Goal: Task Accomplishment & Management: Manage account settings

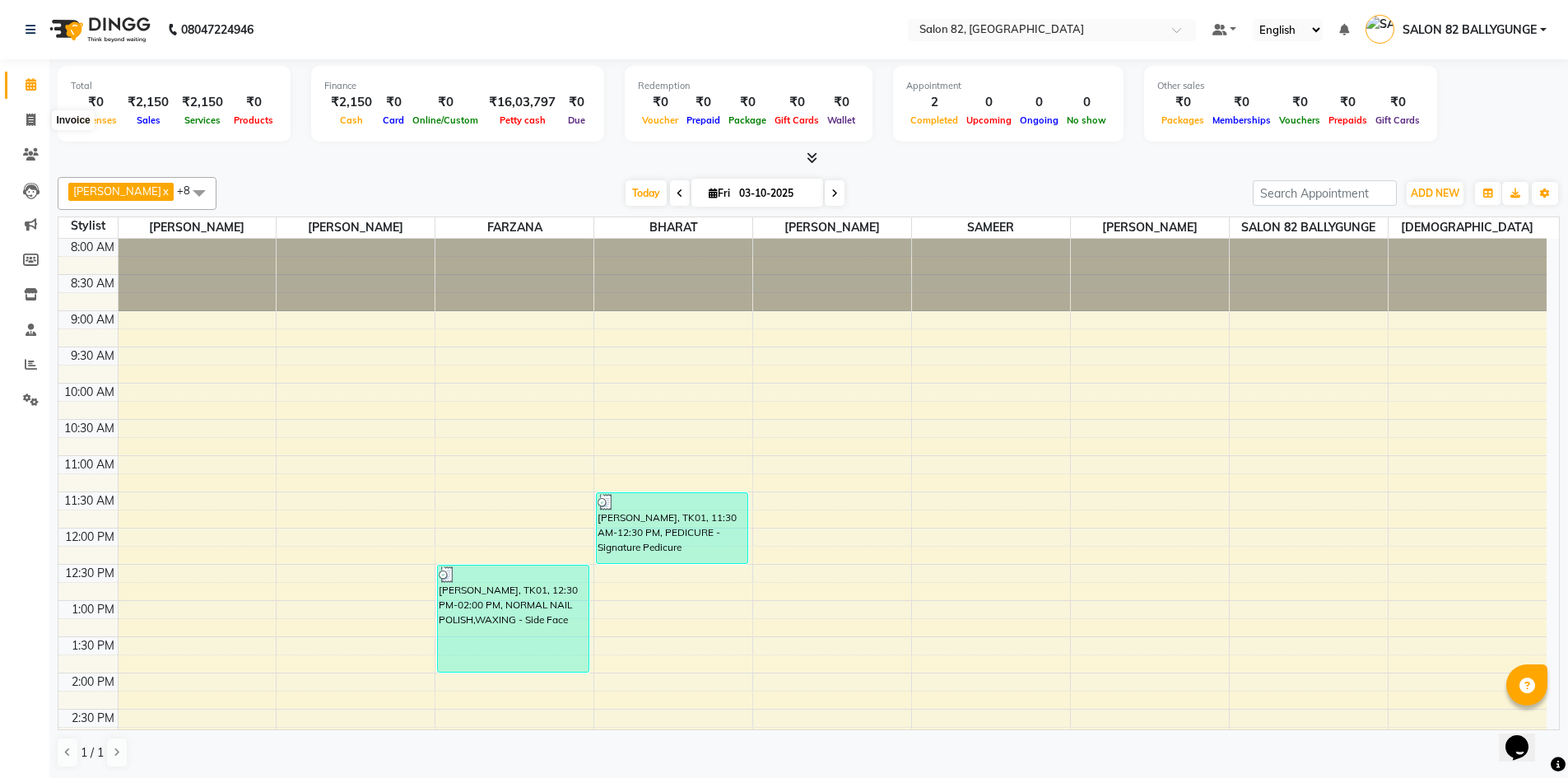
scroll to position [116, 0]
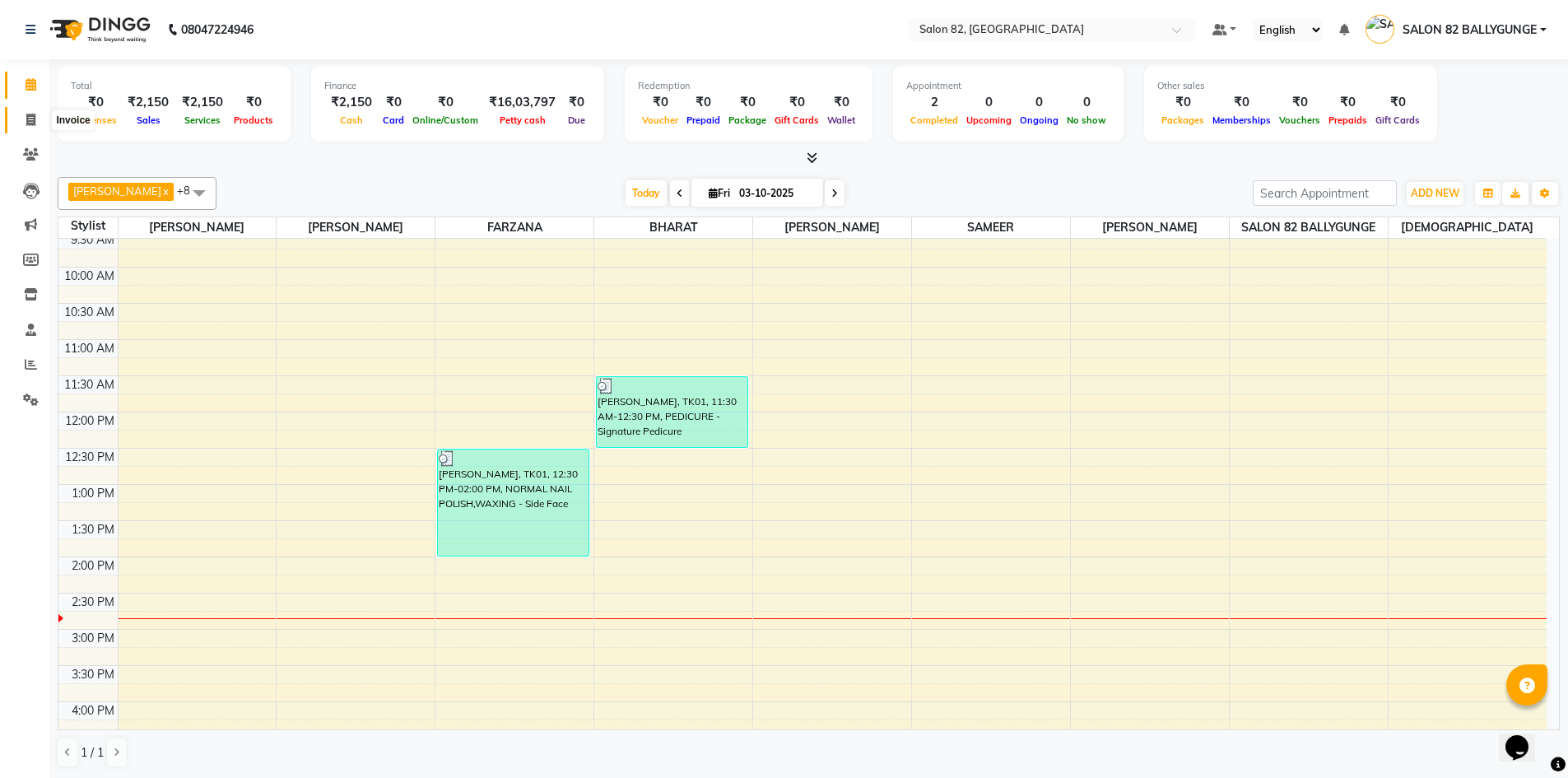
drag, startPoint x: 0, startPoint y: 0, endPoint x: 19, endPoint y: 112, distance: 113.6
click at [19, 112] on span at bounding box center [30, 121] width 29 height 19
select select "service"
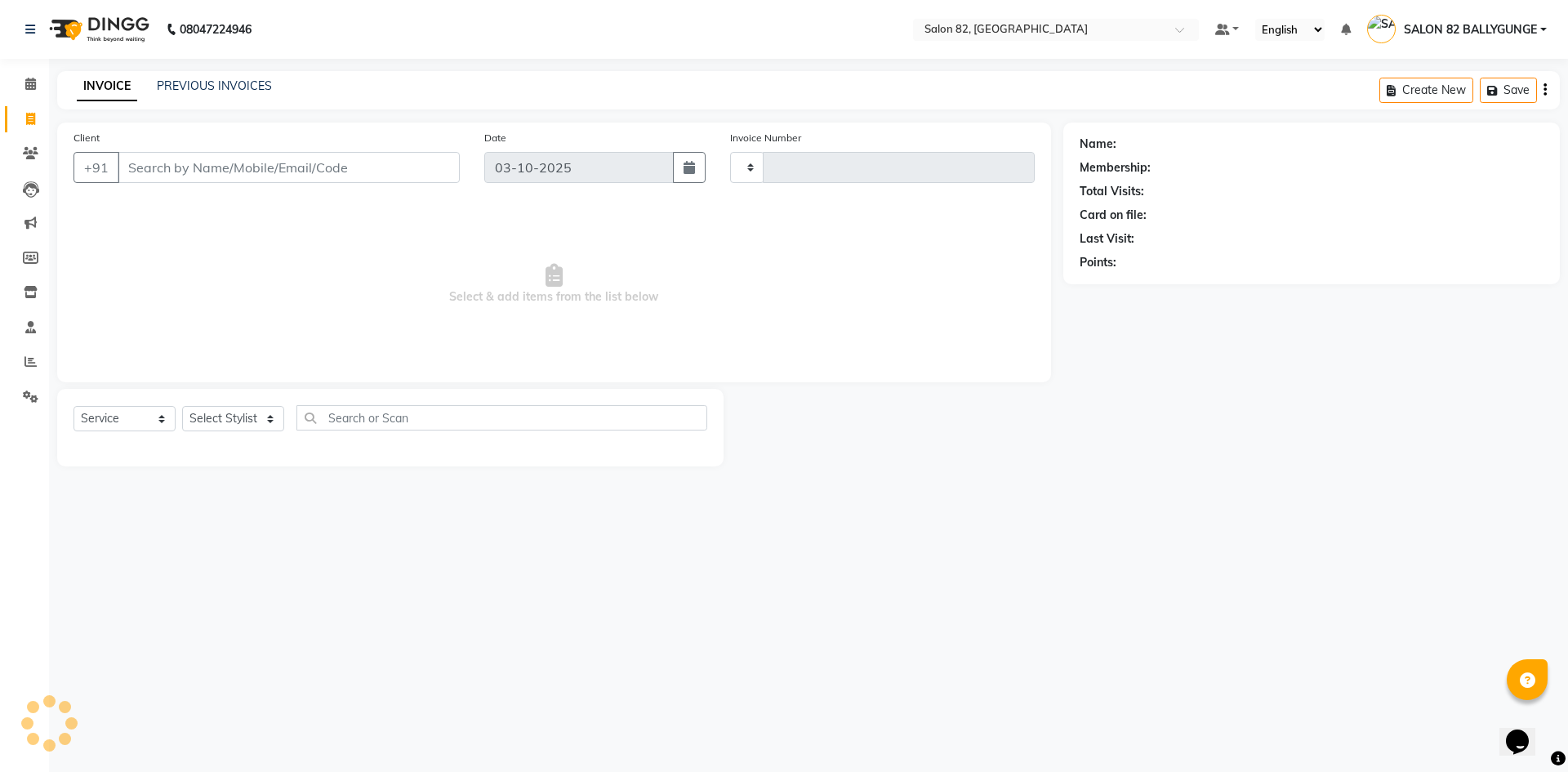
type input "0590"
select select "8702"
type input "p"
type input "8100055472"
click at [422, 173] on span "Add Client" at bounding box center [418, 166] width 64 height 16
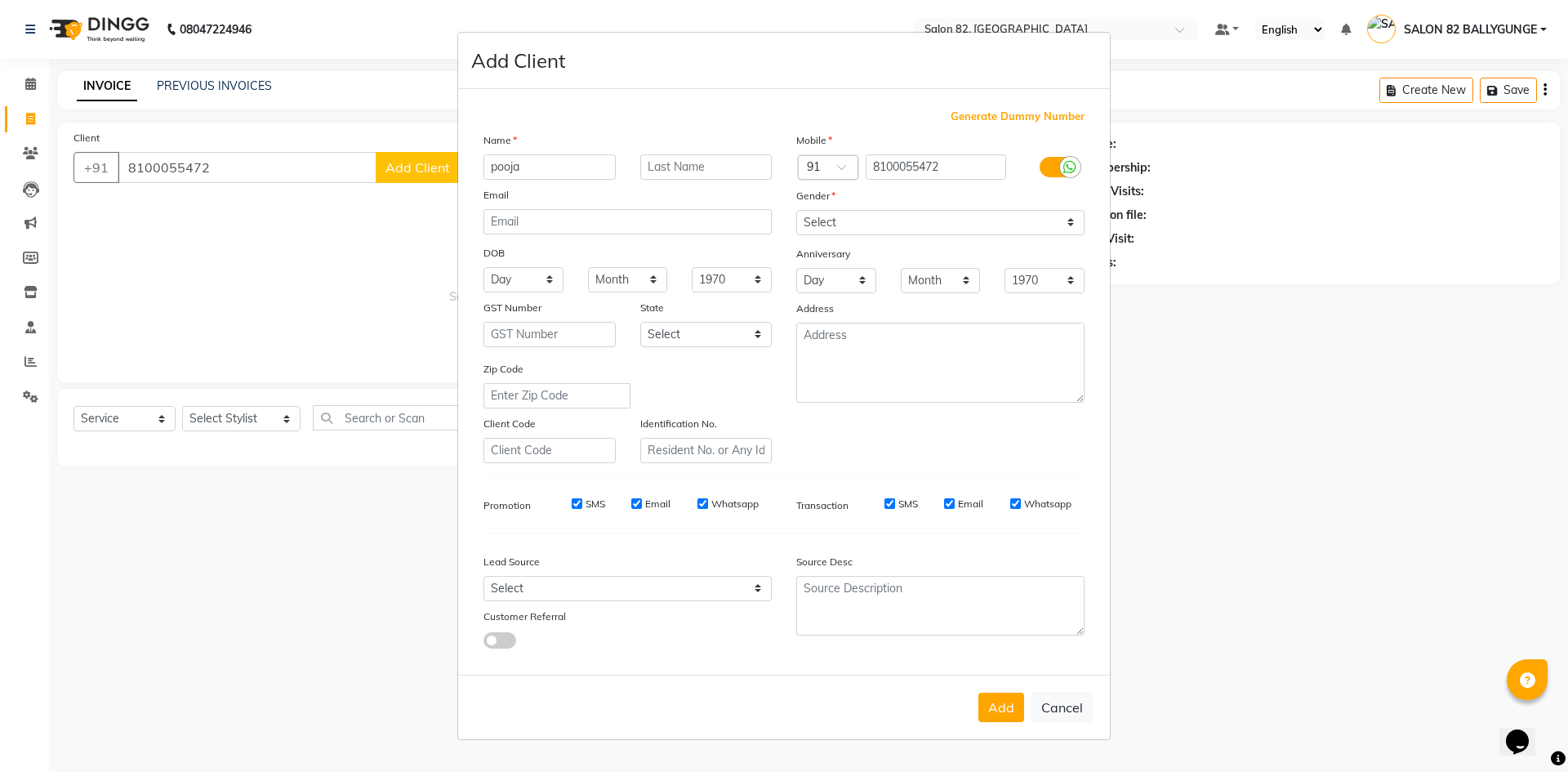
type input "pooja"
click at [706, 171] on input "text" at bounding box center [706, 166] width 132 height 26
type input "[PERSON_NAME]"
click at [862, 231] on select "Select Male Female Other Prefer Not To Say" at bounding box center [939, 222] width 288 height 26
select select "[DEMOGRAPHIC_DATA]"
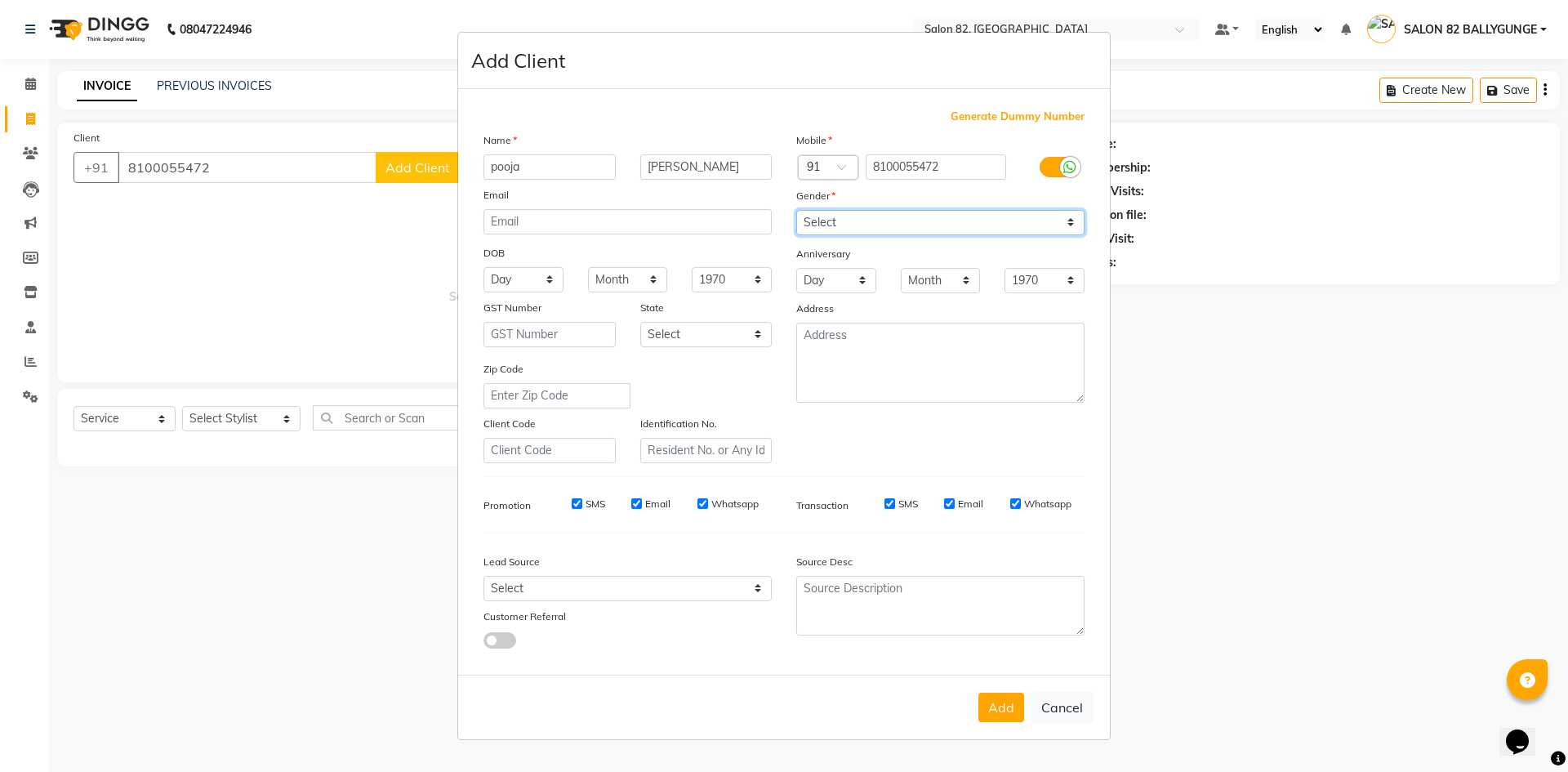
click at [796, 210] on select "Select Male Female Other Prefer Not To Say" at bounding box center [939, 222] width 288 height 26
click at [990, 706] on button "Add" at bounding box center [1001, 707] width 45 height 29
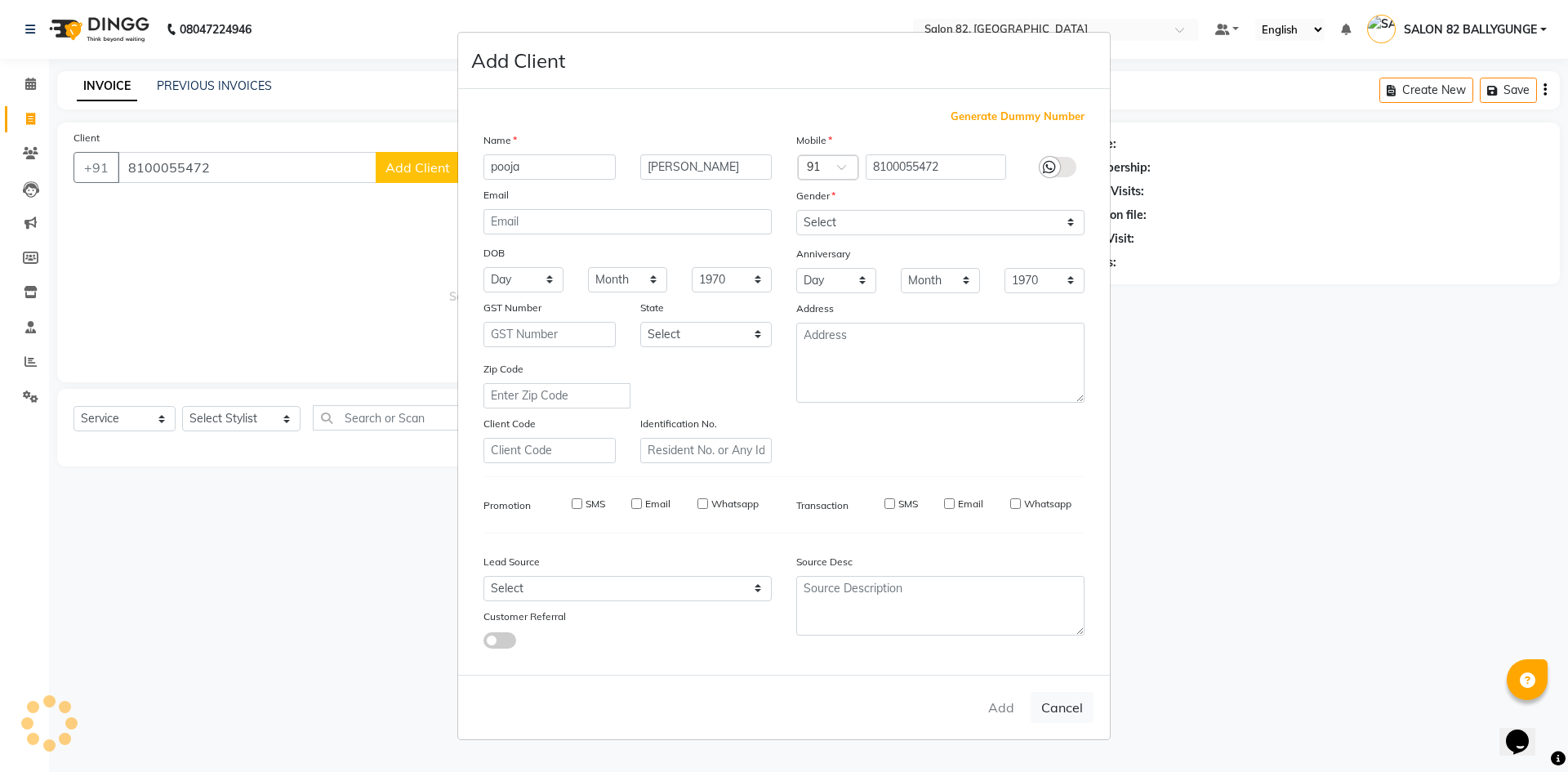
select select
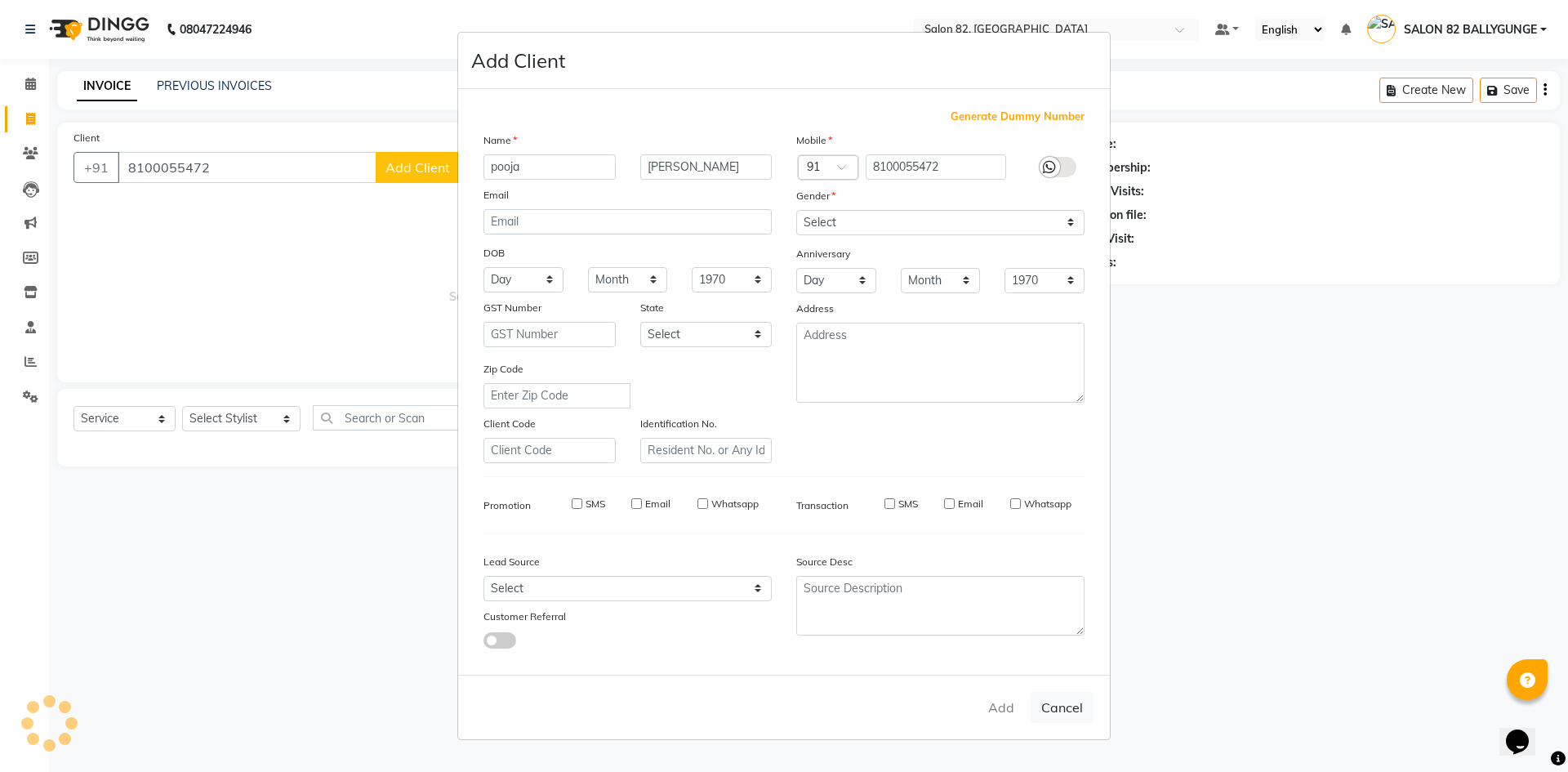
select select
checkbox input "false"
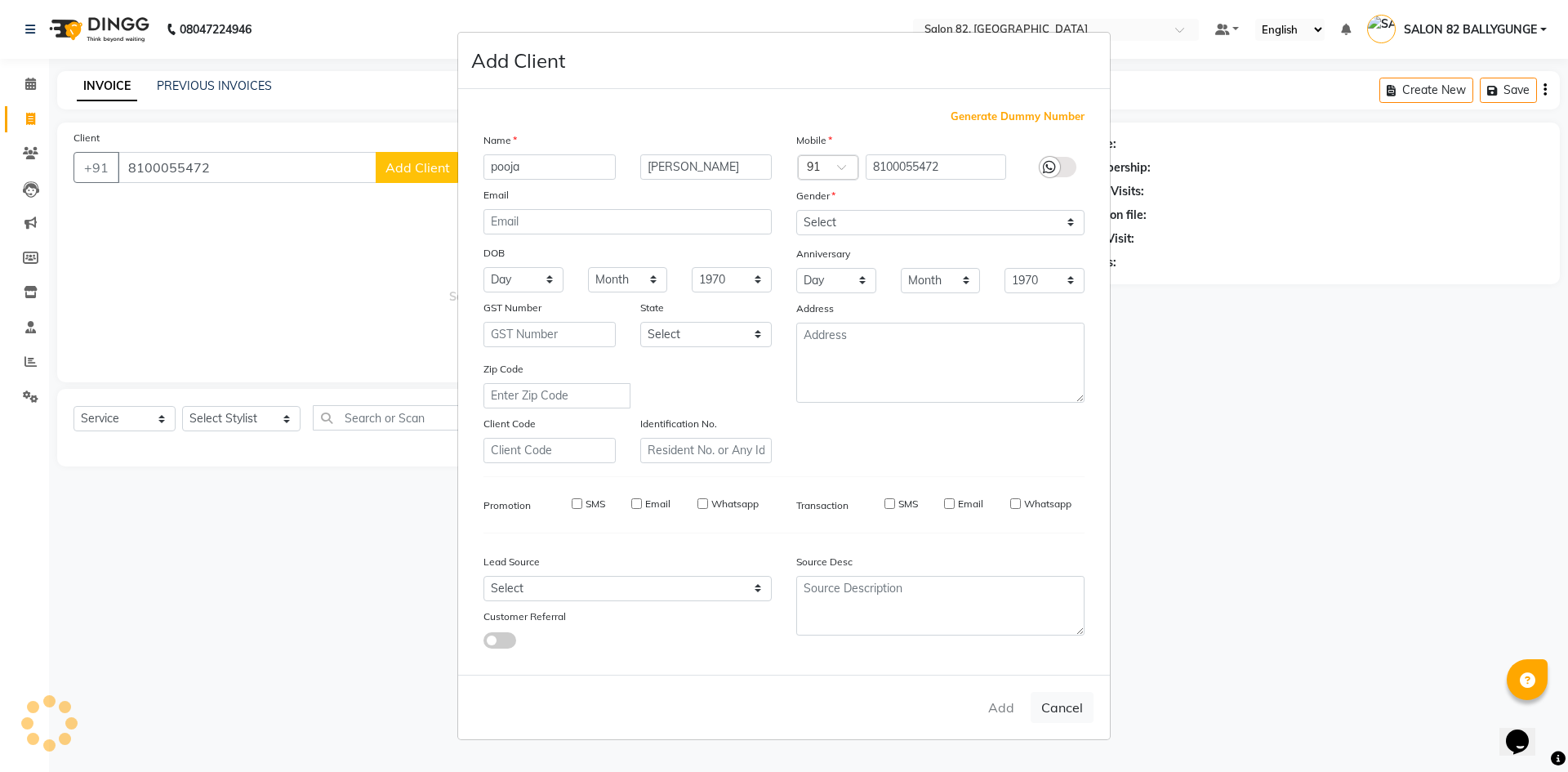
checkbox input "false"
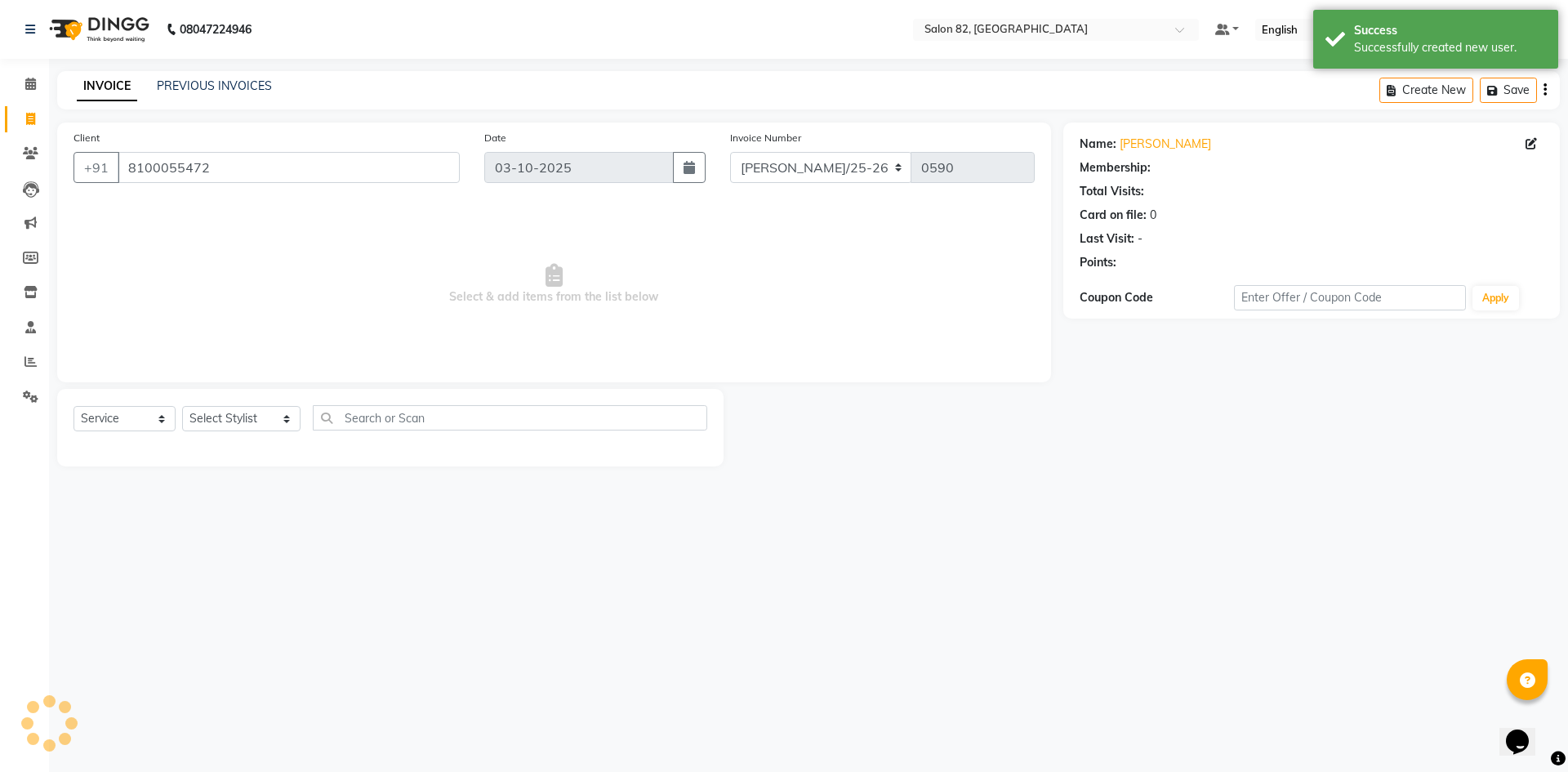
select select "1: Object"
click at [231, 431] on select "Select Stylist ABHIJIT AKTAR Altmas ANKITA BABLU BHARAT Doyel FAIZAL FARZANA IN…" at bounding box center [241, 418] width 118 height 26
select select "59302"
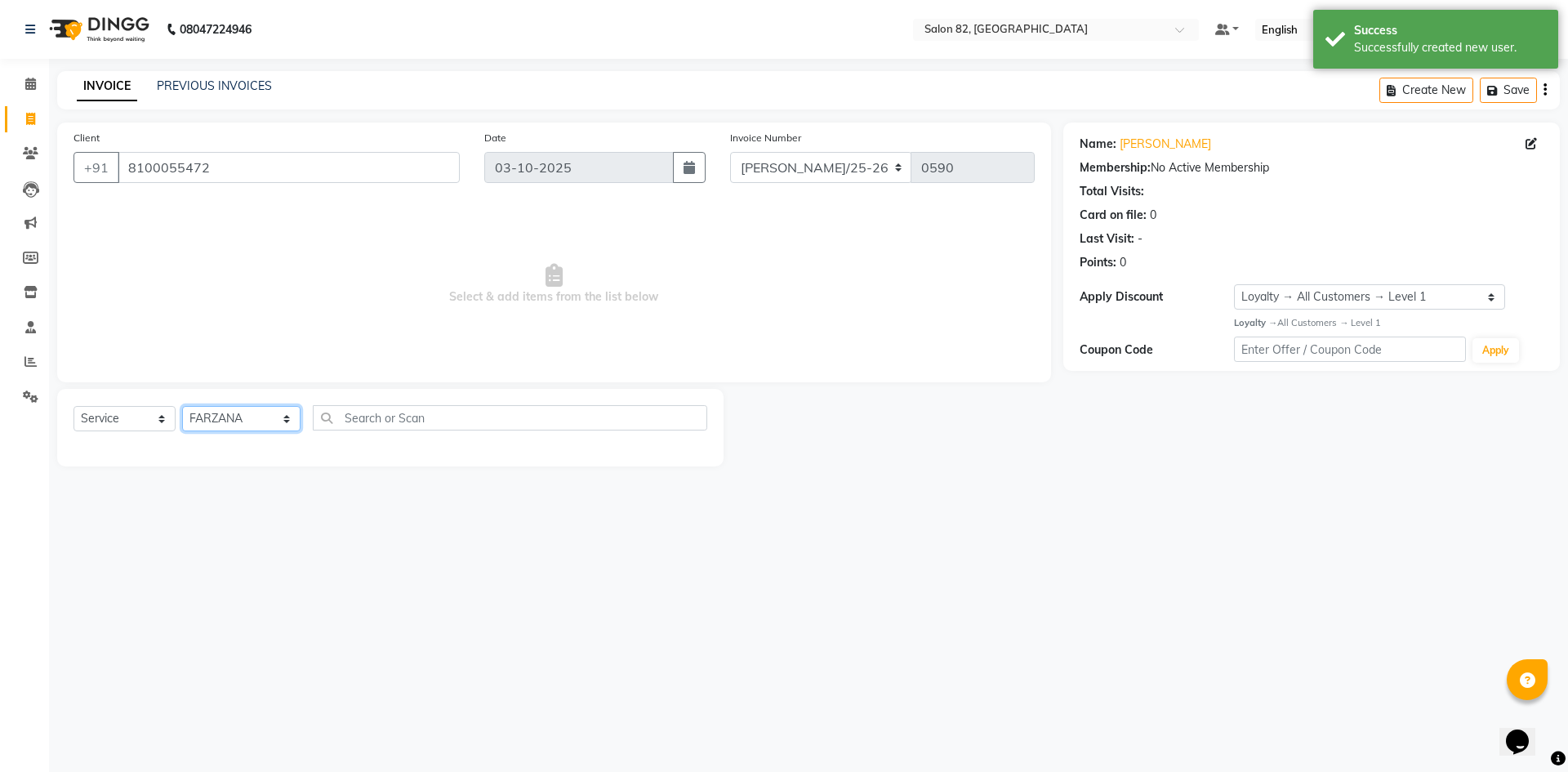
click at [182, 405] on select "Select Stylist ABHIJIT AKTAR Altmas ANKITA BABLU BHARAT Doyel FAIZAL FARZANA IN…" at bounding box center [241, 418] width 118 height 26
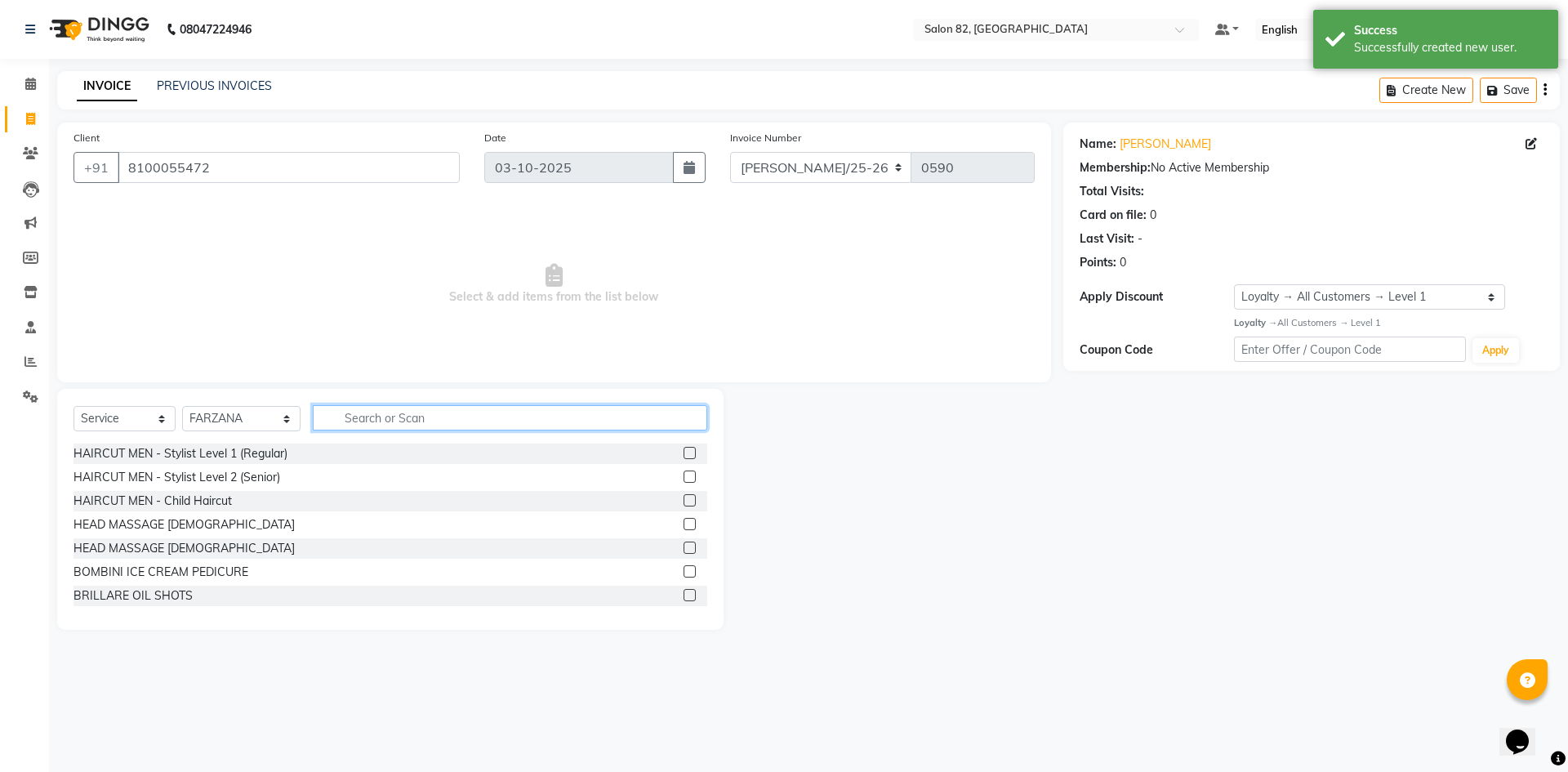
click at [328, 417] on input "text" at bounding box center [509, 418] width 394 height 26
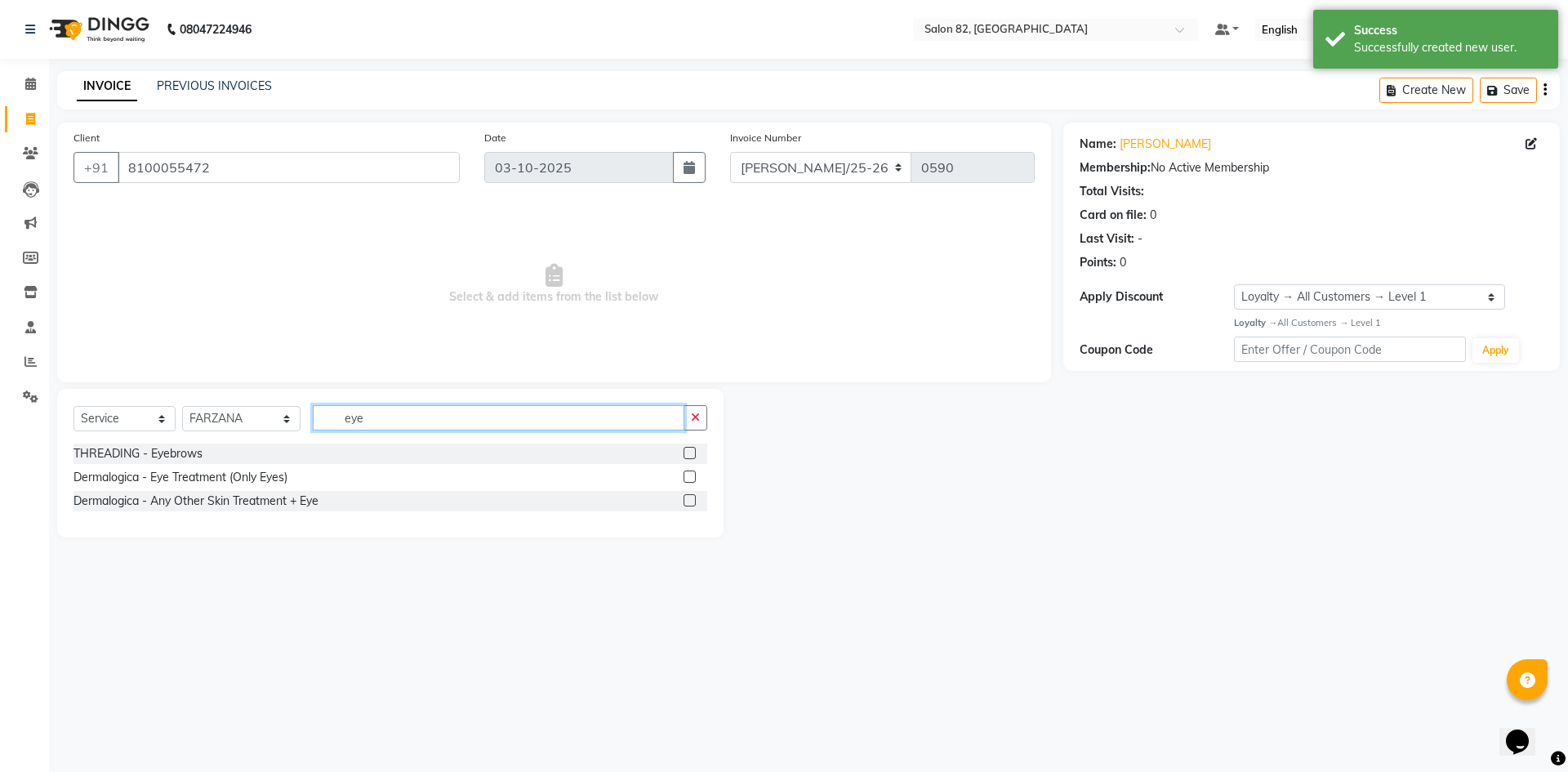
type input "eye"
click at [685, 453] on label at bounding box center [689, 453] width 12 height 12
click at [685, 453] on input "checkbox" at bounding box center [688, 453] width 10 height 10
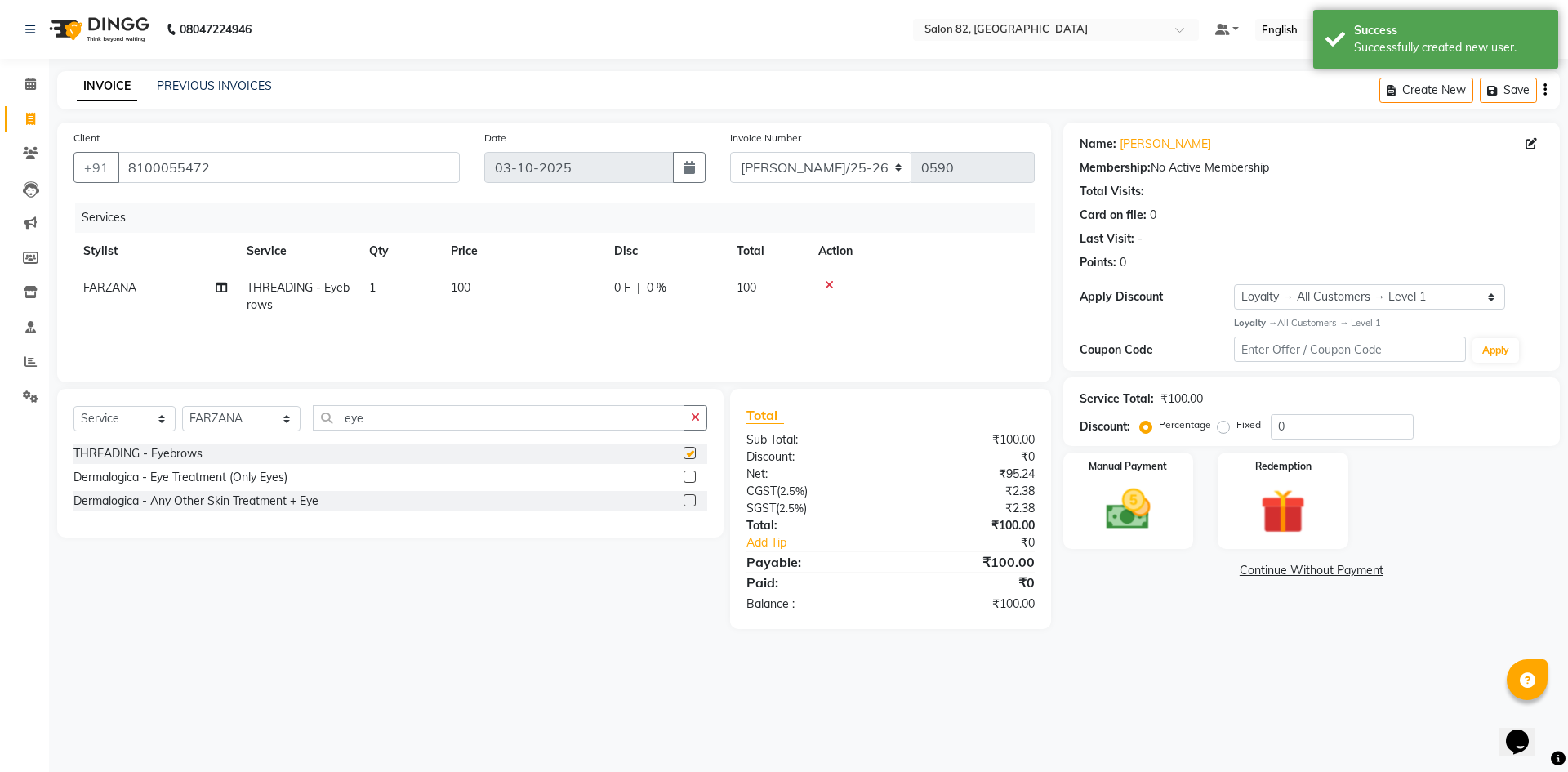
checkbox input "false"
click at [535, 412] on input "eye" at bounding box center [498, 418] width 371 height 26
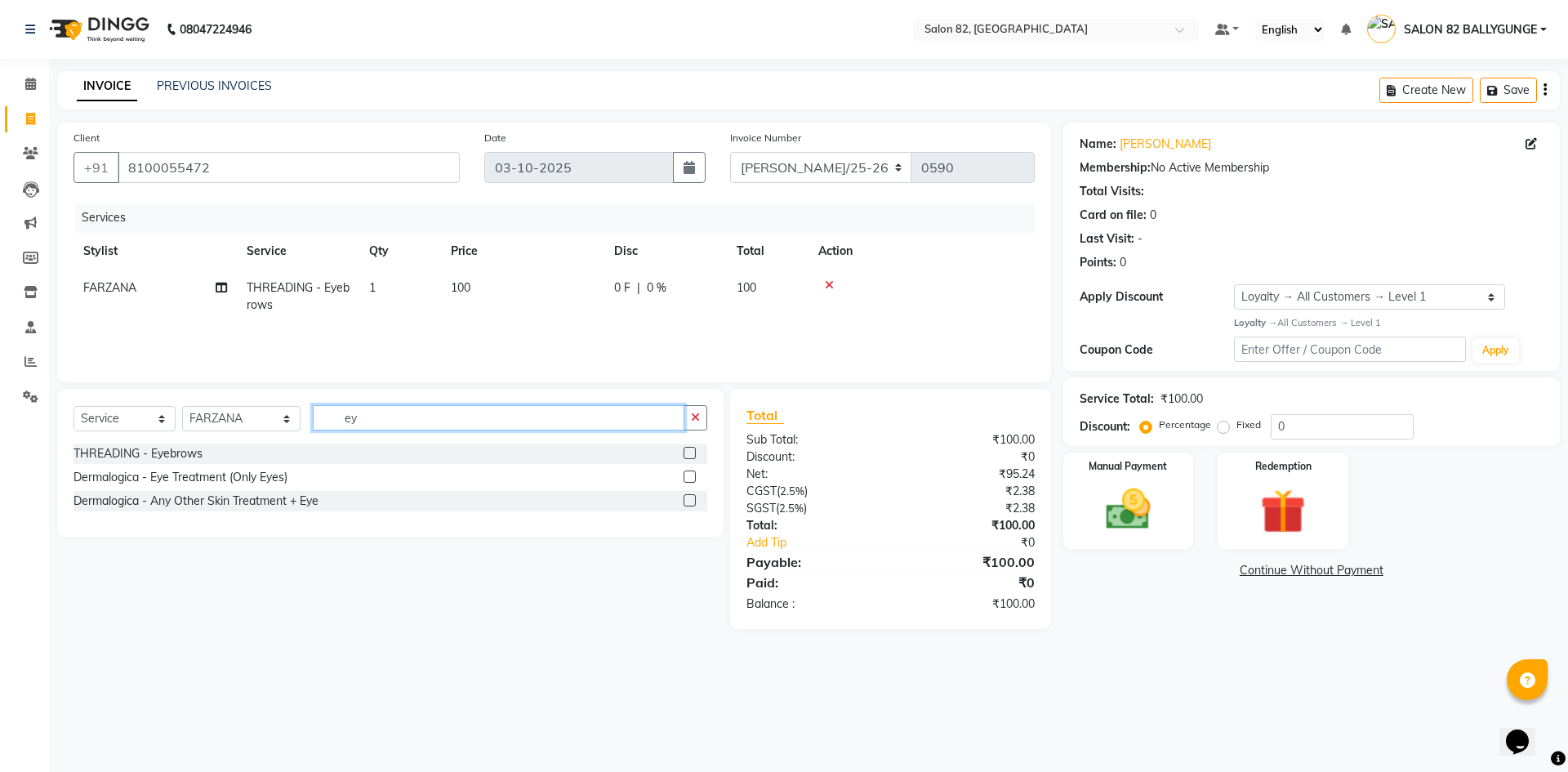
type input "e"
type input "upp"
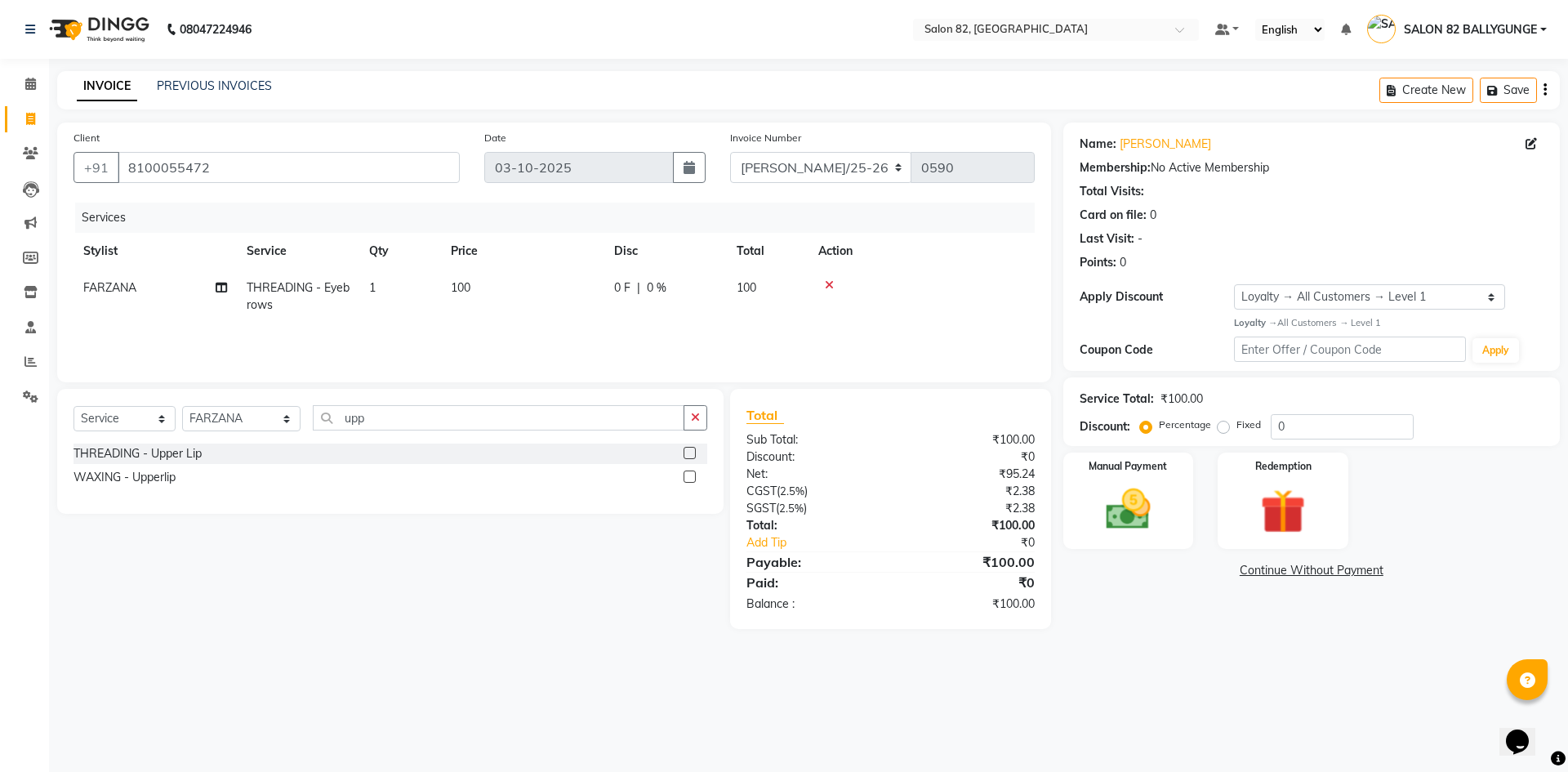
click at [682, 476] on div "WAXING - Upperlip" at bounding box center [390, 477] width 634 height 21
click at [692, 477] on label at bounding box center [689, 476] width 12 height 12
click at [692, 477] on input "checkbox" at bounding box center [688, 476] width 10 height 10
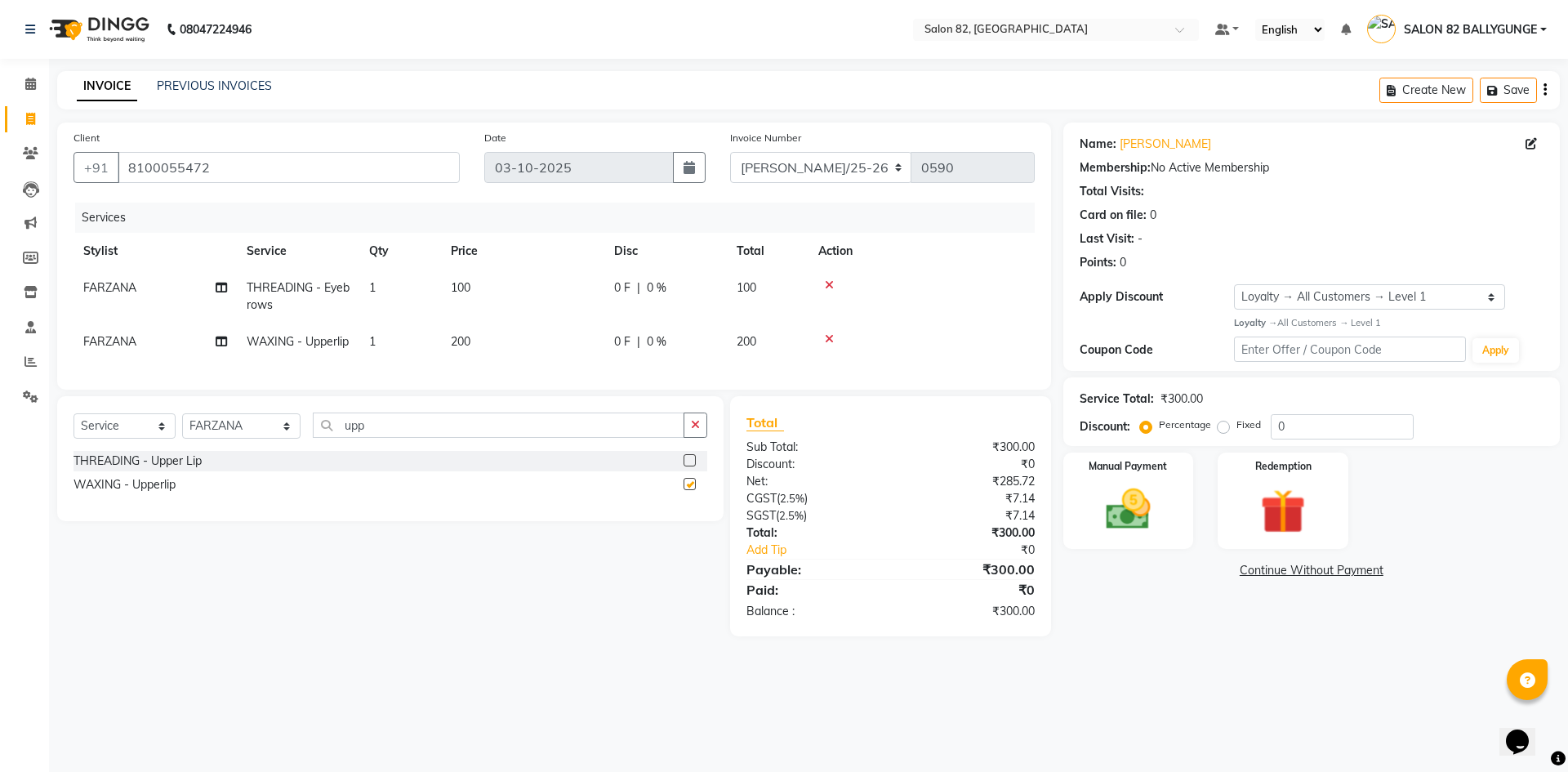
checkbox input "false"
click at [405, 437] on input "upp" at bounding box center [498, 424] width 371 height 26
type input "u"
type input "fore"
click at [692, 466] on label at bounding box center [689, 459] width 12 height 12
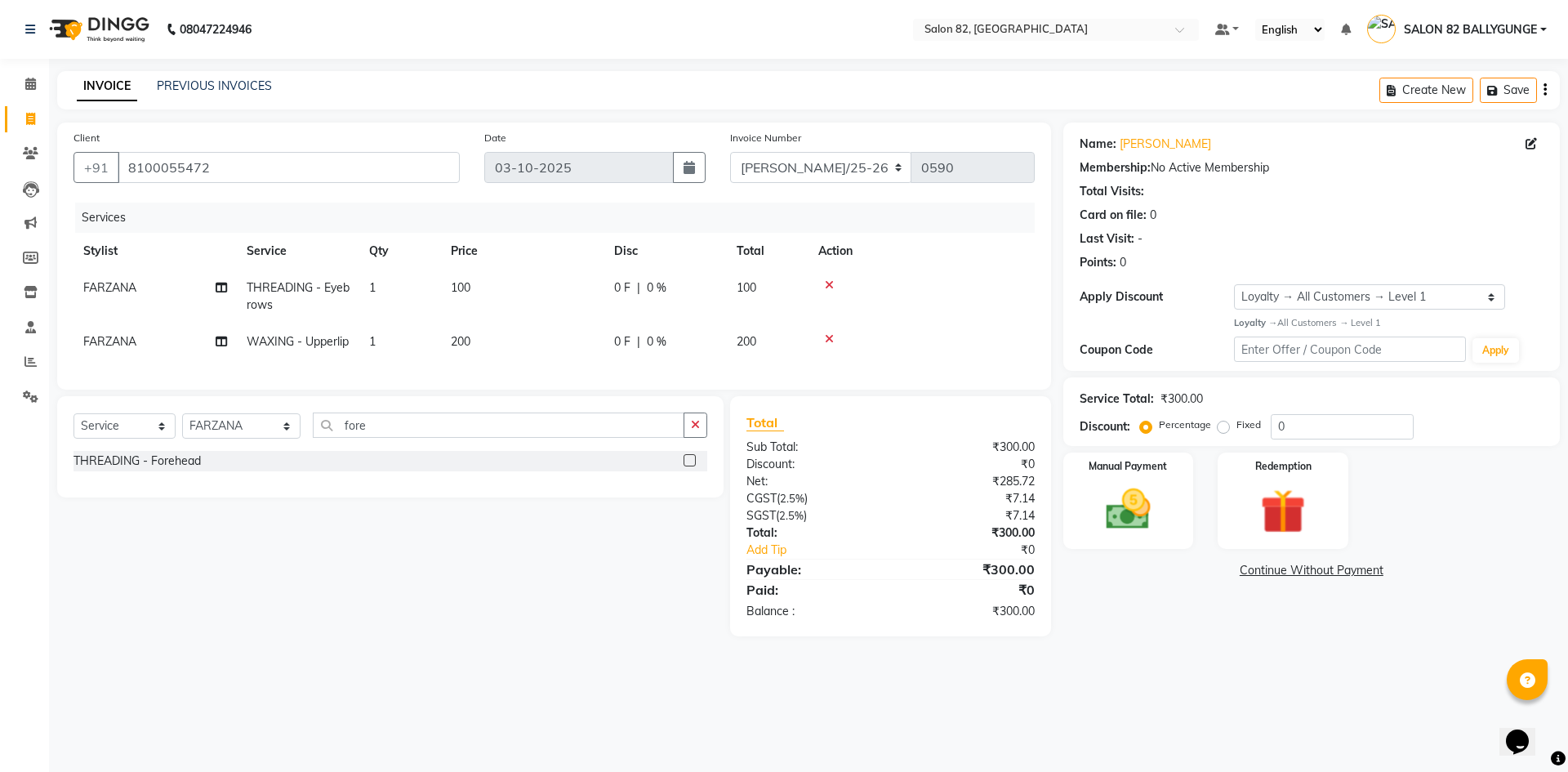
click at [692, 466] on input "checkbox" at bounding box center [688, 460] width 10 height 10
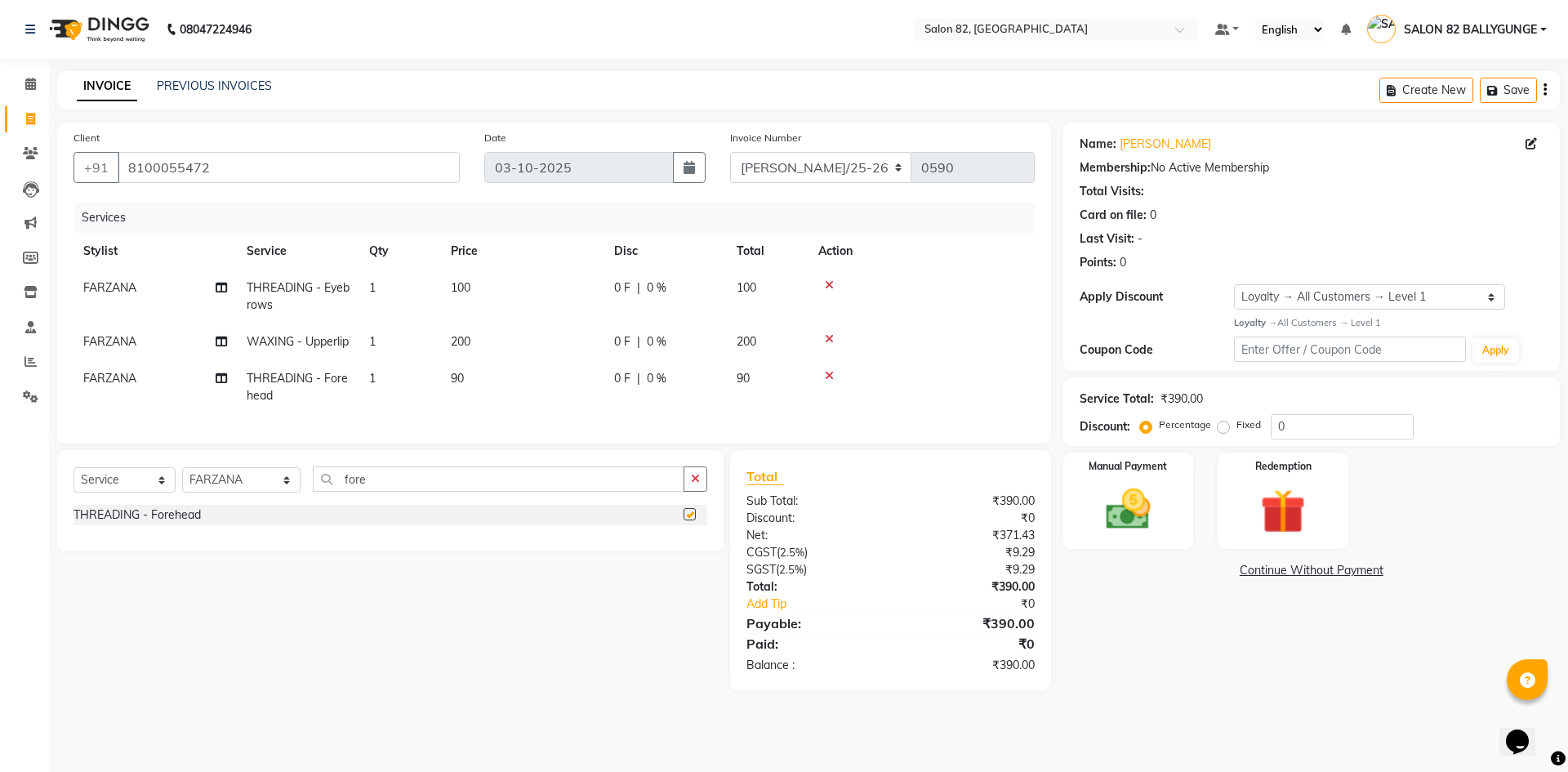
checkbox input "false"
click at [1141, 532] on img at bounding box center [1129, 509] width 76 height 54
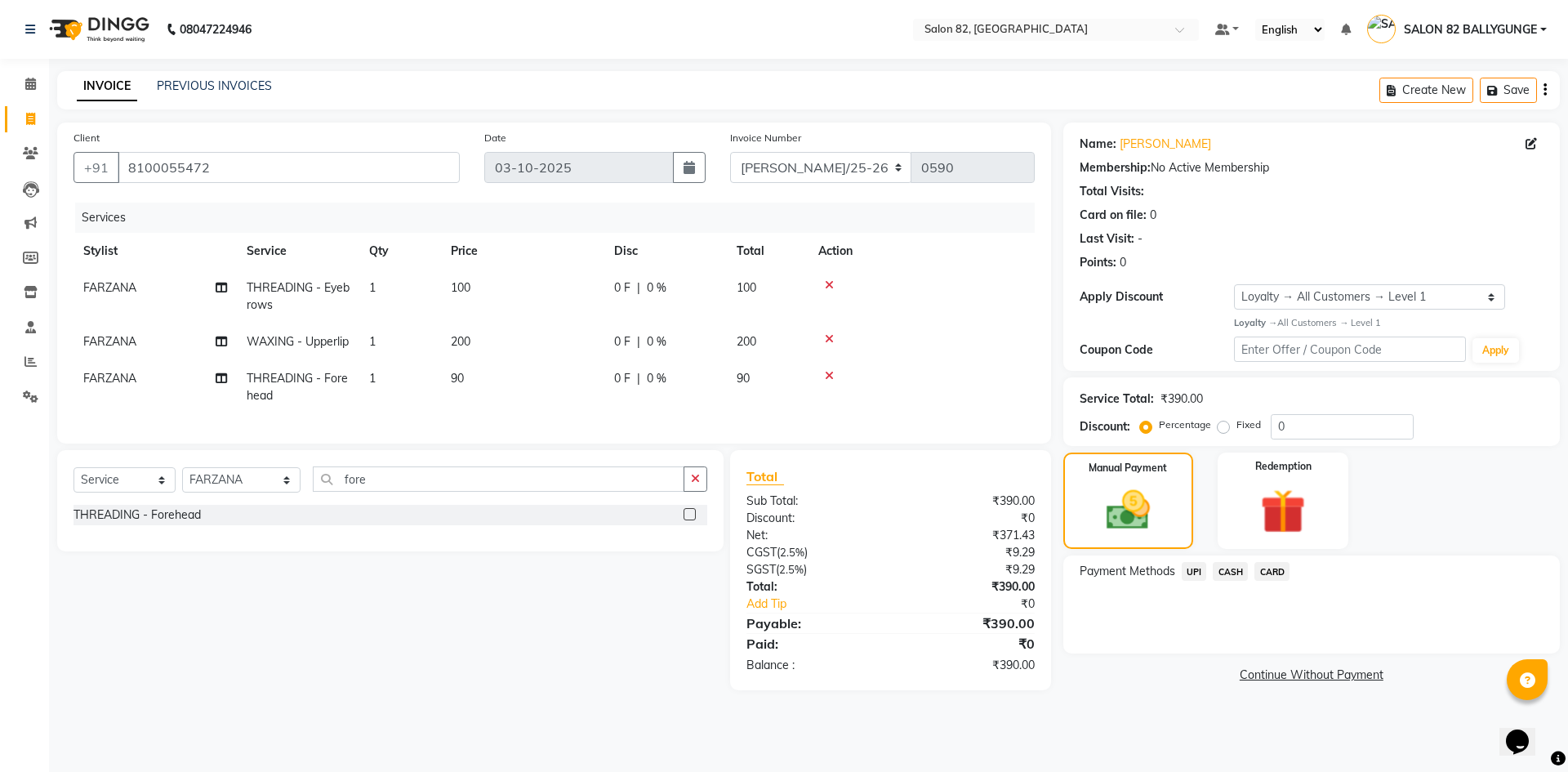
click at [1198, 570] on span "UPI" at bounding box center [1194, 571] width 26 height 19
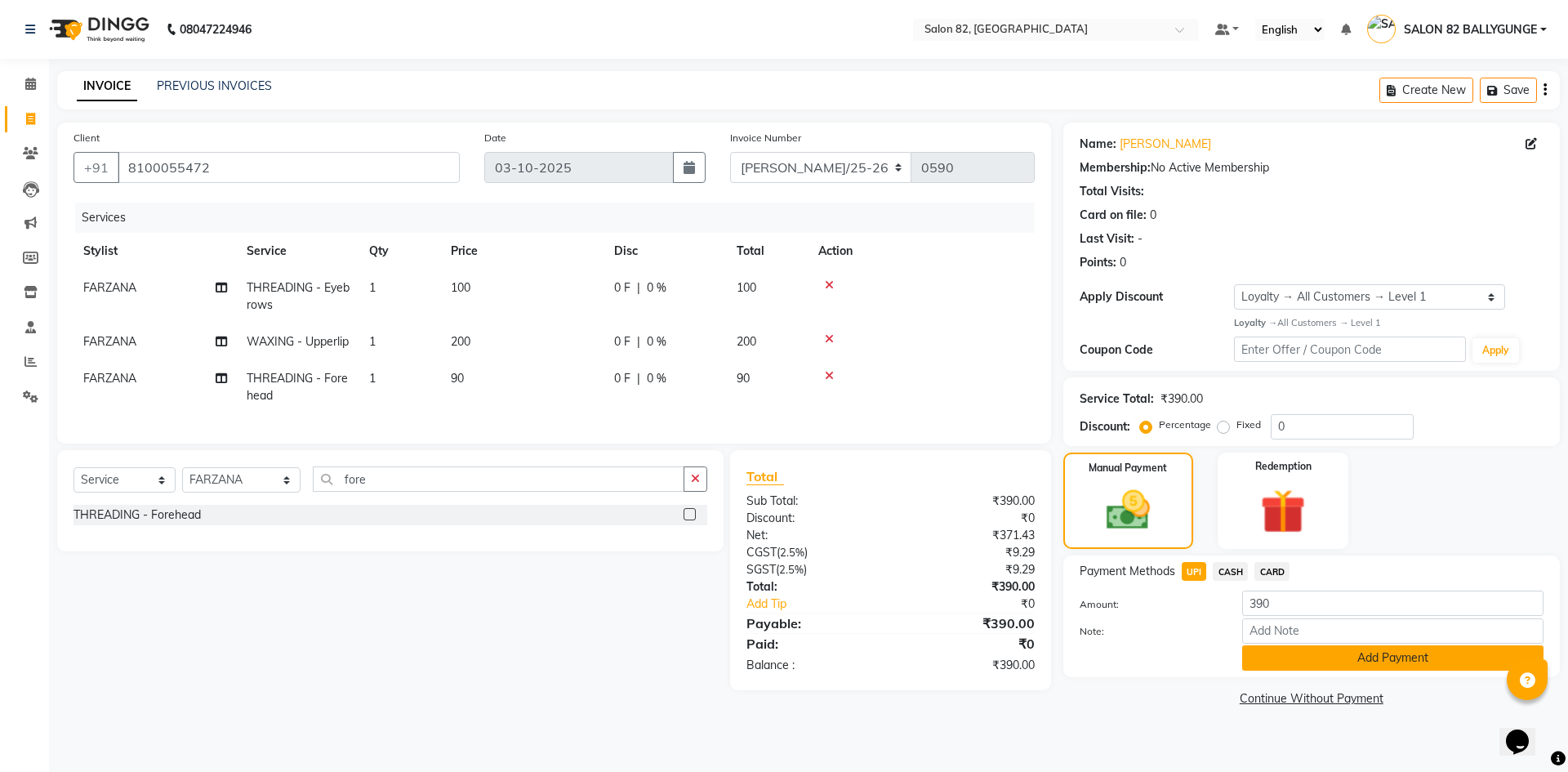
click at [1302, 660] on button "Add Payment" at bounding box center [1392, 658] width 302 height 26
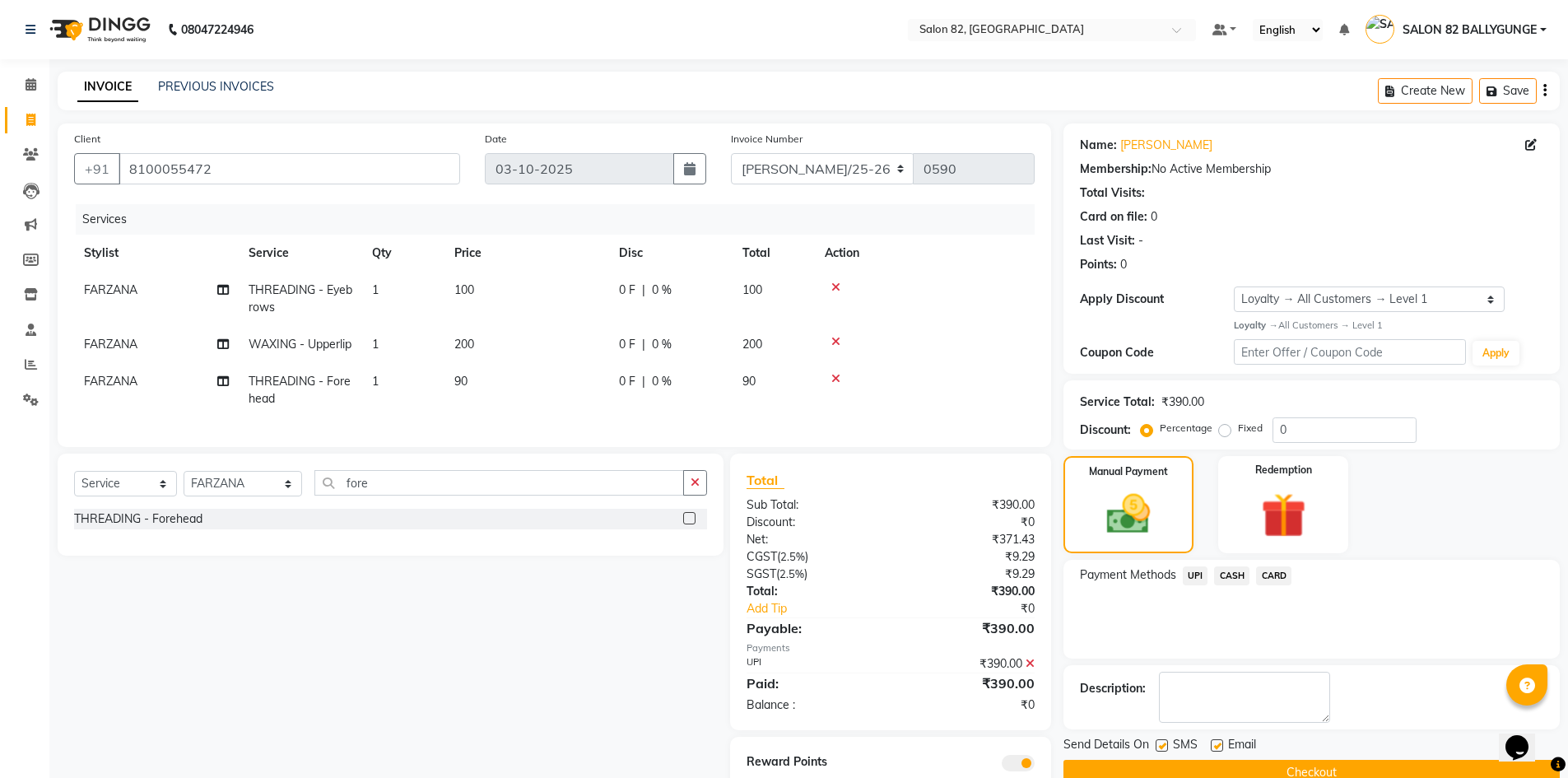
scroll to position [88, 0]
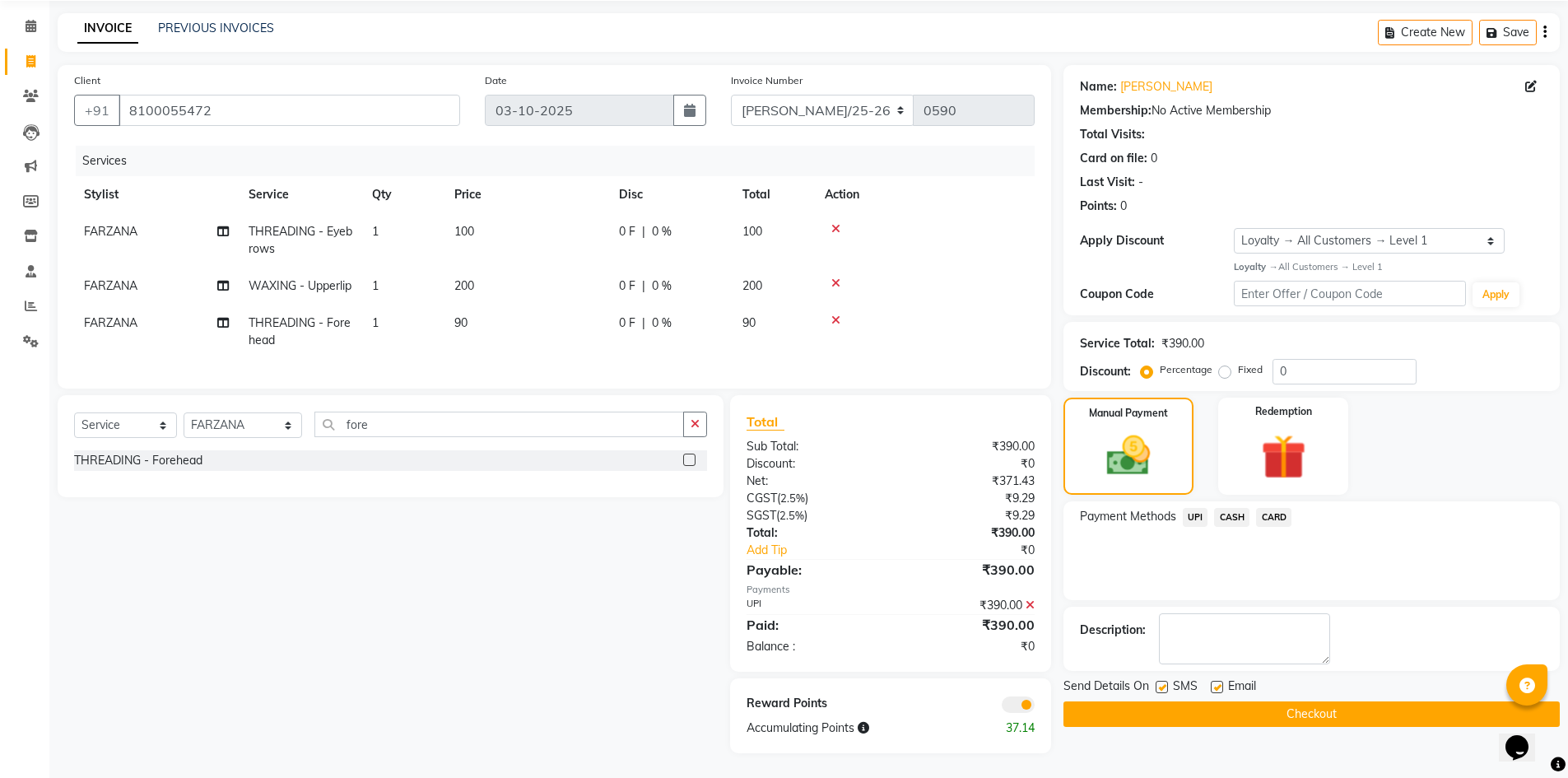
click at [1343, 701] on button "Checkout" at bounding box center [1311, 713] width 496 height 26
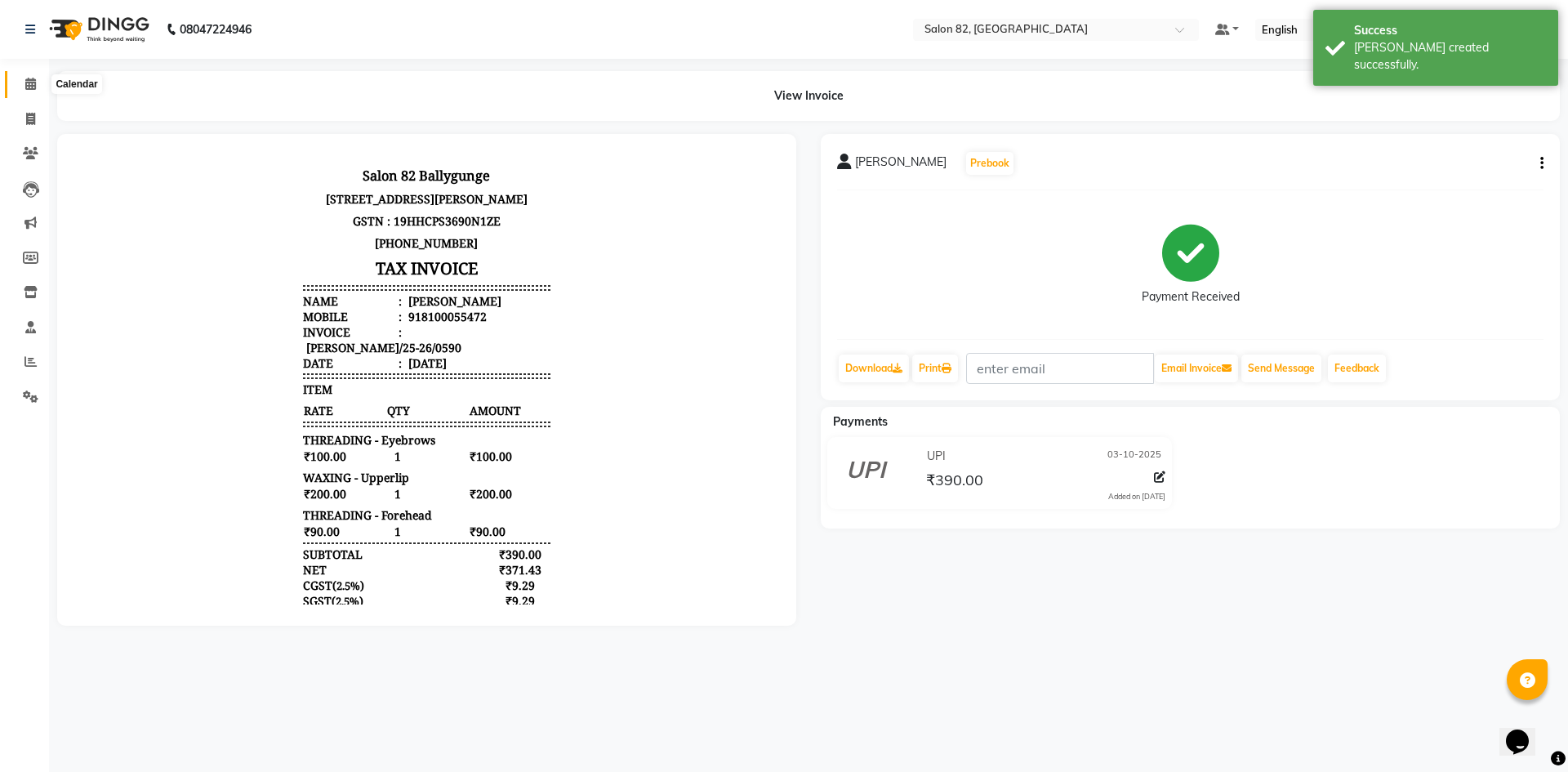
click at [27, 85] on icon at bounding box center [30, 83] width 10 height 12
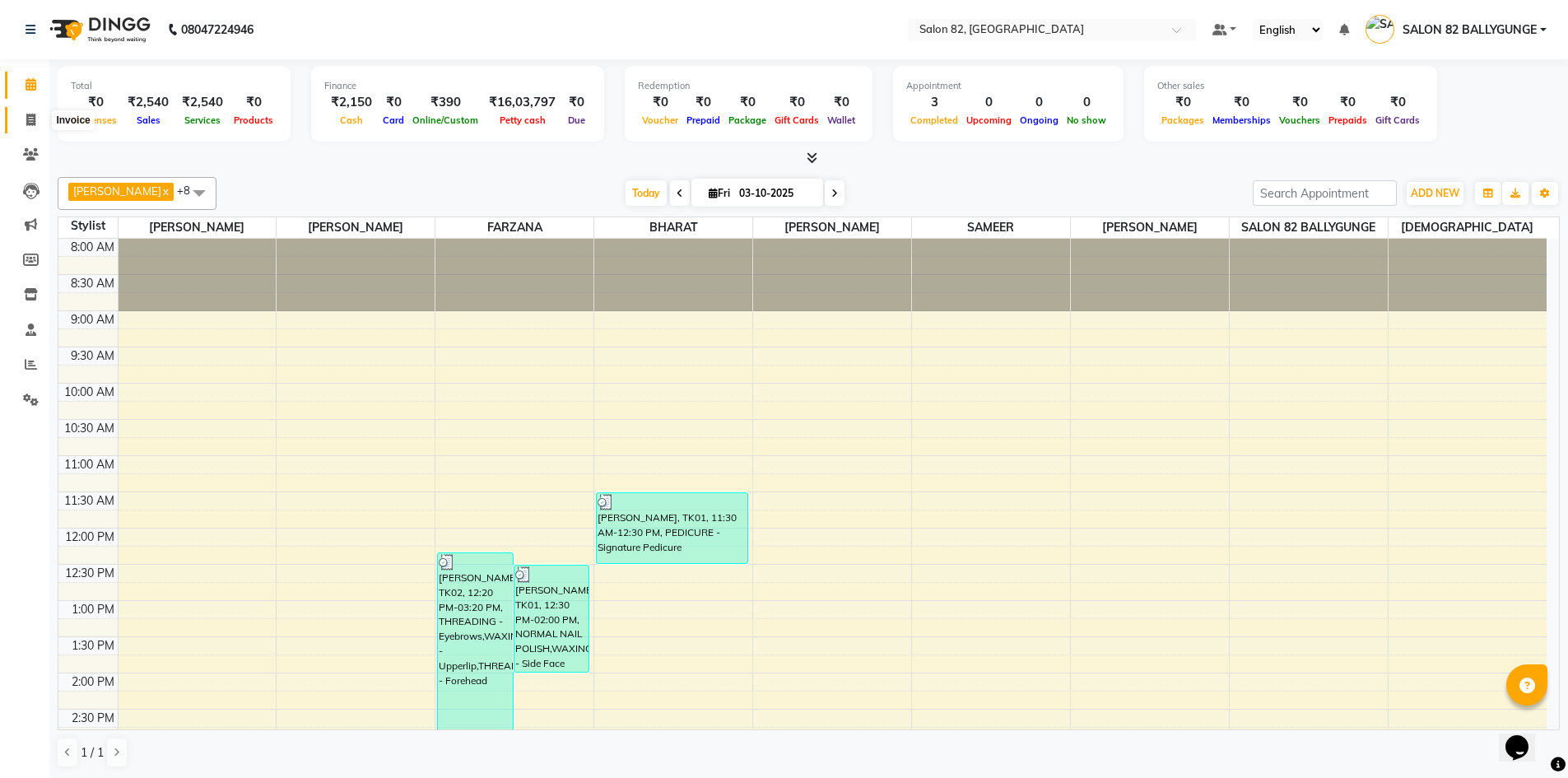
click at [33, 118] on icon at bounding box center [31, 119] width 10 height 12
select select "service"
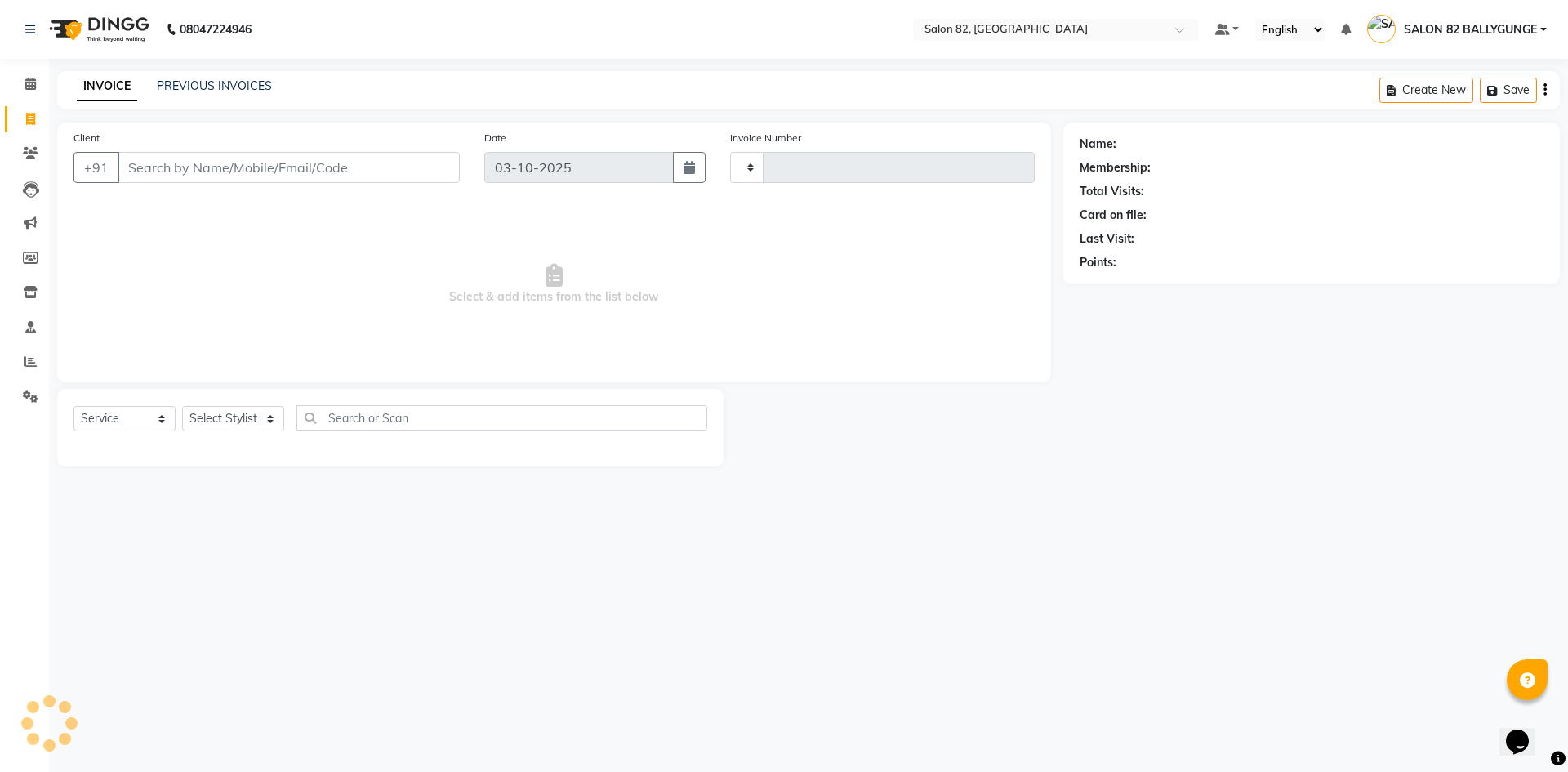
type input "0591"
select select "8702"
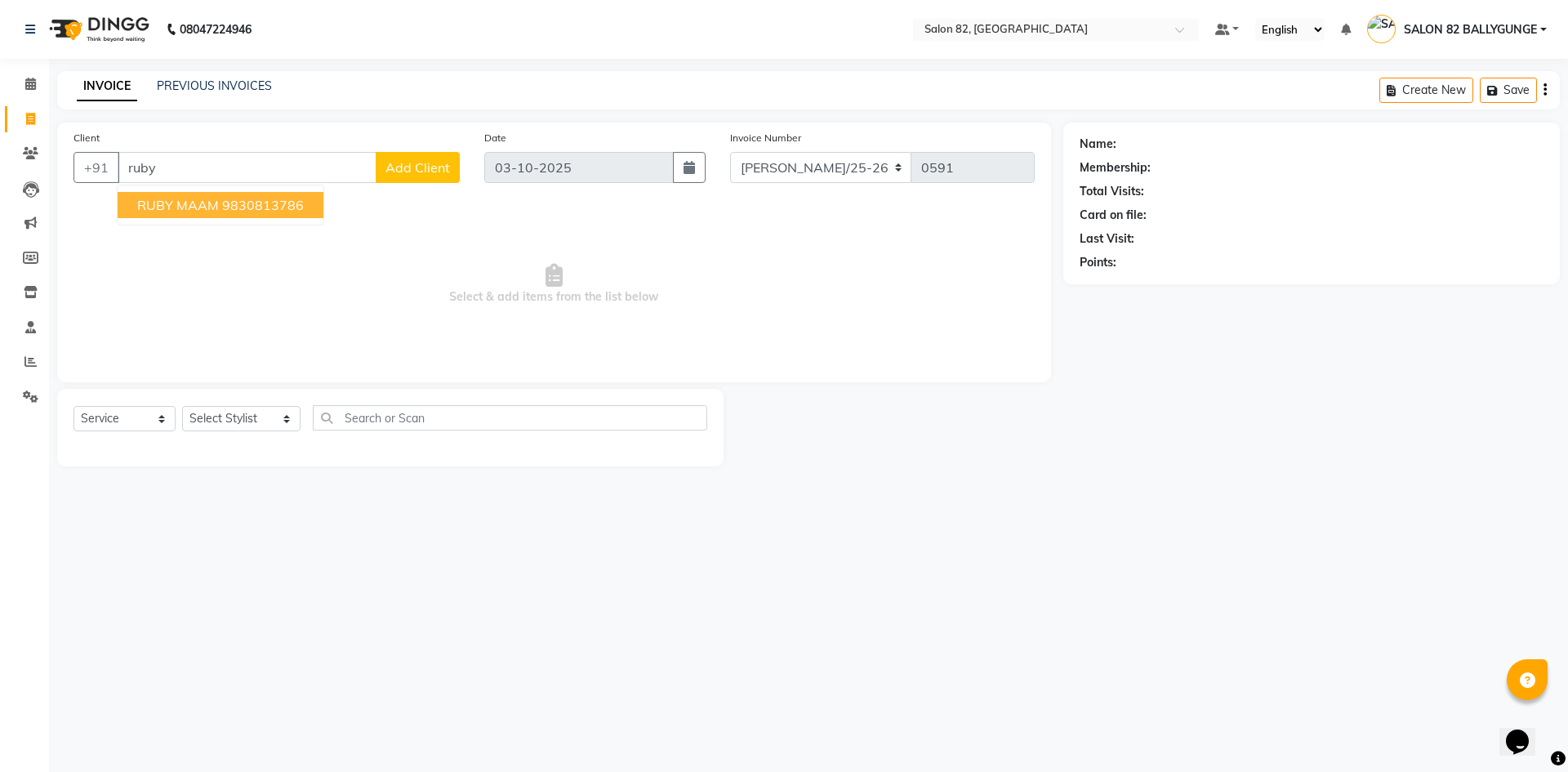
click at [280, 210] on ngb-highlight "9830813786" at bounding box center [263, 204] width 81 height 16
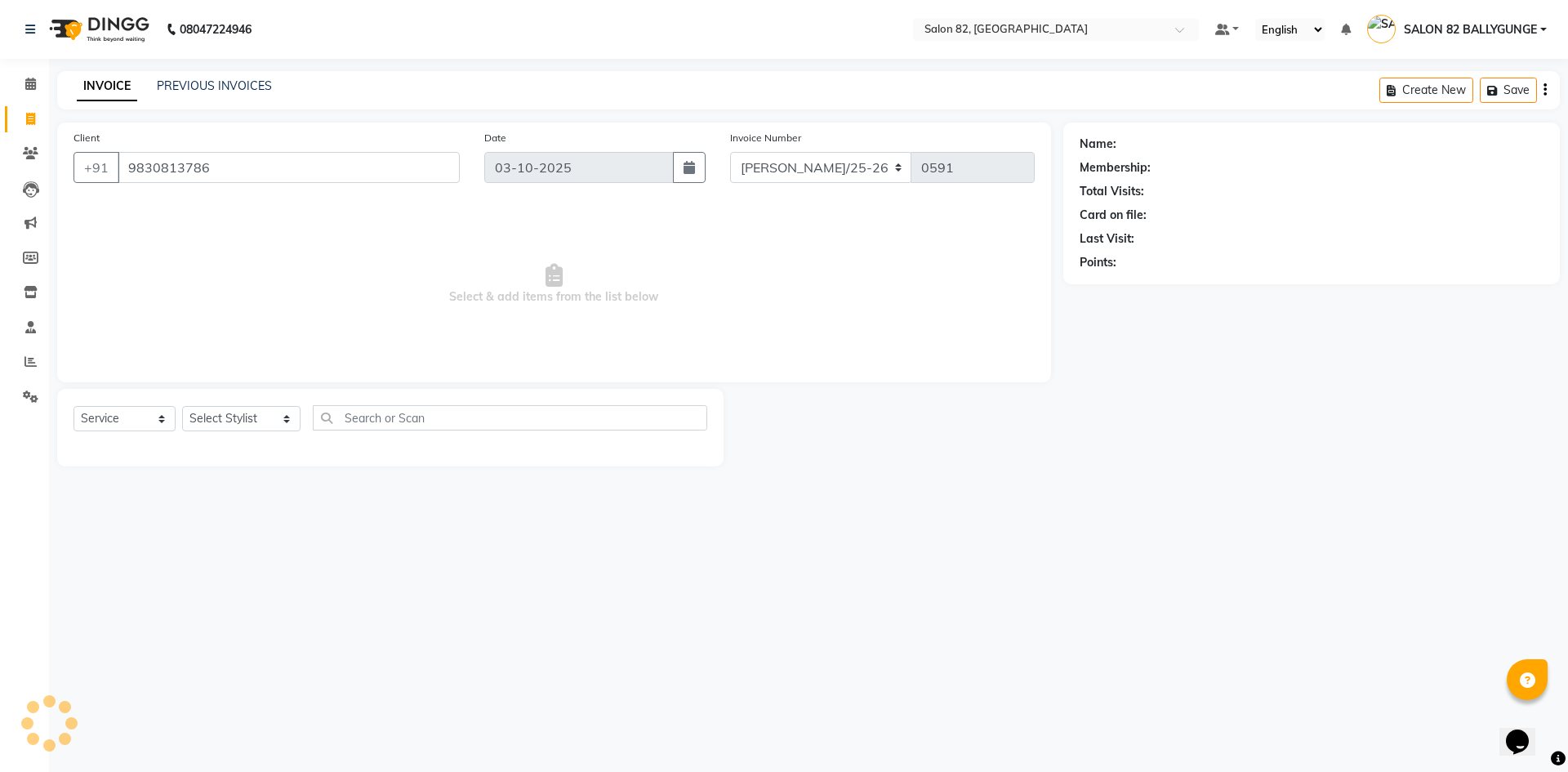
type input "9830813786"
select select "1: Object"
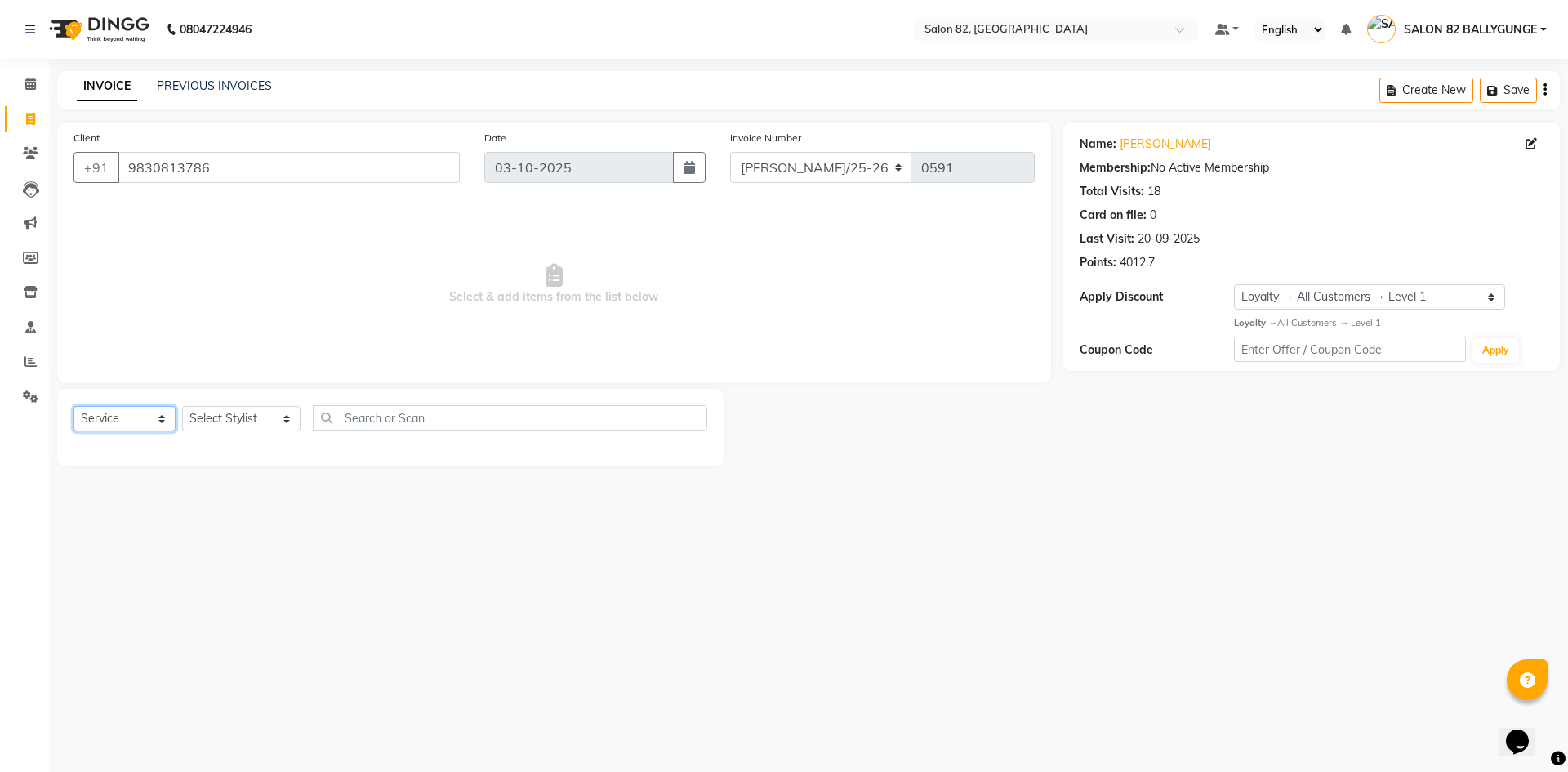
click at [129, 413] on select "Select Service Product Membership Package Voucher Prepaid Gift Card" at bounding box center [125, 418] width 102 height 26
select select "product"
click at [74, 405] on select "Select Service Product Membership Package Voucher Prepaid Gift Card" at bounding box center [125, 418] width 102 height 26
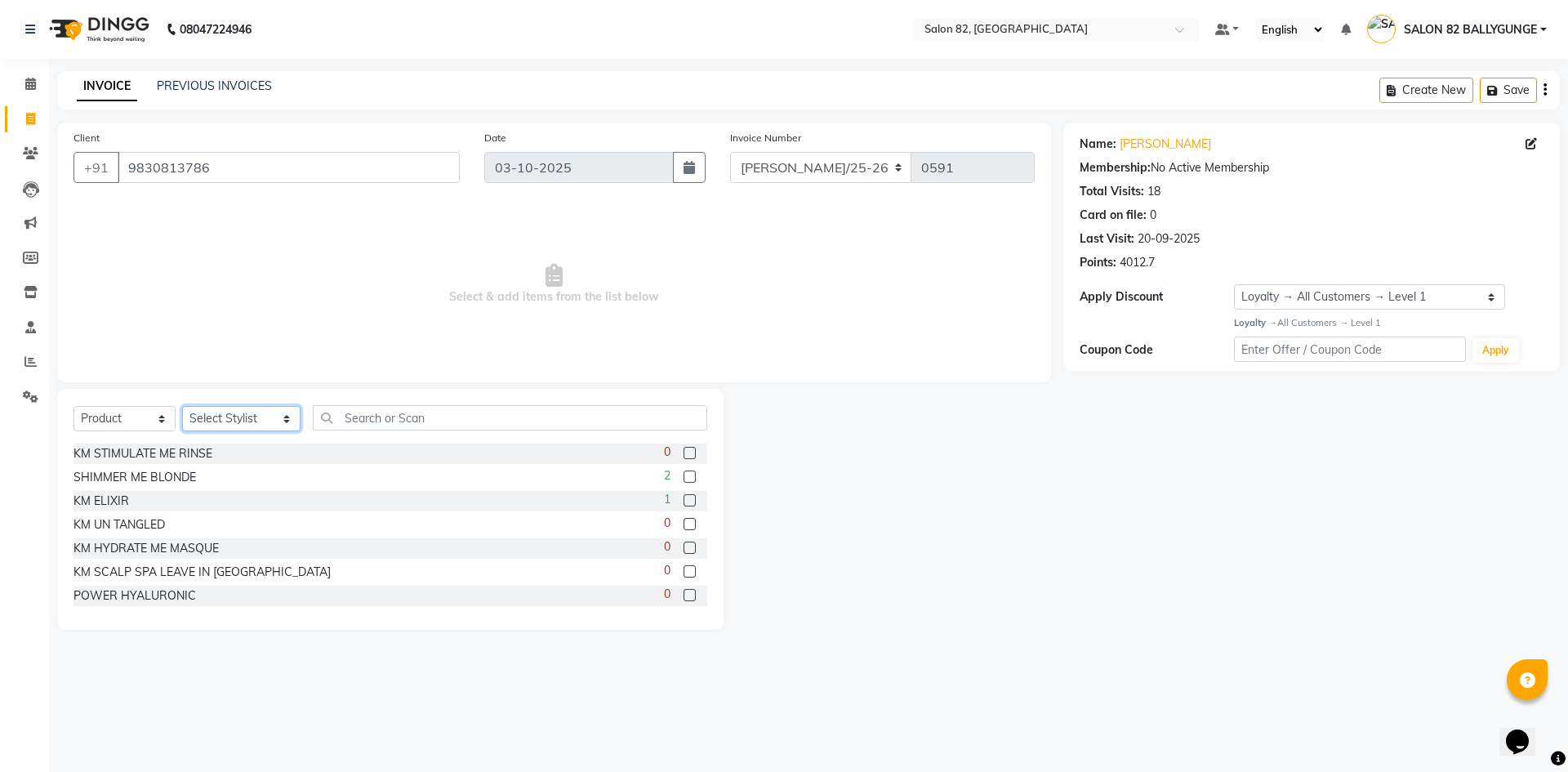
click at [212, 424] on select "Select Stylist ABHIJIT AKTAR Altmas ANKITA BABLU BHARAT Doyel FAIZAL FARZANA IN…" at bounding box center [241, 418] width 118 height 26
select select "59302"
click at [182, 405] on select "Select Stylist ABHIJIT AKTAR Altmas ANKITA BABLU BHARAT Doyel FAIZAL FARZANA IN…" at bounding box center [241, 418] width 118 height 26
click at [383, 415] on input "text" at bounding box center [509, 418] width 394 height 26
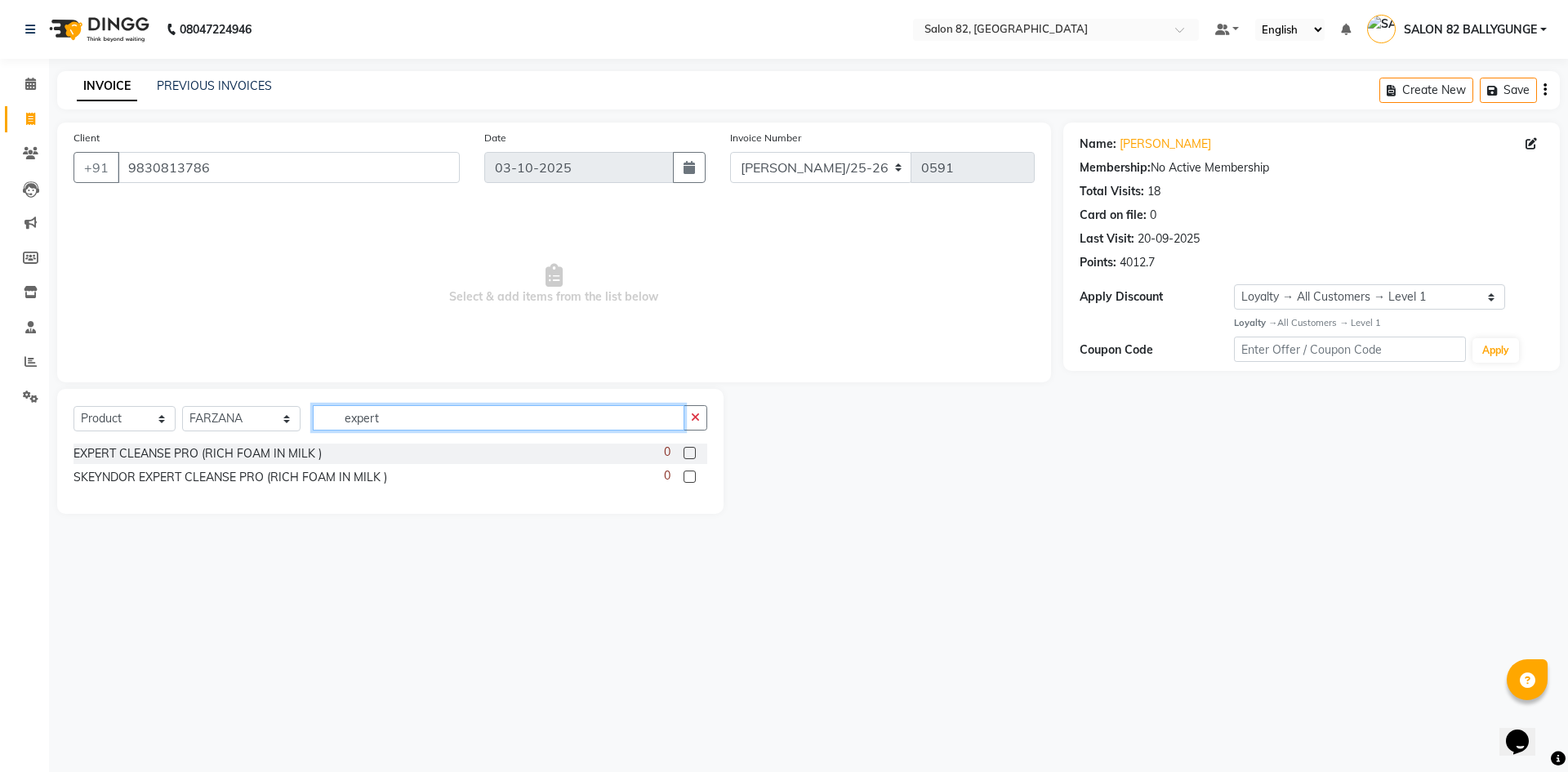
type input "expert"
click at [692, 454] on label at bounding box center [689, 453] width 12 height 12
click at [692, 454] on input "checkbox" at bounding box center [688, 453] width 10 height 10
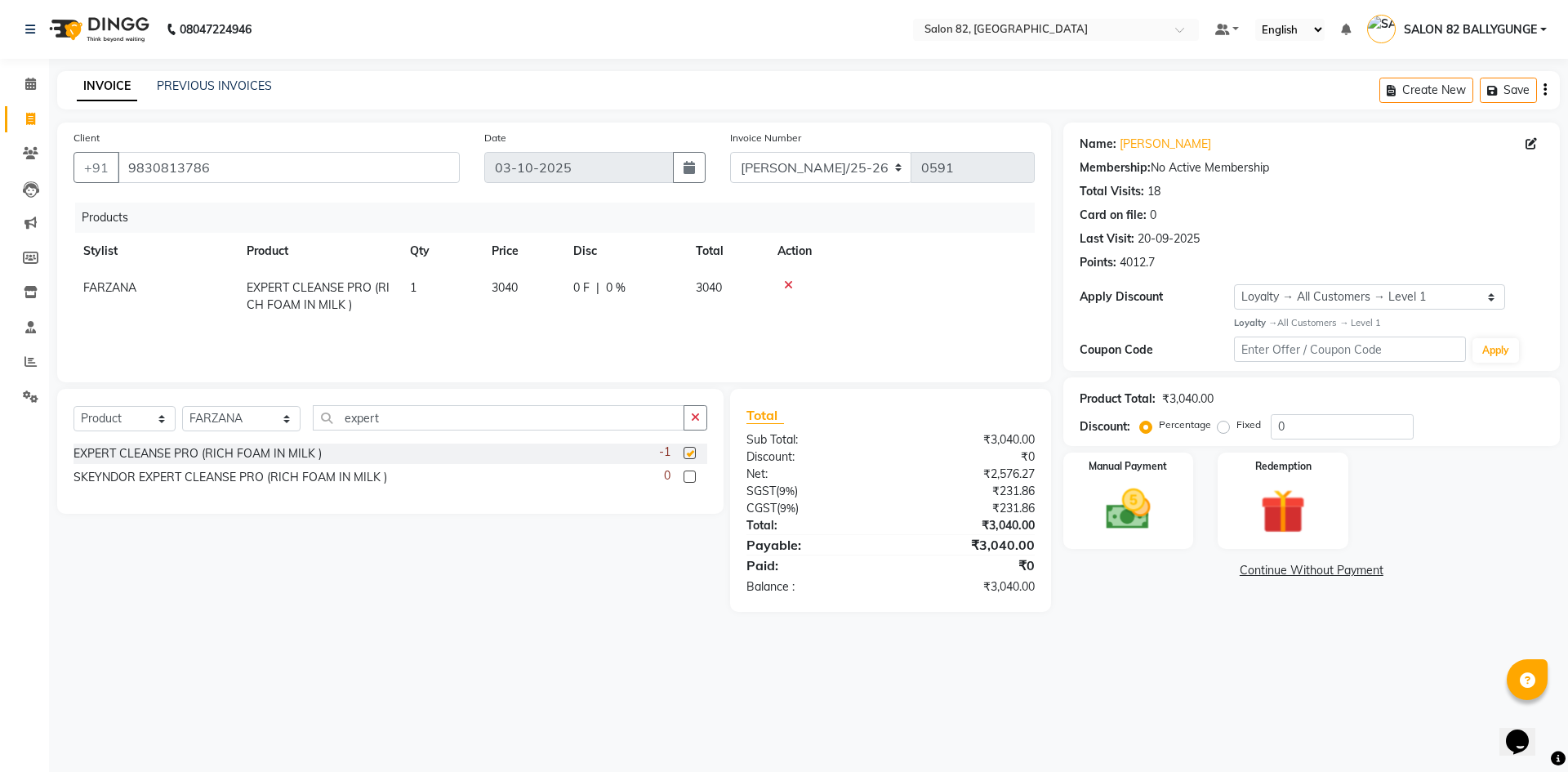
checkbox input "false"
click at [126, 420] on select "Select Service Product Membership Package Voucher Prepaid Gift Card" at bounding box center [125, 418] width 102 height 26
select select "service"
click at [74, 405] on select "Select Service Product Membership Package Voucher Prepaid Gift Card" at bounding box center [125, 418] width 102 height 26
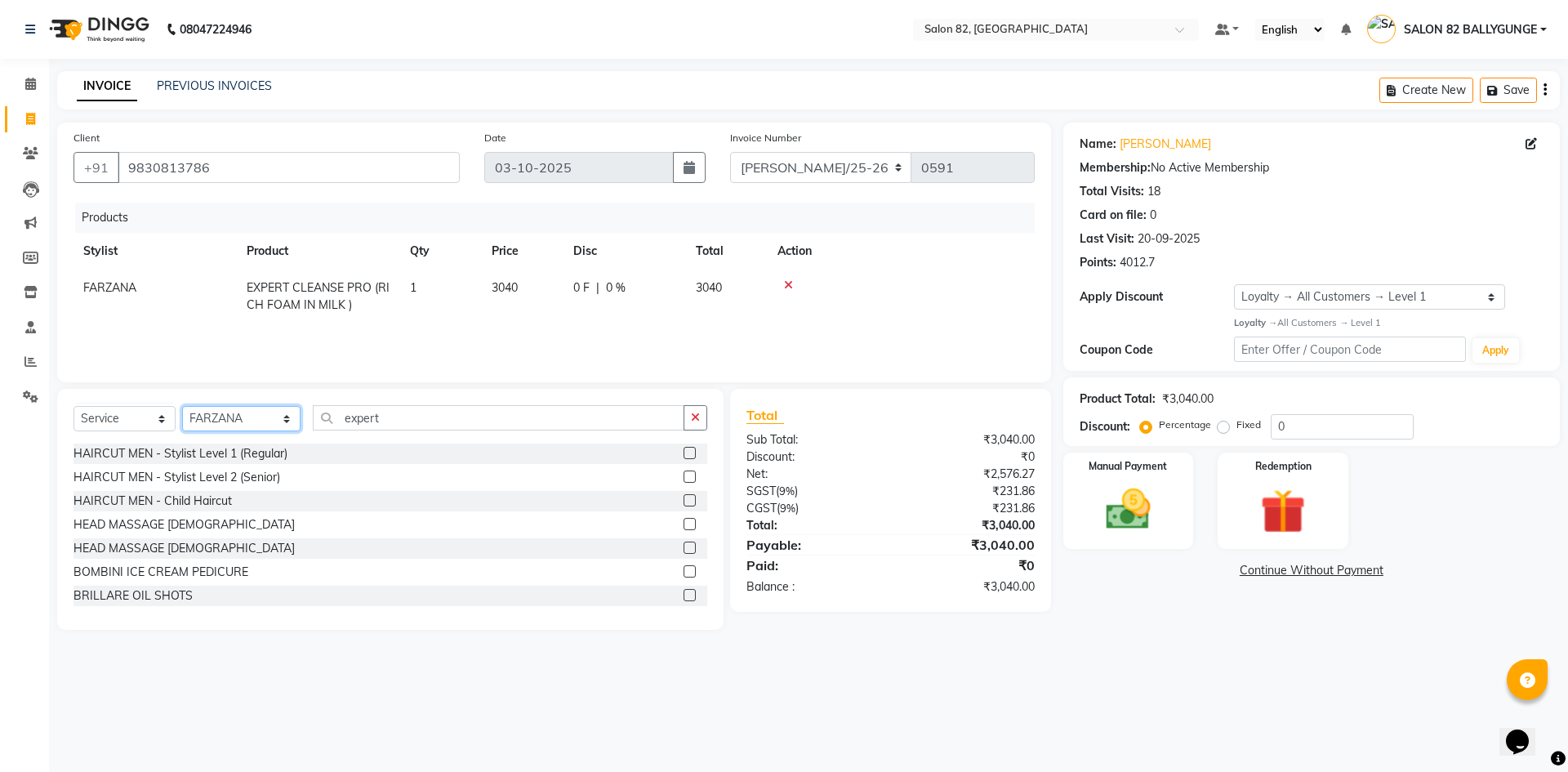
click at [263, 412] on select "Select Stylist ABHIJIT AKTAR Altmas ANKITA BABLU BHARAT Doyel FAIZAL FARZANA IN…" at bounding box center [241, 418] width 118 height 26
select select "90869"
click at [182, 405] on select "Select Stylist ABHIJIT AKTAR Altmas ANKITA BABLU BHARAT Doyel FAIZAL FARZANA IN…" at bounding box center [241, 418] width 118 height 26
click at [433, 421] on input "expert" at bounding box center [498, 418] width 371 height 26
type input "e"
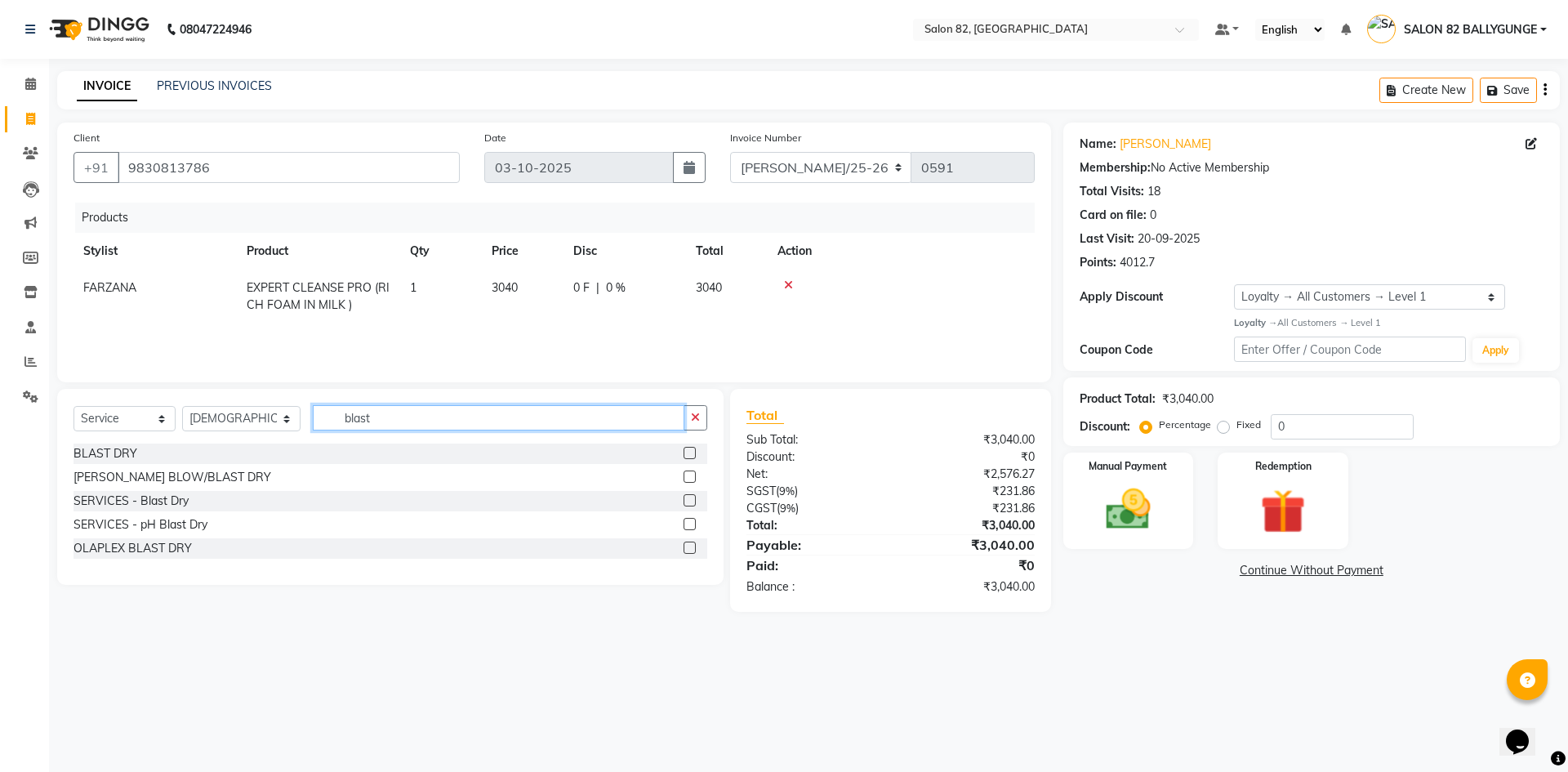
type input "blast"
click at [689, 450] on label at bounding box center [689, 453] width 12 height 12
click at [689, 450] on input "checkbox" at bounding box center [688, 453] width 10 height 10
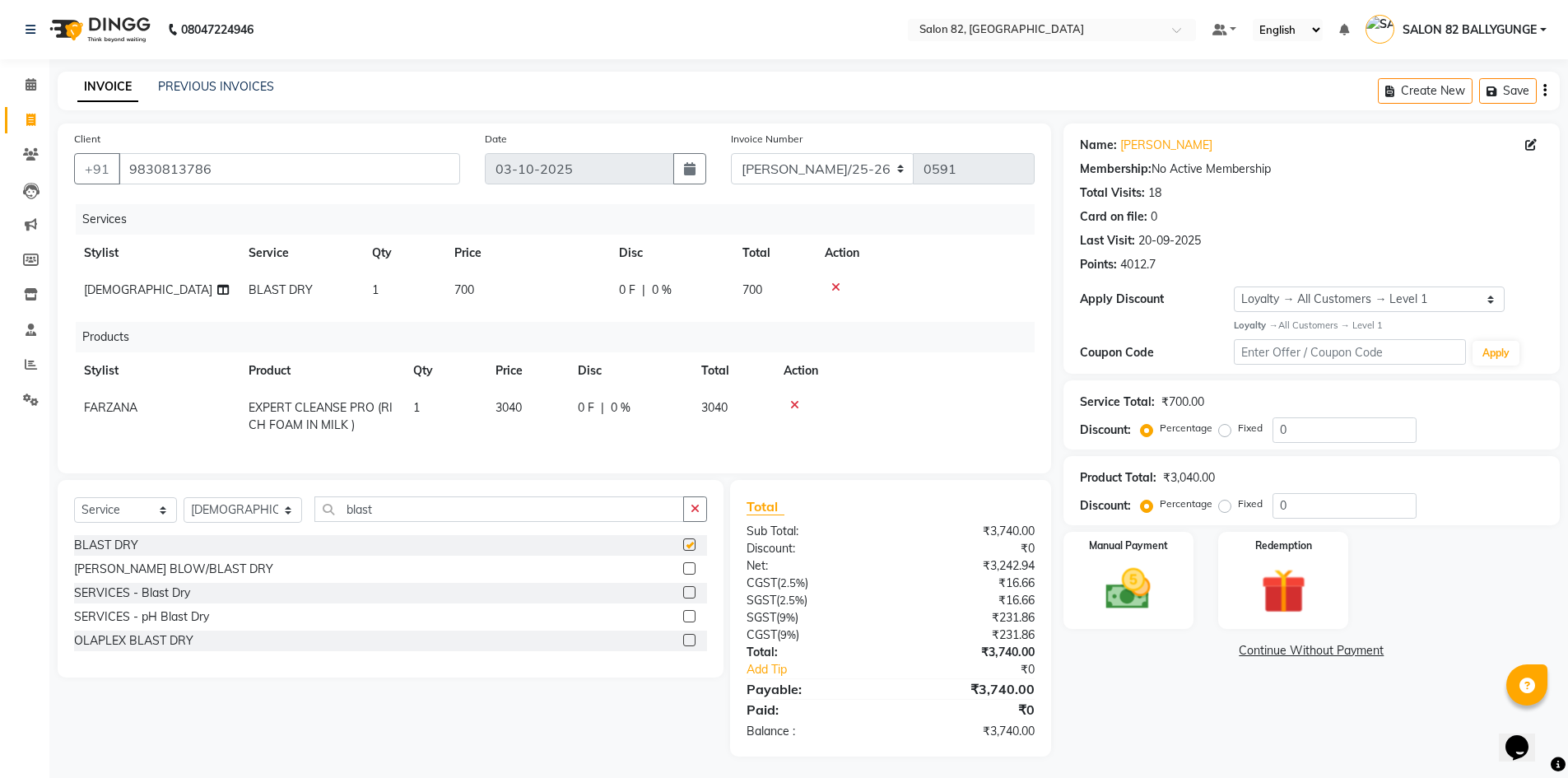
checkbox input "false"
click at [298, 287] on span "BLAST DRY" at bounding box center [280, 289] width 64 height 15
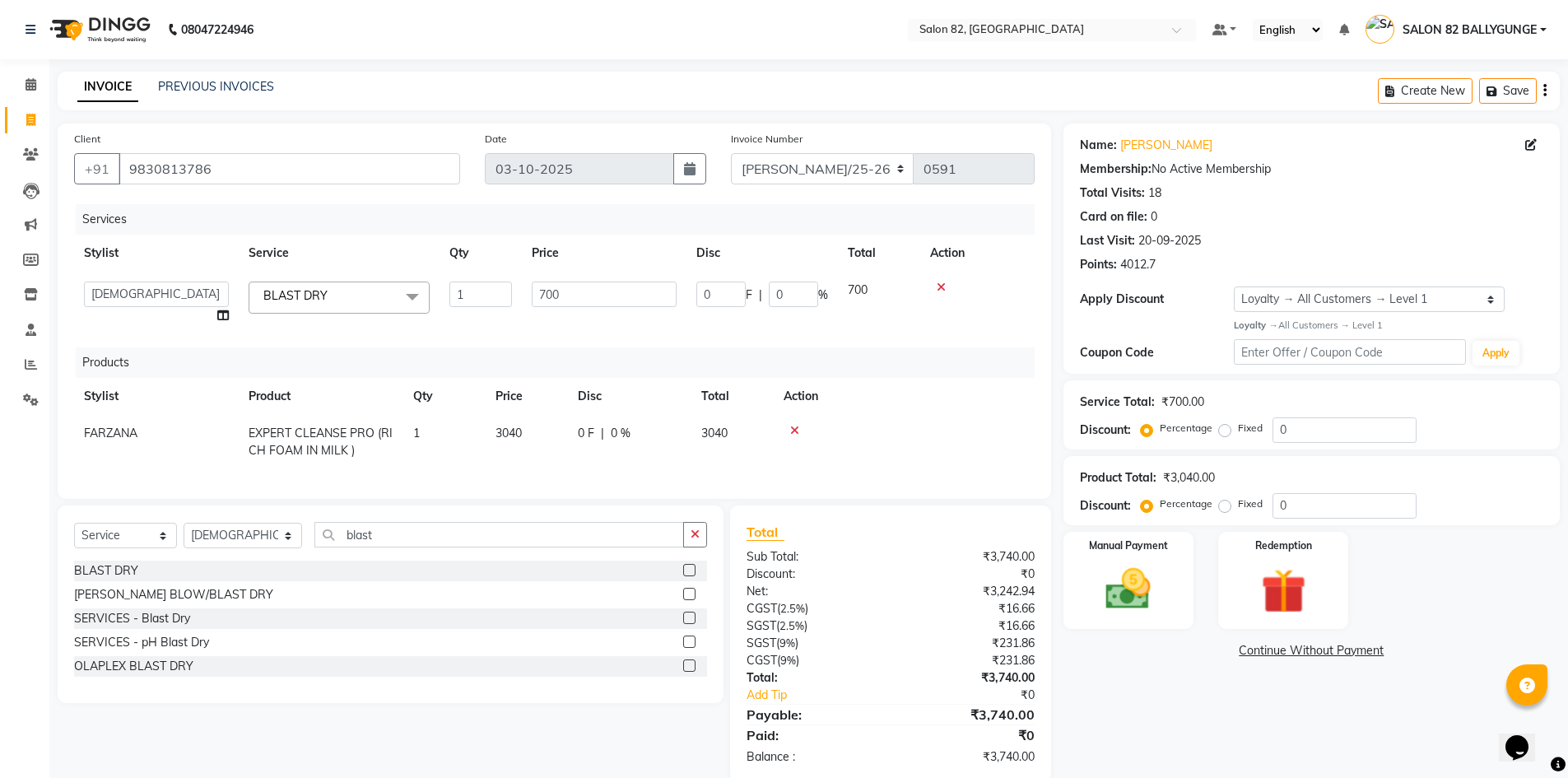
click at [324, 292] on span "BLAST DRY" at bounding box center [295, 295] width 64 height 15
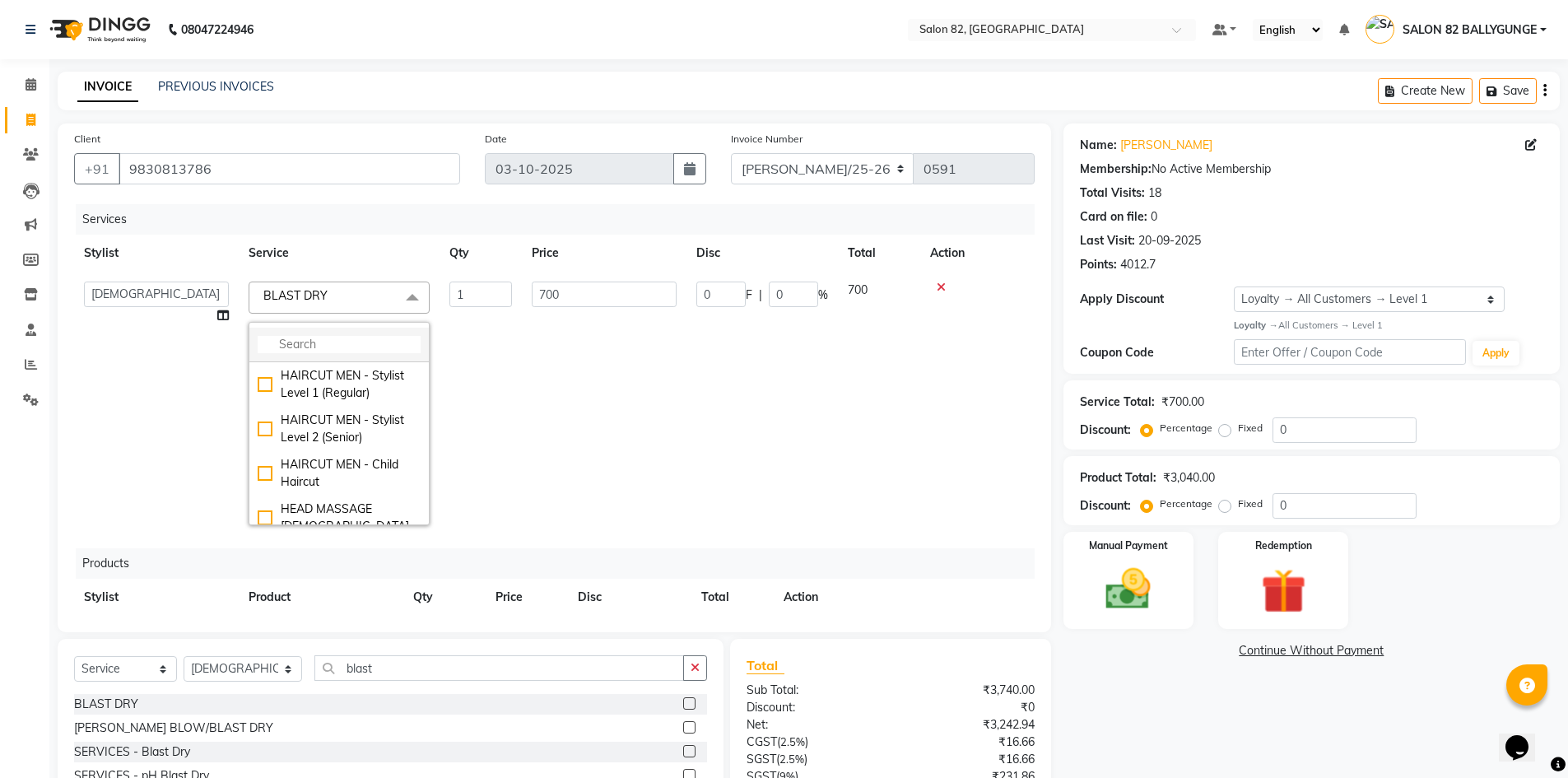
click at [332, 344] on input "multiselect-search" at bounding box center [338, 345] width 163 height 17
type input "ph"
click at [328, 401] on div "SERVICES - pH Blast Dry" at bounding box center [338, 403] width 163 height 17
checkbox input "true"
type input "800"
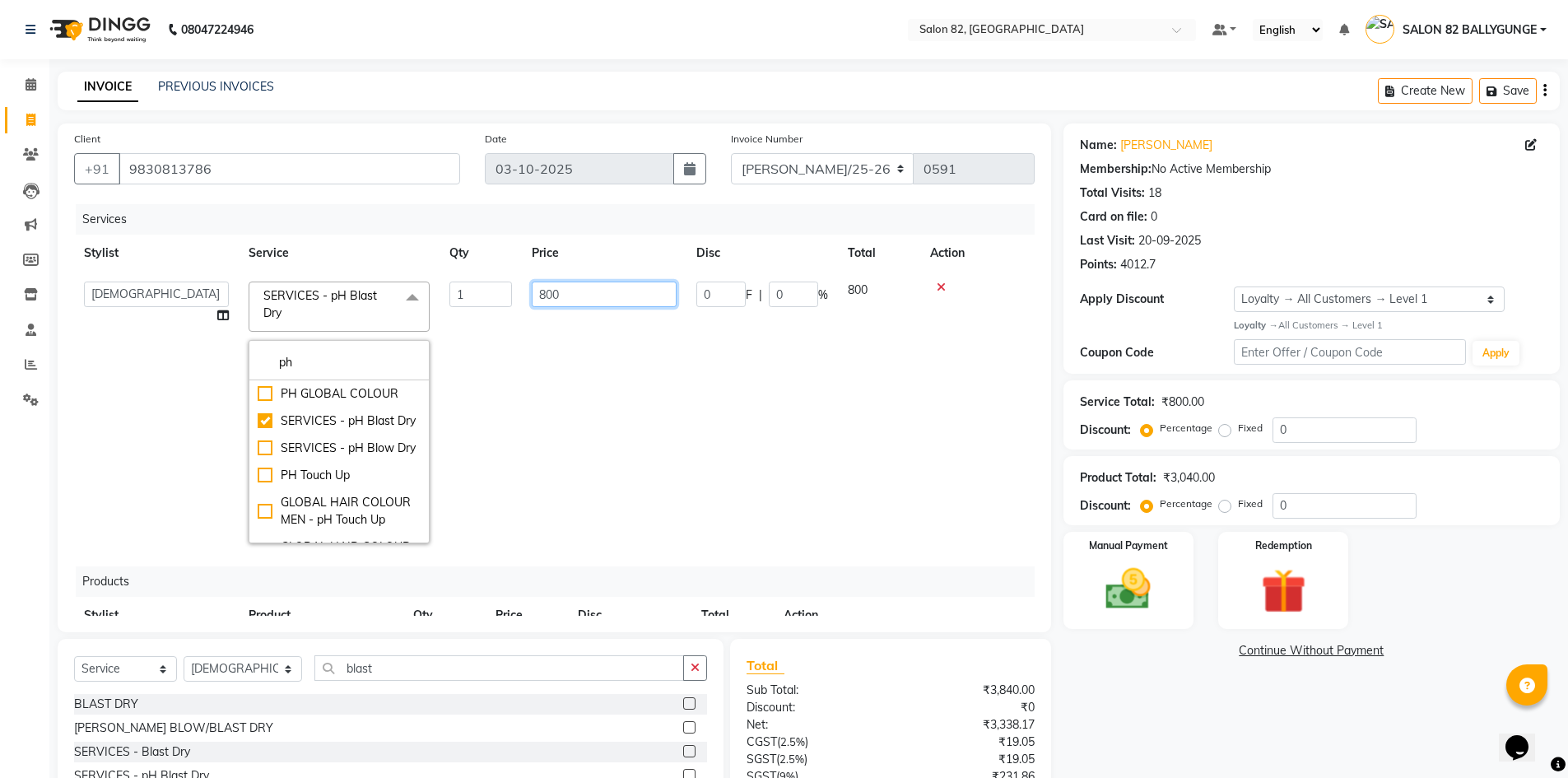
click at [592, 298] on input "800" at bounding box center [604, 294] width 145 height 26
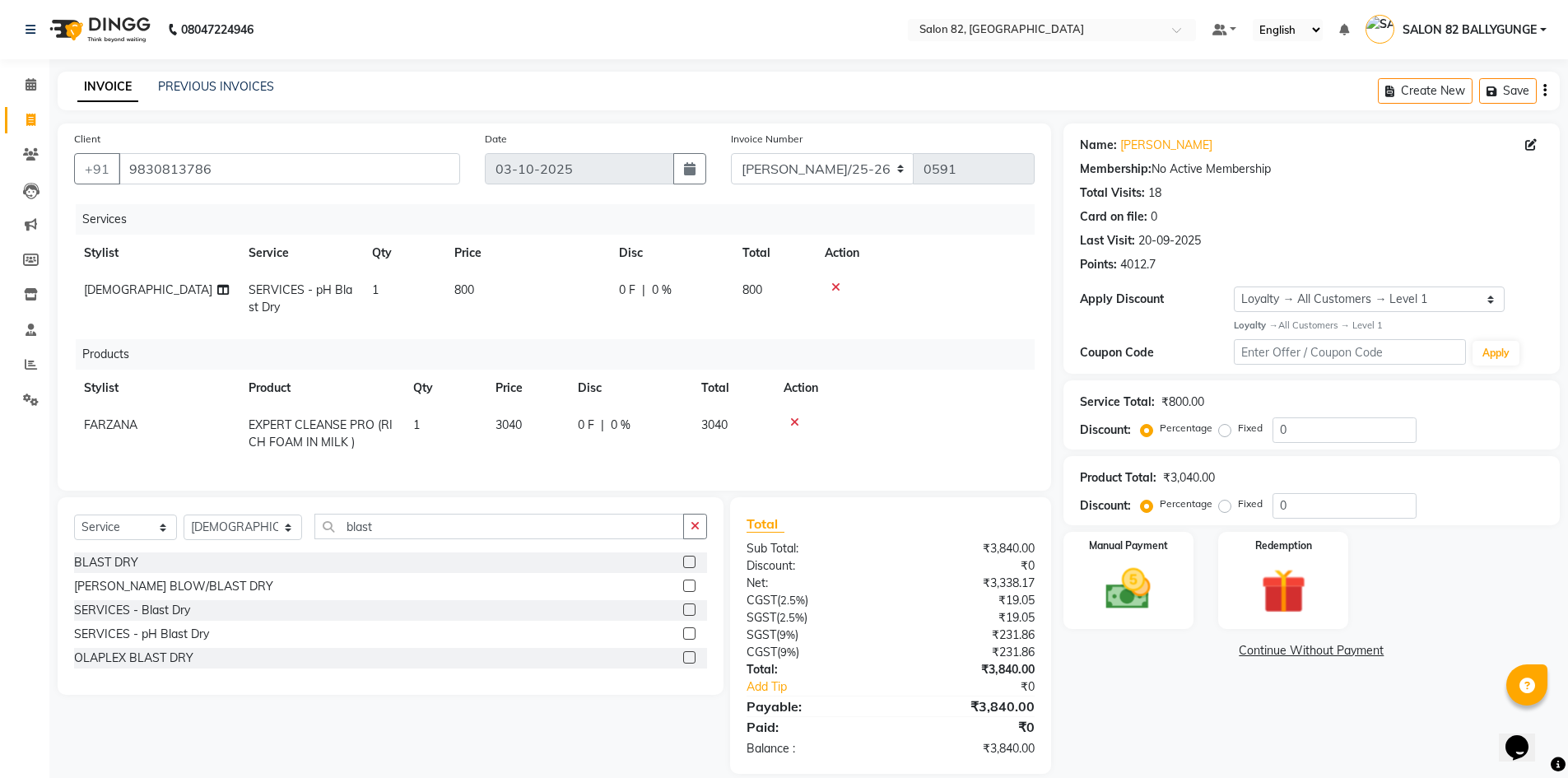
click at [486, 290] on td "800" at bounding box center [527, 298] width 165 height 54
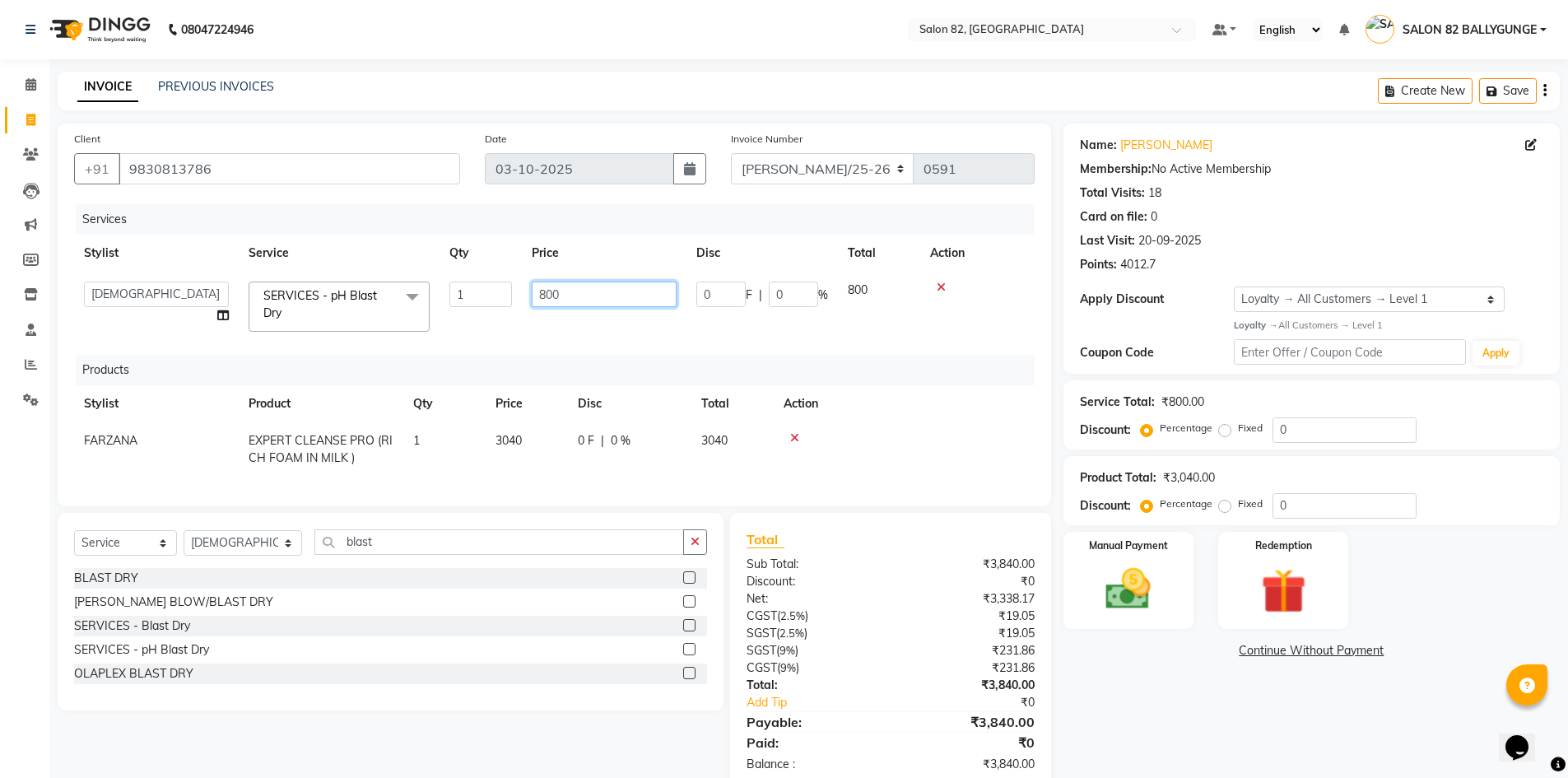
click at [564, 302] on input "800" at bounding box center [604, 294] width 145 height 26
type input "8"
type input "900"
click at [996, 328] on div "Services Stylist Service Qty Price Disc Total Action ABHIJIT AKTAR Altmas ANKIT…" at bounding box center [554, 347] width 960 height 286
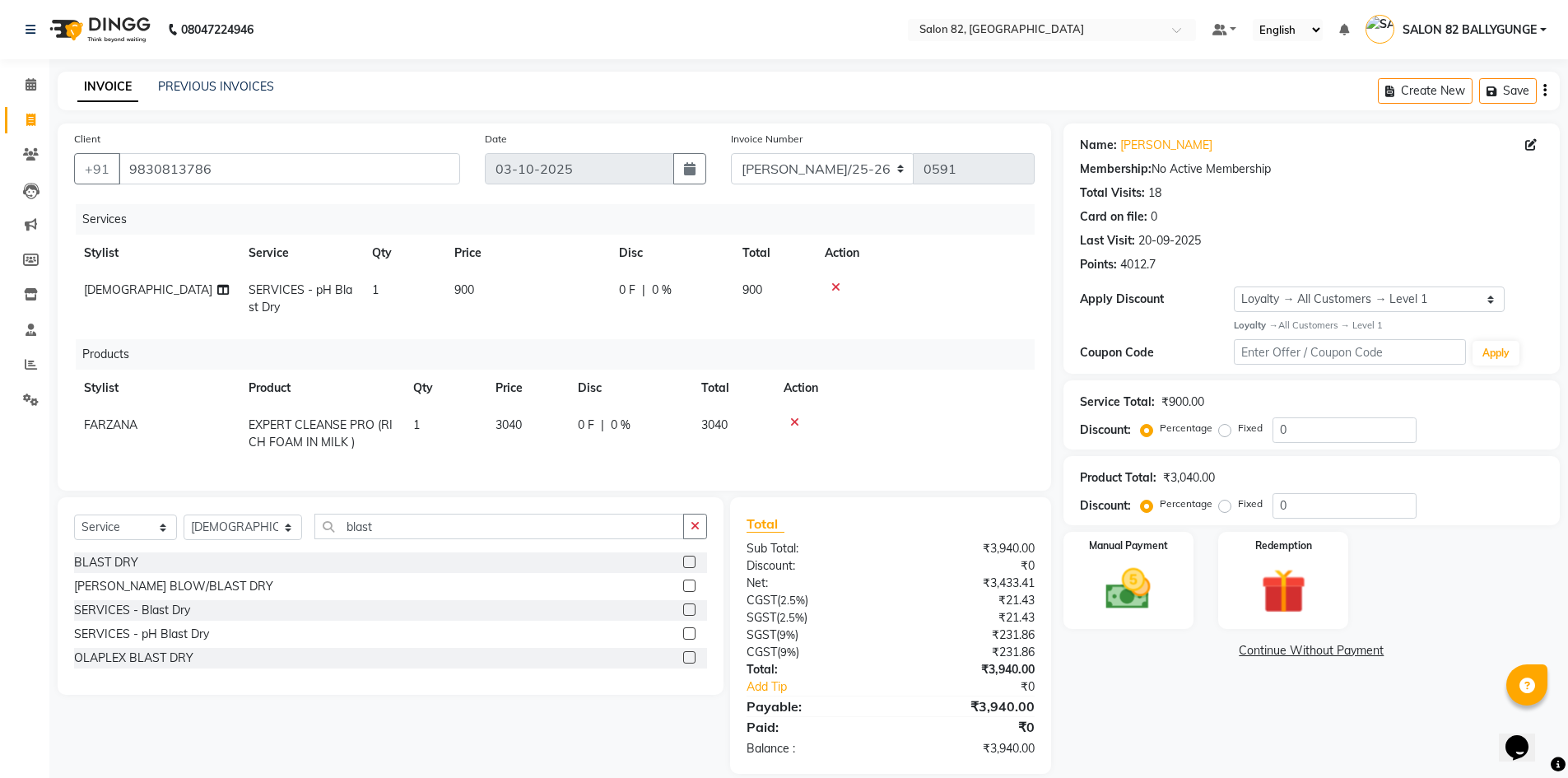
scroll to position [33, 0]
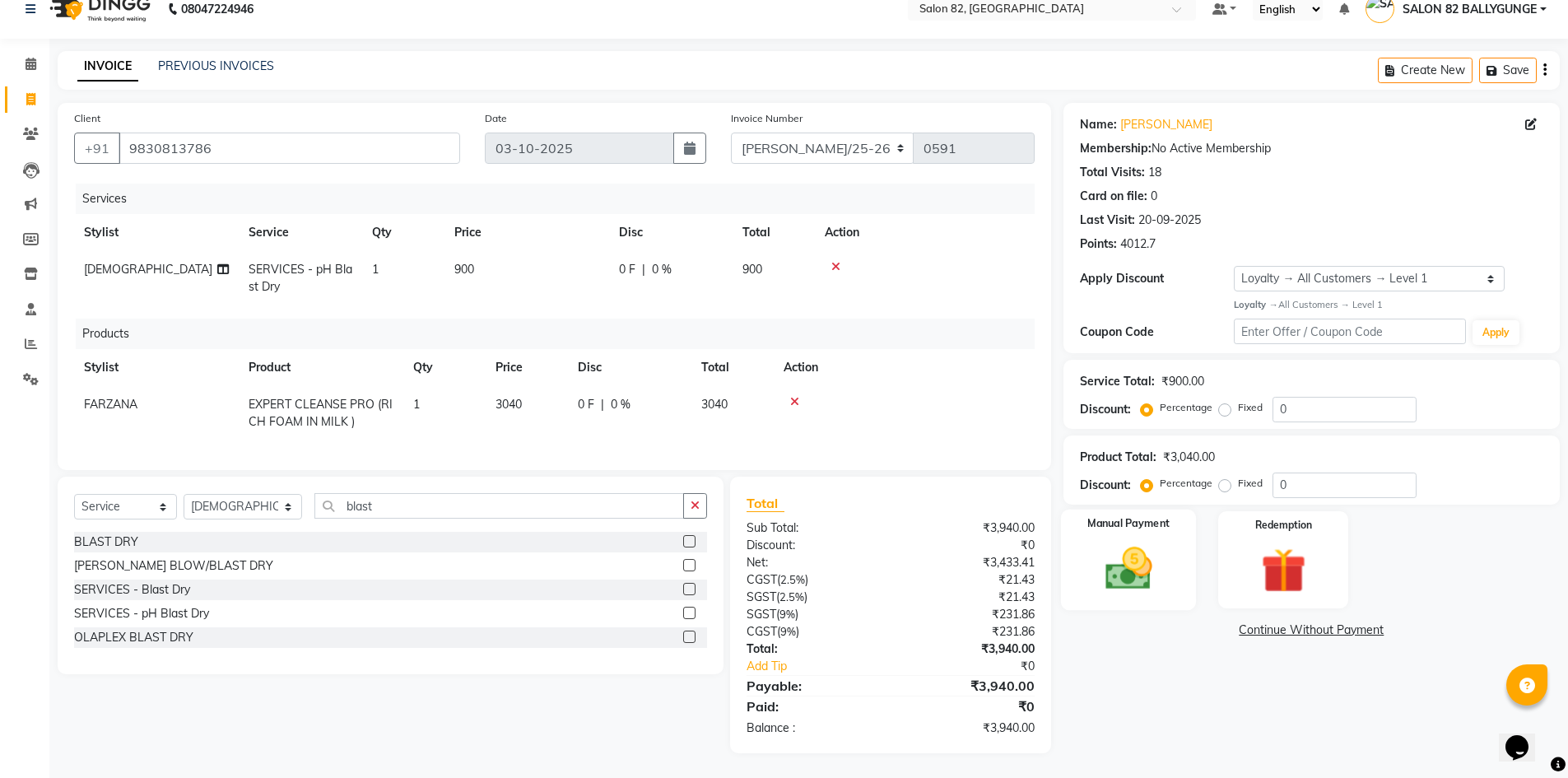
drag, startPoint x: 1085, startPoint y: 525, endPoint x: 1141, endPoint y: 537, distance: 57.3
click at [1087, 526] on div "Manual Payment" at bounding box center [1128, 559] width 136 height 101
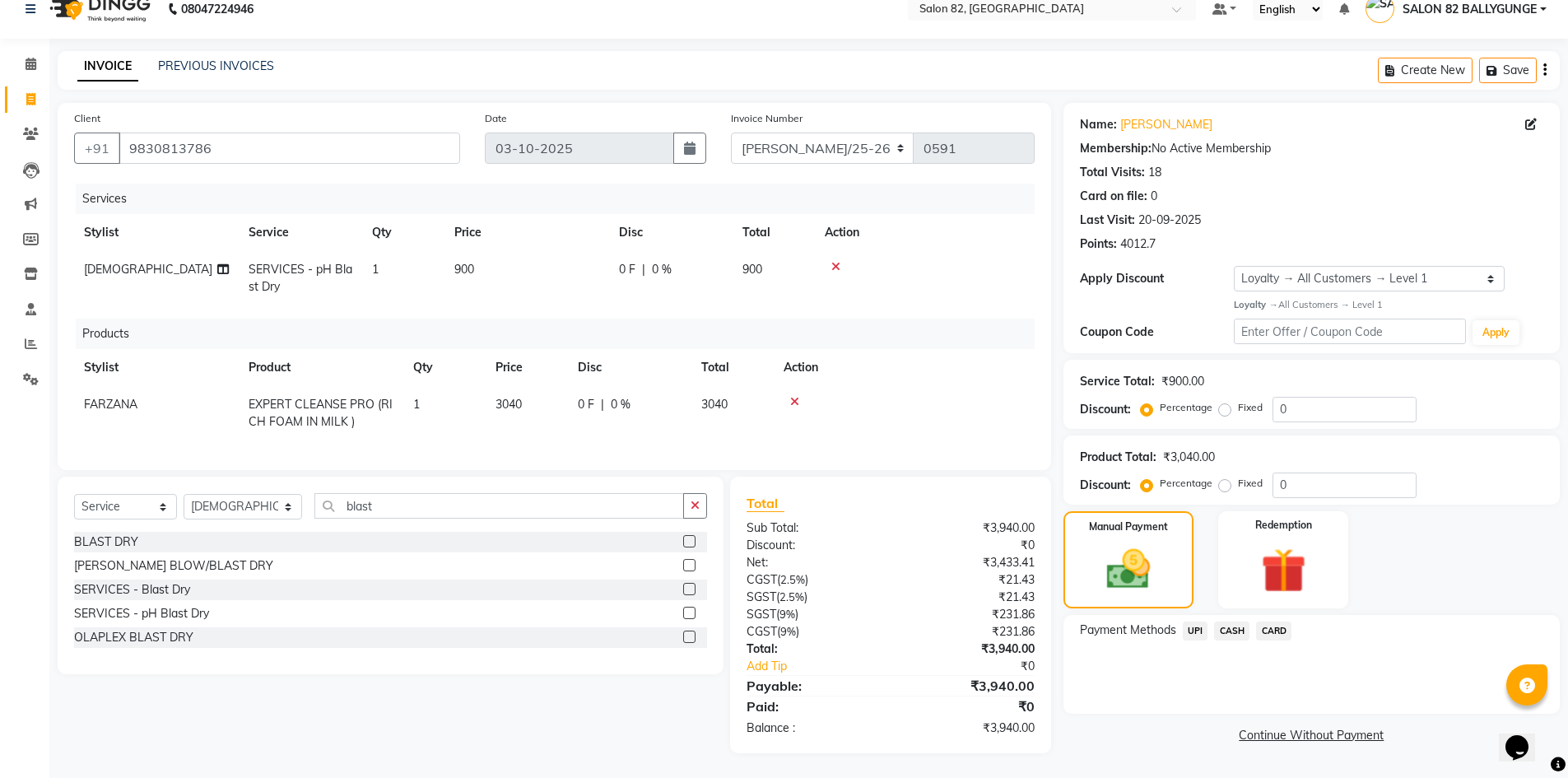
click at [1229, 621] on span "CASH" at bounding box center [1232, 630] width 35 height 19
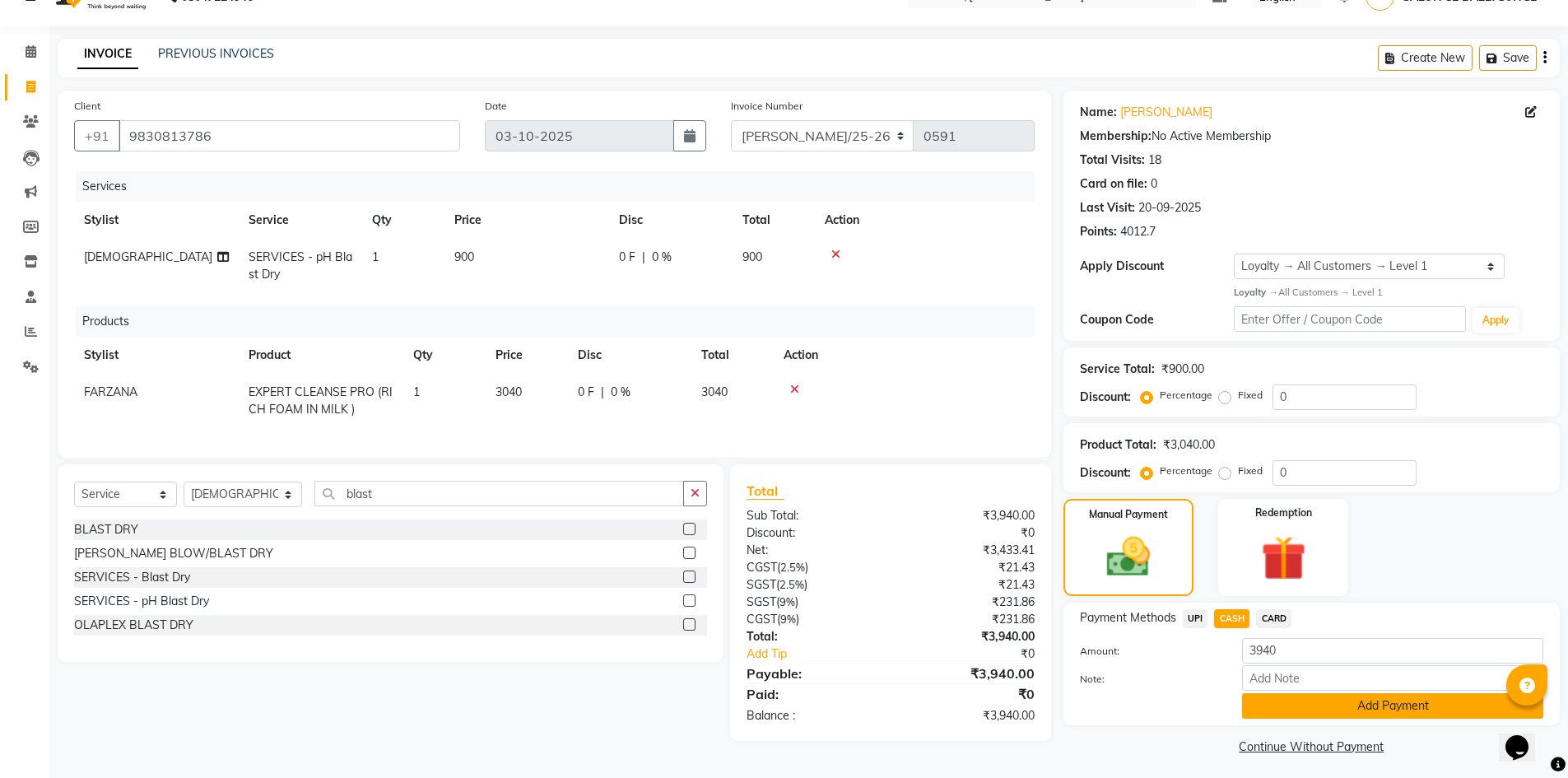
click at [1272, 704] on button "Add Payment" at bounding box center [1393, 706] width 301 height 26
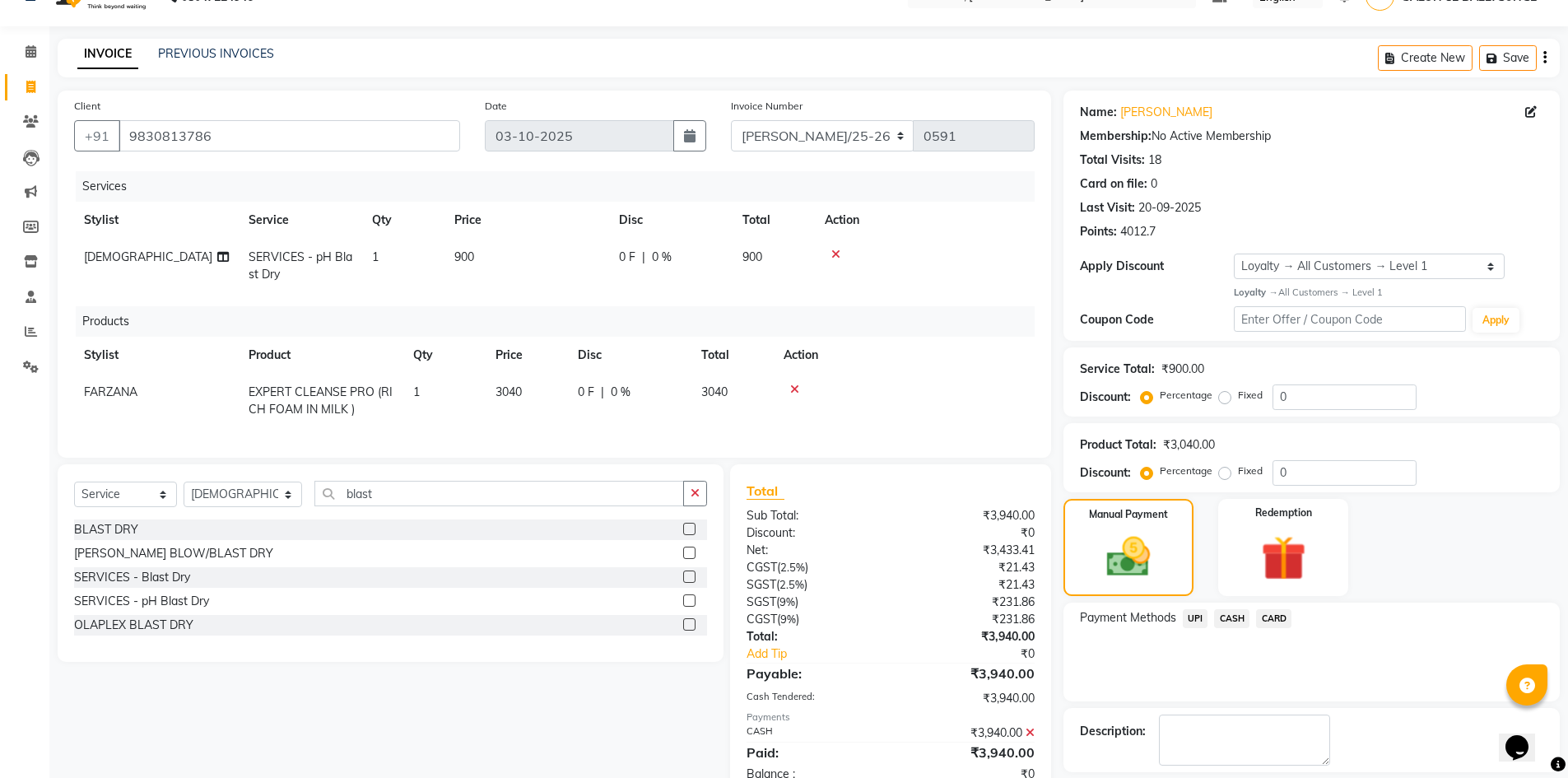
scroll to position [172, 0]
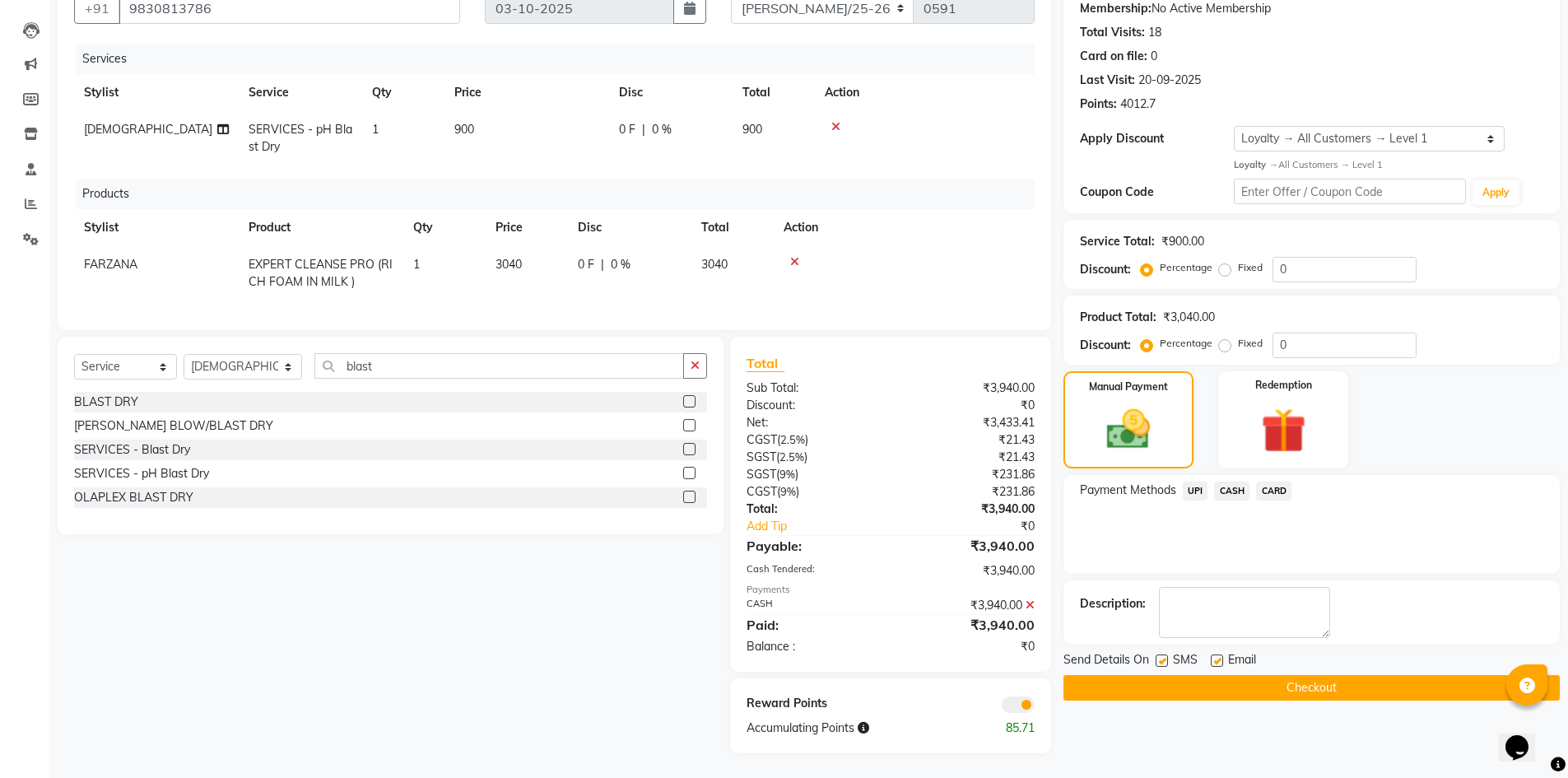
click at [1288, 686] on button "Checkout" at bounding box center [1311, 688] width 496 height 26
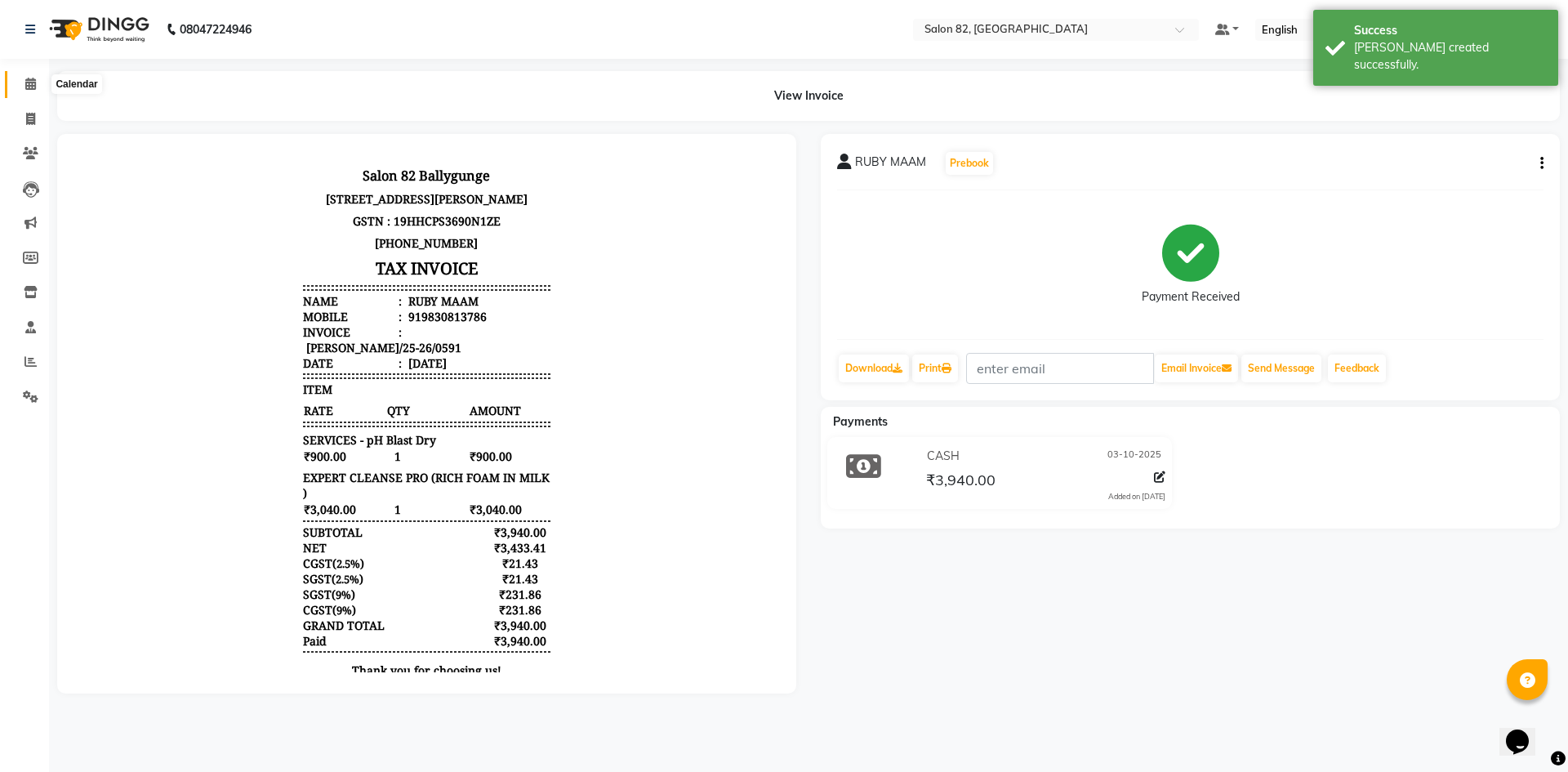
click at [23, 88] on span at bounding box center [30, 84] width 28 height 19
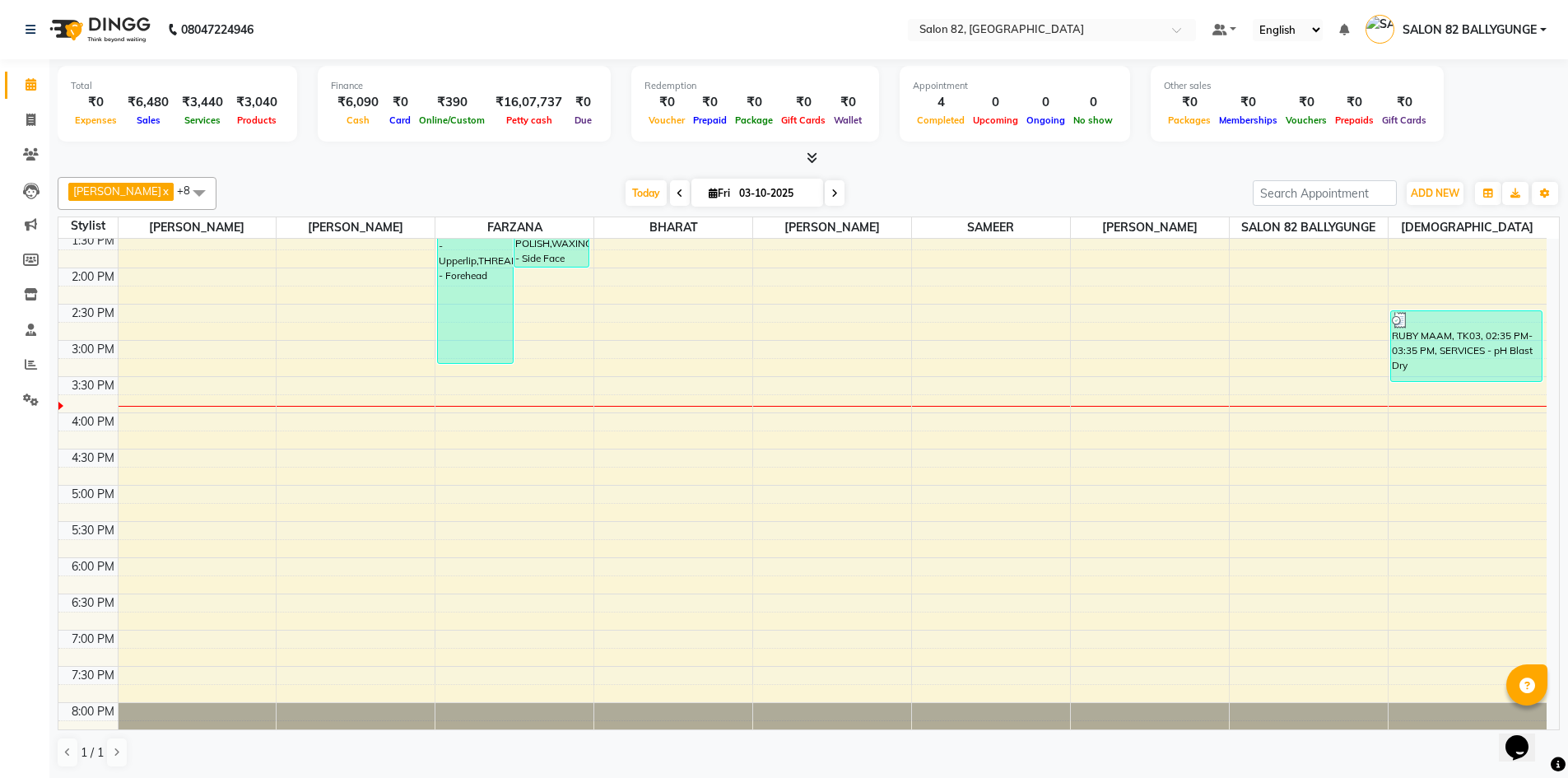
scroll to position [450, 0]
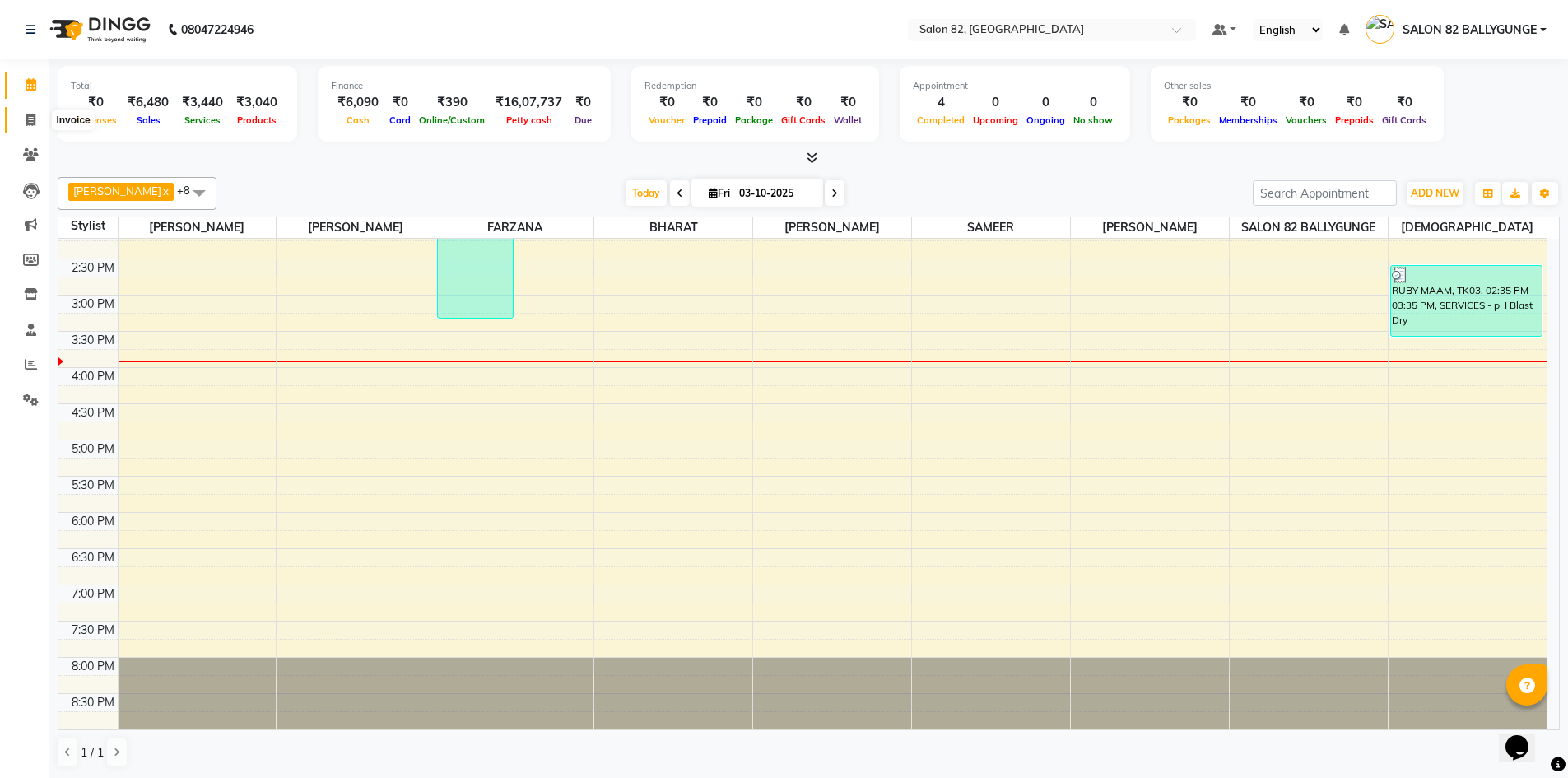
click at [26, 112] on span at bounding box center [30, 121] width 29 height 19
select select "service"
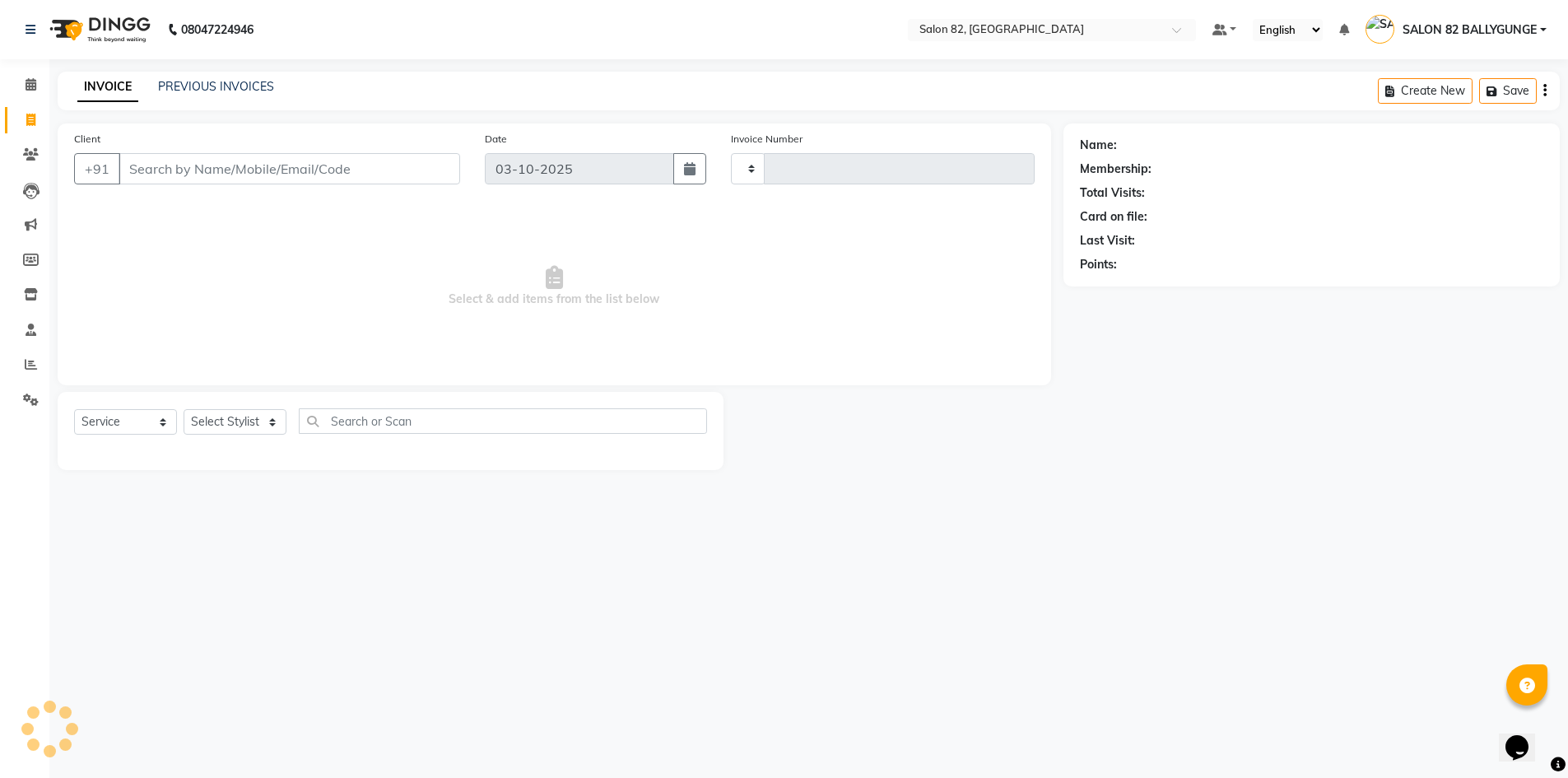
type input "0592"
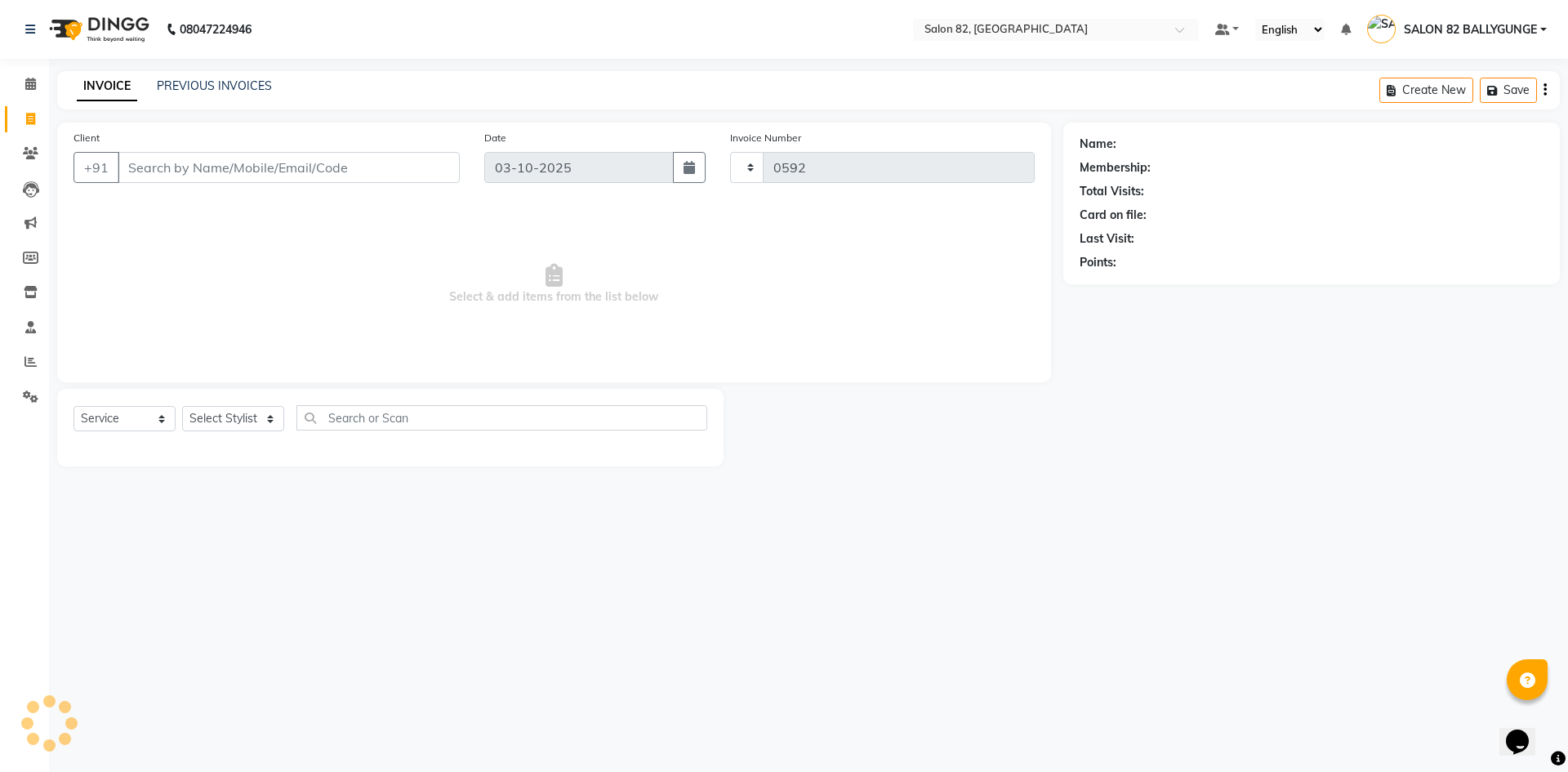
select select "8702"
click at [235, 412] on select "Select Stylist [PERSON_NAME] Altmas [PERSON_NAME] [PERSON_NAME] [PERSON_NAME] […" at bounding box center [241, 418] width 118 height 26
select select "90869"
click at [182, 405] on select "Select Stylist [PERSON_NAME] Altmas [PERSON_NAME] [PERSON_NAME] [PERSON_NAME] […" at bounding box center [241, 418] width 118 height 26
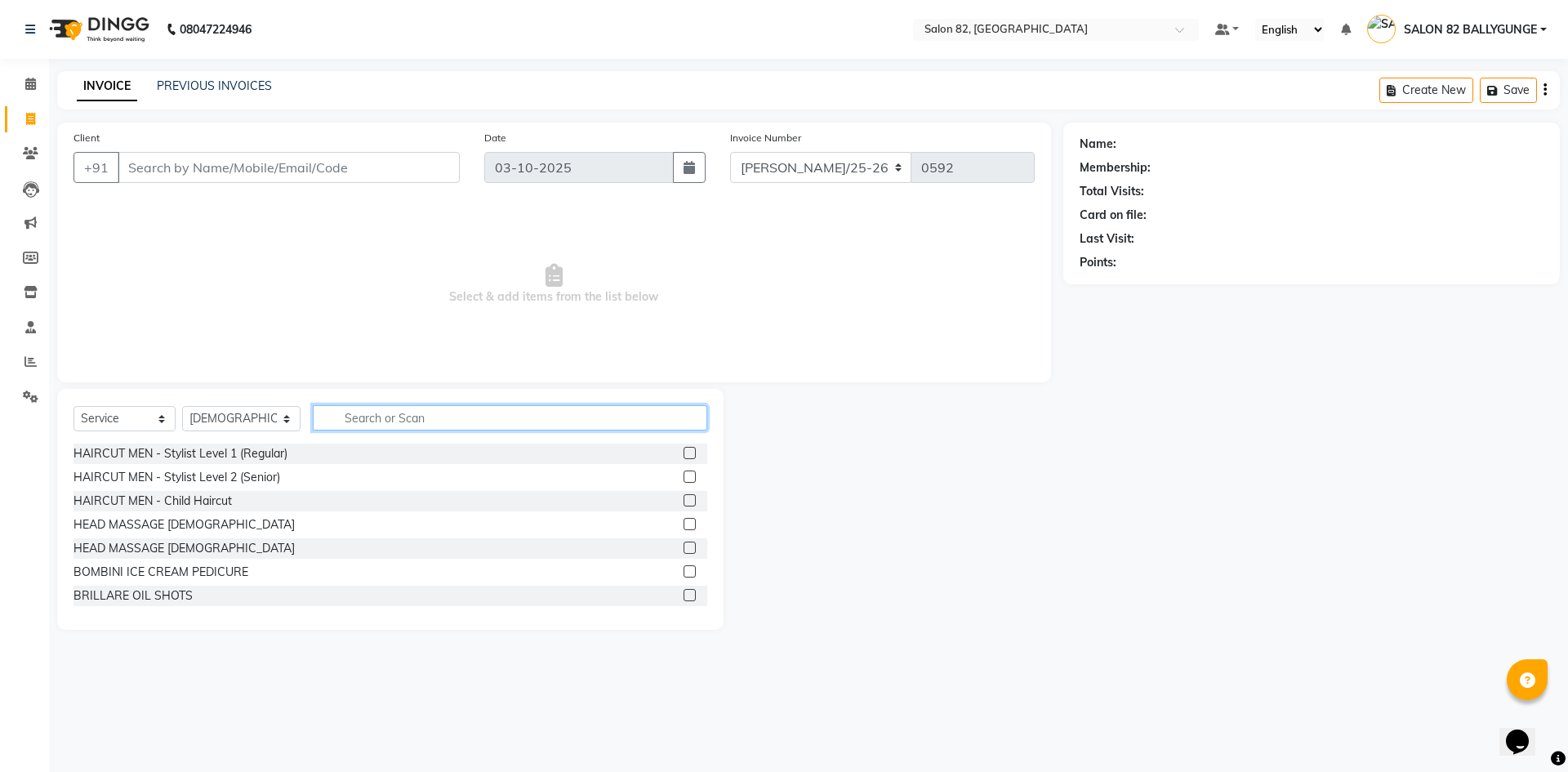
click at [531, 422] on input "text" at bounding box center [509, 418] width 394 height 26
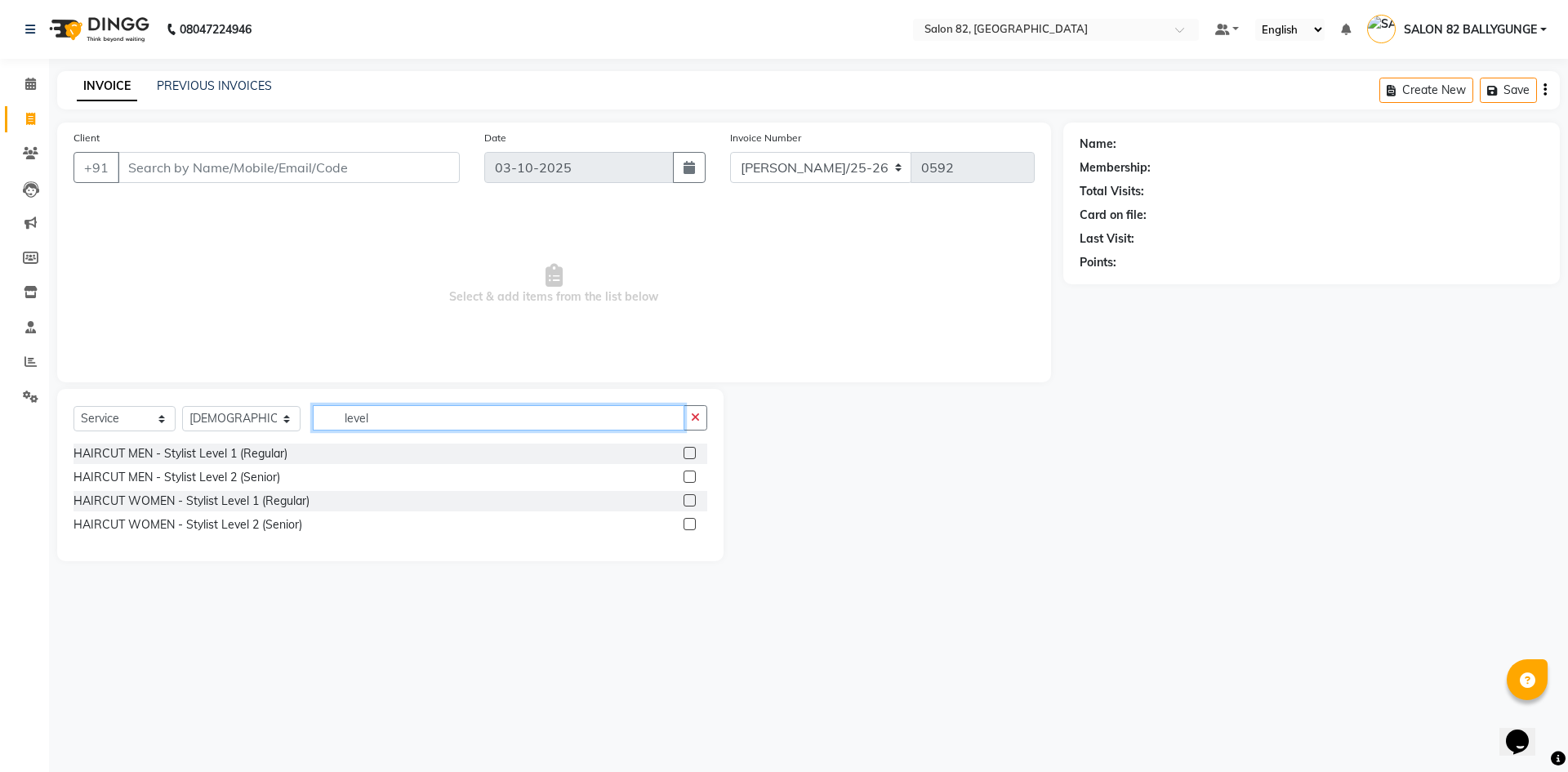
type input "level"
click at [694, 503] on label at bounding box center [689, 500] width 12 height 12
click at [694, 503] on input "checkbox" at bounding box center [688, 501] width 10 height 10
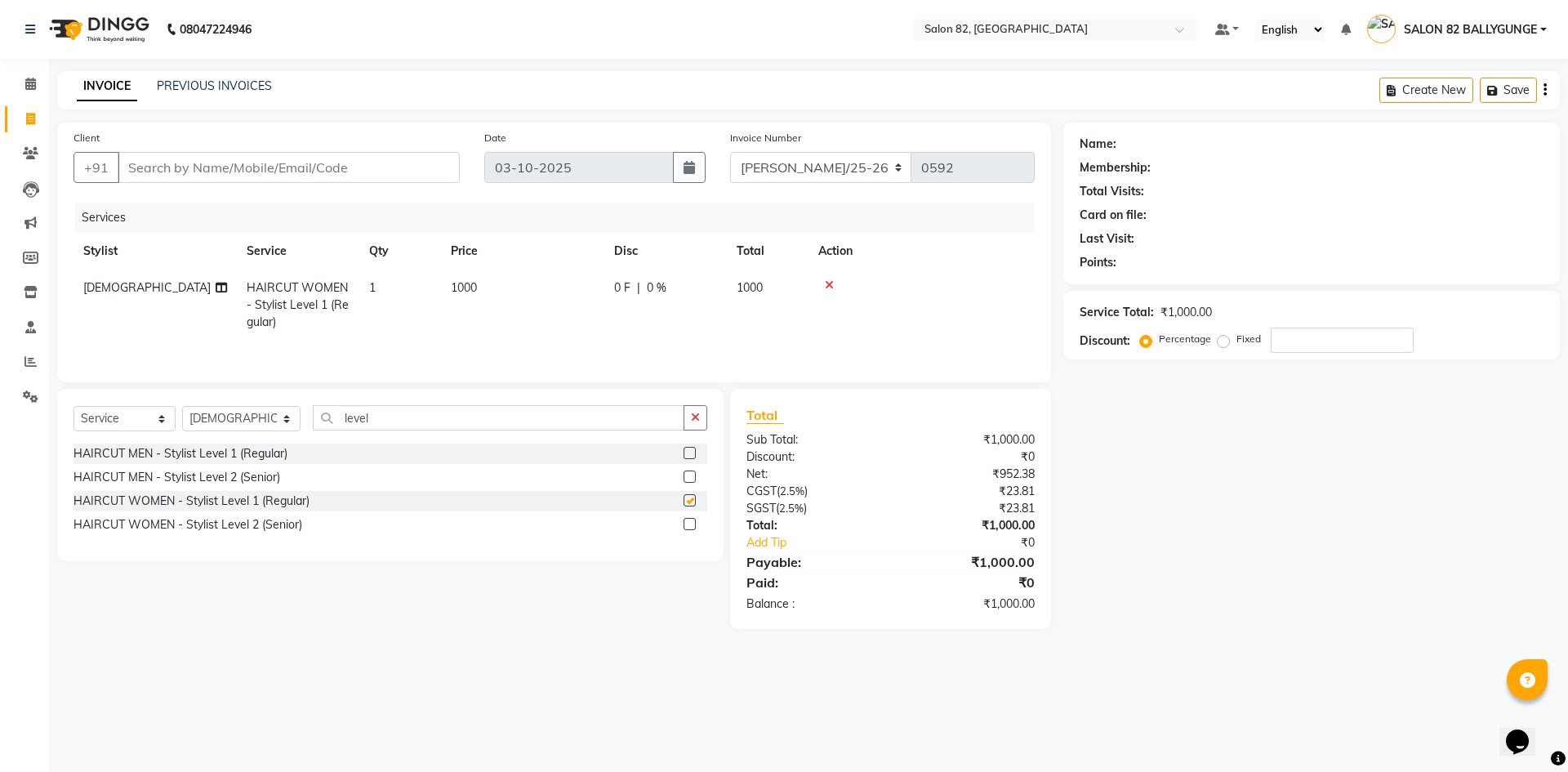
checkbox input "false"
click at [975, 285] on div at bounding box center [922, 285] width 207 height 11
click at [207, 168] on input "Client" at bounding box center [288, 167] width 342 height 31
type input "9"
type input "0"
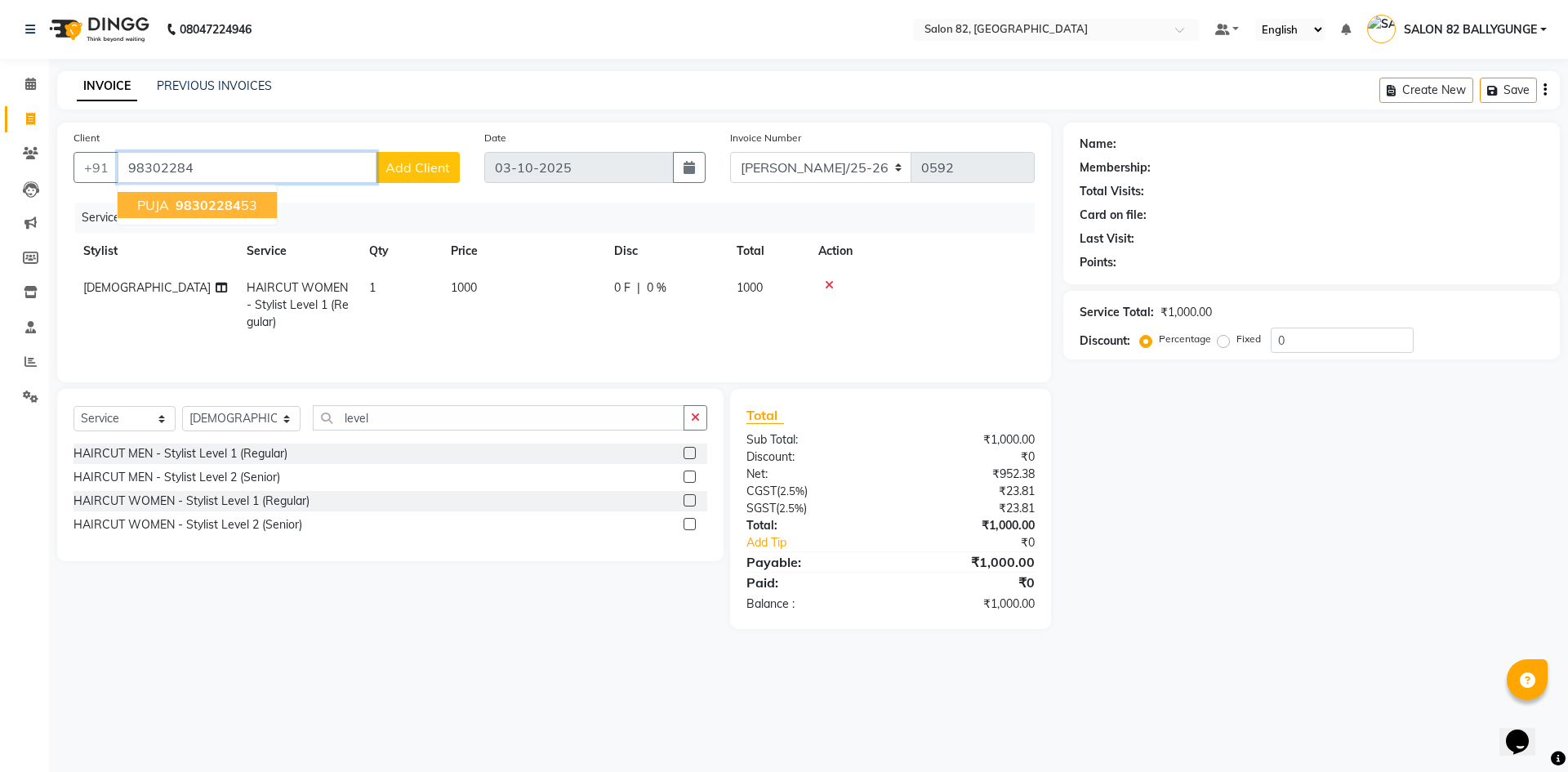
click at [236, 211] on span "98302284" at bounding box center [208, 204] width 65 height 16
type input "9830228453"
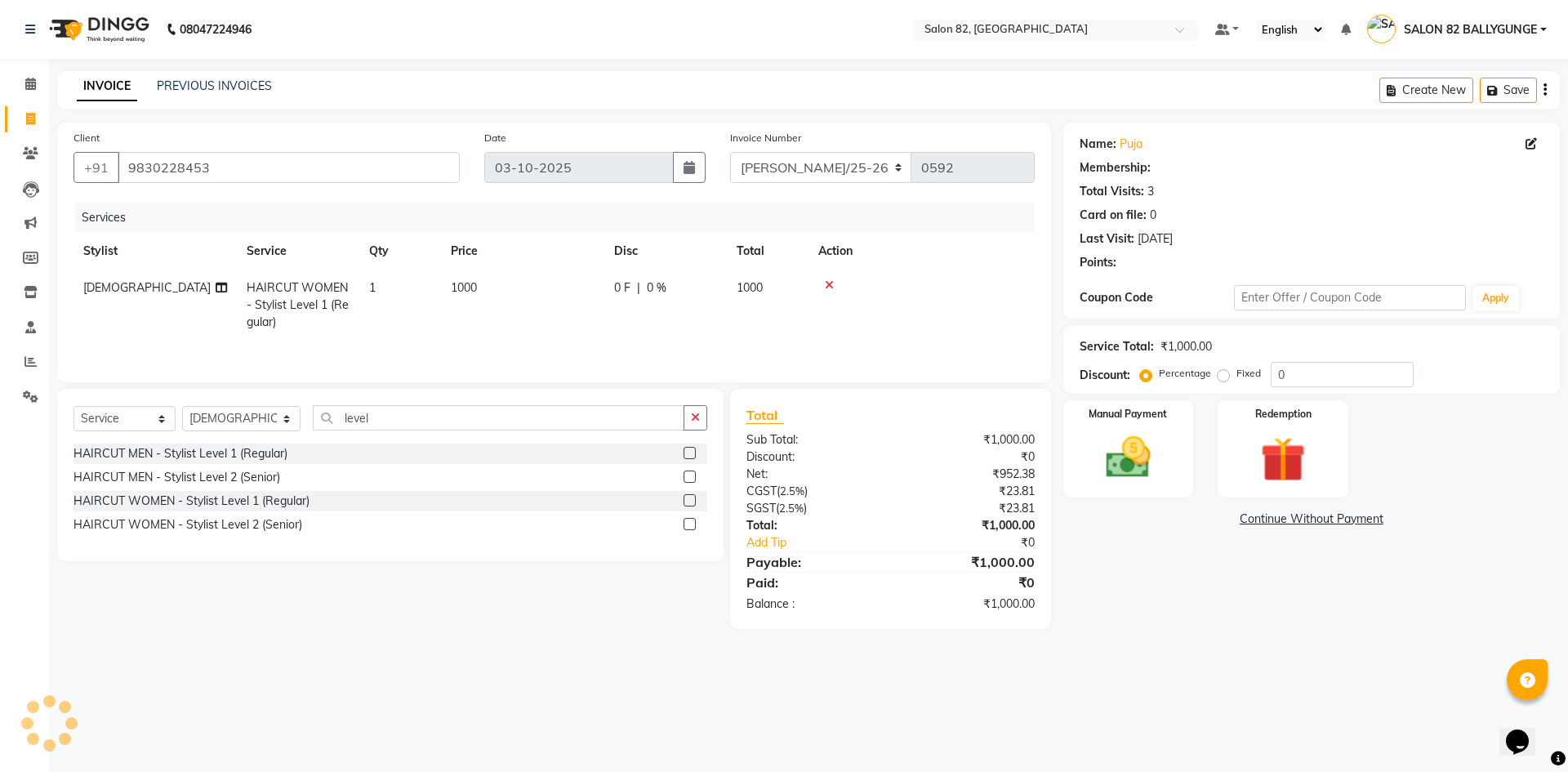
select select "1: Object"
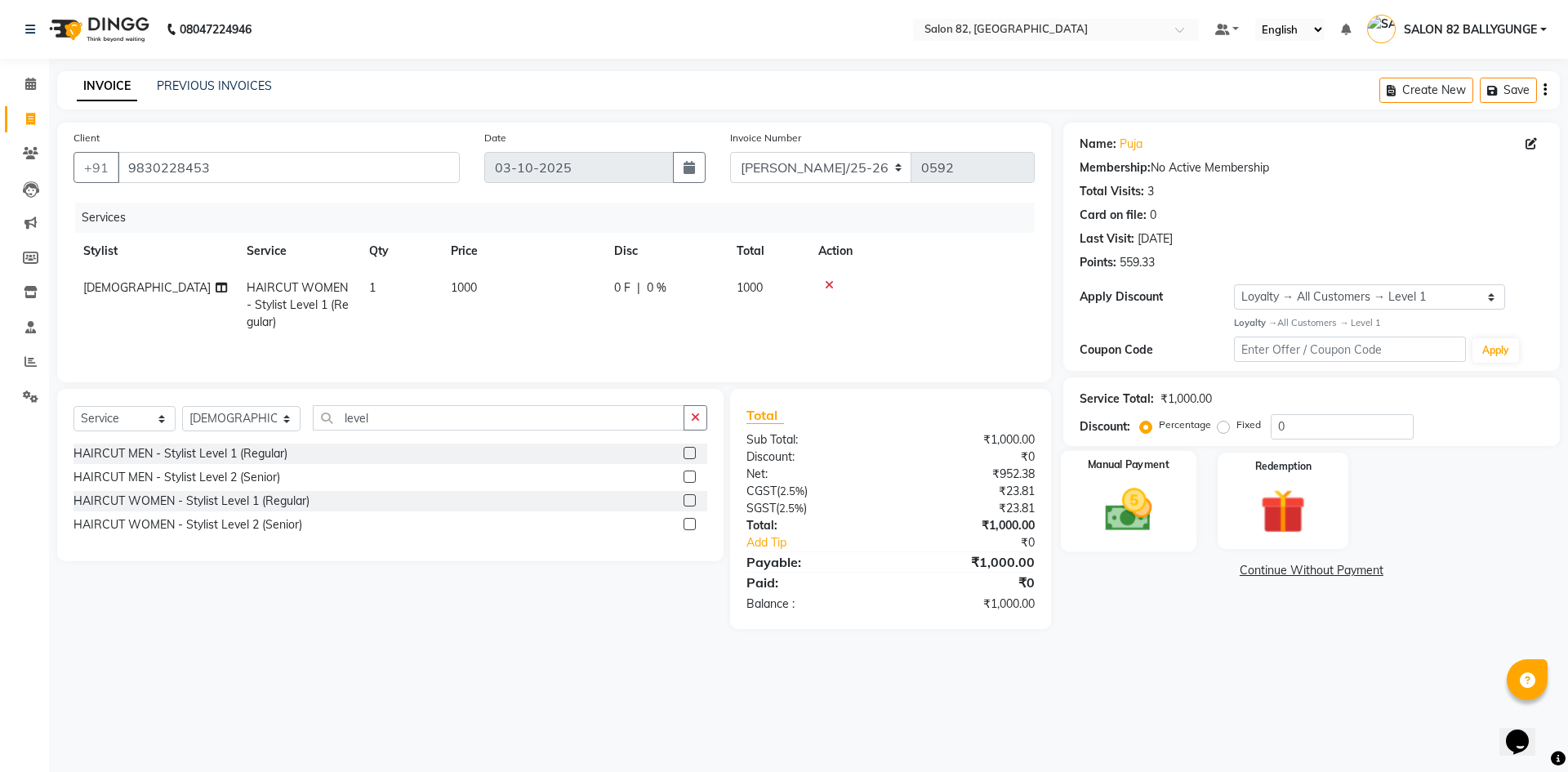
click at [1106, 502] on img at bounding box center [1129, 509] width 76 height 54
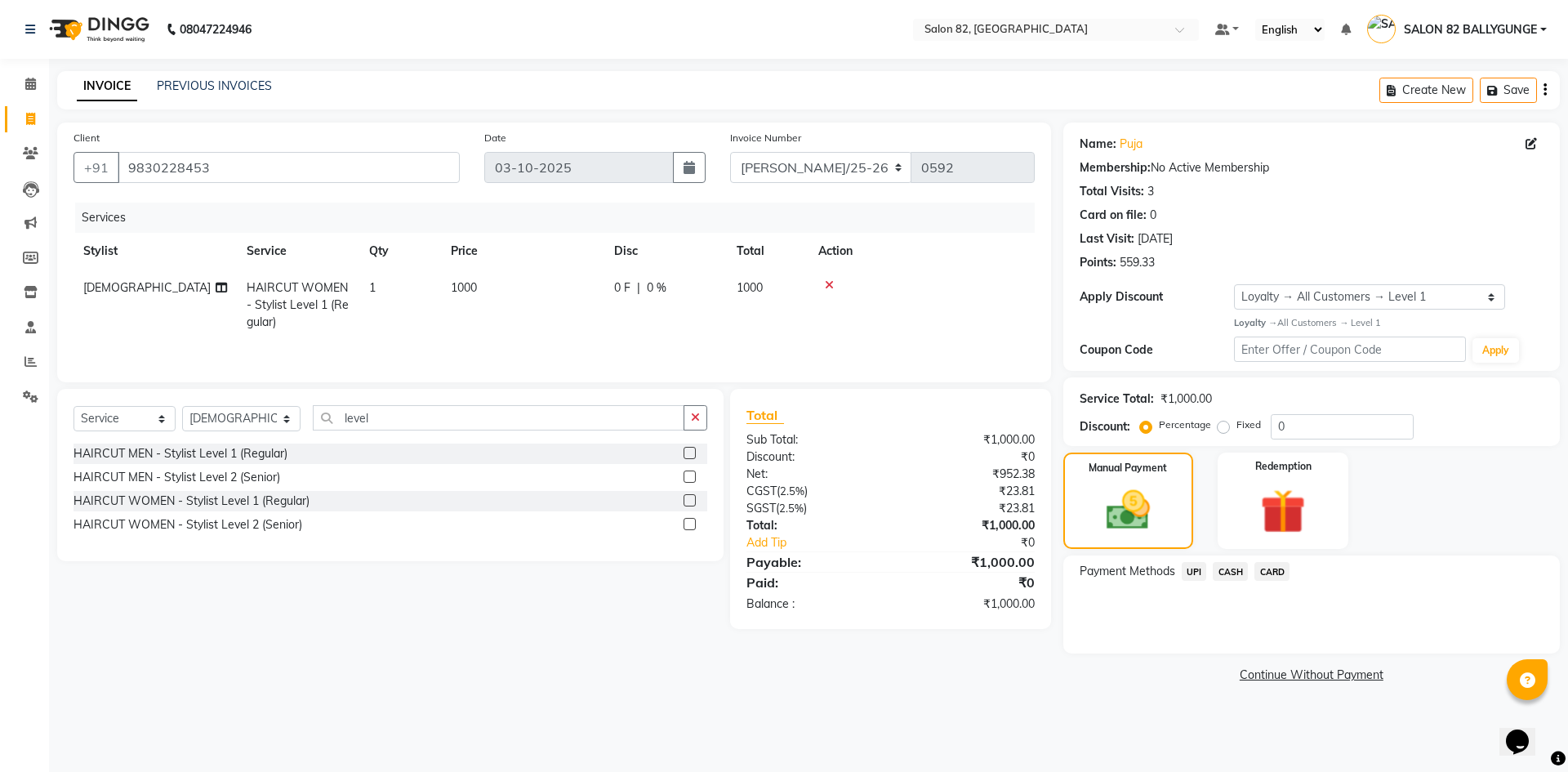
click at [1223, 572] on span "CASH" at bounding box center [1230, 571] width 35 height 19
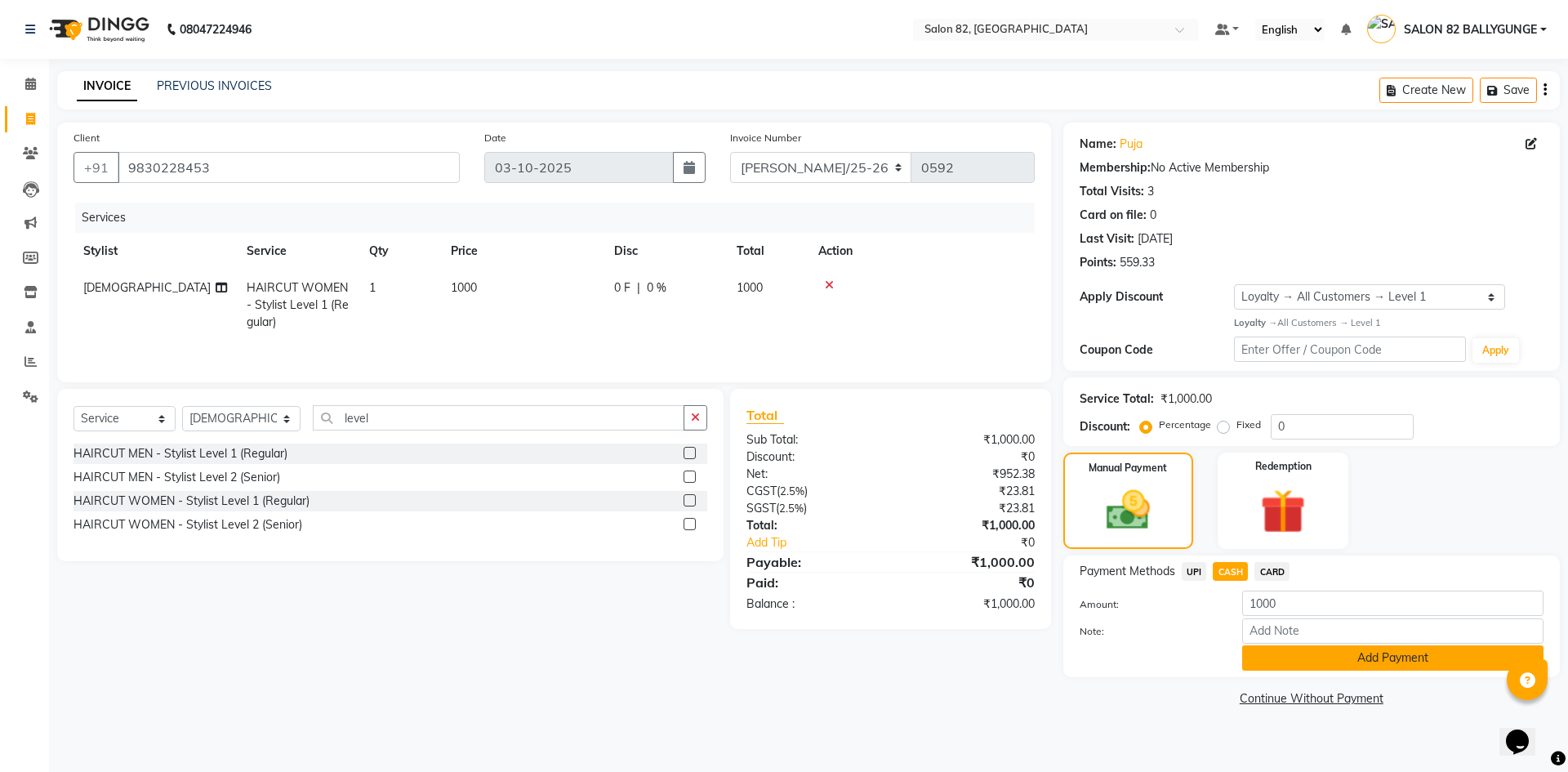
click at [1342, 647] on button "Add Payment" at bounding box center [1392, 658] width 302 height 26
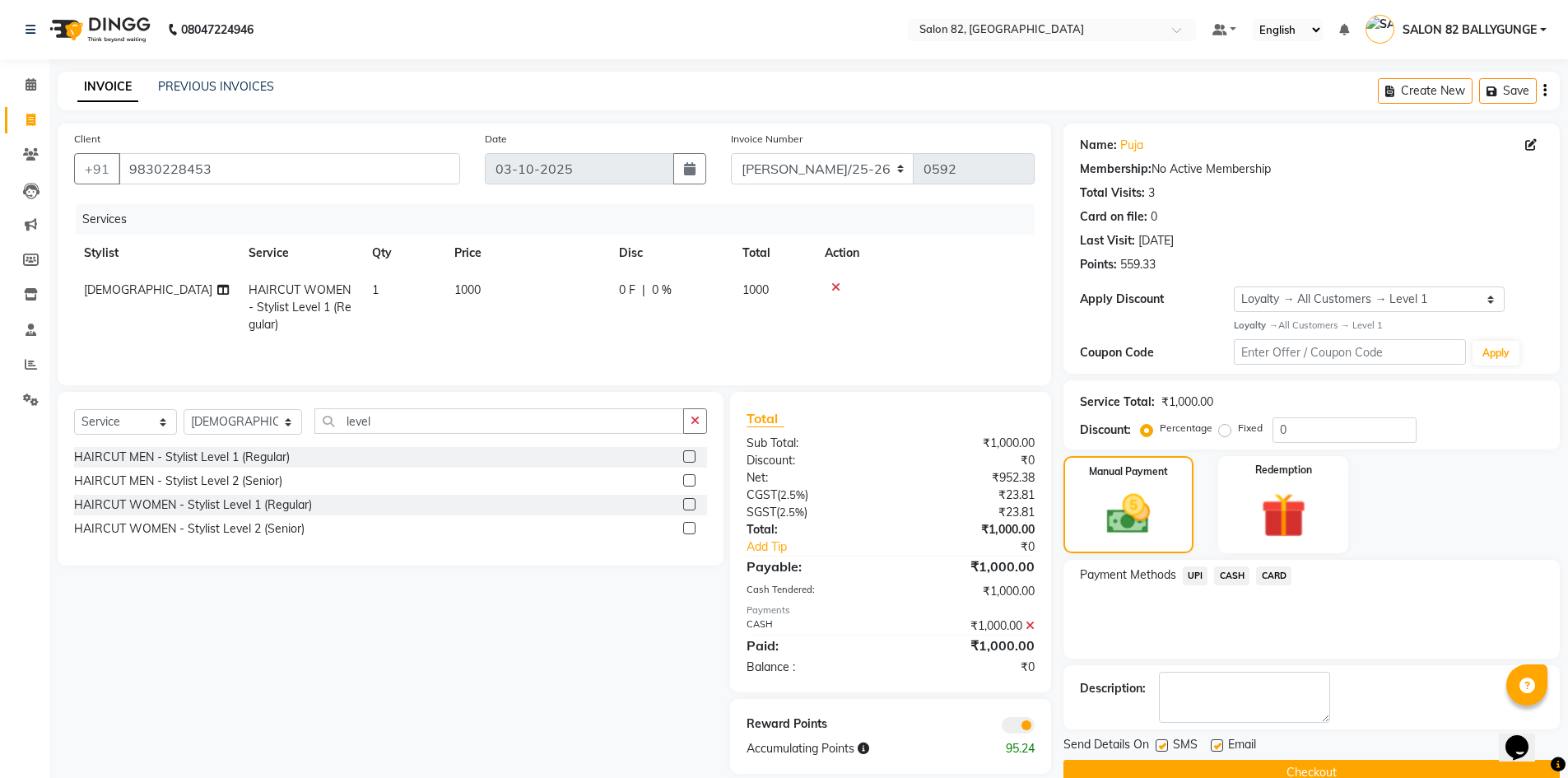
click at [1238, 572] on span "CASH" at bounding box center [1232, 575] width 35 height 19
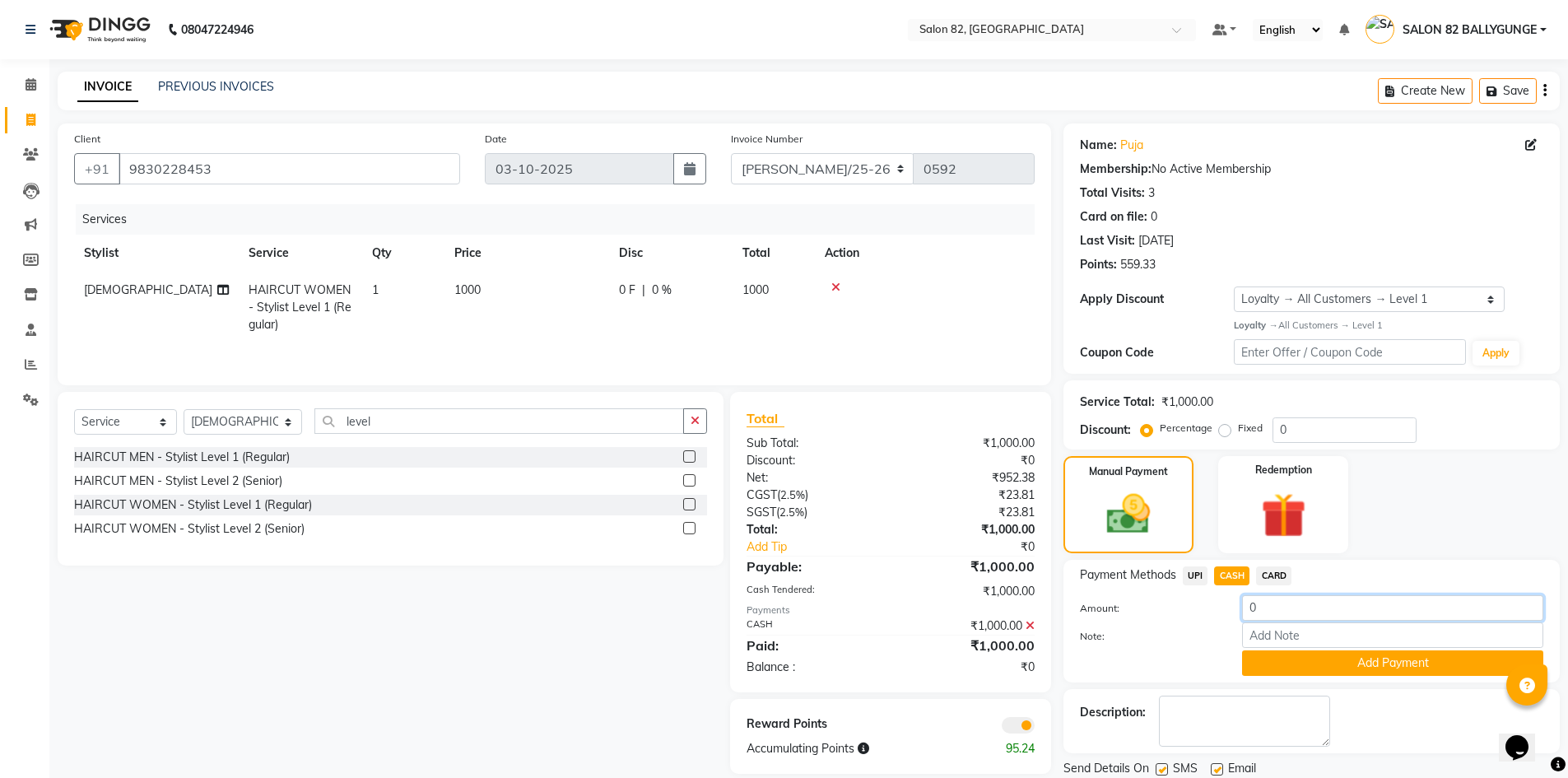
click at [1282, 611] on input "0" at bounding box center [1393, 608] width 301 height 26
type input "0"
type input "1000"
click at [1296, 668] on button "Add Payment" at bounding box center [1393, 663] width 301 height 26
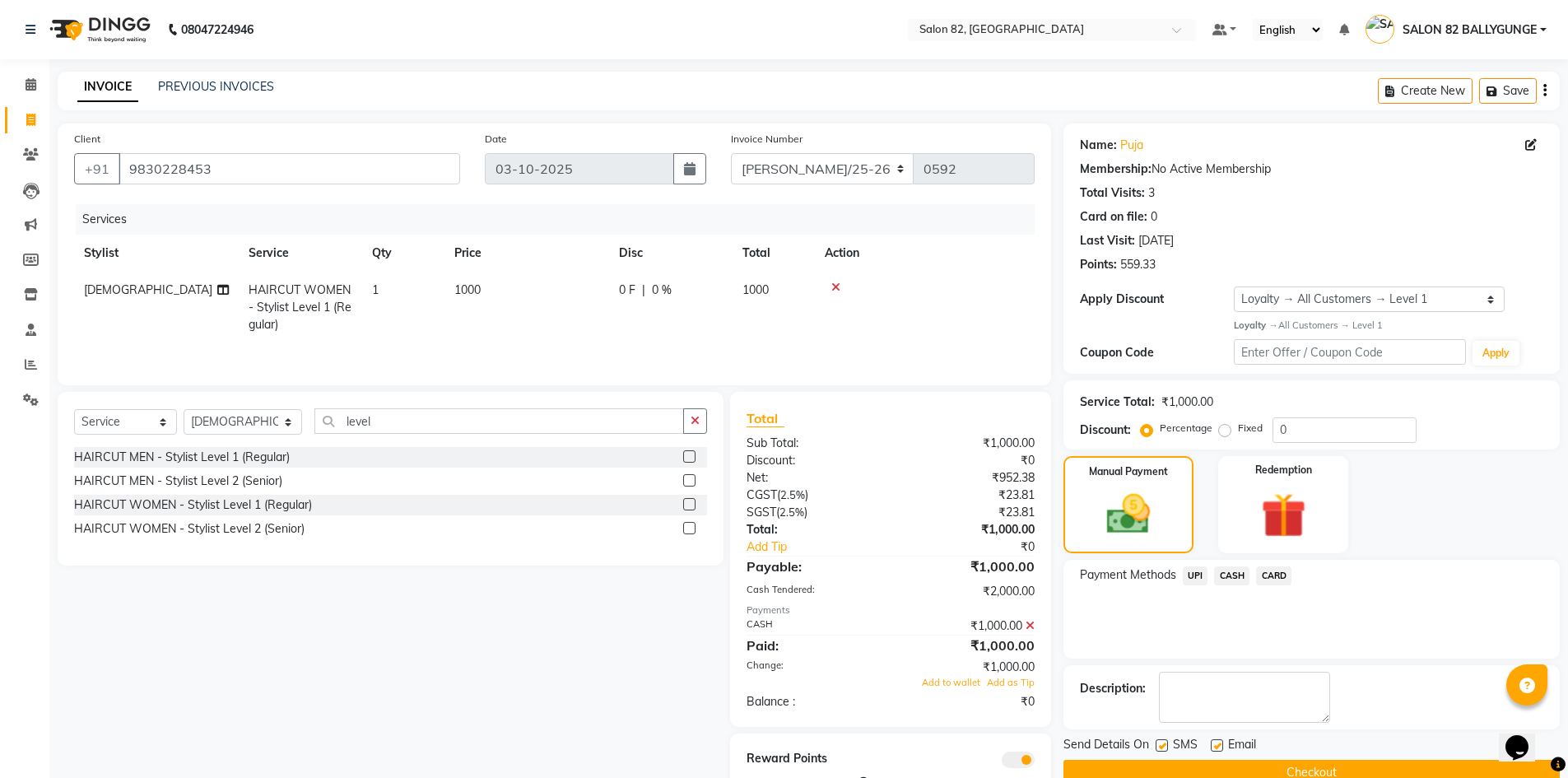
scroll to position [55, 0]
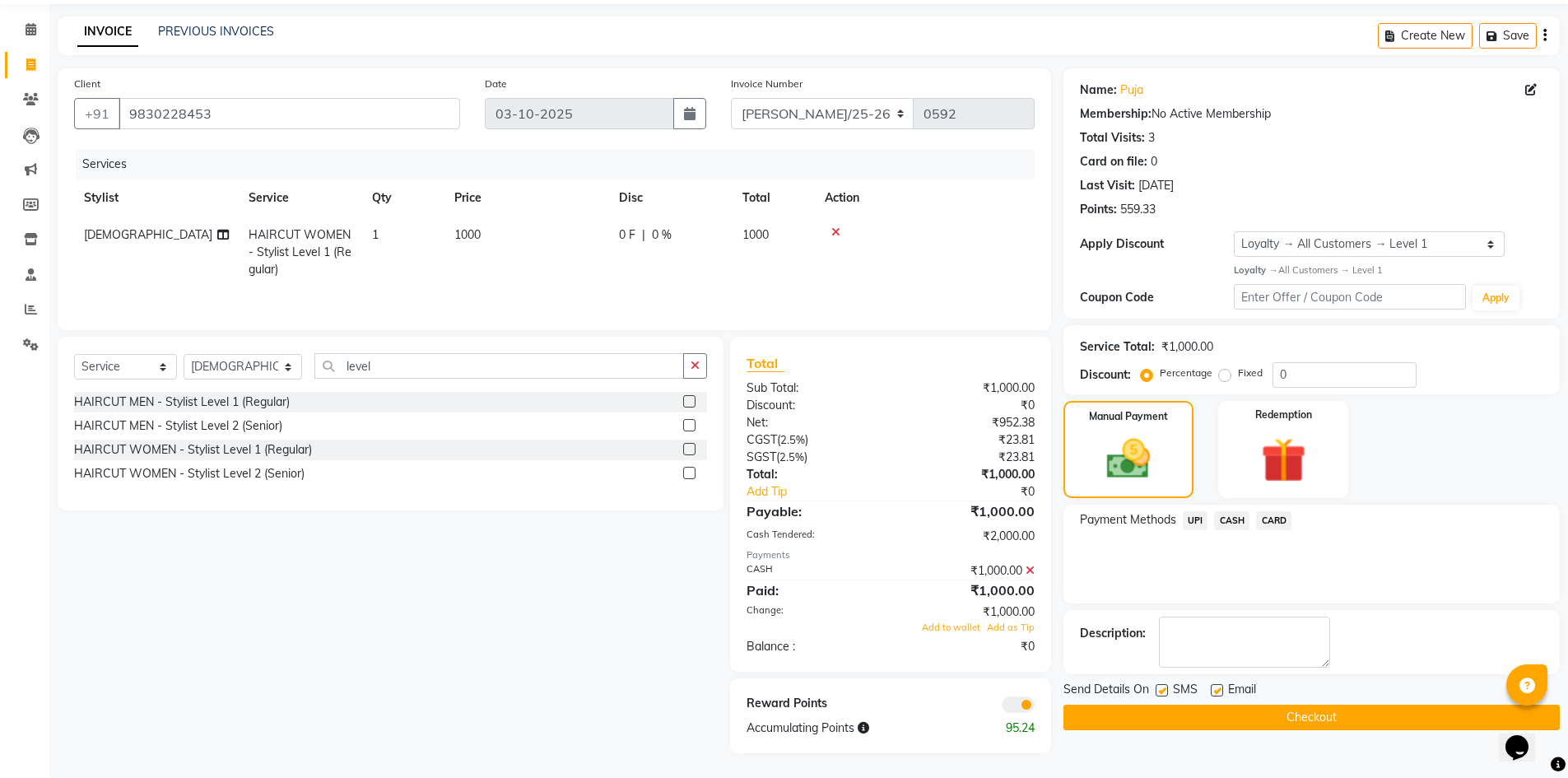
click at [1032, 569] on icon at bounding box center [1031, 570] width 10 height 11
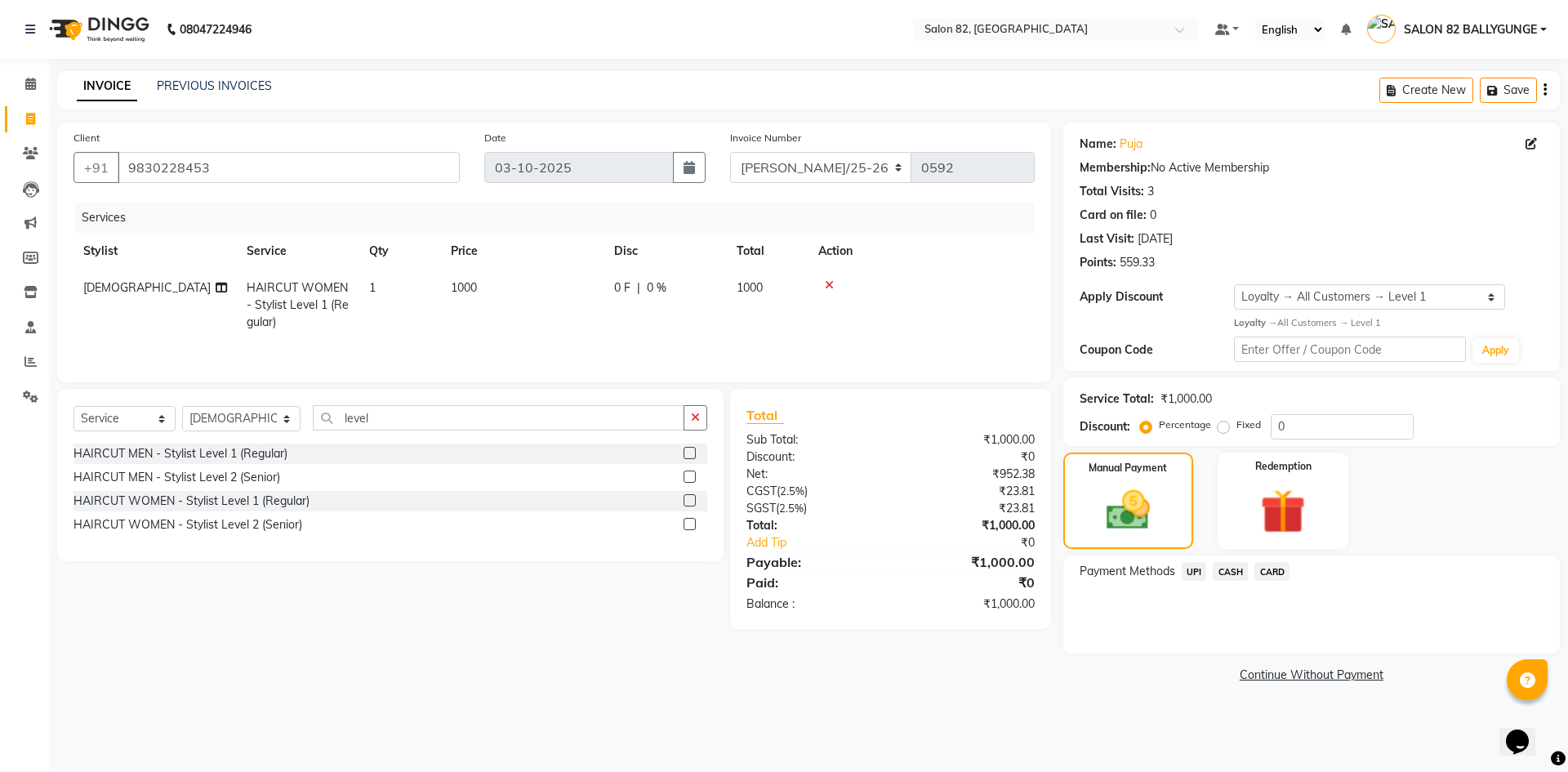
click at [1220, 574] on span "CASH" at bounding box center [1230, 571] width 35 height 19
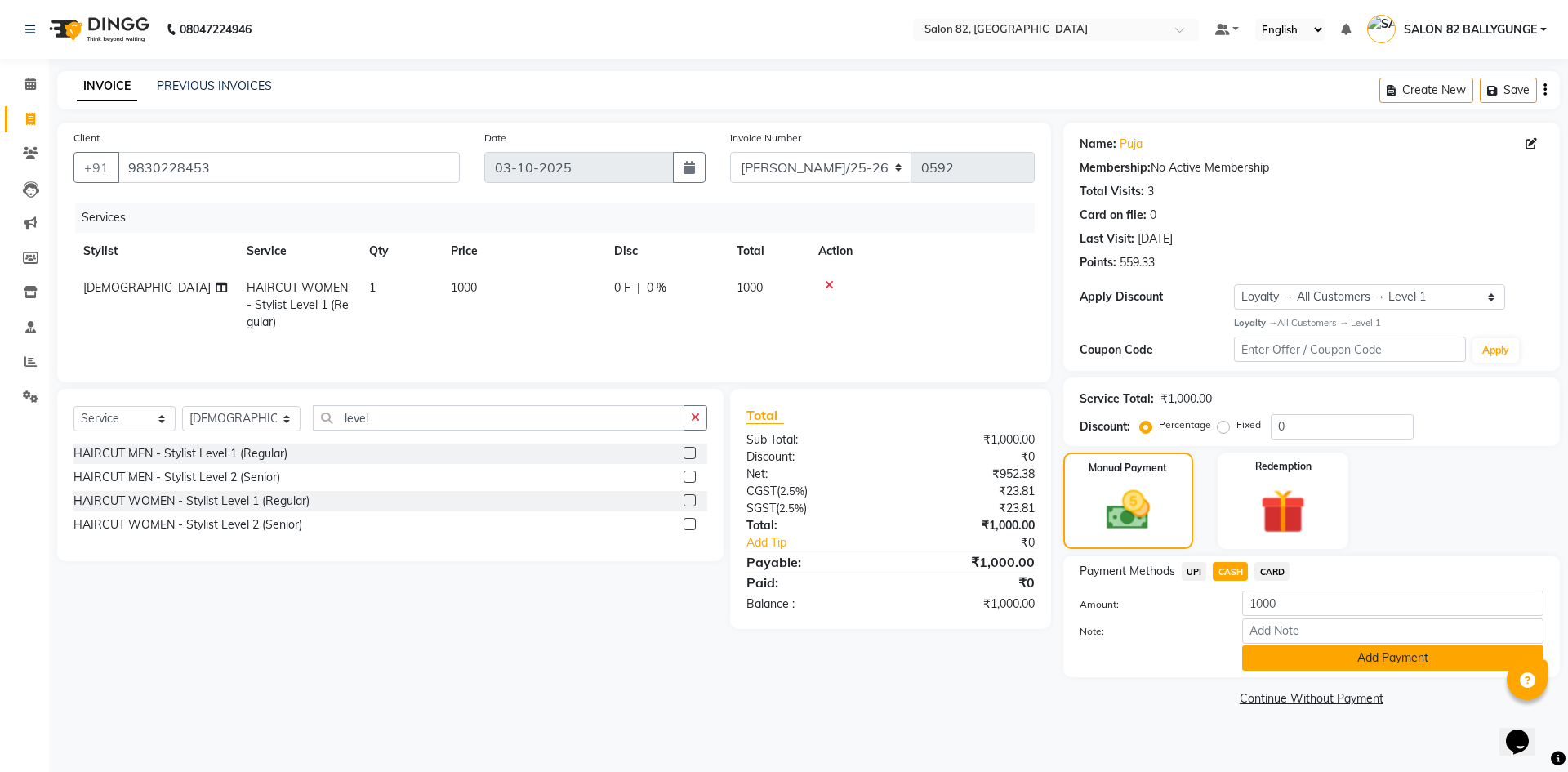
click at [1292, 654] on button "Add Payment" at bounding box center [1392, 658] width 302 height 26
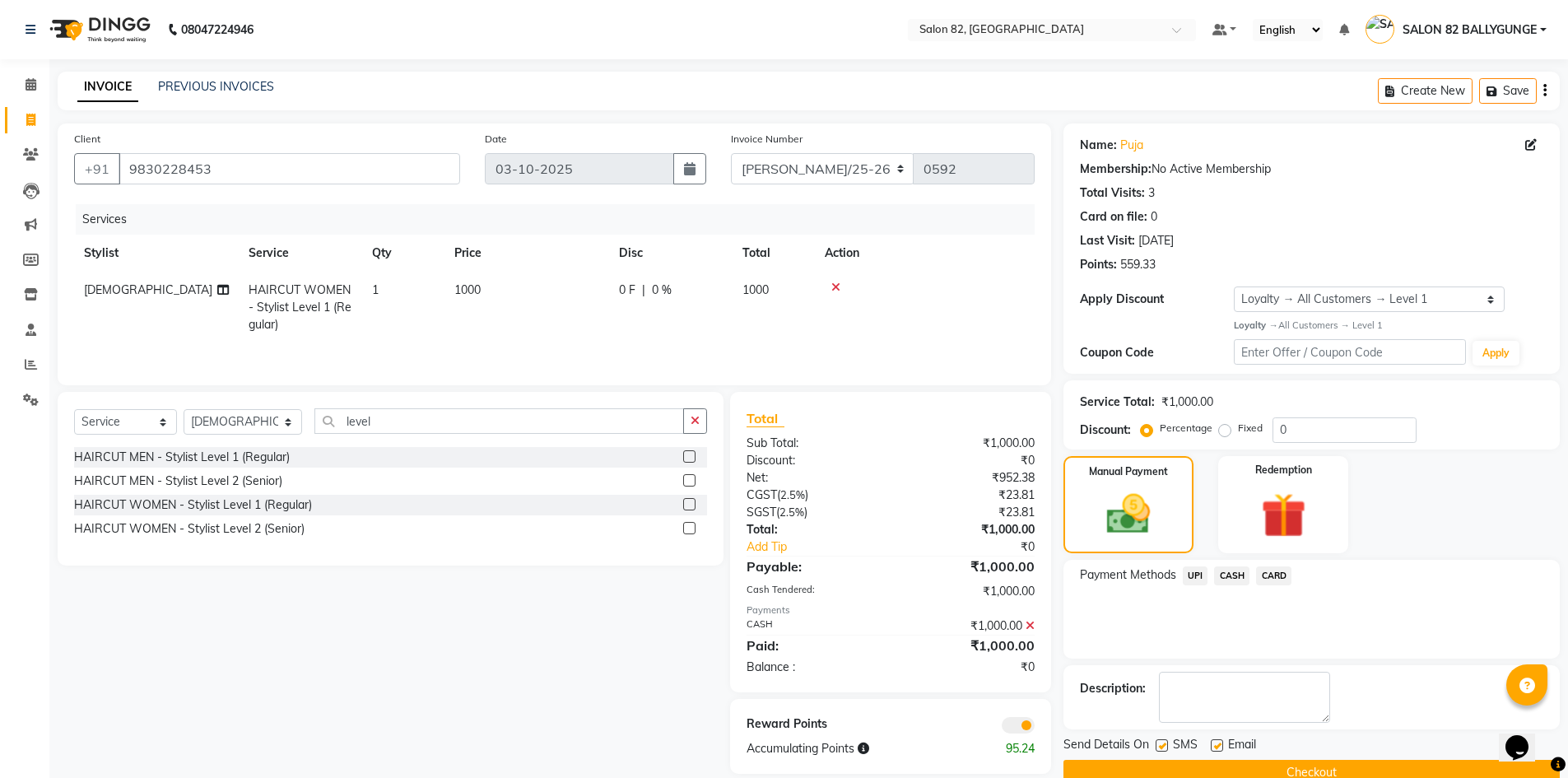
scroll to position [32, 0]
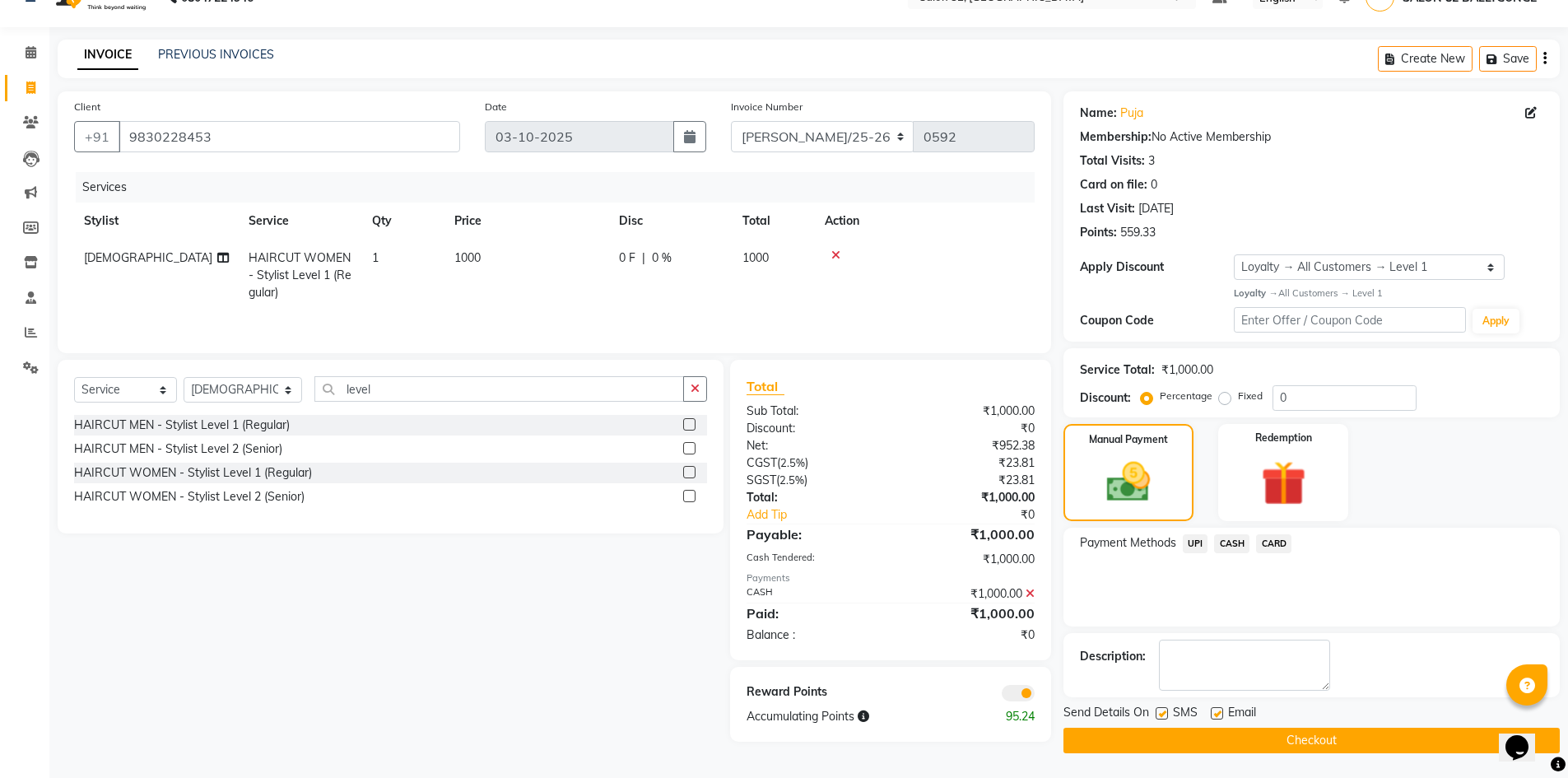
click at [1287, 729] on button "Checkout" at bounding box center [1311, 740] width 496 height 26
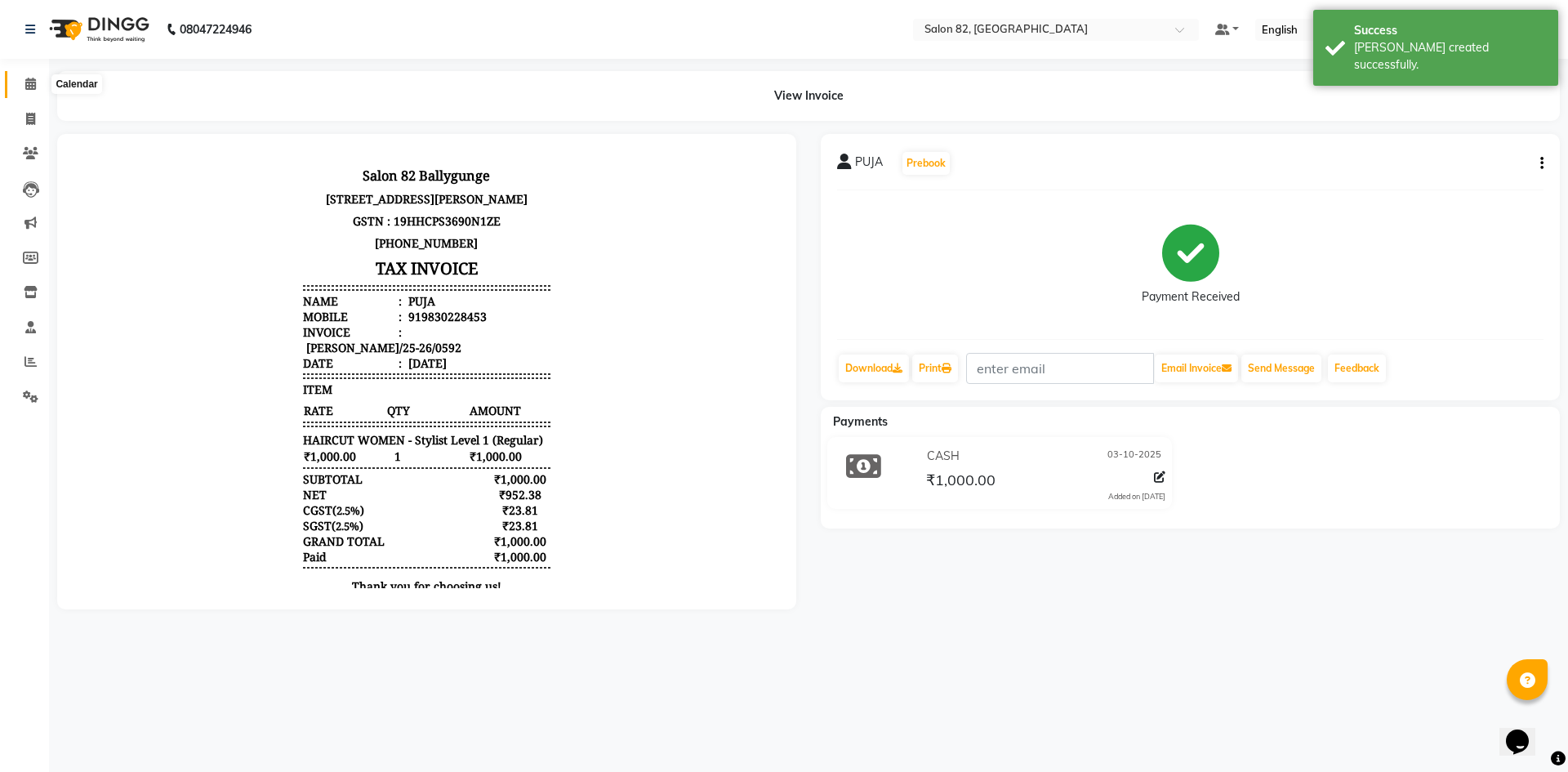
click at [28, 83] on icon at bounding box center [30, 83] width 10 height 12
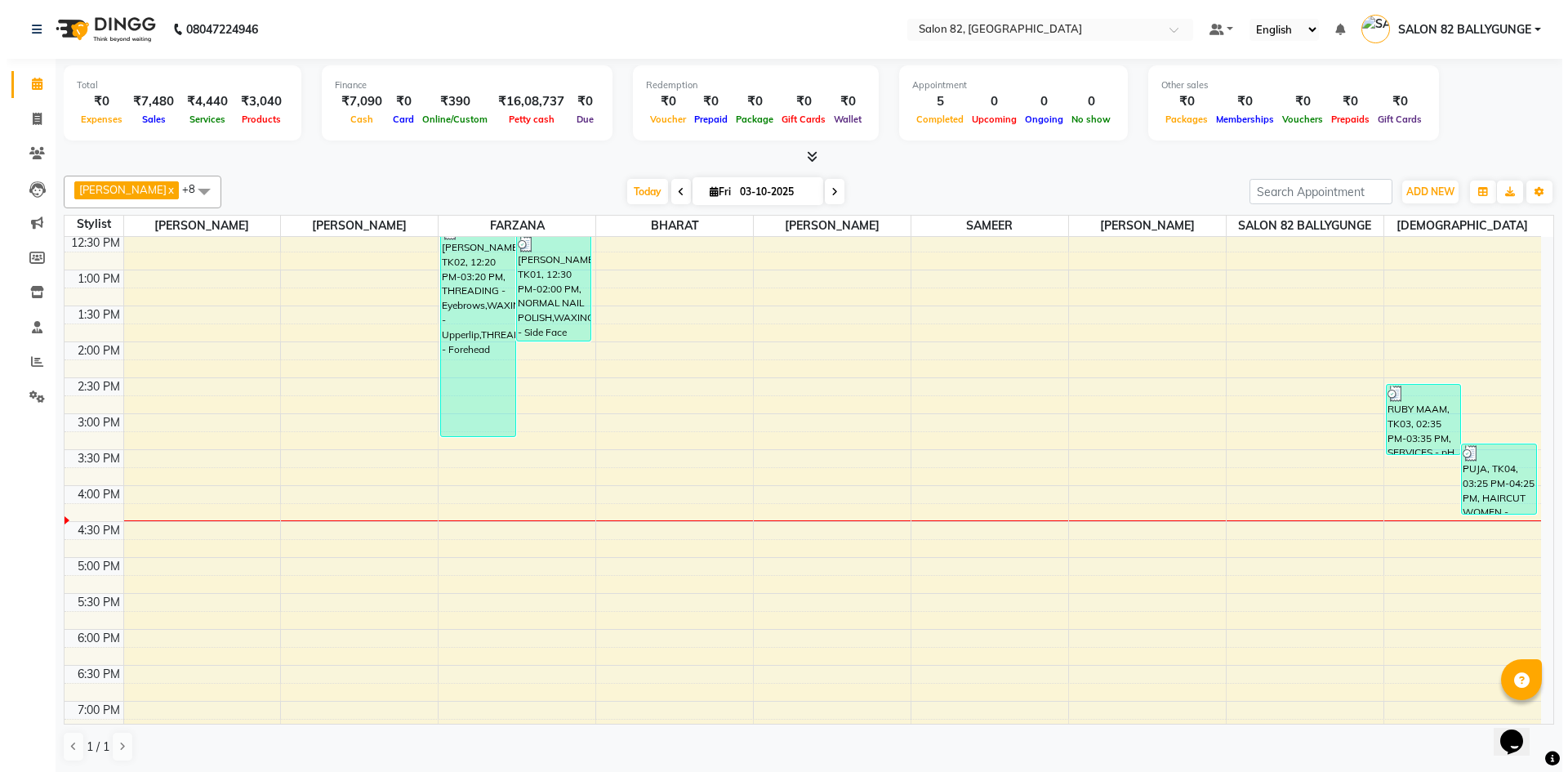
scroll to position [447, 0]
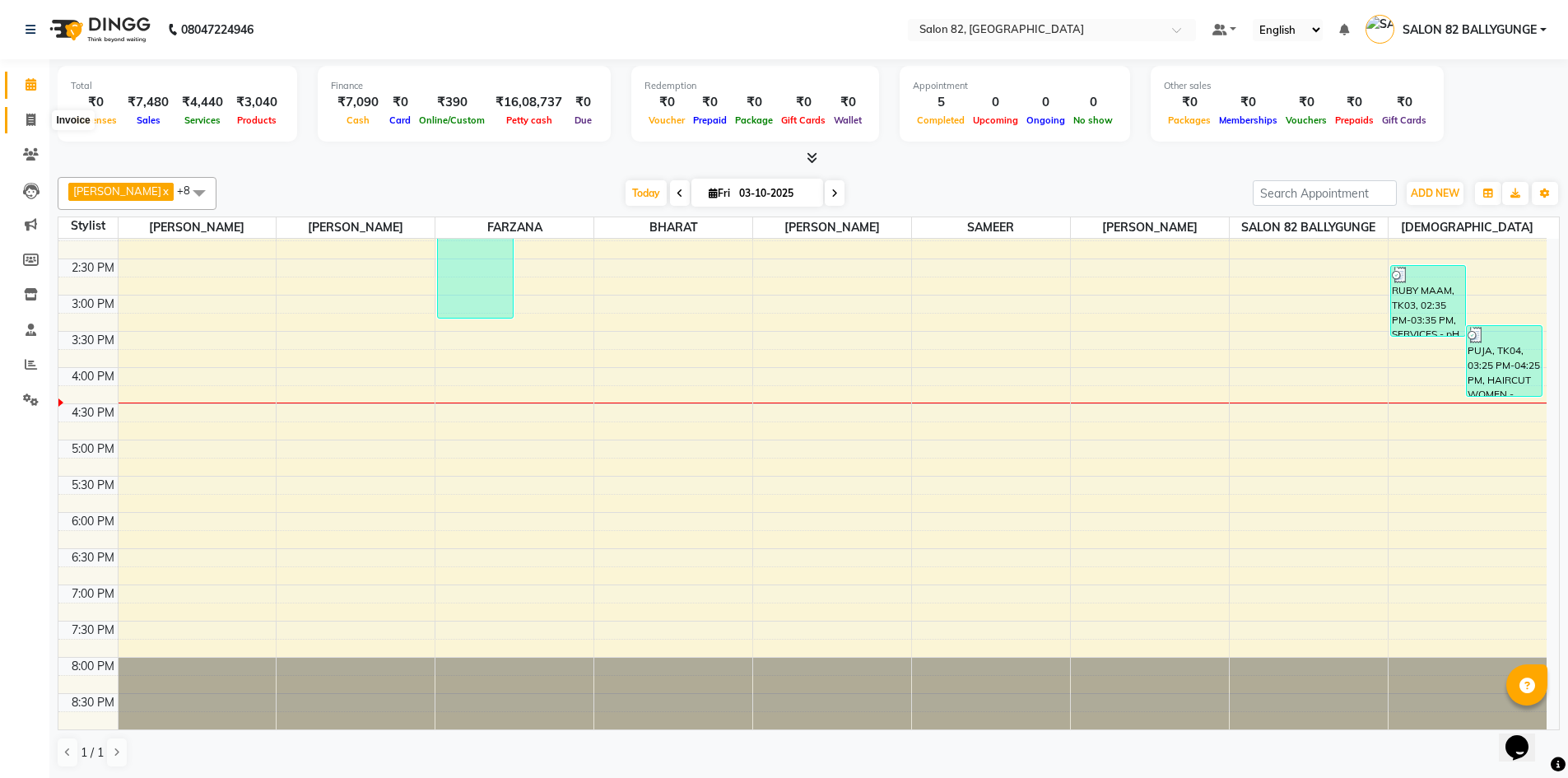
click at [36, 119] on span at bounding box center [30, 121] width 29 height 19
select select "service"
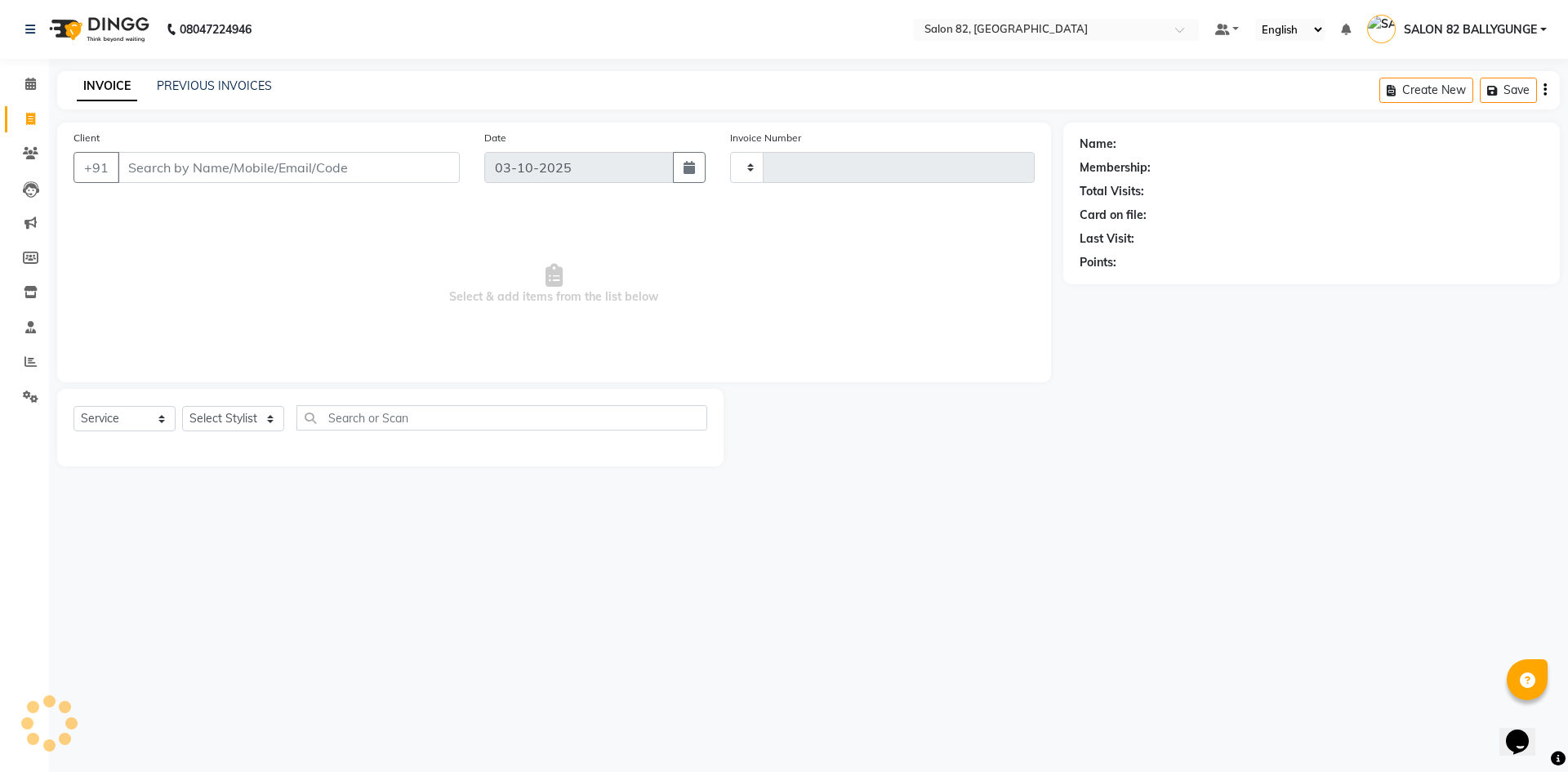
type input "0593"
select select "8702"
click at [205, 420] on select "Select Stylist" at bounding box center [233, 418] width 102 height 26
select select "61674"
click at [182, 405] on select "Select Stylist [PERSON_NAME] Altmas [PERSON_NAME] [PERSON_NAME] [PERSON_NAME] […" at bounding box center [241, 418] width 118 height 26
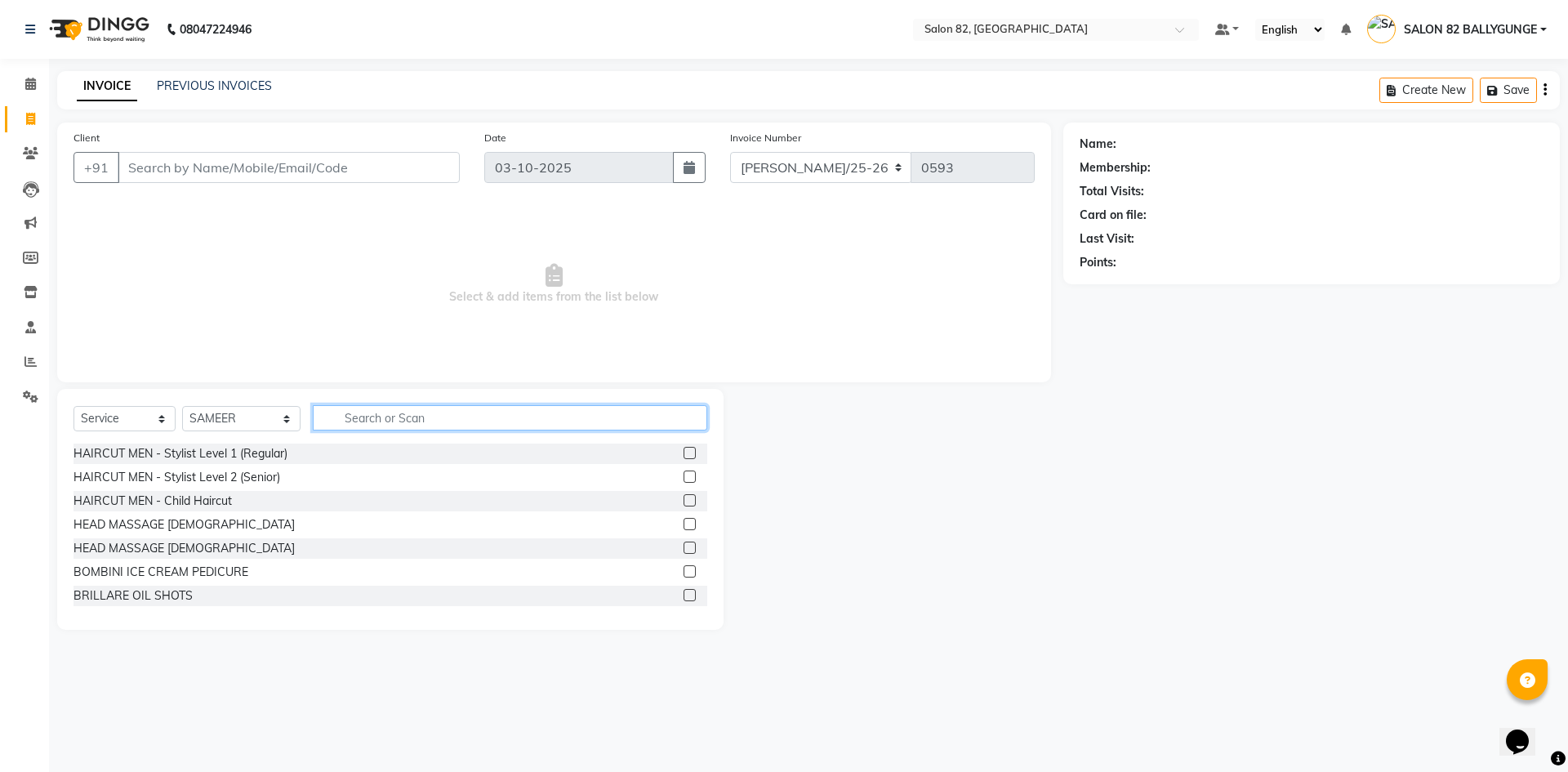
click at [477, 417] on input "text" at bounding box center [509, 418] width 394 height 26
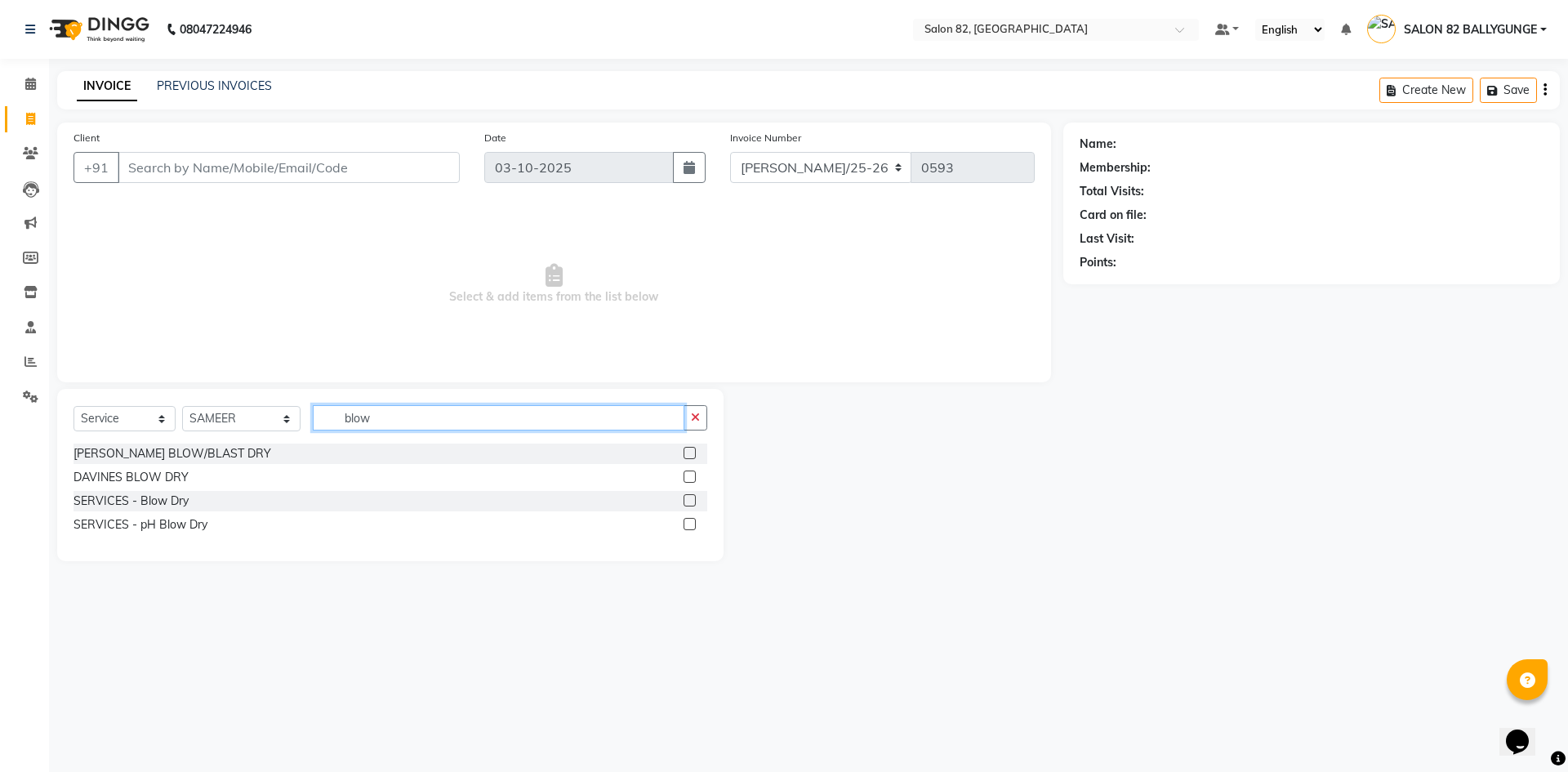
type input "blow"
click at [691, 495] on label at bounding box center [689, 500] width 12 height 12
click at [691, 496] on input "checkbox" at bounding box center [688, 501] width 10 height 10
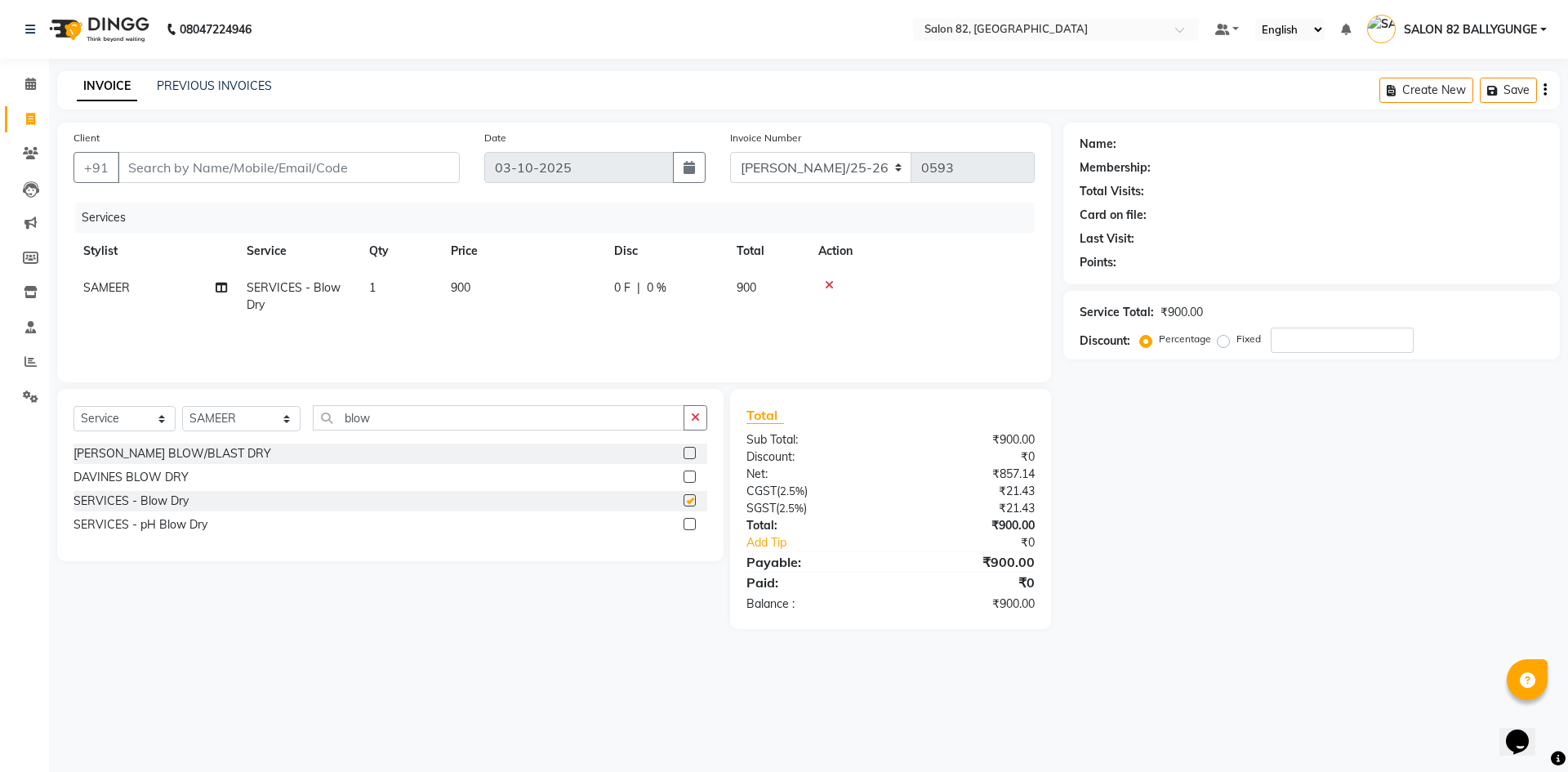
checkbox input "false"
click at [488, 286] on td "900" at bounding box center [523, 296] width 164 height 54
select select "61674"
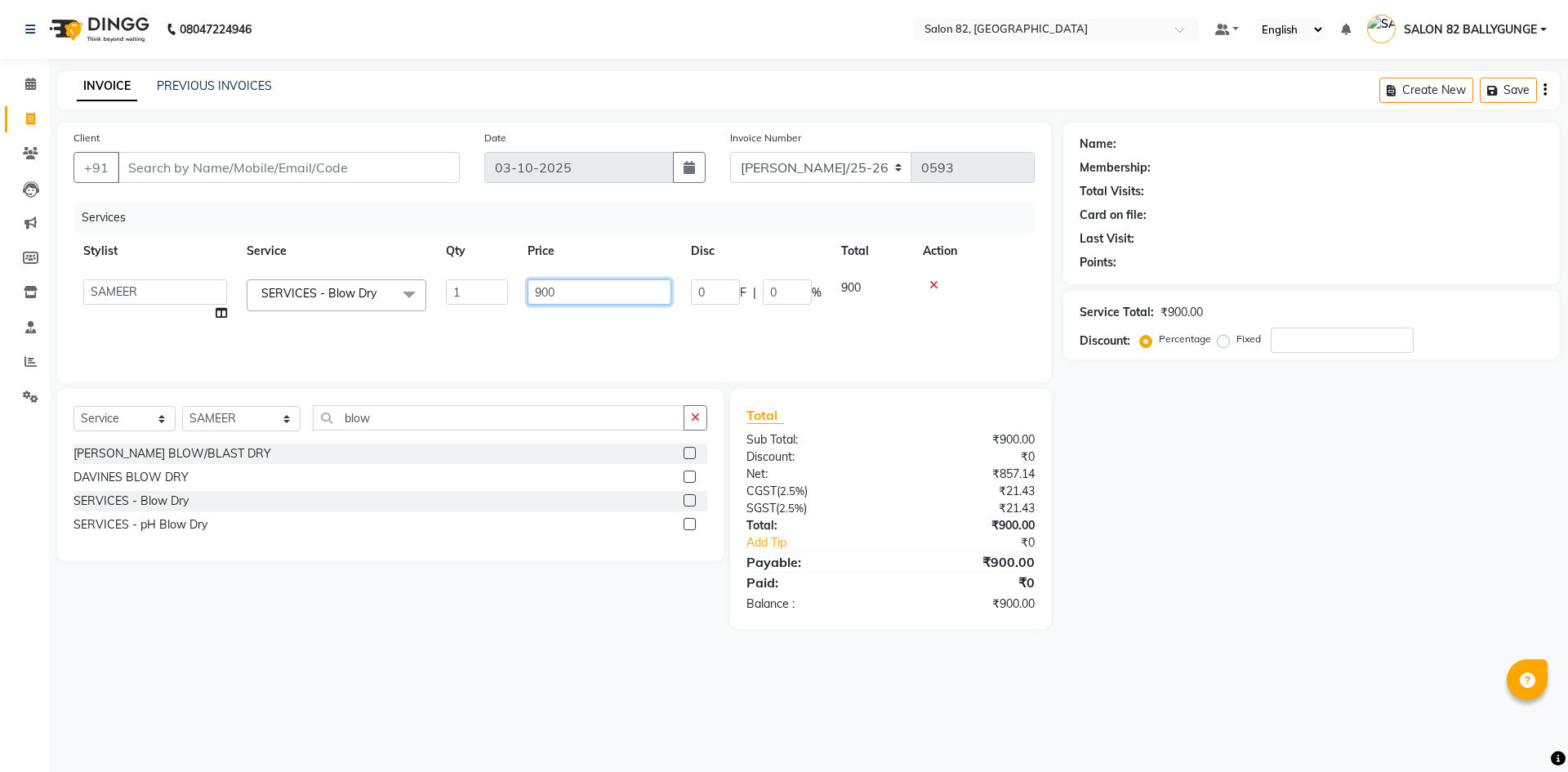
click at [598, 297] on input "900" at bounding box center [599, 292] width 144 height 26
type input "9"
type input "1000"
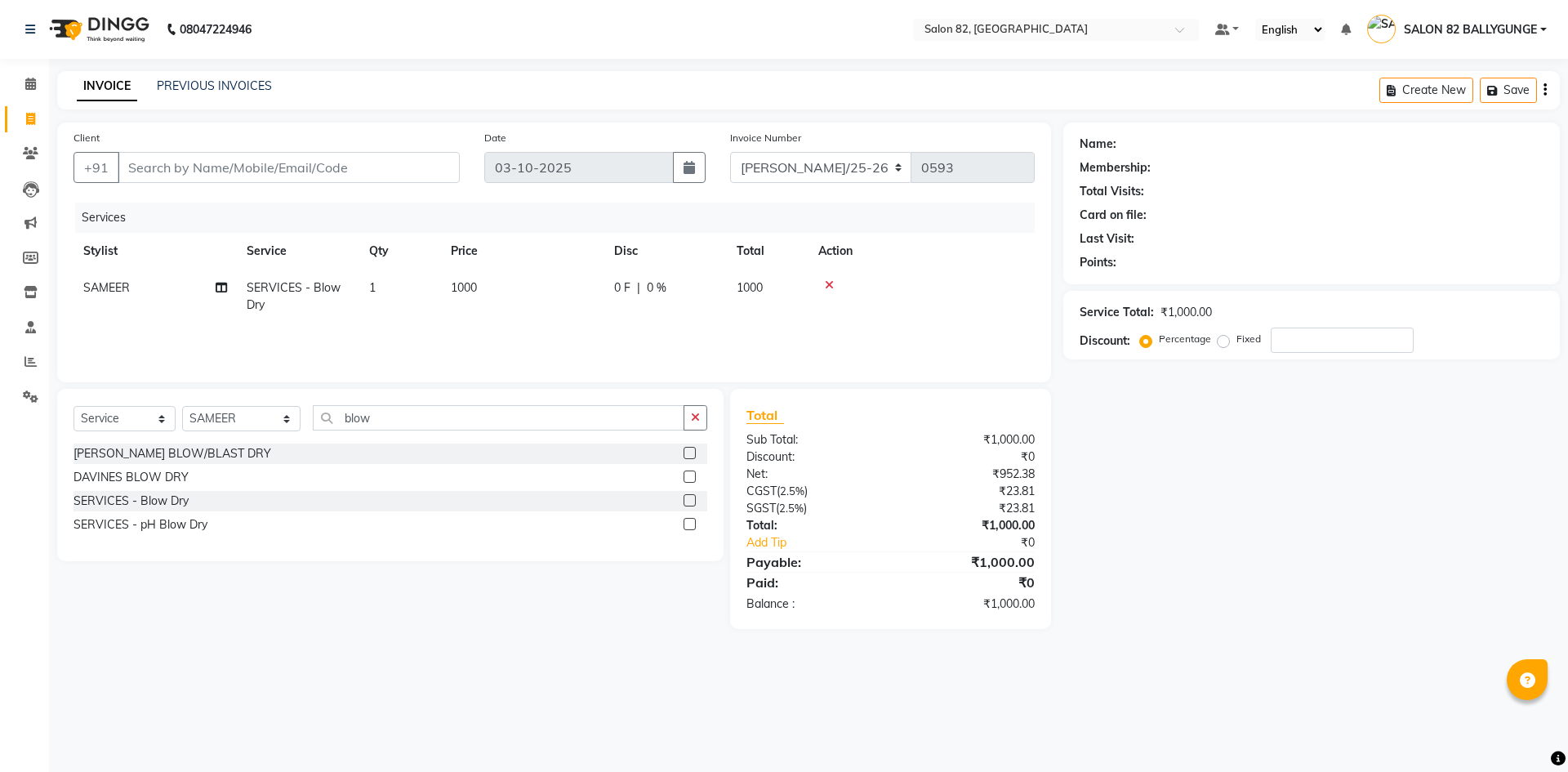
click at [528, 320] on td "1000" at bounding box center [523, 296] width 164 height 54
select select "61674"
click at [181, 159] on input "Client" at bounding box center [288, 167] width 342 height 31
type input "s"
type input "0"
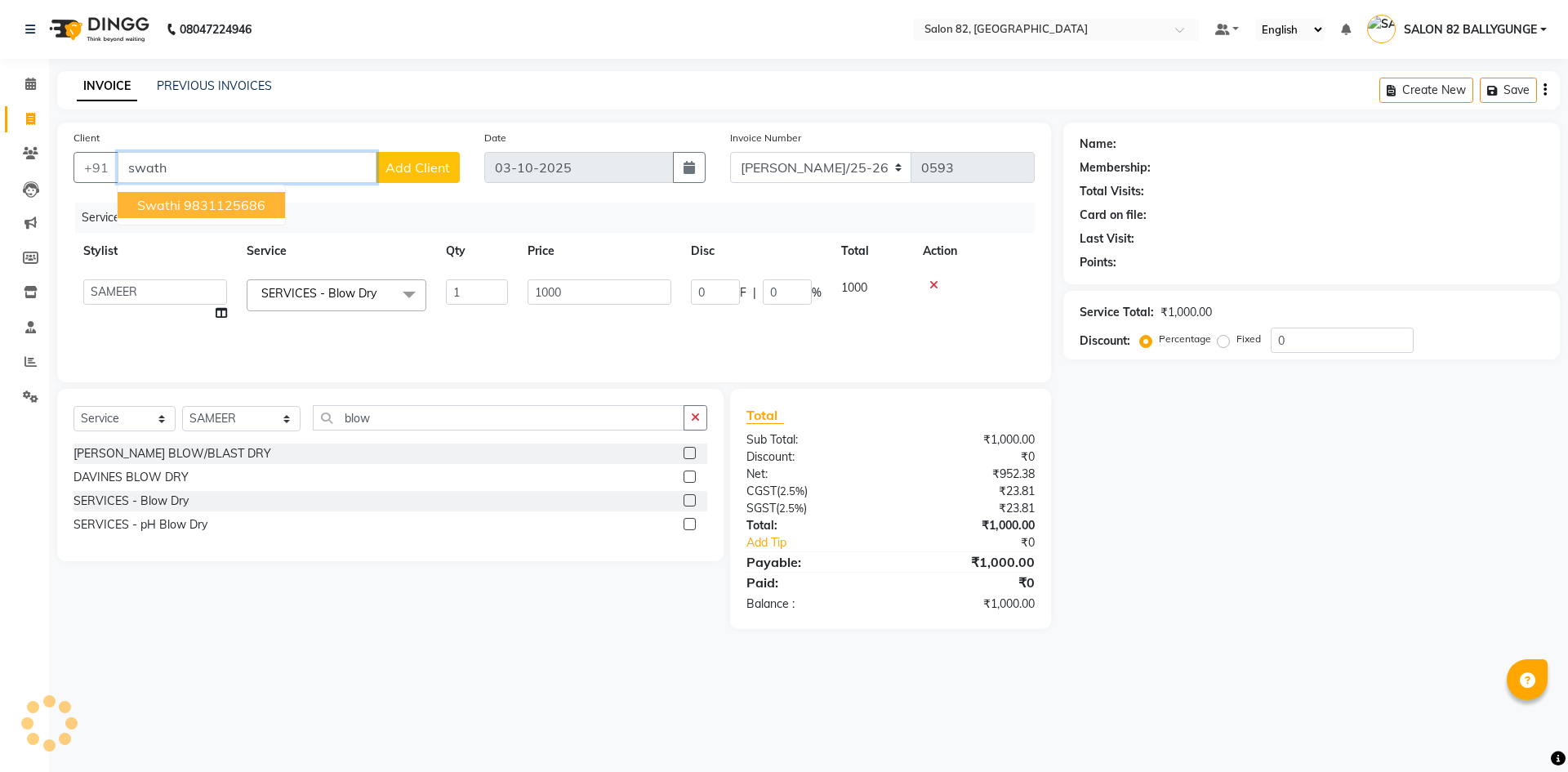
click at [181, 198] on button "swathi 9831125686" at bounding box center [200, 205] width 167 height 26
type input "9831125686"
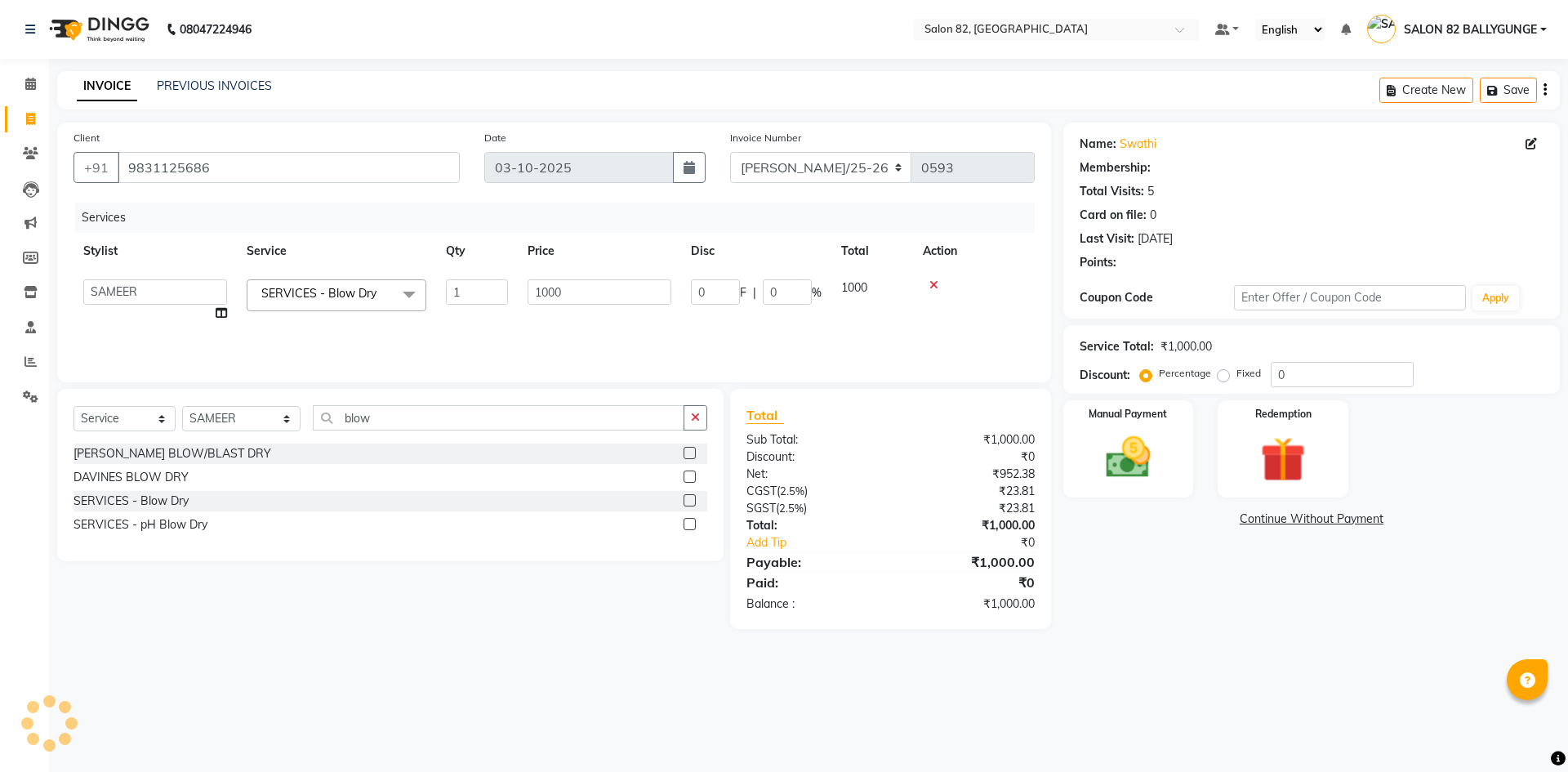
select select "1: Object"
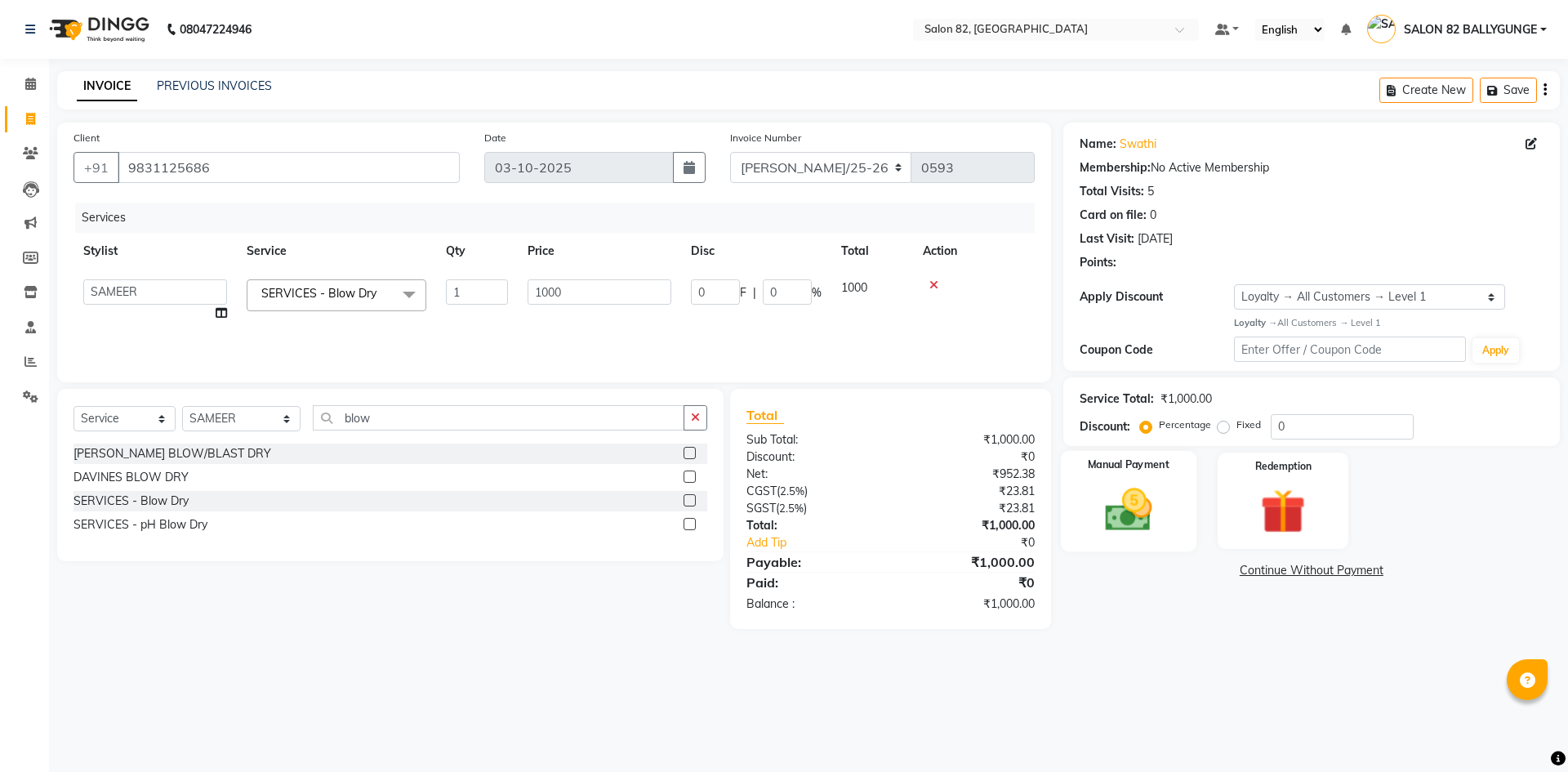
click at [1148, 517] on img at bounding box center [1129, 509] width 76 height 54
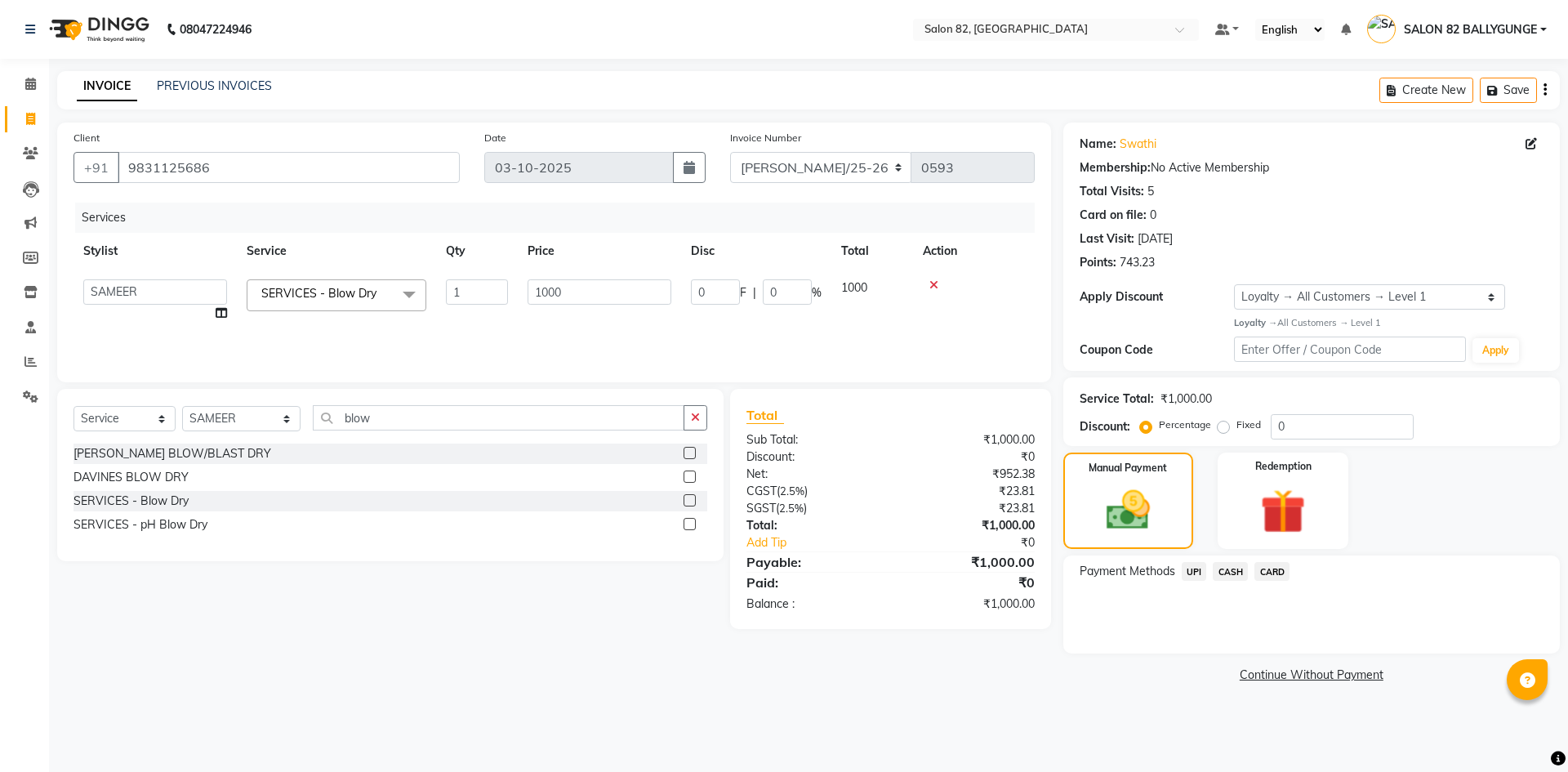
click at [1235, 575] on span "CASH" at bounding box center [1230, 571] width 35 height 19
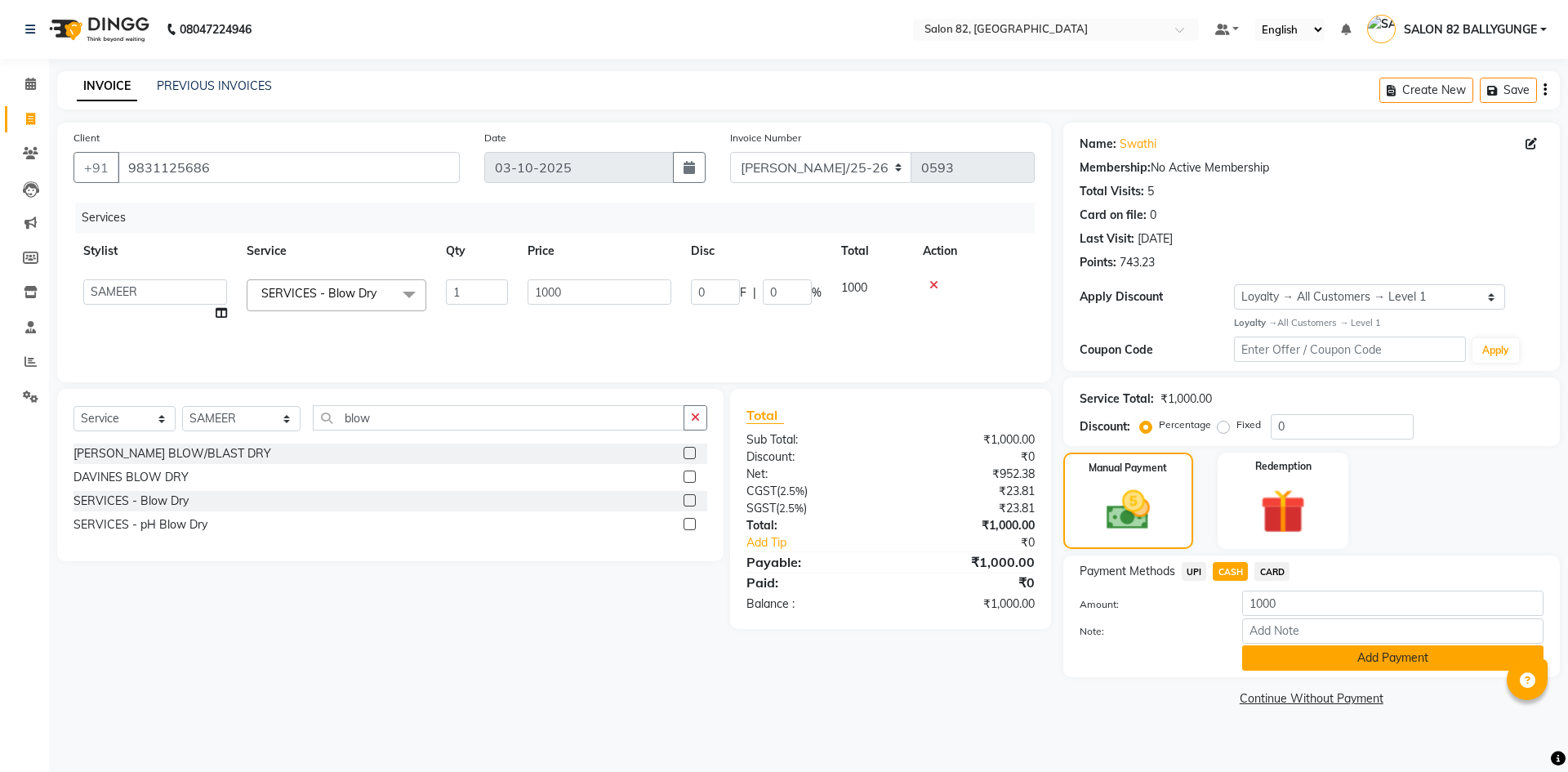
click at [1277, 670] on button "Add Payment" at bounding box center [1392, 658] width 302 height 26
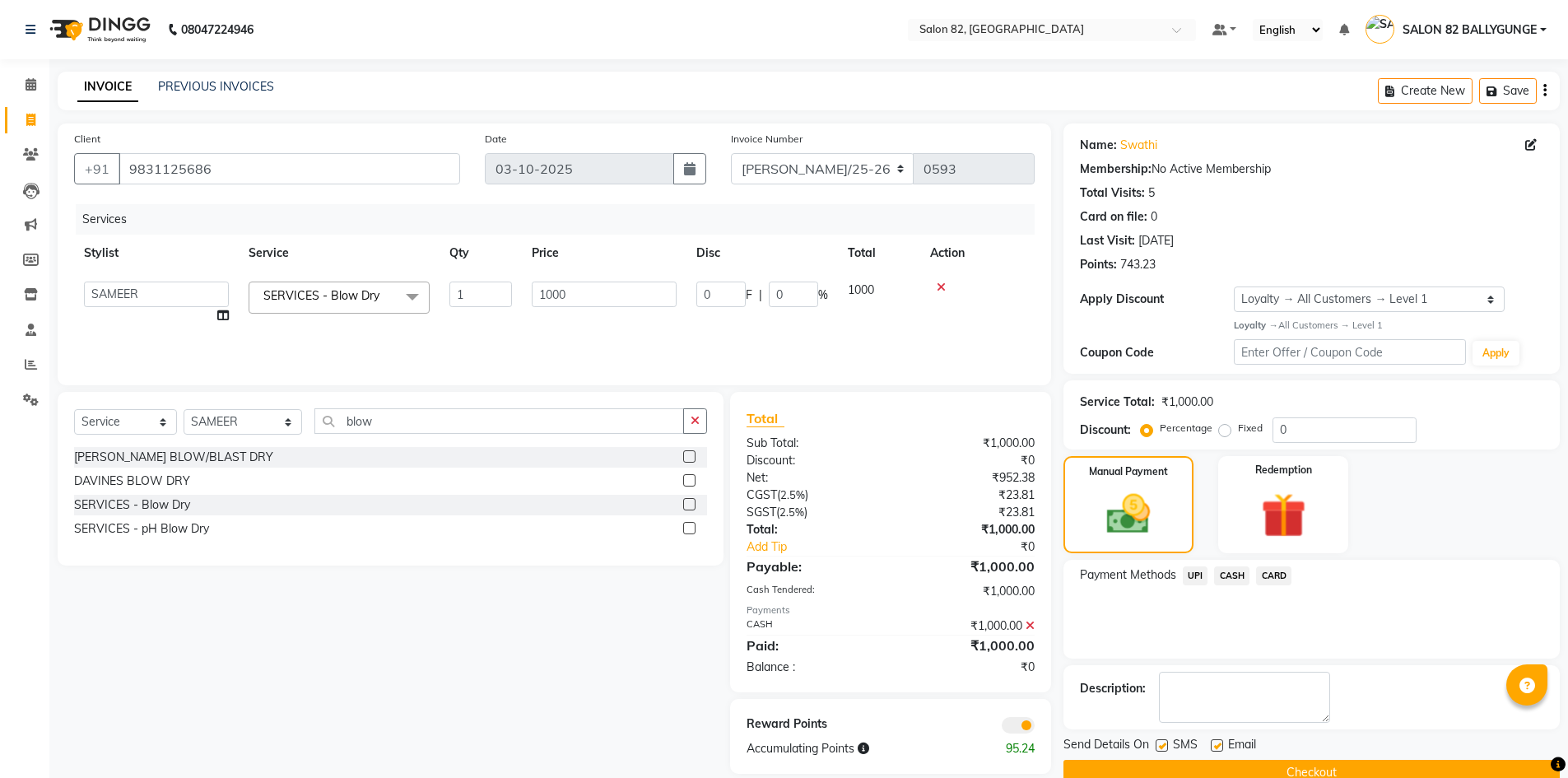
click at [1256, 763] on button "Checkout" at bounding box center [1311, 772] width 496 height 26
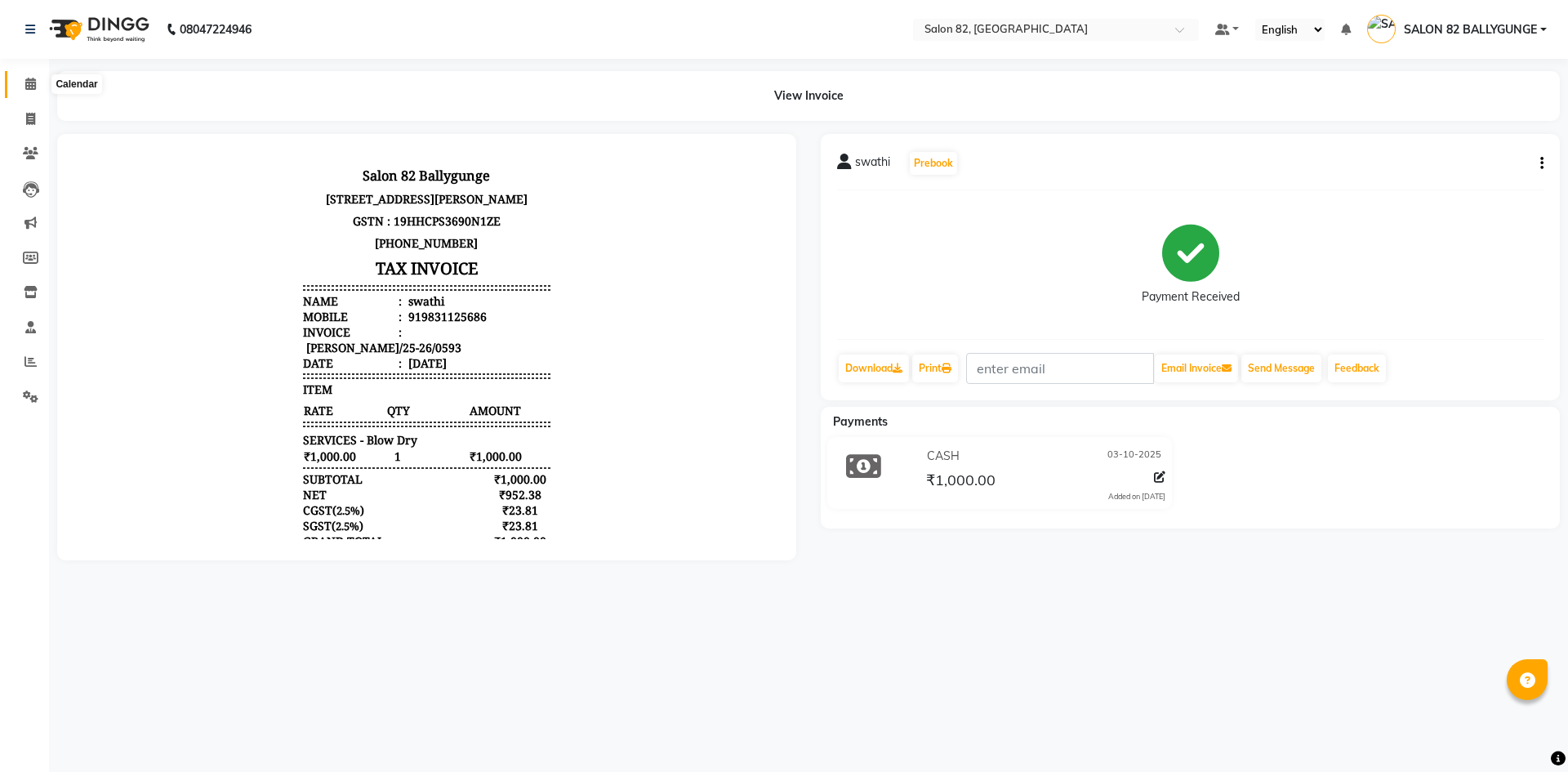
click at [37, 81] on span at bounding box center [30, 84] width 28 height 19
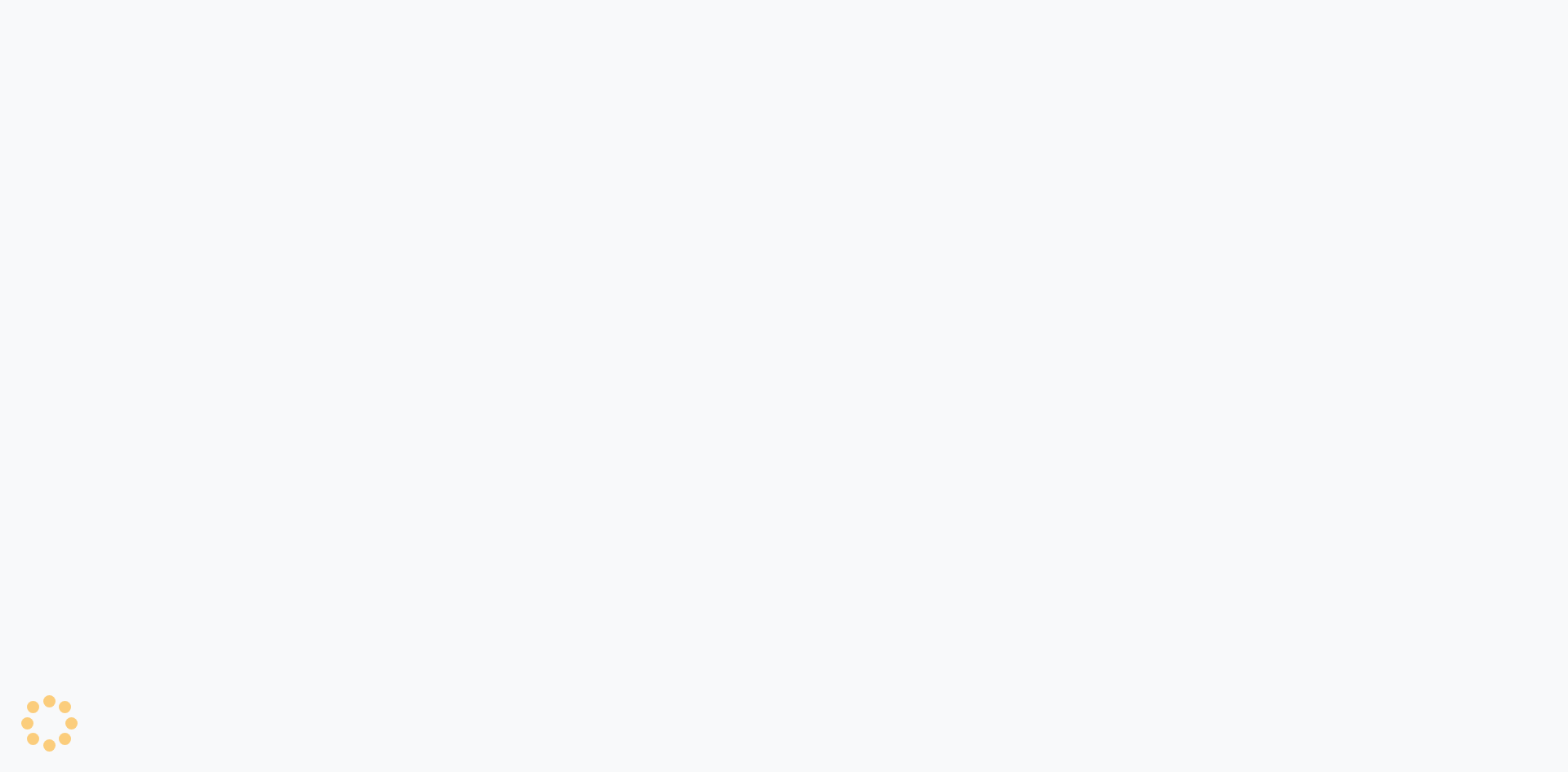
select select "service"
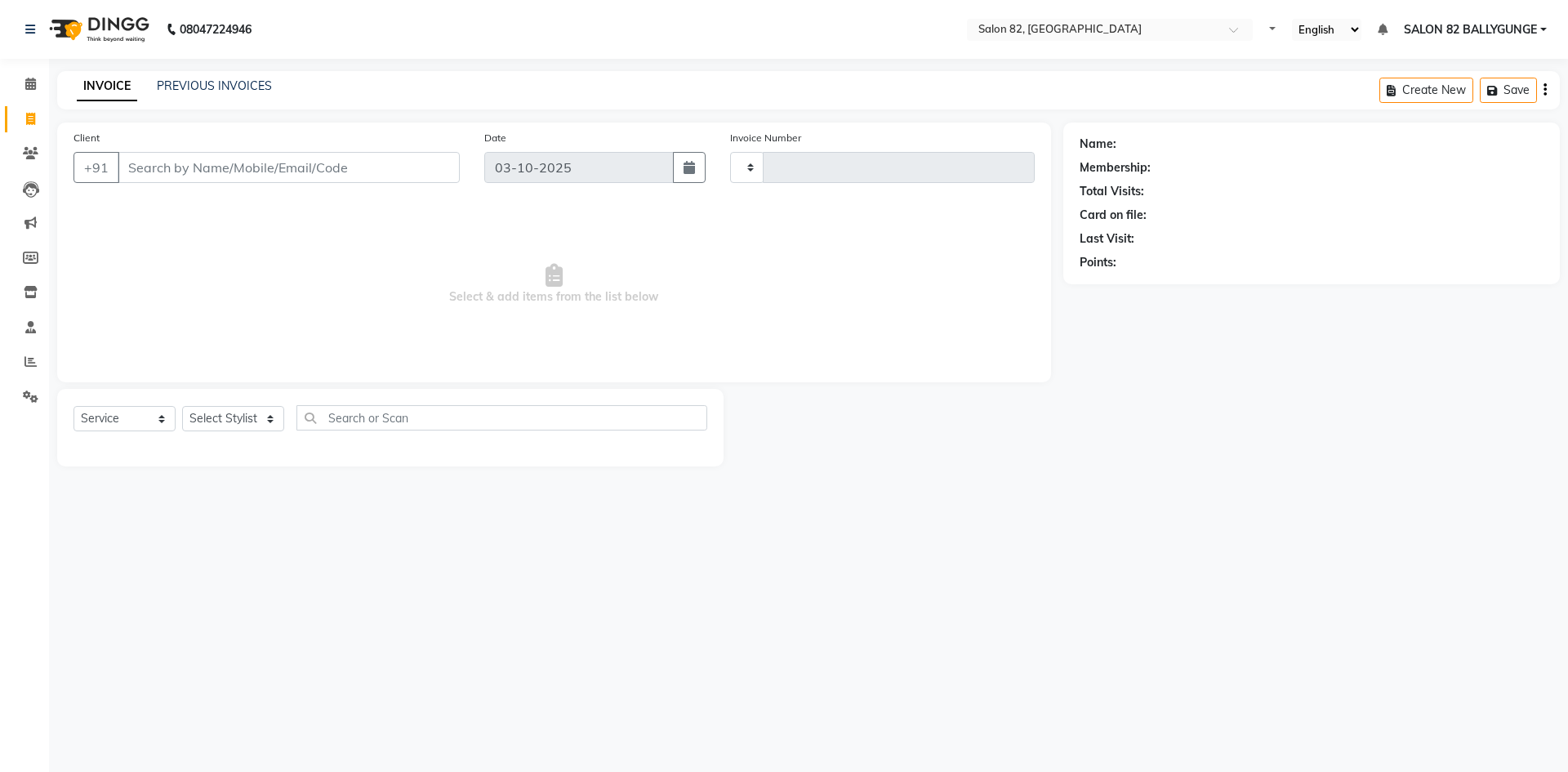
type input "0591"
select select "8702"
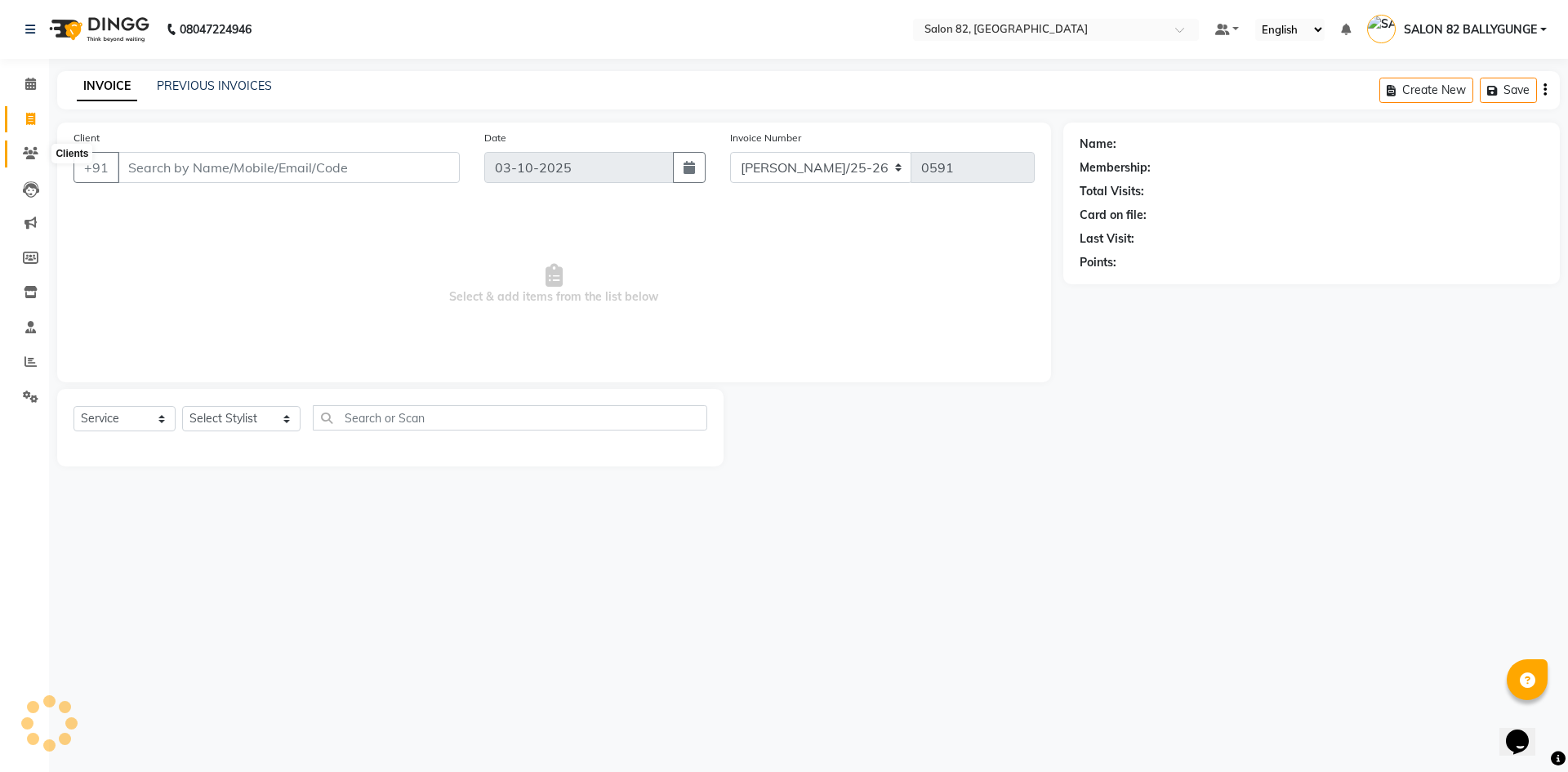
click at [33, 147] on icon at bounding box center [30, 153] width 15 height 12
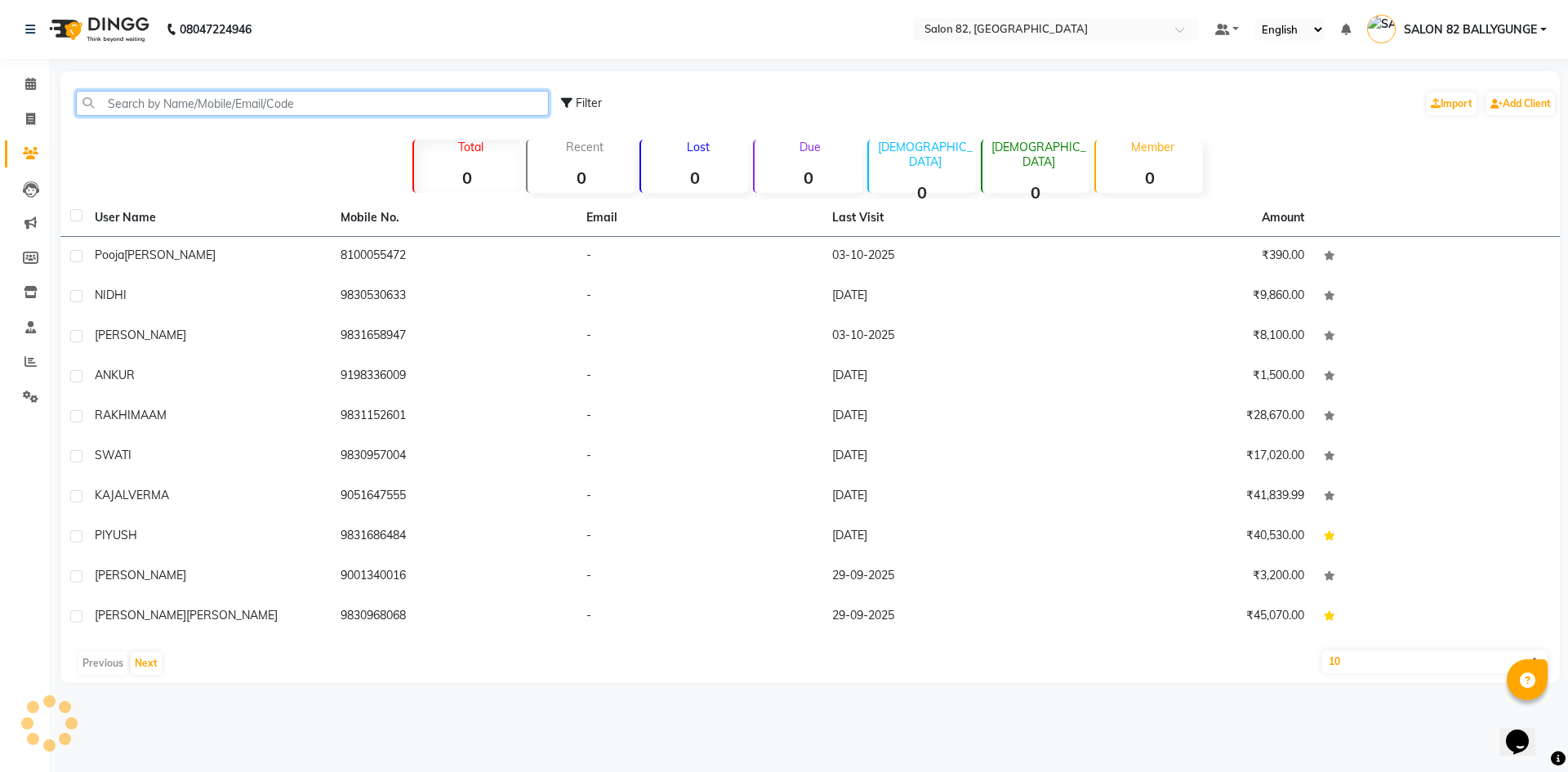
click at [159, 101] on input "text" at bounding box center [312, 103] width 473 height 26
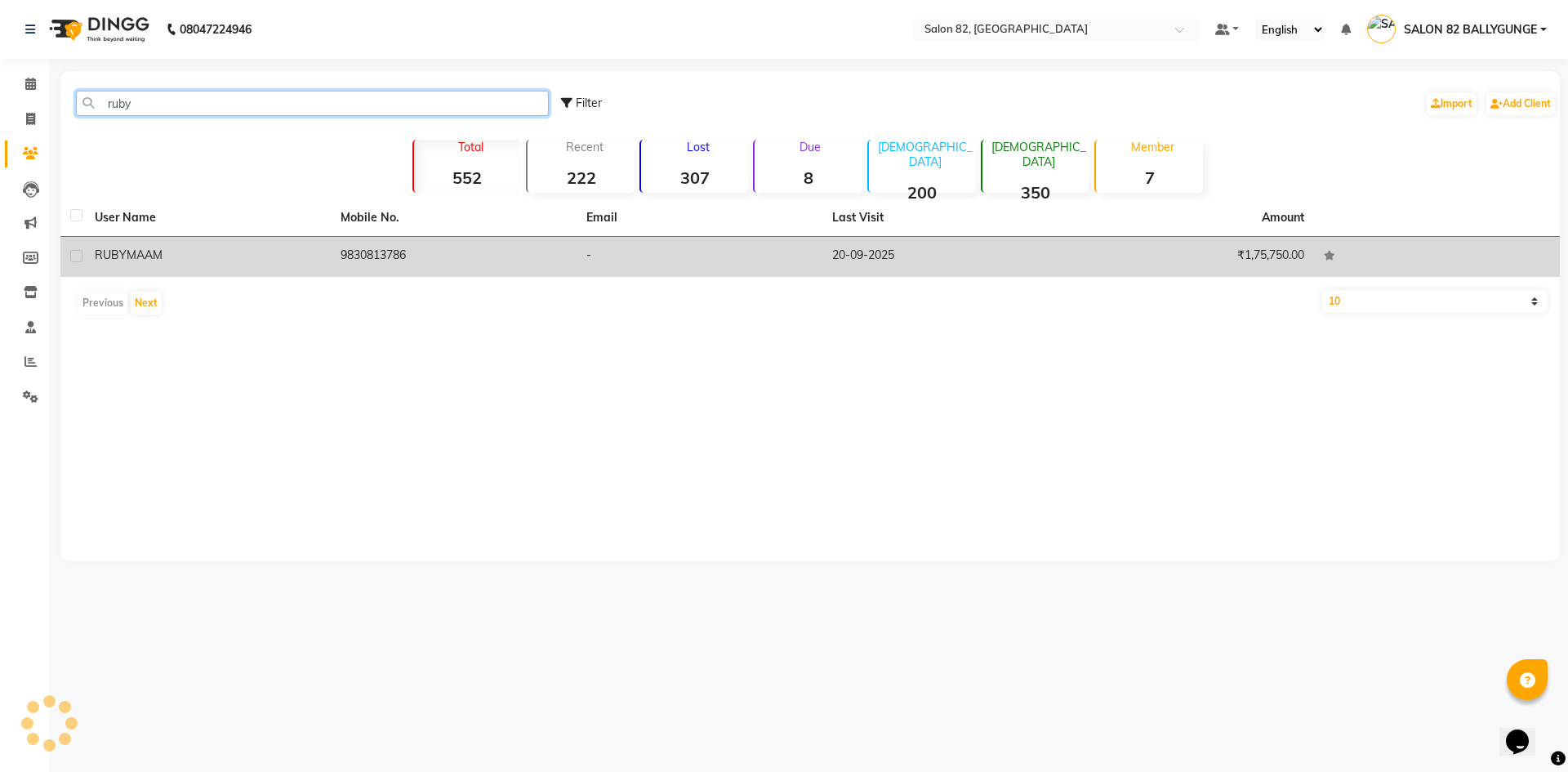
type input "ruby"
click at [122, 251] on span "RUBY" at bounding box center [111, 255] width 32 height 15
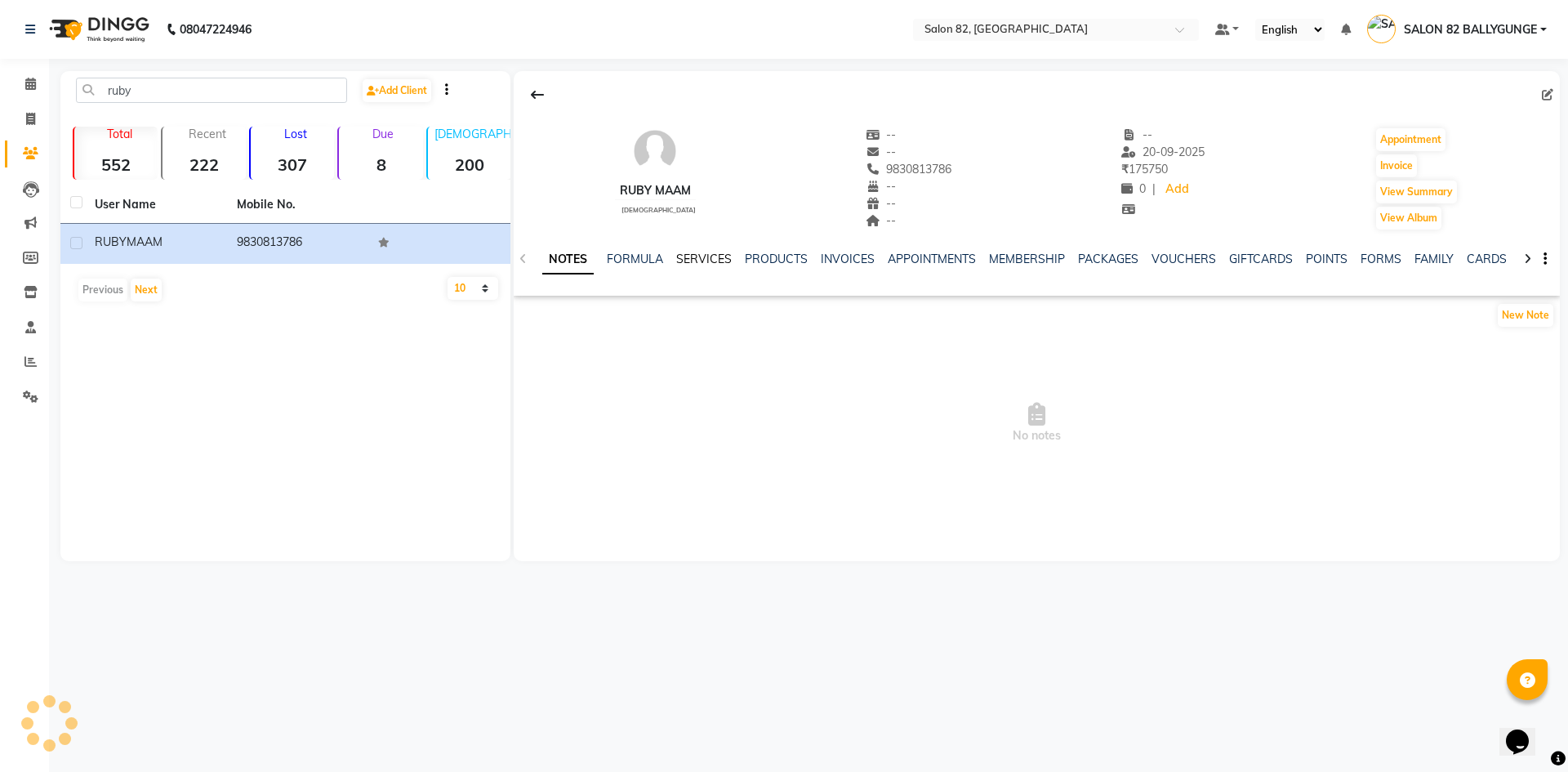
click at [701, 258] on link "SERVICES" at bounding box center [703, 259] width 56 height 15
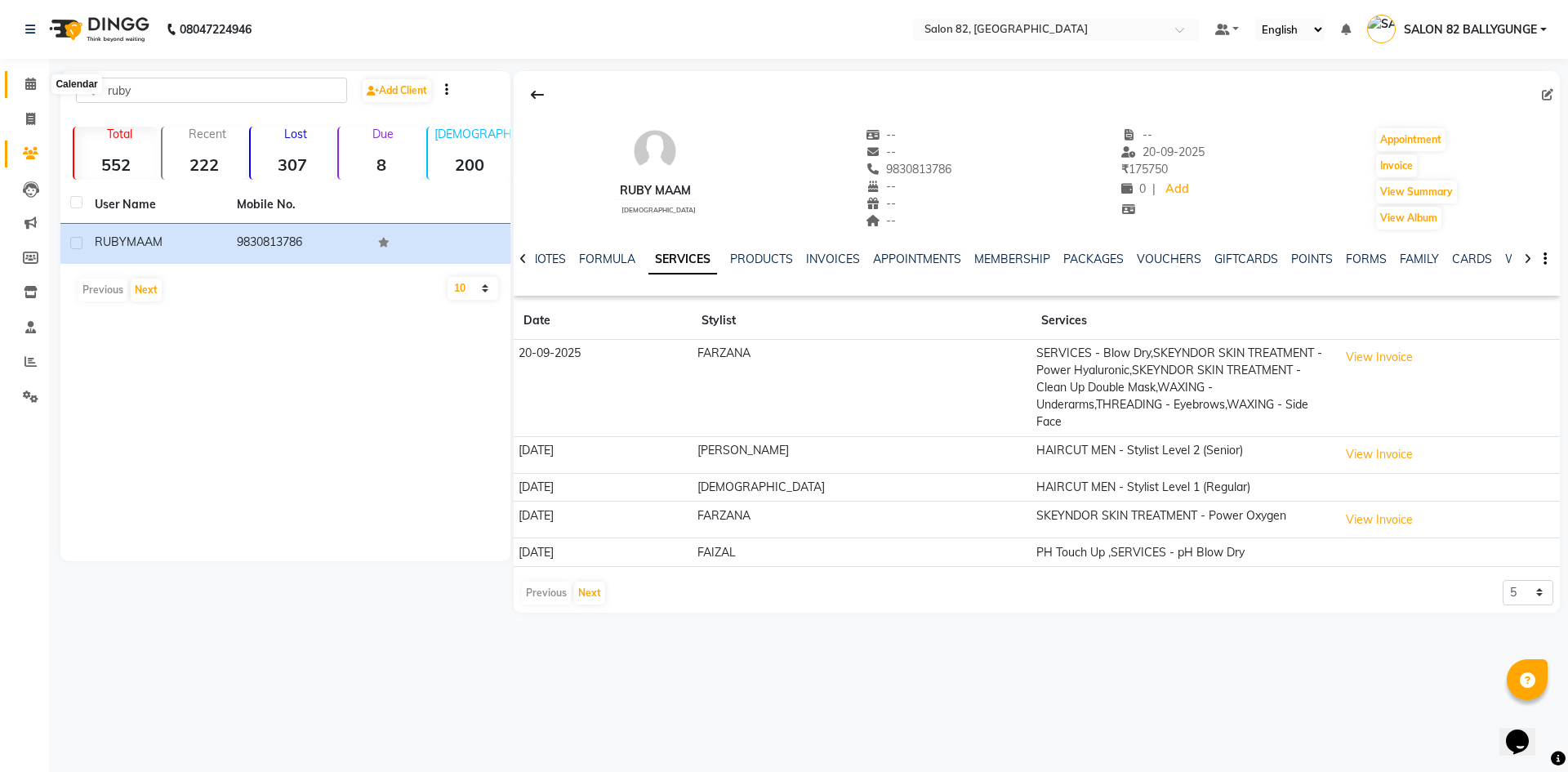
click at [20, 80] on span at bounding box center [30, 84] width 28 height 19
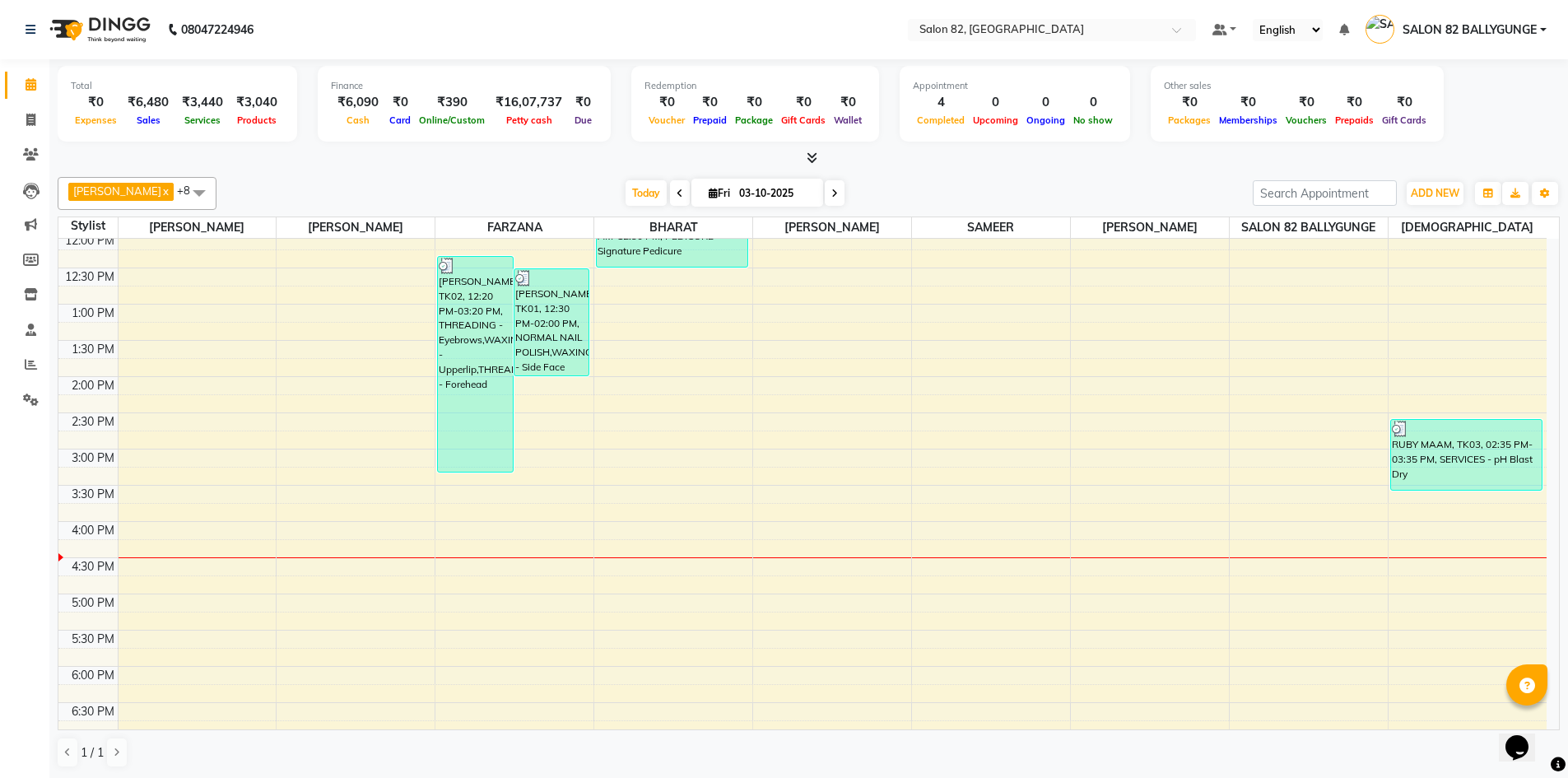
scroll to position [203, 0]
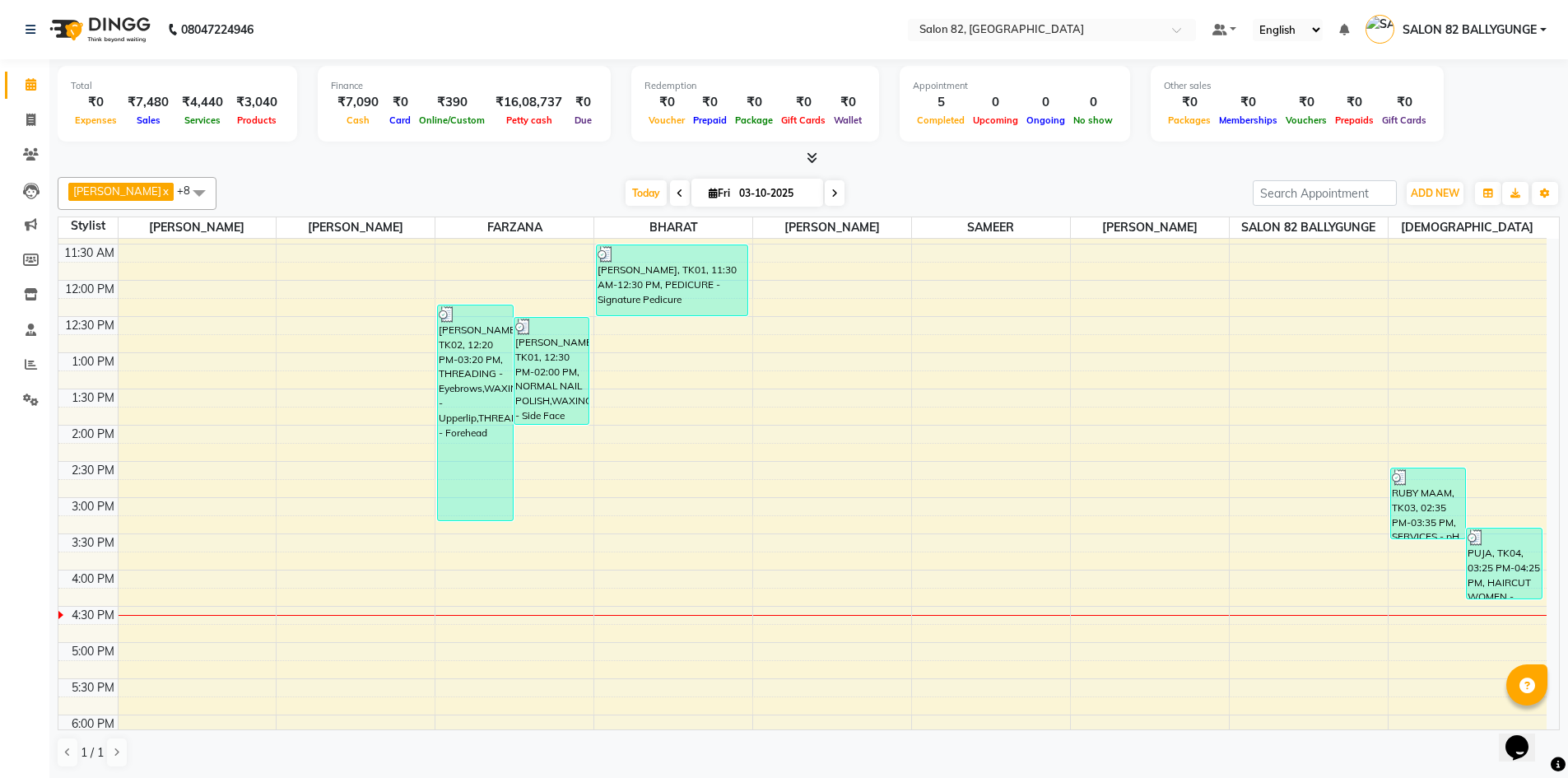
scroll to position [411, 0]
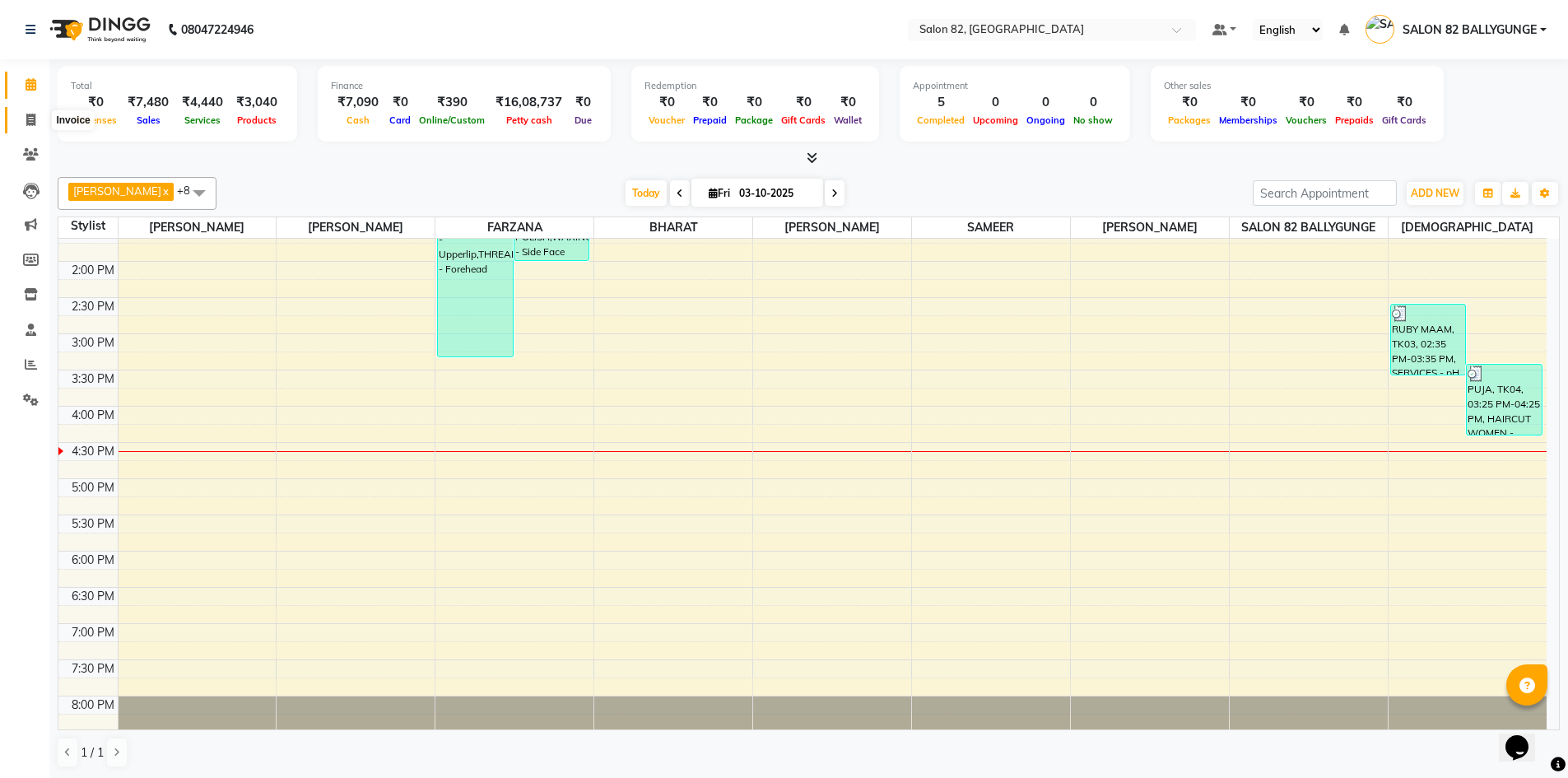
click at [18, 114] on span at bounding box center [30, 121] width 29 height 19
select select "service"
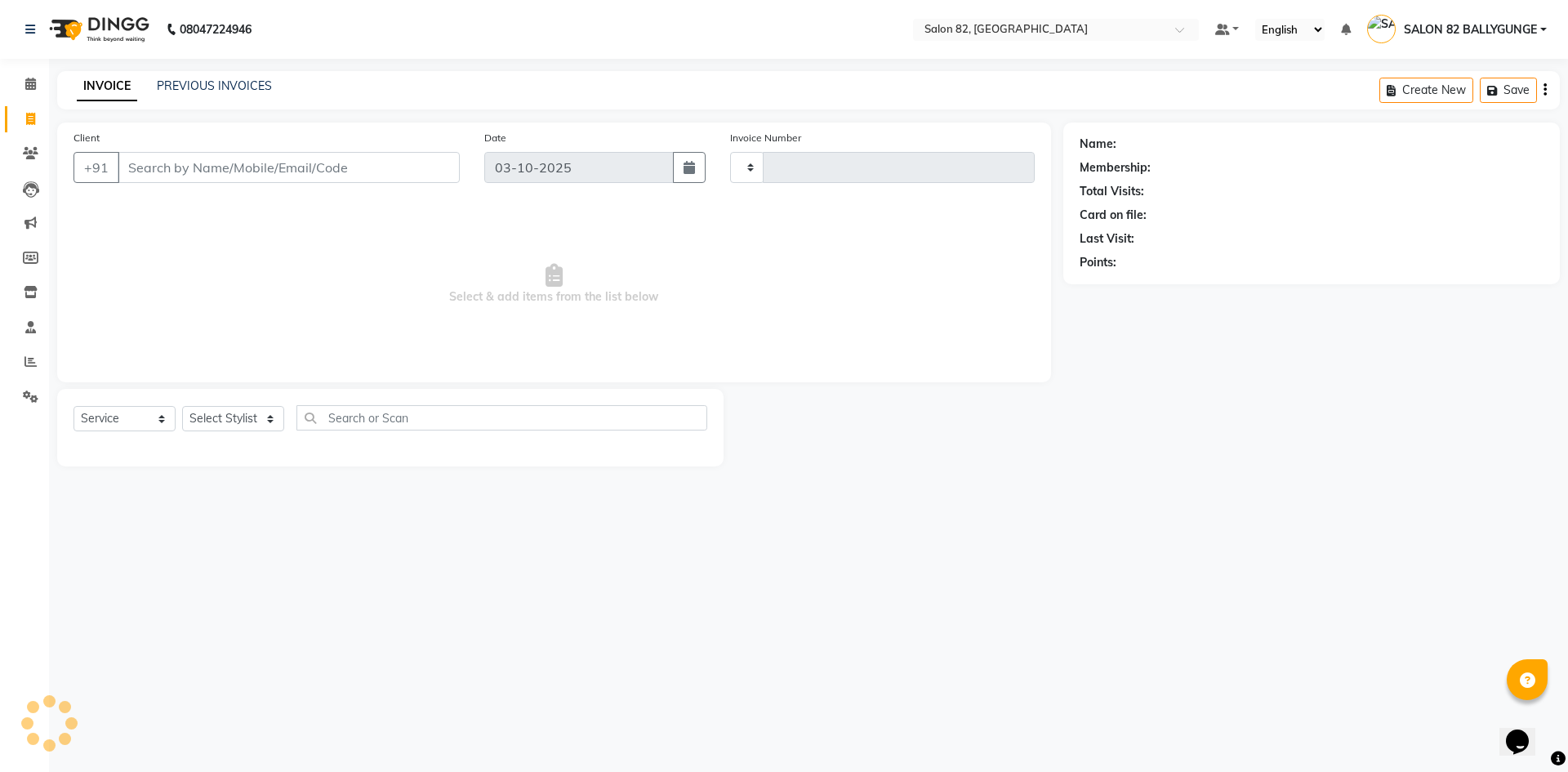
type input "0593"
select select "8702"
click at [215, 414] on select "Select Stylist [PERSON_NAME] Altmas [PERSON_NAME] [PERSON_NAME] [PERSON_NAME] […" at bounding box center [241, 418] width 118 height 26
select select "61674"
click at [182, 405] on select "Select Stylist [PERSON_NAME] Altmas [PERSON_NAME] [PERSON_NAME] [PERSON_NAME] […" at bounding box center [241, 418] width 118 height 26
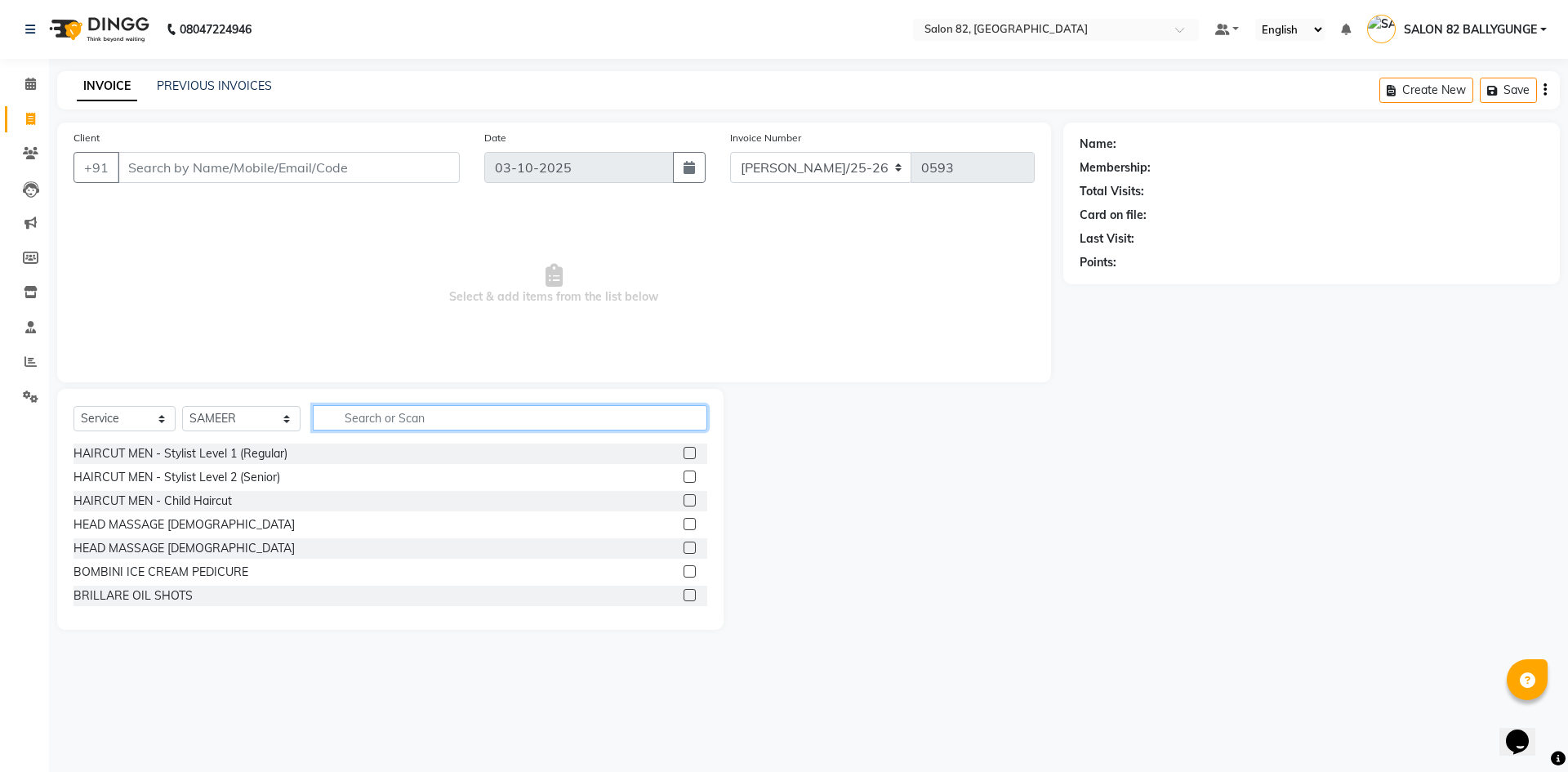
click at [491, 407] on input "text" at bounding box center [509, 418] width 394 height 26
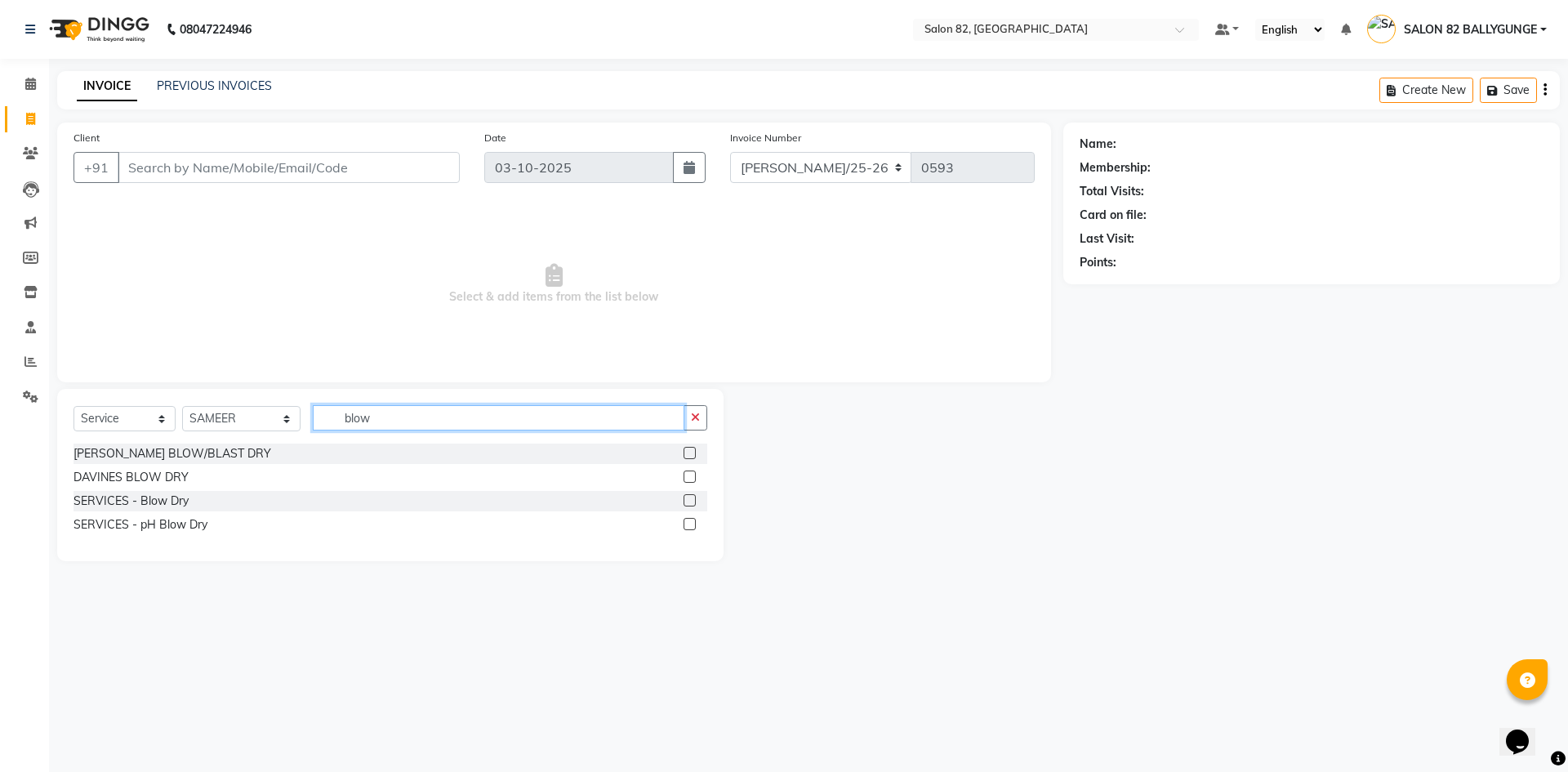
type input "blow"
click at [693, 498] on label at bounding box center [689, 500] width 12 height 12
click at [693, 498] on input "checkbox" at bounding box center [688, 501] width 10 height 10
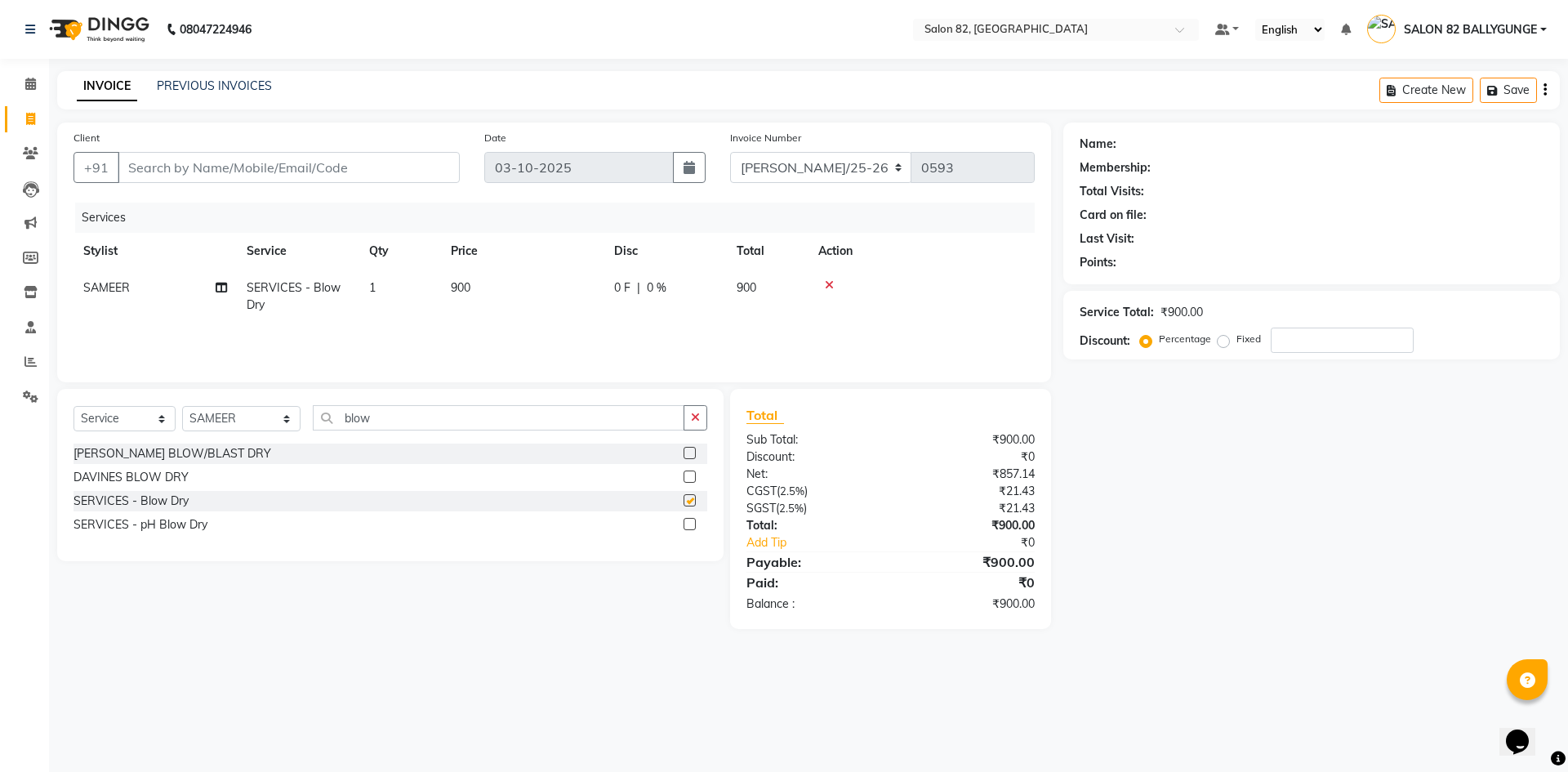
checkbox input "false"
click at [255, 416] on select "Select Stylist ABHIJIT AKTAR Altmas ANKITA BABLU BHARAT Doyel FAIZAL FARZANA IN…" at bounding box center [241, 418] width 118 height 26
select select "59302"
click at [182, 405] on select "Select Stylist ABHIJIT AKTAR Altmas ANKITA BABLU BHARAT Doyel FAIZAL FARZANA IN…" at bounding box center [241, 418] width 118 height 26
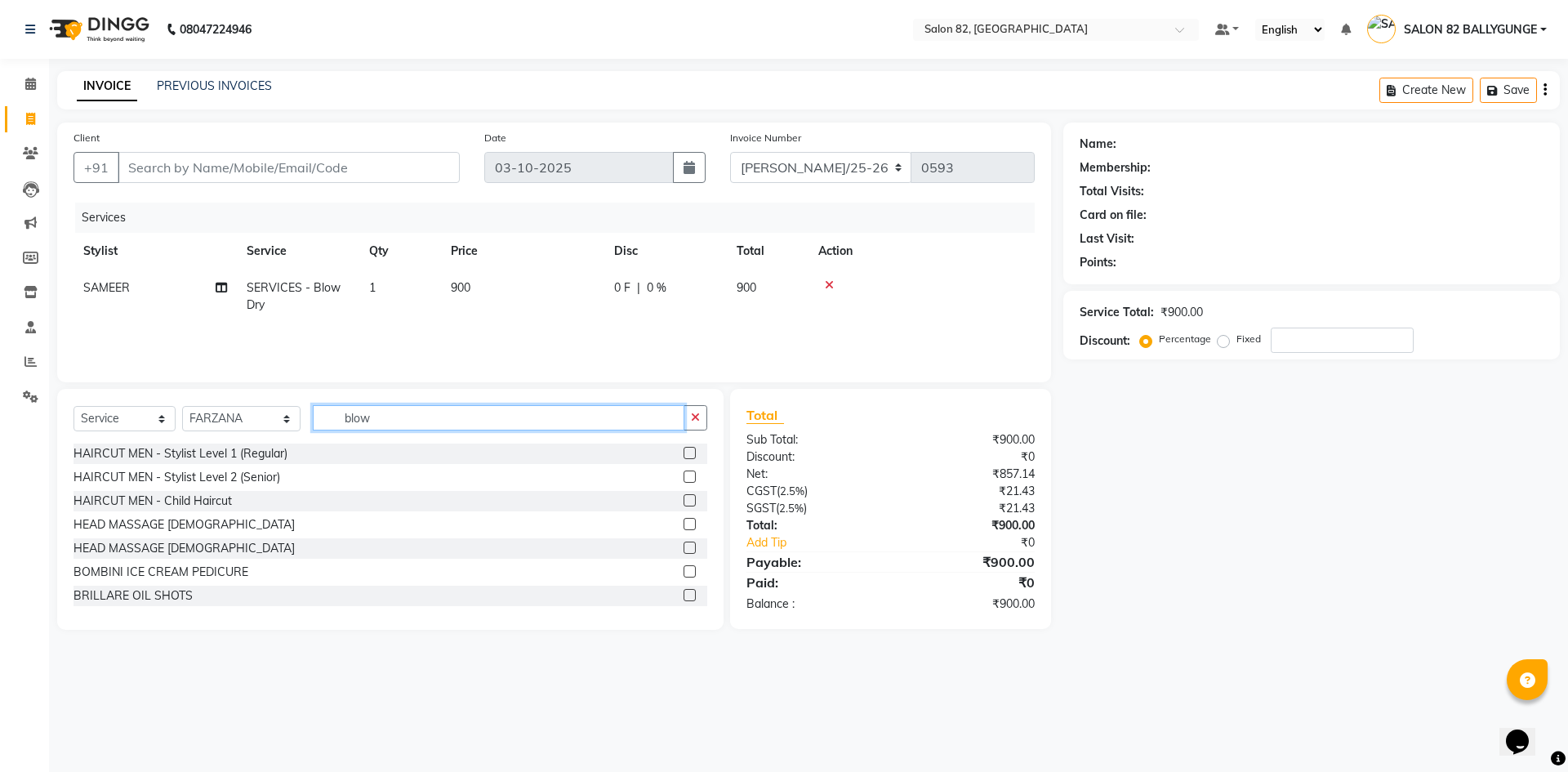
click at [419, 405] on input "blow" at bounding box center [498, 418] width 371 height 26
type input "b"
type input "nail"
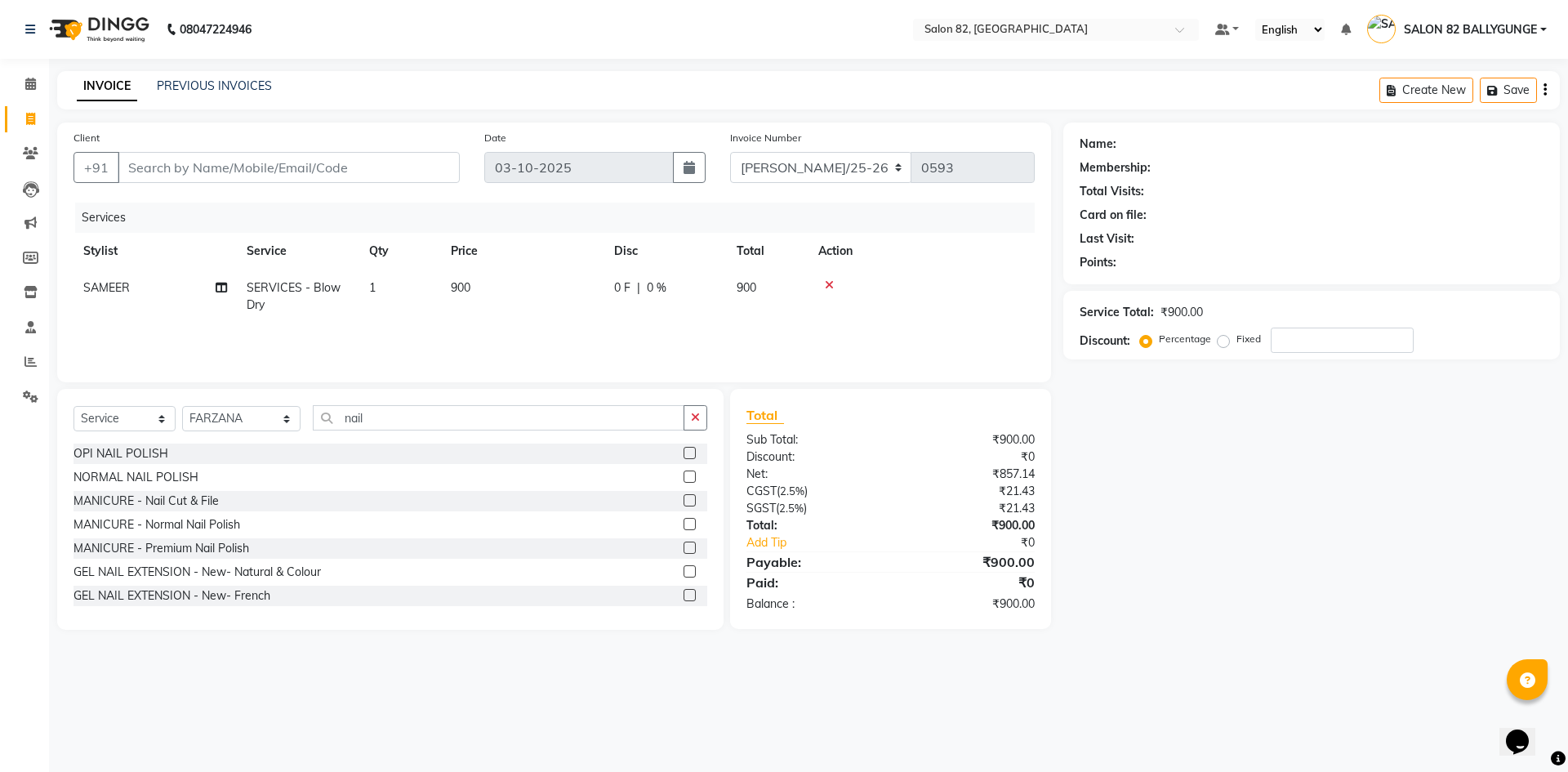
click at [683, 525] on label at bounding box center [689, 523] width 12 height 12
click at [683, 525] on input "checkbox" at bounding box center [688, 524] width 10 height 10
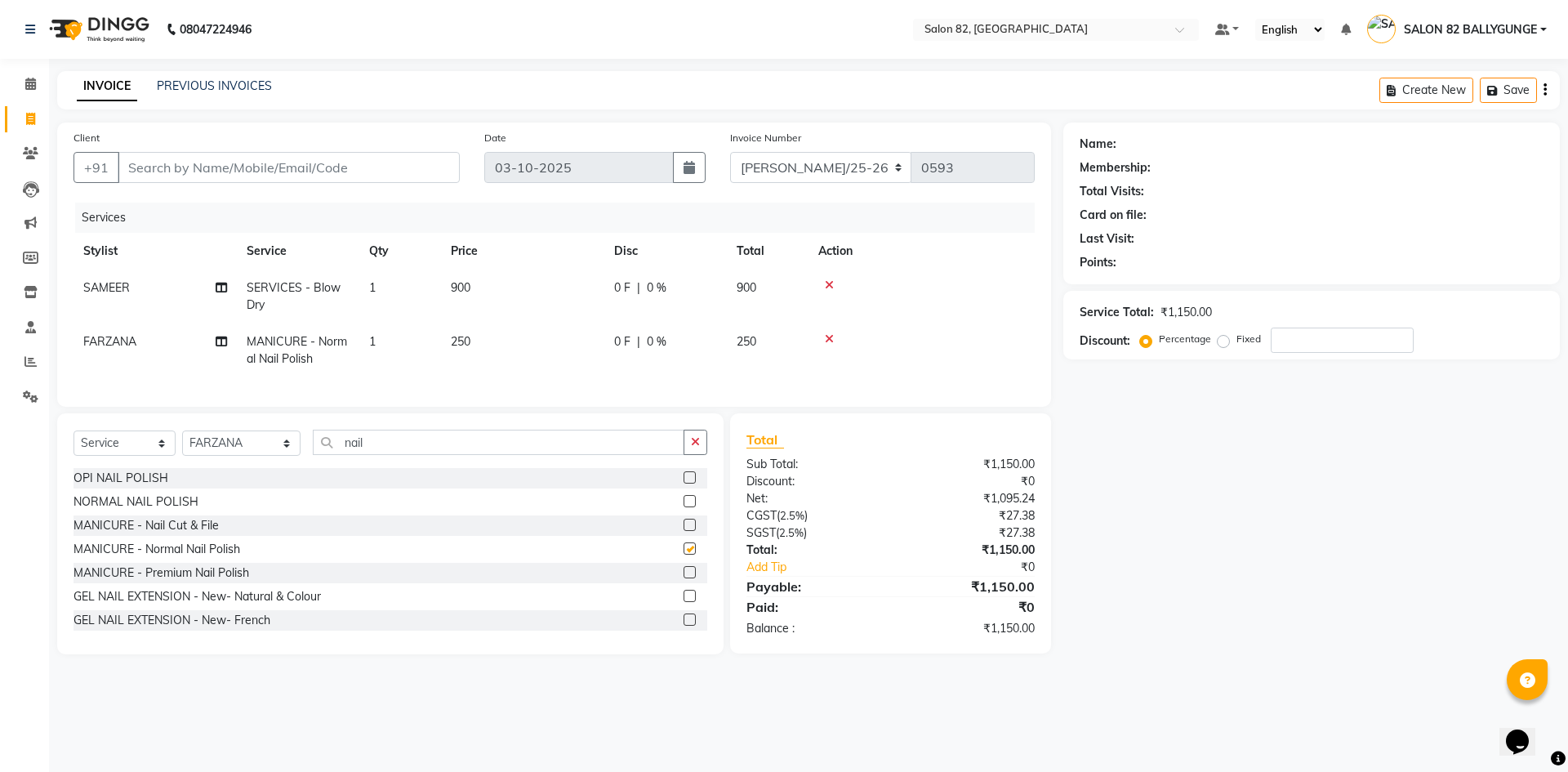
checkbox input "false"
click at [478, 337] on td "250" at bounding box center [523, 350] width 164 height 54
select select "59302"
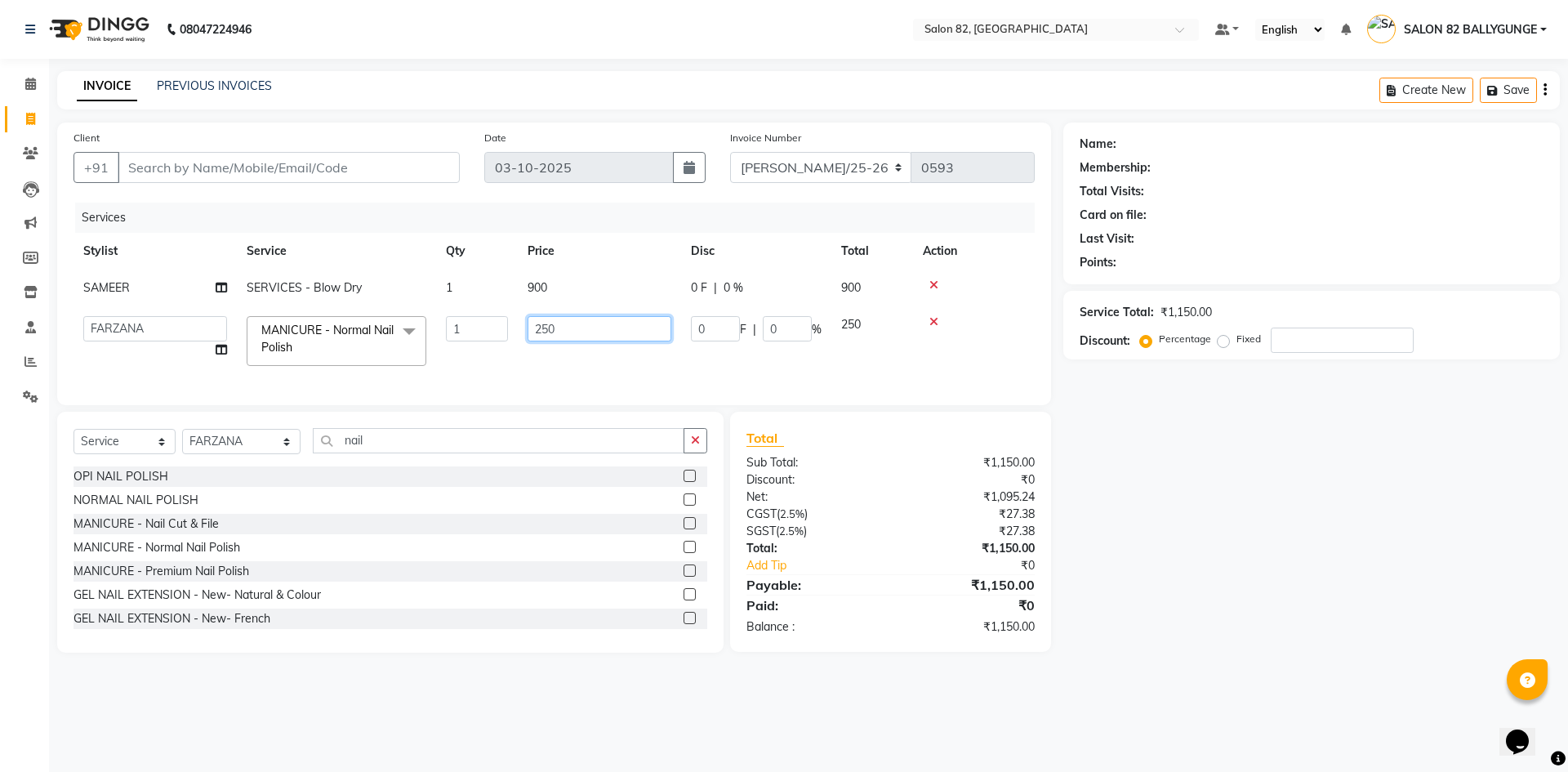
click at [560, 328] on input "250" at bounding box center [599, 328] width 144 height 26
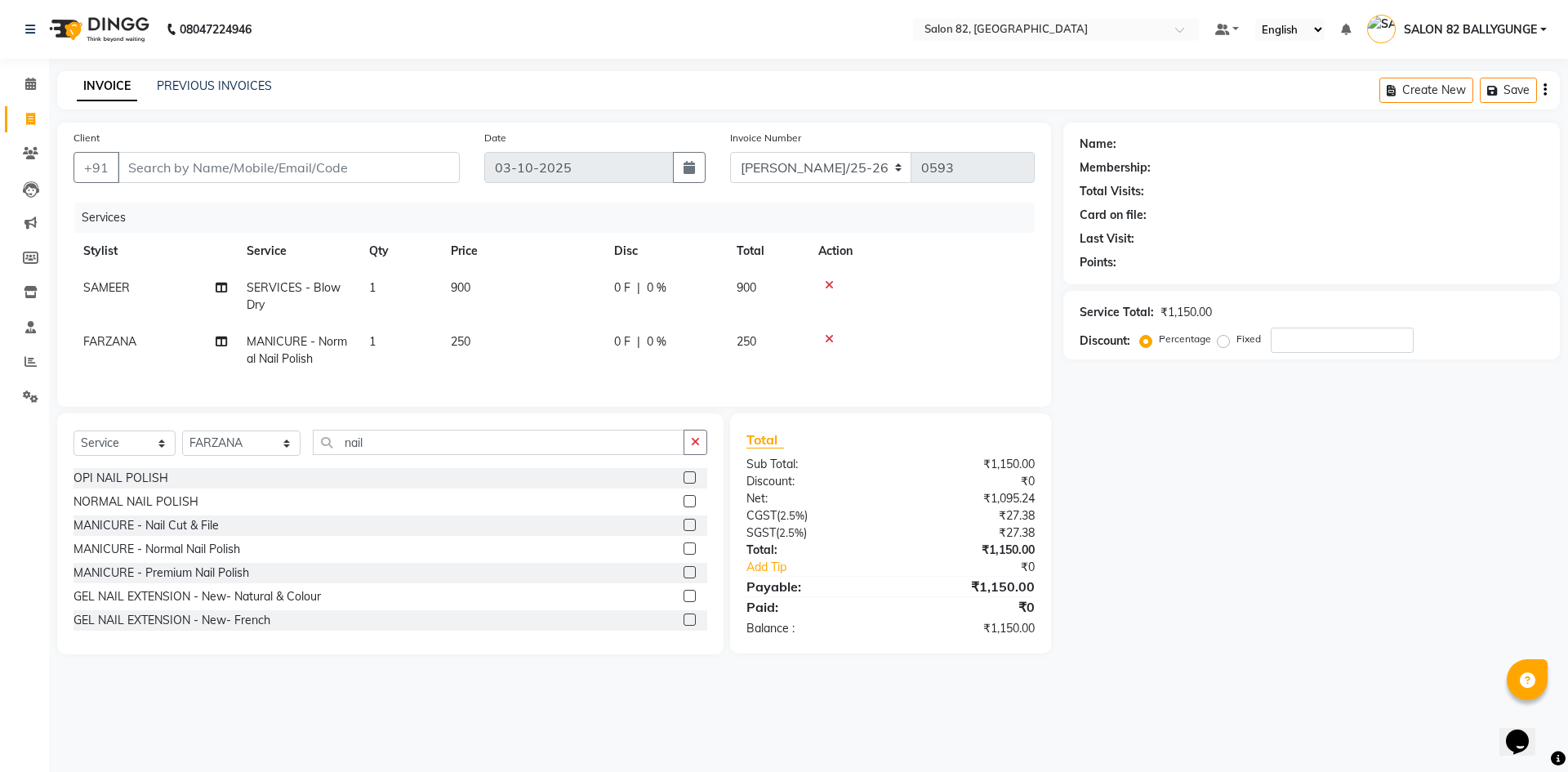
click at [501, 333] on td "250" at bounding box center [523, 350] width 164 height 54
select select "59302"
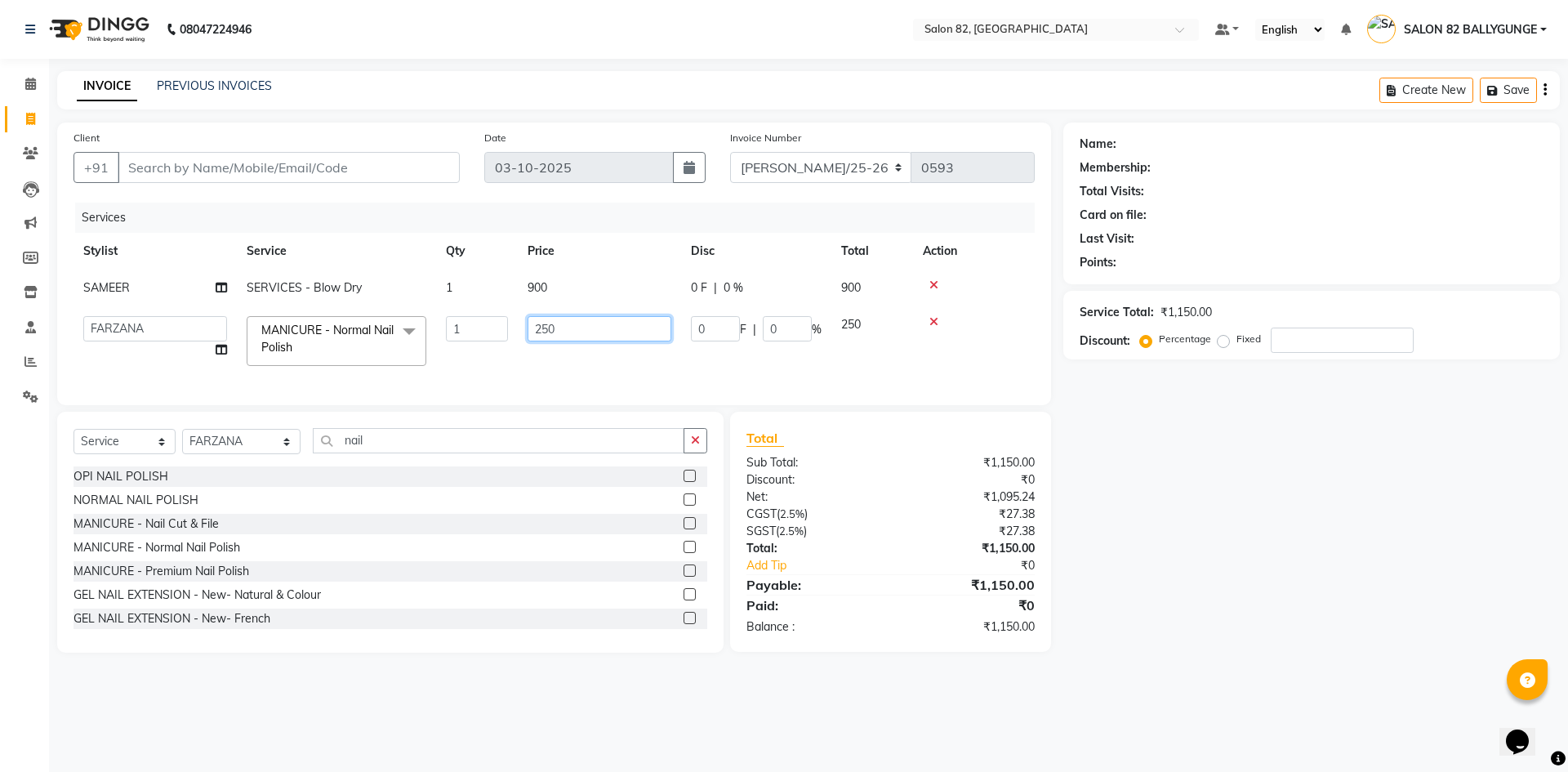
click at [567, 332] on input "250" at bounding box center [599, 328] width 144 height 26
type input "2"
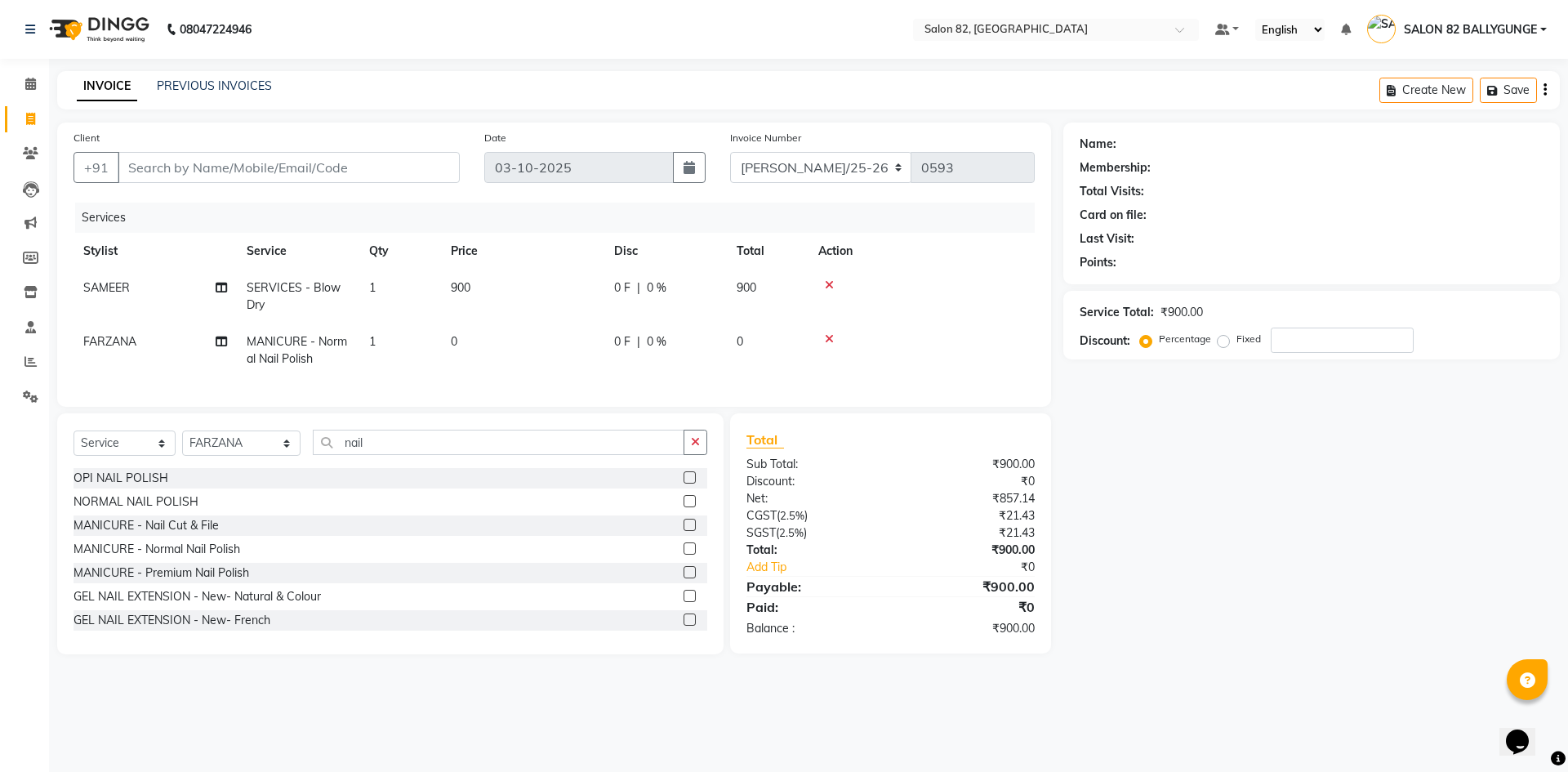
drag, startPoint x: 370, startPoint y: 339, endPoint x: 360, endPoint y: 338, distance: 10.0
click at [360, 338] on td "1" at bounding box center [400, 350] width 81 height 54
select select "59302"
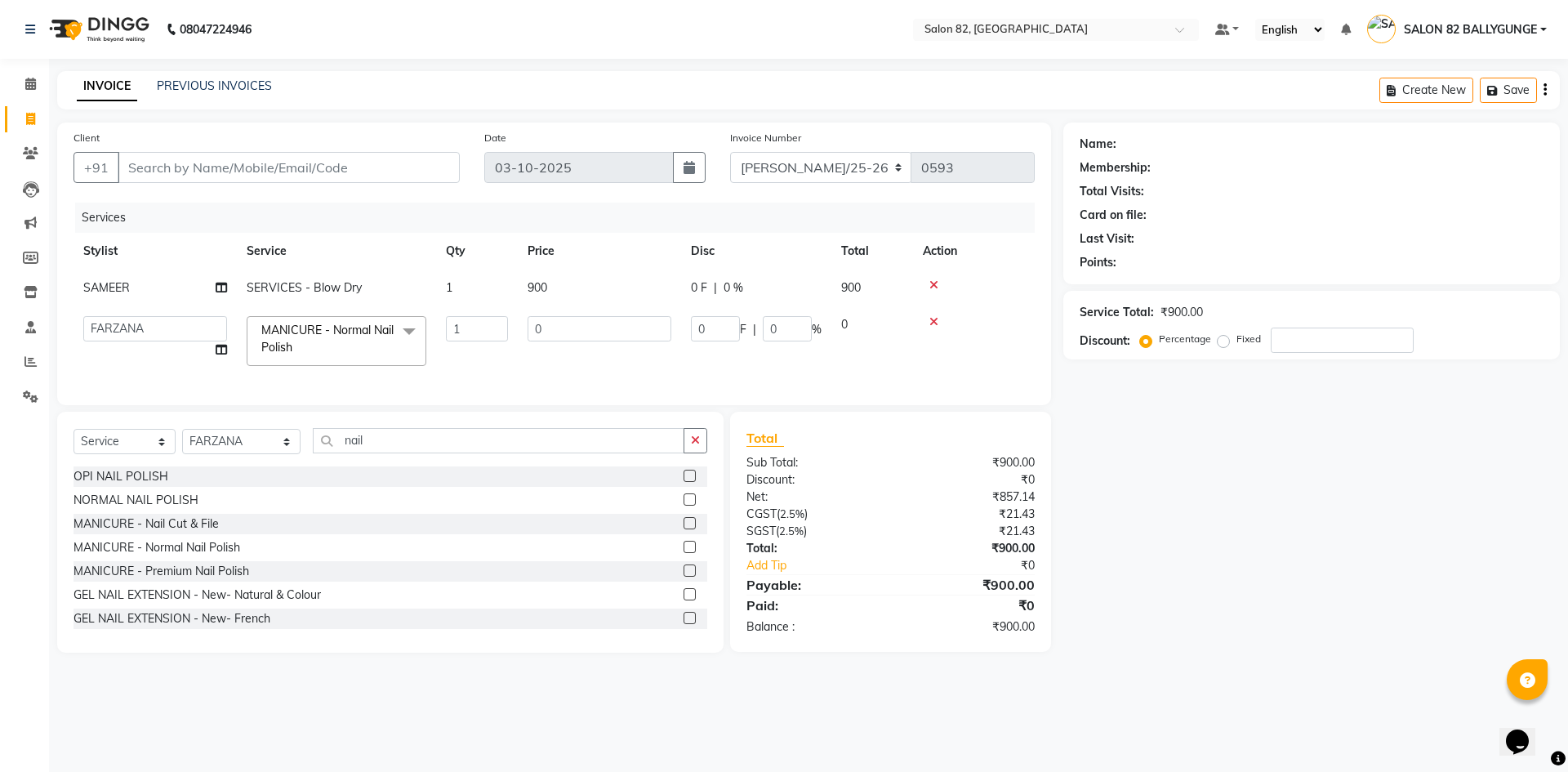
click at [336, 334] on span "MANICURE - Normal Nail Polish" at bounding box center [328, 338] width 132 height 32
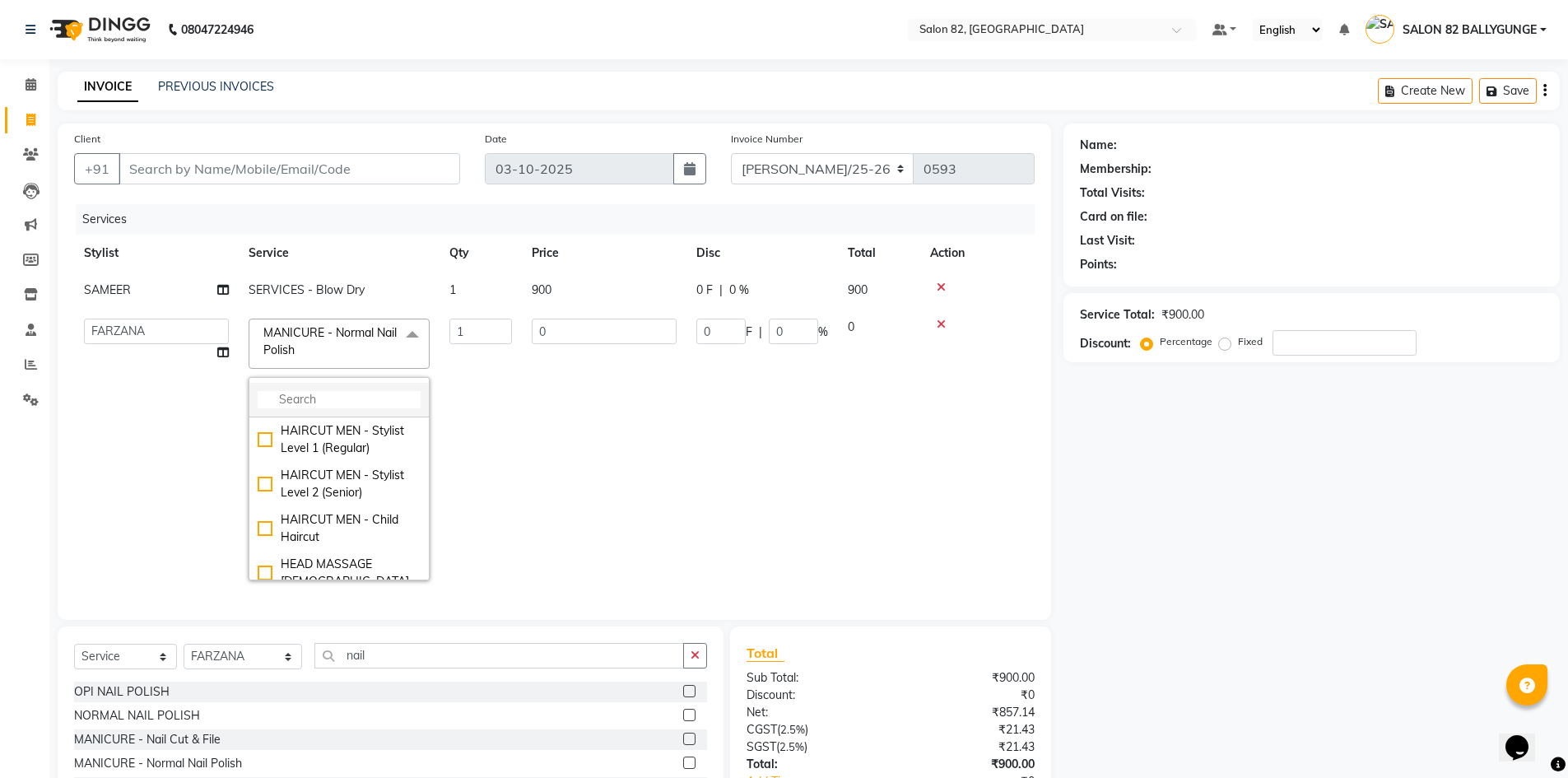
click at [329, 396] on input "multiselect-search" at bounding box center [338, 399] width 163 height 17
type input "nai"
click at [268, 433] on div "OPI NAIL POLISH" at bounding box center [338, 430] width 163 height 17
checkbox input "true"
checkbox input "false"
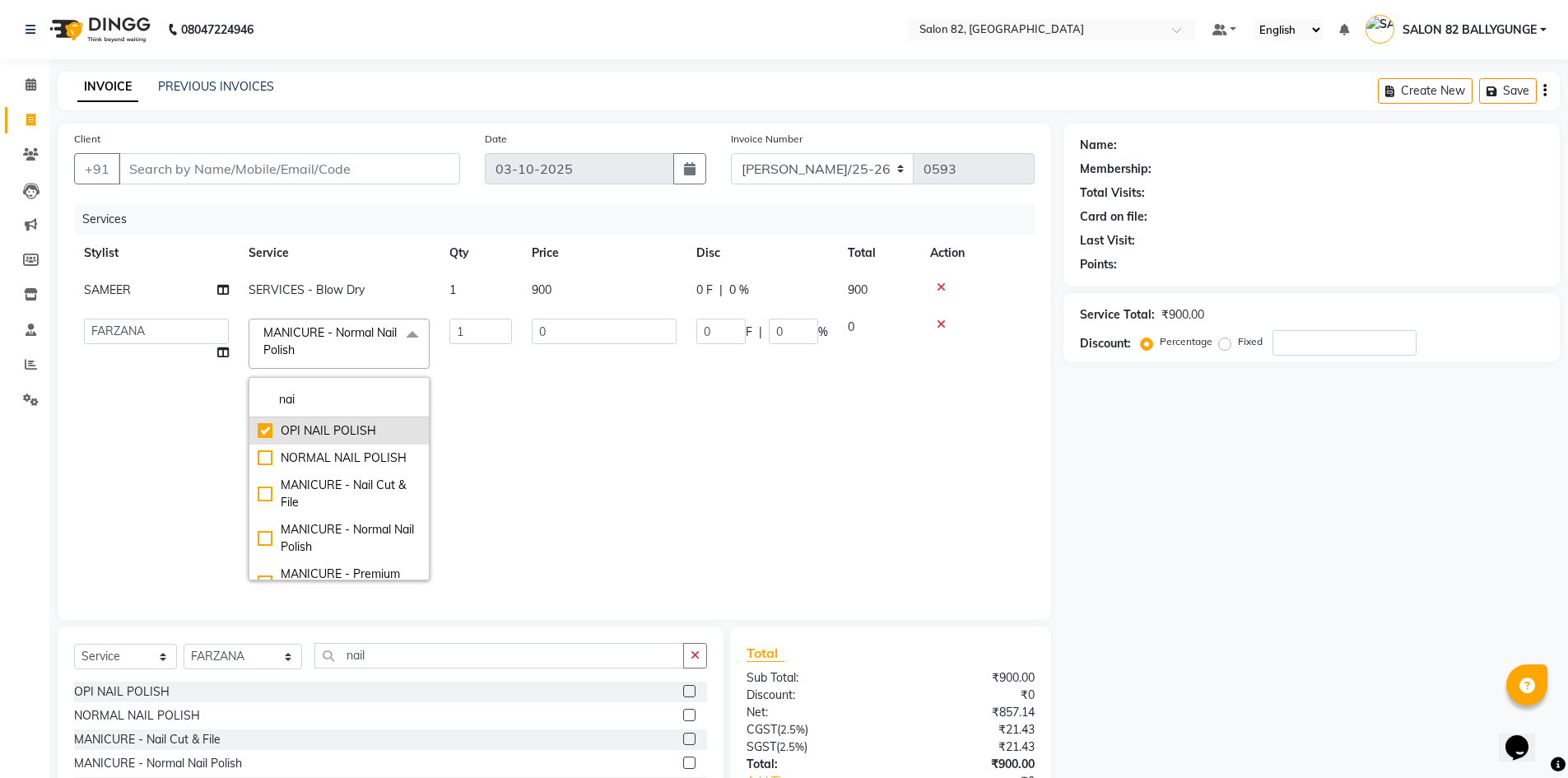
type input "350"
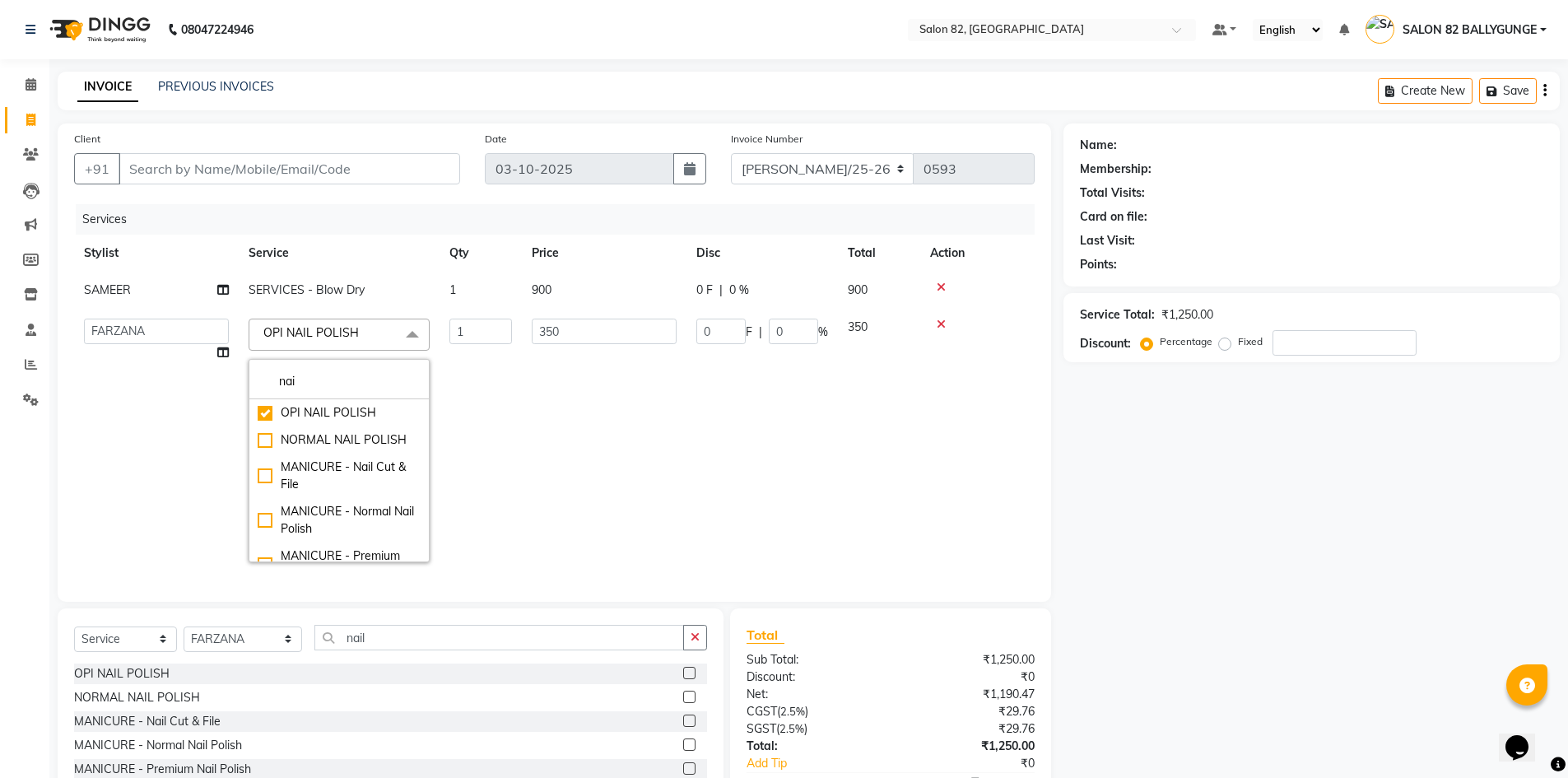
drag, startPoint x: 546, startPoint y: 445, endPoint x: 506, endPoint y: 415, distance: 50.0
click at [542, 442] on td "350" at bounding box center [604, 440] width 165 height 264
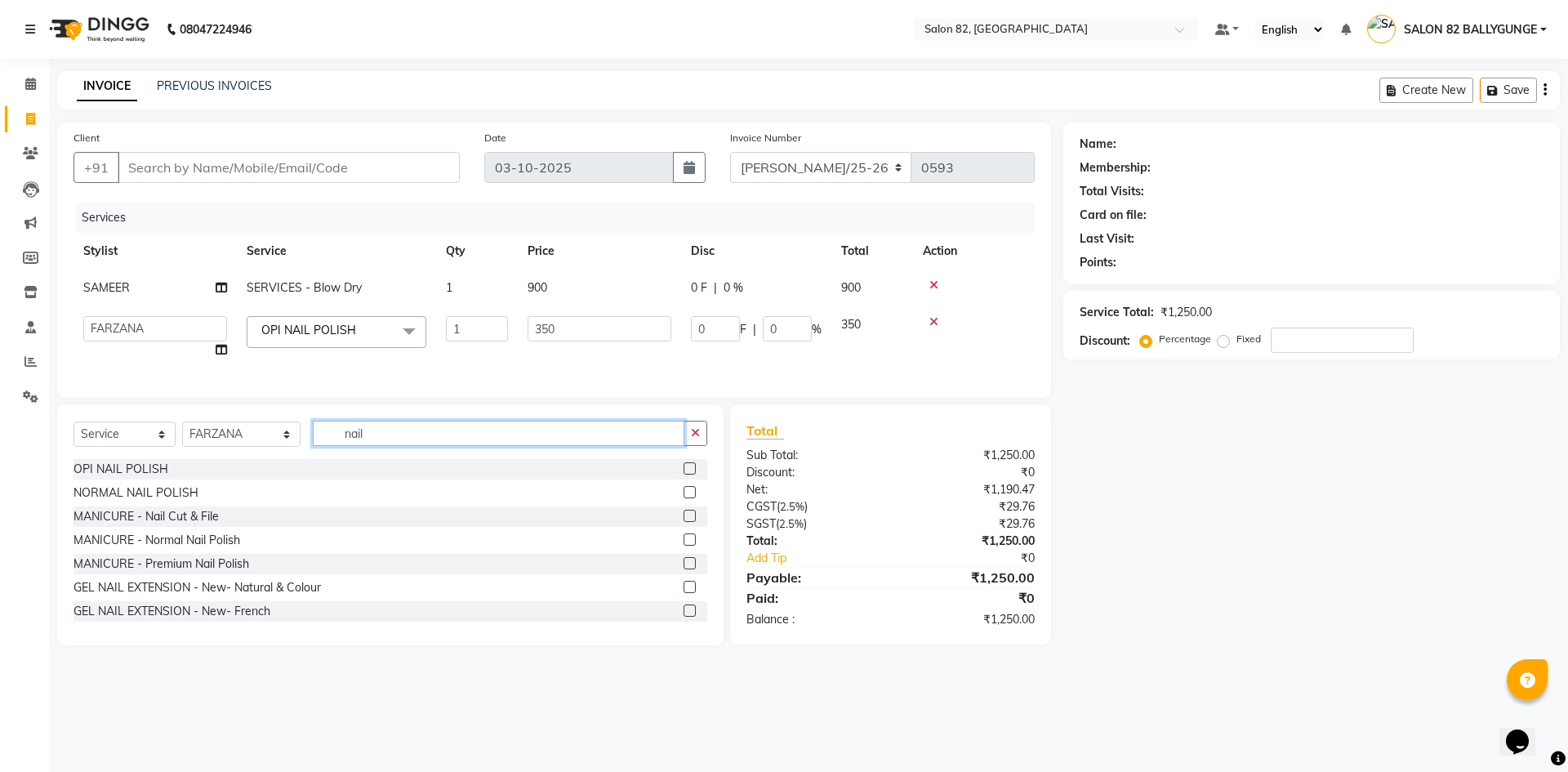
click at [388, 446] on input "nail" at bounding box center [498, 433] width 371 height 26
click at [683, 522] on label at bounding box center [689, 515] width 12 height 12
click at [683, 522] on input "checkbox" at bounding box center [688, 516] width 10 height 10
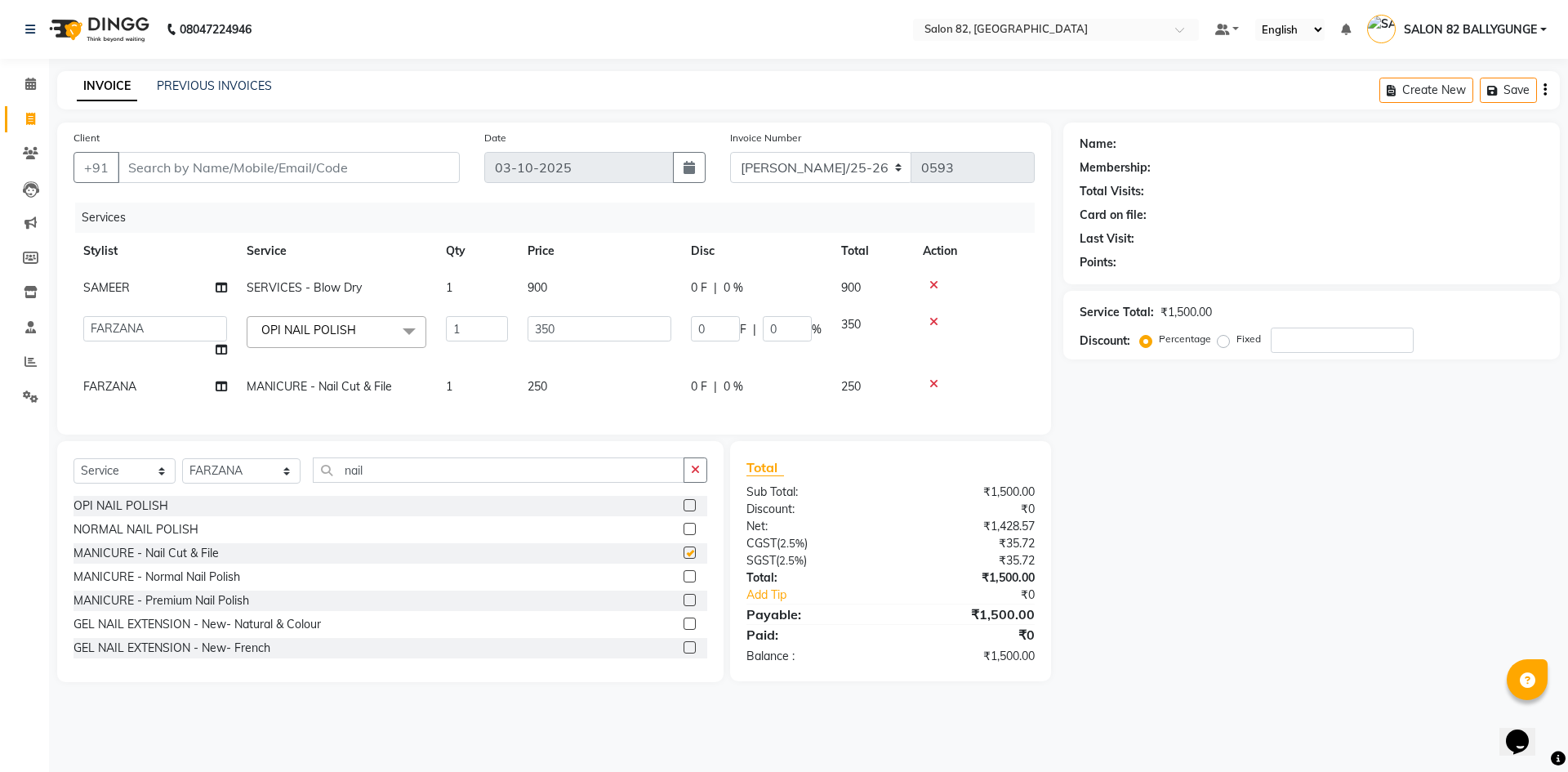
checkbox input "false"
click at [1011, 370] on td at bounding box center [974, 386] width 122 height 37
click at [587, 294] on td "900" at bounding box center [599, 287] width 164 height 37
select select "61674"
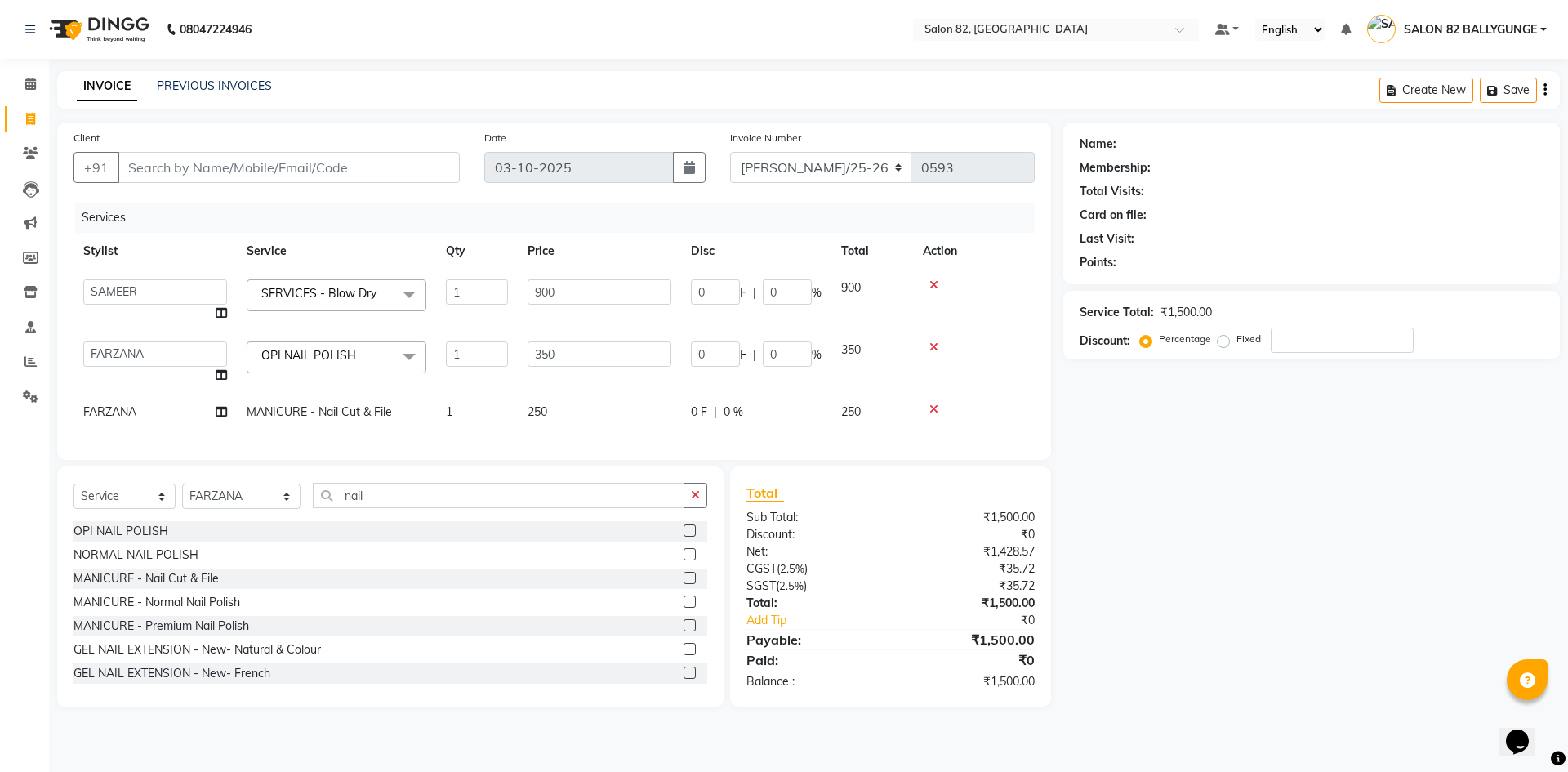
click at [362, 286] on span "SERVICES - Blow Dry" at bounding box center [319, 293] width 115 height 15
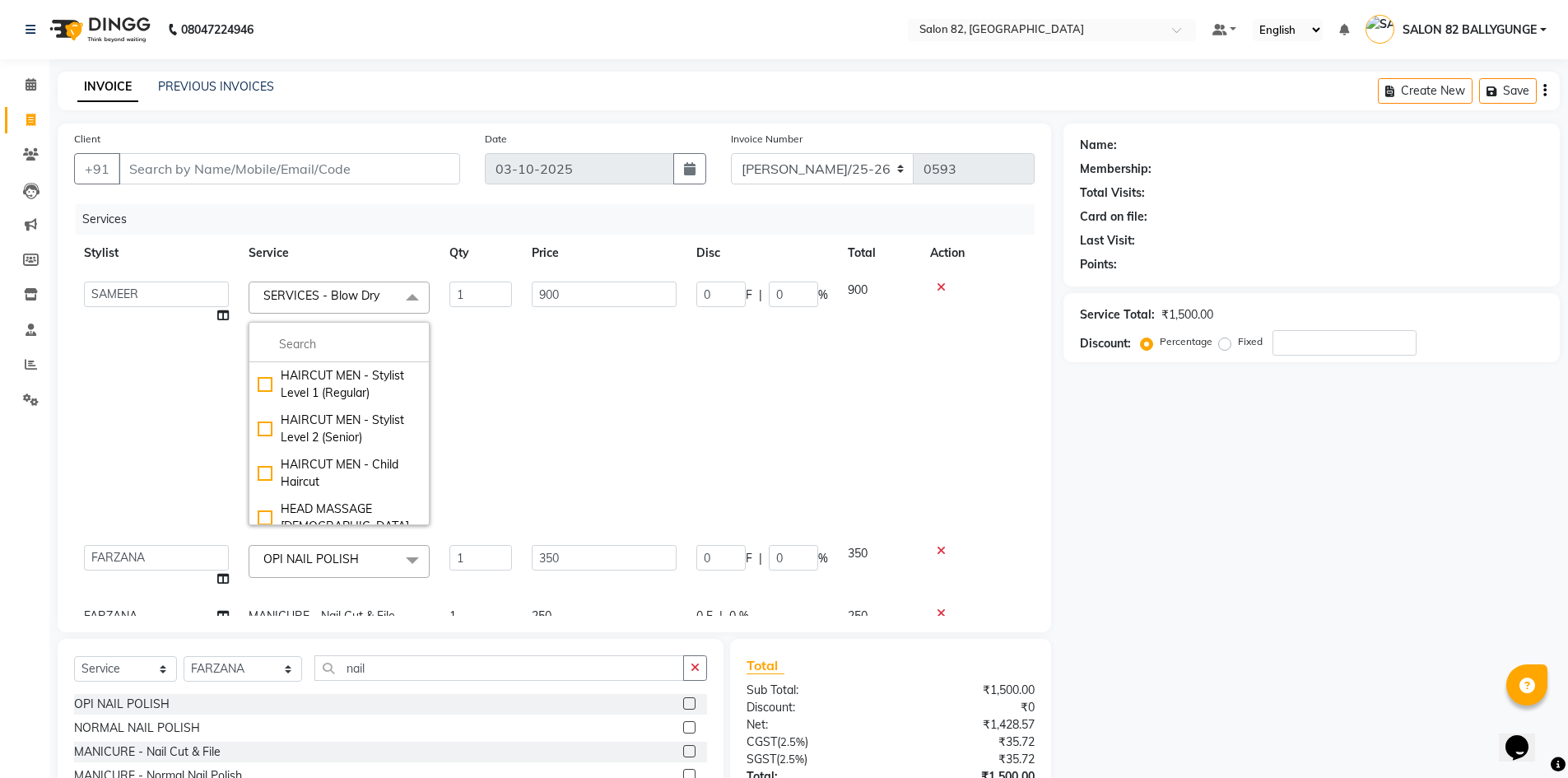
drag, startPoint x: 366, startPoint y: 330, endPoint x: 374, endPoint y: 325, distance: 9.4
click at [365, 330] on li at bounding box center [339, 345] width 179 height 34
click at [400, 347] on input "multiselect-search" at bounding box center [338, 345] width 163 height 17
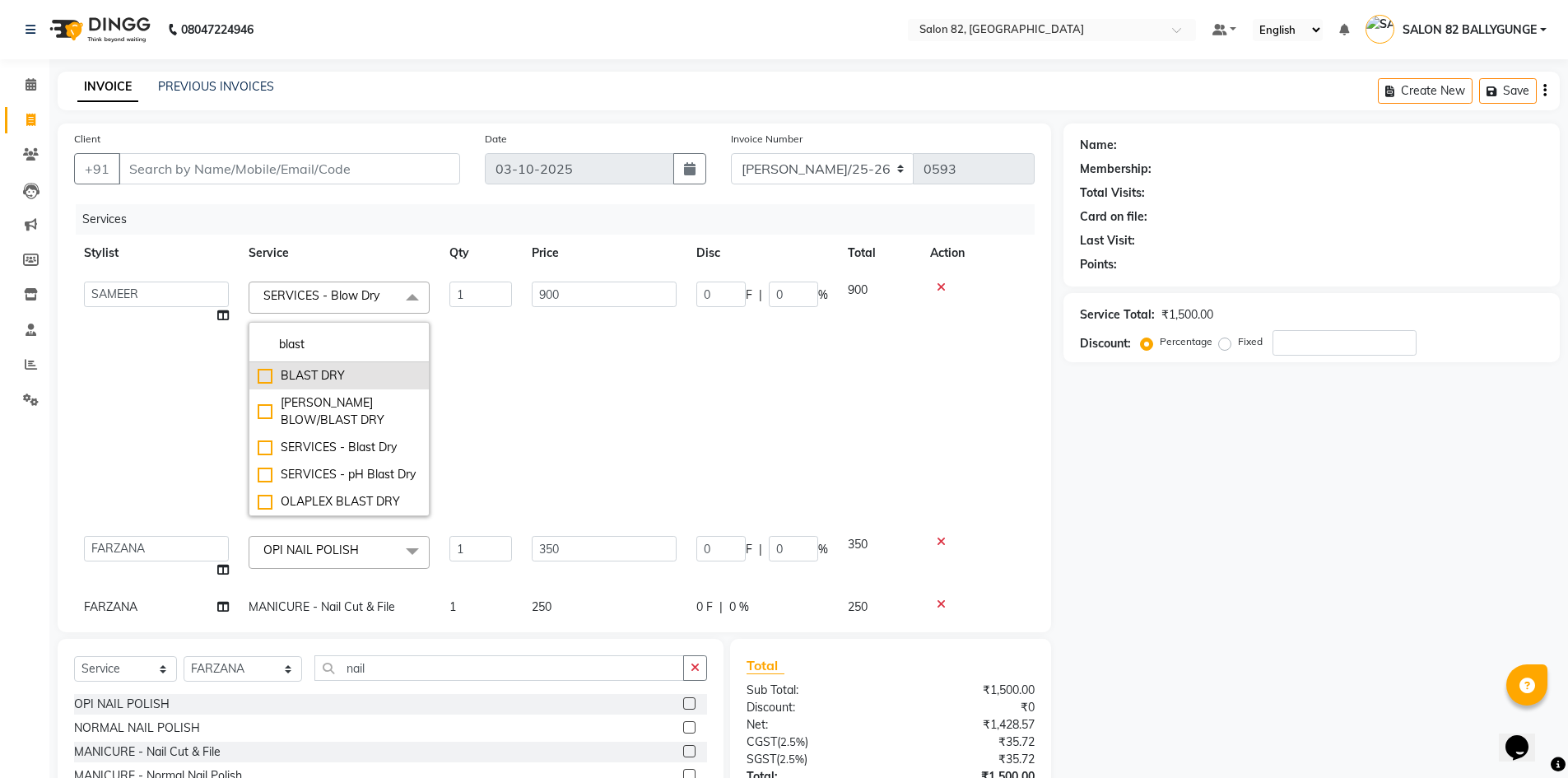
type input "blast"
click at [265, 372] on div "BLAST DRY" at bounding box center [338, 375] width 163 height 17
checkbox input "true"
type input "700"
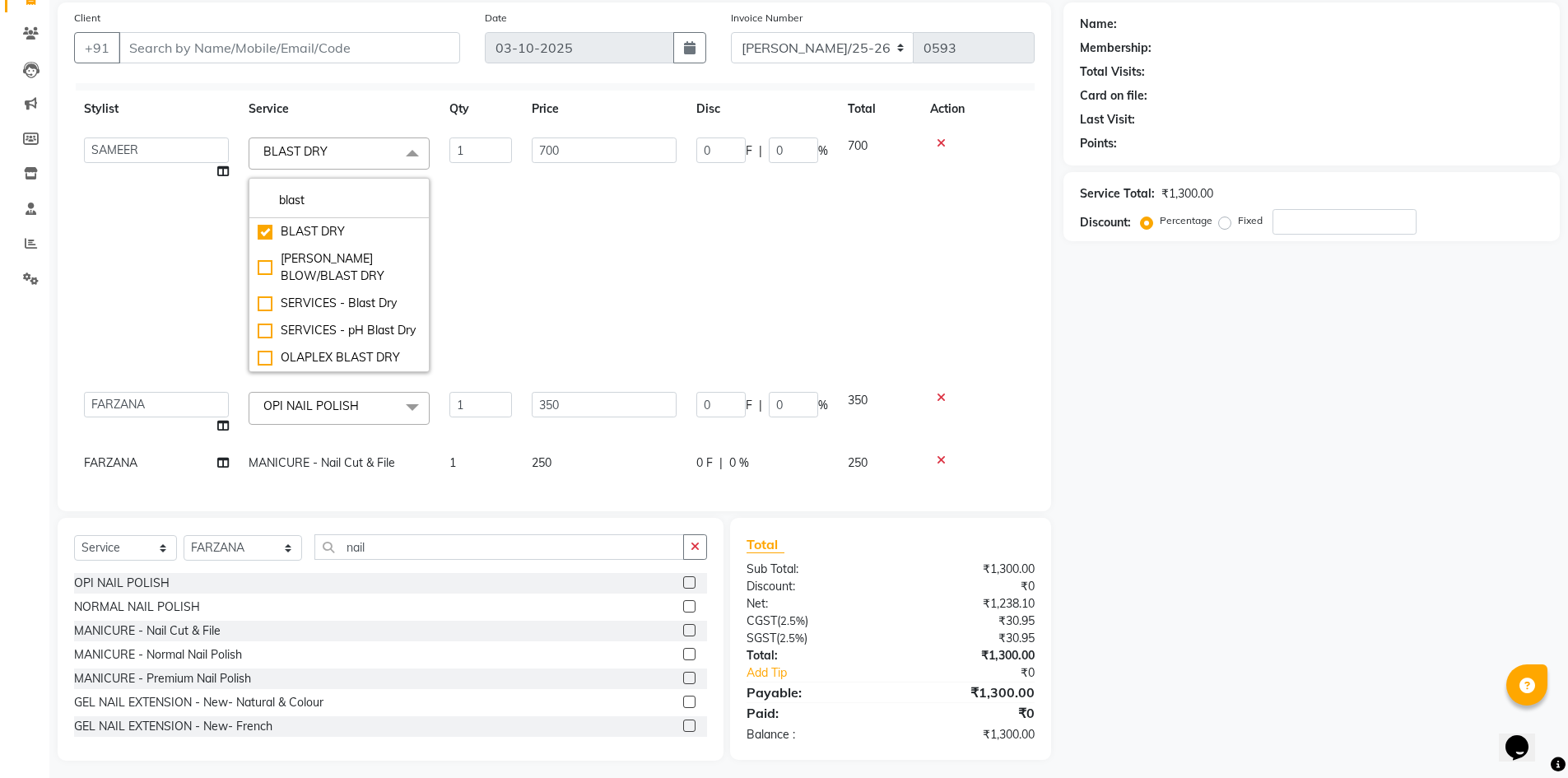
scroll to position [129, 0]
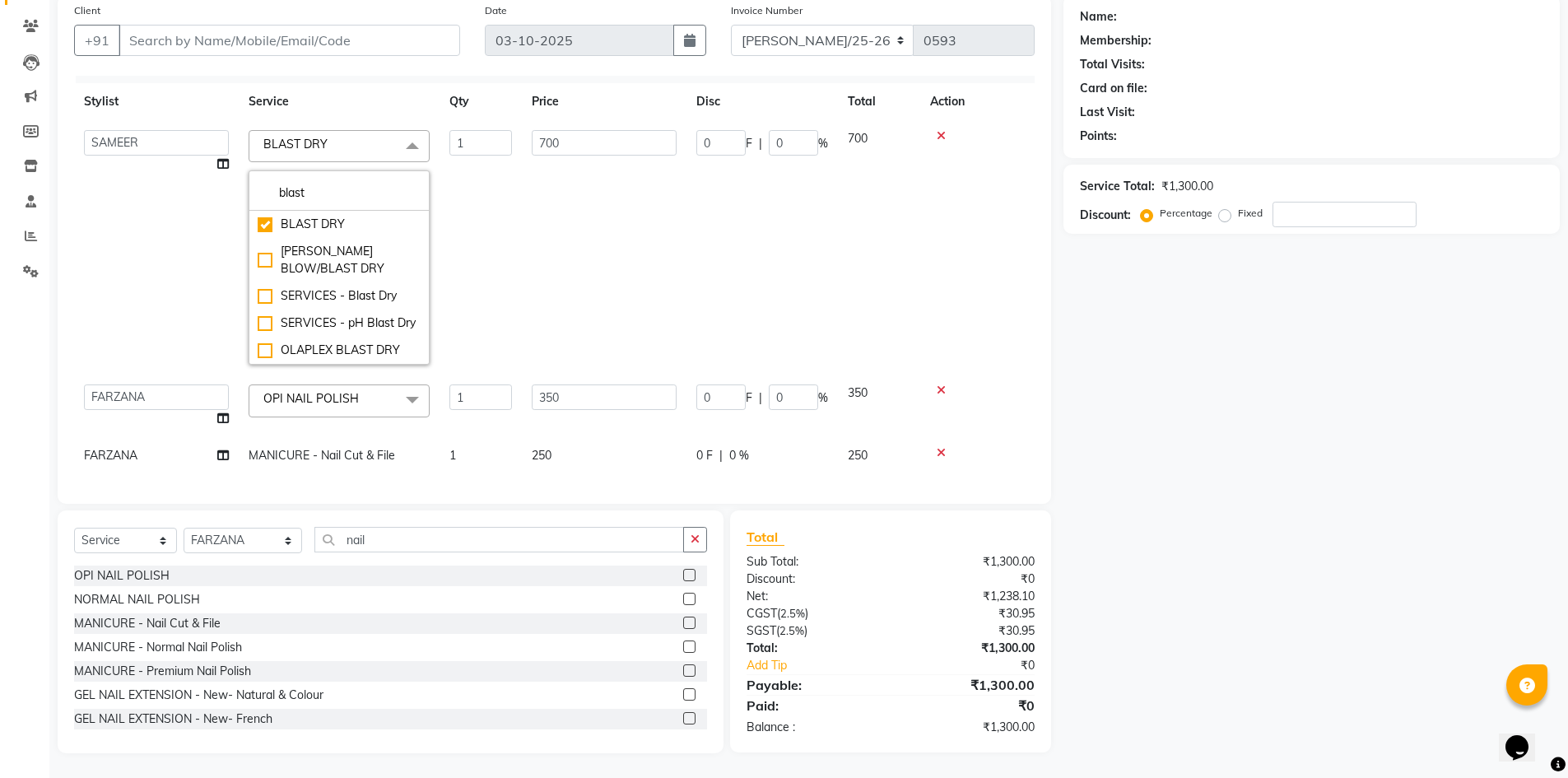
click at [873, 292] on td "700" at bounding box center [879, 247] width 82 height 254
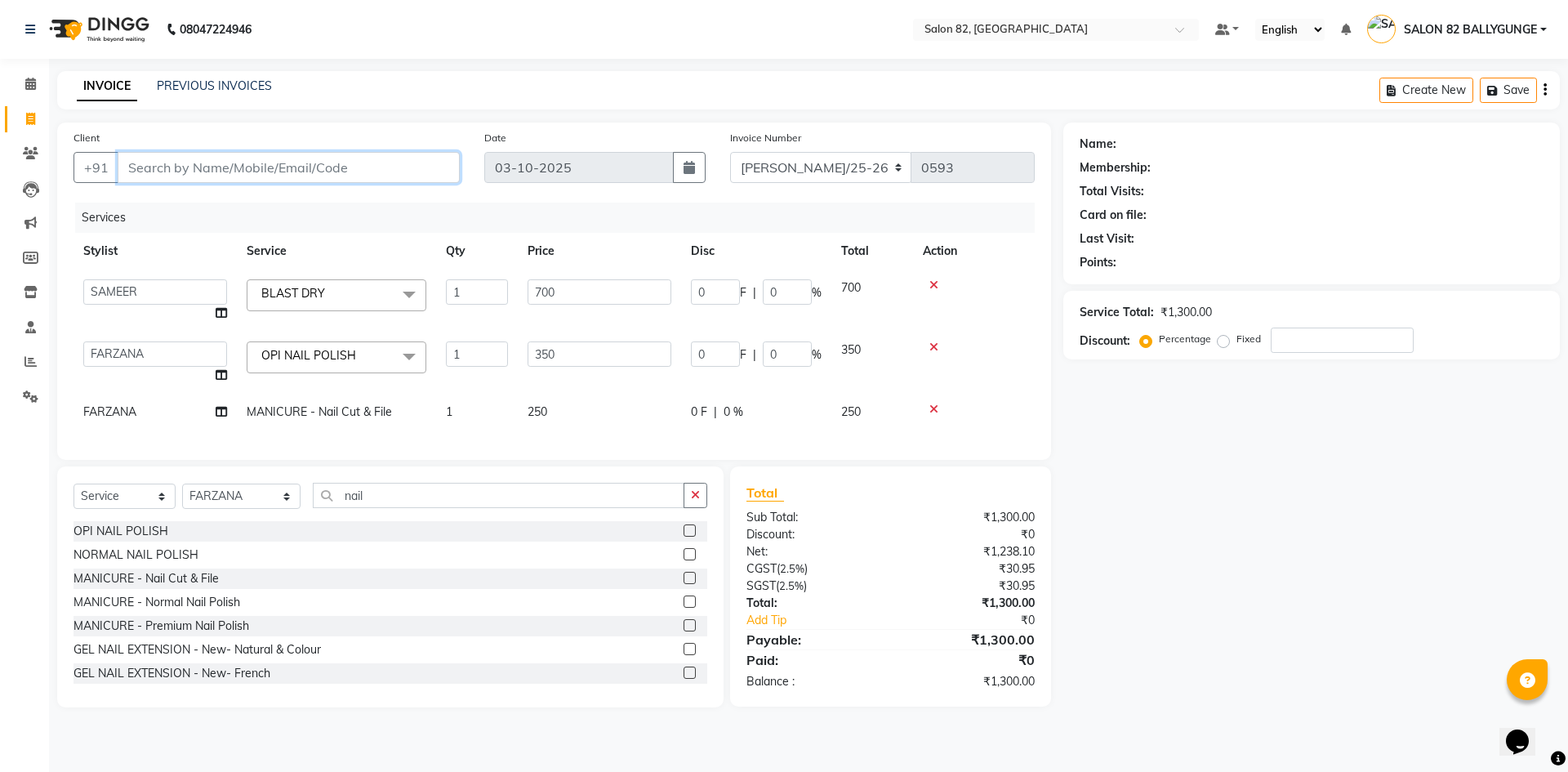
click at [214, 175] on input "Client" at bounding box center [288, 167] width 342 height 31
type input "9"
type input "0"
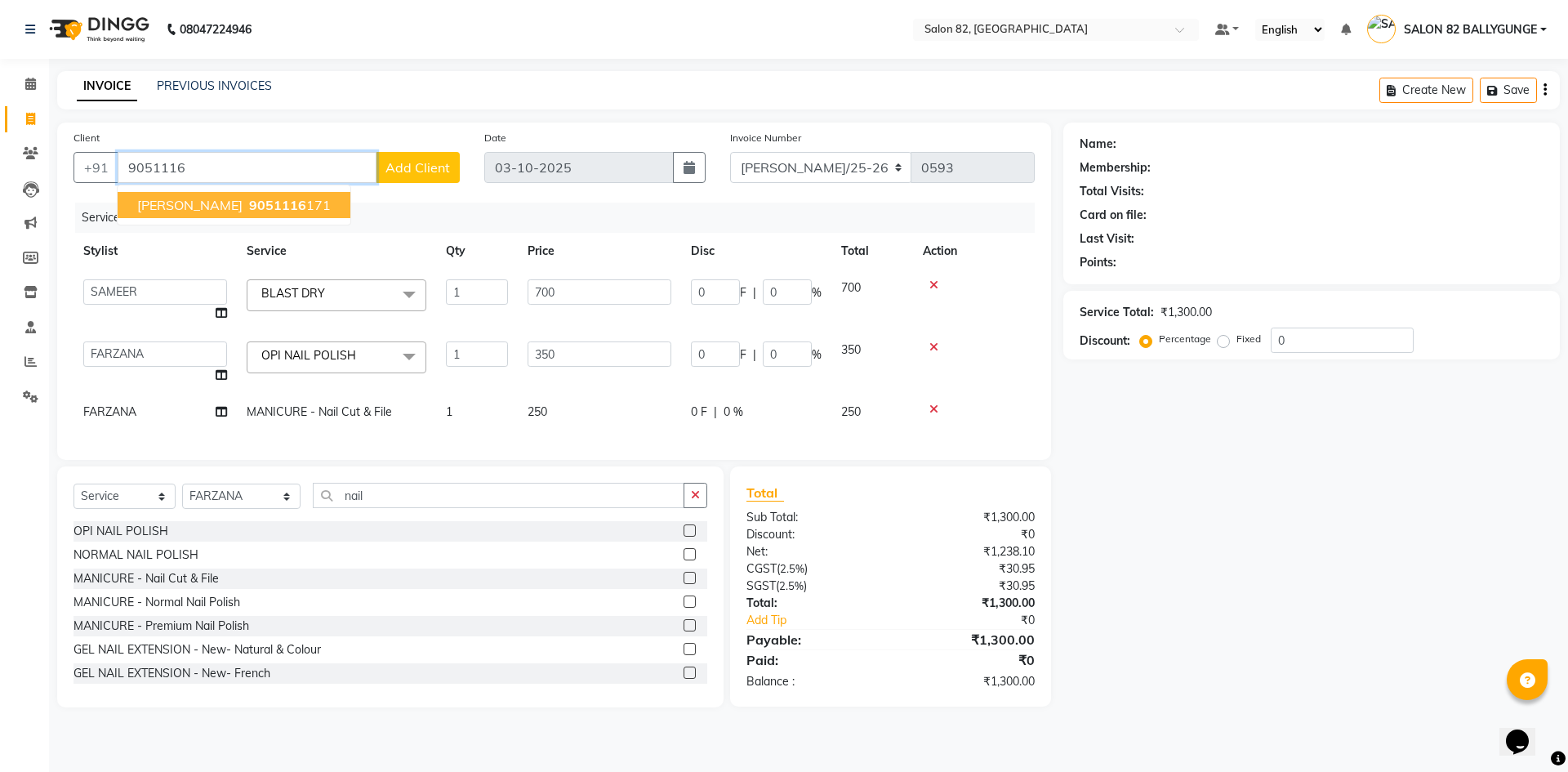
click at [250, 206] on span "9051116" at bounding box center [278, 204] width 57 height 16
type input "9051116171"
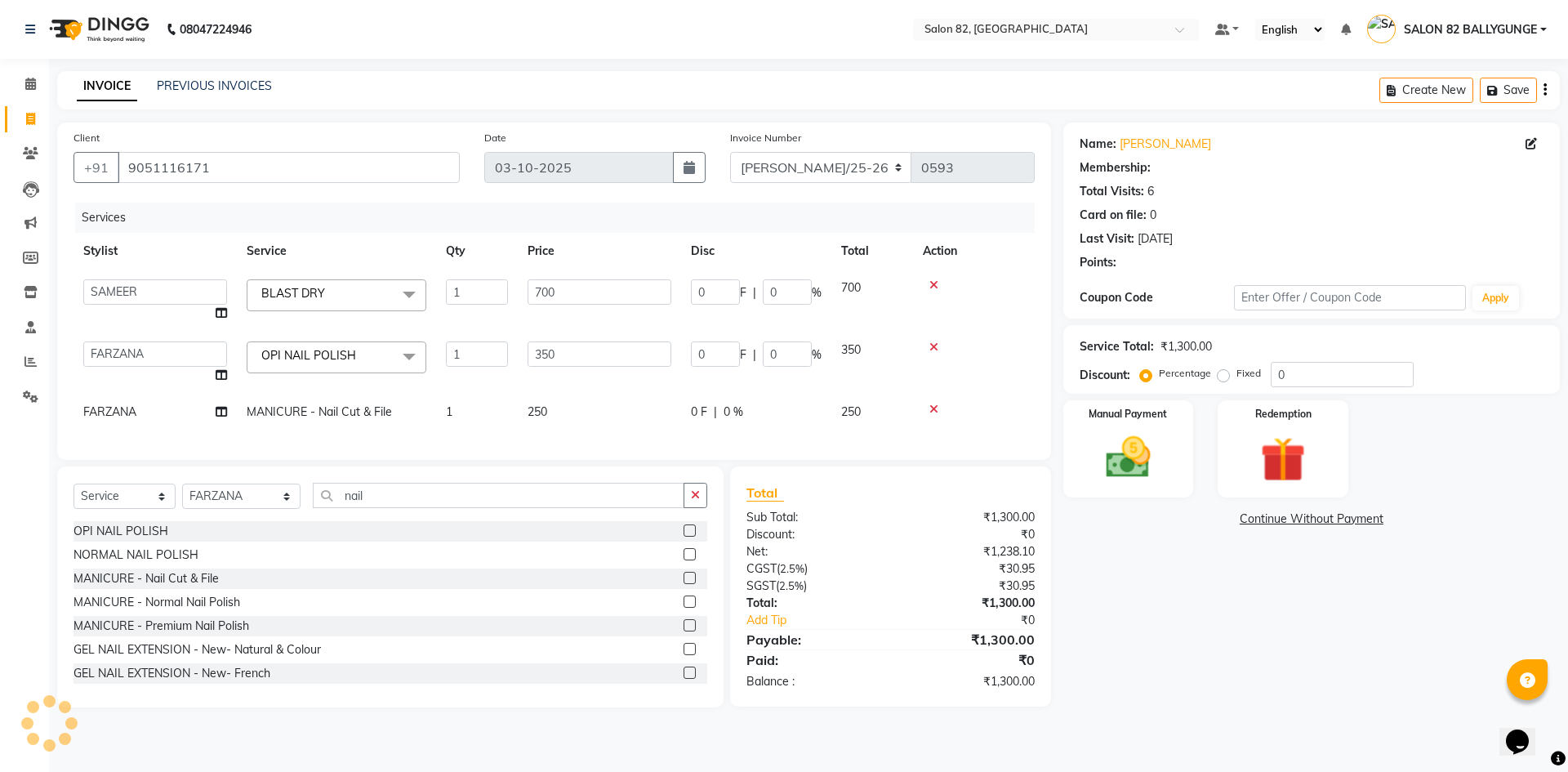
select select "1: Object"
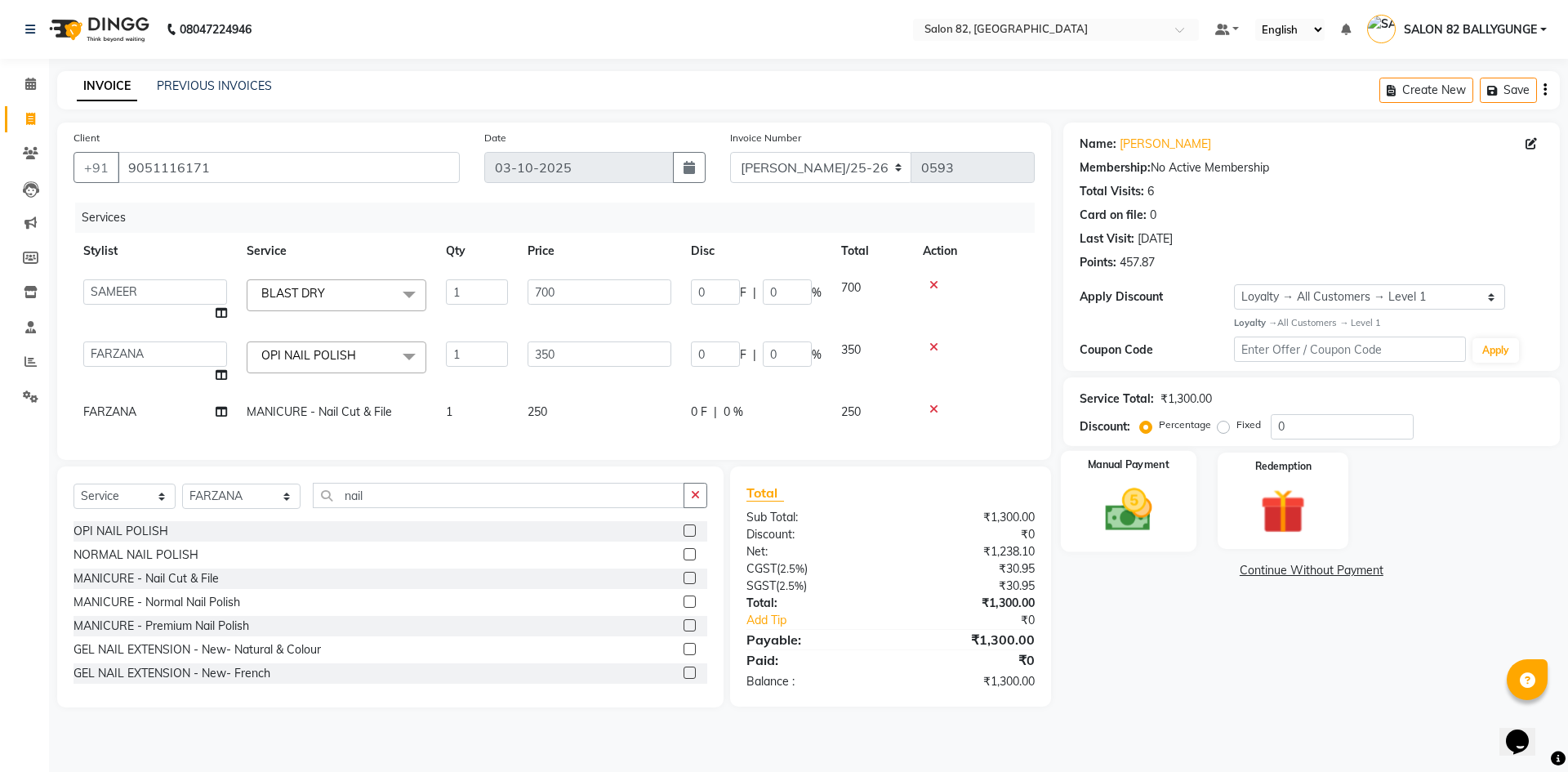
click at [1108, 516] on img at bounding box center [1129, 509] width 76 height 54
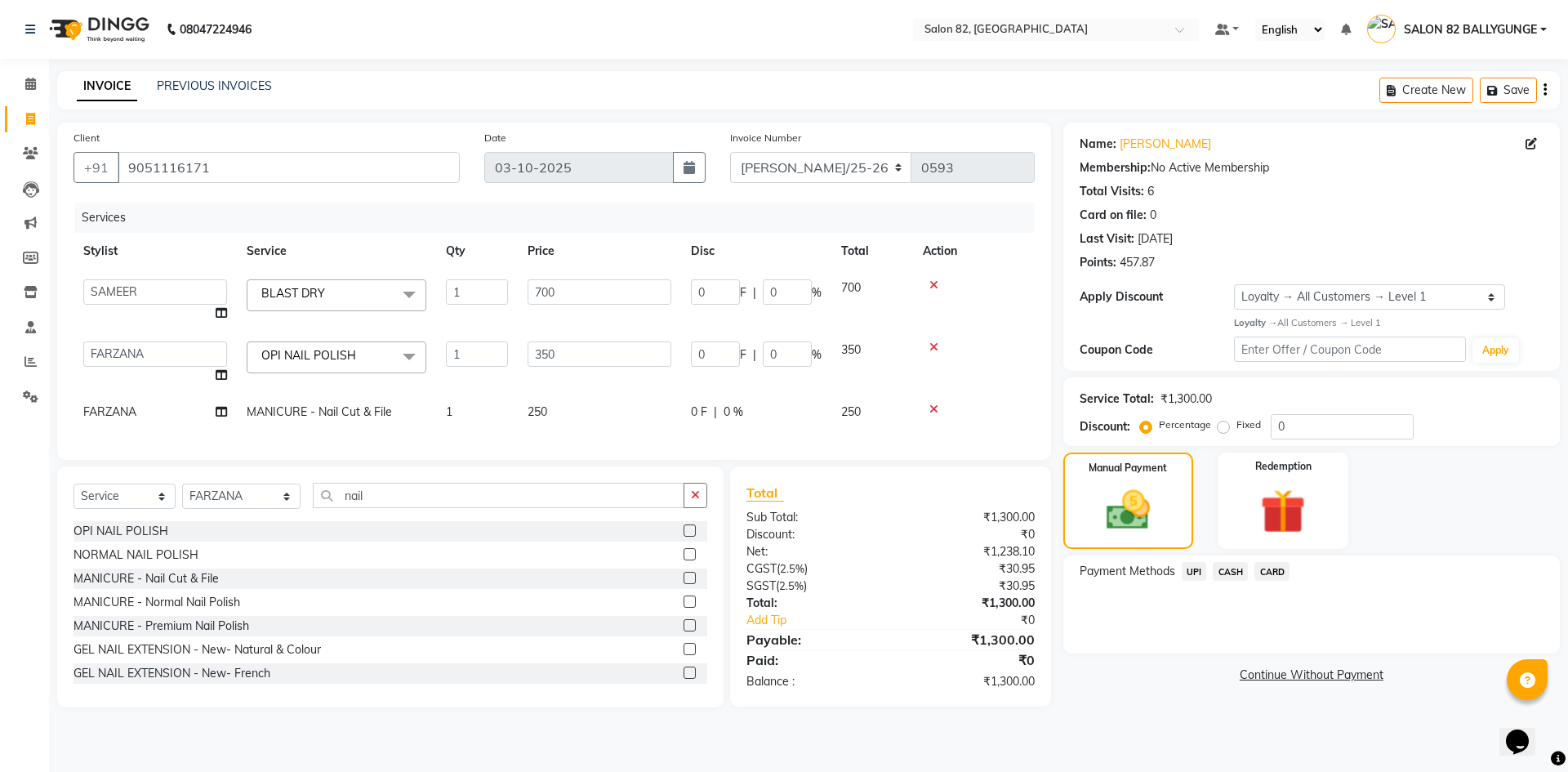
click at [1232, 570] on span "CASH" at bounding box center [1230, 571] width 35 height 19
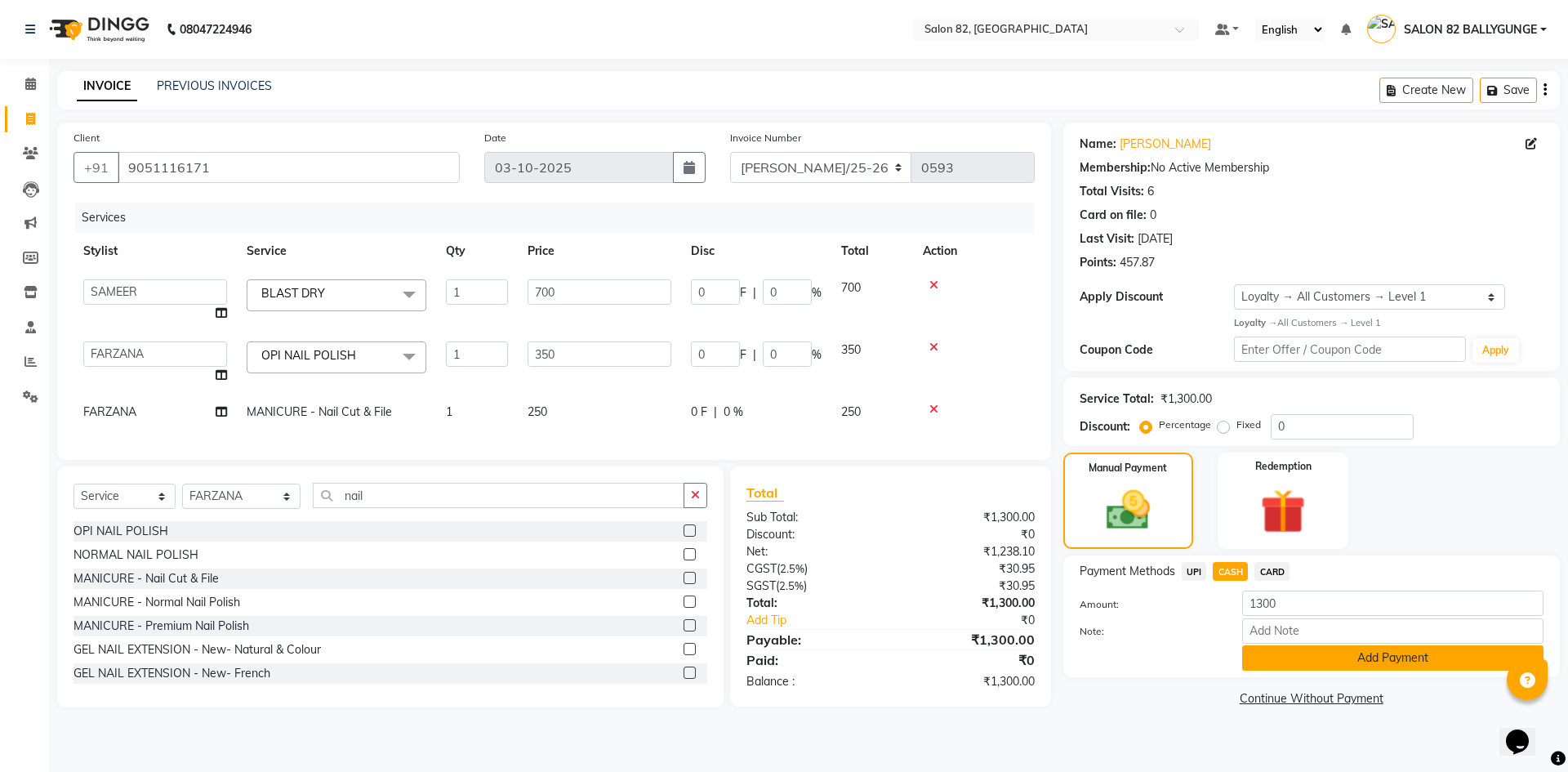
click at [1295, 664] on button "Add Payment" at bounding box center [1392, 658] width 302 height 26
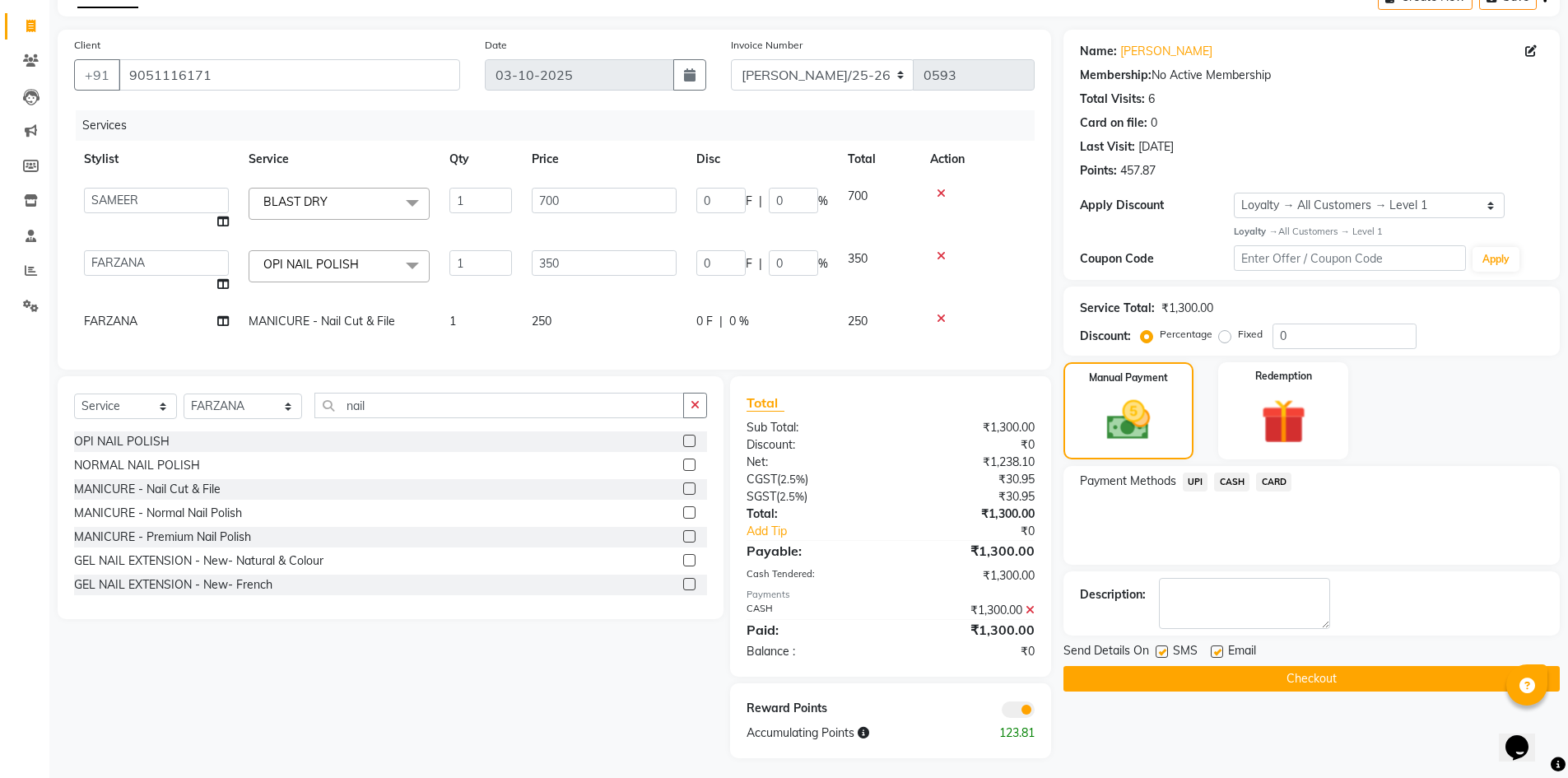
scroll to position [111, 0]
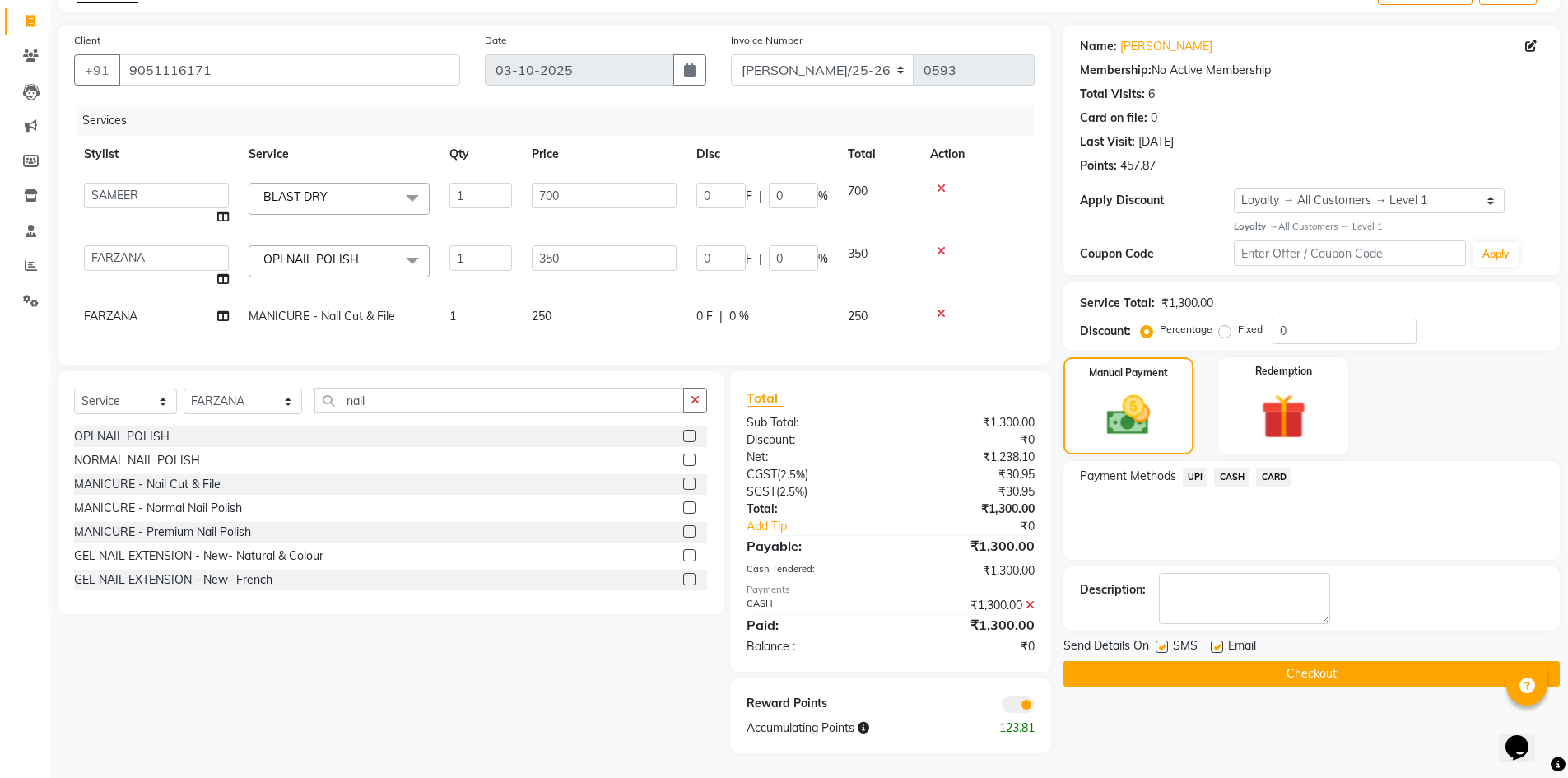
click at [1295, 667] on button "Checkout" at bounding box center [1311, 673] width 496 height 26
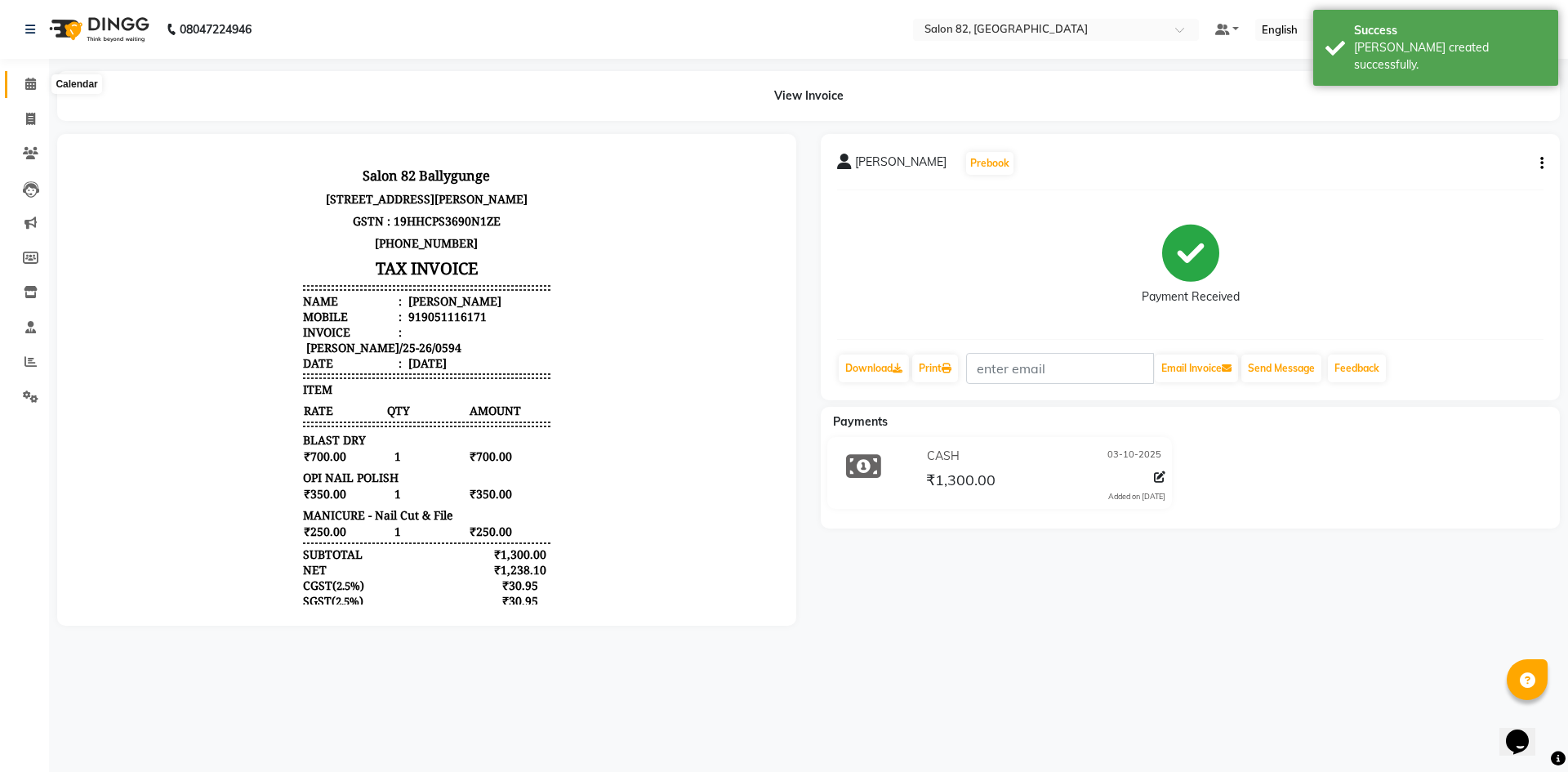
click at [34, 81] on icon at bounding box center [30, 83] width 10 height 12
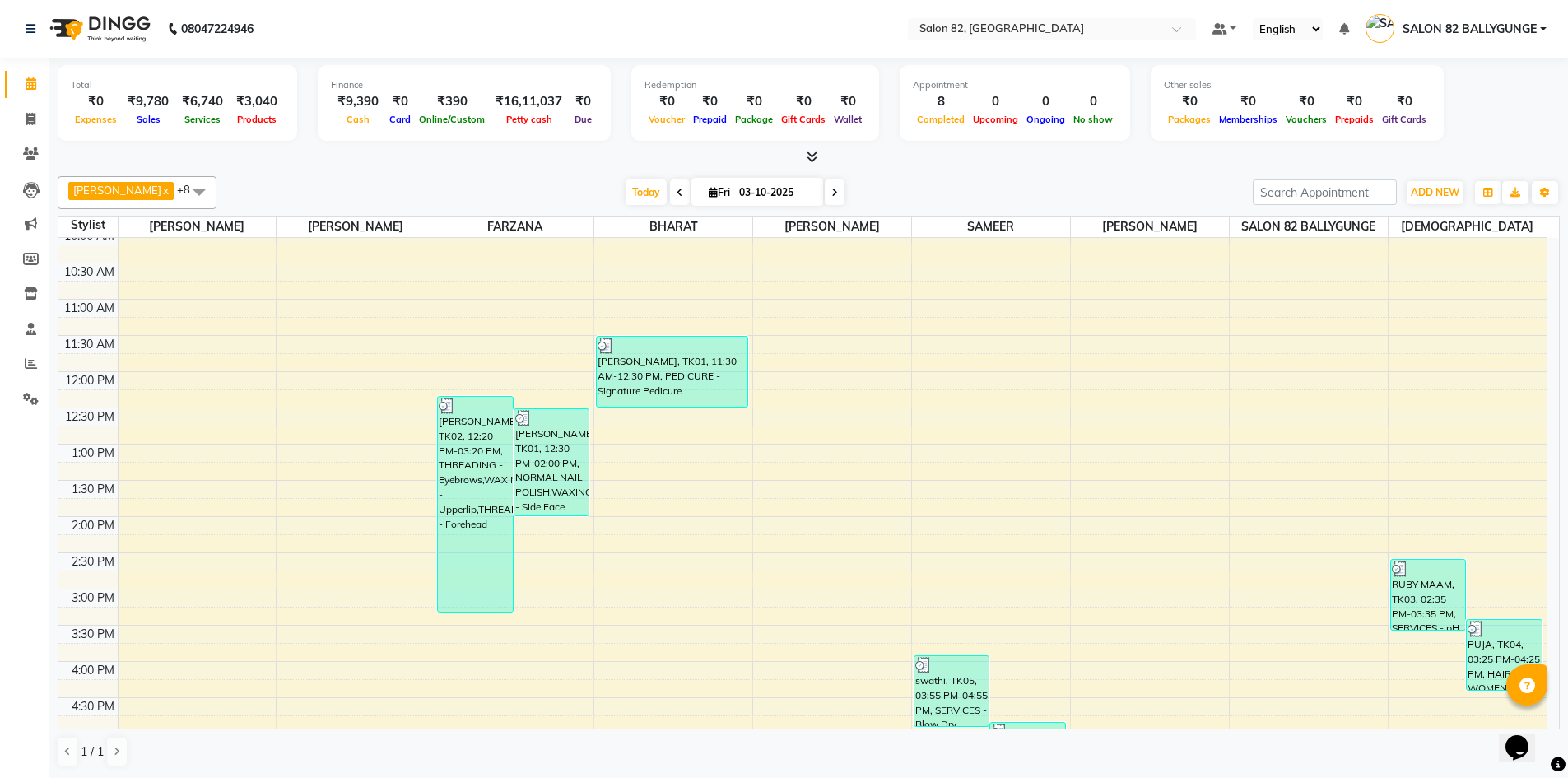
scroll to position [411, 0]
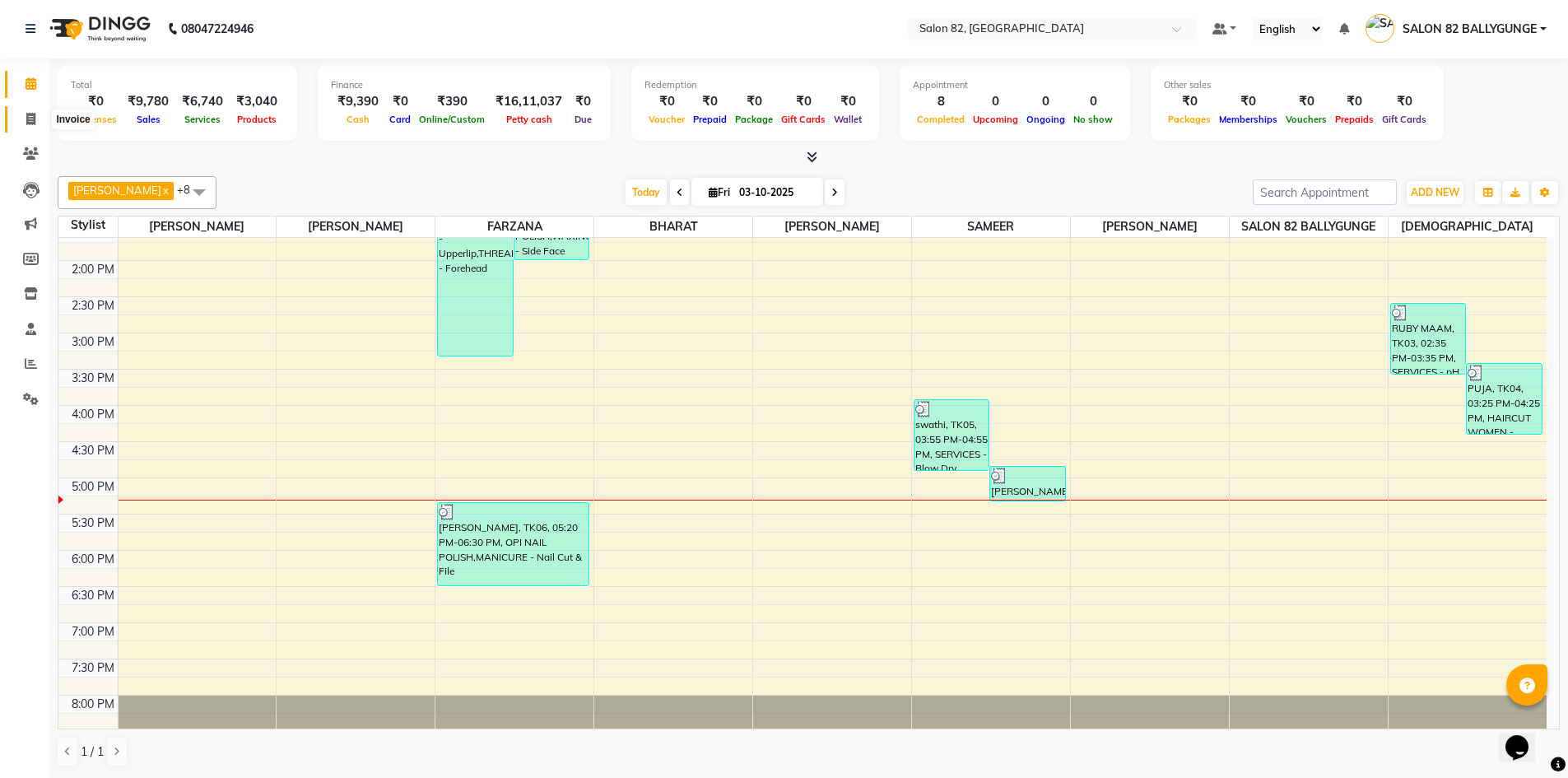
click at [35, 118] on icon at bounding box center [31, 118] width 10 height 12
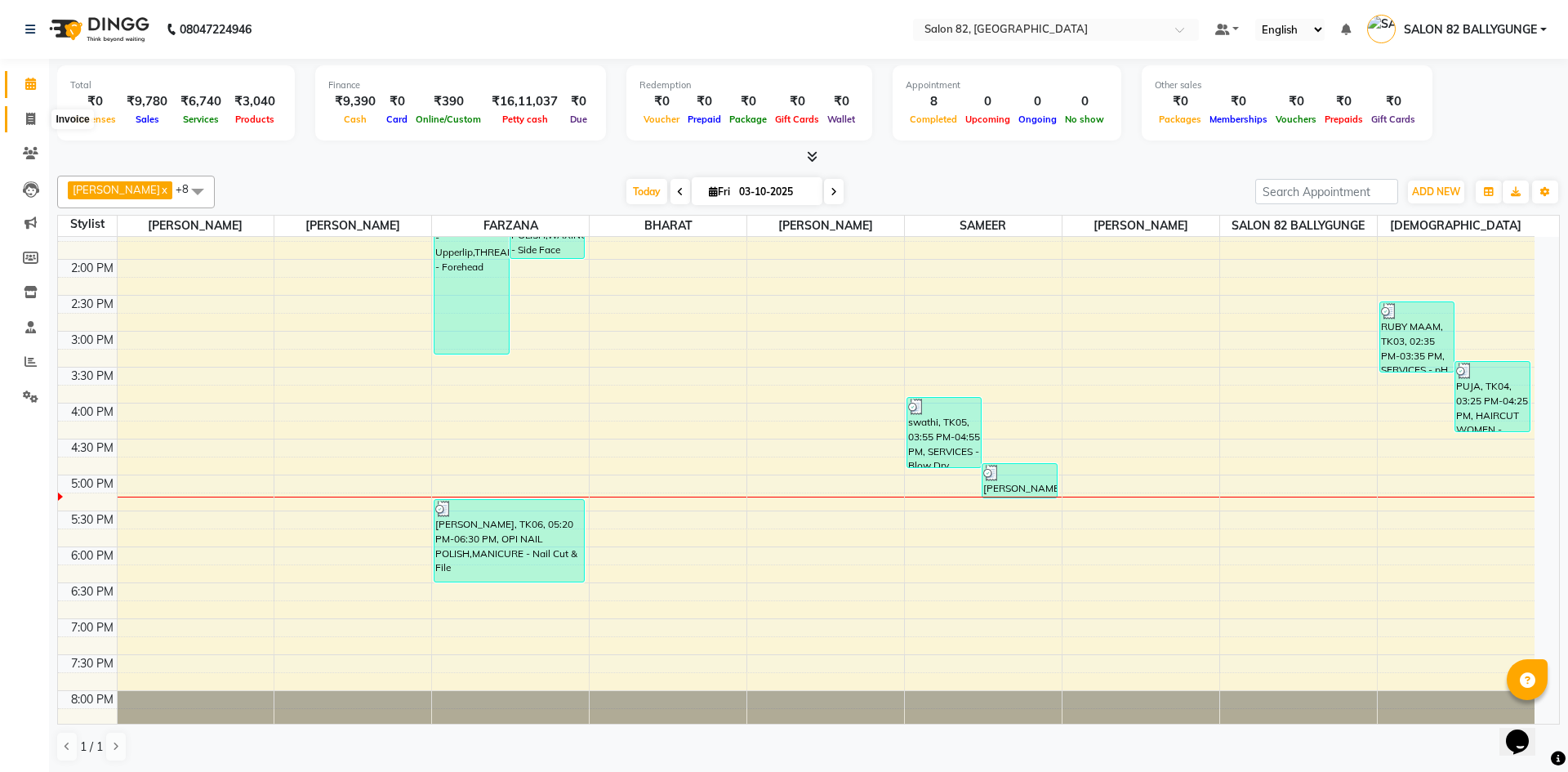
select select "service"
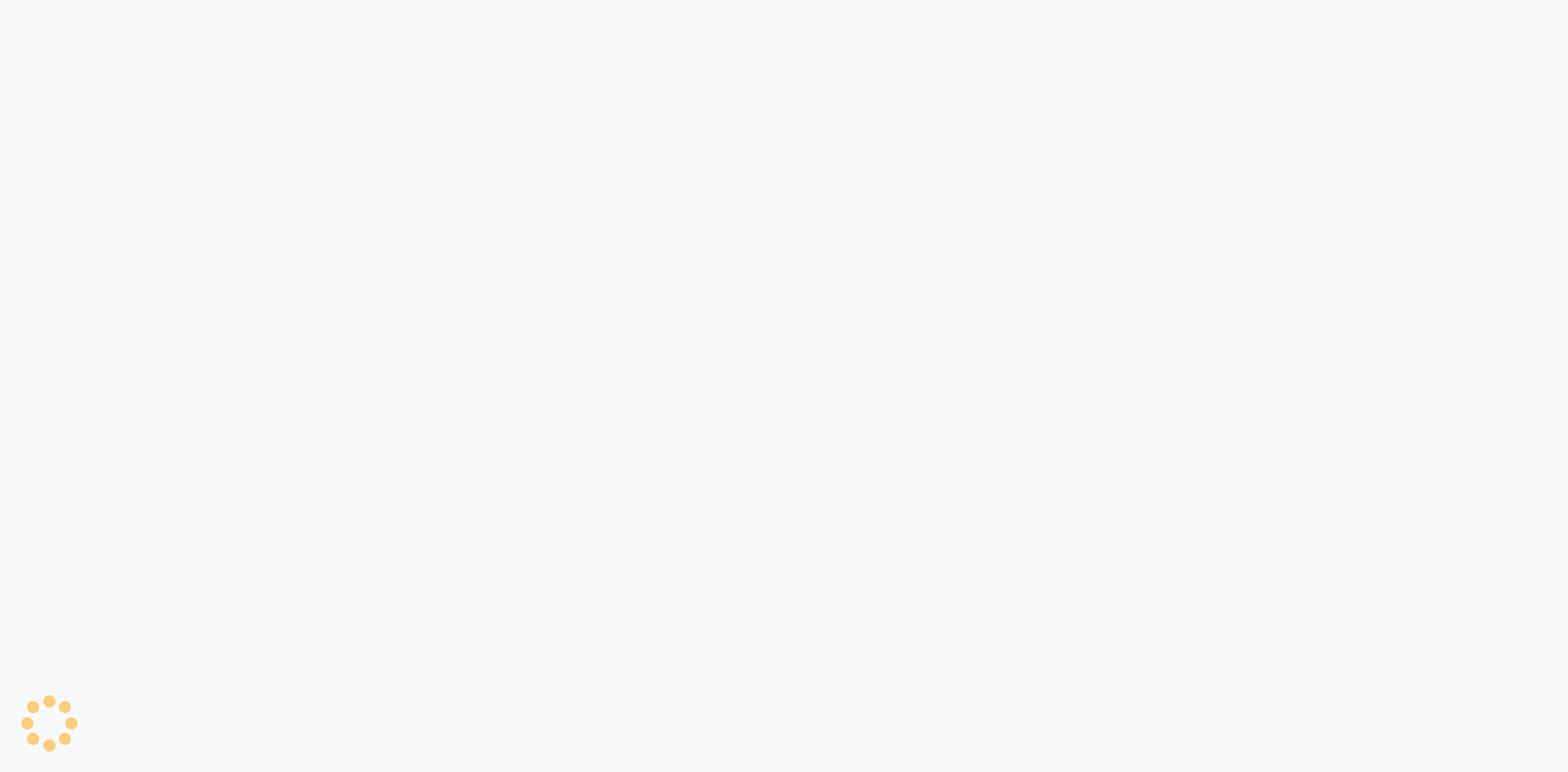
select select "service"
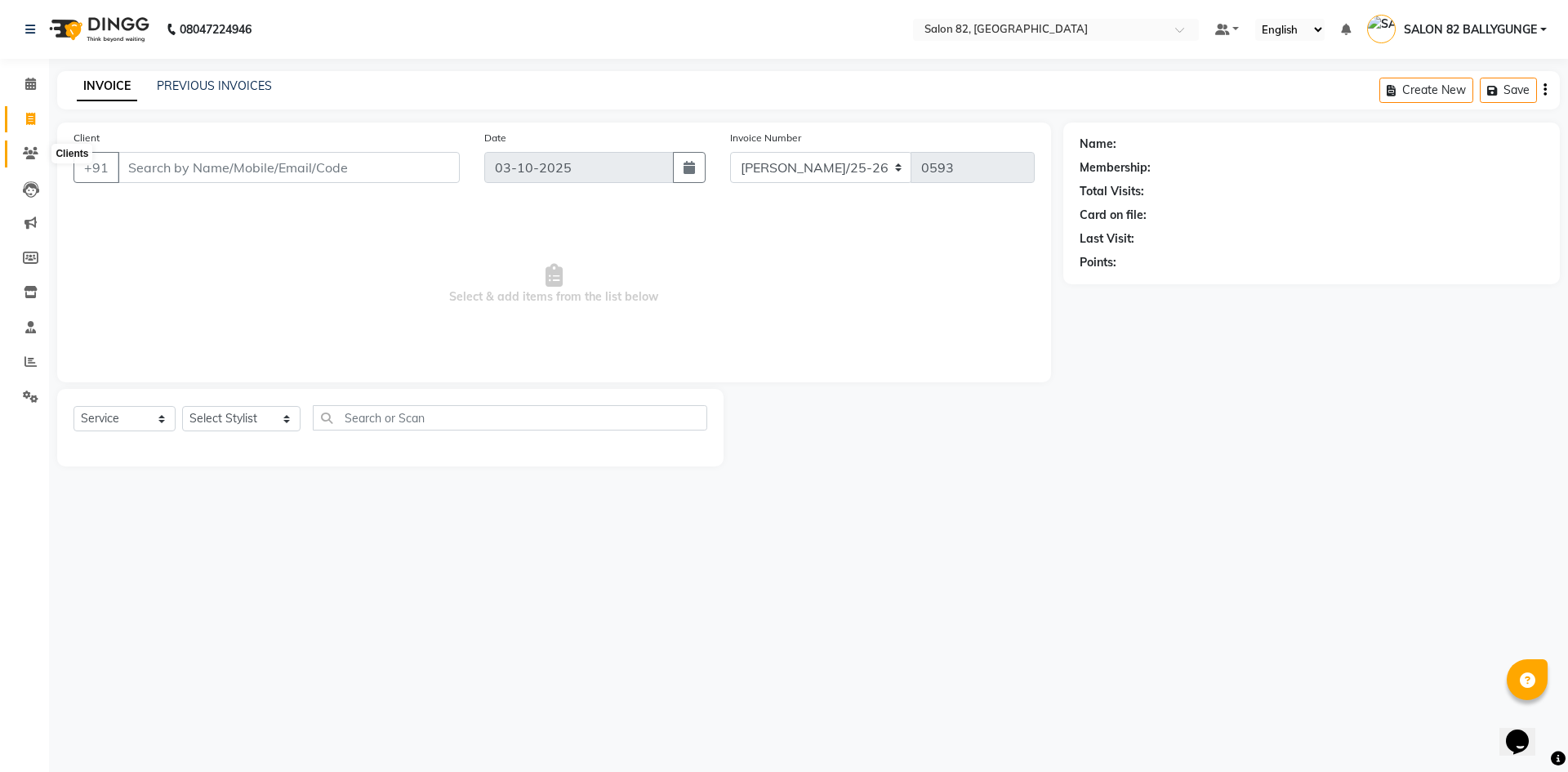
click at [26, 146] on span at bounding box center [30, 154] width 28 height 19
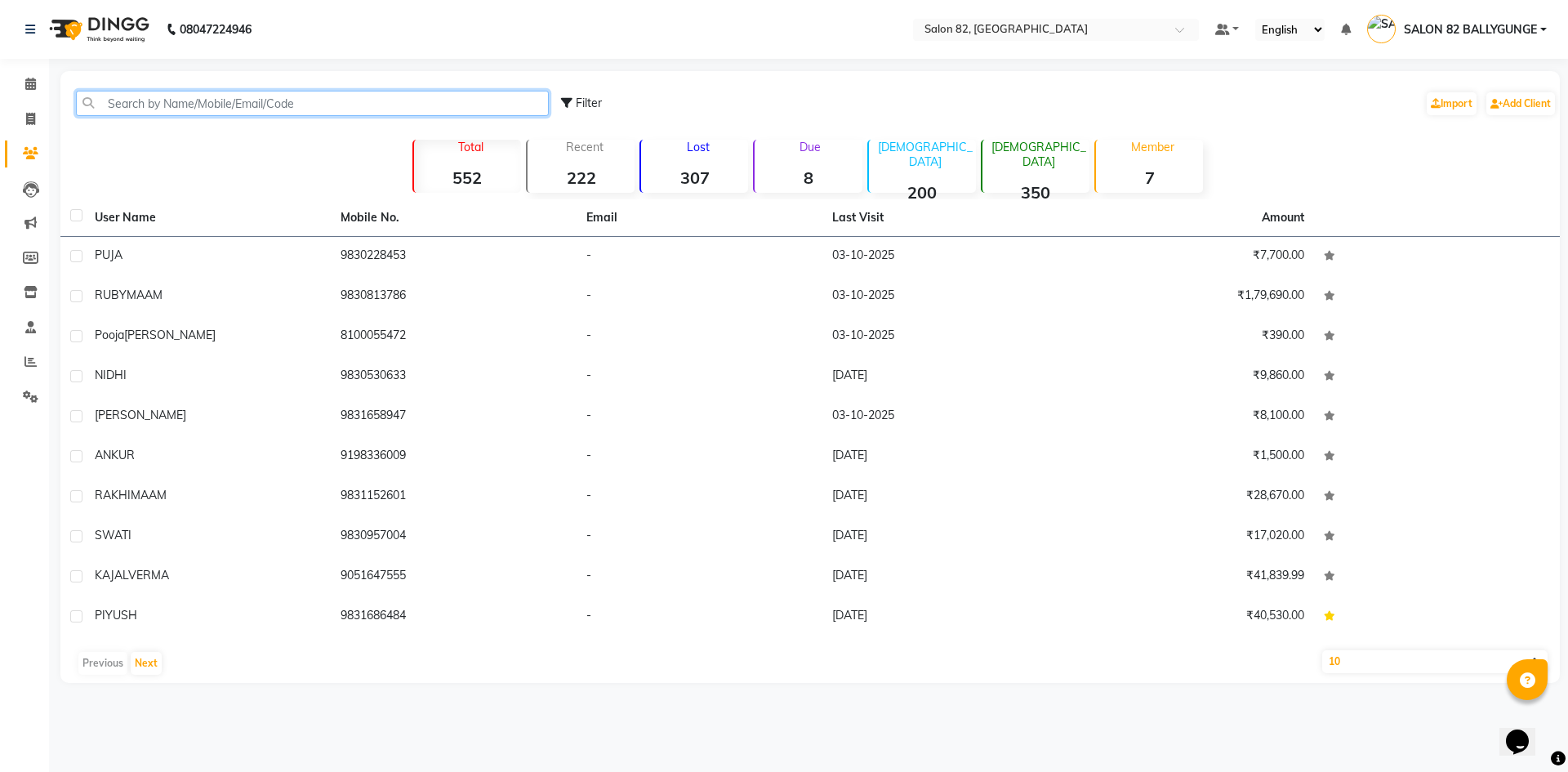
click at [173, 100] on input "text" at bounding box center [312, 103] width 473 height 26
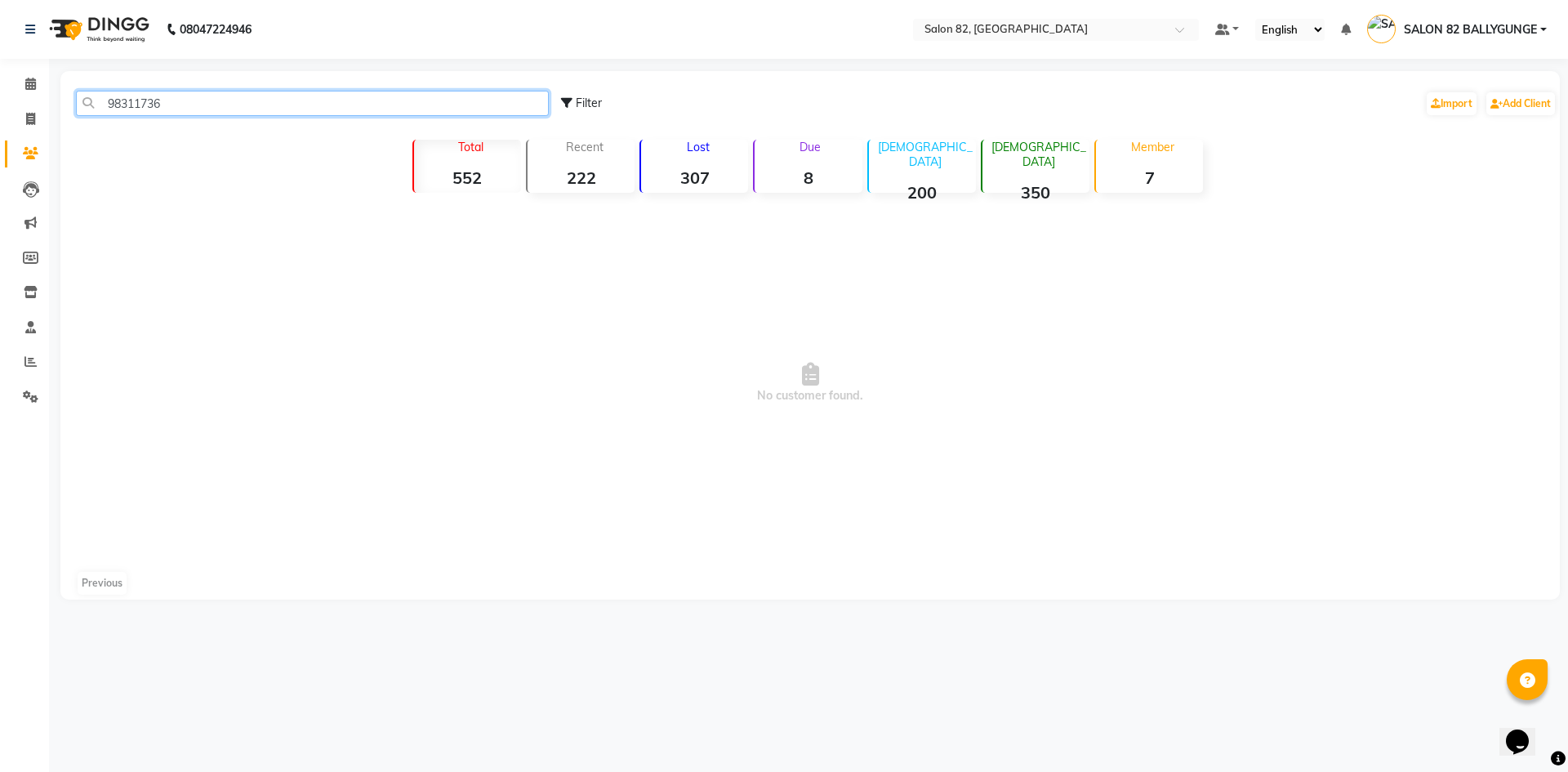
click at [129, 100] on input "98311736" at bounding box center [312, 103] width 473 height 26
click at [134, 97] on input "98311736" at bounding box center [312, 103] width 473 height 26
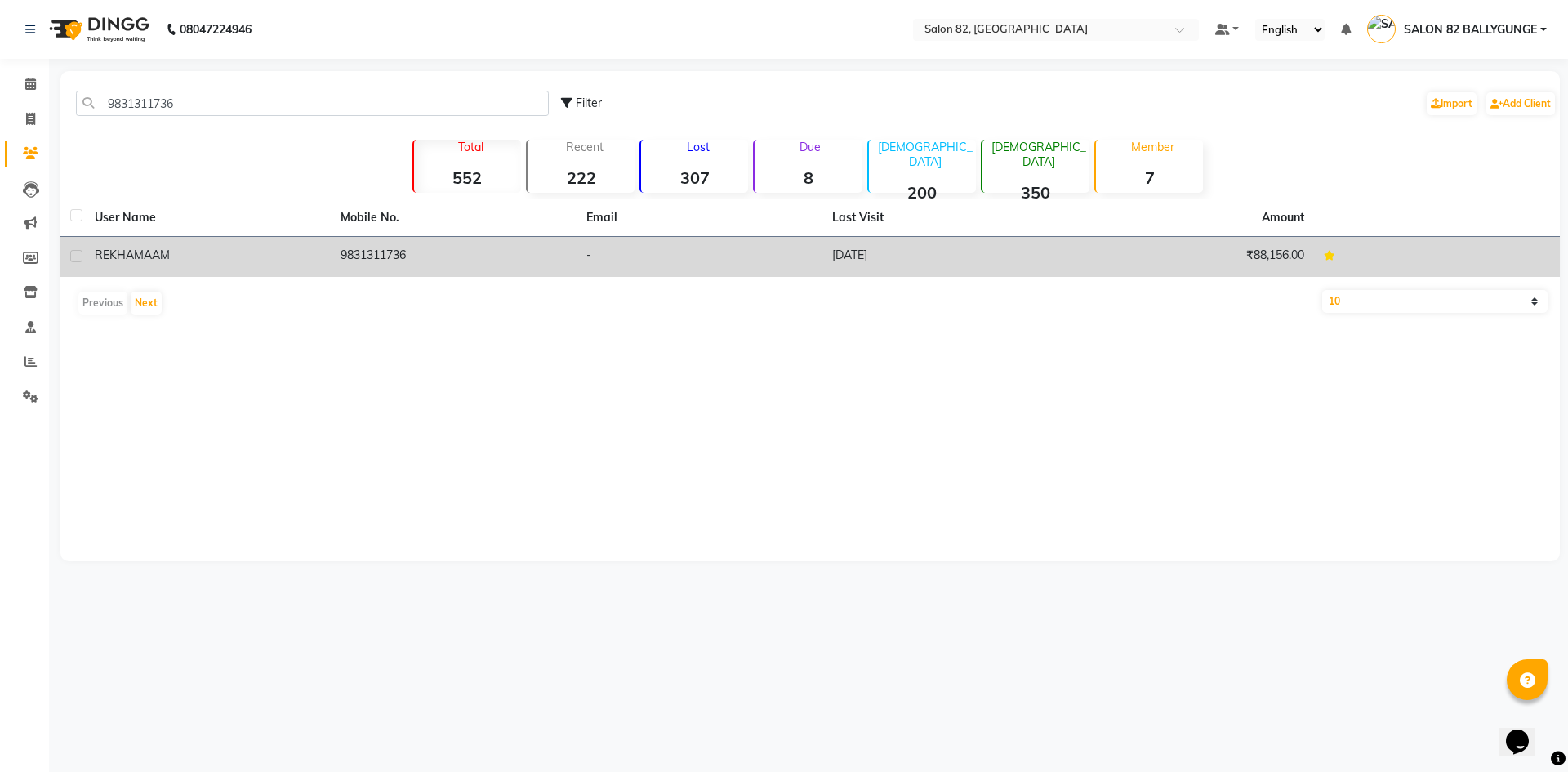
click at [113, 251] on span "REKHA" at bounding box center [113, 255] width 39 height 15
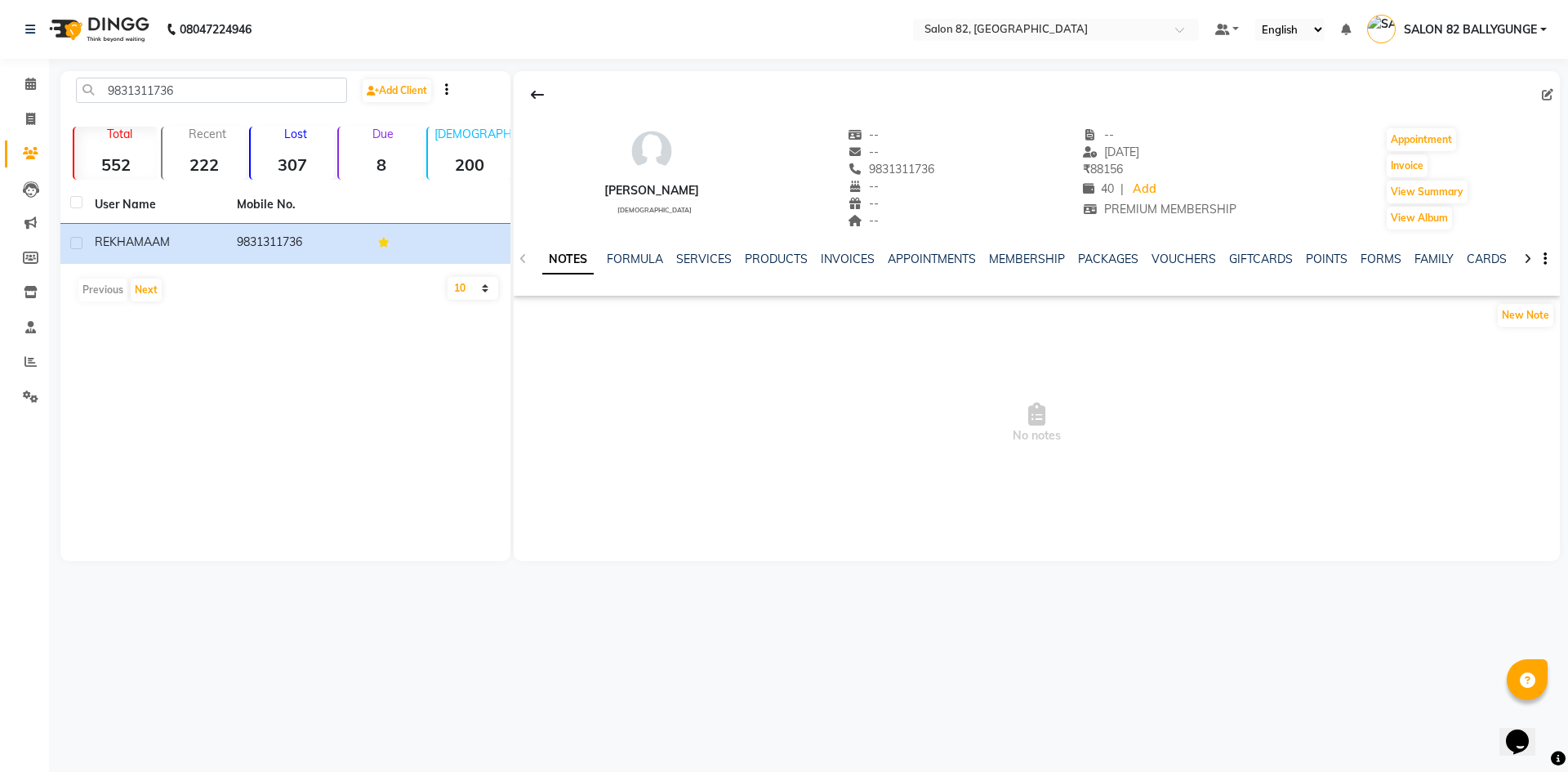
click at [1031, 249] on div "NOTES FORMULA SERVICES PRODUCTS INVOICES APPOINTMENTS MEMBERSHIP PACKAGES VOUCH…" at bounding box center [1037, 260] width 1046 height 57
click at [1031, 252] on link "MEMBERSHIP" at bounding box center [1026, 259] width 76 height 15
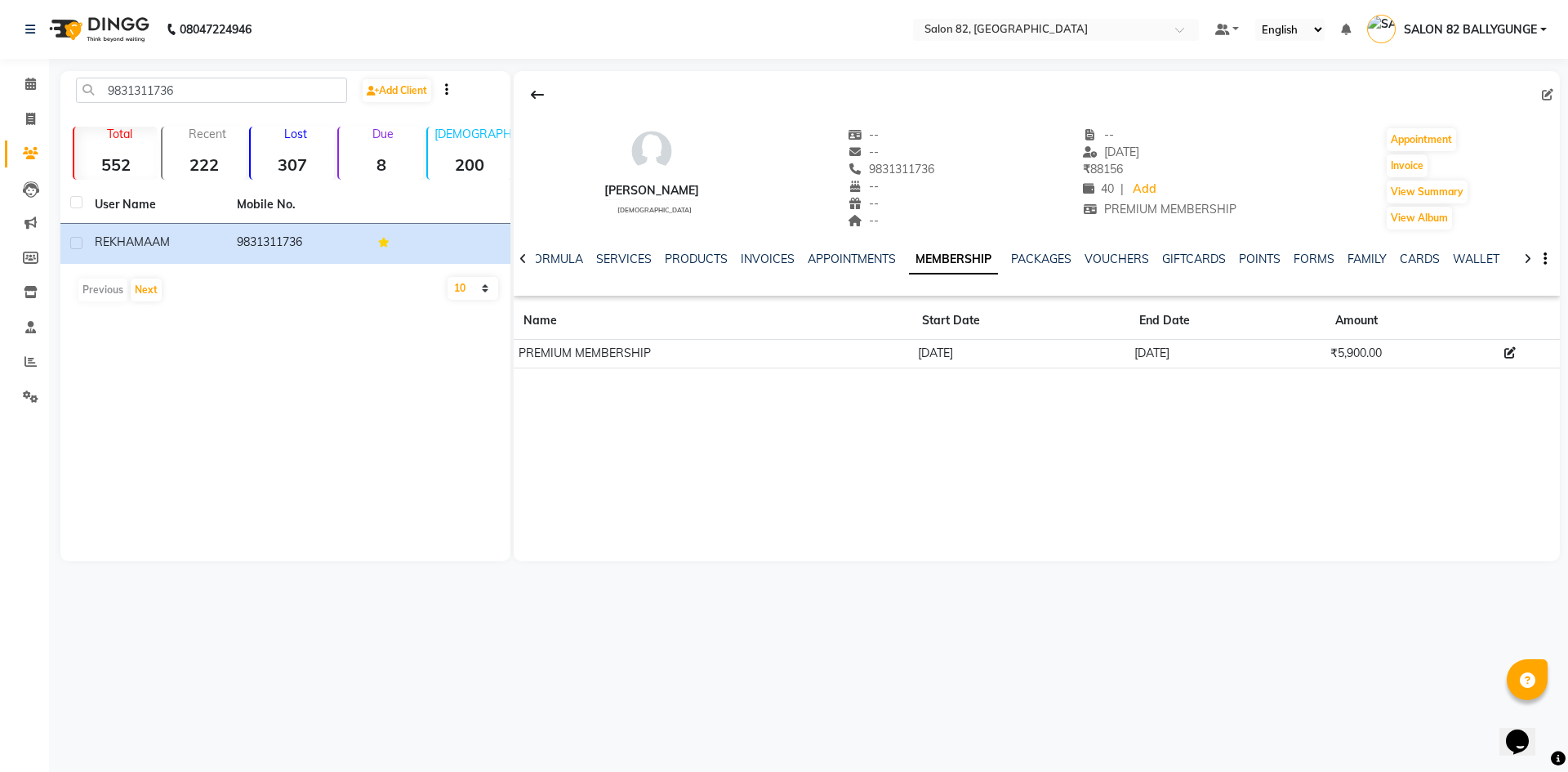
click at [585, 357] on td "PREMIUM MEMBERSHIP" at bounding box center [714, 353] width 399 height 28
click at [1058, 249] on div "NOTES FORMULA SERVICES PRODUCTS INVOICES APPOINTMENTS MEMBERSHIP PACKAGES VOUCH…" at bounding box center [1037, 260] width 1046 height 57
click at [1052, 253] on link "PACKAGES" at bounding box center [1042, 259] width 60 height 15
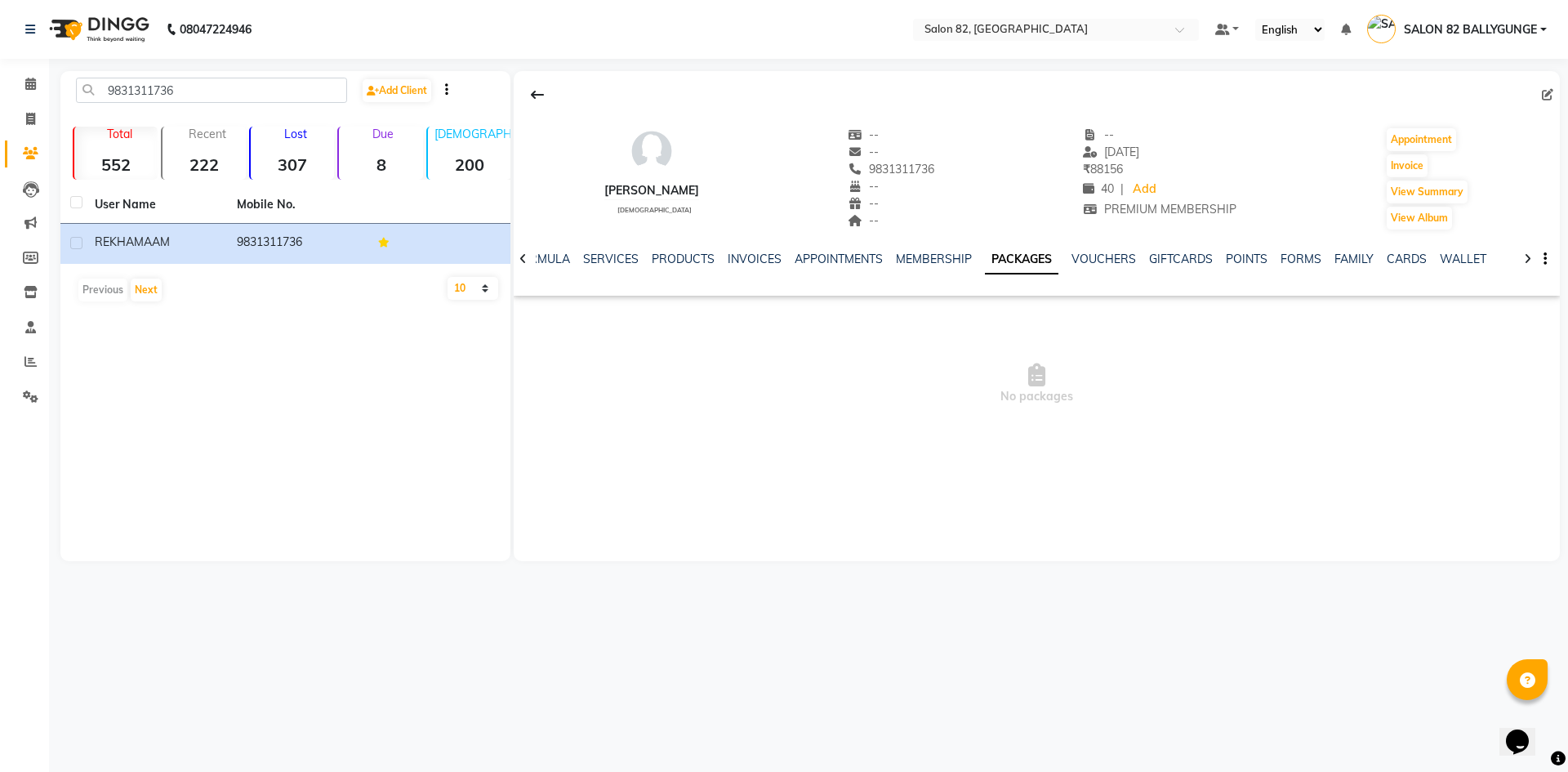
click at [1052, 253] on ul "NOTES FORMULA SERVICES PRODUCTS INVOICES APPOINTMENTS MEMBERSHIP PACKAGES VOUCH…" at bounding box center [982, 259] width 1036 height 17
click at [596, 253] on link "SERVICES" at bounding box center [611, 259] width 56 height 15
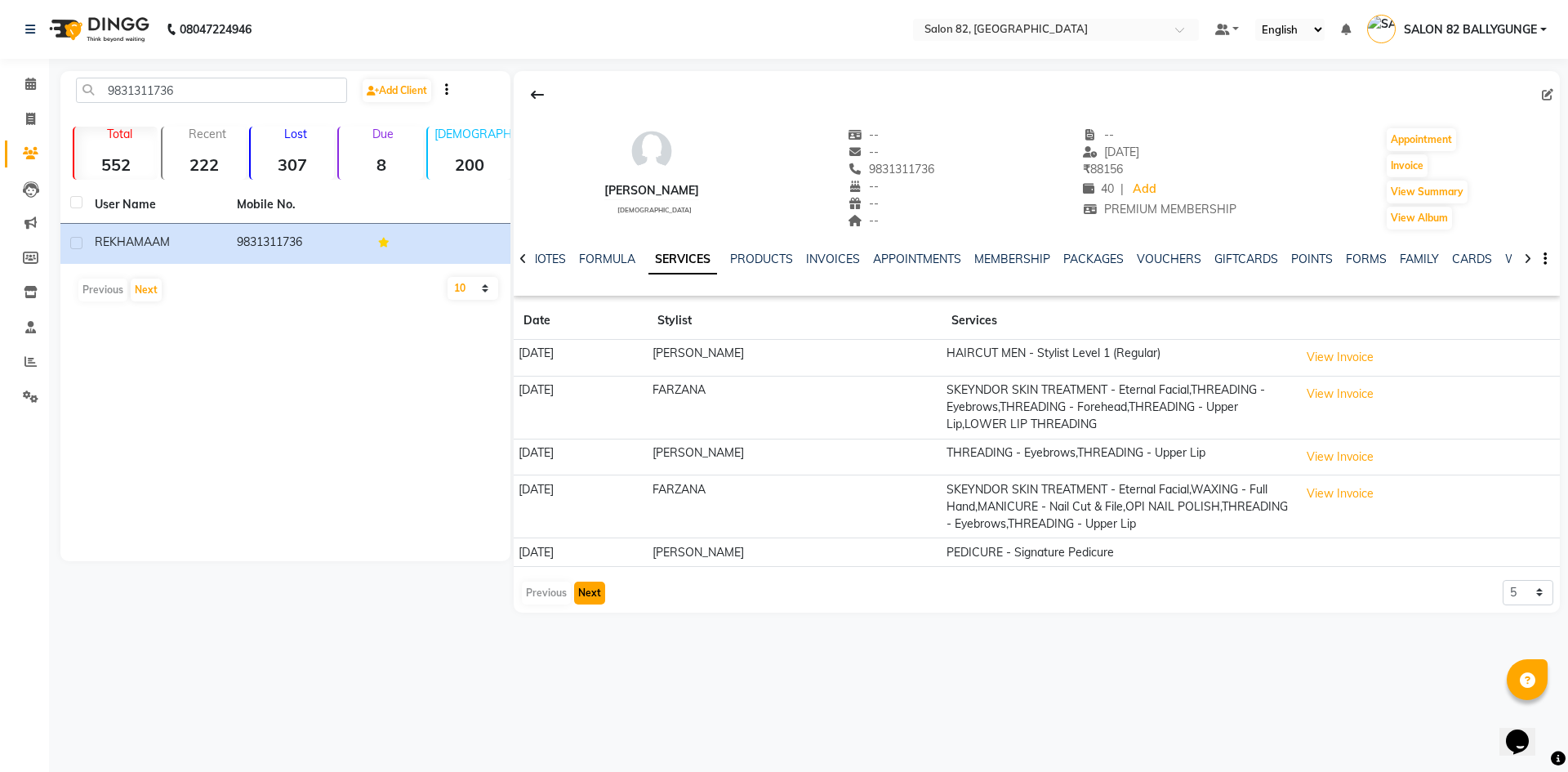
click at [587, 597] on button "Next" at bounding box center [589, 592] width 31 height 23
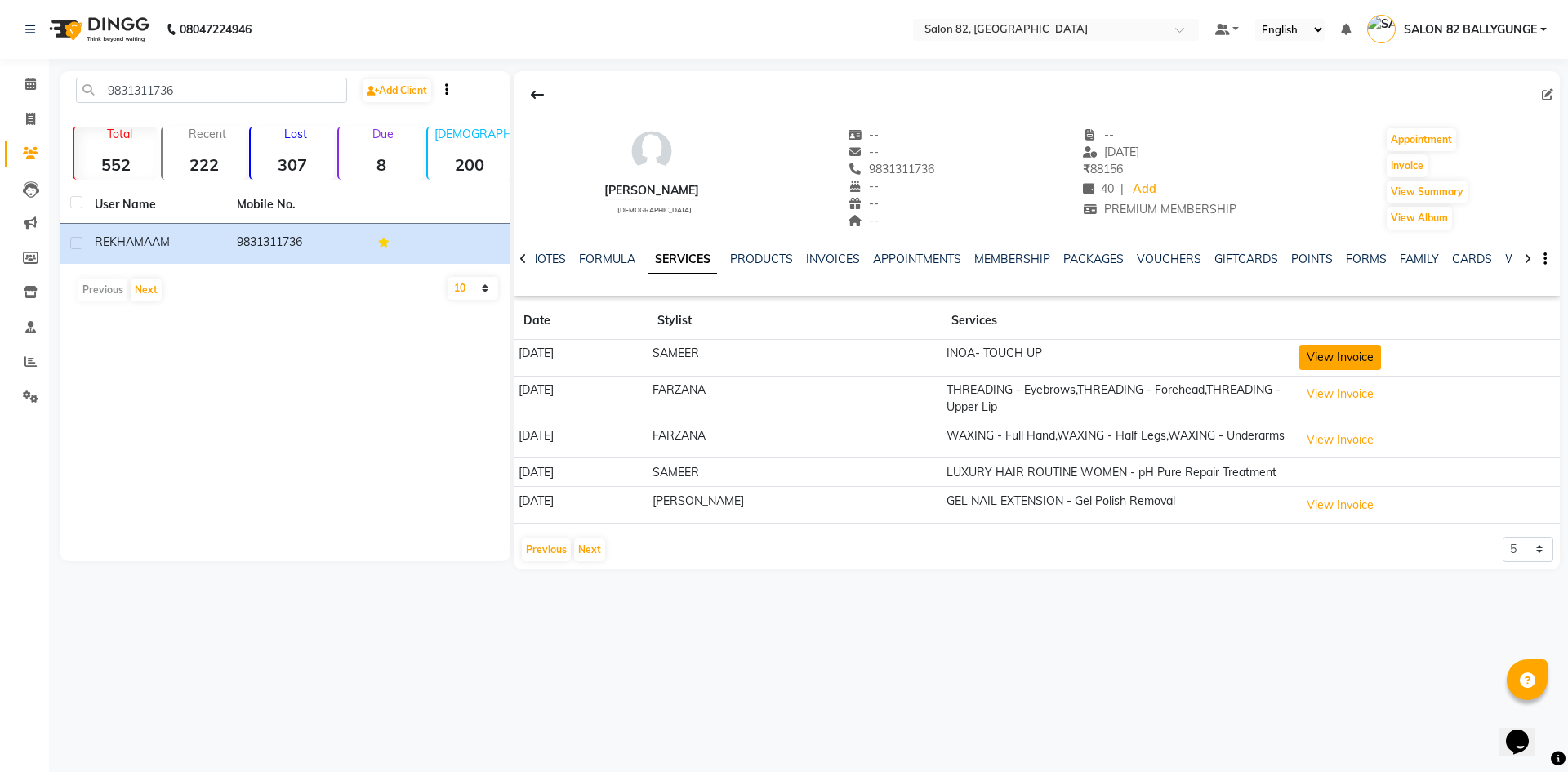
click at [1341, 365] on button "View Invoice" at bounding box center [1340, 357] width 81 height 26
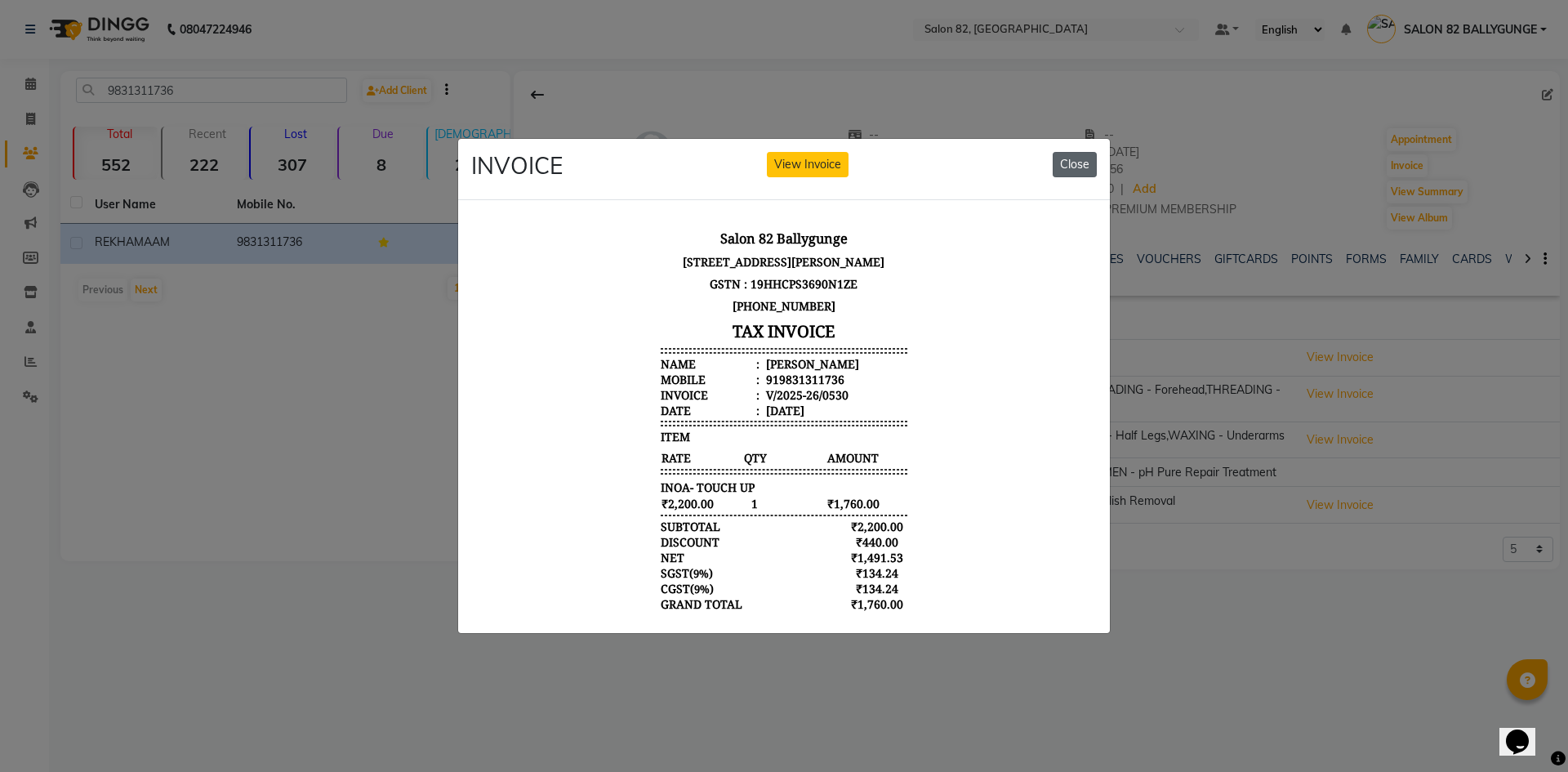
click at [1084, 156] on button "Close" at bounding box center [1075, 164] width 44 height 26
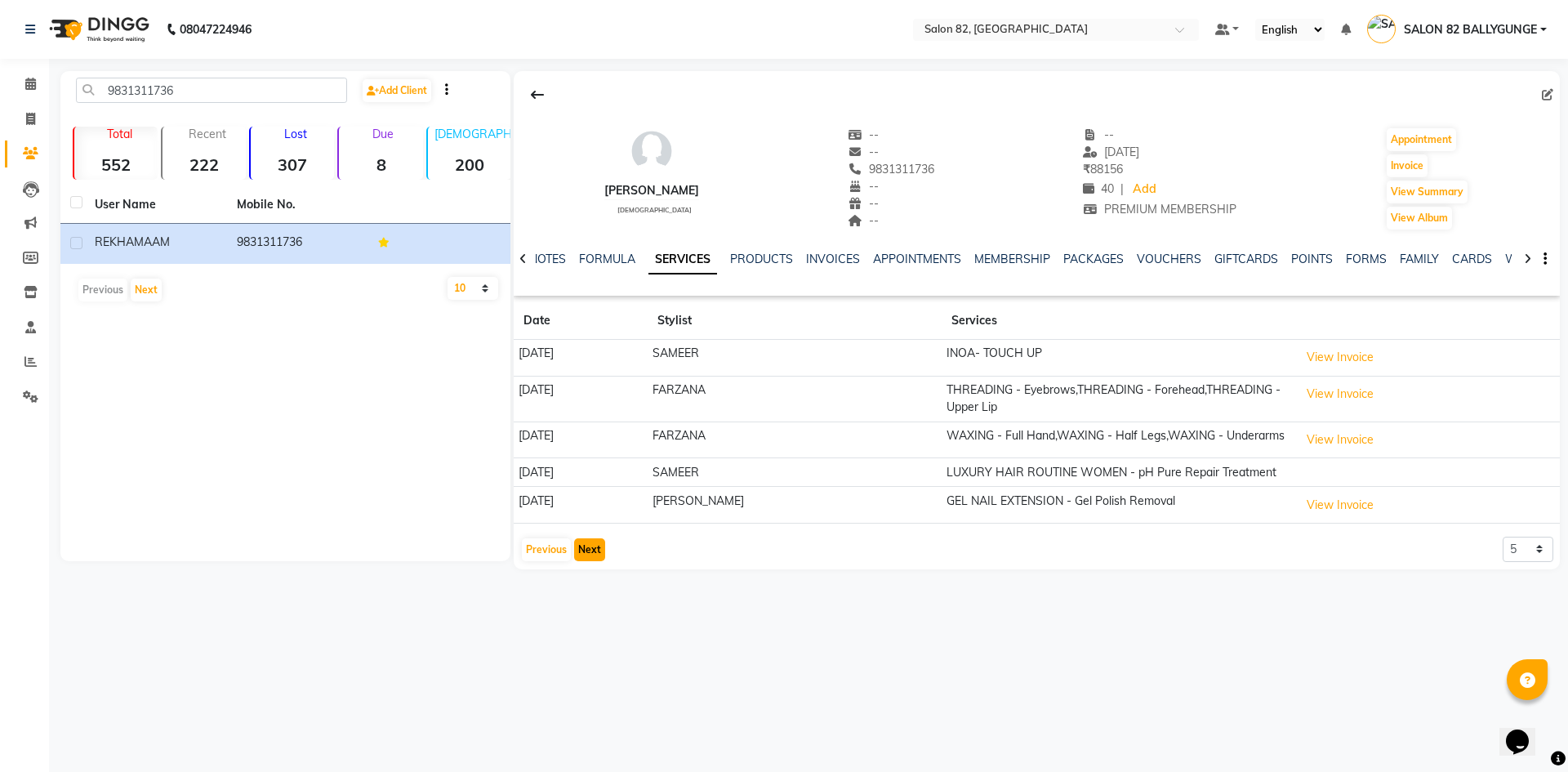
click at [592, 543] on button "Next" at bounding box center [589, 549] width 31 height 23
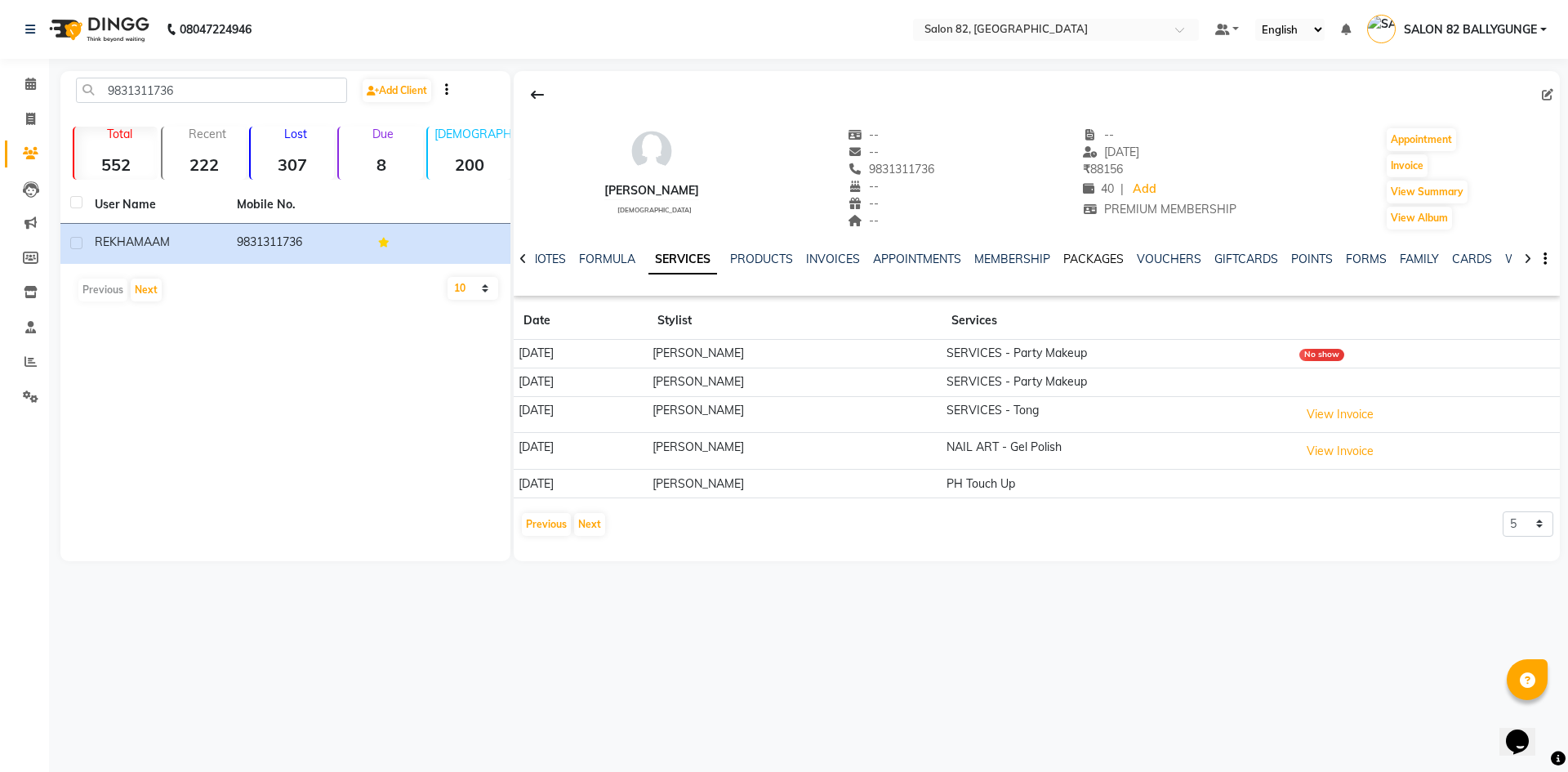
click at [1094, 254] on link "PACKAGES" at bounding box center [1094, 259] width 60 height 15
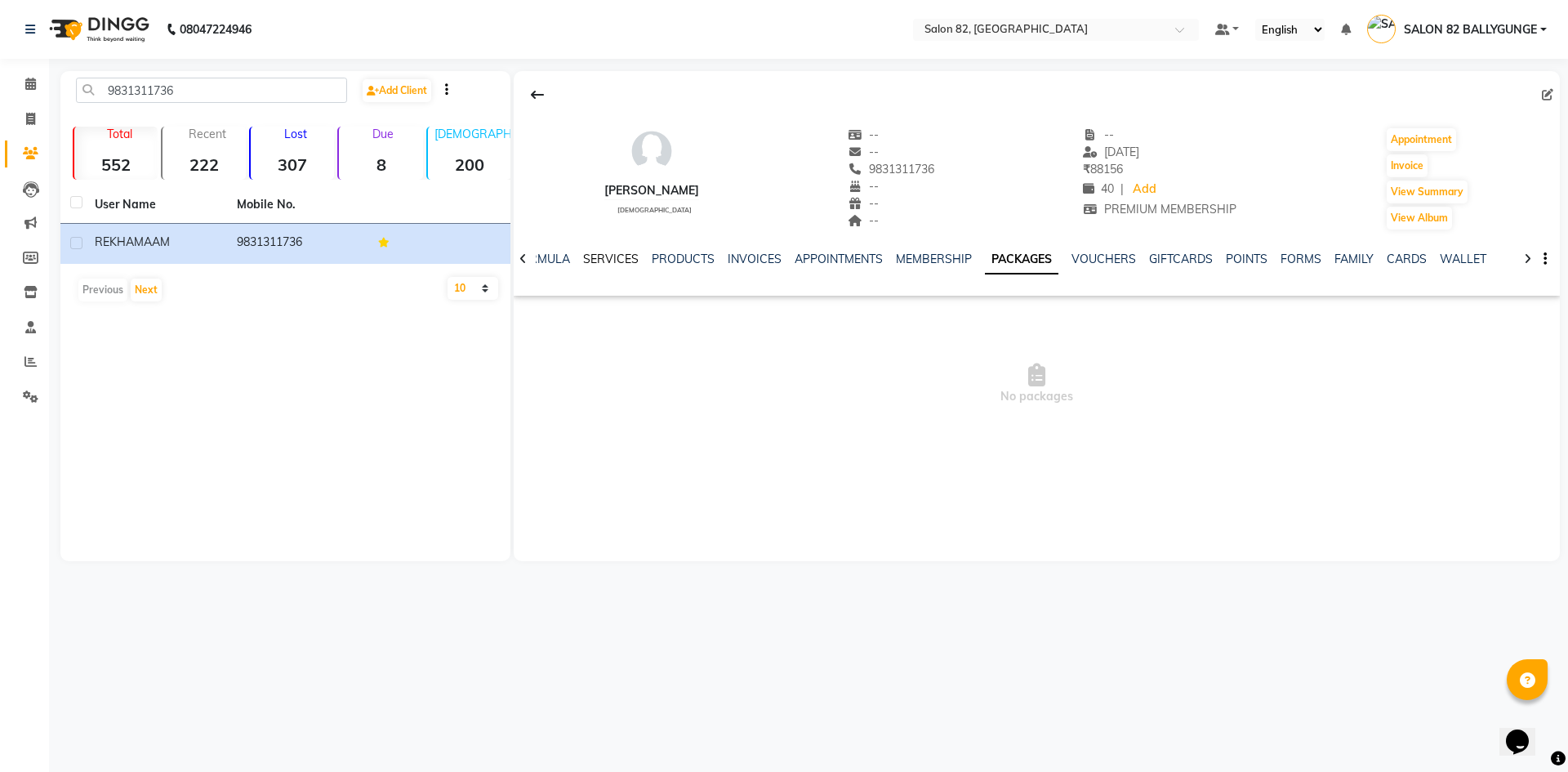
click at [595, 261] on link "SERVICES" at bounding box center [611, 259] width 56 height 15
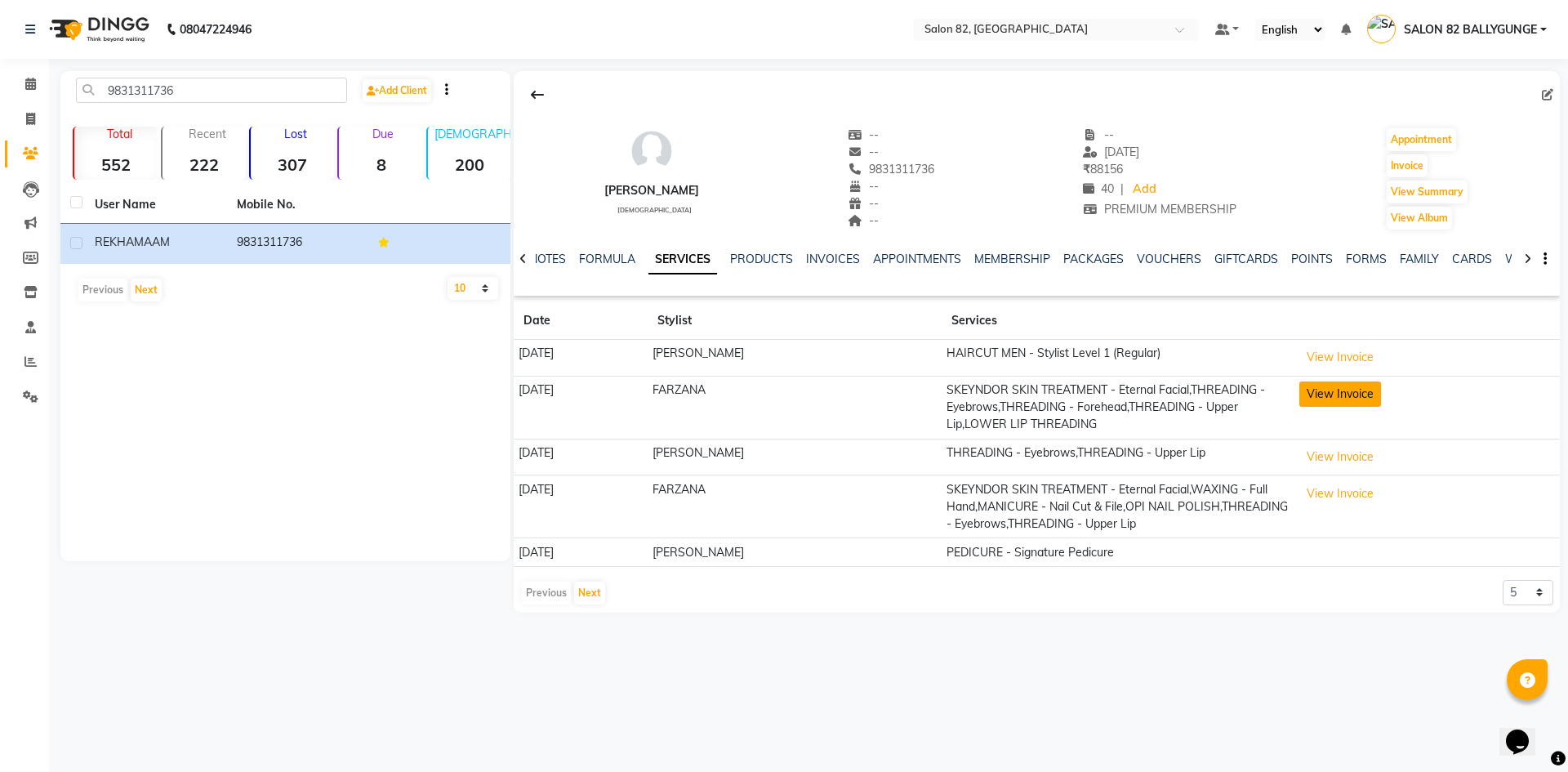
click at [1318, 400] on button "View Invoice" at bounding box center [1340, 394] width 81 height 26
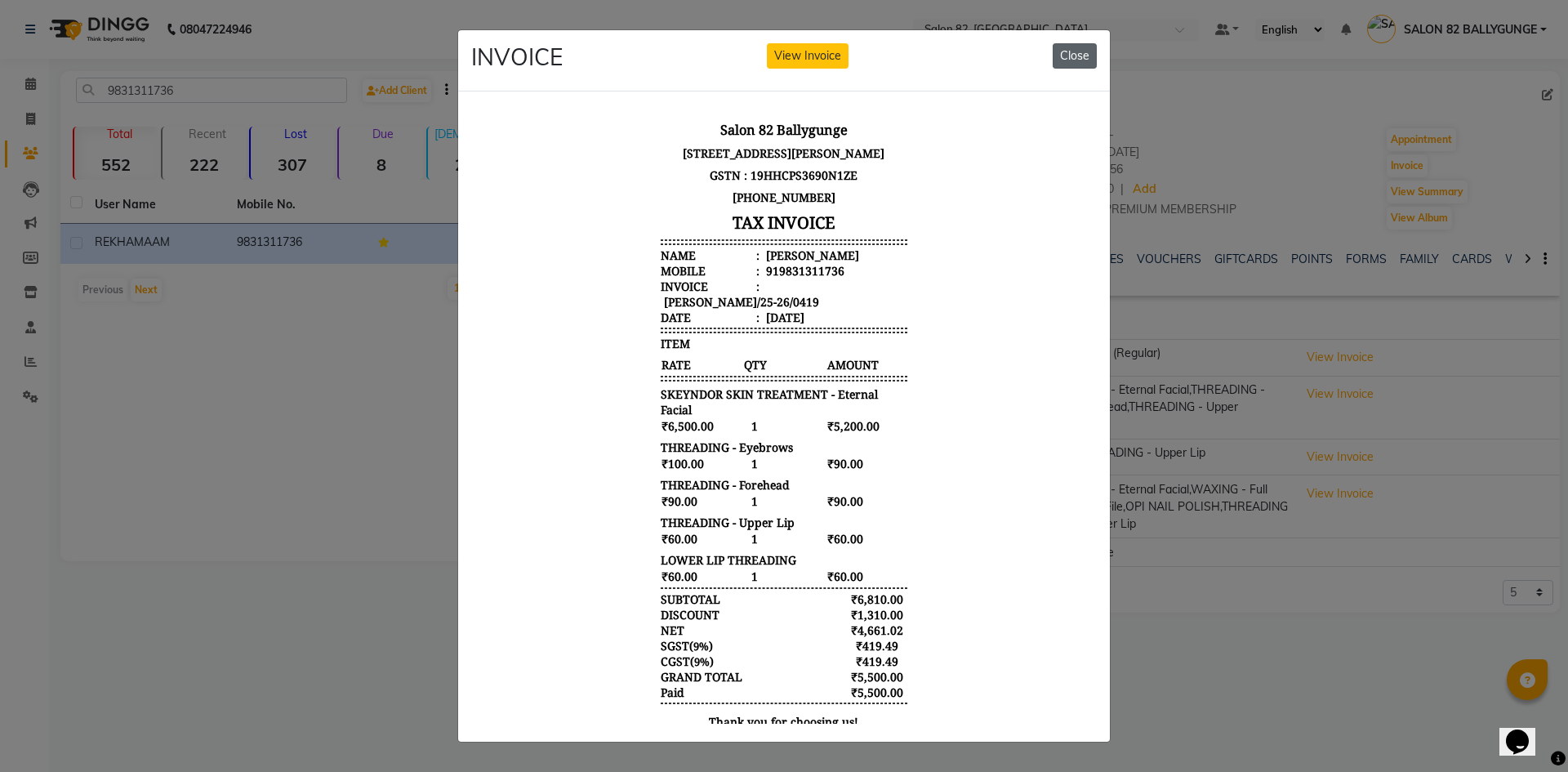
click at [1074, 57] on button "Close" at bounding box center [1075, 56] width 44 height 26
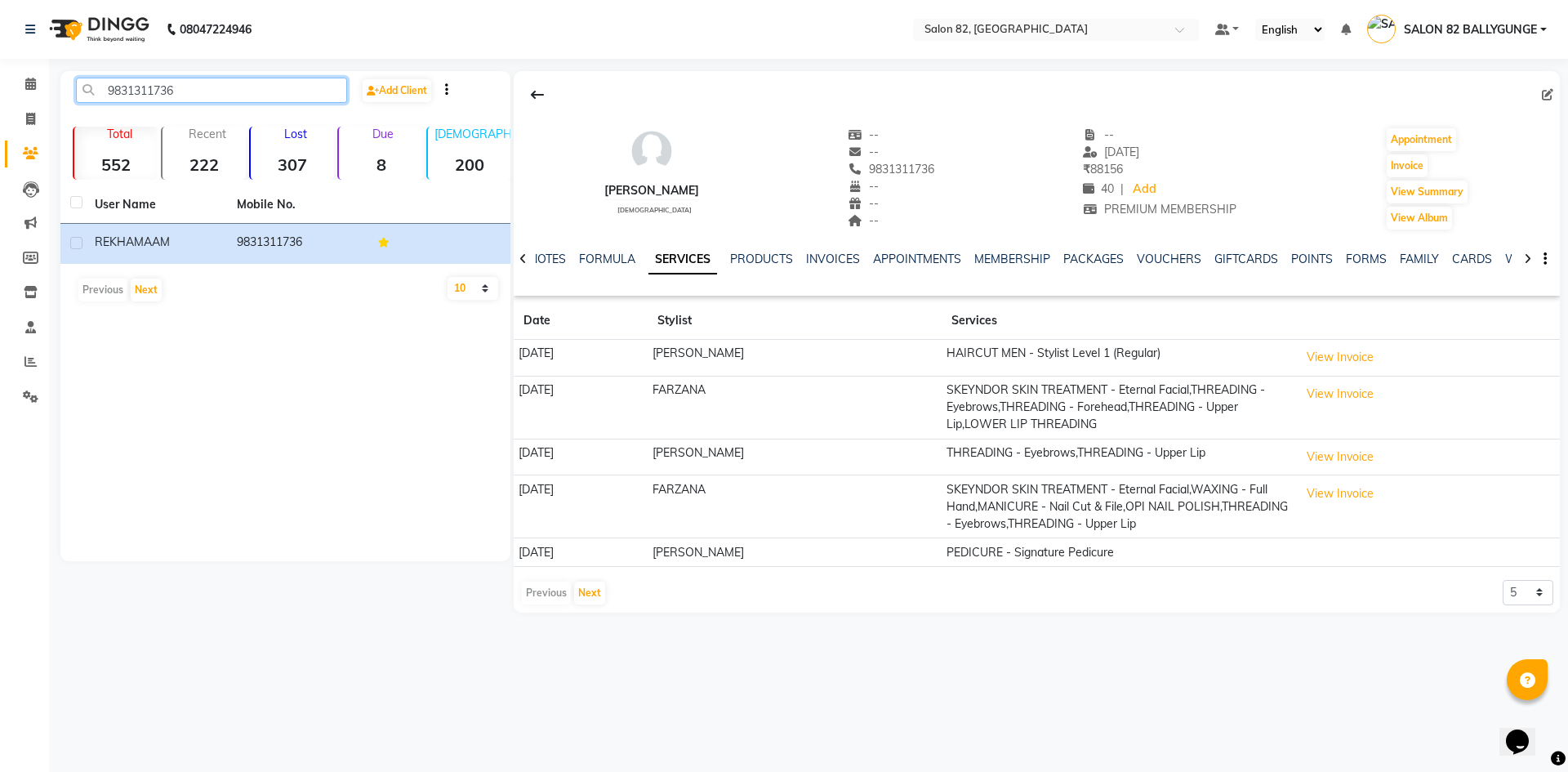
click at [250, 94] on input "9831311736" at bounding box center [211, 90] width 271 height 26
type input "9"
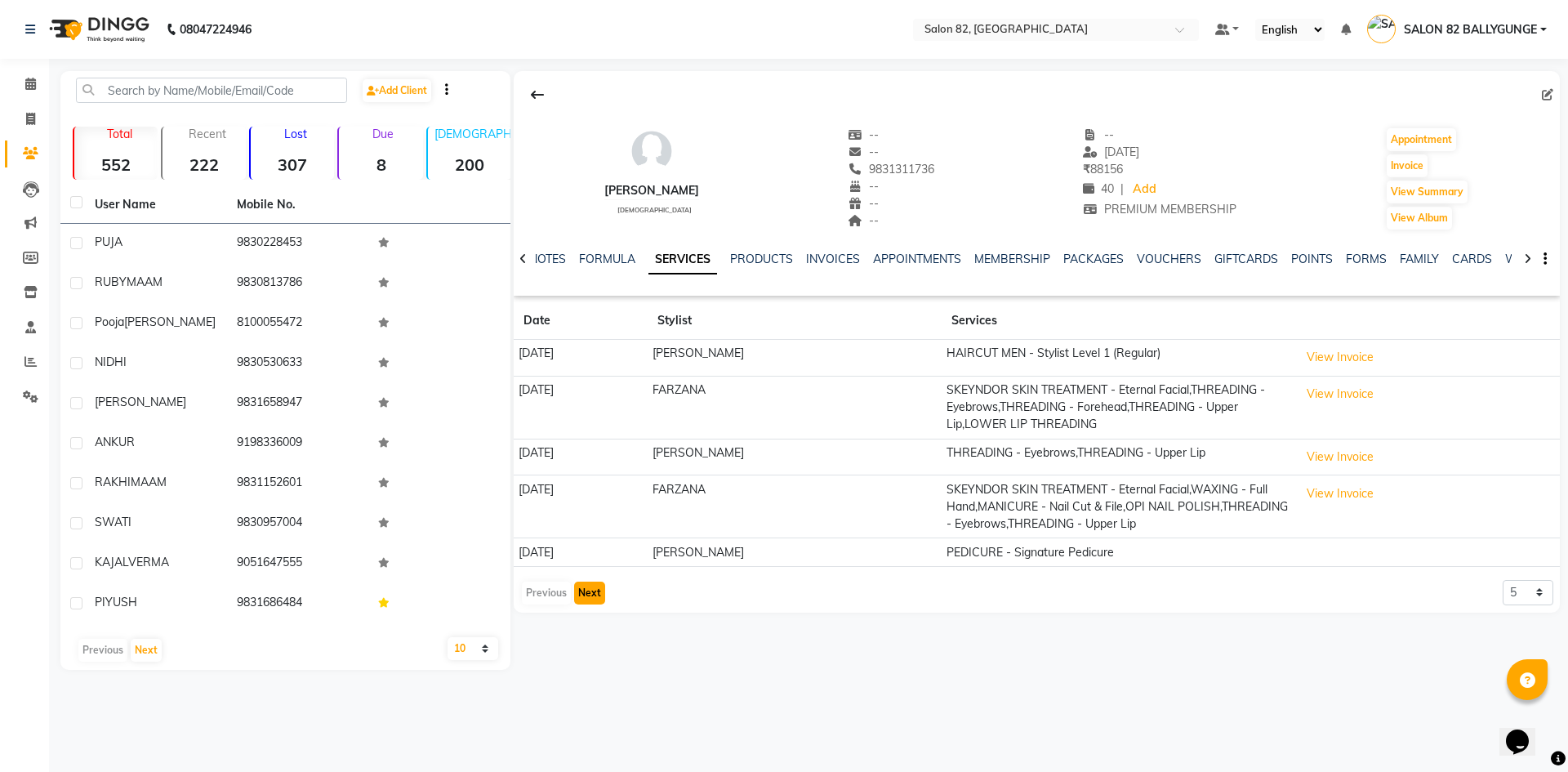
click at [597, 583] on button "Next" at bounding box center [589, 592] width 31 height 23
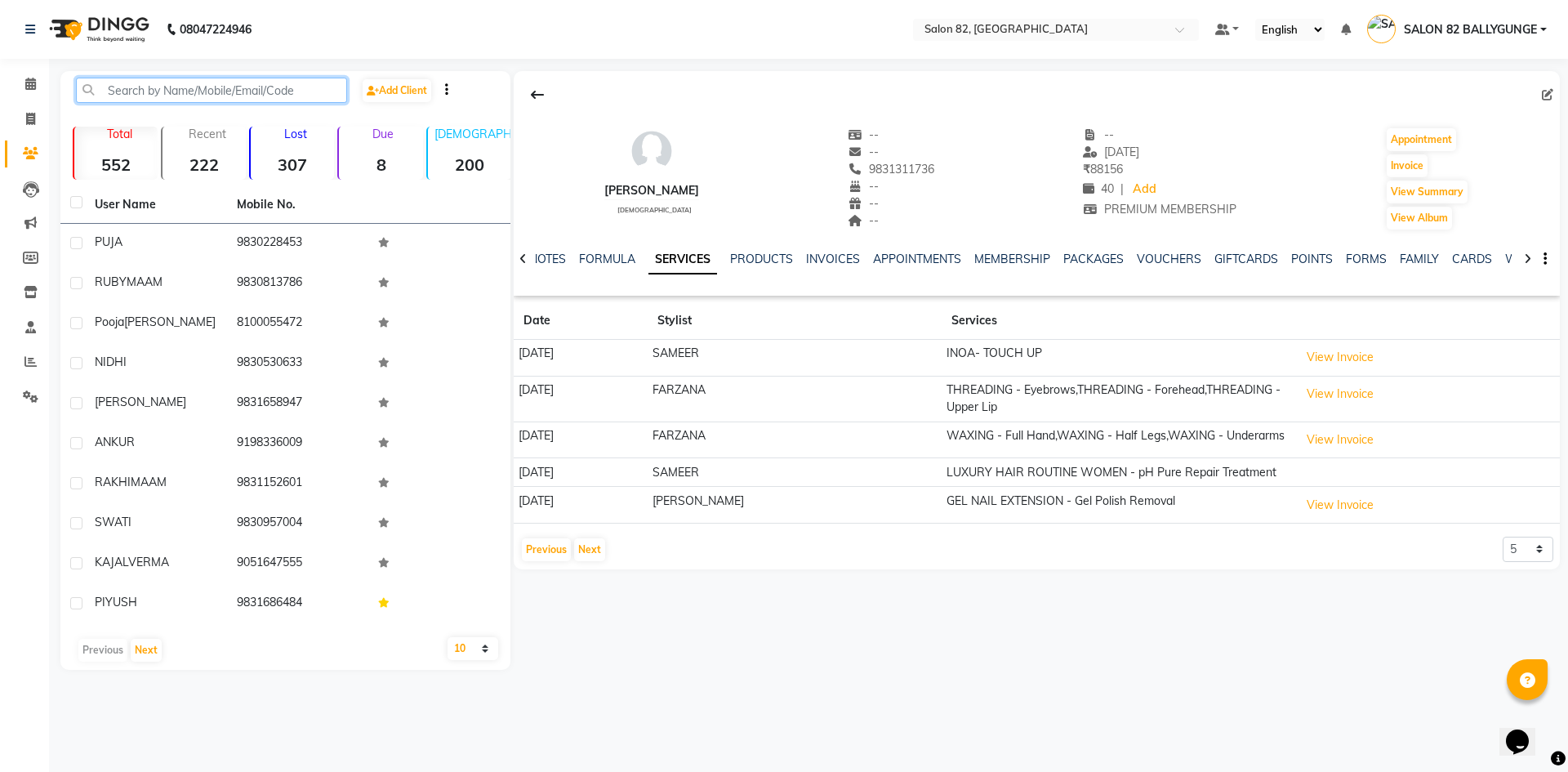
click at [174, 96] on input "text" at bounding box center [211, 90] width 271 height 26
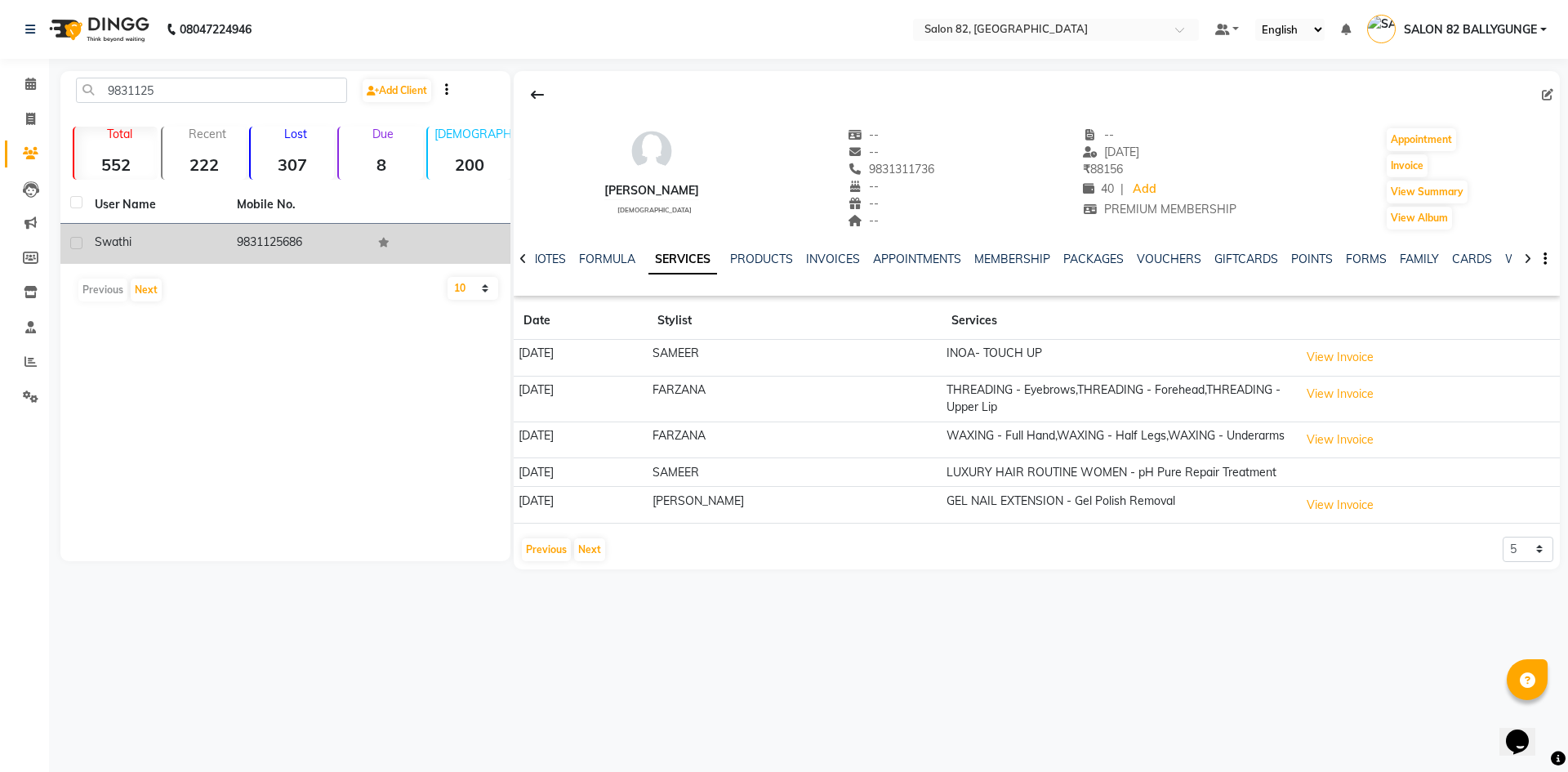
click at [130, 250] on td "swathi" at bounding box center [156, 244] width 142 height 40
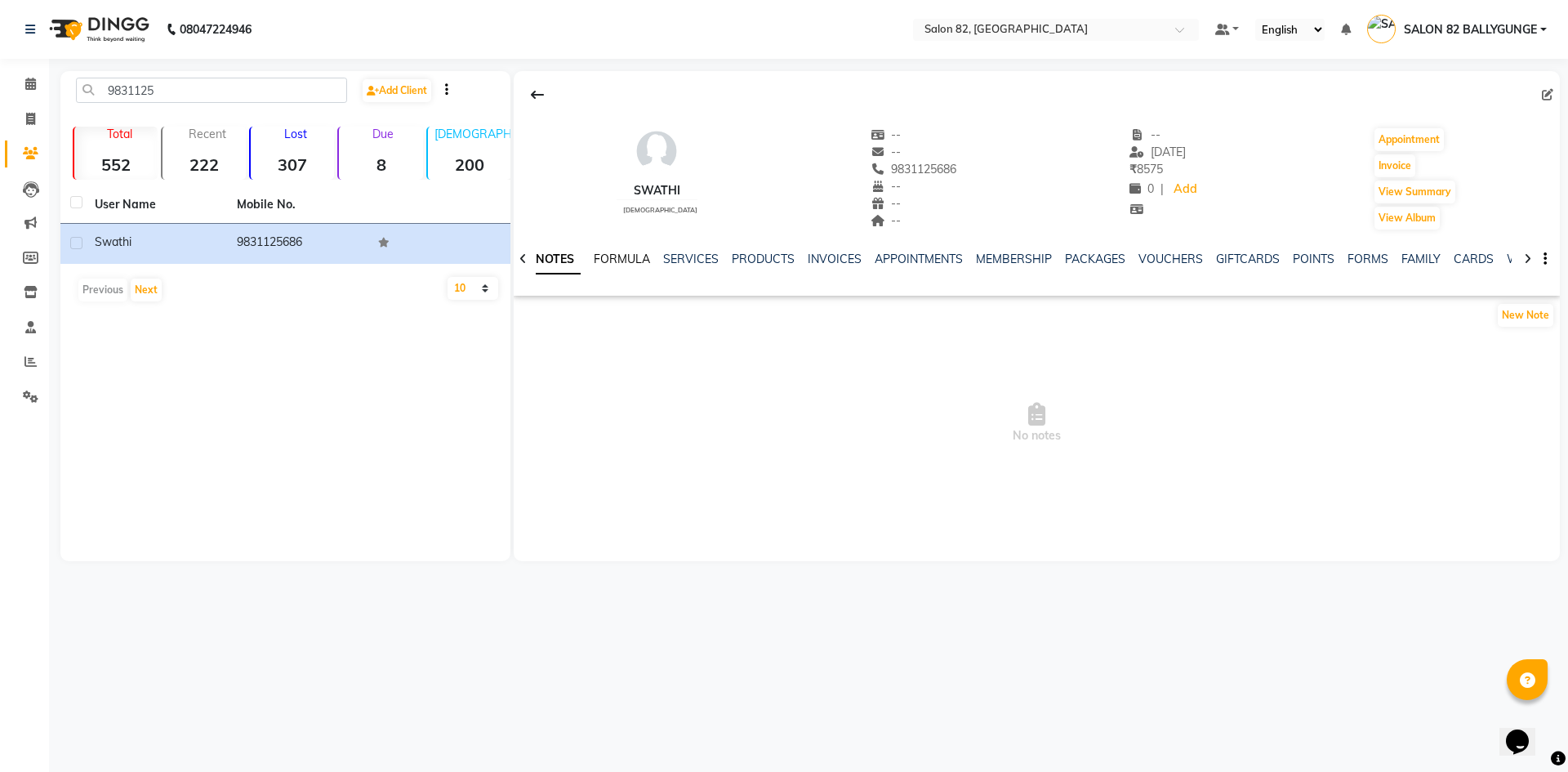
click at [606, 263] on link "FORMULA" at bounding box center [622, 259] width 57 height 15
click at [697, 265] on link "SERVICES" at bounding box center [702, 259] width 56 height 15
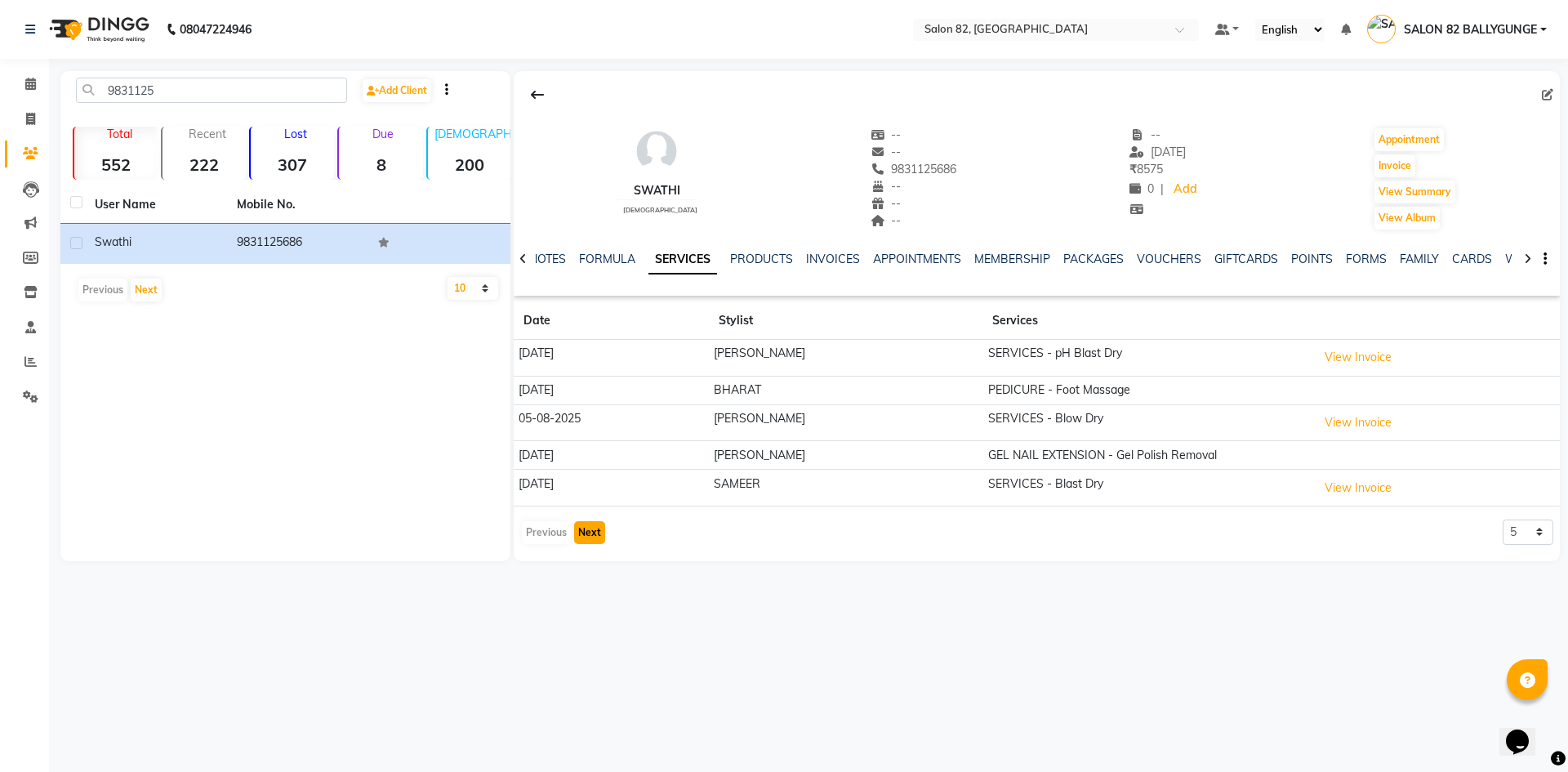
click at [594, 534] on button "Next" at bounding box center [589, 532] width 31 height 23
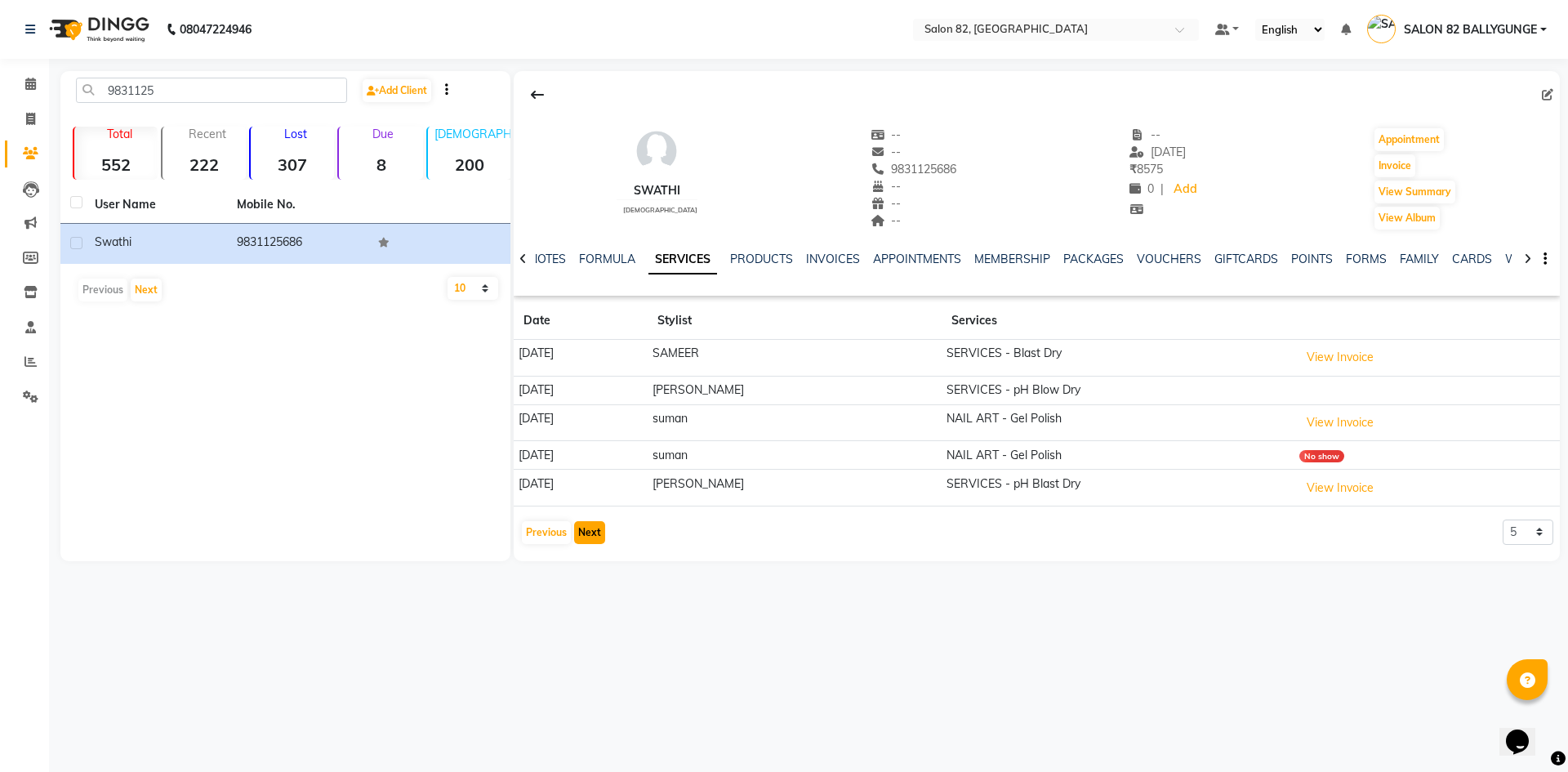
click at [594, 534] on button "Next" at bounding box center [589, 532] width 31 height 23
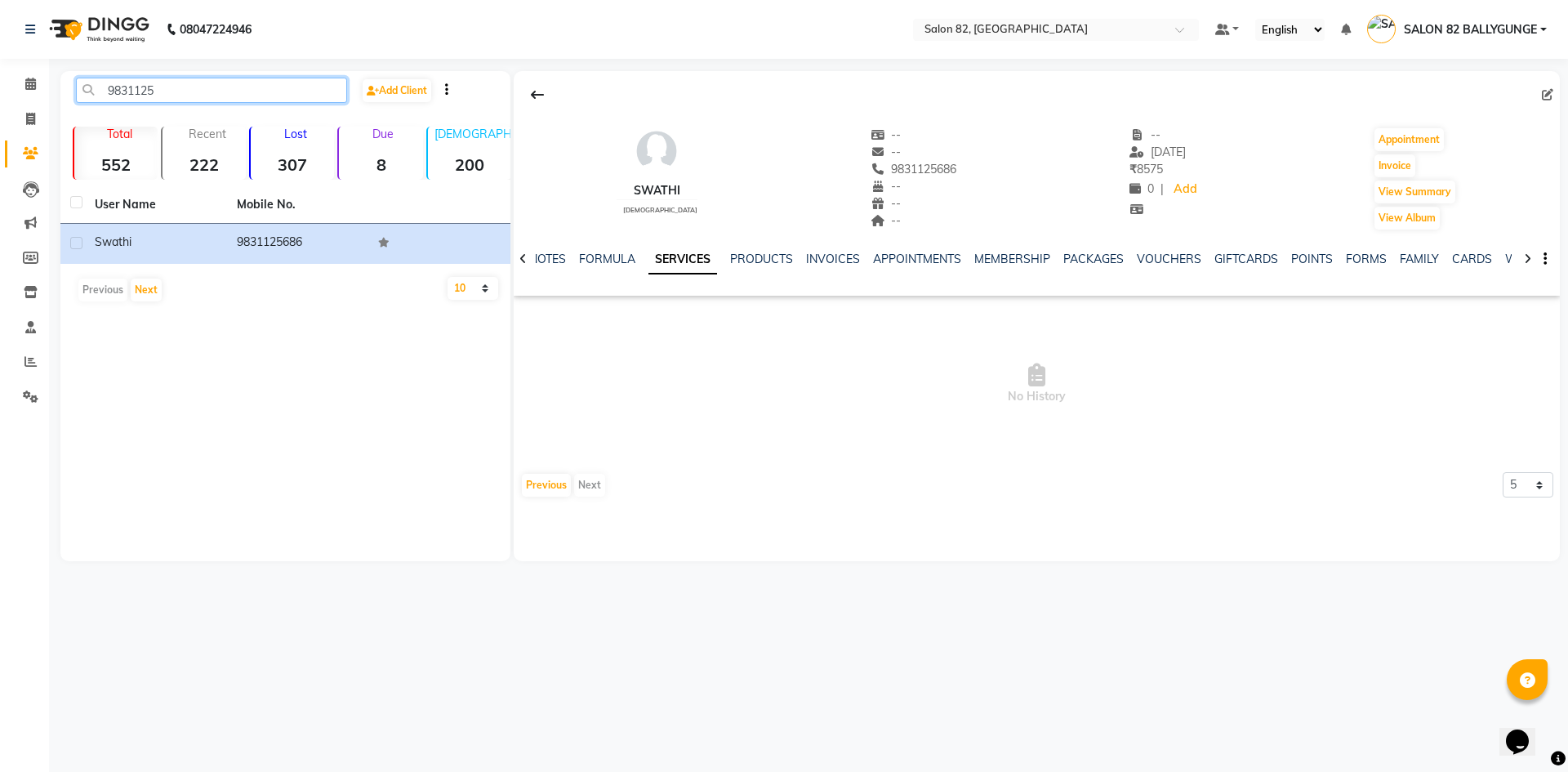
click at [270, 95] on input "9831125" at bounding box center [211, 90] width 271 height 26
type input "9"
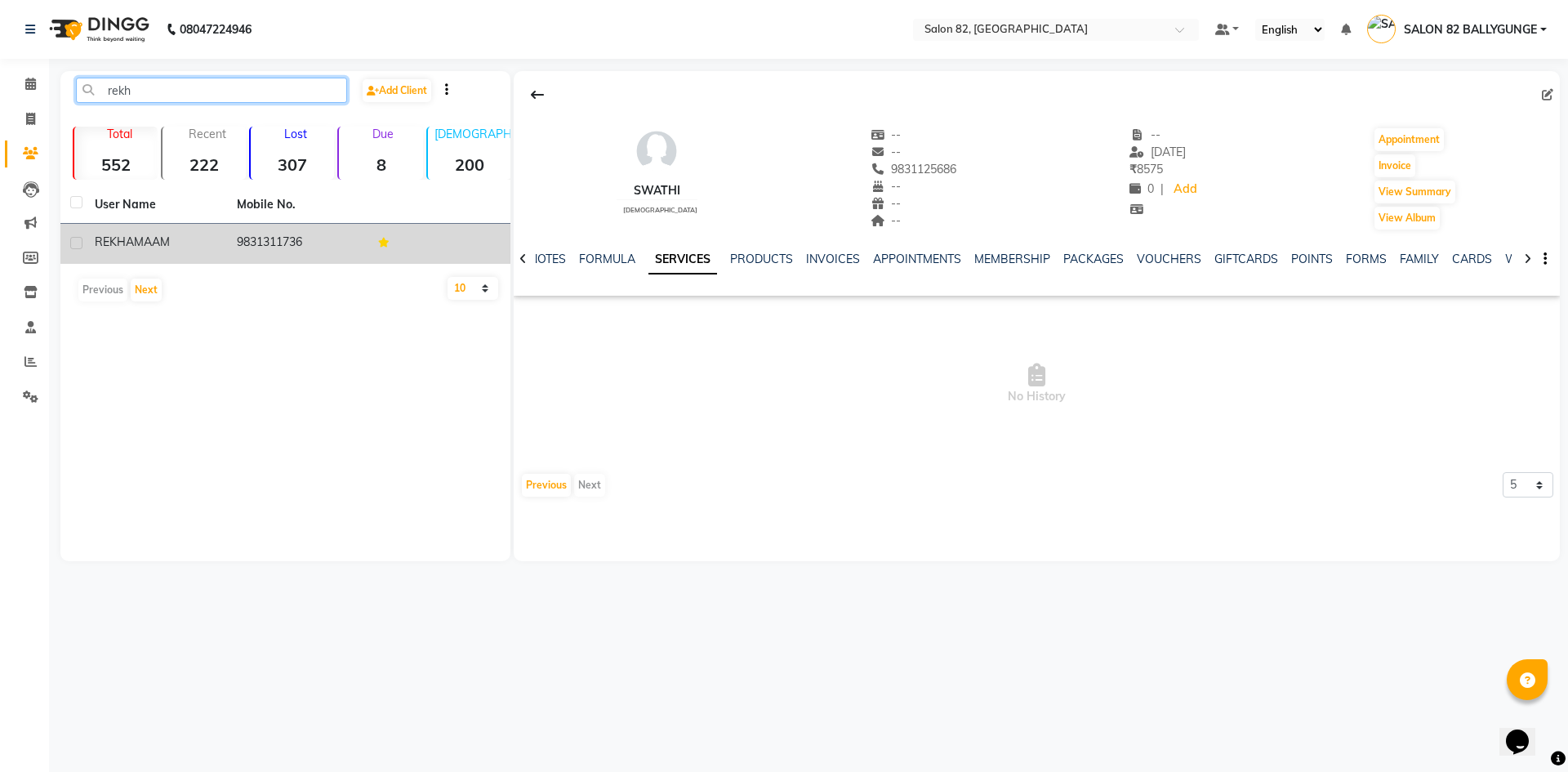
type input "rekh"
click at [162, 237] on span "MAAM" at bounding box center [152, 242] width 36 height 15
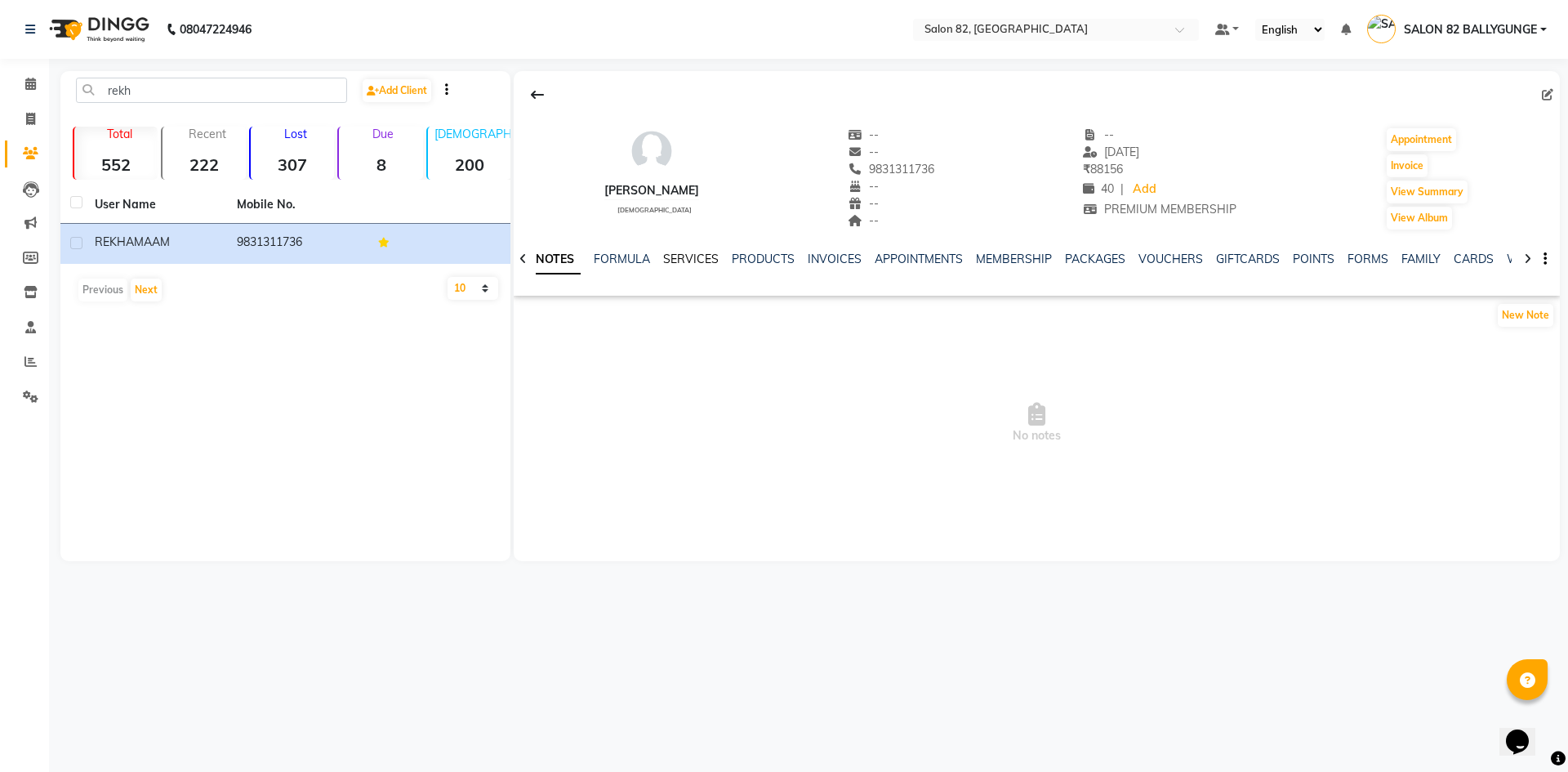
click at [690, 252] on link "SERVICES" at bounding box center [691, 259] width 56 height 15
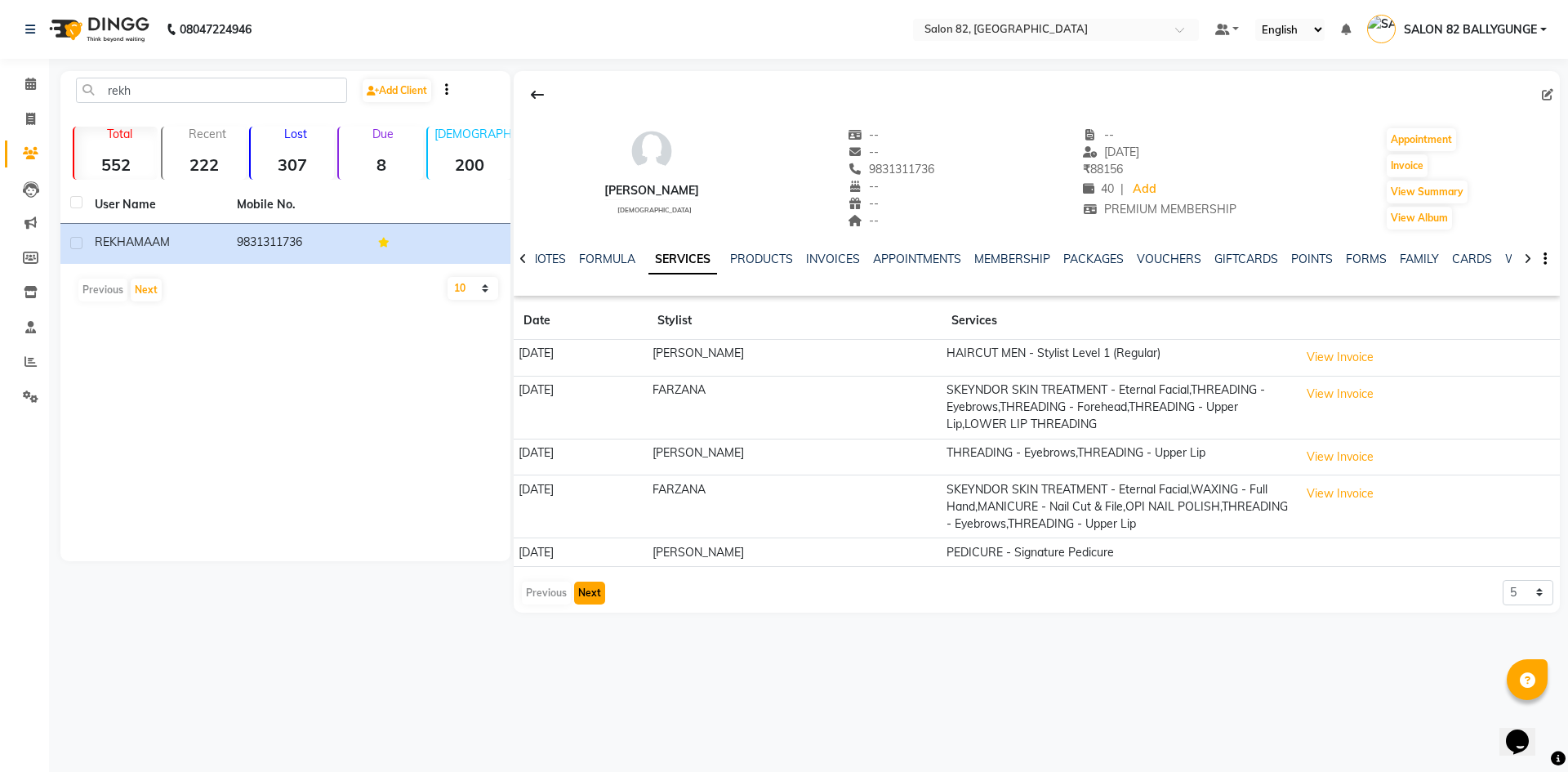
click at [593, 593] on button "Next" at bounding box center [589, 592] width 31 height 23
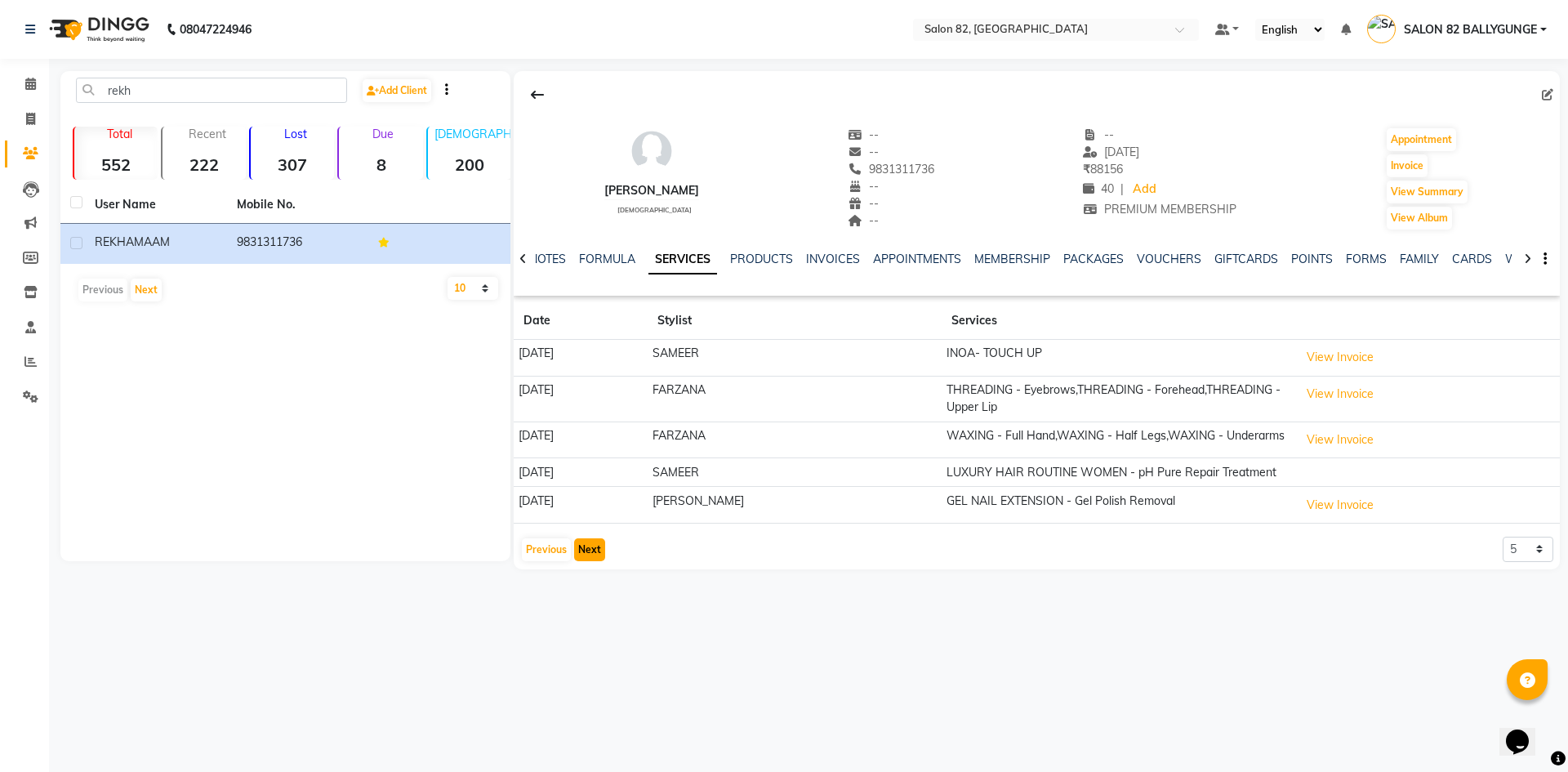
click at [592, 553] on button "Next" at bounding box center [589, 549] width 31 height 23
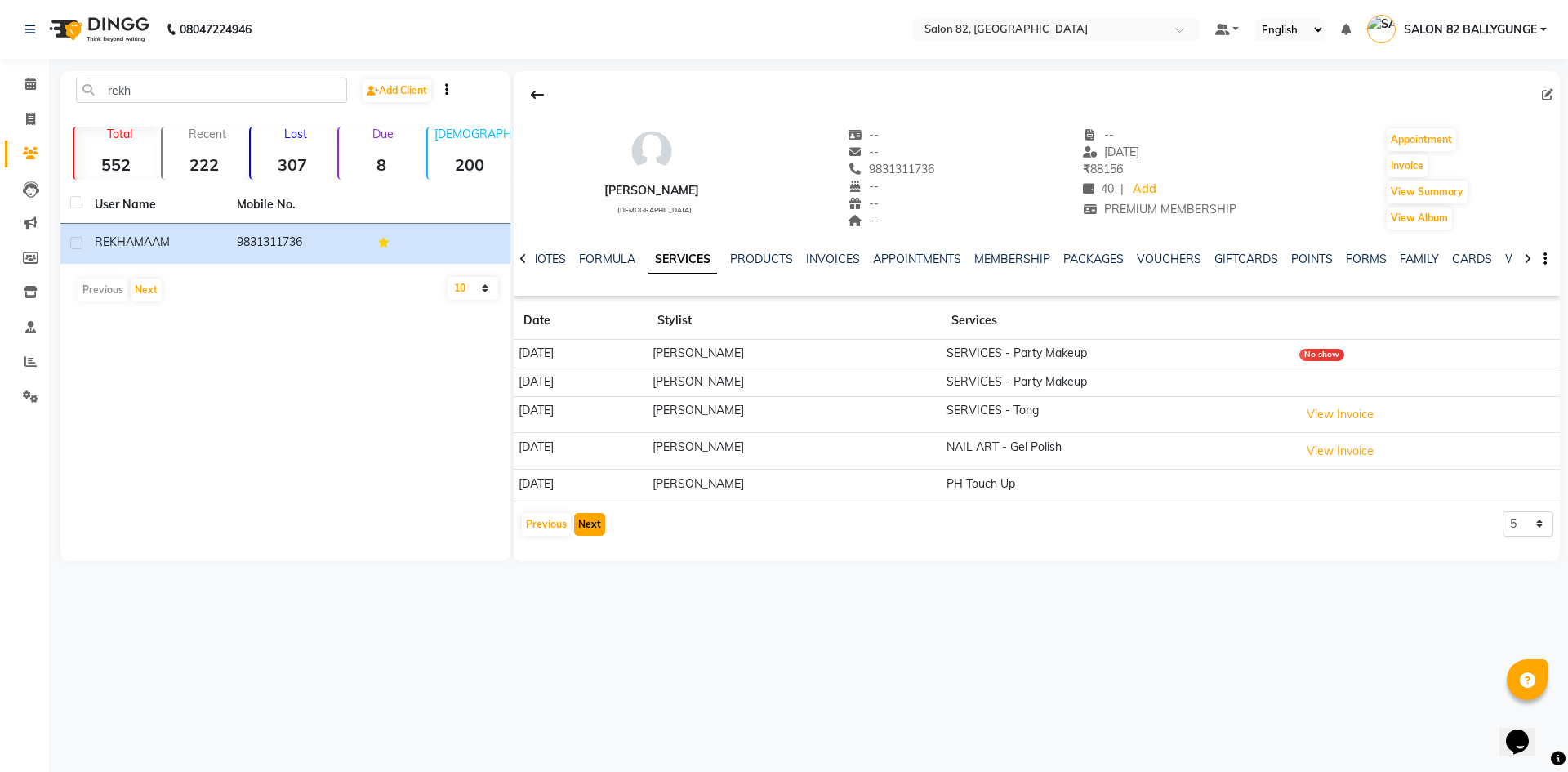
click at [592, 529] on button "Next" at bounding box center [589, 524] width 31 height 23
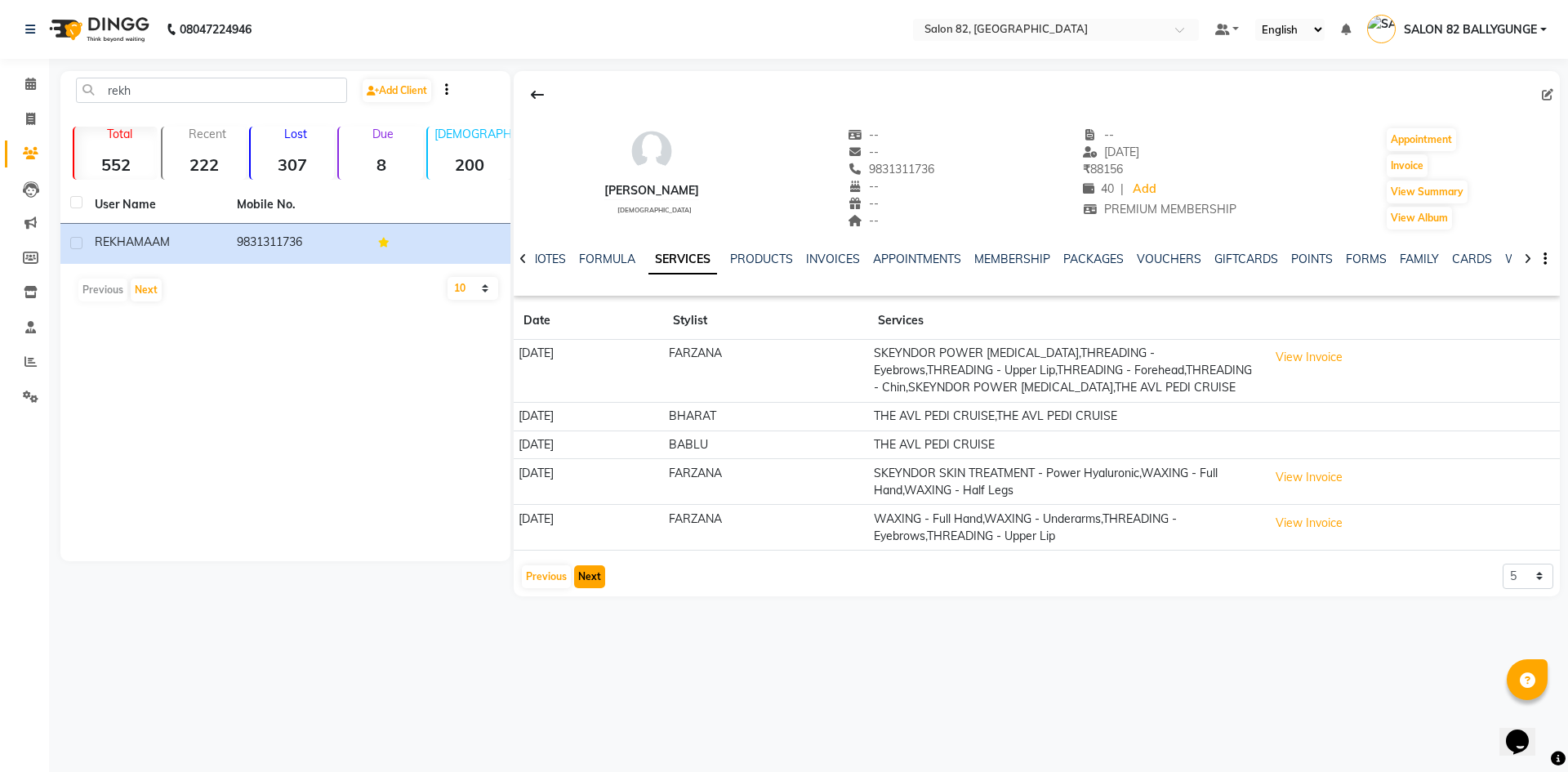
click at [586, 587] on button "Next" at bounding box center [589, 576] width 31 height 23
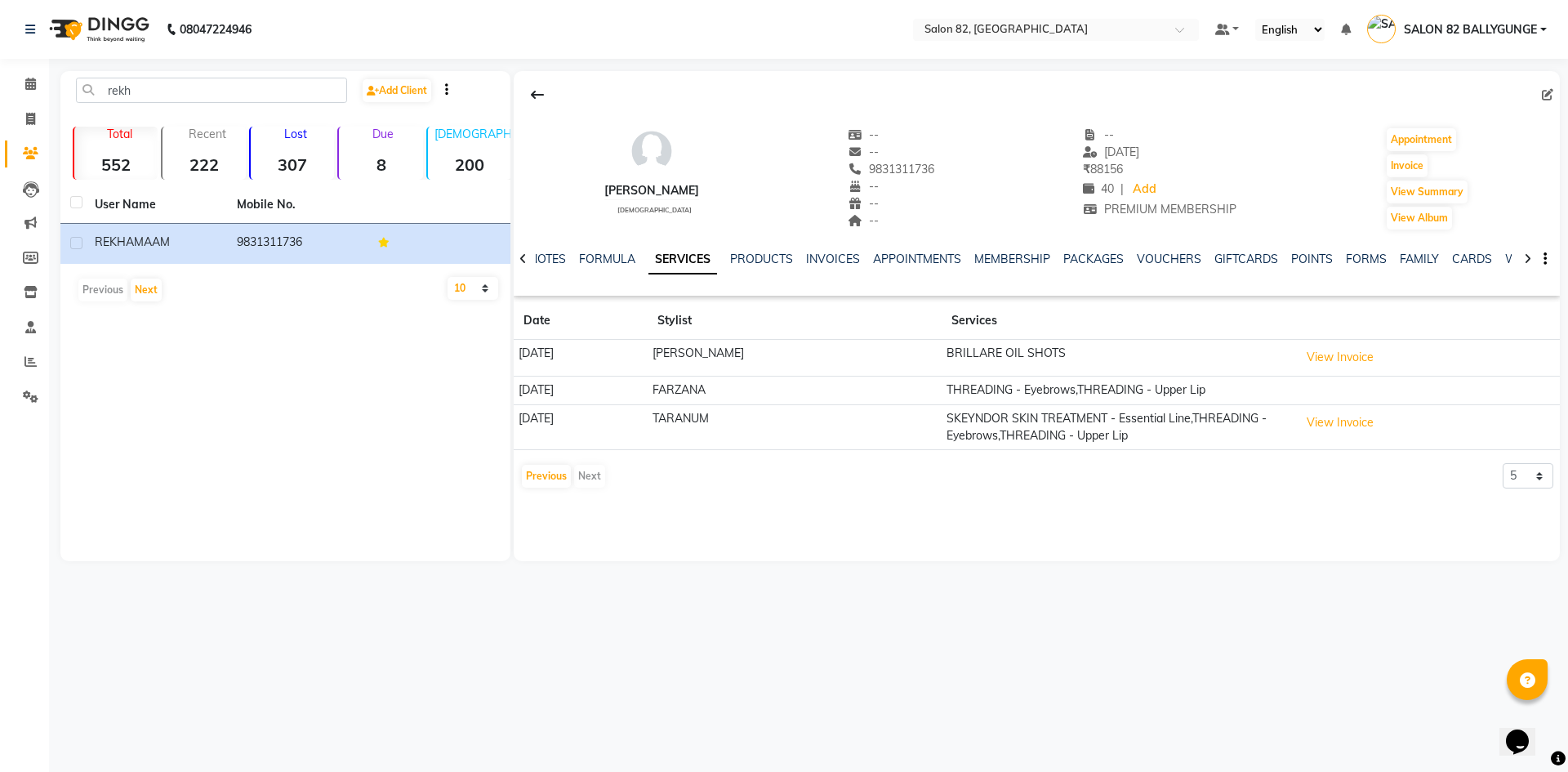
click at [591, 474] on div "Previous Next" at bounding box center [563, 476] width 87 height 26
click at [31, 81] on icon at bounding box center [30, 83] width 10 height 12
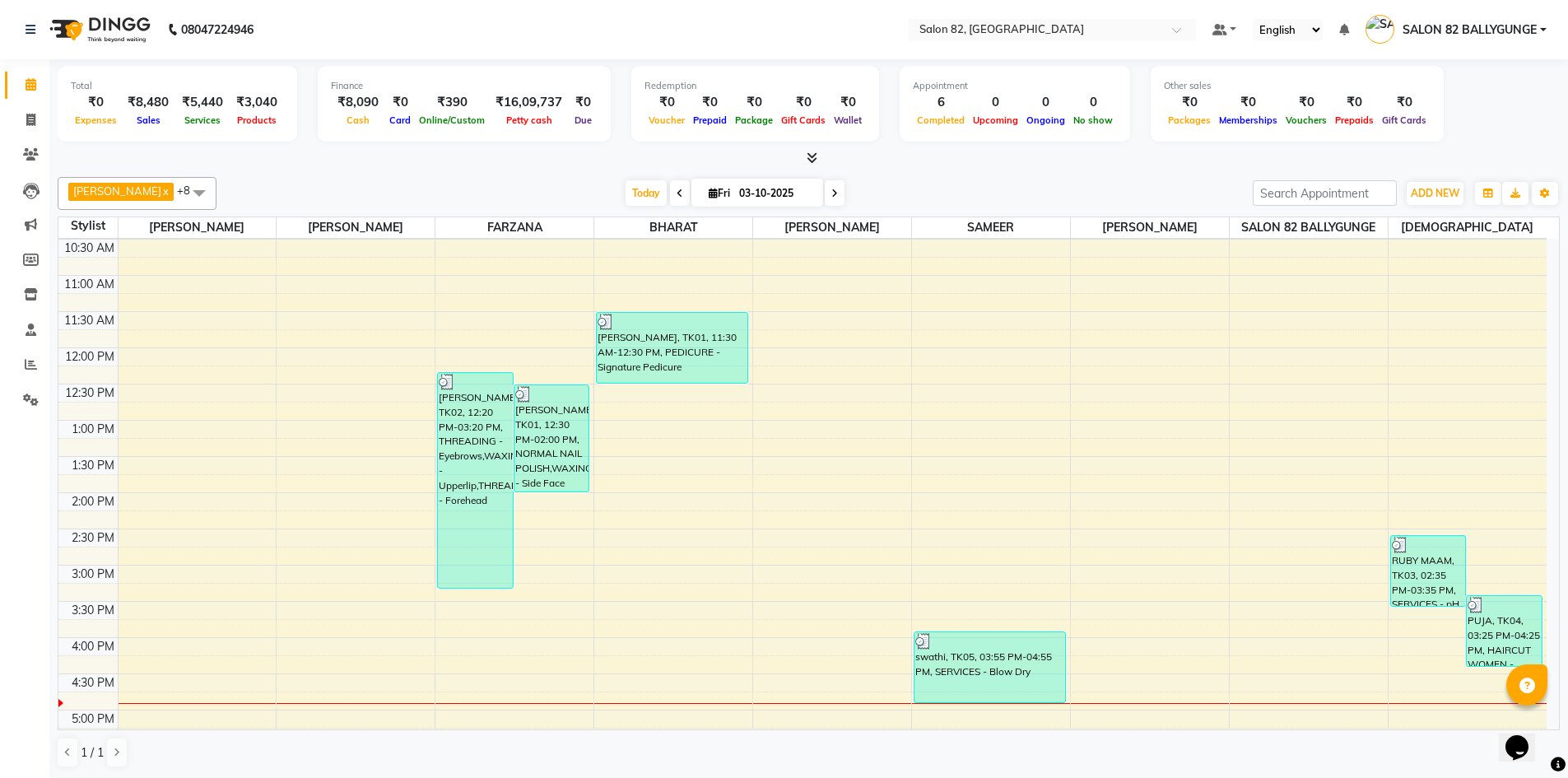
scroll to position [329, 0]
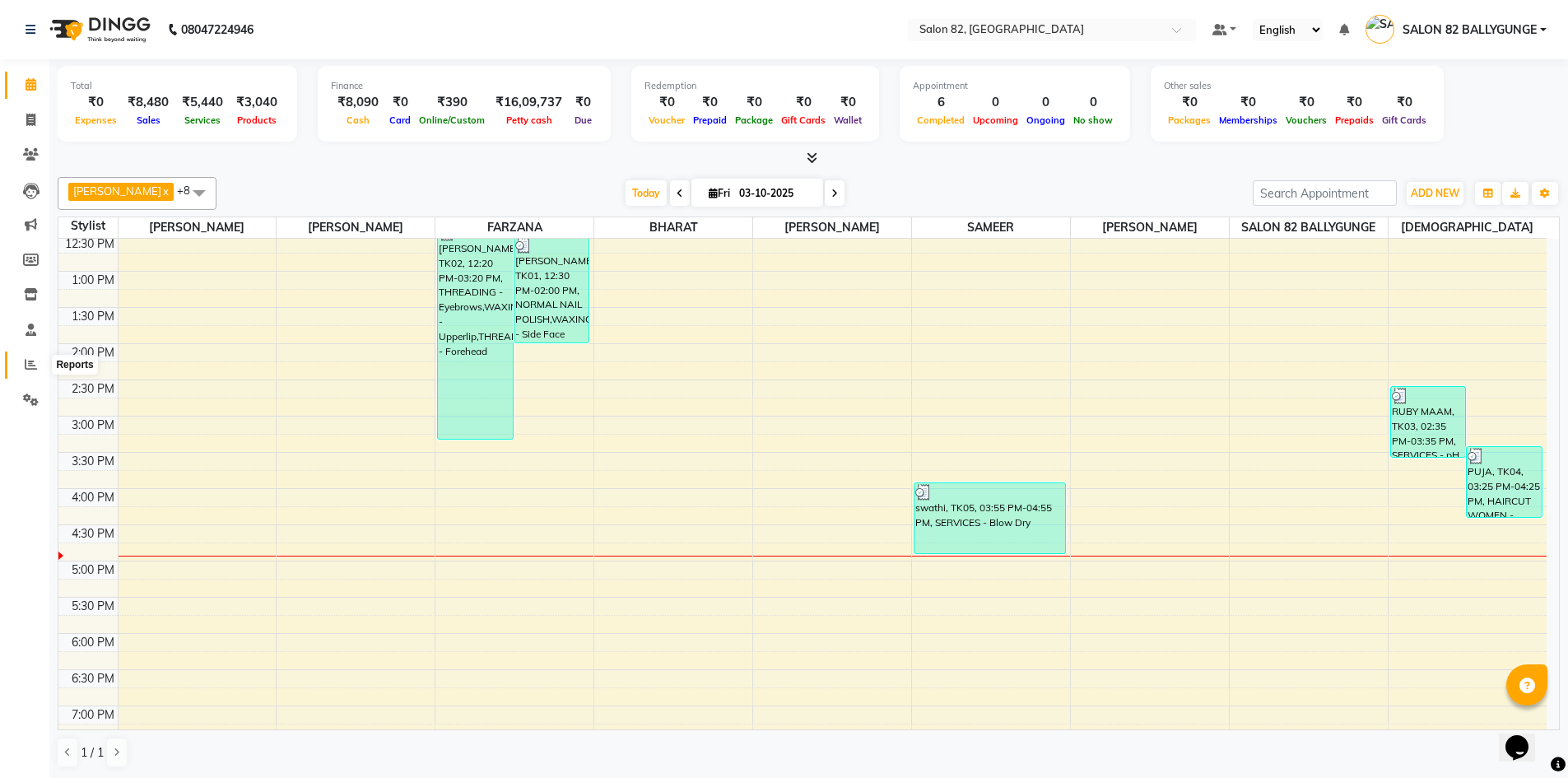
click at [37, 361] on span at bounding box center [30, 365] width 29 height 19
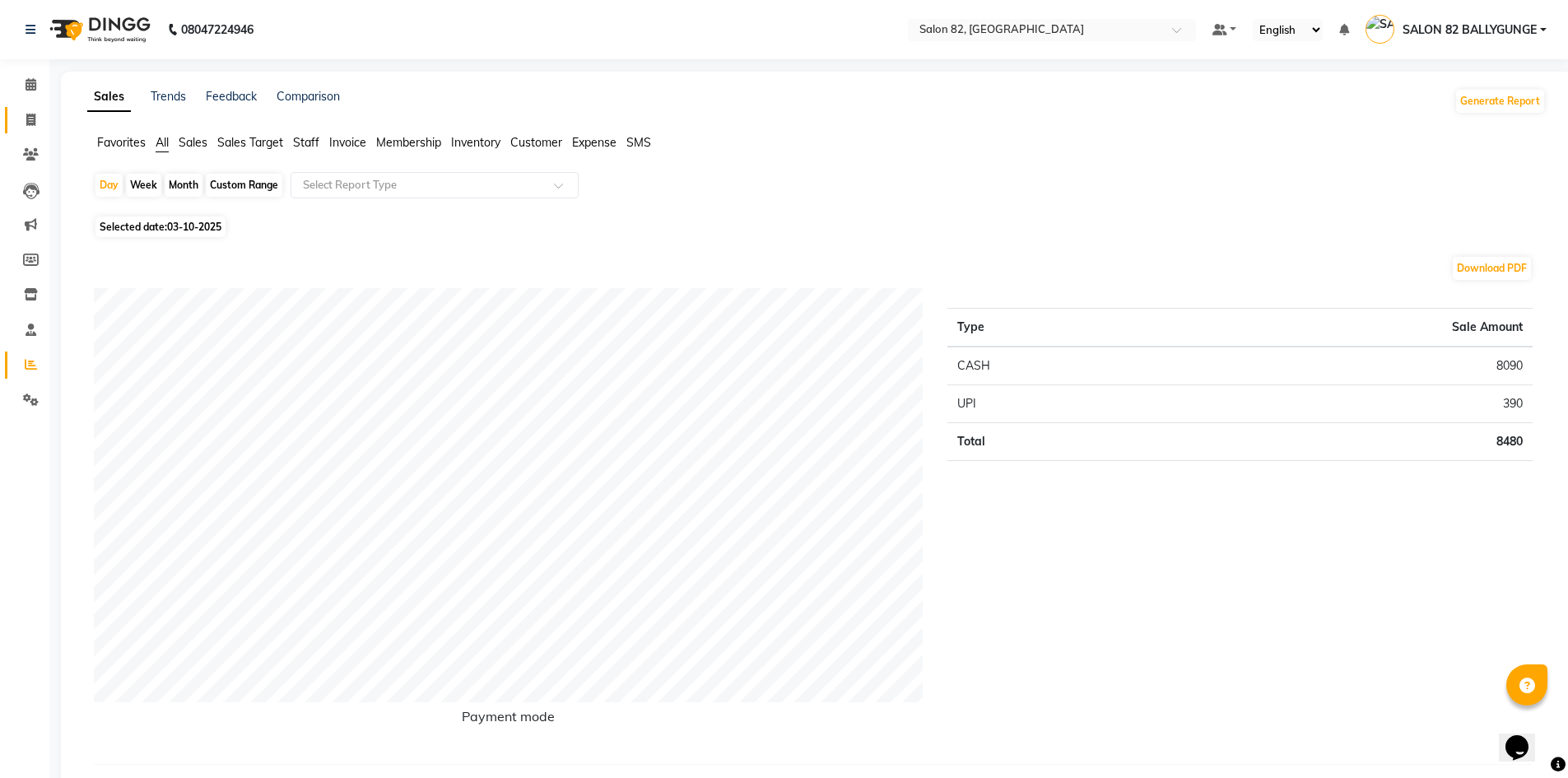
click at [33, 110] on link "Invoice" at bounding box center [24, 120] width 39 height 28
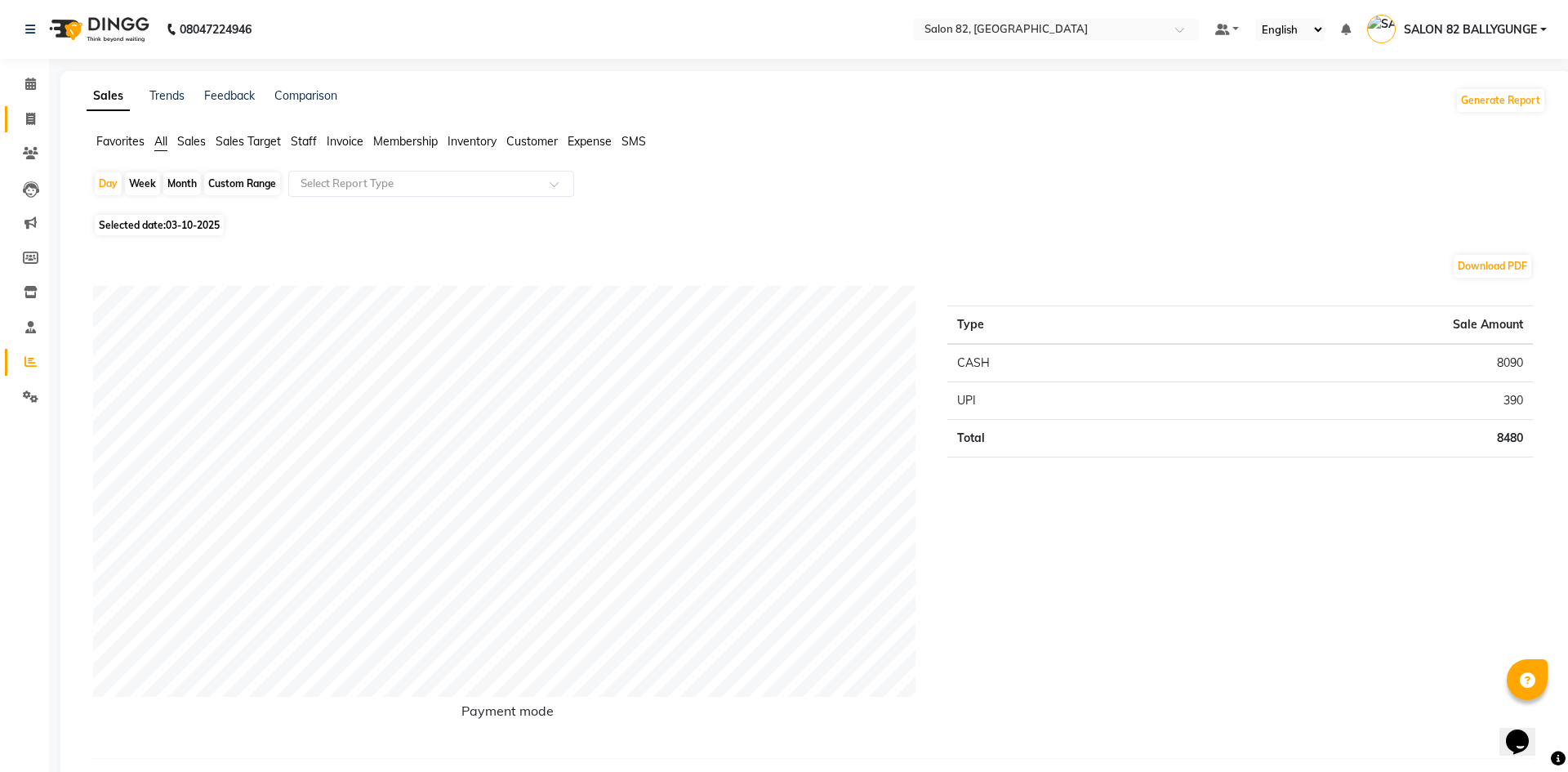
select select "service"
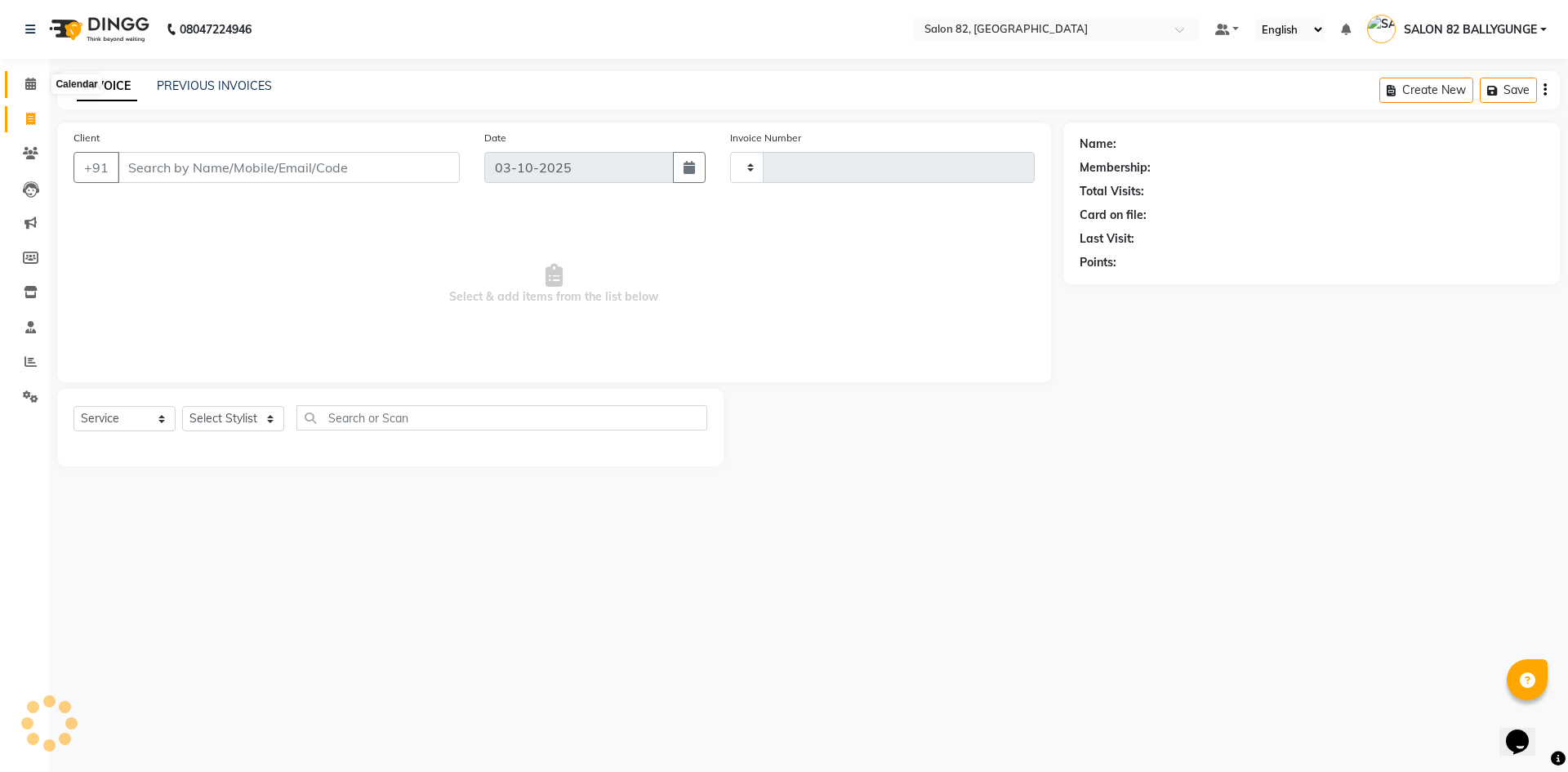
type input "0594"
select select "8702"
click at [32, 85] on icon at bounding box center [30, 83] width 10 height 12
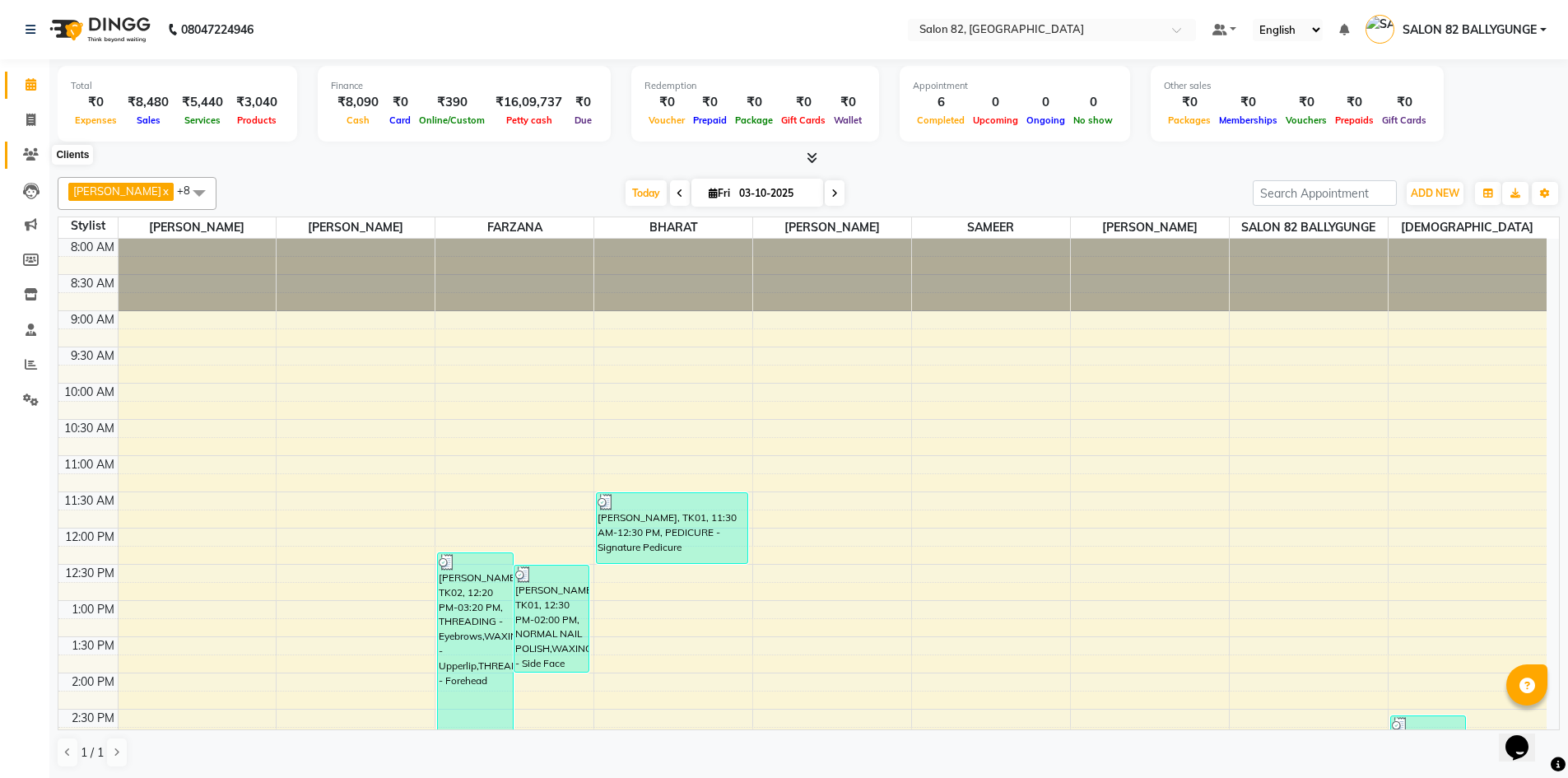
click at [32, 157] on icon at bounding box center [30, 154] width 15 height 12
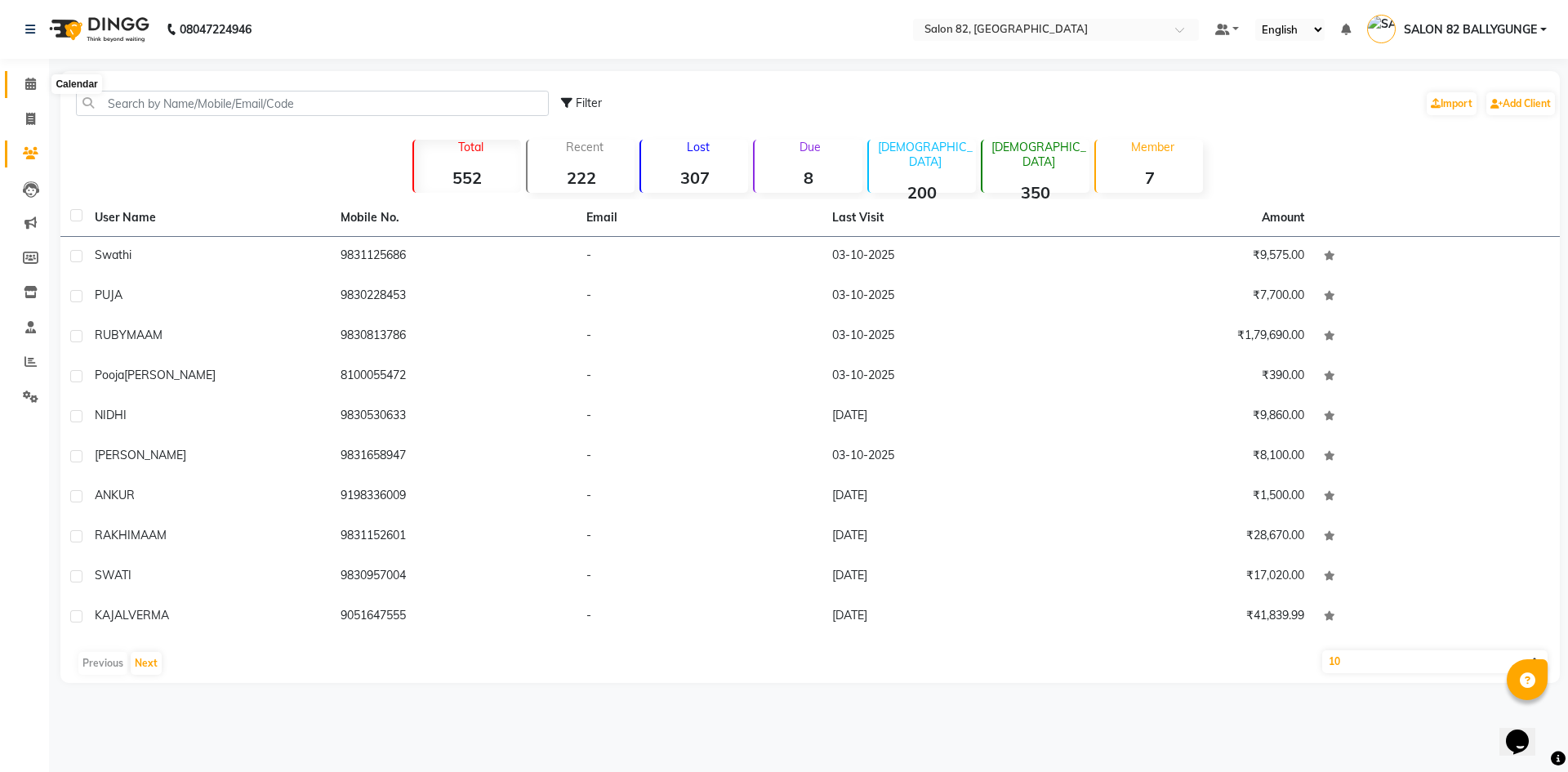
click at [32, 84] on icon at bounding box center [30, 83] width 10 height 12
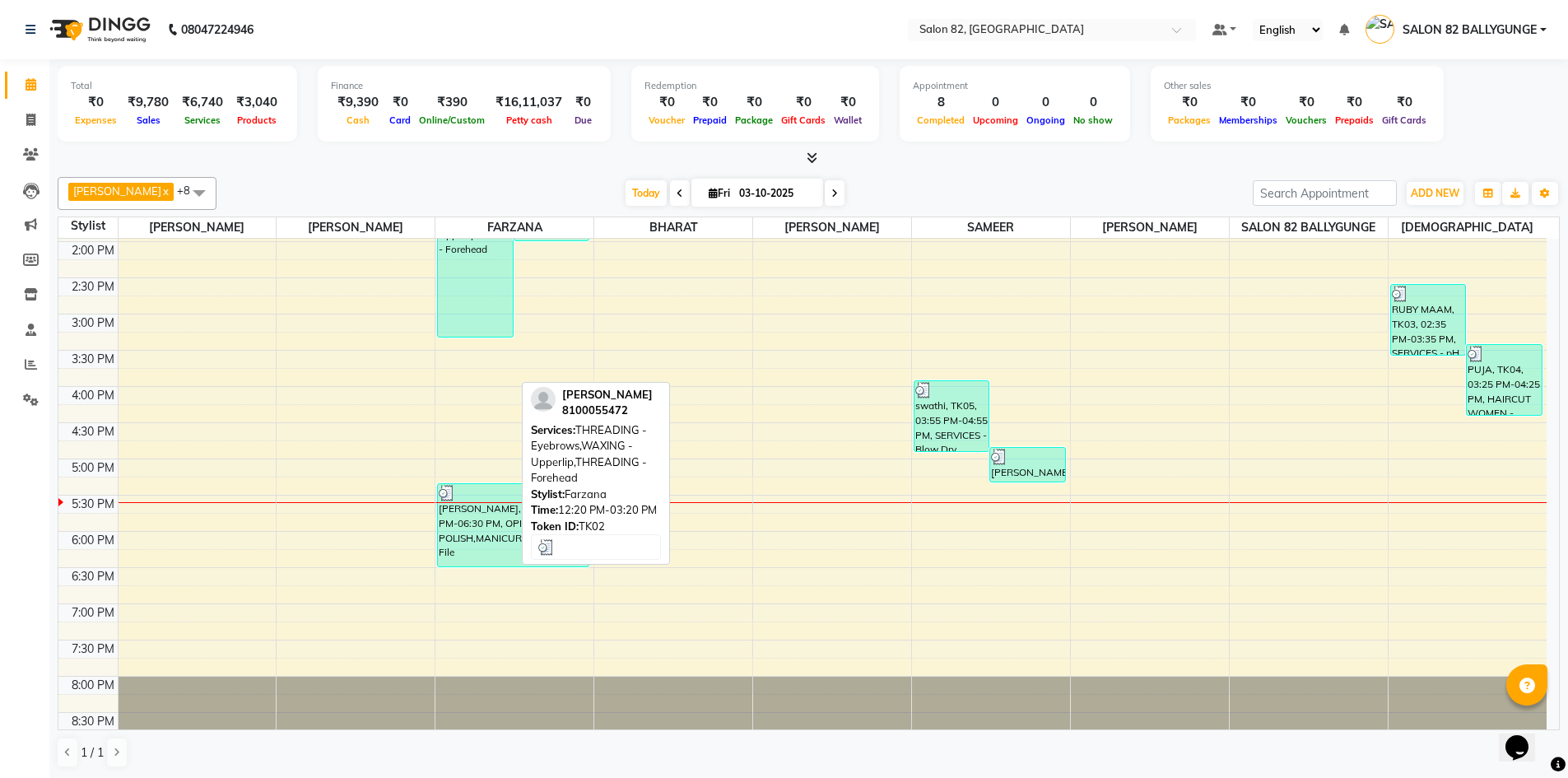
scroll to position [450, 0]
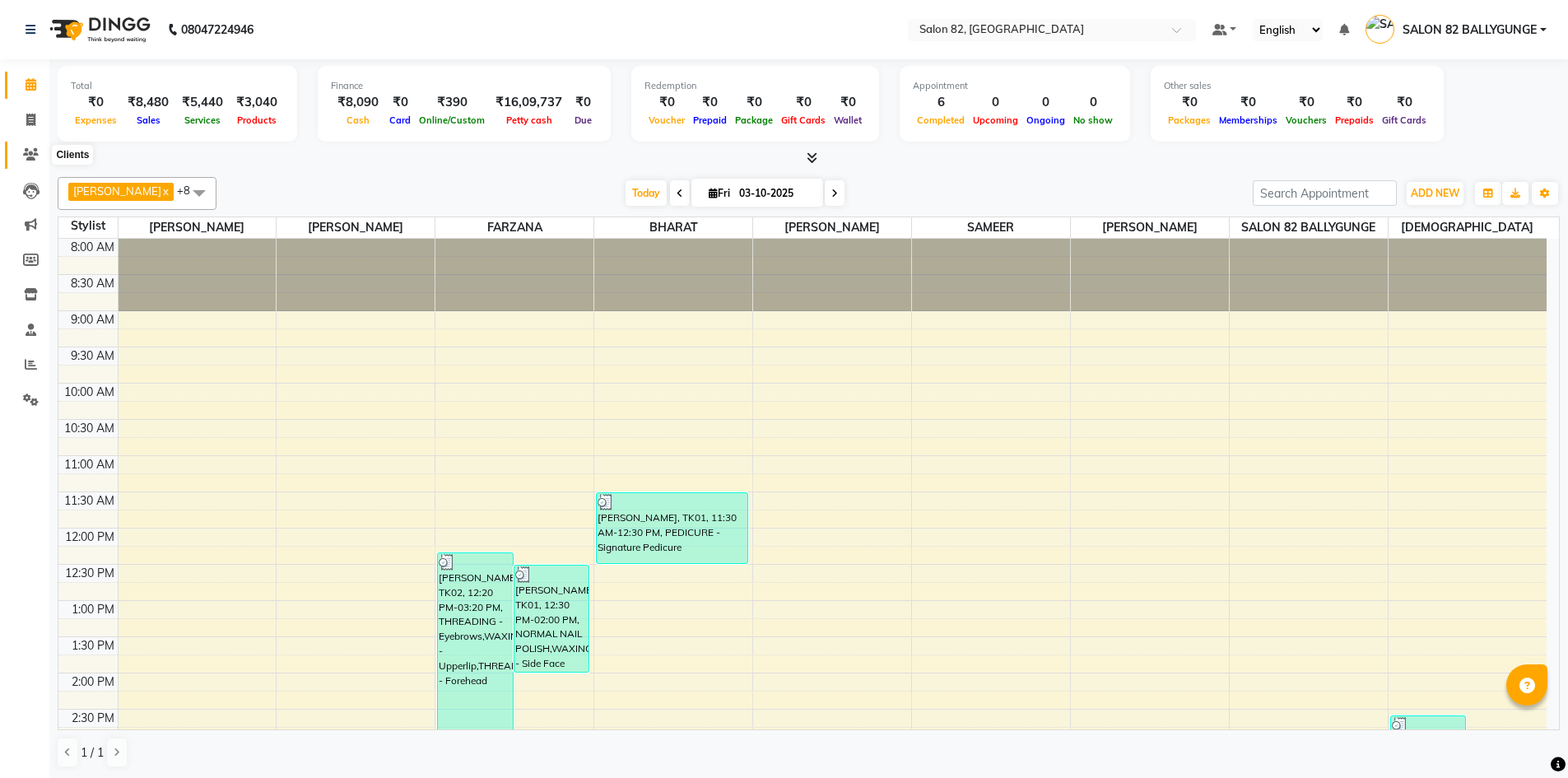
click at [24, 153] on icon at bounding box center [30, 154] width 15 height 12
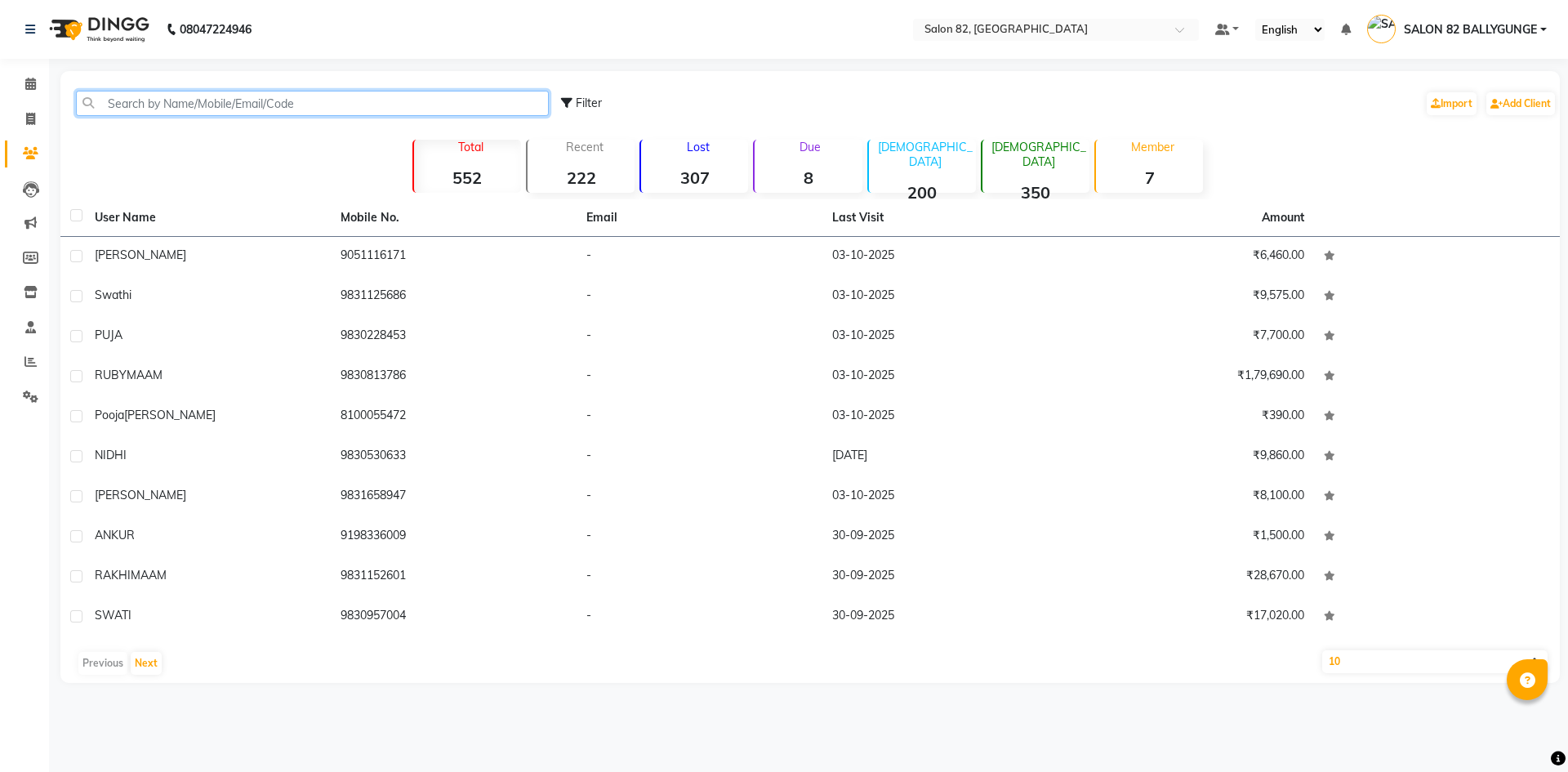
click at [240, 108] on input "text" at bounding box center [312, 103] width 473 height 26
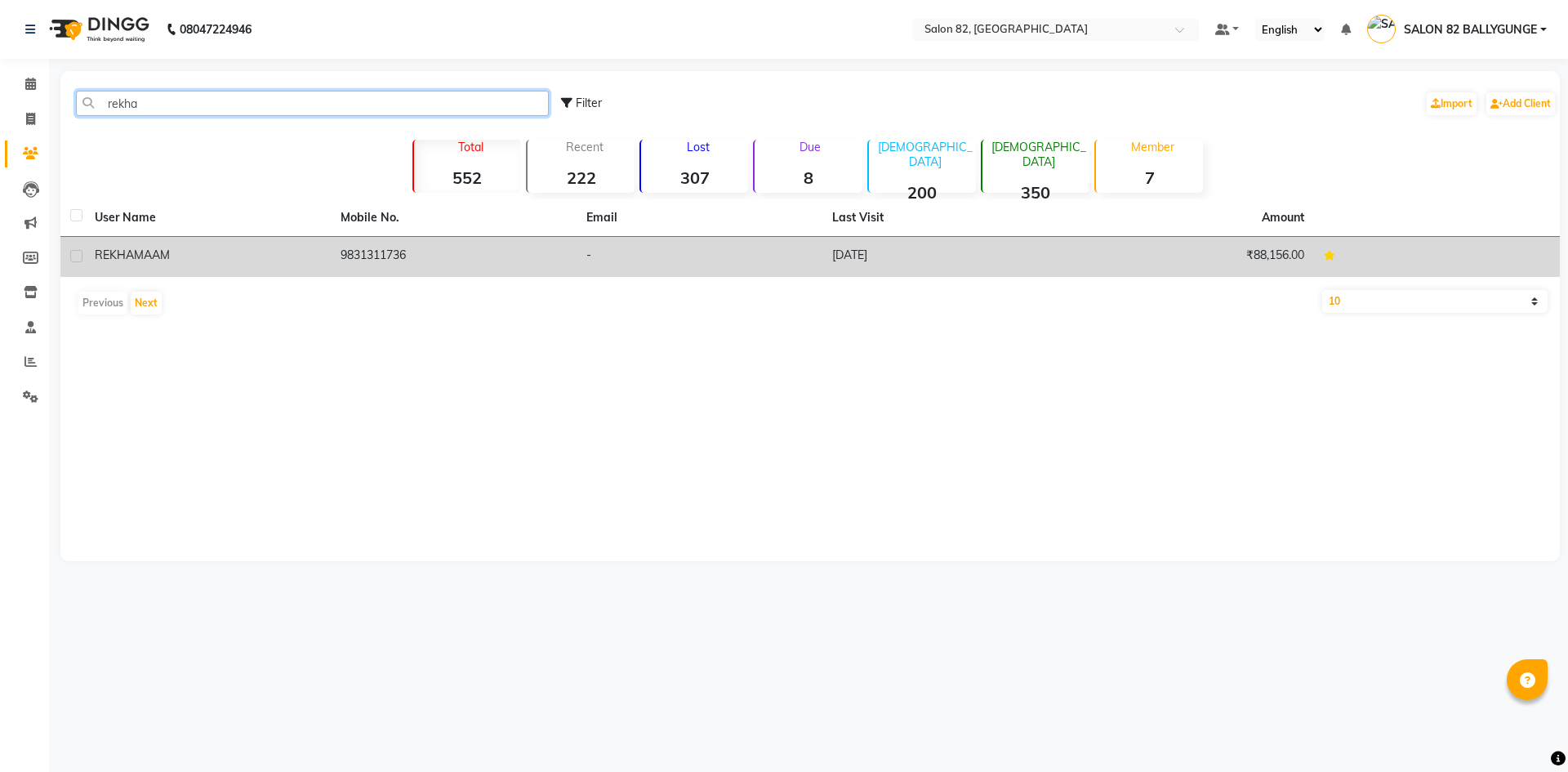
type input "rekha"
click at [135, 245] on td "[PERSON_NAME]" at bounding box center [208, 257] width 246 height 40
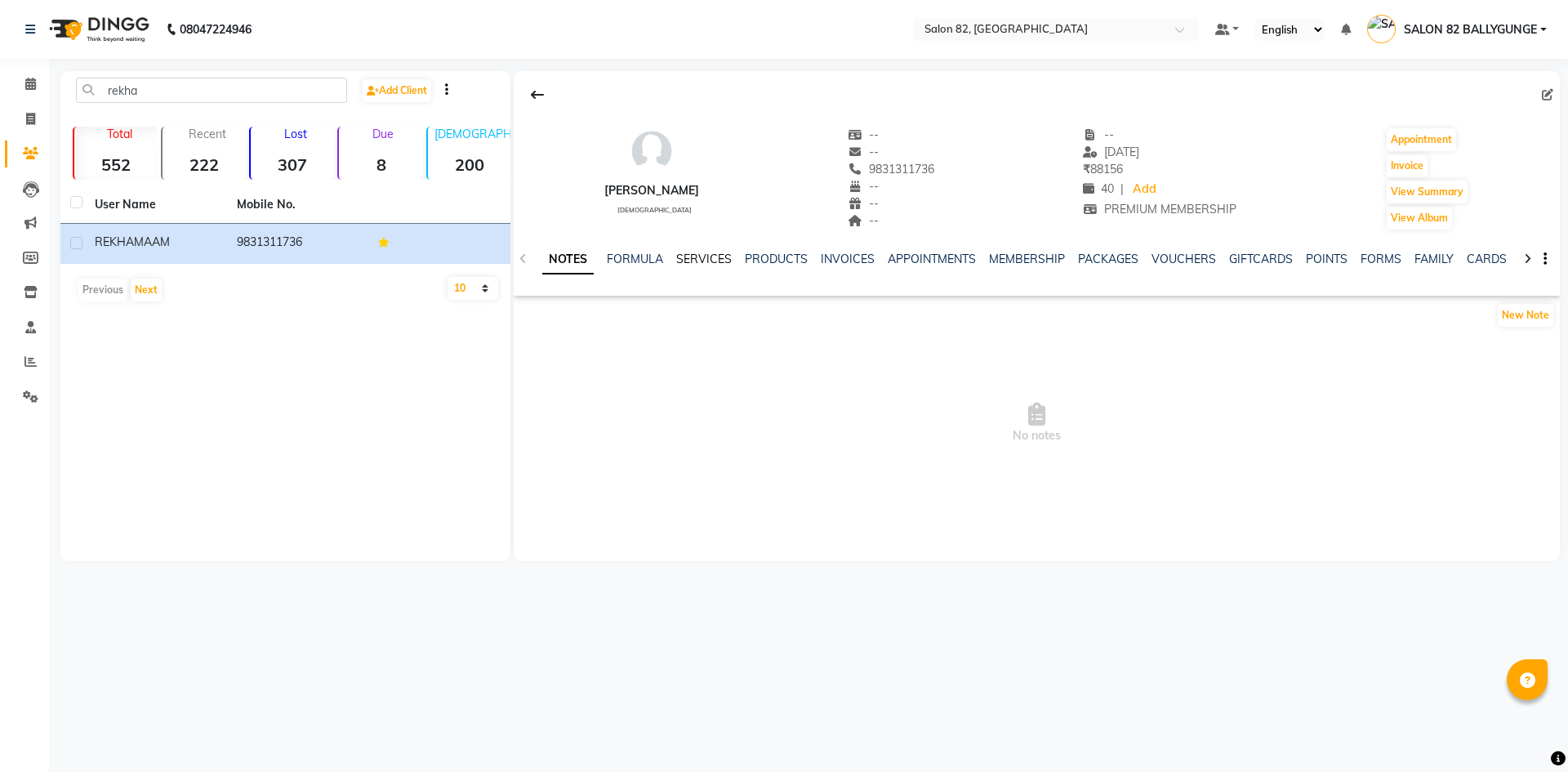
click at [701, 254] on link "SERVICES" at bounding box center [703, 259] width 56 height 15
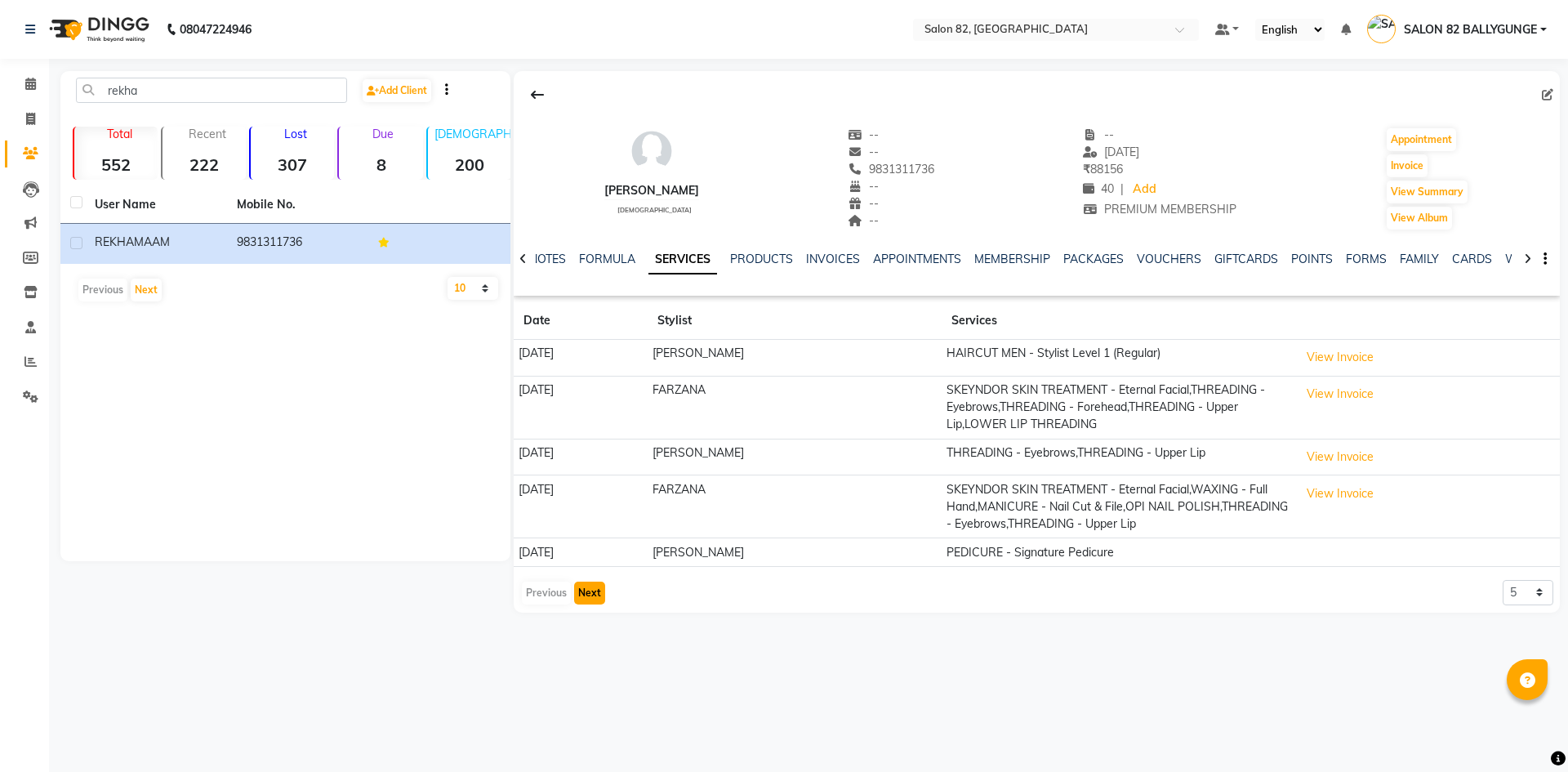
click at [598, 598] on button "Next" at bounding box center [589, 592] width 31 height 23
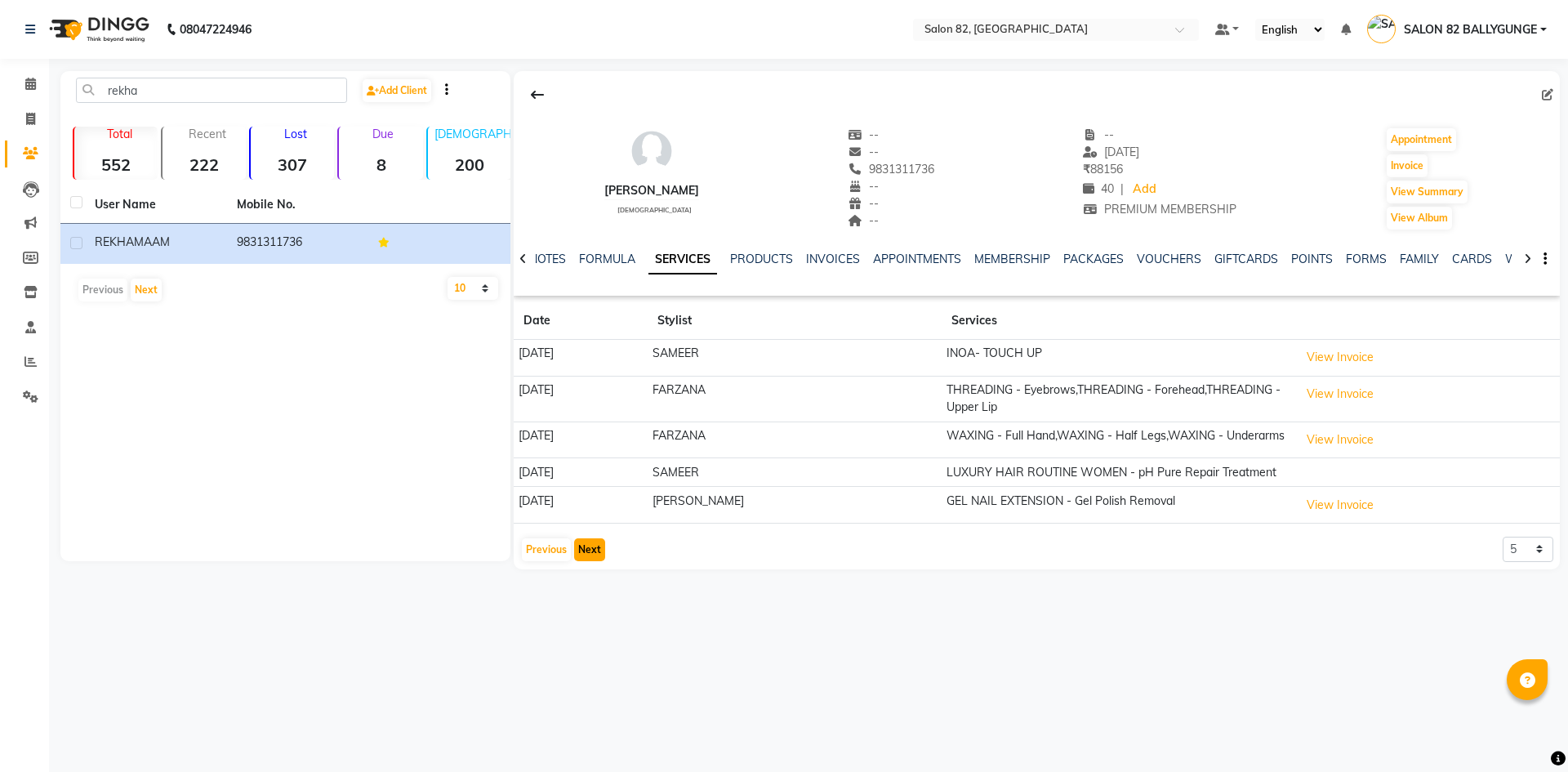
click at [594, 557] on button "Next" at bounding box center [589, 549] width 31 height 23
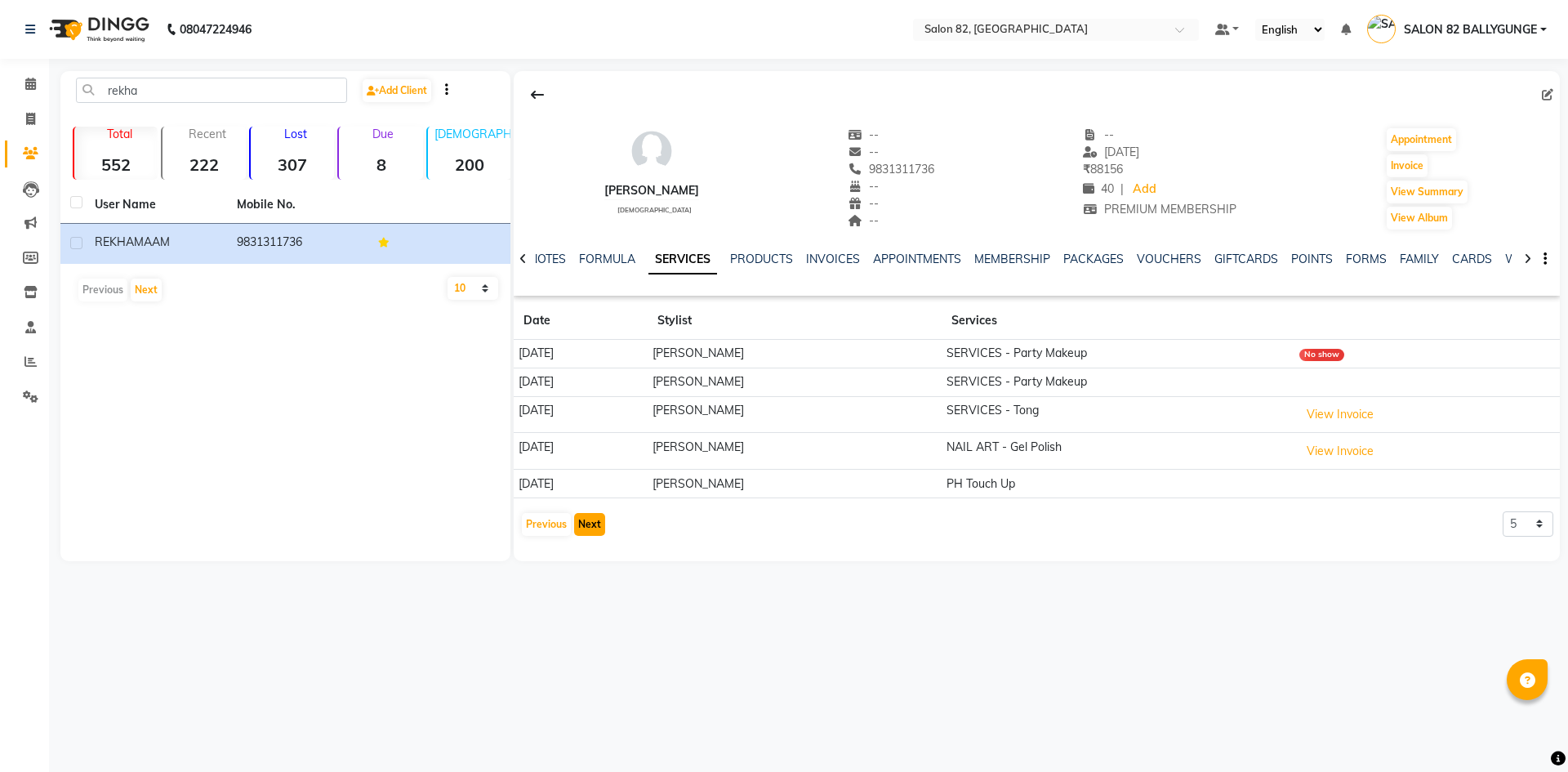
click at [586, 524] on button "Next" at bounding box center [589, 524] width 31 height 23
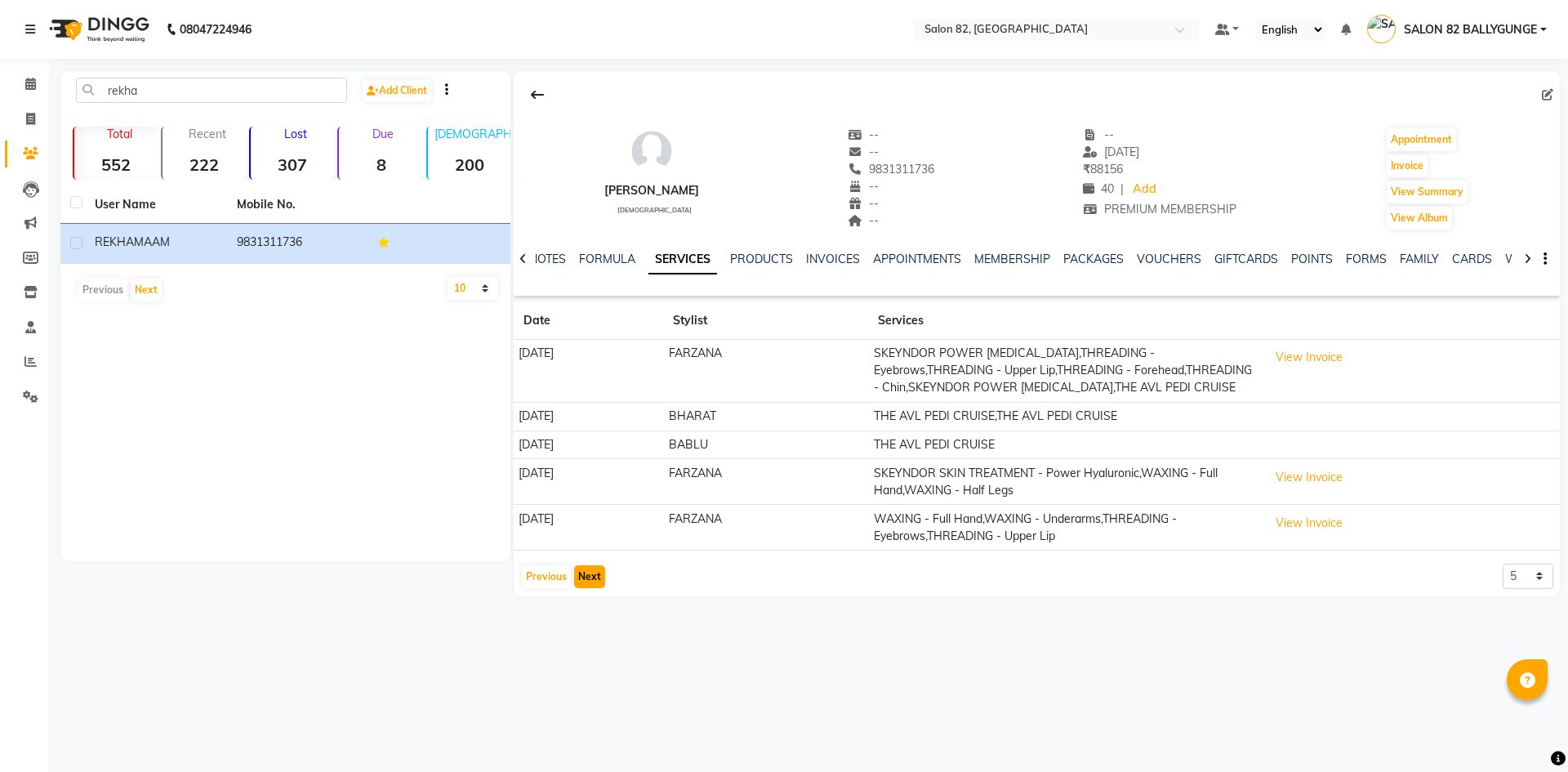
click at [582, 588] on button "Next" at bounding box center [589, 576] width 31 height 23
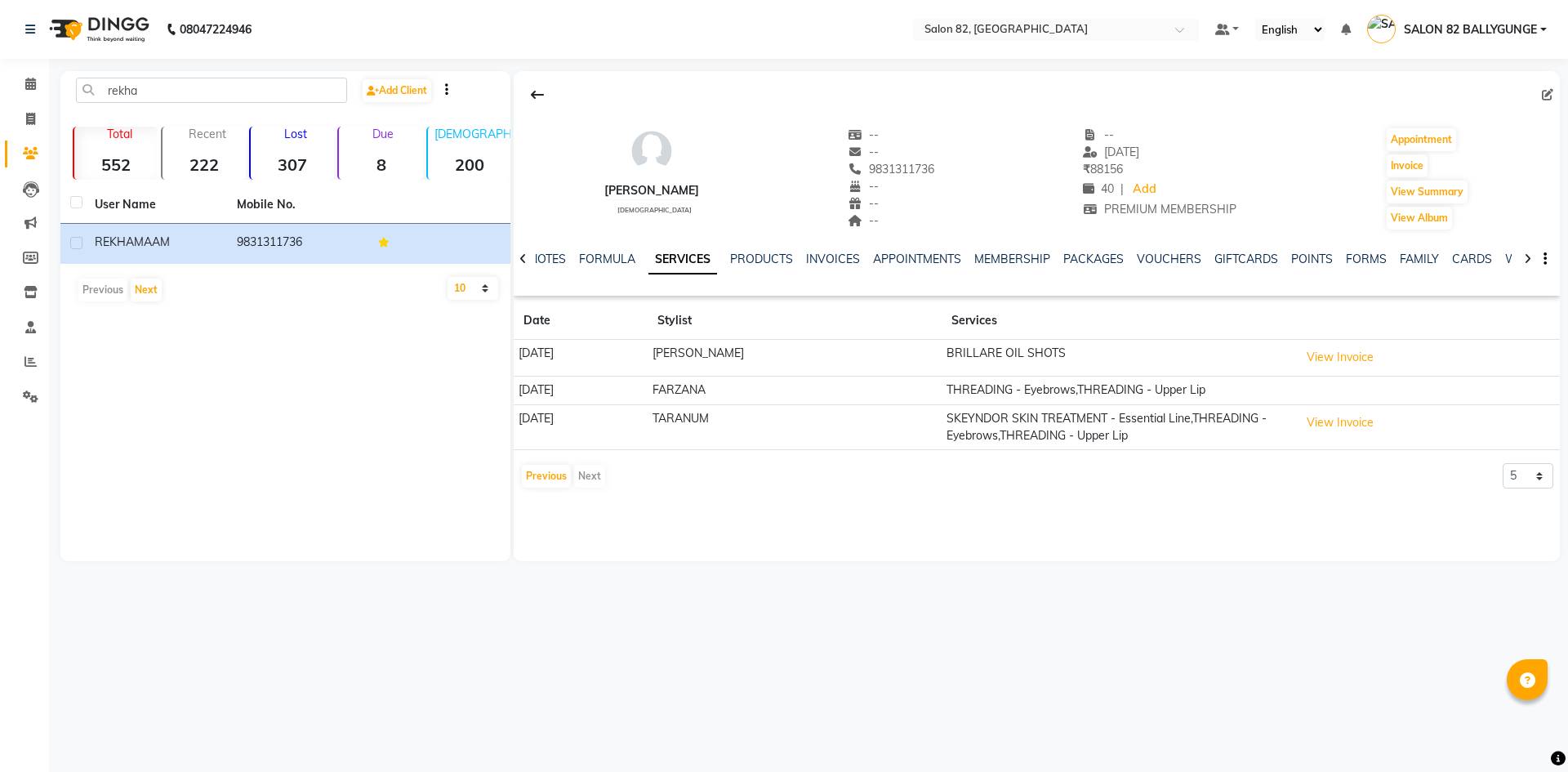
click at [1483, 716] on div "08047224946 Select Location × Salon 82, Ballygunge Default Panel My Panel Engli…" at bounding box center [784, 386] width 1568 height 772
click at [17, 125] on span at bounding box center [30, 120] width 28 height 19
select select "service"
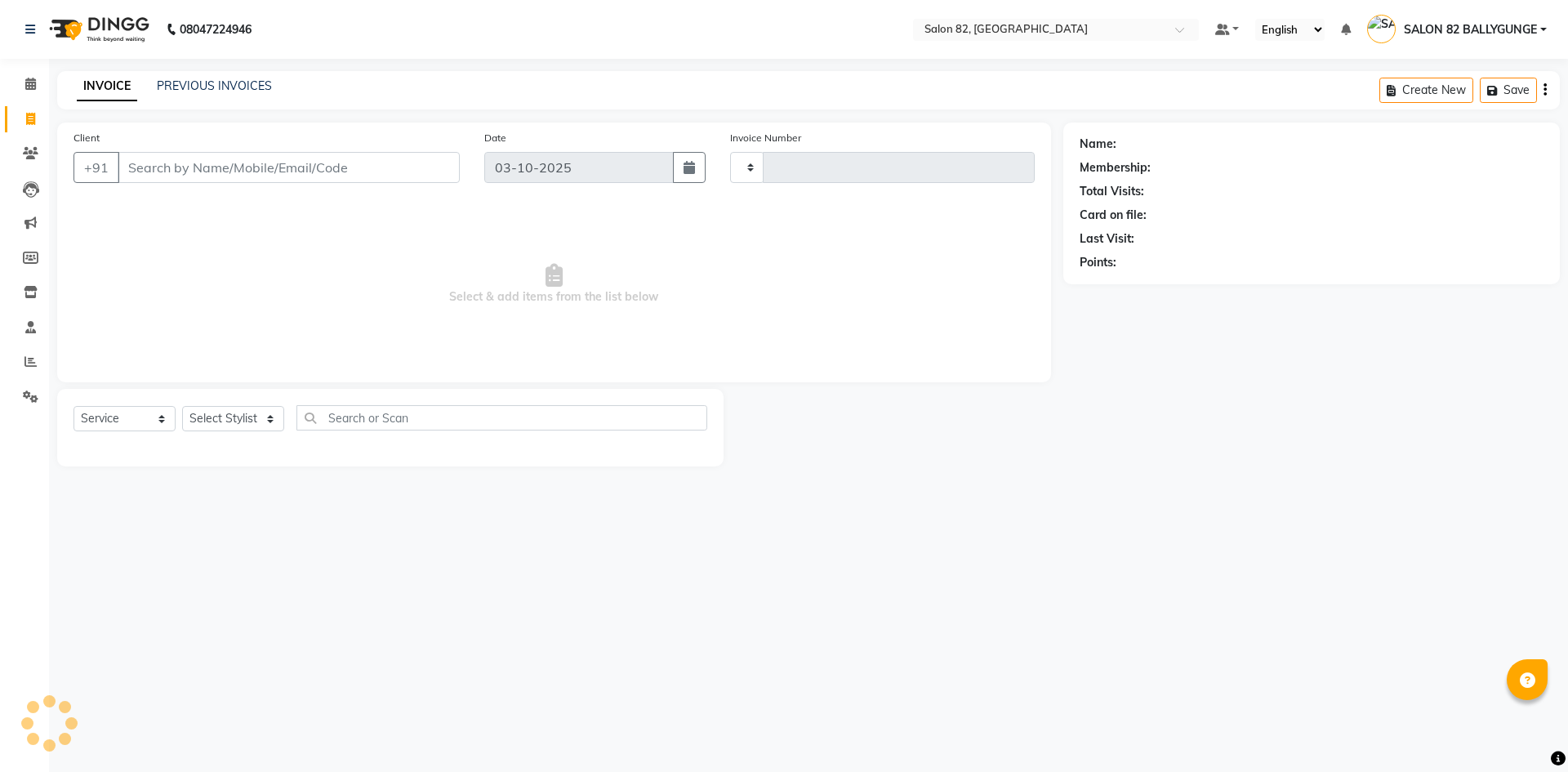
type input "0595"
select select "8702"
click at [227, 427] on select "Select Stylist [PERSON_NAME] Altmas [PERSON_NAME] [PERSON_NAME] [PERSON_NAME] […" at bounding box center [241, 418] width 118 height 26
select select "59302"
click at [182, 405] on select "Select Stylist [PERSON_NAME] Altmas [PERSON_NAME] [PERSON_NAME] [PERSON_NAME] […" at bounding box center [241, 418] width 118 height 26
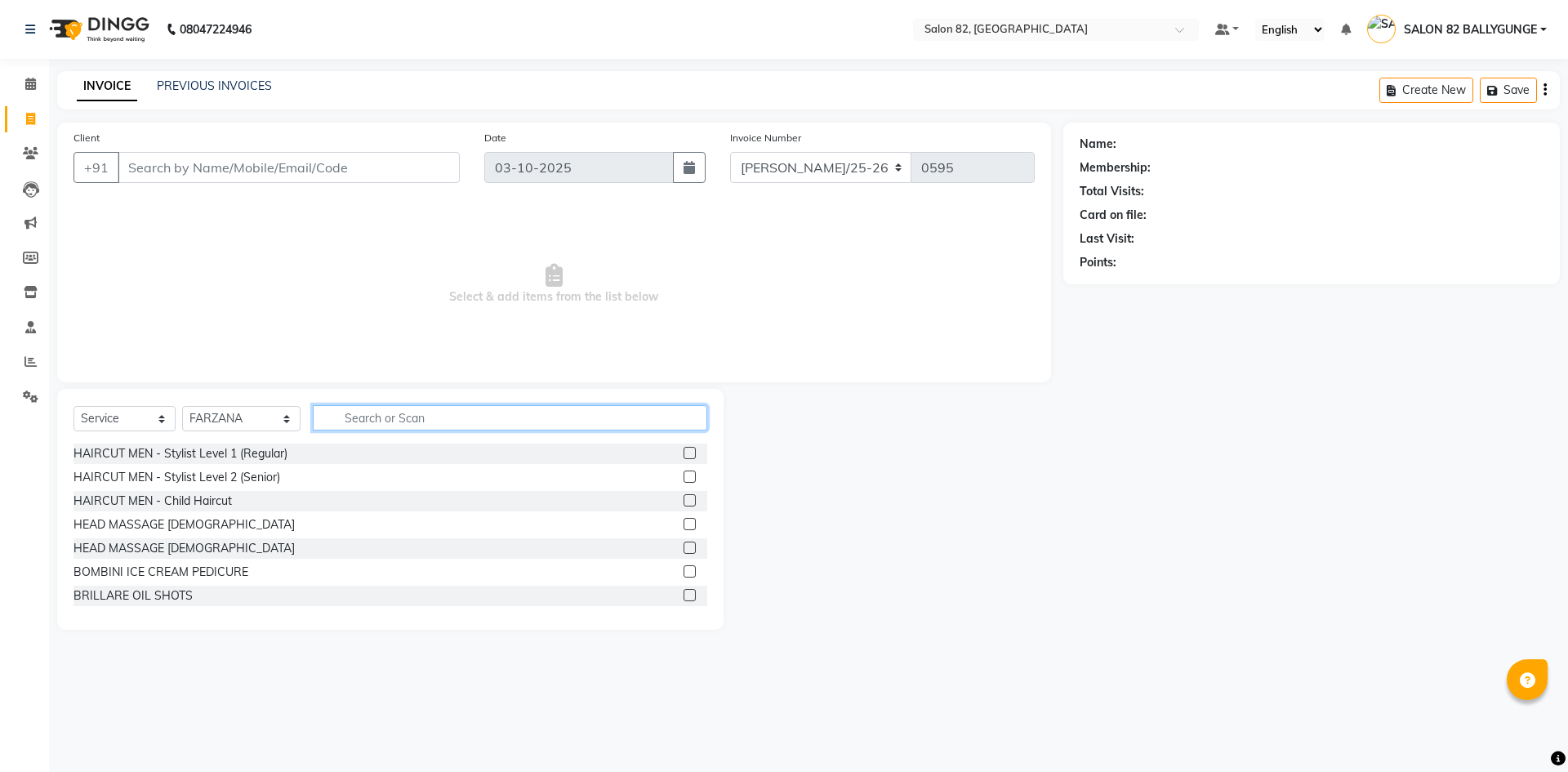
click at [462, 411] on input "text" at bounding box center [509, 418] width 394 height 26
type input "full"
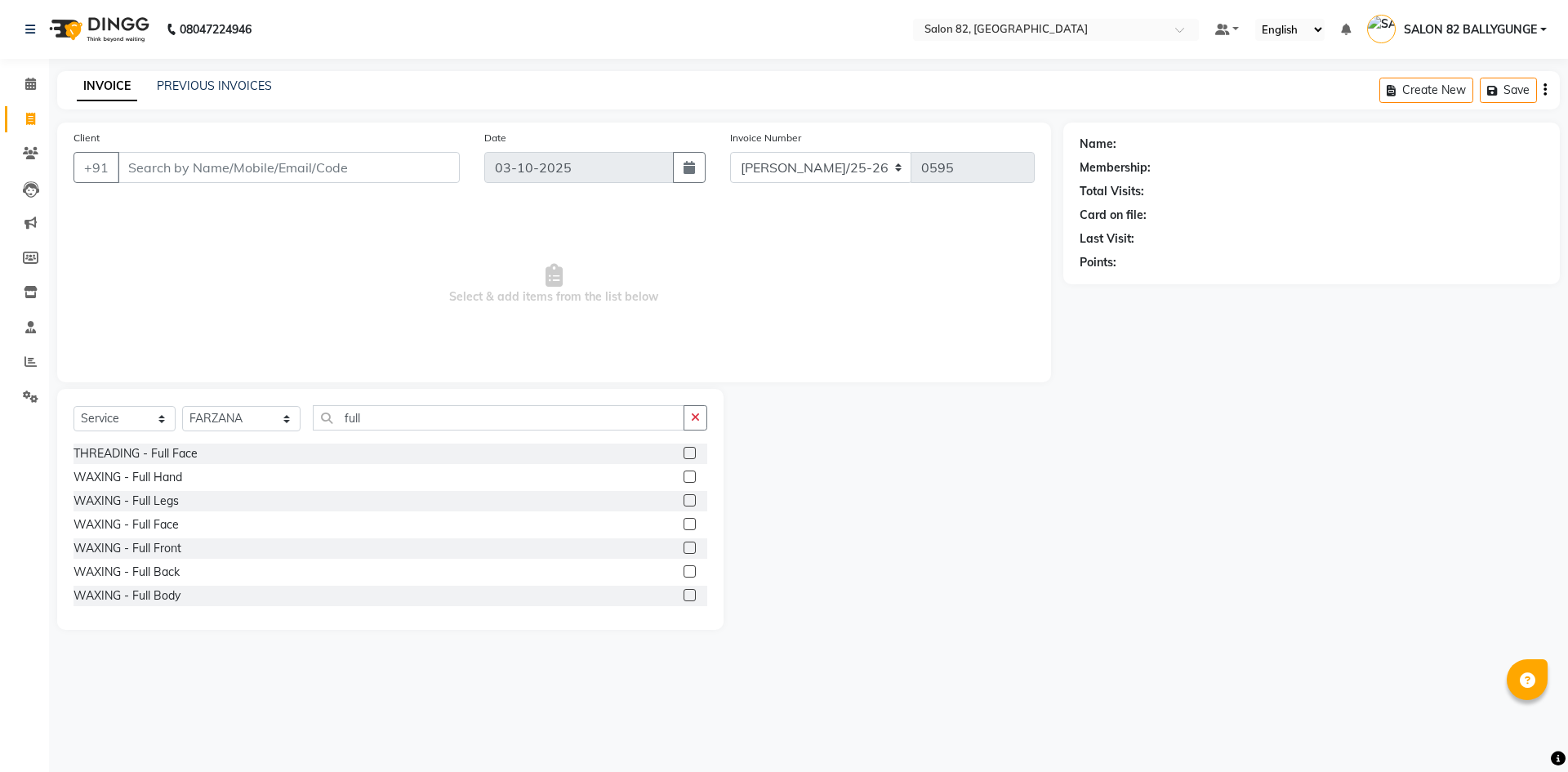
click at [683, 477] on label at bounding box center [689, 476] width 12 height 12
click at [683, 477] on input "checkbox" at bounding box center [688, 476] width 10 height 10
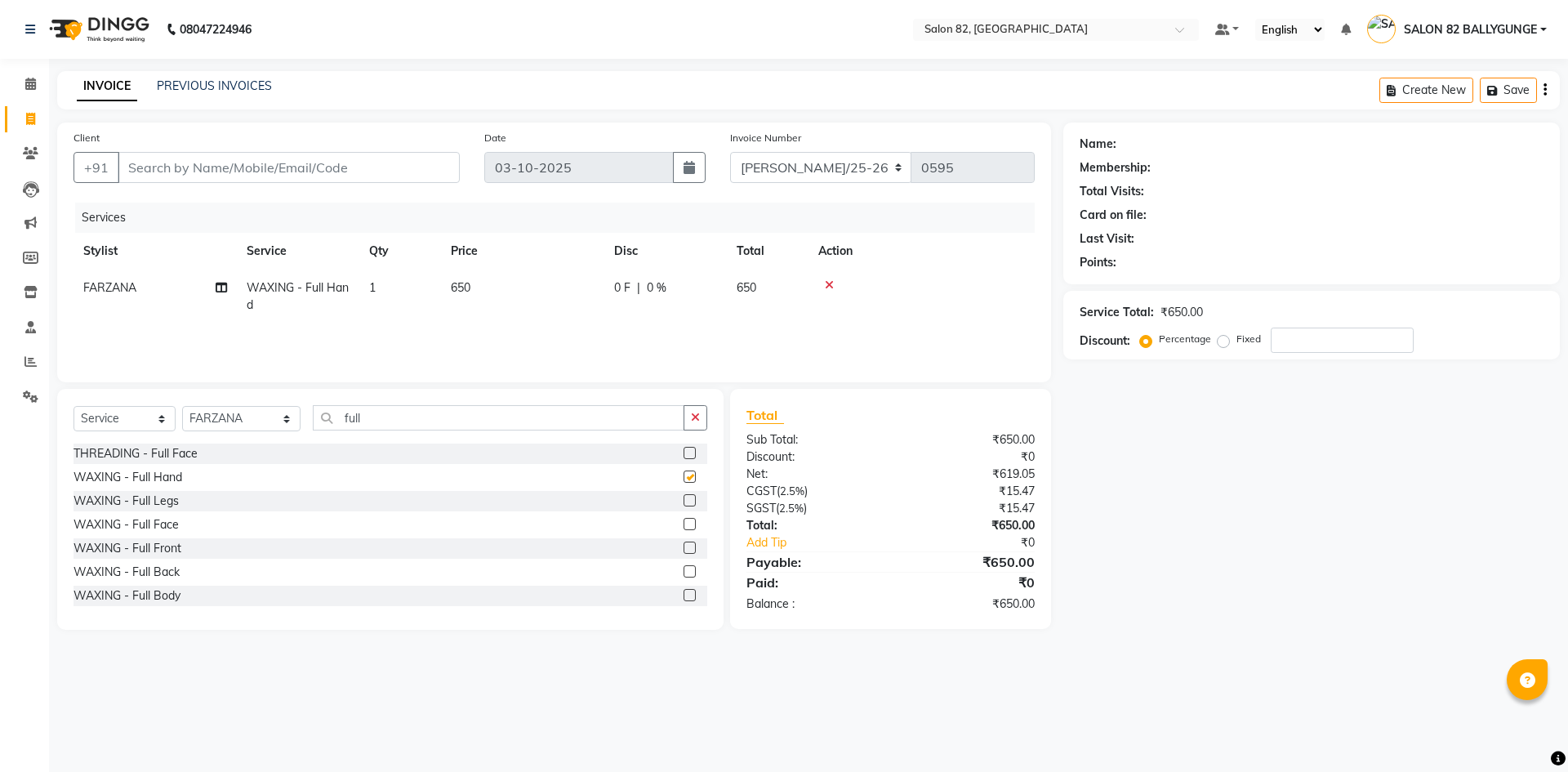
checkbox input "false"
click at [303, 158] on input "Client" at bounding box center [288, 167] width 342 height 31
type input "9"
type input "0"
type input "9748092111"
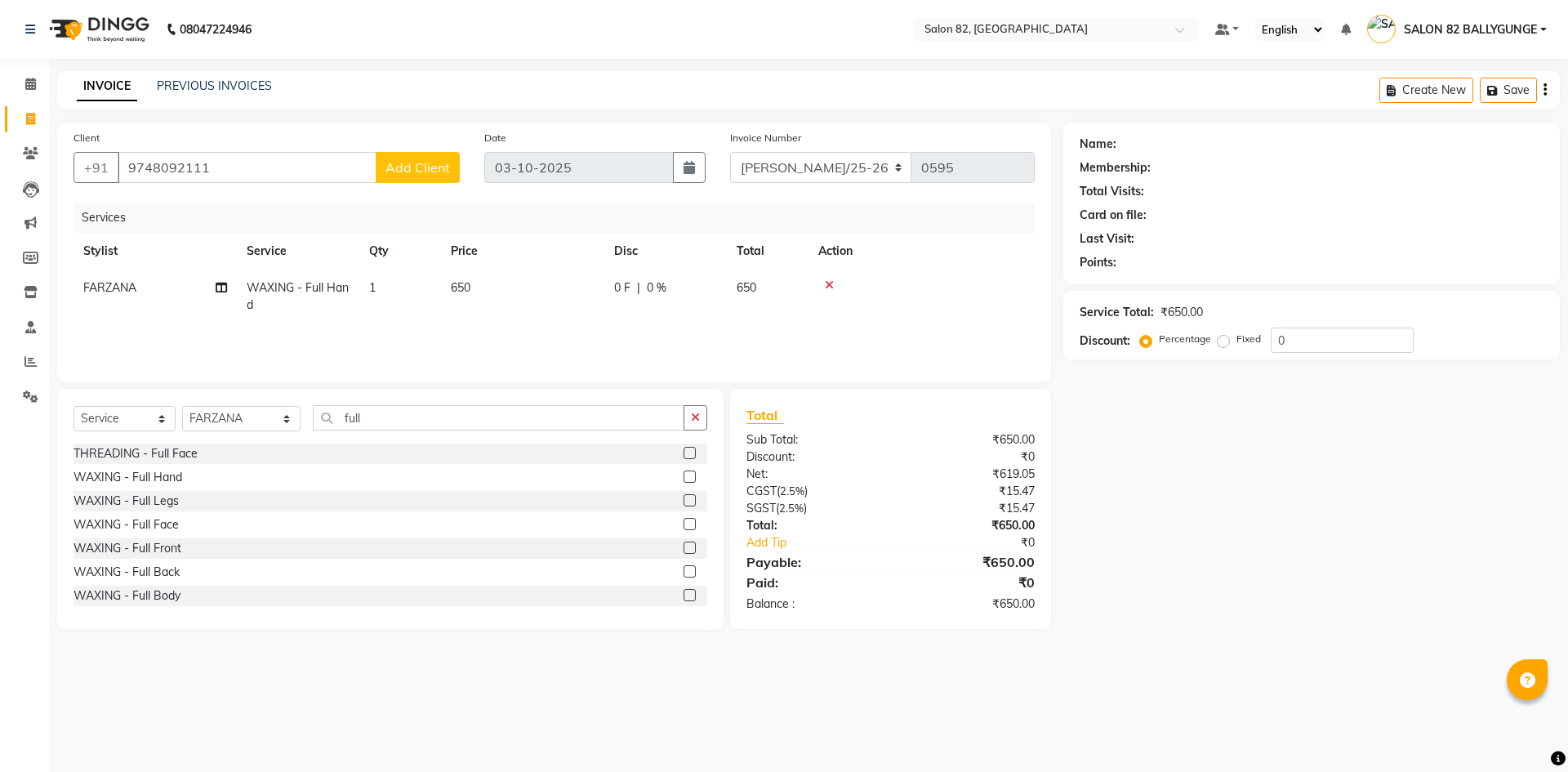
click at [440, 174] on span "Add Client" at bounding box center [418, 166] width 64 height 16
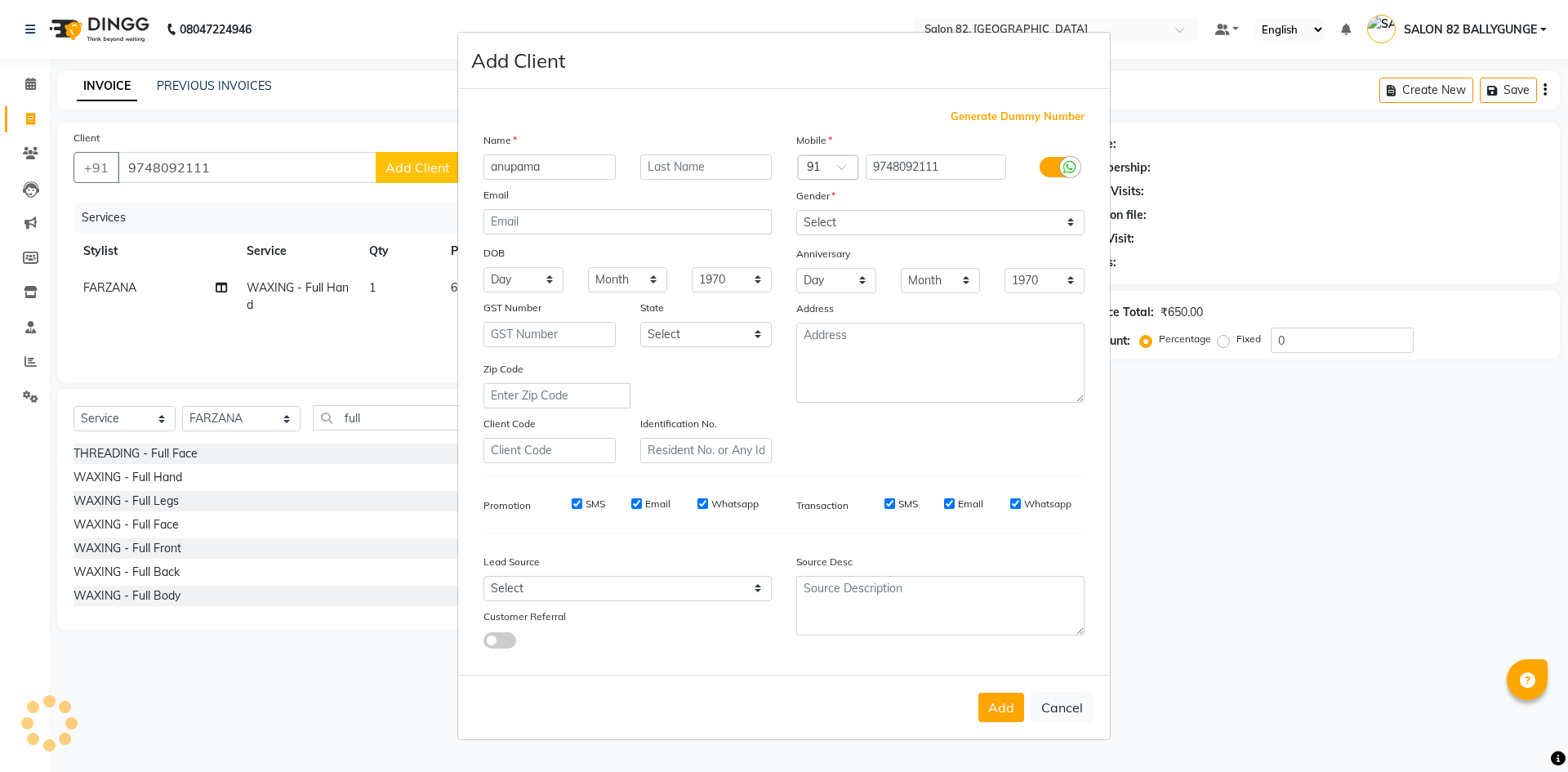
type input "anupama"
click at [869, 216] on select "Select [DEMOGRAPHIC_DATA] [DEMOGRAPHIC_DATA] Other Prefer Not To Say" at bounding box center [939, 222] width 288 height 26
select select "[DEMOGRAPHIC_DATA]"
click at [796, 210] on select "Select [DEMOGRAPHIC_DATA] [DEMOGRAPHIC_DATA] Other Prefer Not To Say" at bounding box center [939, 222] width 288 height 26
click at [284, 163] on ngb-modal-window "Add Client Generate Dummy Number Name anupama Email DOB Day 01 02 03 04 05 06 0…" at bounding box center [784, 386] width 1568 height 772
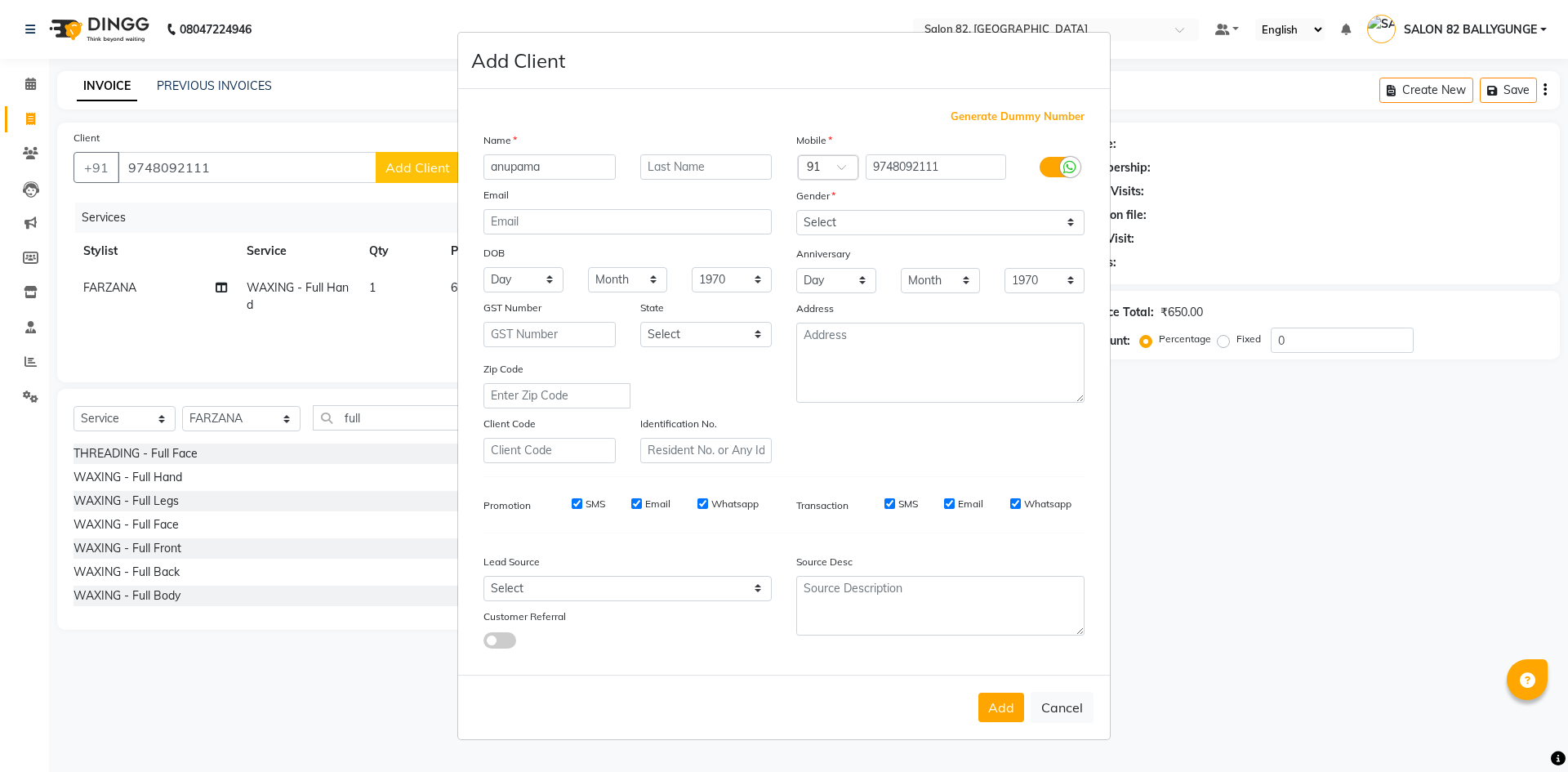
click at [1183, 692] on ngb-modal-window "Add Client Generate Dummy Number Name anupama Email DOB Day 01 02 03 04 05 06 0…" at bounding box center [784, 386] width 1568 height 772
click at [996, 710] on button "Add" at bounding box center [1001, 707] width 45 height 29
select select
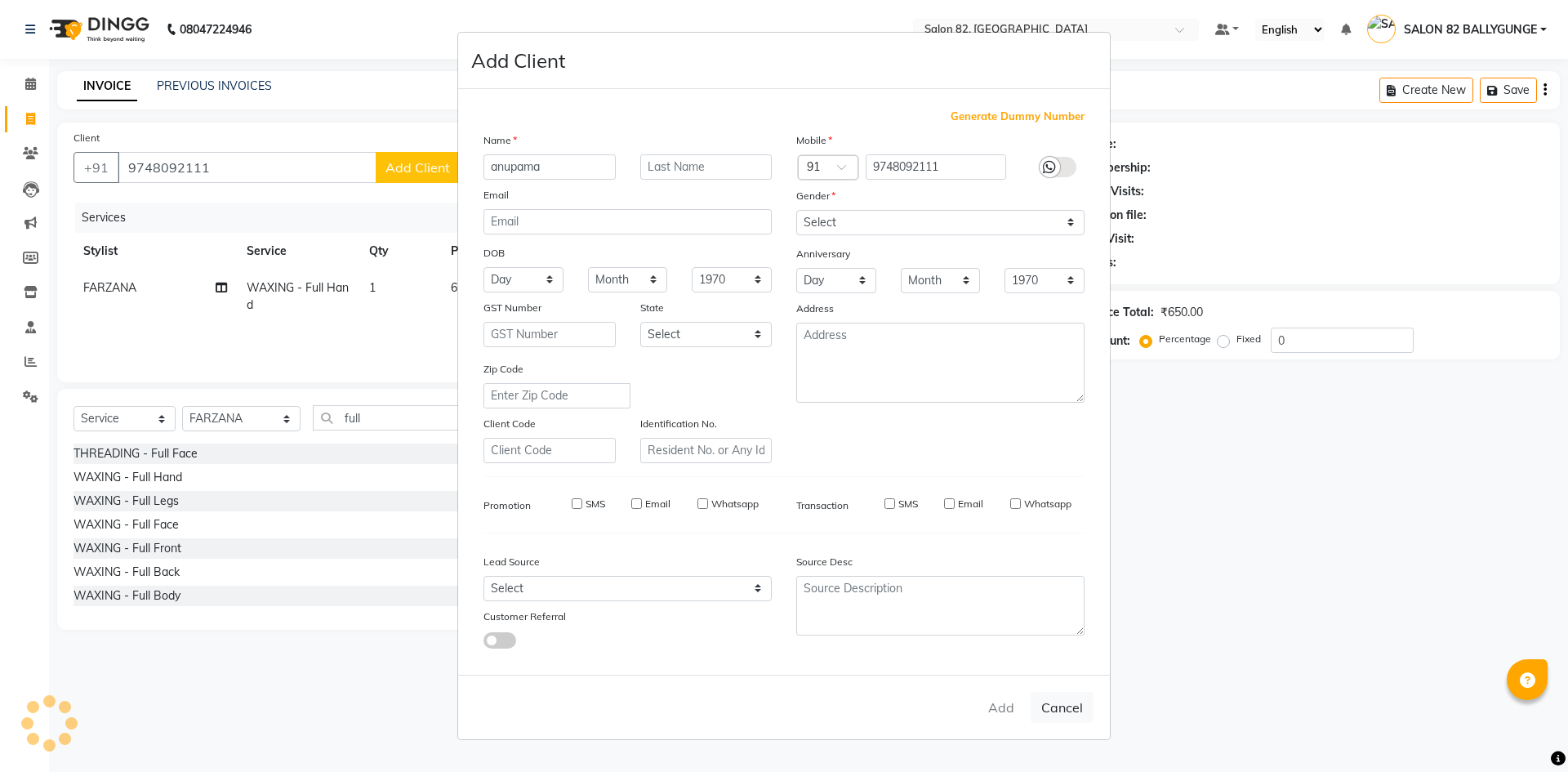
select select
checkbox input "false"
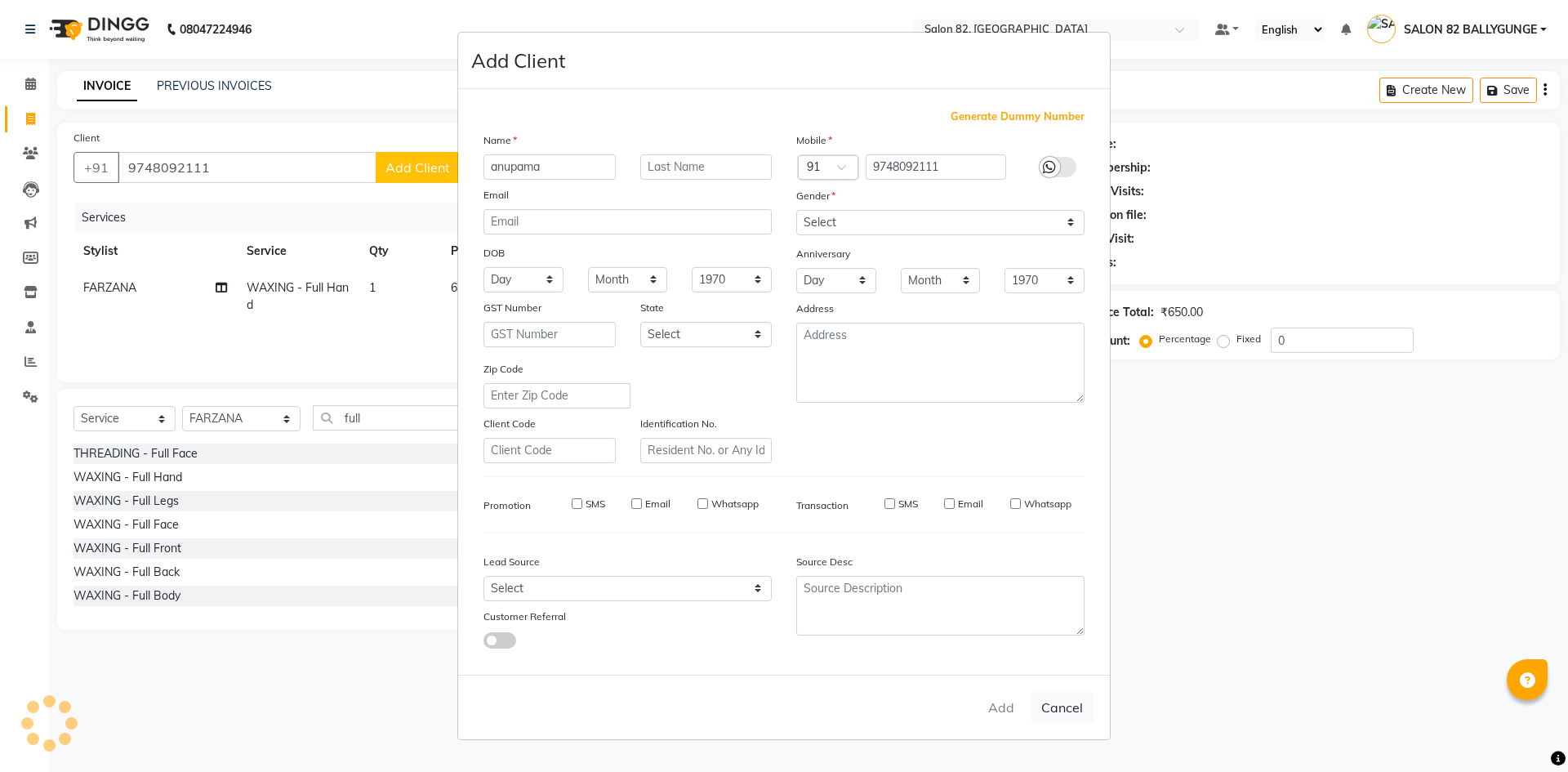
checkbox input "false"
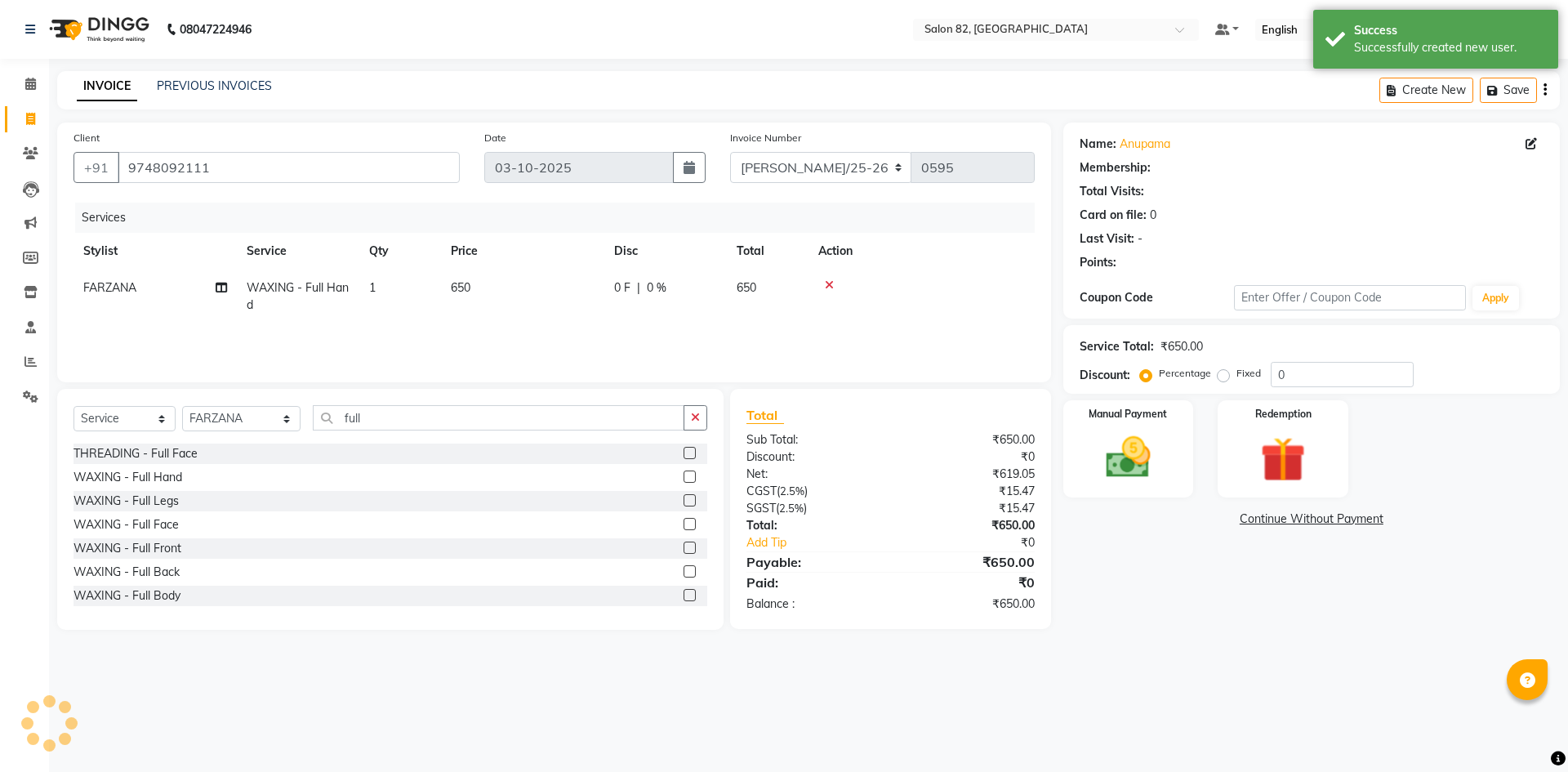
select select "1: Object"
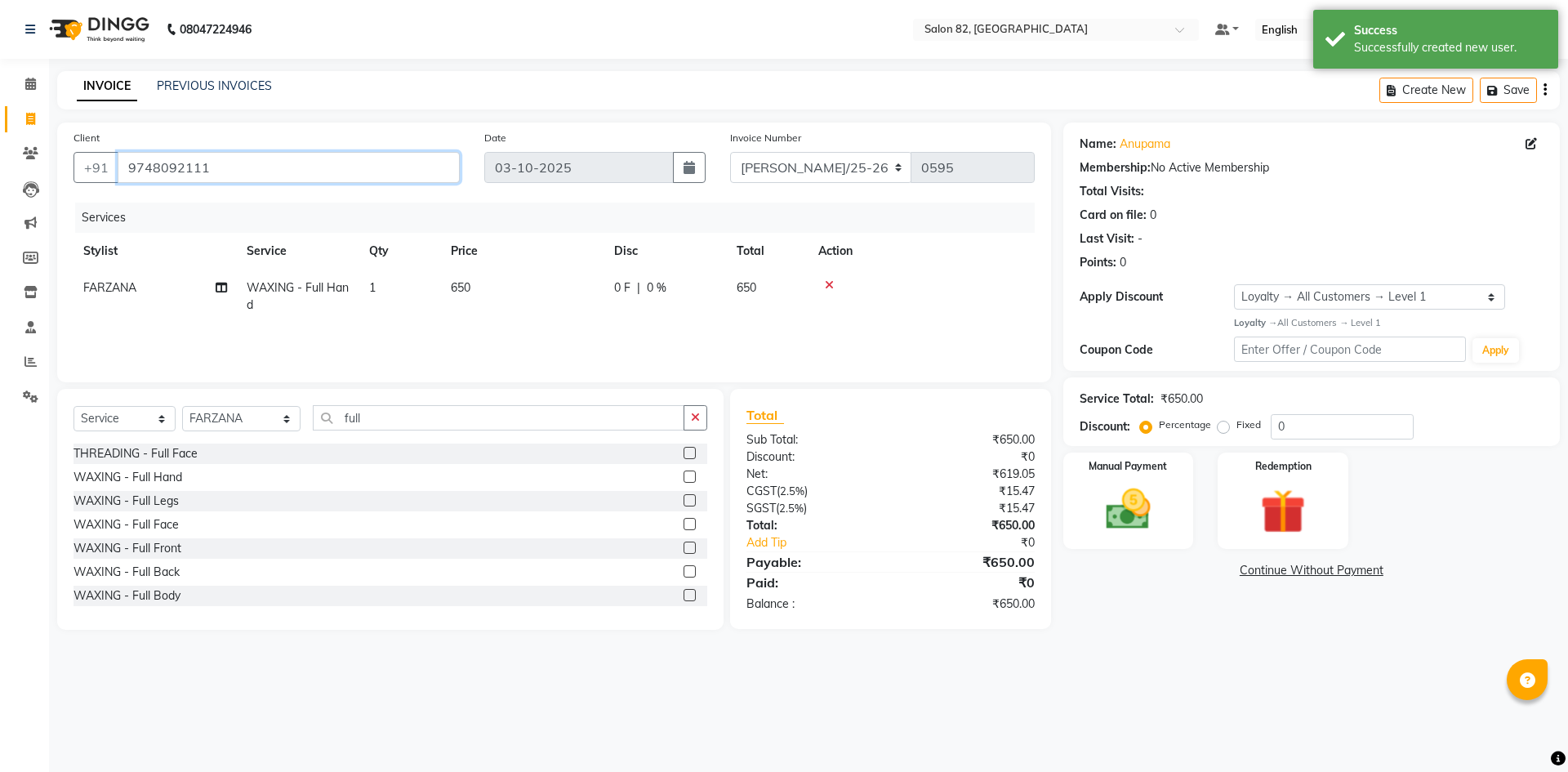
click at [219, 171] on input "9748092111" at bounding box center [288, 167] width 342 height 31
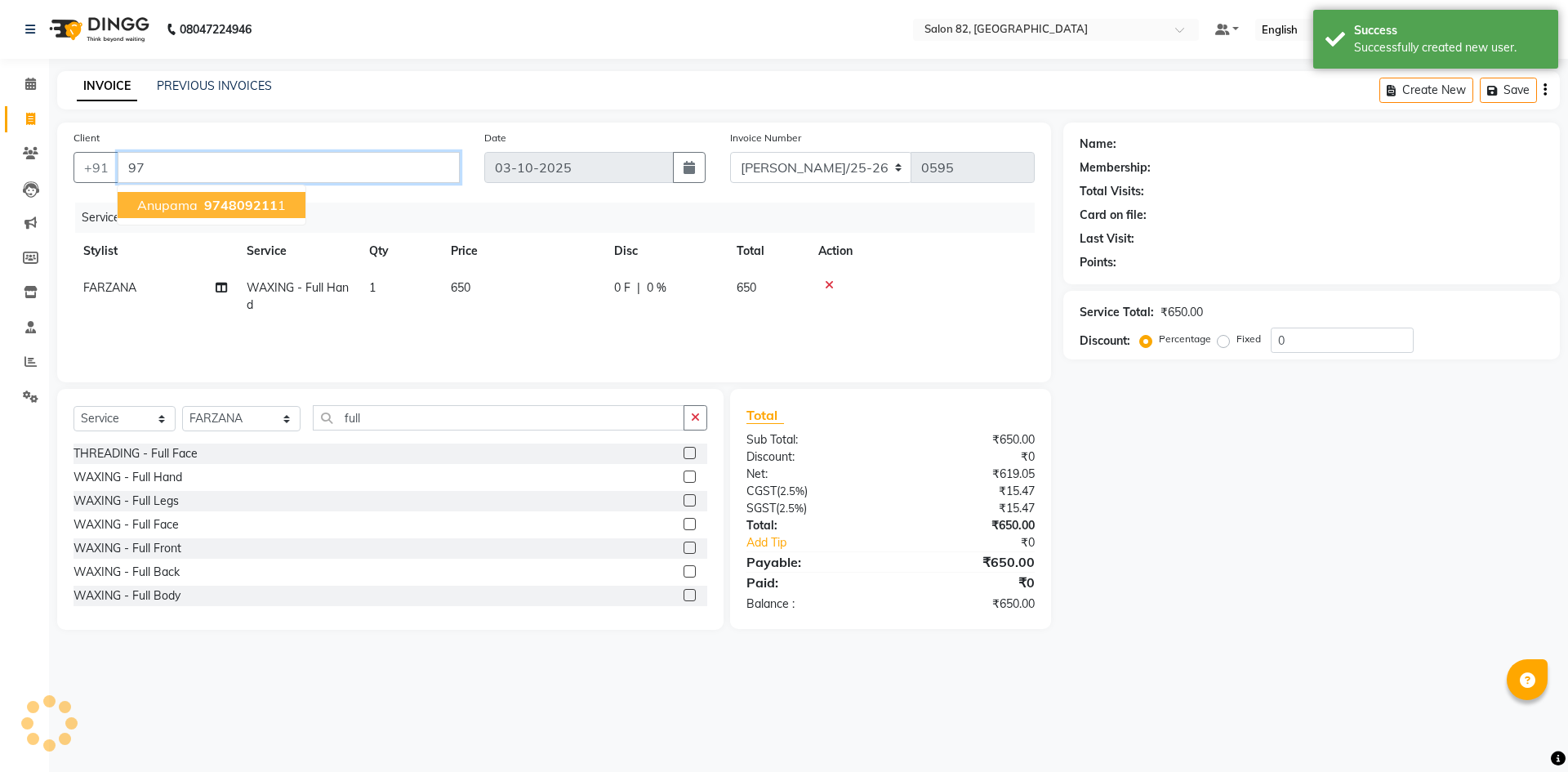
type input "9"
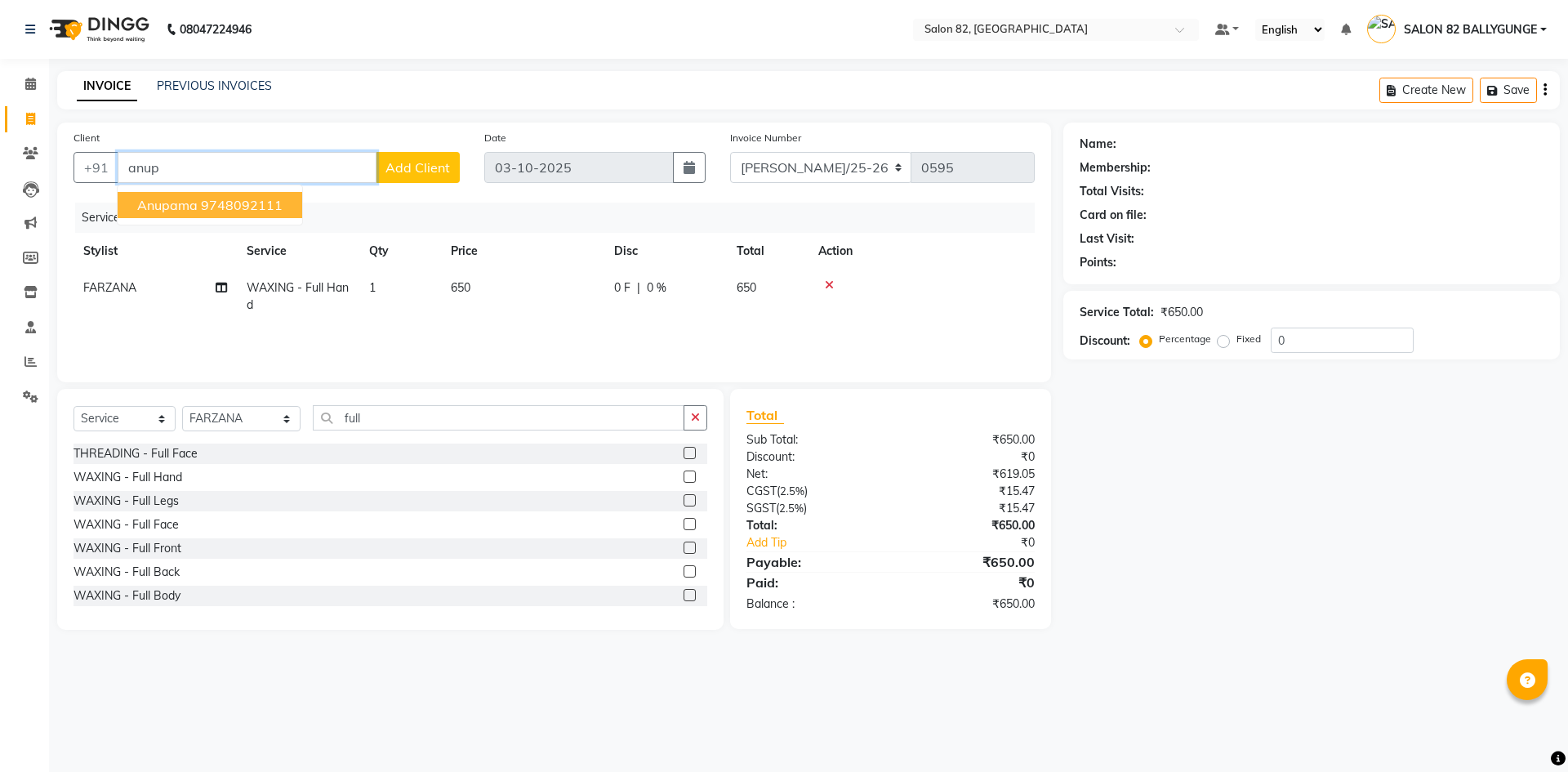
click at [198, 208] on button "anupama 9748092111" at bounding box center [209, 205] width 184 height 26
type input "9748092111"
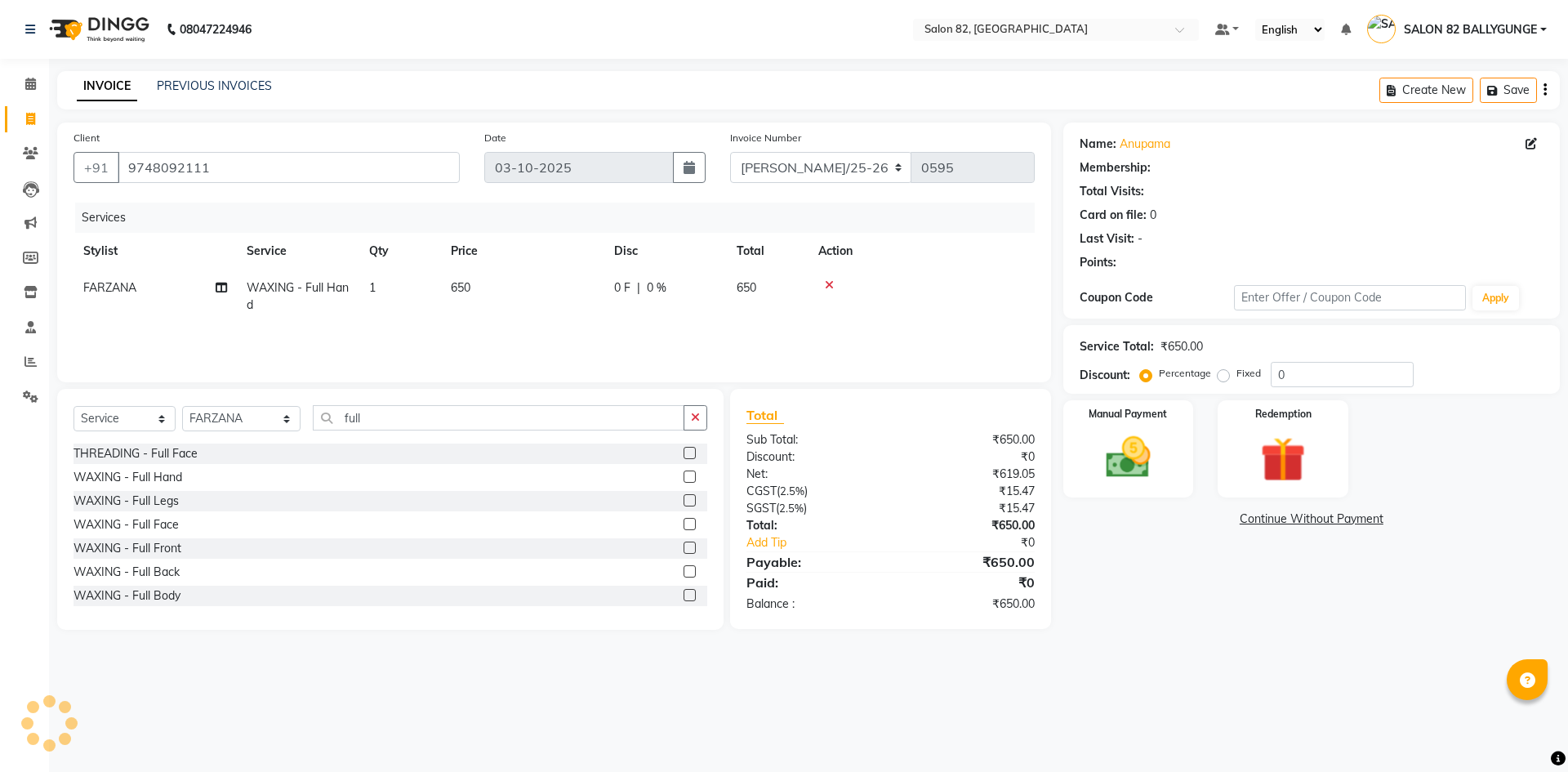
select select "1: Object"
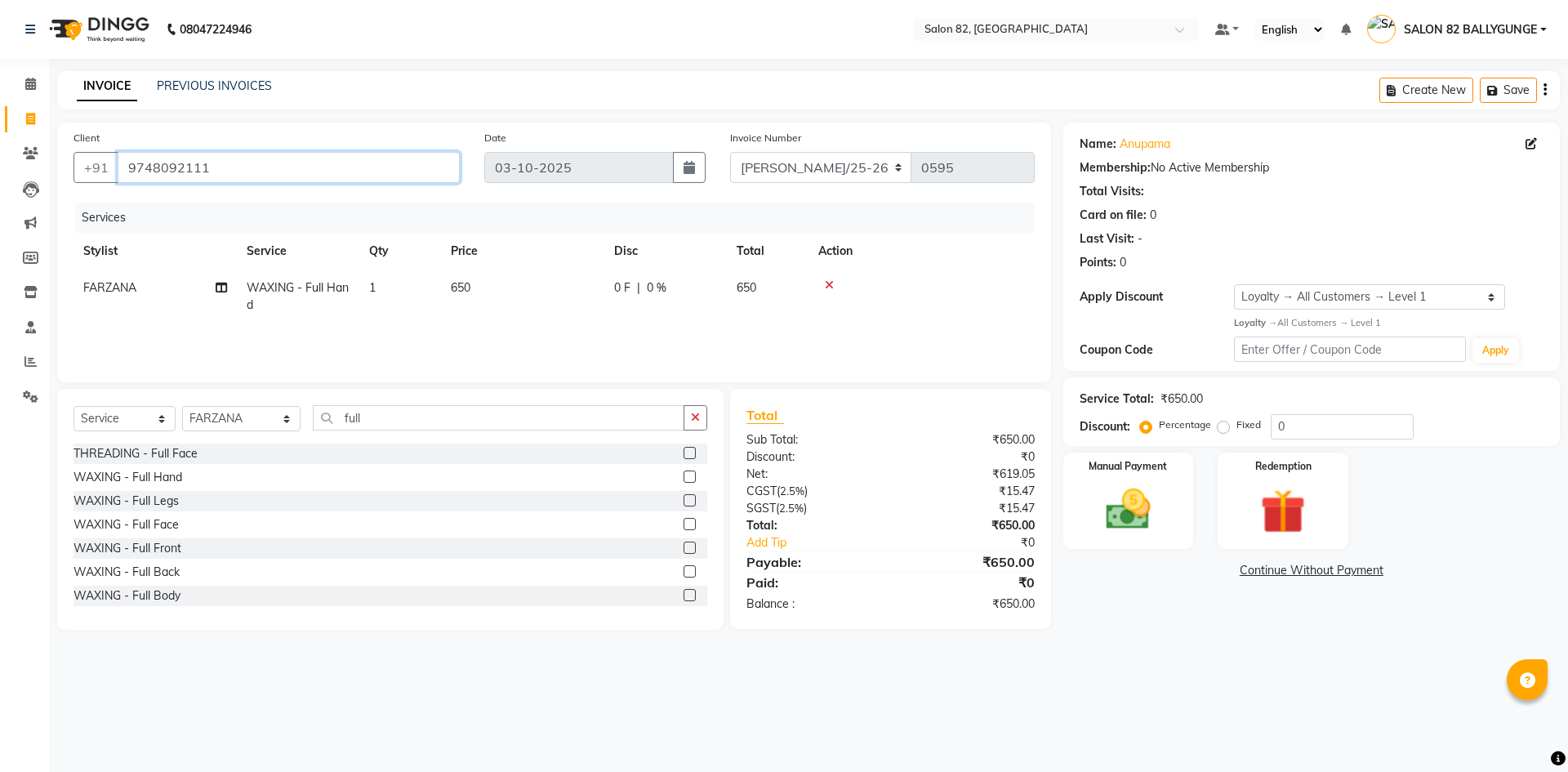
click at [389, 152] on input "9748092111" at bounding box center [288, 167] width 342 height 31
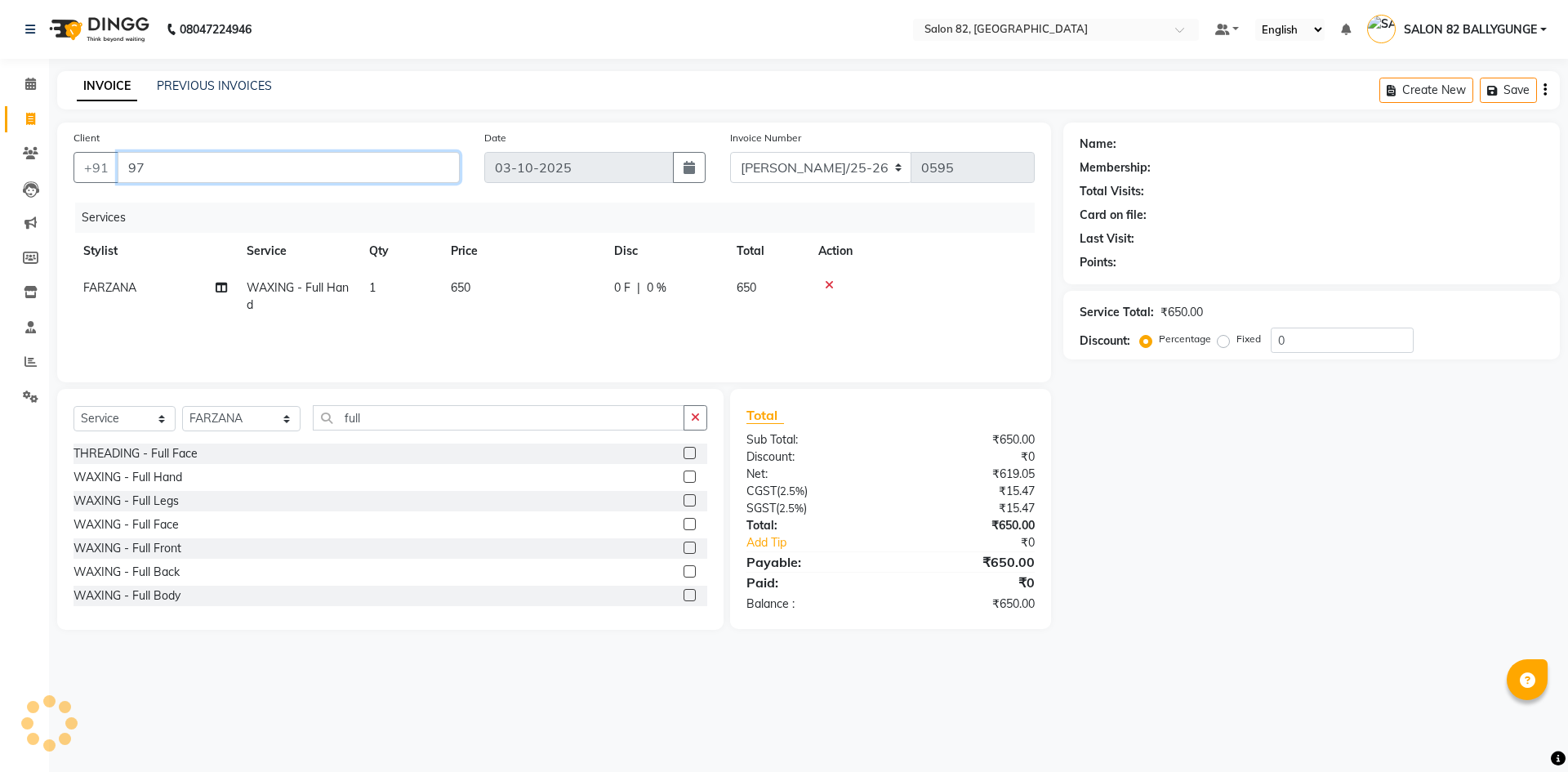
type input "9"
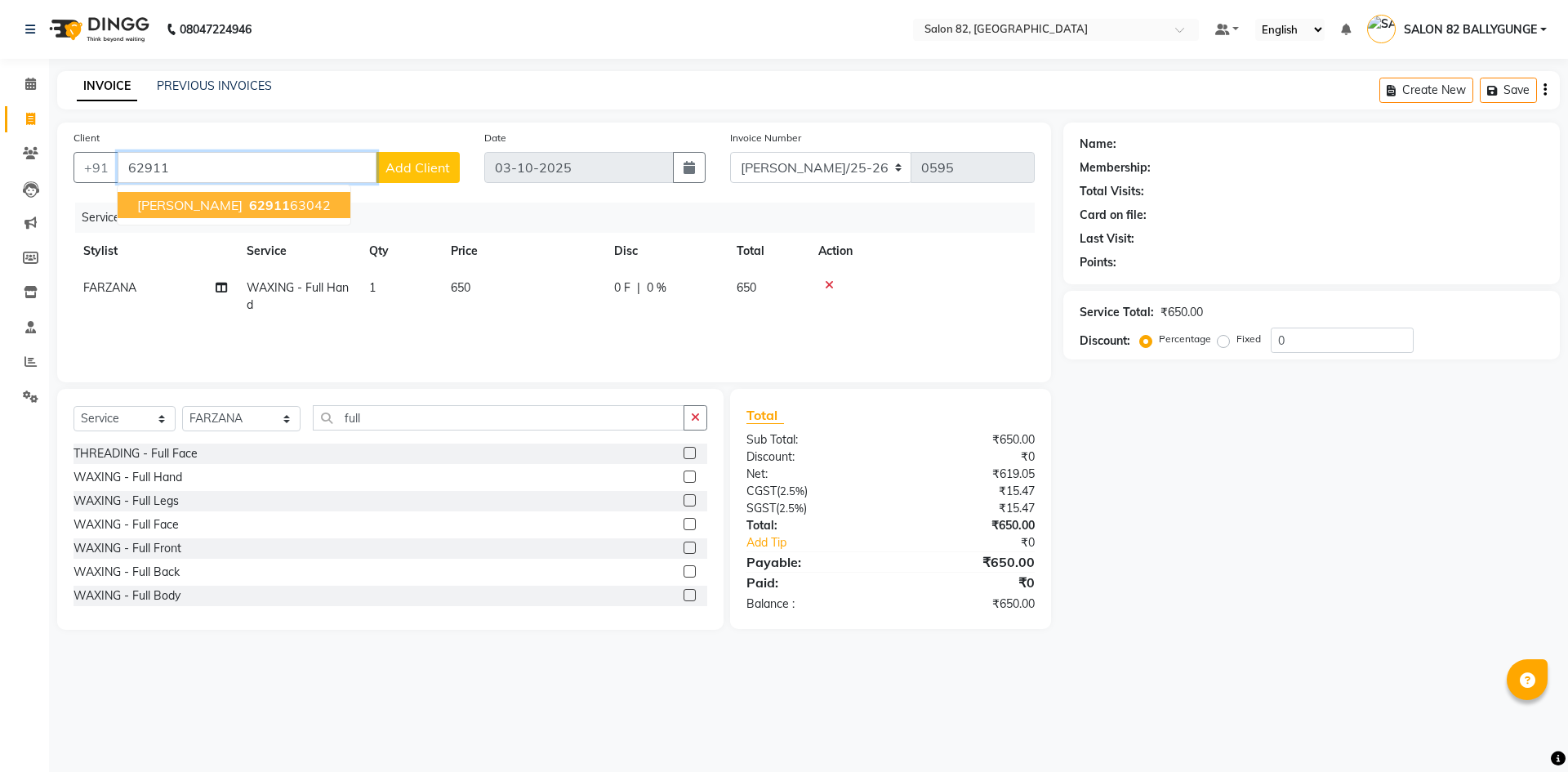
click at [302, 204] on ngb-highlight "62911 63042" at bounding box center [288, 204] width 85 height 16
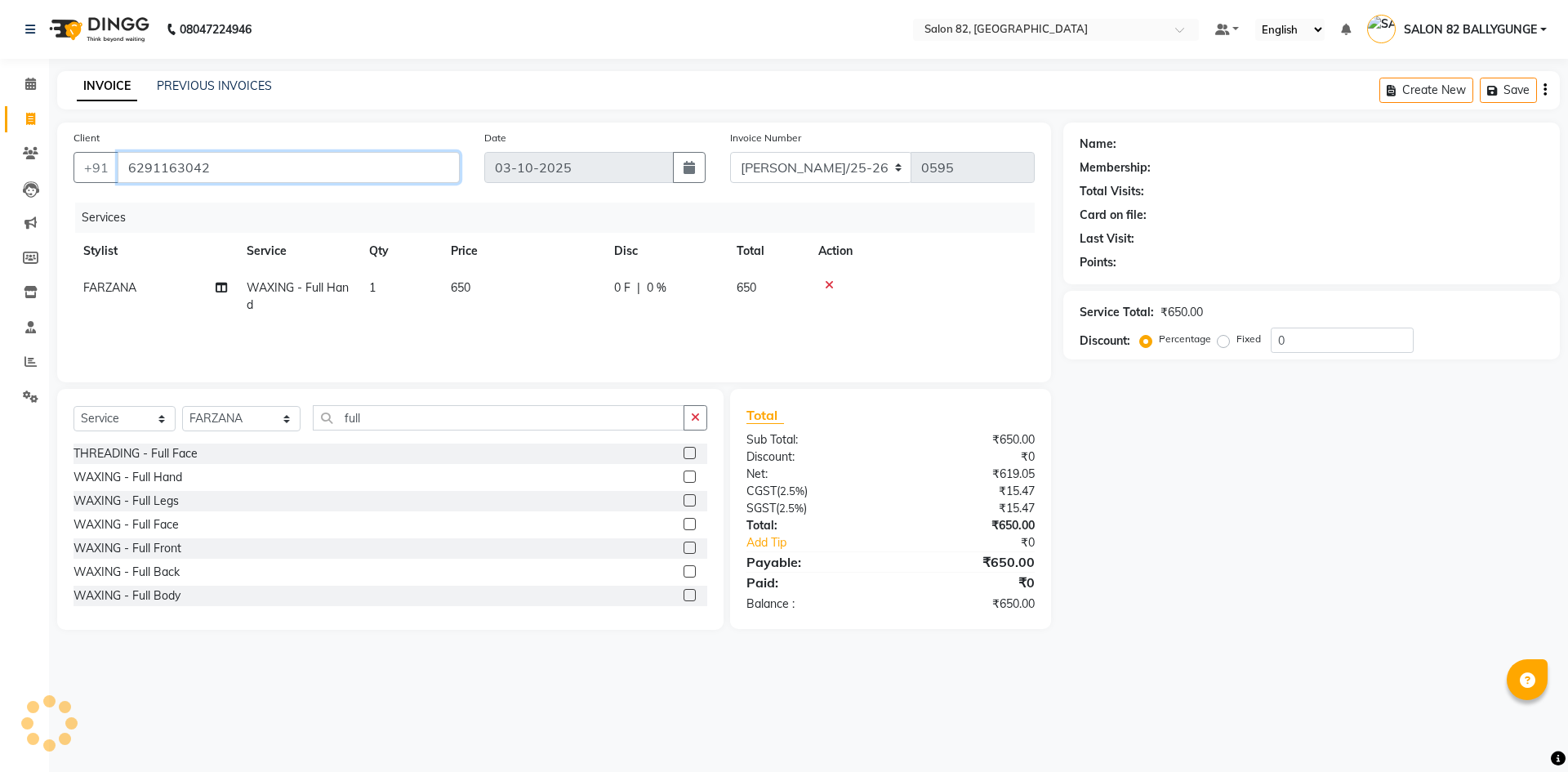
type input "6291163042"
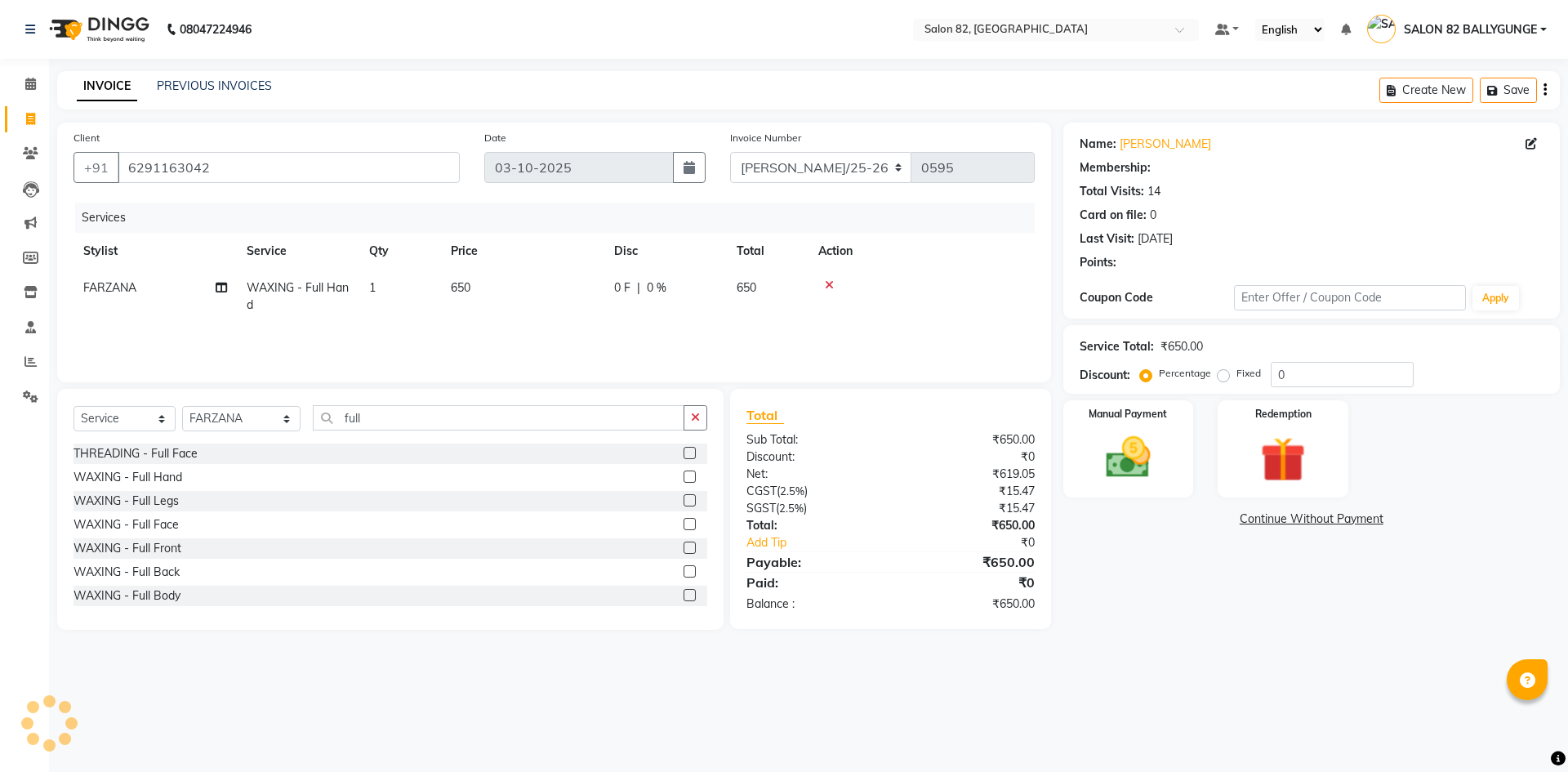
select select "1: Object"
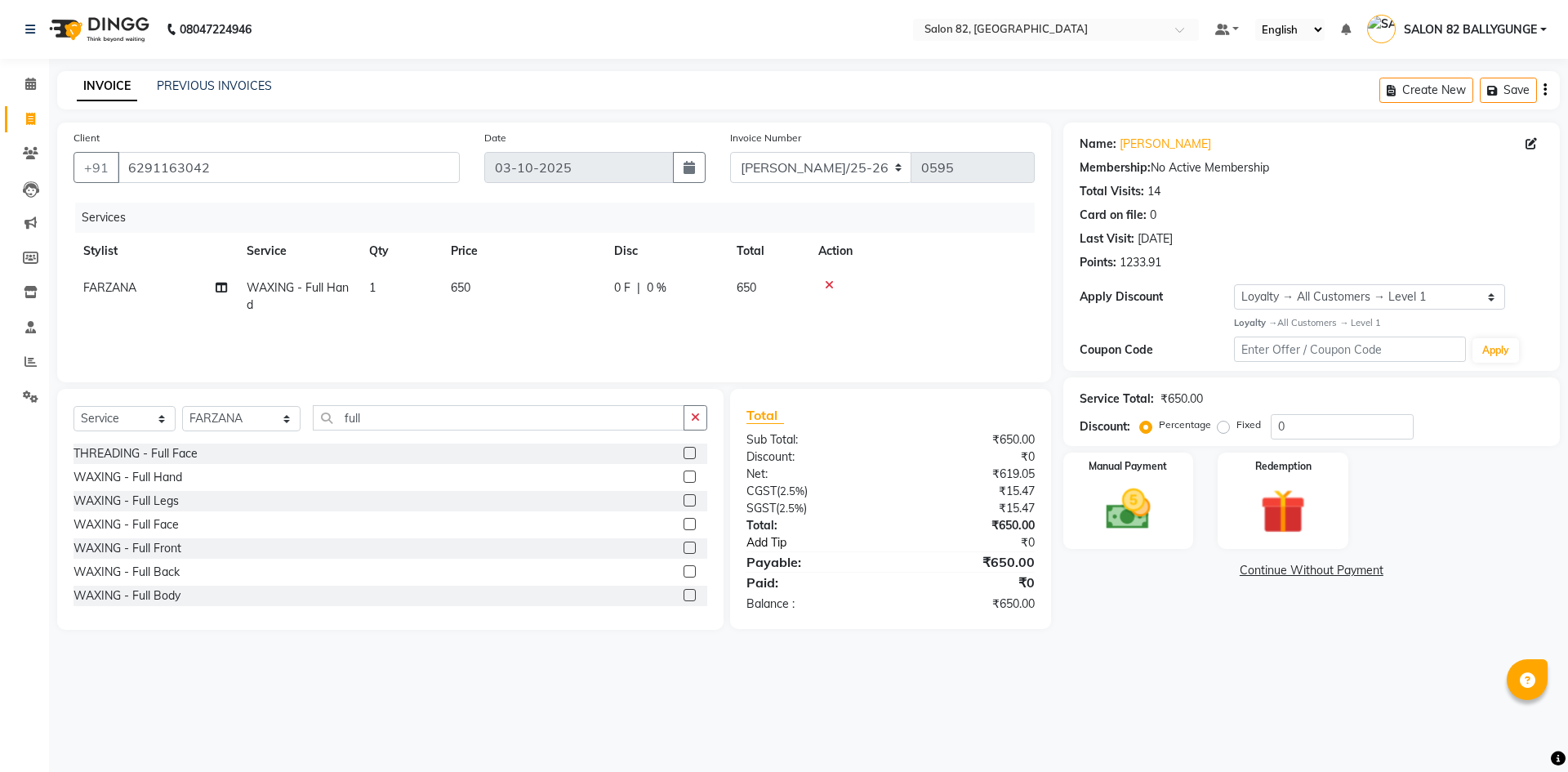
click at [772, 541] on link "Add Tip" at bounding box center [825, 542] width 182 height 17
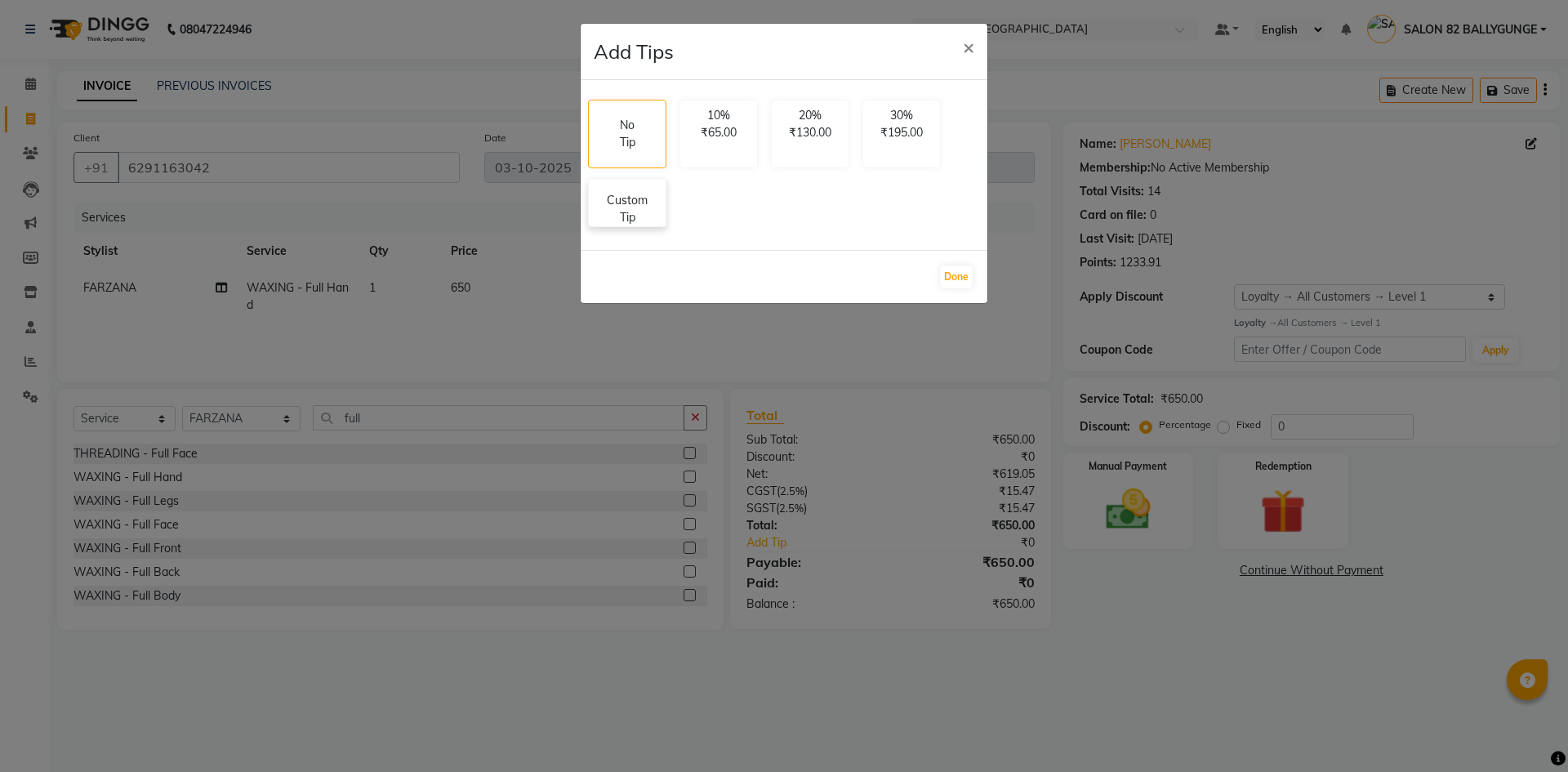
click at [629, 197] on p "Custom Tip" at bounding box center [627, 209] width 57 height 34
select select "59302"
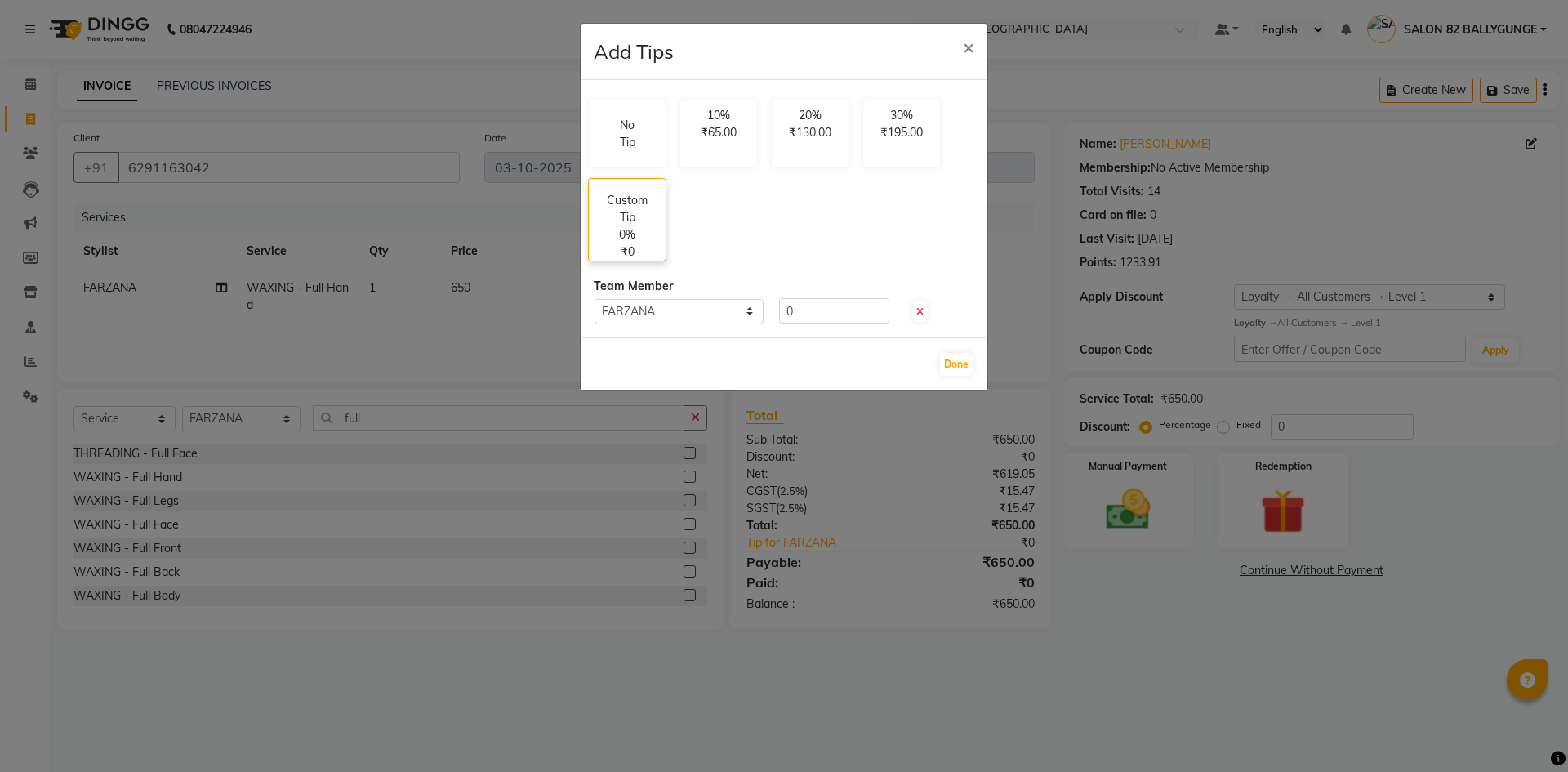
click at [638, 248] on div "Custom Tip 0% ₹0" at bounding box center [627, 219] width 78 height 83
click at [815, 316] on input "0" at bounding box center [834, 310] width 111 height 26
type input "150"
click at [953, 363] on button "Done" at bounding box center [956, 364] width 33 height 23
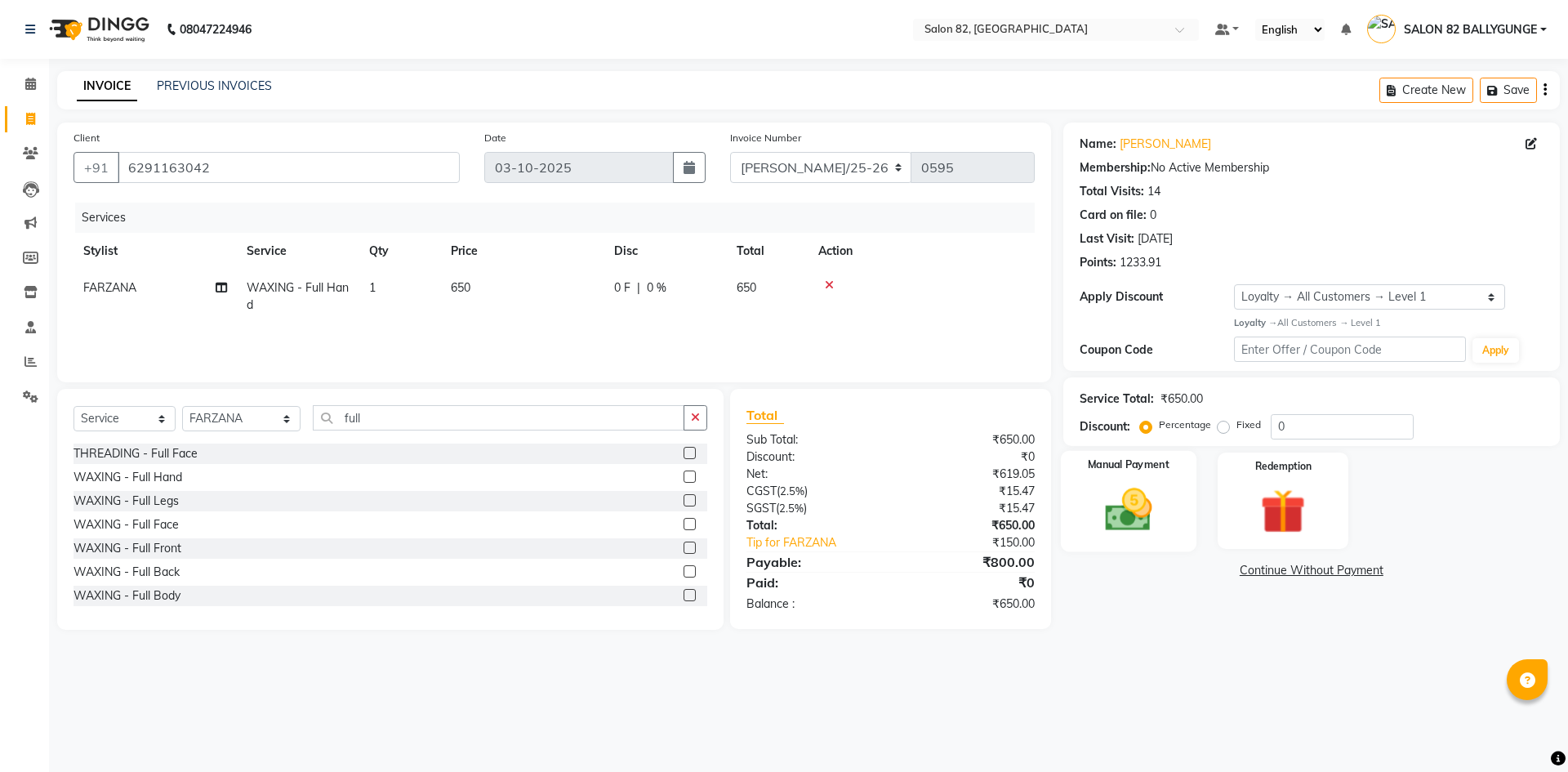
click at [1146, 494] on img at bounding box center [1129, 509] width 76 height 54
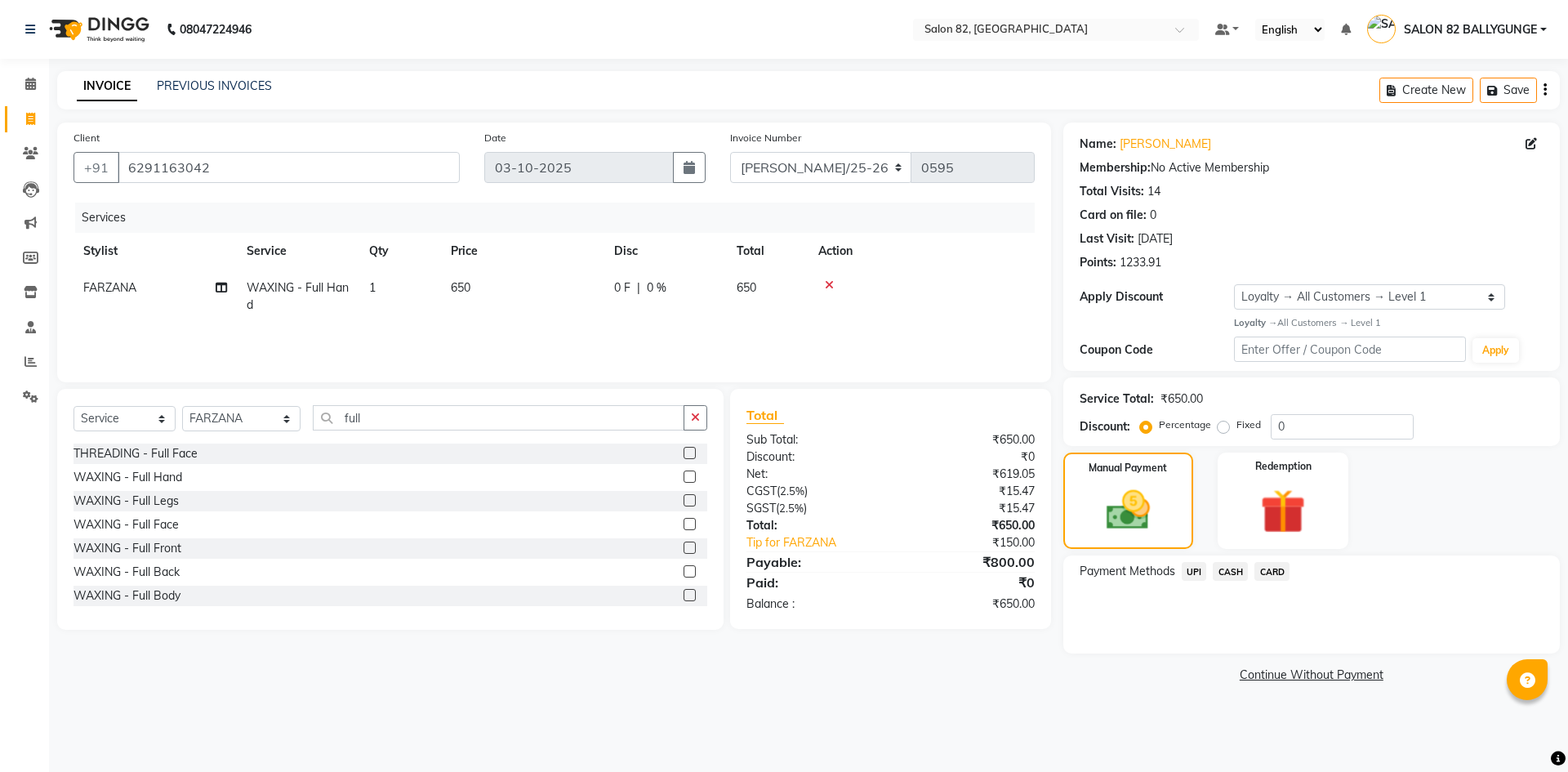
click at [1227, 574] on span "CASH" at bounding box center [1230, 571] width 35 height 19
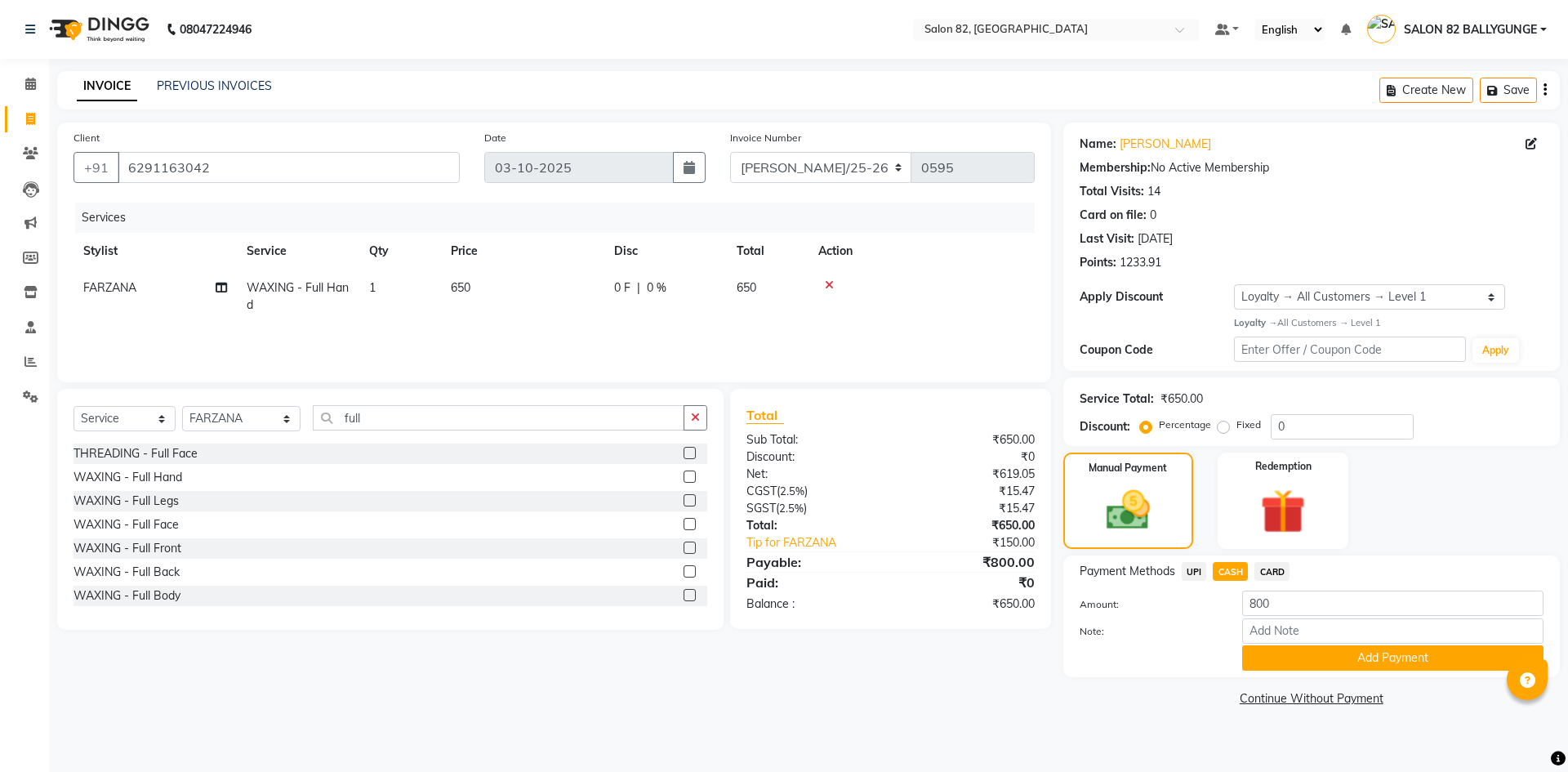
click at [1191, 572] on span "UPI" at bounding box center [1194, 571] width 26 height 19
click at [1279, 663] on button "Add Payment" at bounding box center [1392, 658] width 302 height 26
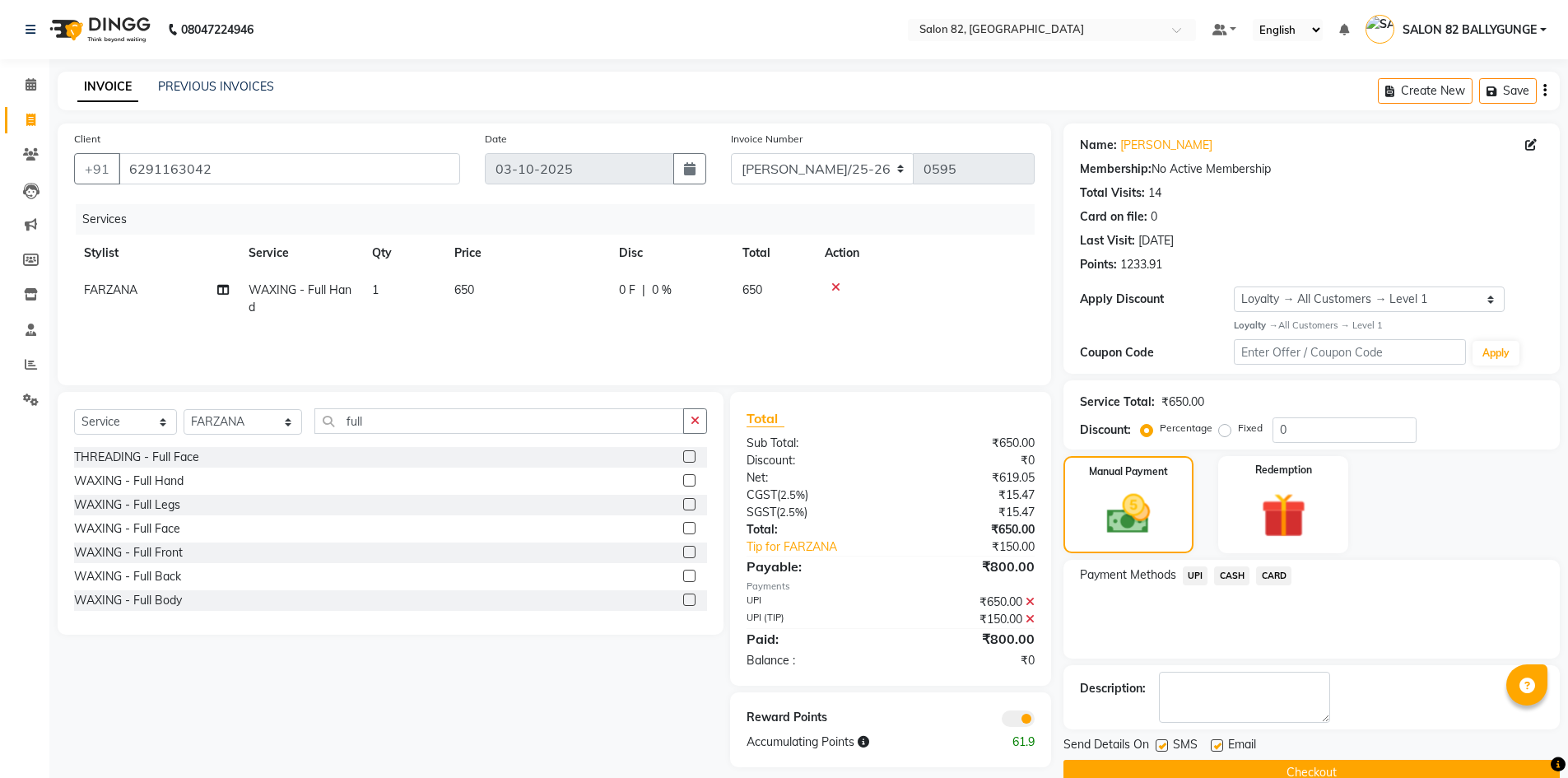
scroll to position [32, 0]
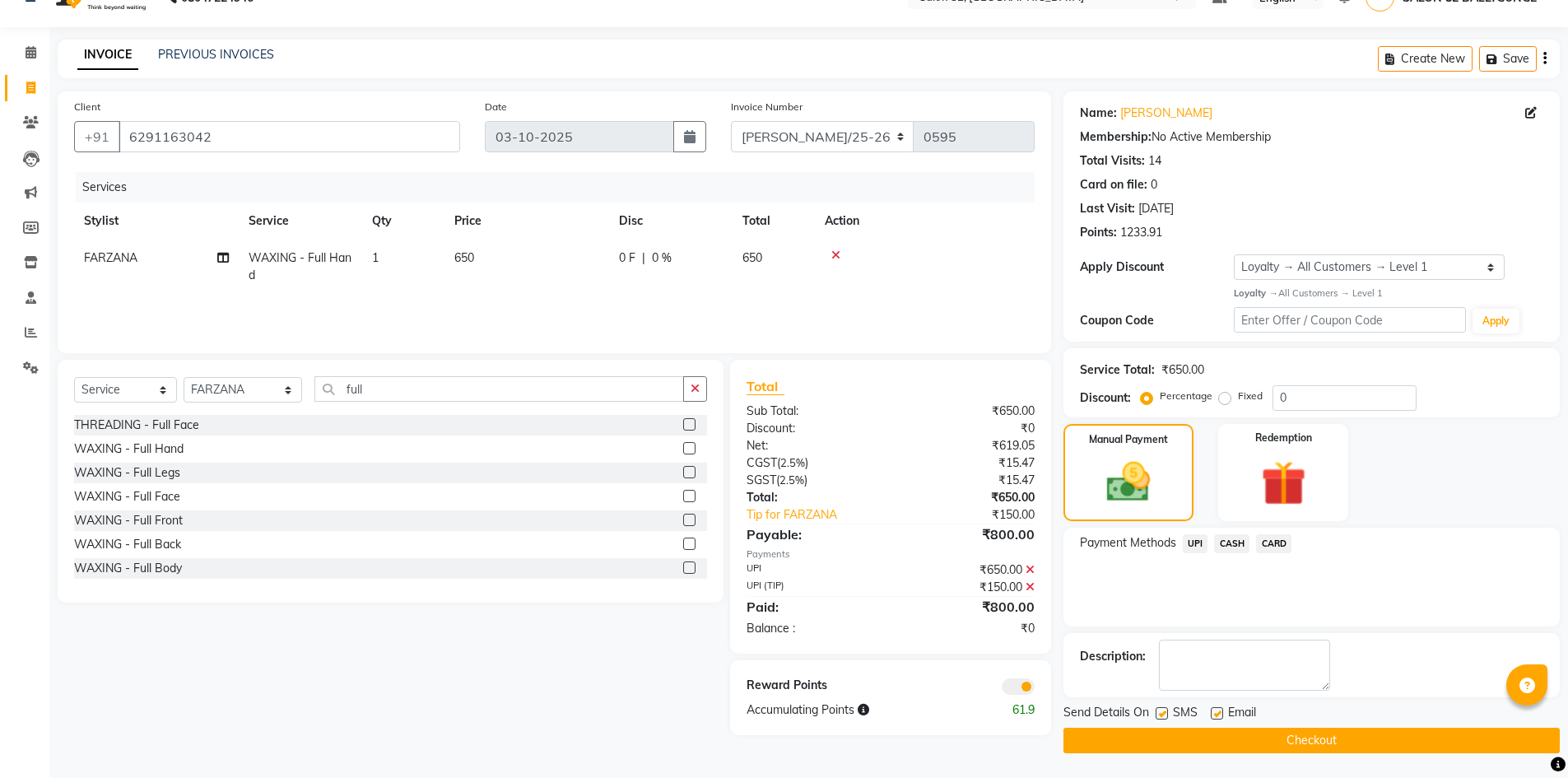
click at [1256, 735] on button "Checkout" at bounding box center [1311, 740] width 496 height 26
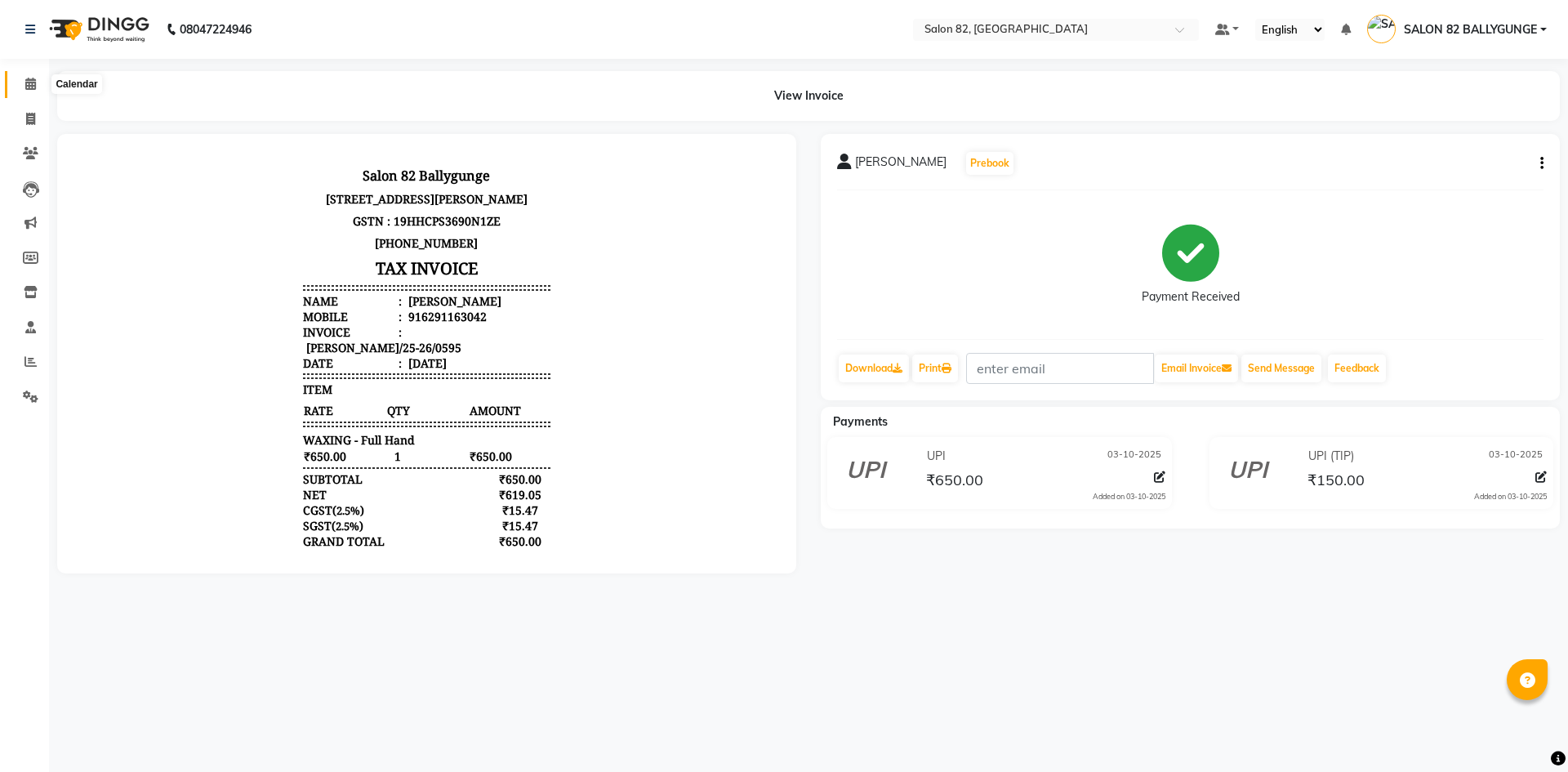
click at [26, 75] on span at bounding box center [30, 84] width 28 height 19
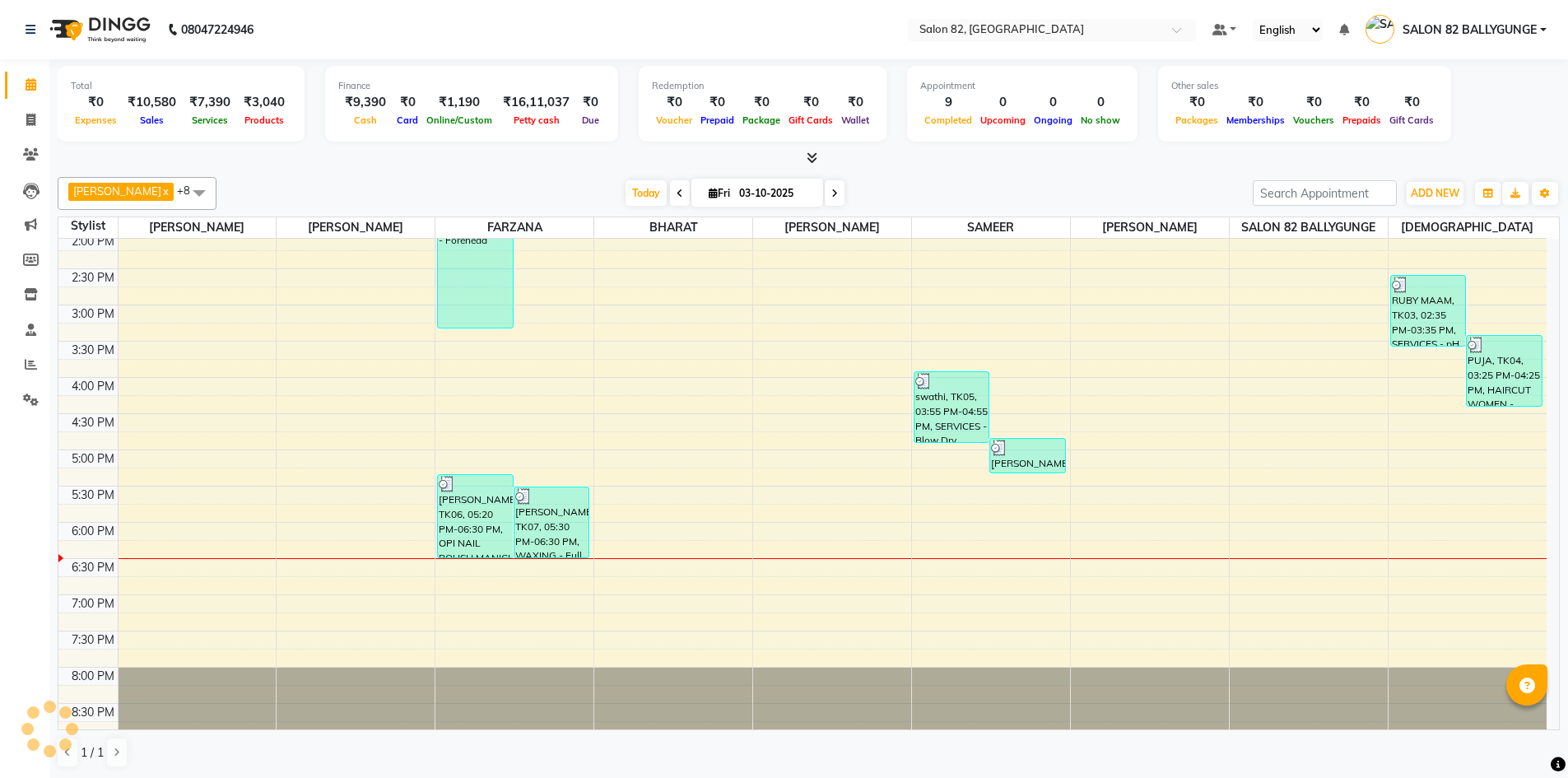
scroll to position [450, 0]
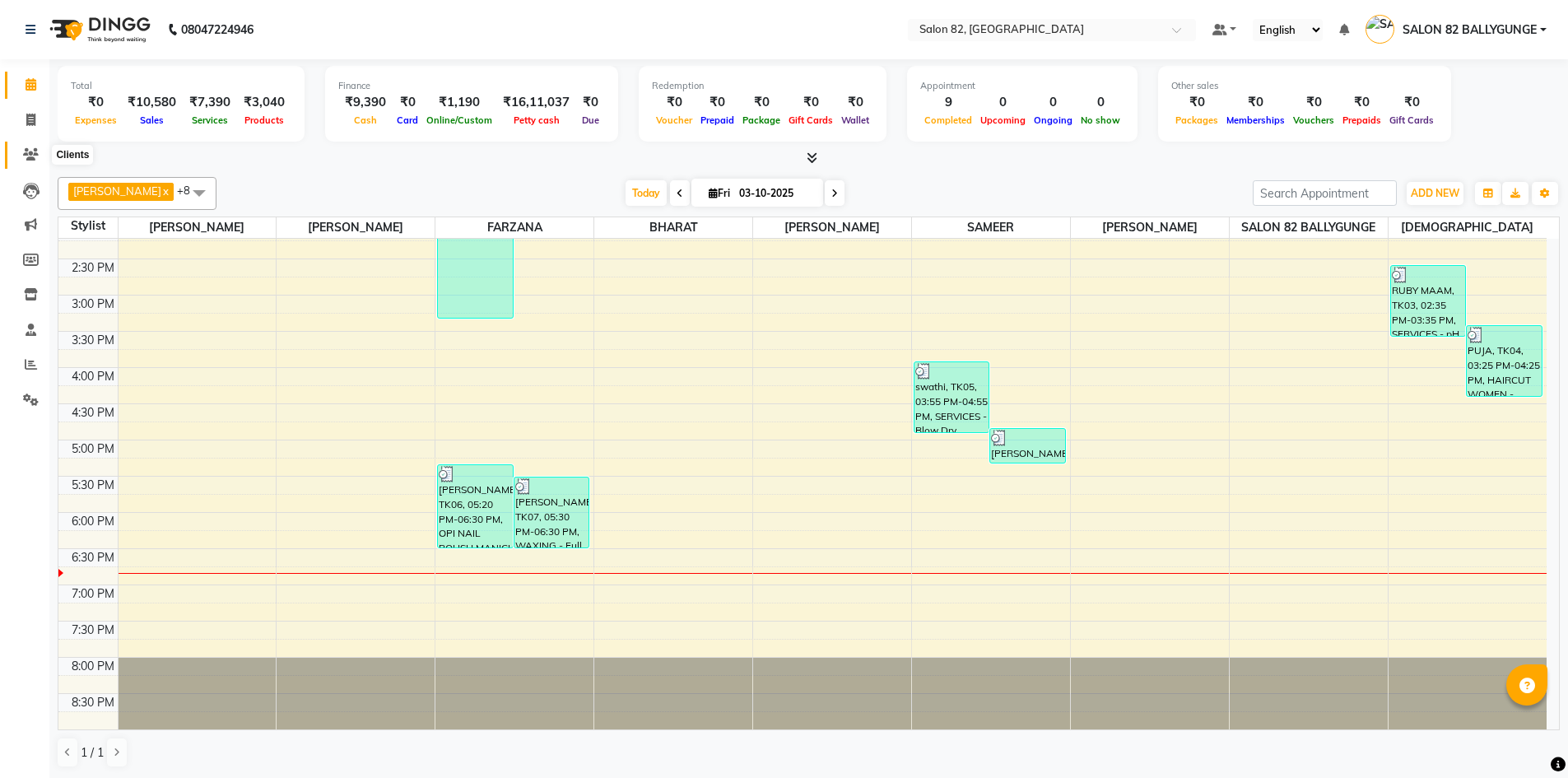
click at [30, 154] on icon at bounding box center [30, 154] width 15 height 12
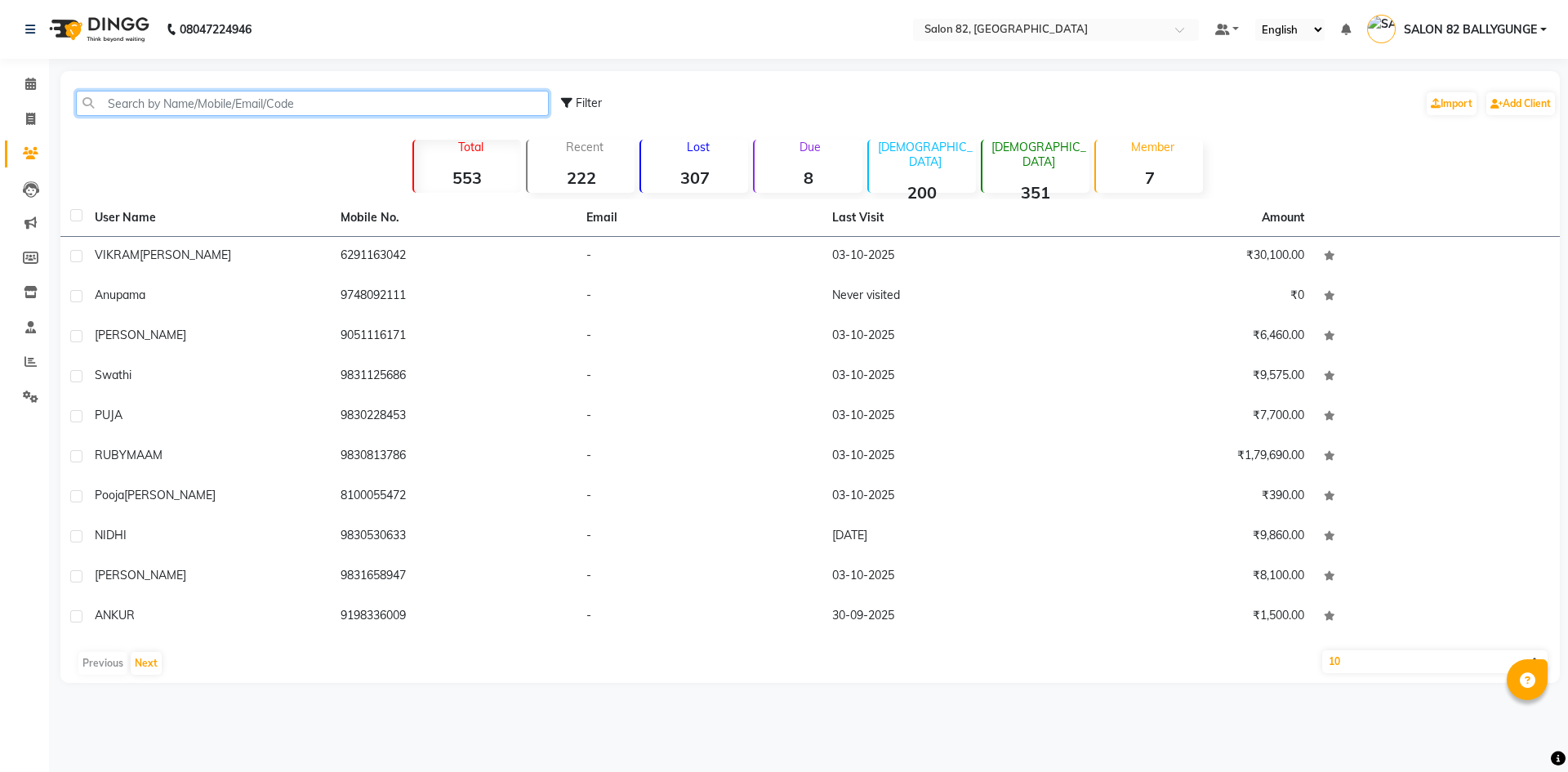
click at [168, 105] on input "text" at bounding box center [312, 103] width 473 height 26
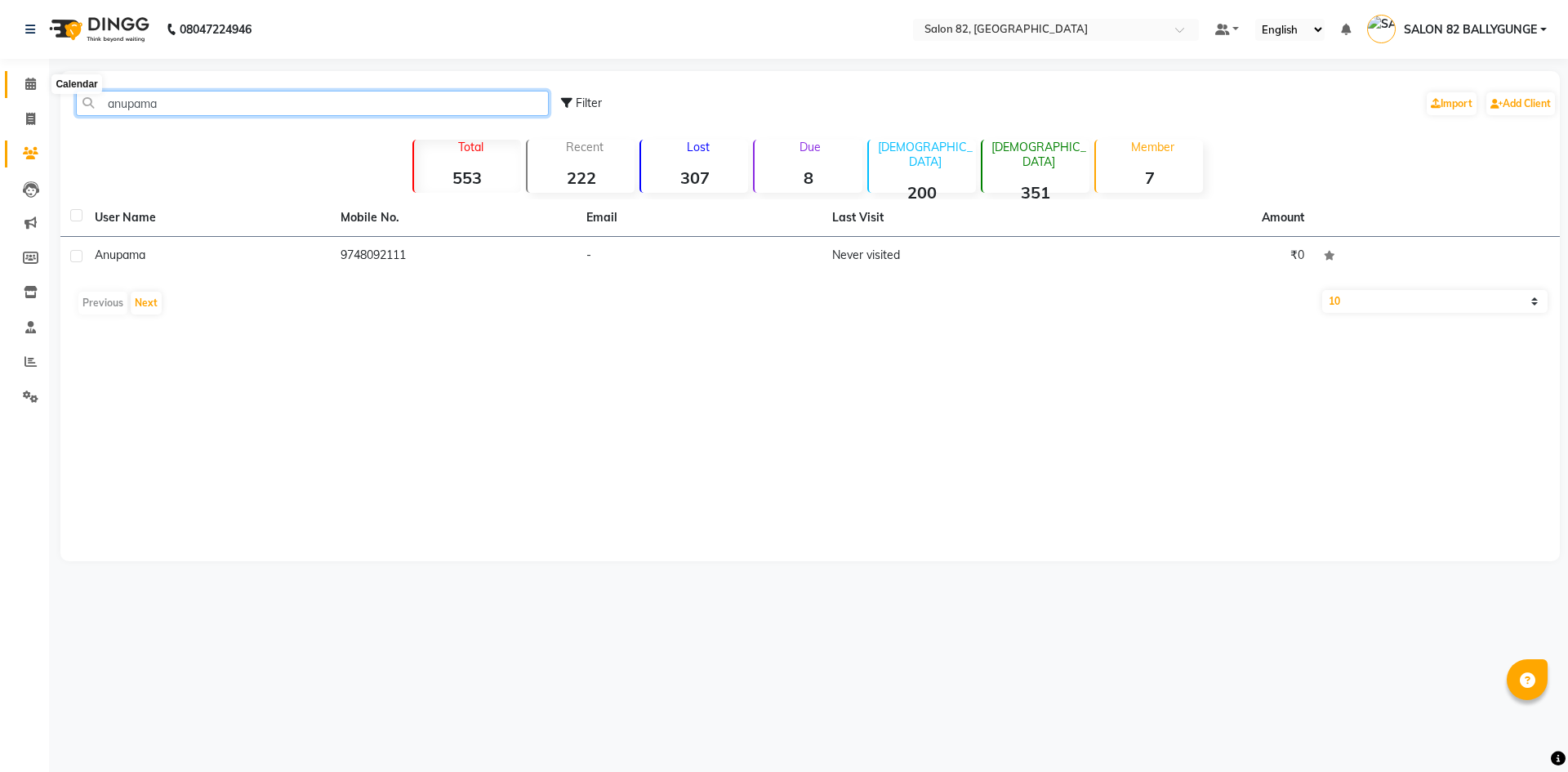
type input "anupama"
click at [32, 78] on icon at bounding box center [30, 83] width 10 height 12
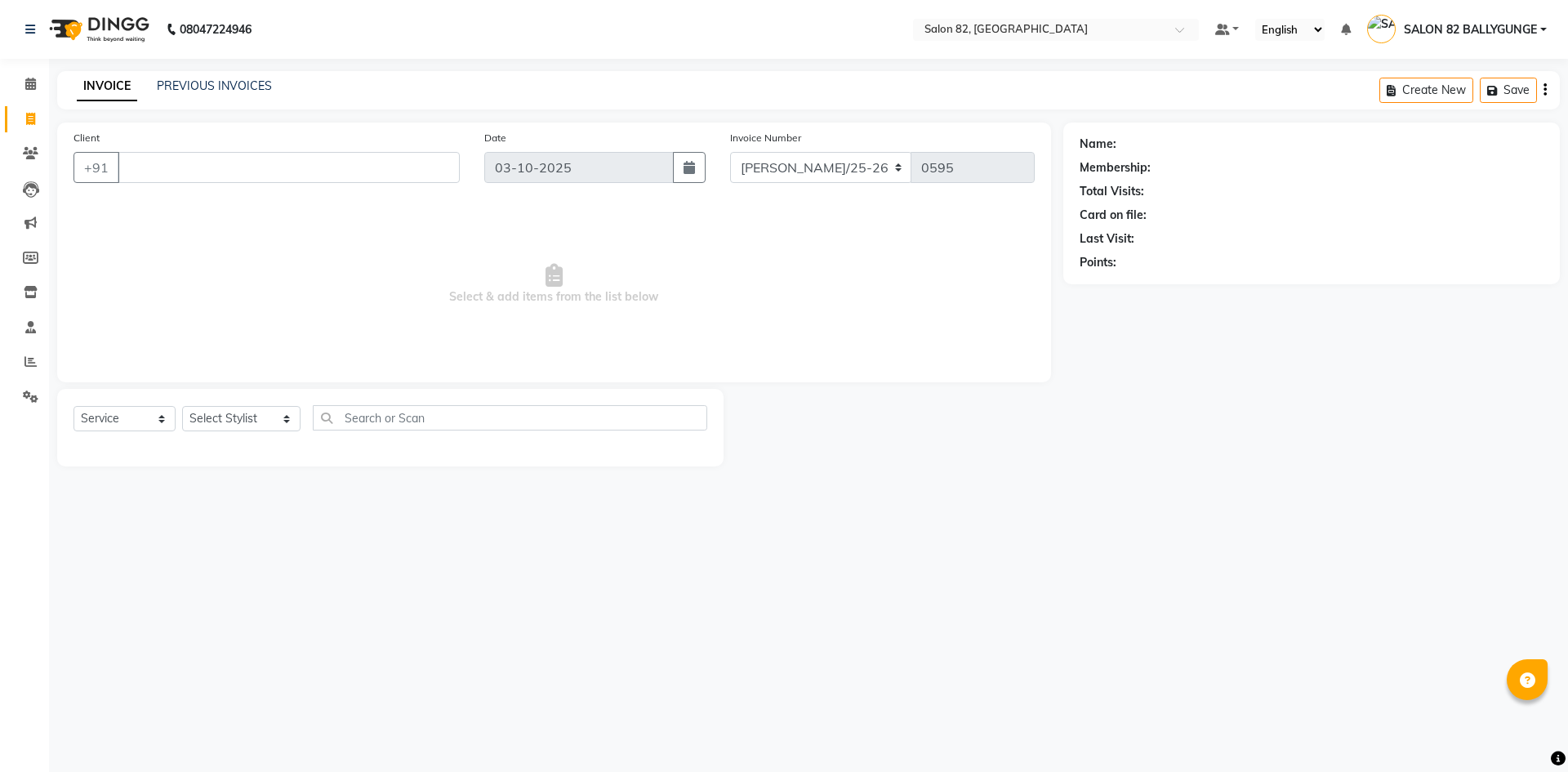
select select "service"
click at [227, 420] on select "Select Stylist [PERSON_NAME] Altmas [PERSON_NAME] [PERSON_NAME] [PERSON_NAME] […" at bounding box center [241, 418] width 118 height 26
click at [225, 417] on select "Select Stylist [PERSON_NAME] Altmas [PERSON_NAME] [PERSON_NAME] [PERSON_NAME] […" at bounding box center [241, 418] width 118 height 26
select select "61674"
click at [182, 405] on select "Select Stylist [PERSON_NAME] Altmas [PERSON_NAME] [PERSON_NAME] [PERSON_NAME] […" at bounding box center [241, 418] width 118 height 26
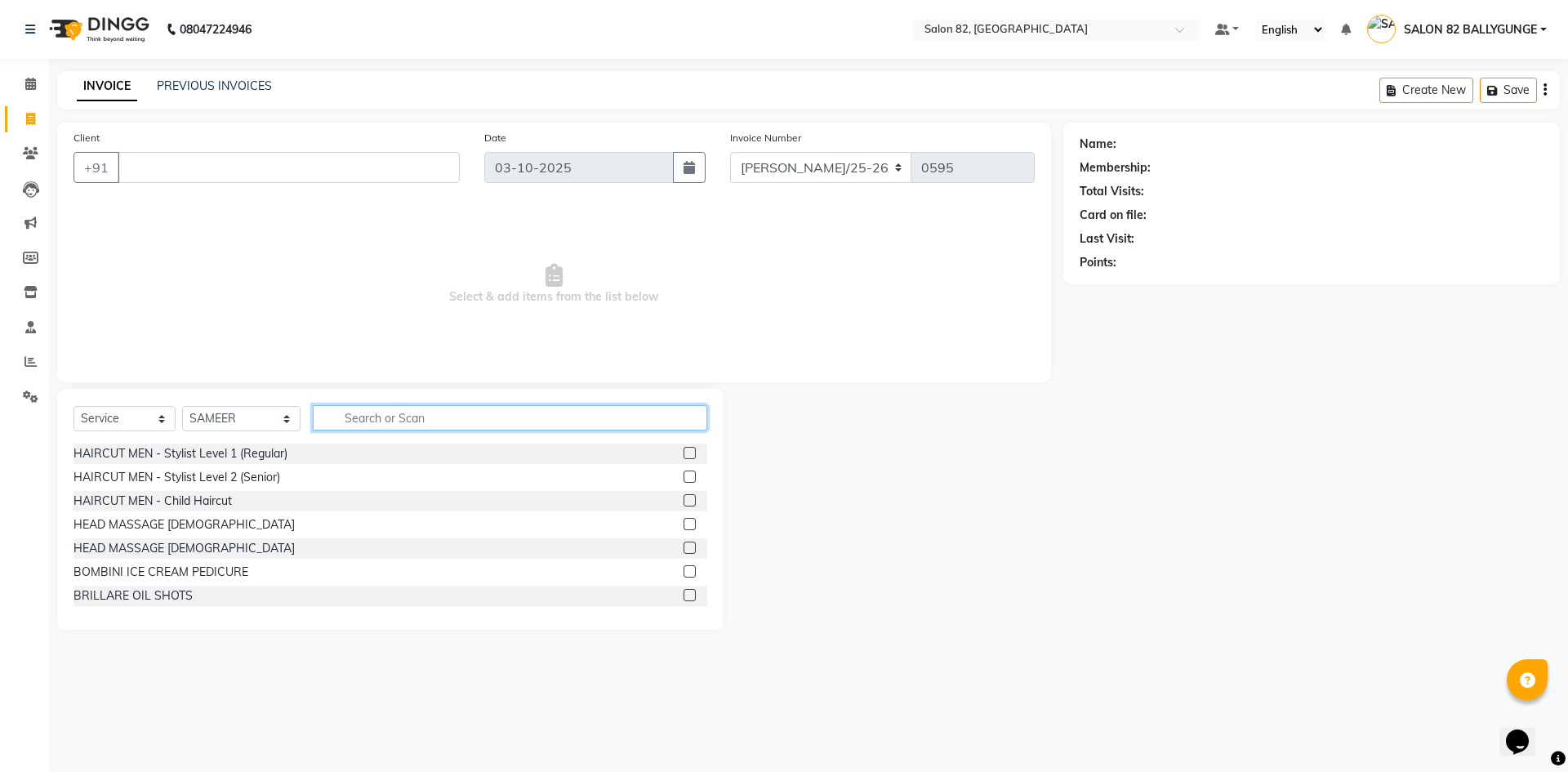
click at [370, 415] on input "text" at bounding box center [509, 418] width 394 height 26
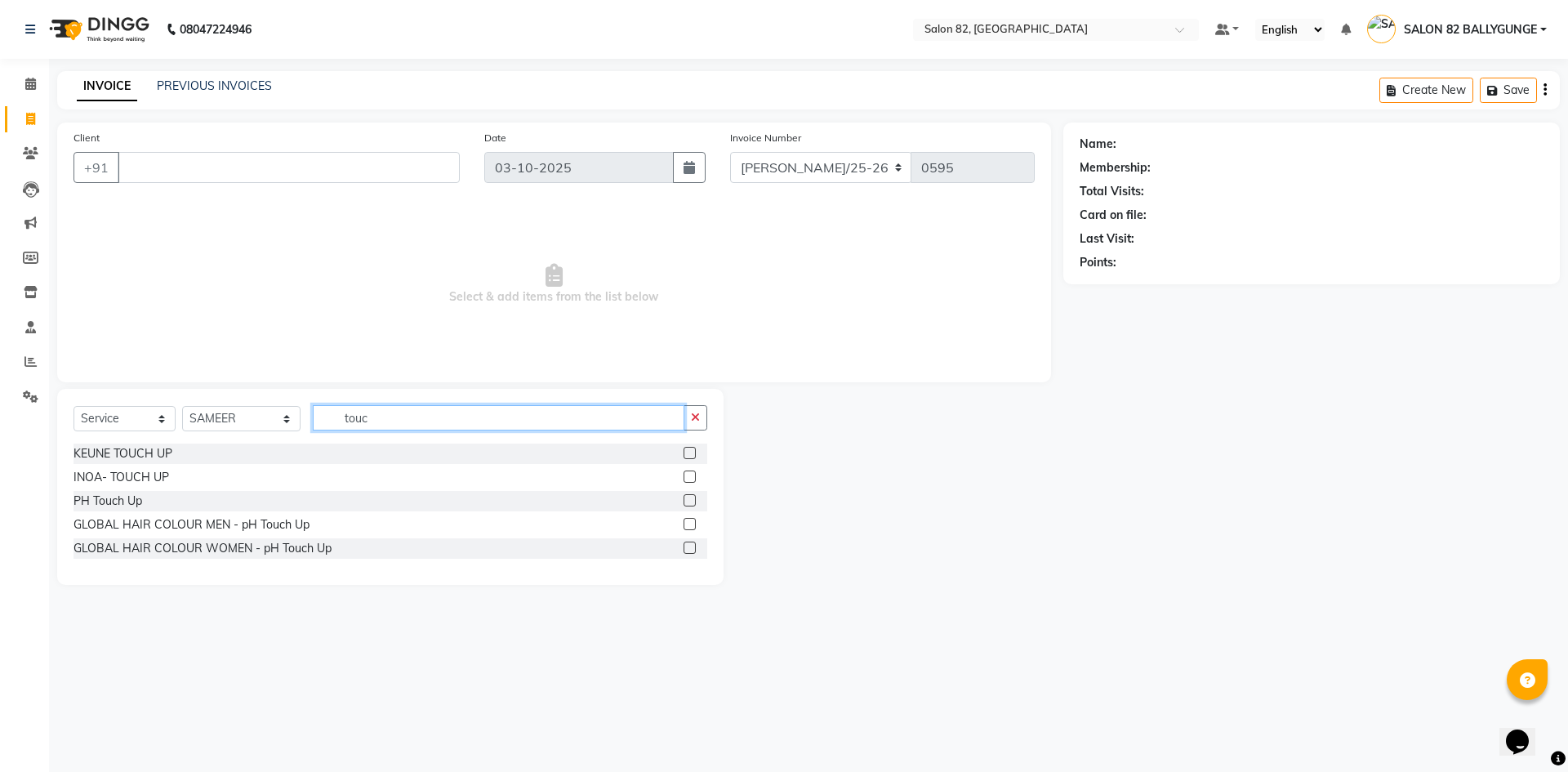
type input "touc"
click at [695, 496] on label at bounding box center [689, 500] width 12 height 12
click at [694, 496] on input "checkbox" at bounding box center [688, 501] width 10 height 10
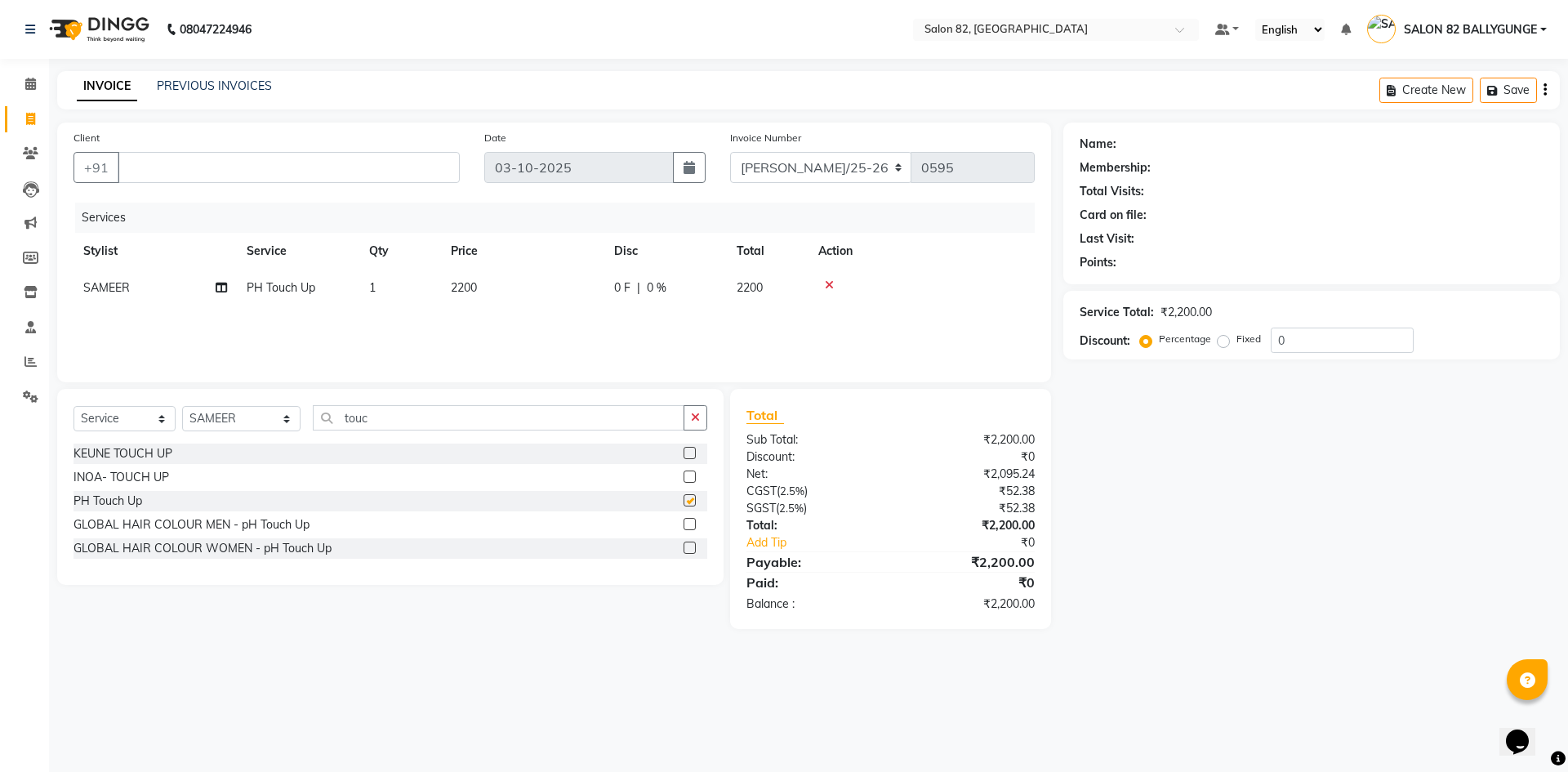
checkbox input "false"
click at [219, 165] on input "Client" at bounding box center [288, 167] width 342 height 31
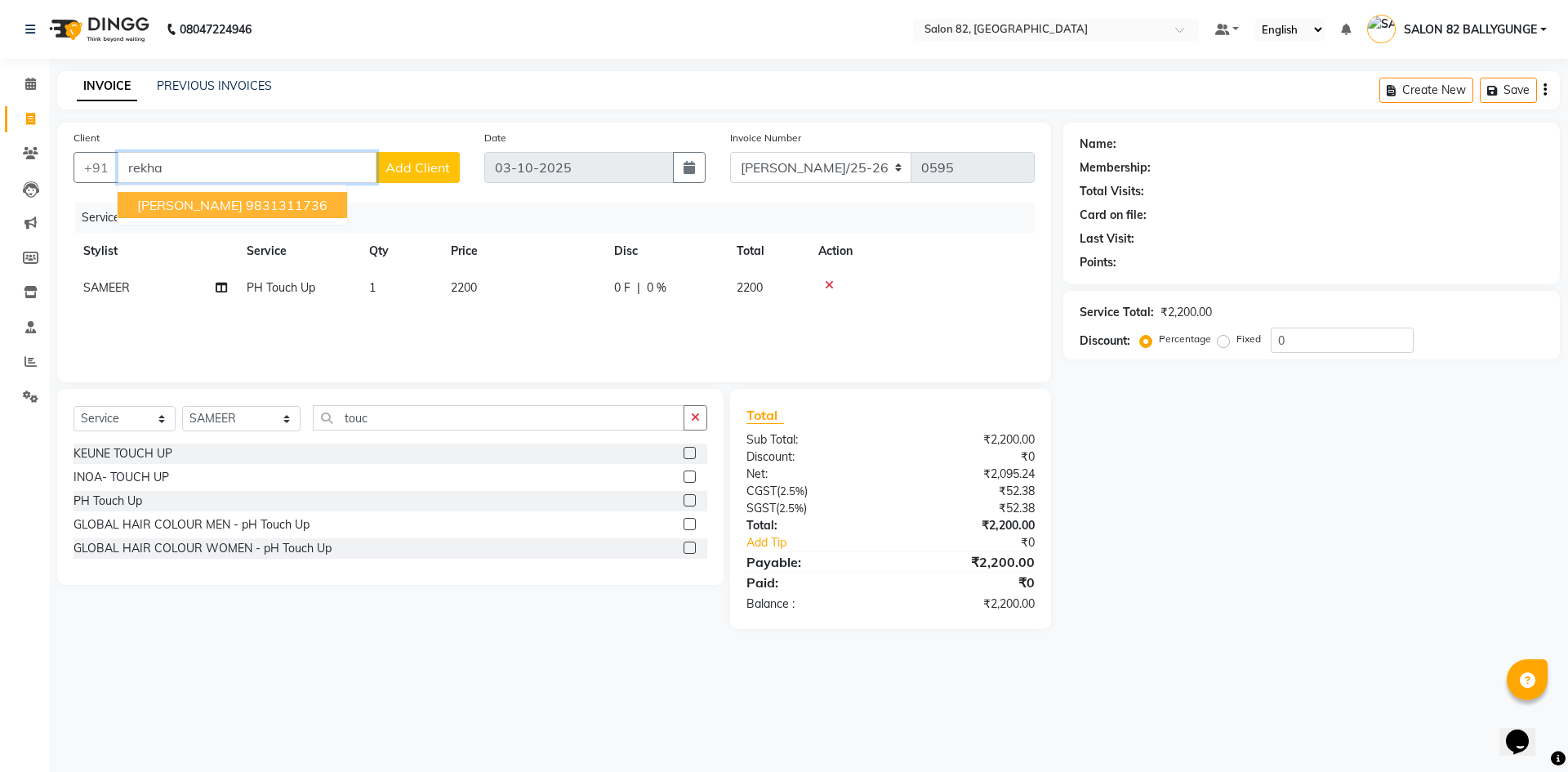
click at [223, 209] on span "[PERSON_NAME]" at bounding box center [189, 204] width 105 height 16
type input "9831311736"
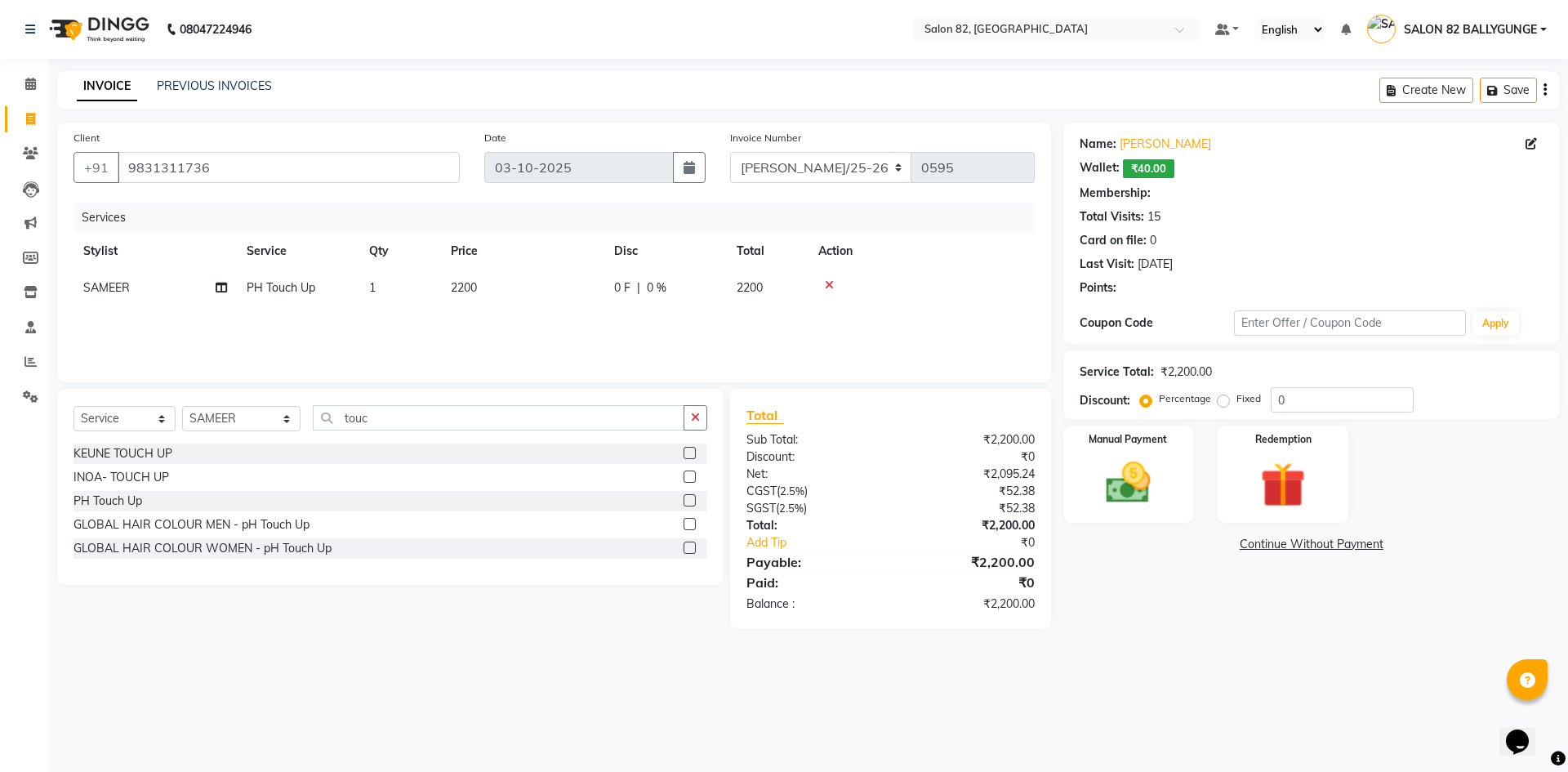
select select "2: Object"
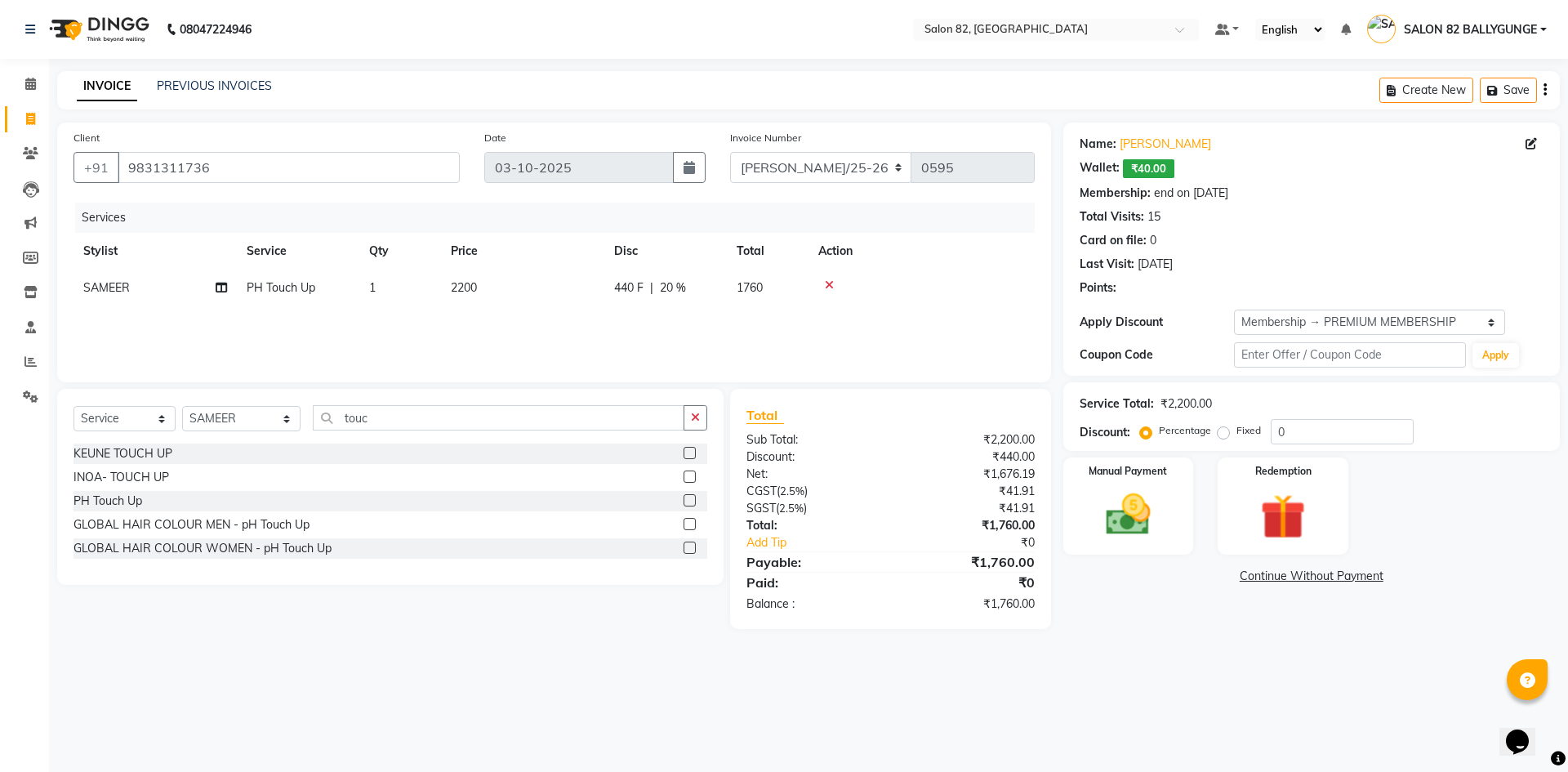
type input "20"
click at [690, 283] on div "440 F | 20 %" at bounding box center [665, 288] width 103 height 17
select select "61674"
click at [797, 298] on input "20" at bounding box center [787, 292] width 49 height 26
type input "2"
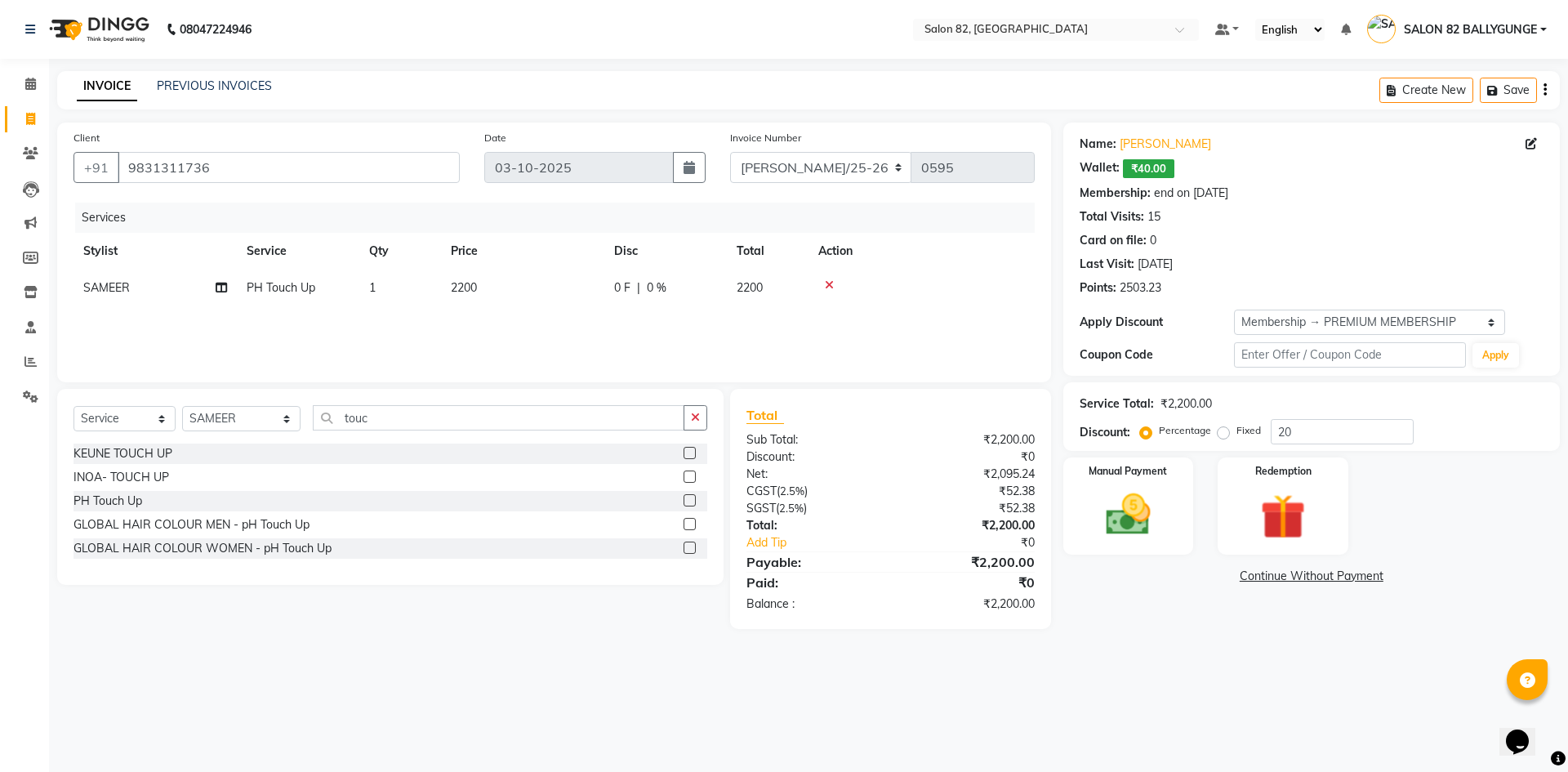
click at [730, 325] on div "Services Stylist Service Qty Price Disc Total Action SAMEER PH Touch Up 1 2200 …" at bounding box center [554, 283] width 961 height 163
click at [672, 297] on td "0 F | 0 %" at bounding box center [665, 287] width 123 height 37
select select "61674"
click at [786, 291] on input "0" at bounding box center [787, 292] width 49 height 26
type input "20"
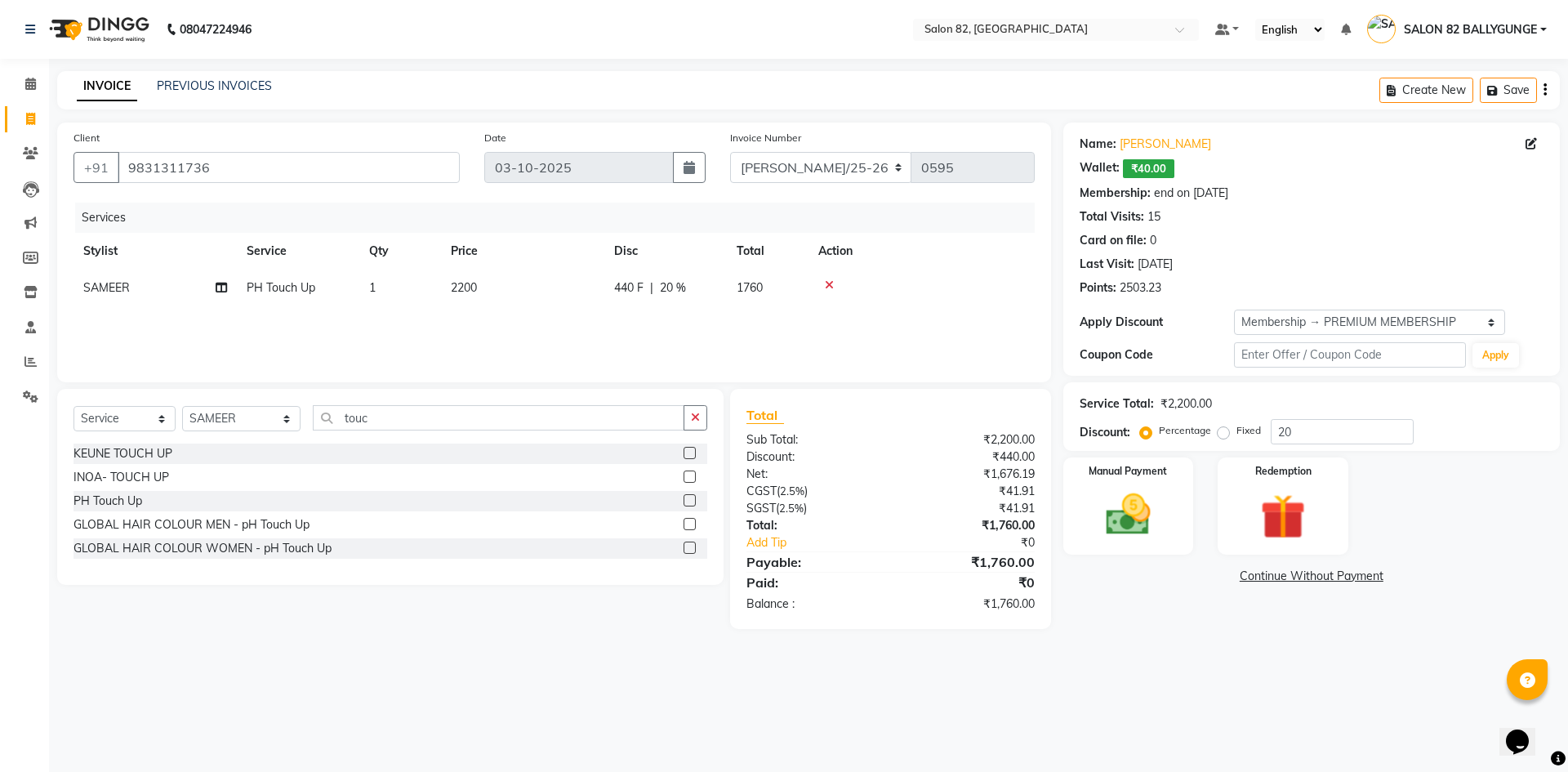
click at [810, 326] on div "Services Stylist Service Qty Price Disc Total Action SAMEER PH Touch Up 1 2200 …" at bounding box center [554, 283] width 961 height 163
click at [1240, 523] on div "Redemption" at bounding box center [1283, 506] width 135 height 100
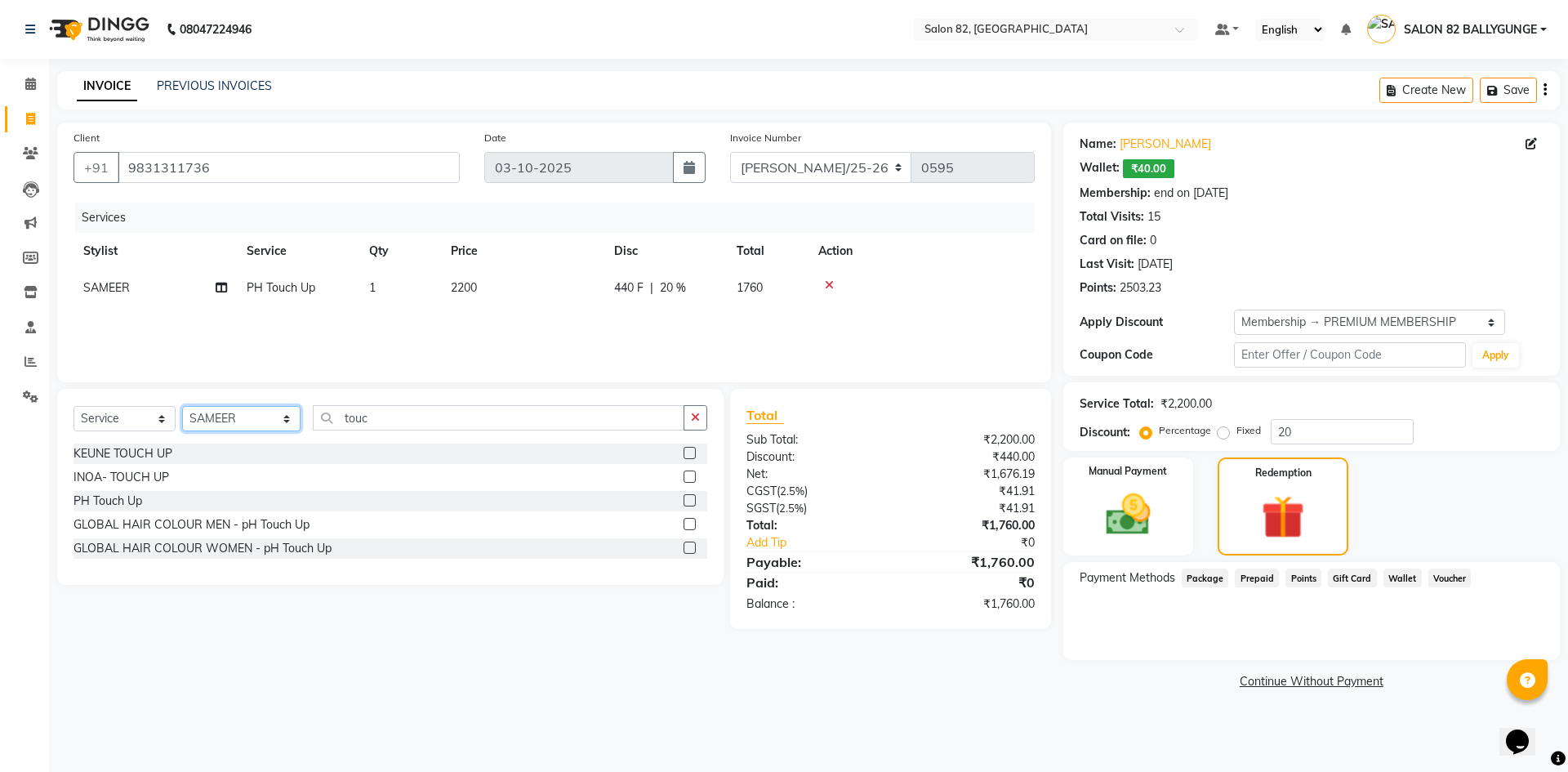
click at [224, 418] on select "Select Stylist [PERSON_NAME] Altmas [PERSON_NAME] [PERSON_NAME] [PERSON_NAME] […" at bounding box center [241, 418] width 118 height 26
select select "59302"
click at [182, 405] on select "Select Stylist [PERSON_NAME] Altmas [PERSON_NAME] [PERSON_NAME] [PERSON_NAME] […" at bounding box center [241, 418] width 118 height 26
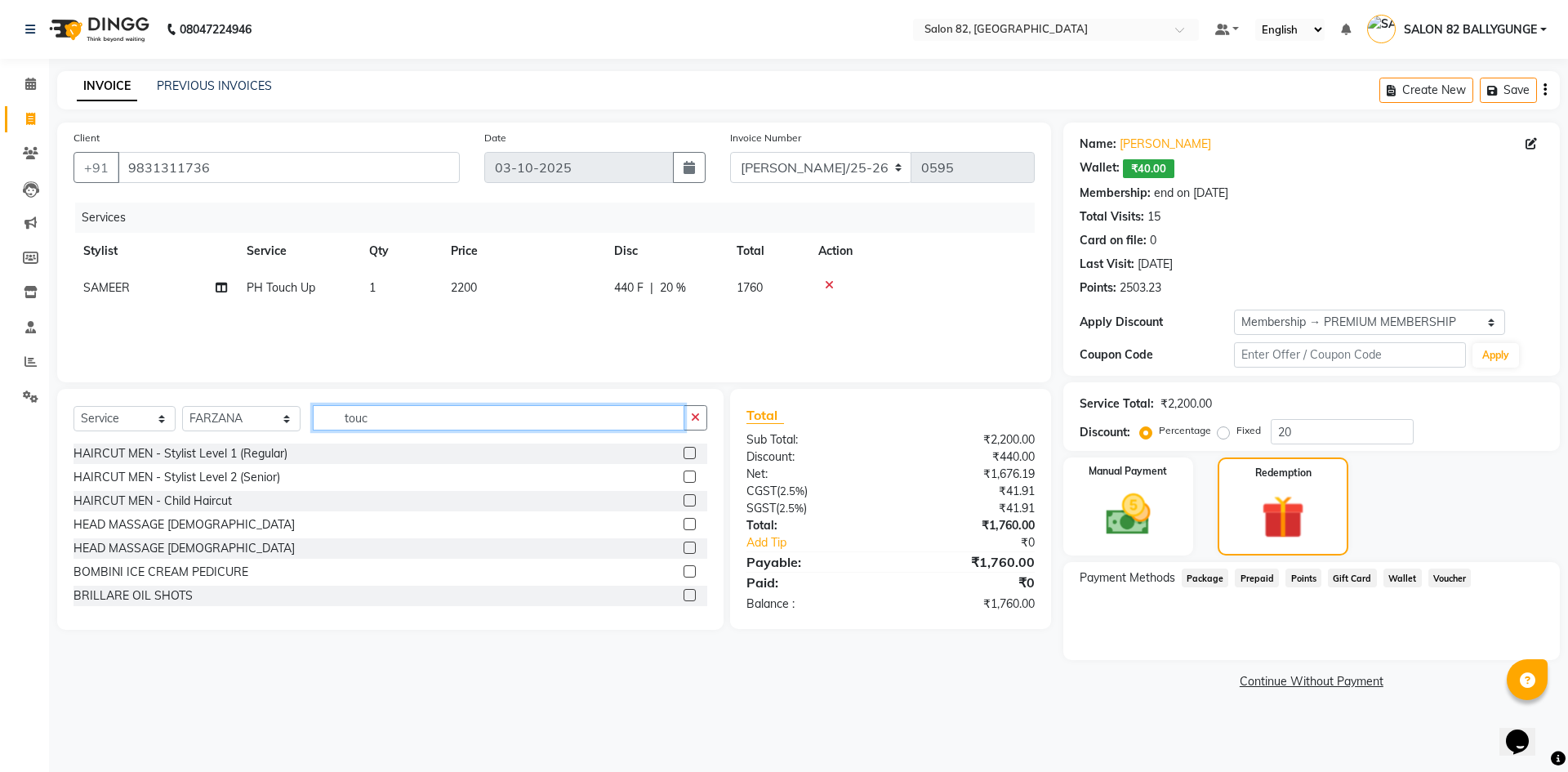
click at [402, 420] on input "touc" at bounding box center [498, 418] width 371 height 26
type input "t"
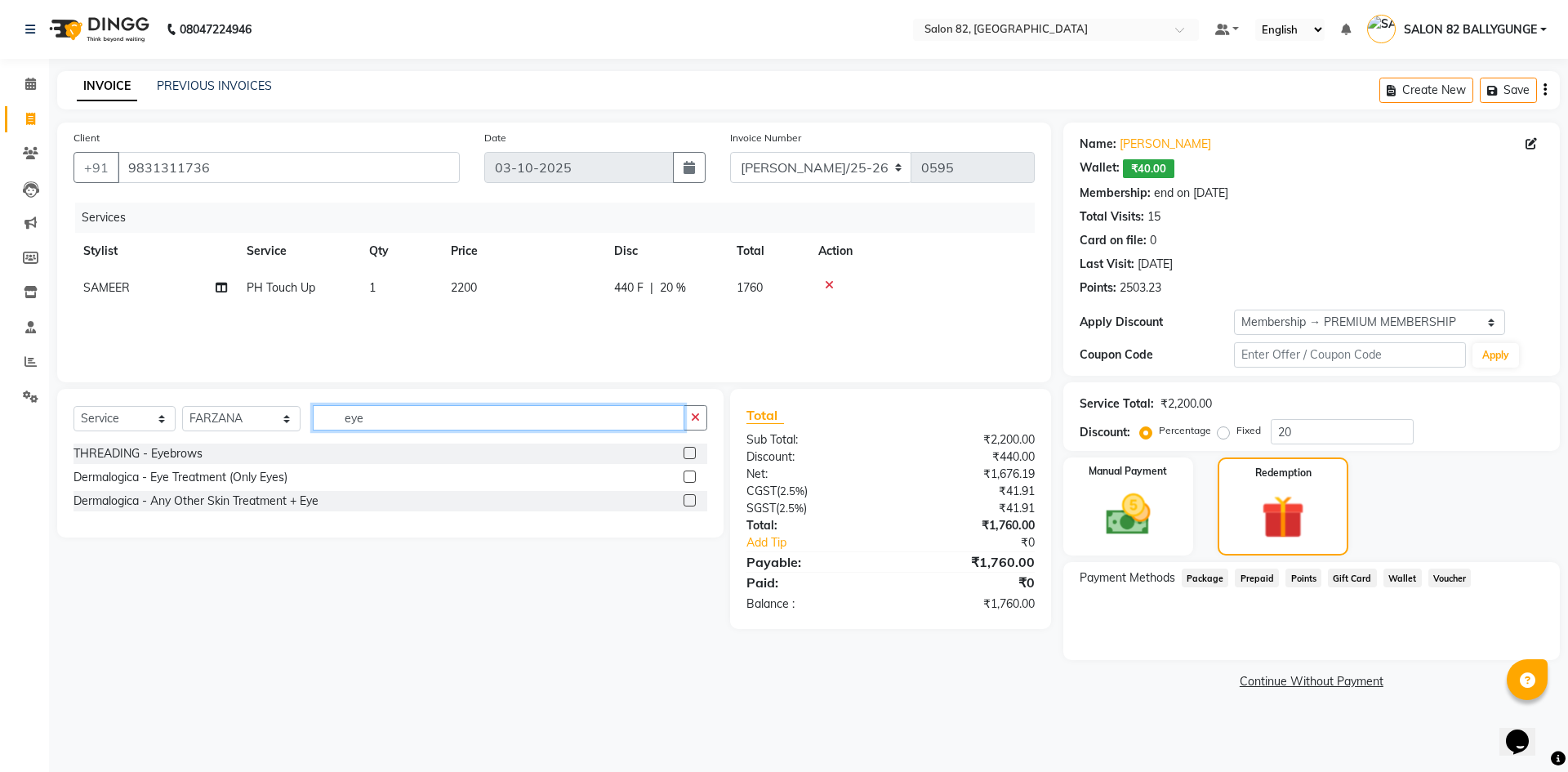
type input "eye"
click at [691, 452] on label at bounding box center [689, 453] width 12 height 12
click at [691, 452] on input "checkbox" at bounding box center [688, 453] width 10 height 10
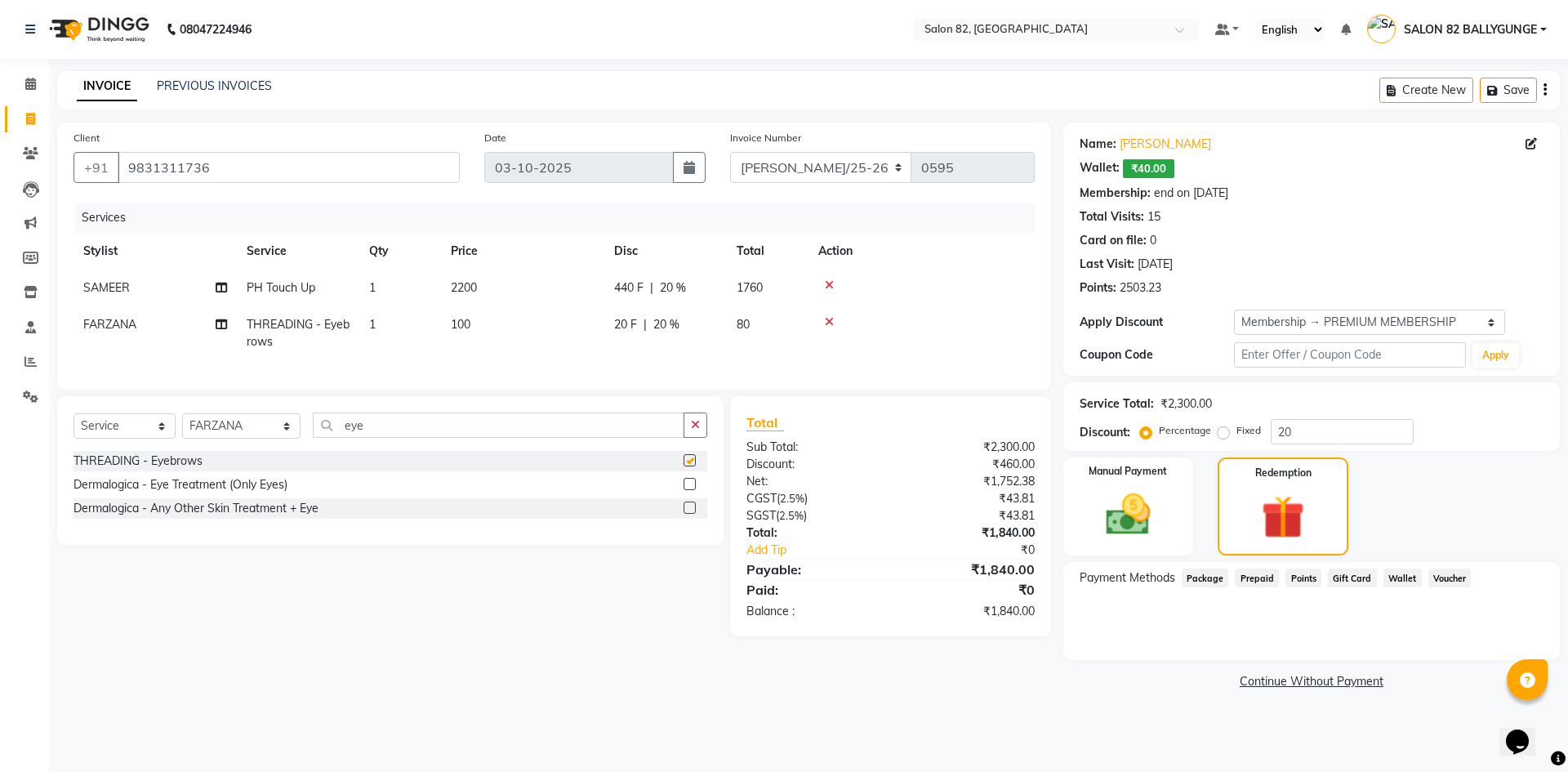
checkbox input "false"
click at [558, 437] on input "eye" at bounding box center [498, 424] width 371 height 26
type input "e"
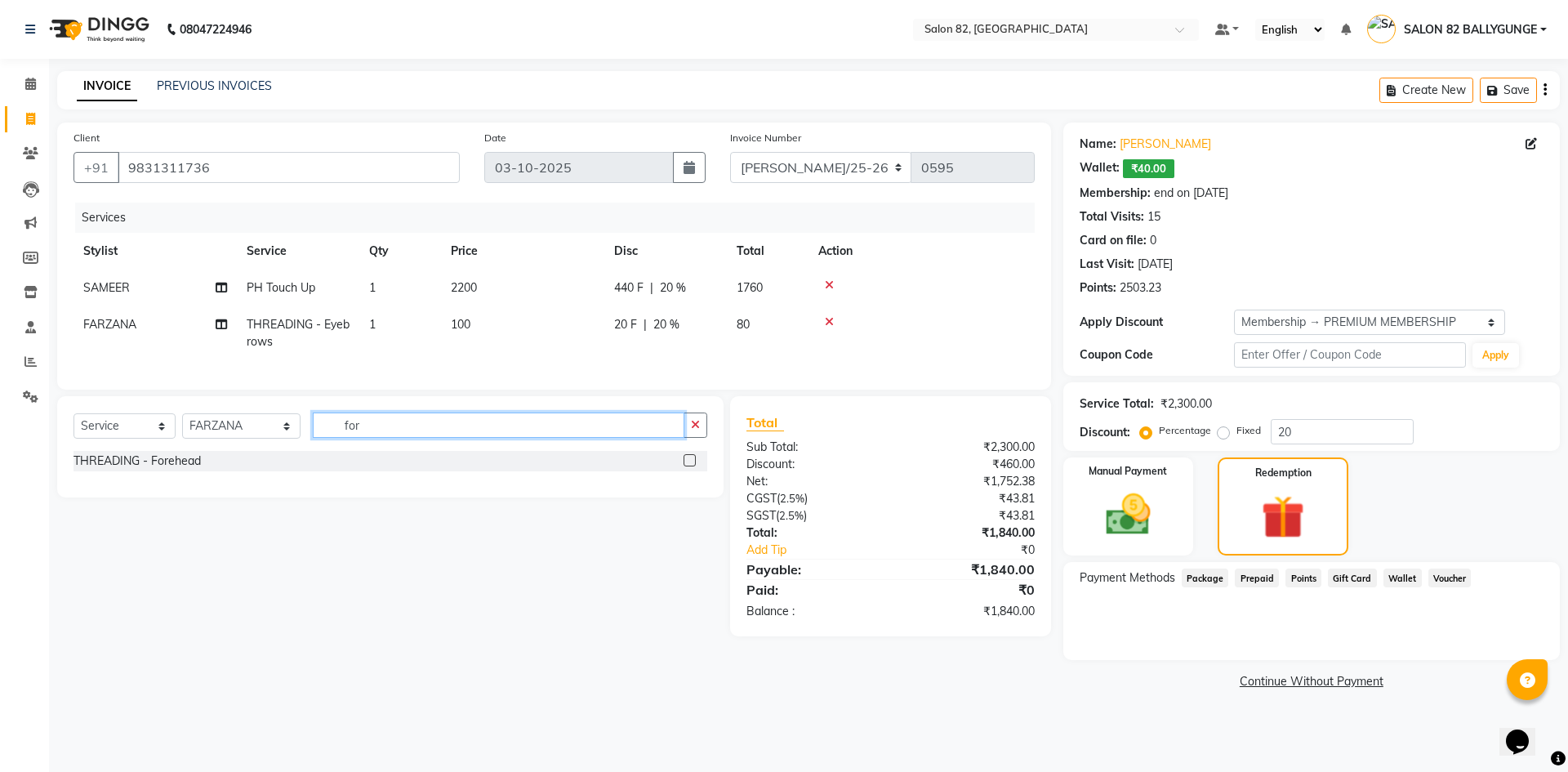
type input "for"
click at [688, 466] on label at bounding box center [689, 459] width 12 height 12
click at [688, 466] on input "checkbox" at bounding box center [688, 460] width 10 height 10
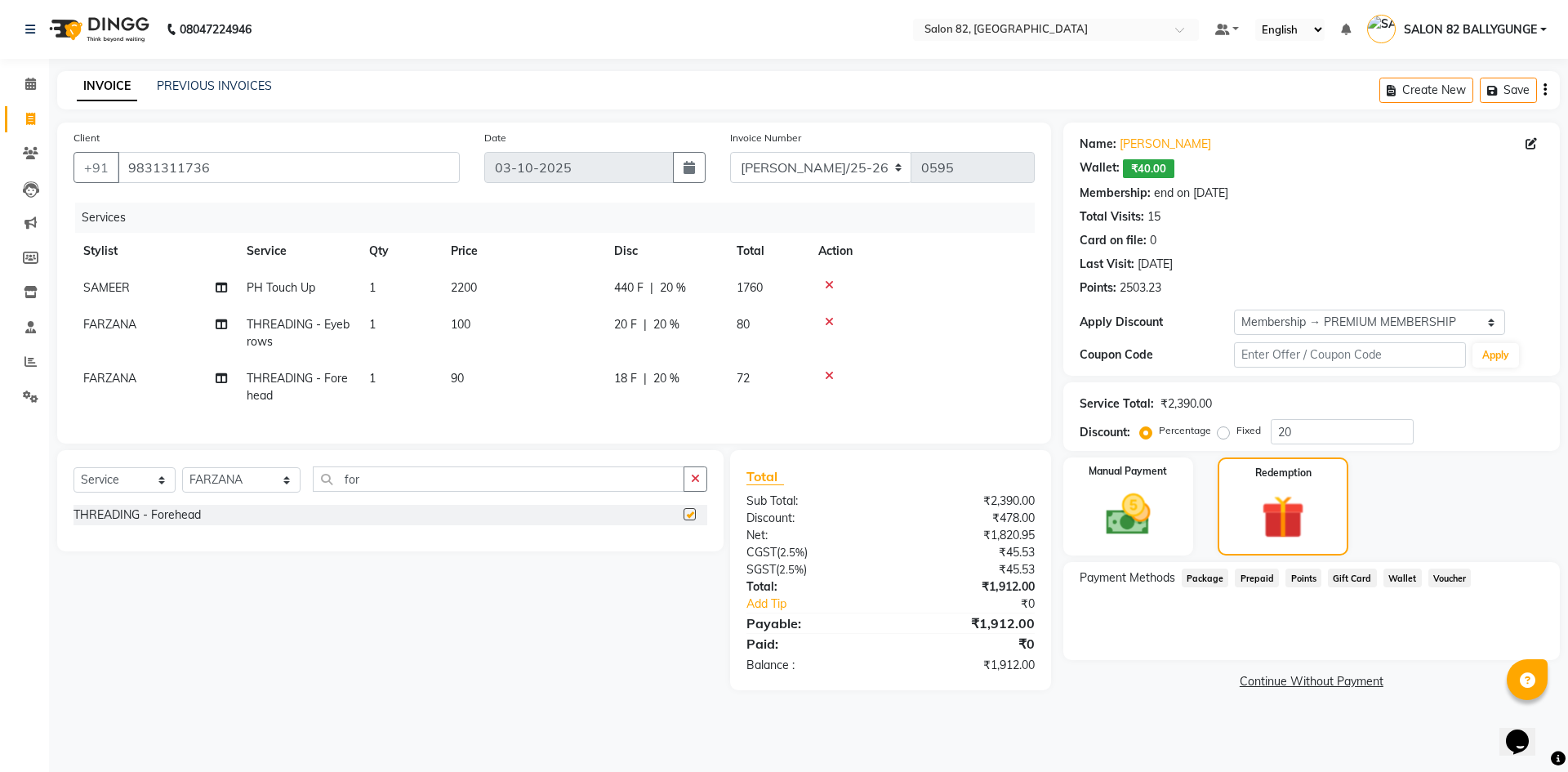
checkbox input "false"
click at [520, 472] on div "Select Service Product Membership Package Voucher Prepaid Gift Card Select Styl…" at bounding box center [389, 500] width 666 height 101
click at [531, 485] on input "for" at bounding box center [498, 478] width 371 height 26
type input "f"
type input "upper"
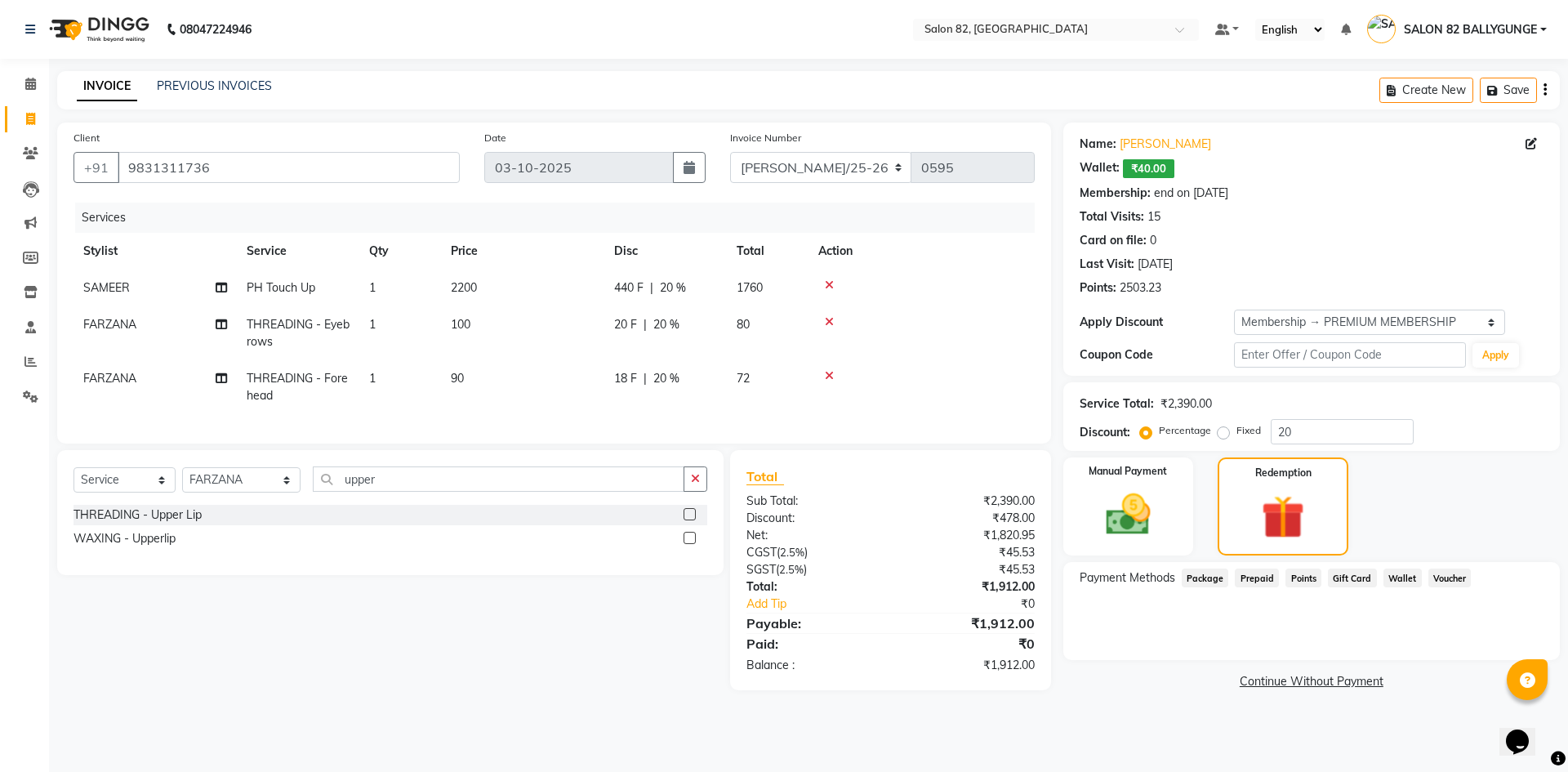
click at [695, 520] on label at bounding box center [689, 513] width 12 height 12
click at [694, 520] on input "checkbox" at bounding box center [688, 514] width 10 height 10
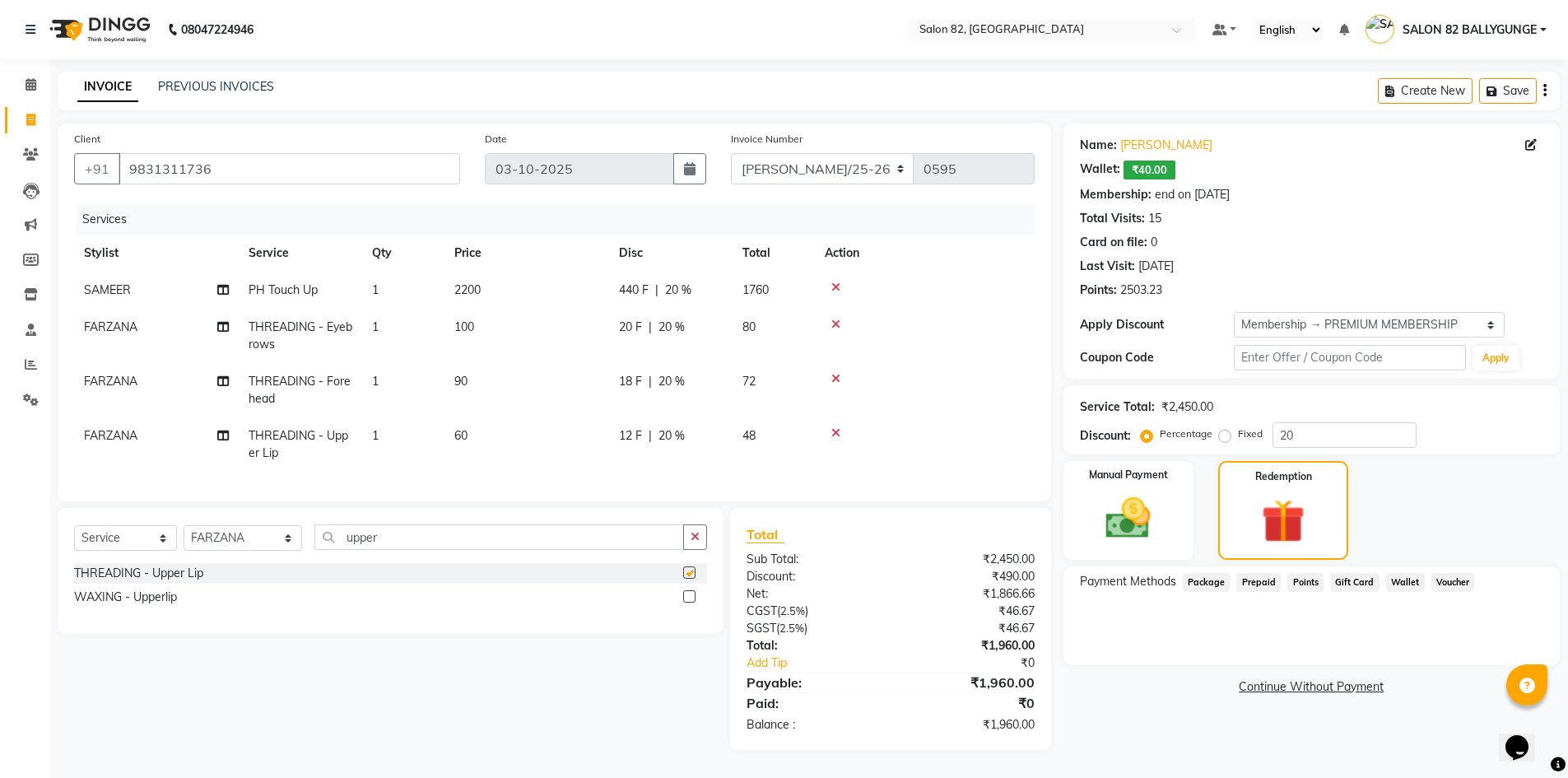
checkbox input "false"
click at [1154, 524] on img at bounding box center [1128, 518] width 75 height 53
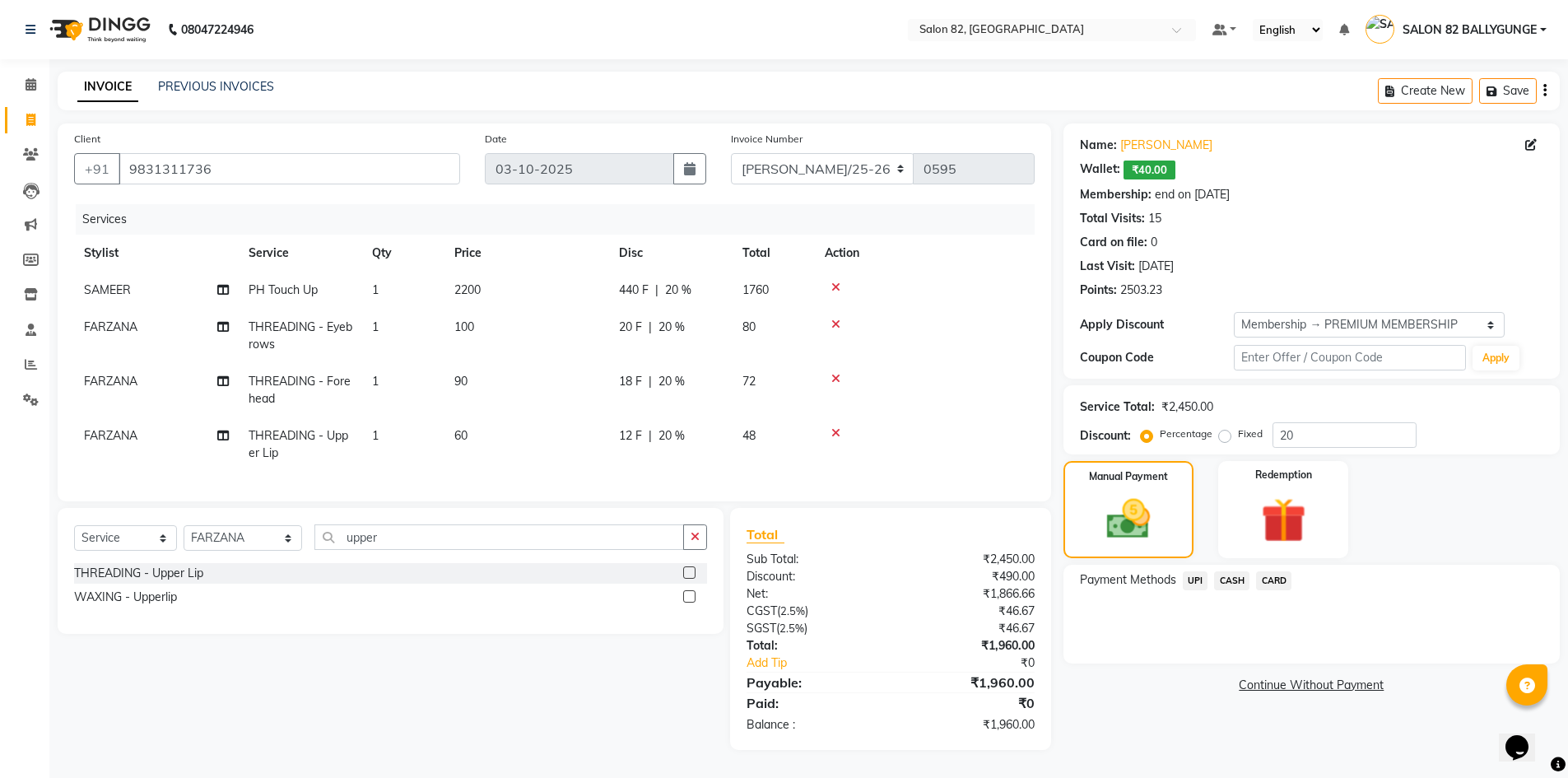
click at [1240, 571] on span "CASH" at bounding box center [1232, 581] width 35 height 19
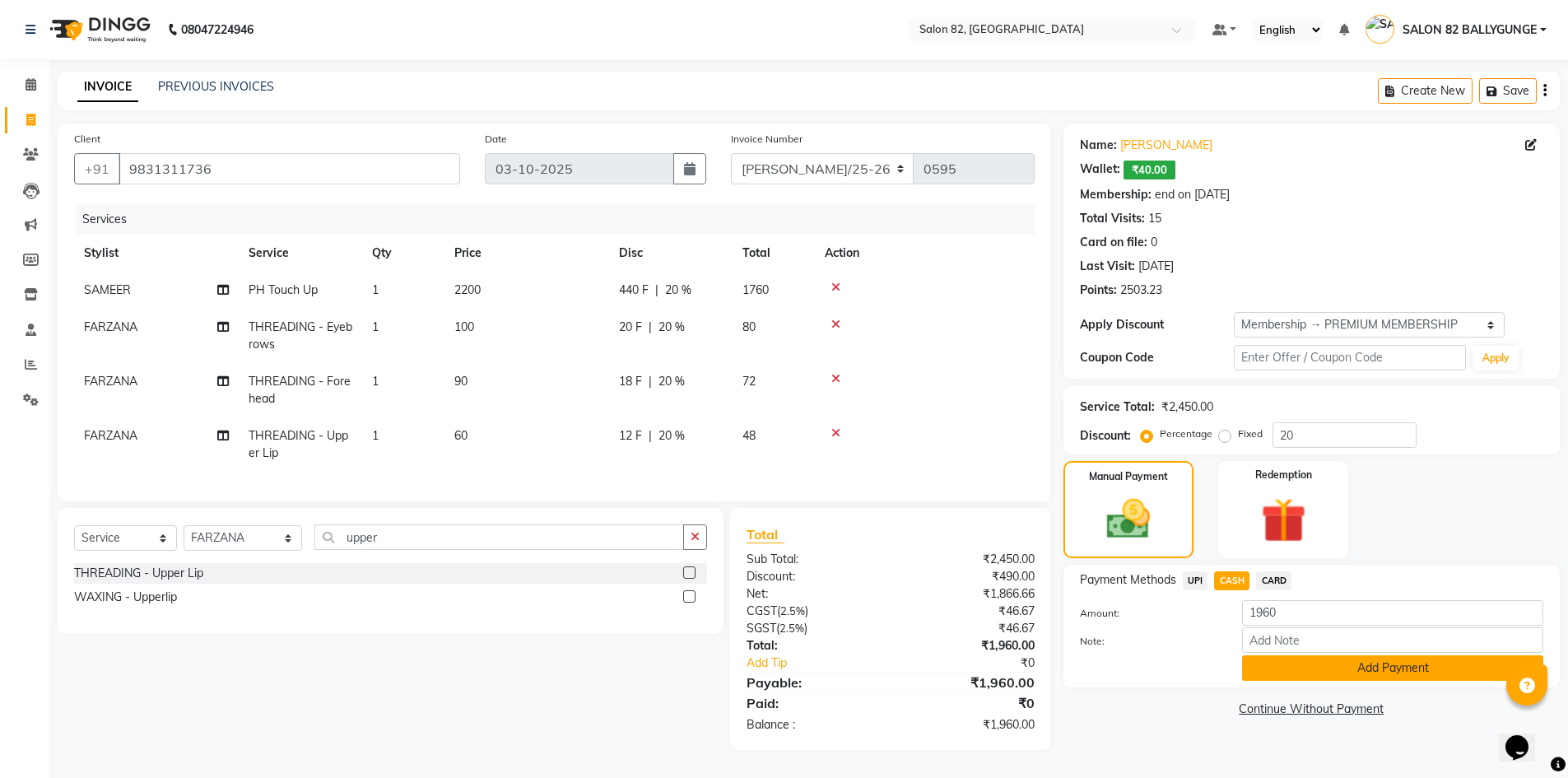
click at [1273, 655] on button "Add Payment" at bounding box center [1393, 668] width 301 height 26
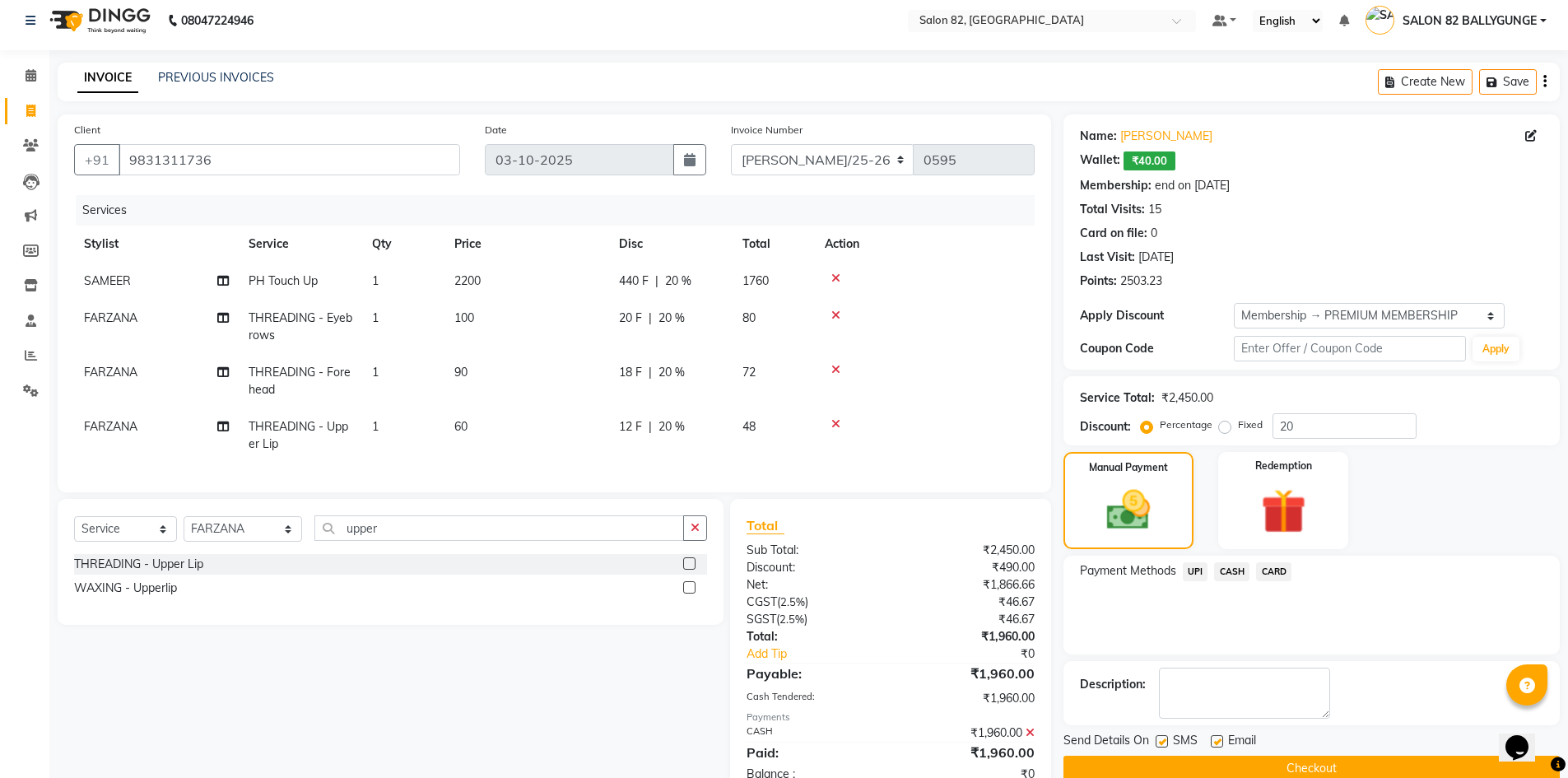
scroll to position [125, 0]
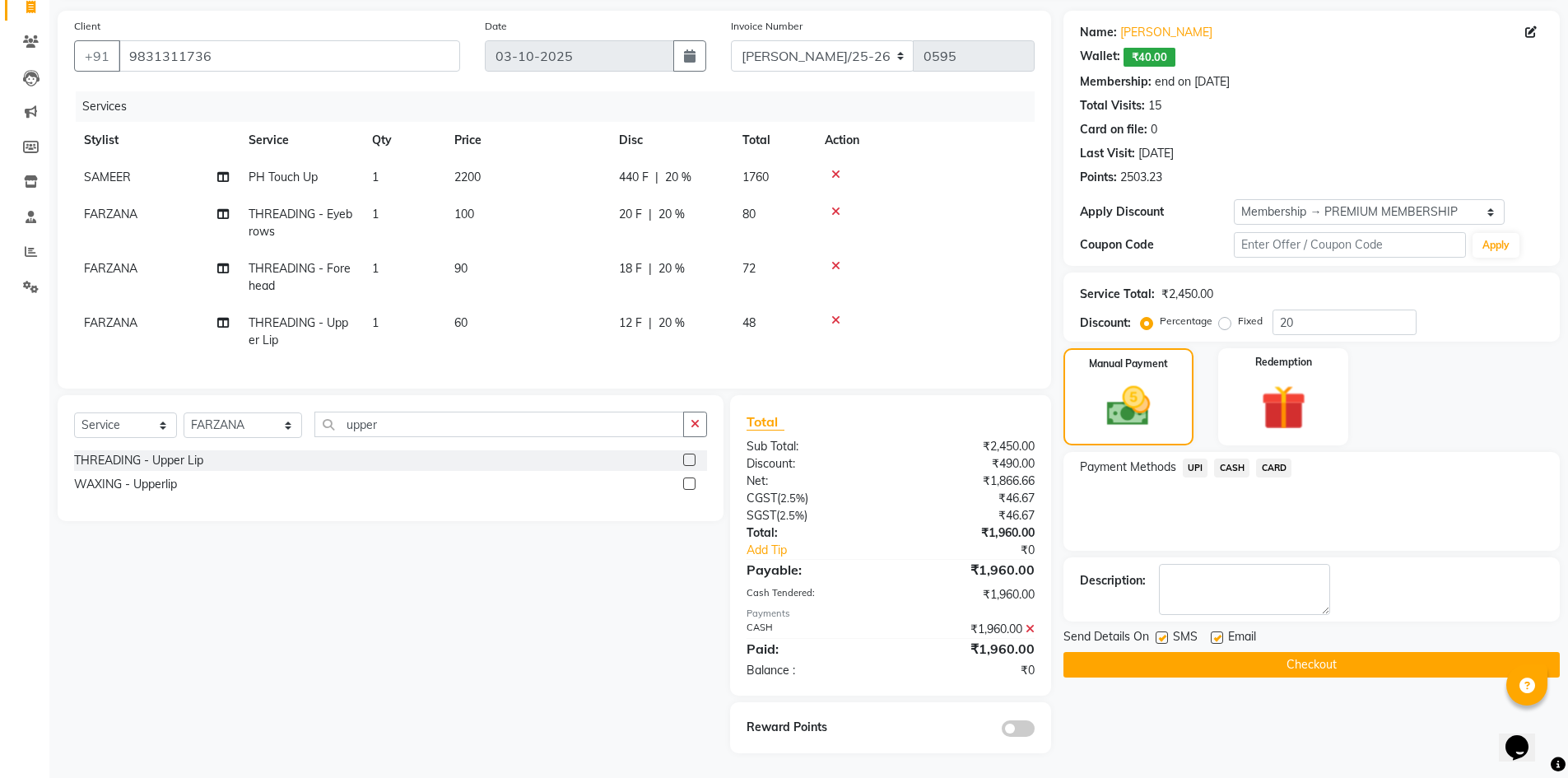
click at [1255, 651] on button "Checkout" at bounding box center [1311, 664] width 496 height 26
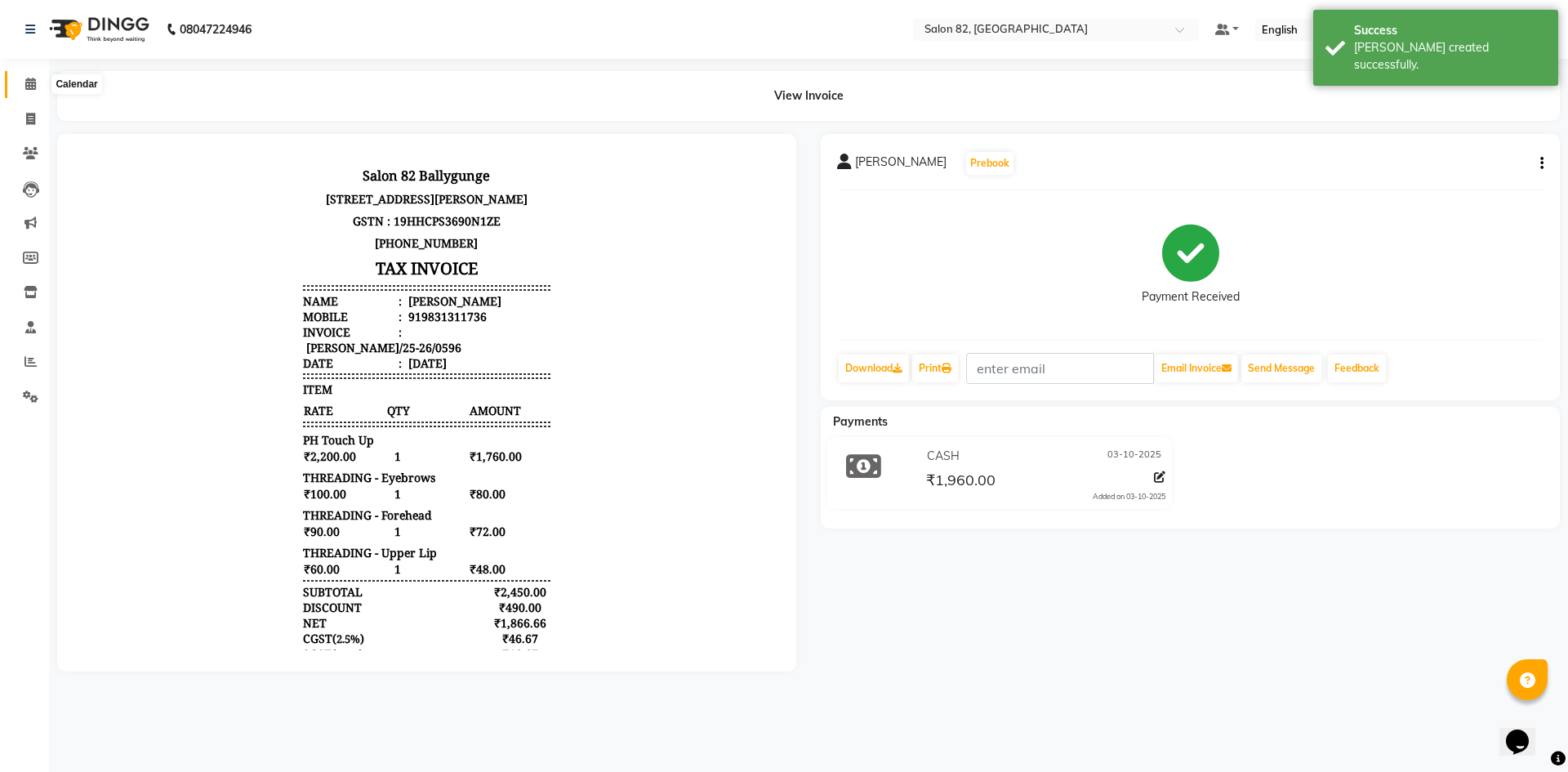
click at [20, 76] on span at bounding box center [30, 84] width 28 height 19
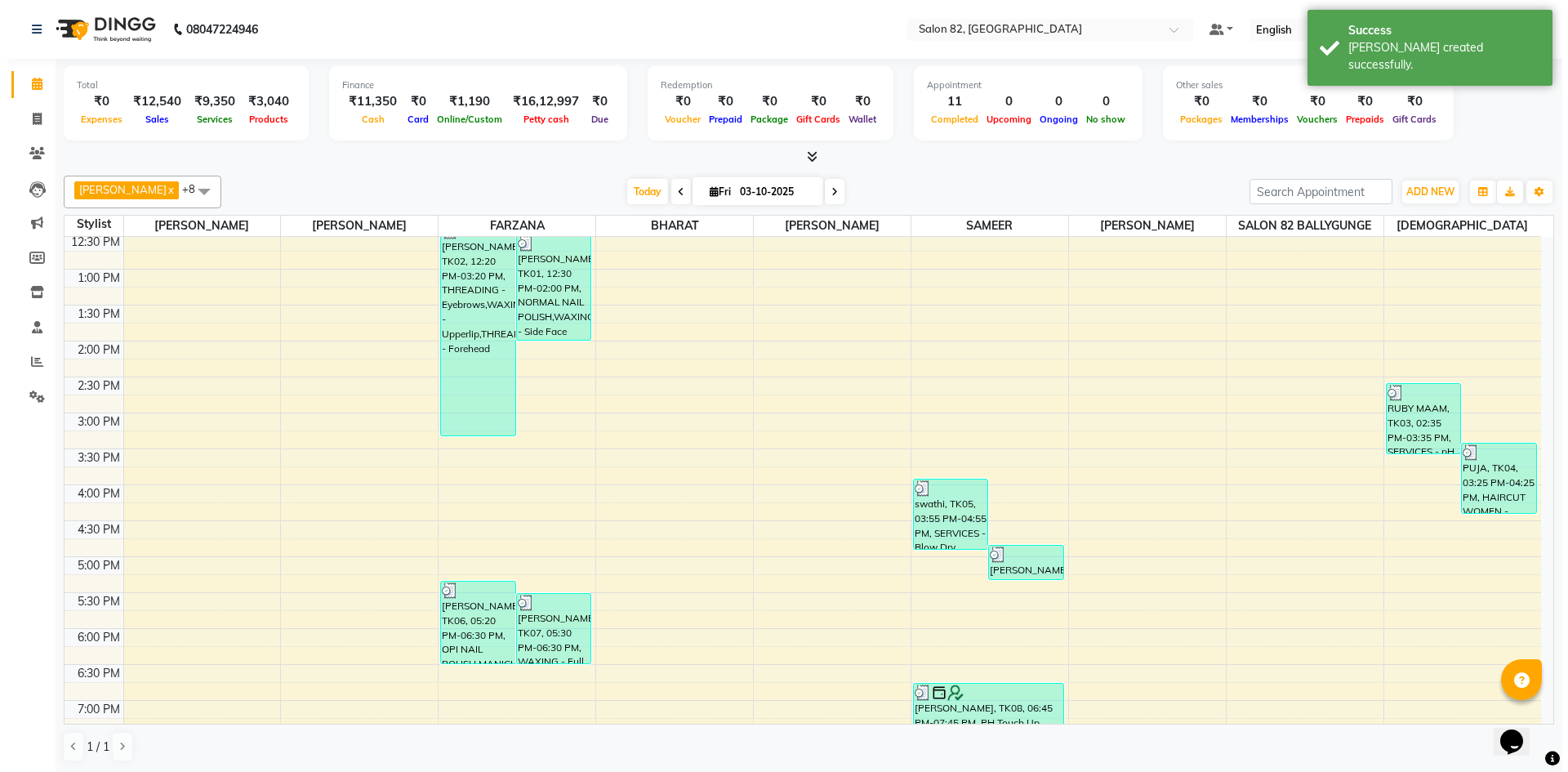
scroll to position [447, 0]
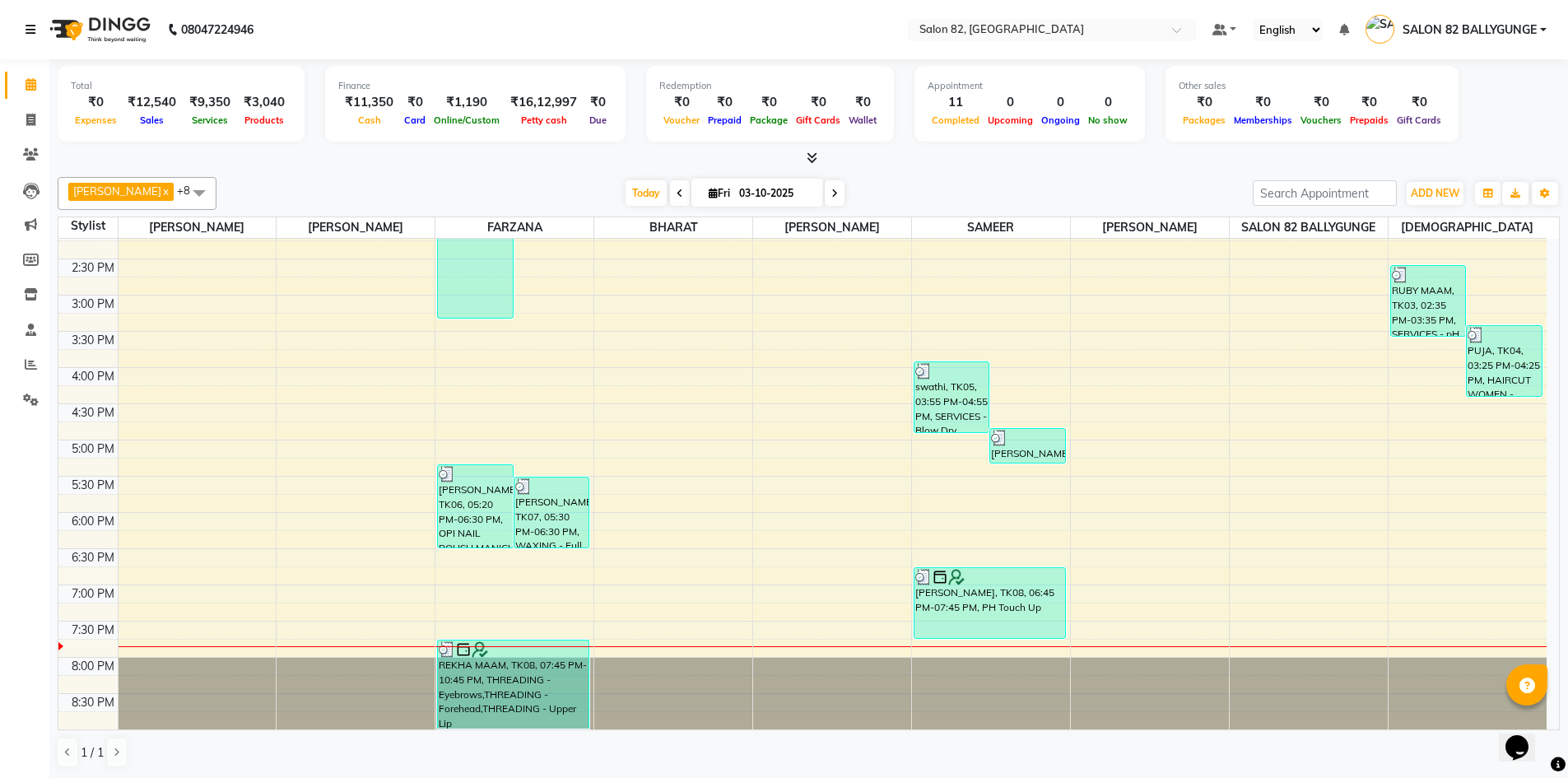
click at [27, 32] on icon at bounding box center [30, 30] width 10 height 11
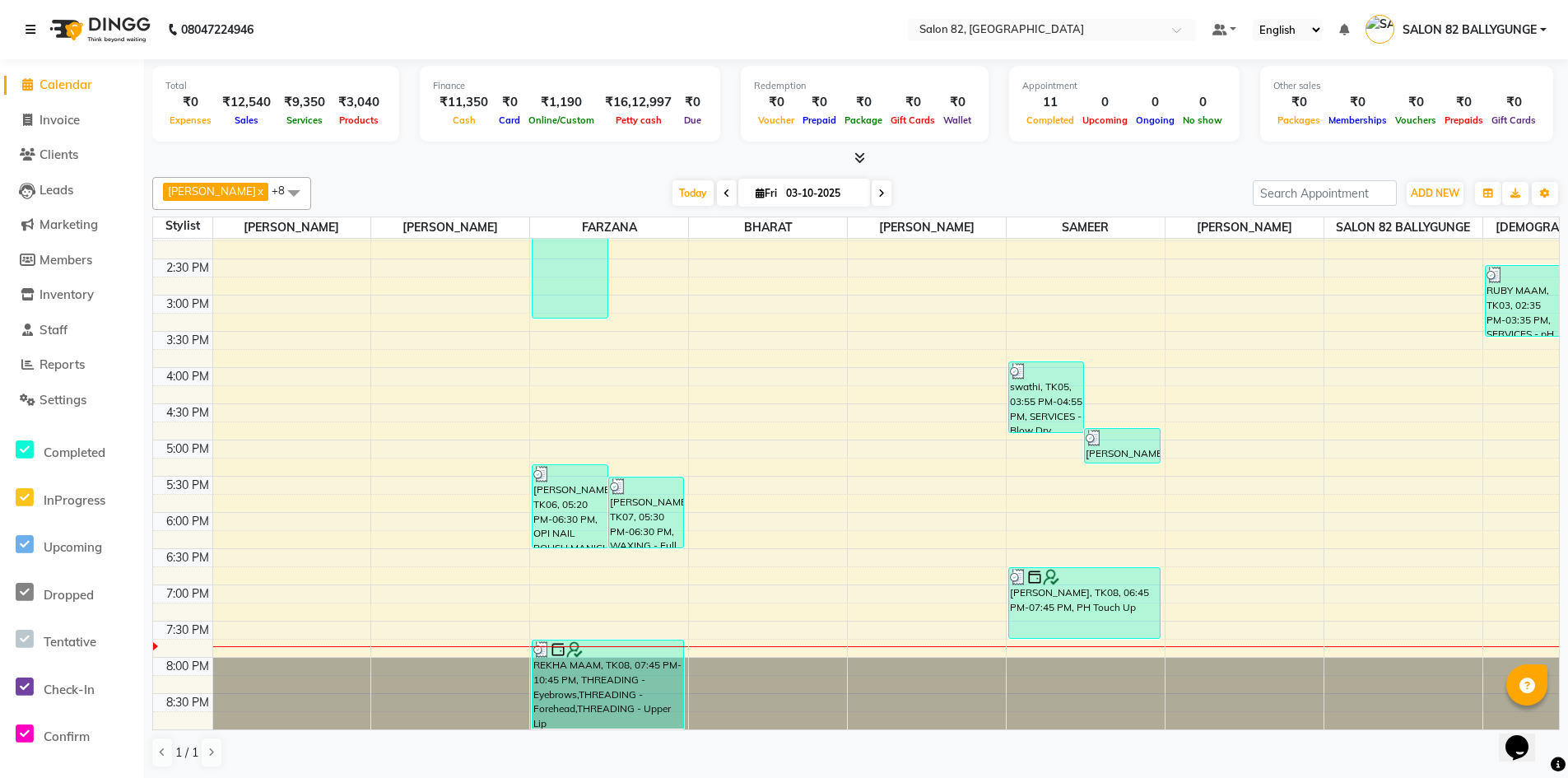
click at [27, 32] on icon at bounding box center [30, 30] width 10 height 11
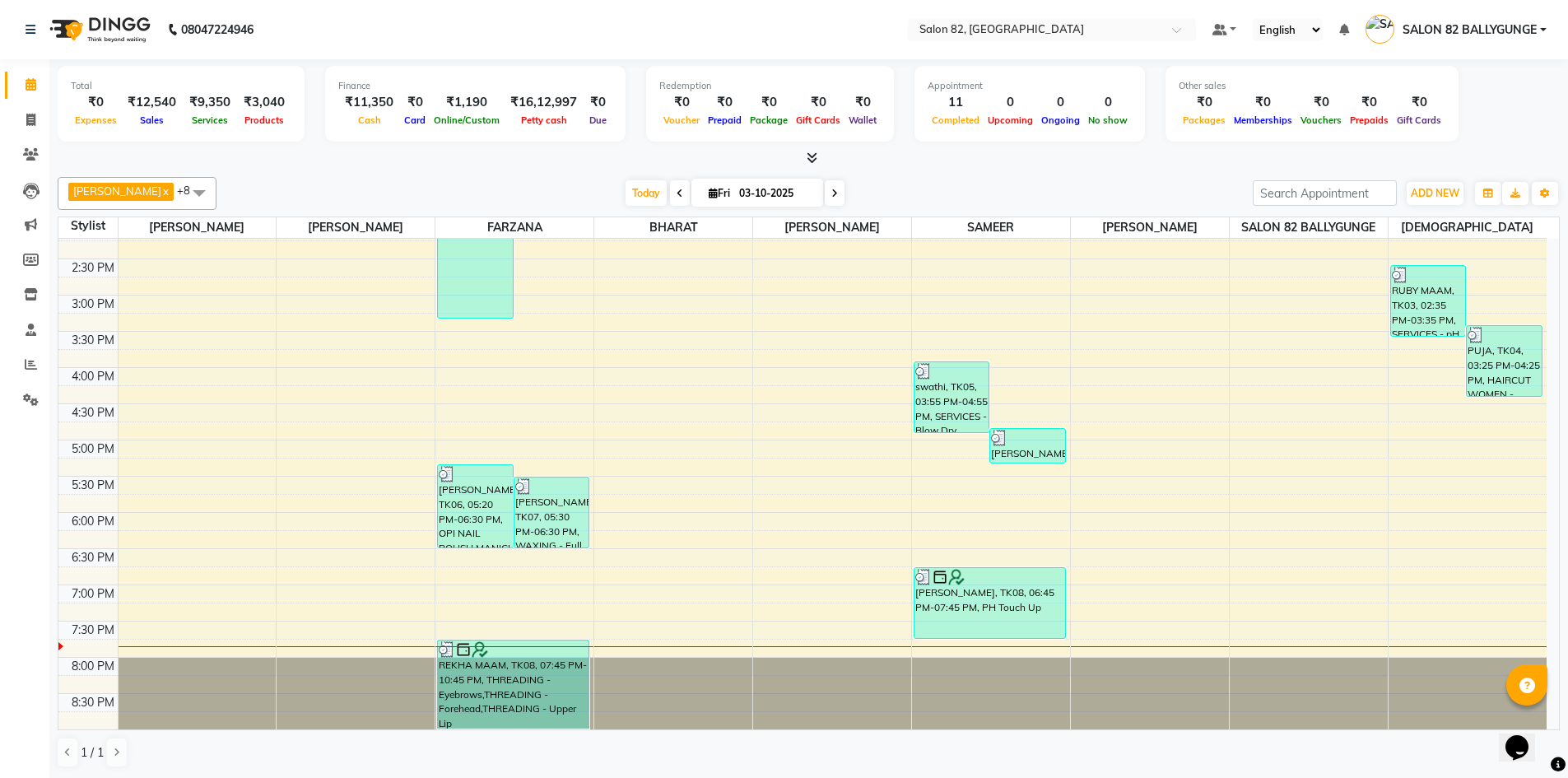
click at [1476, 36] on span "SALON 82 BALLYGUNGE" at bounding box center [1469, 30] width 134 height 17
click at [1462, 117] on link "Sign out" at bounding box center [1462, 118] width 151 height 26
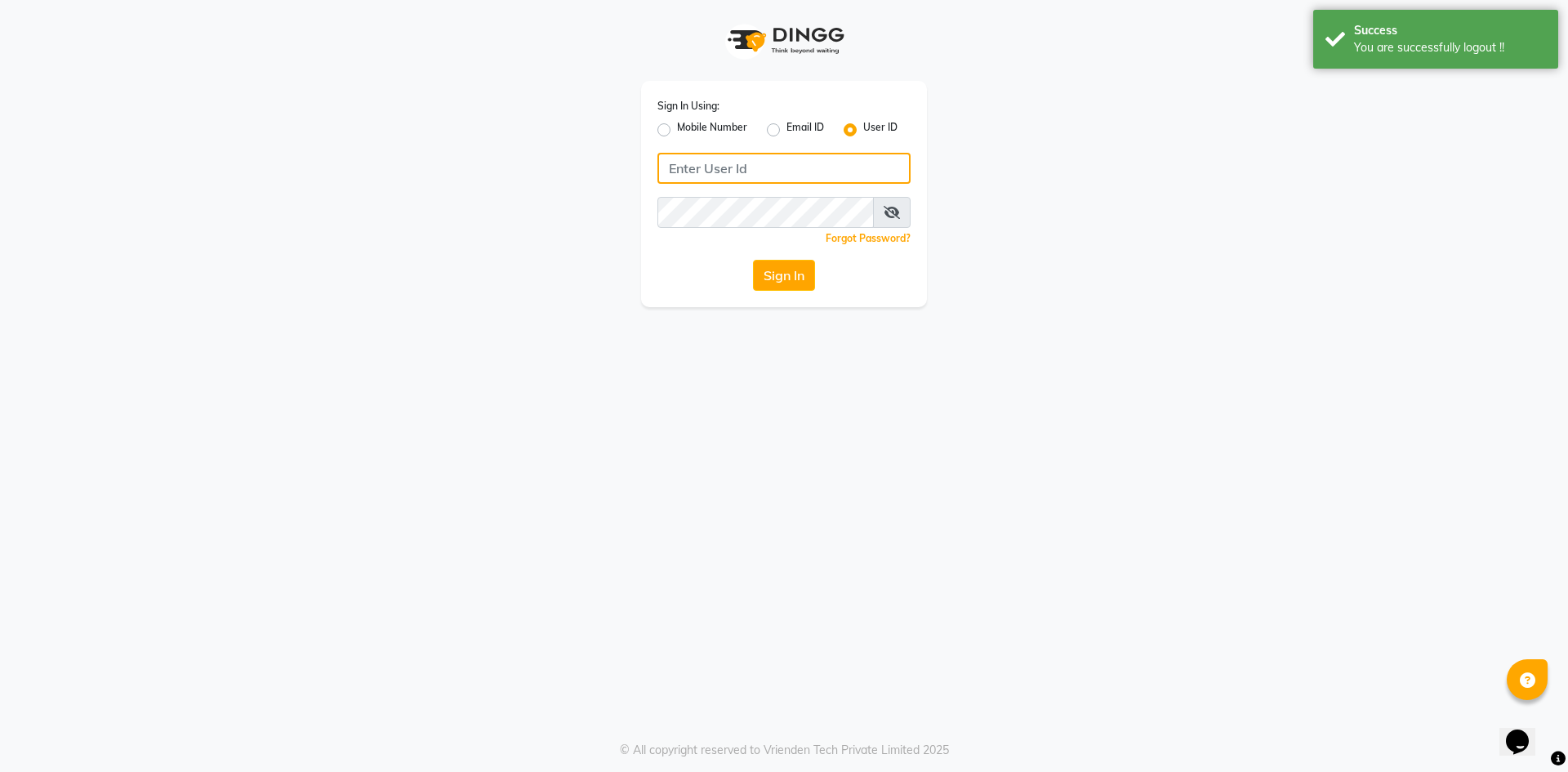
type input "8298218282"
